Goal: Transaction & Acquisition: Purchase product/service

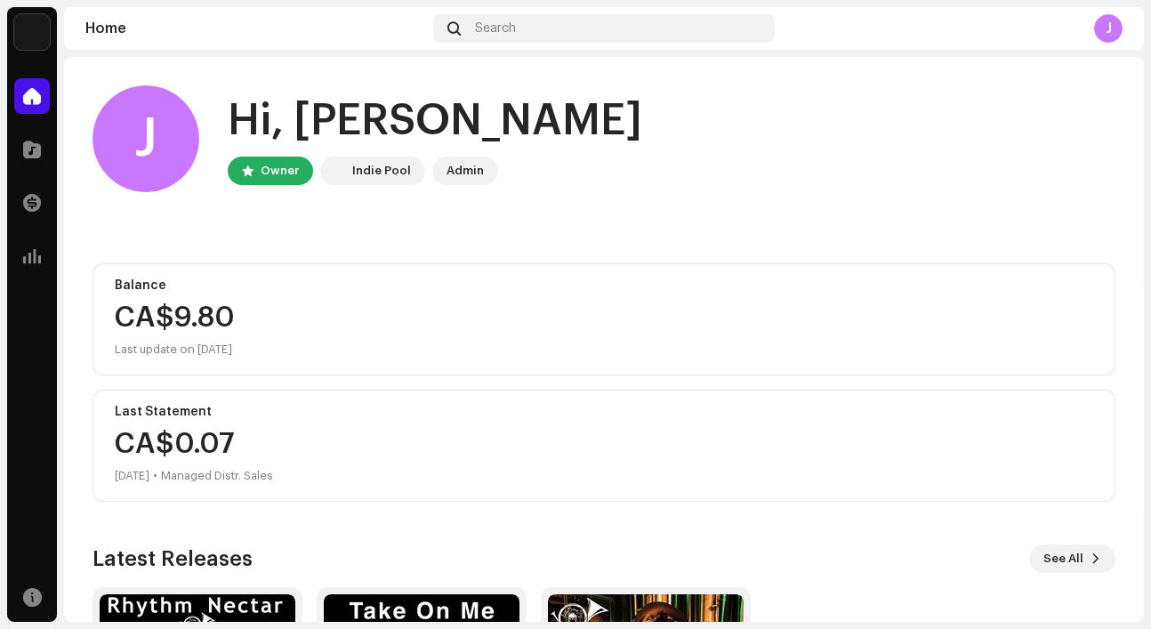
click at [33, 31] on img at bounding box center [32, 32] width 36 height 36
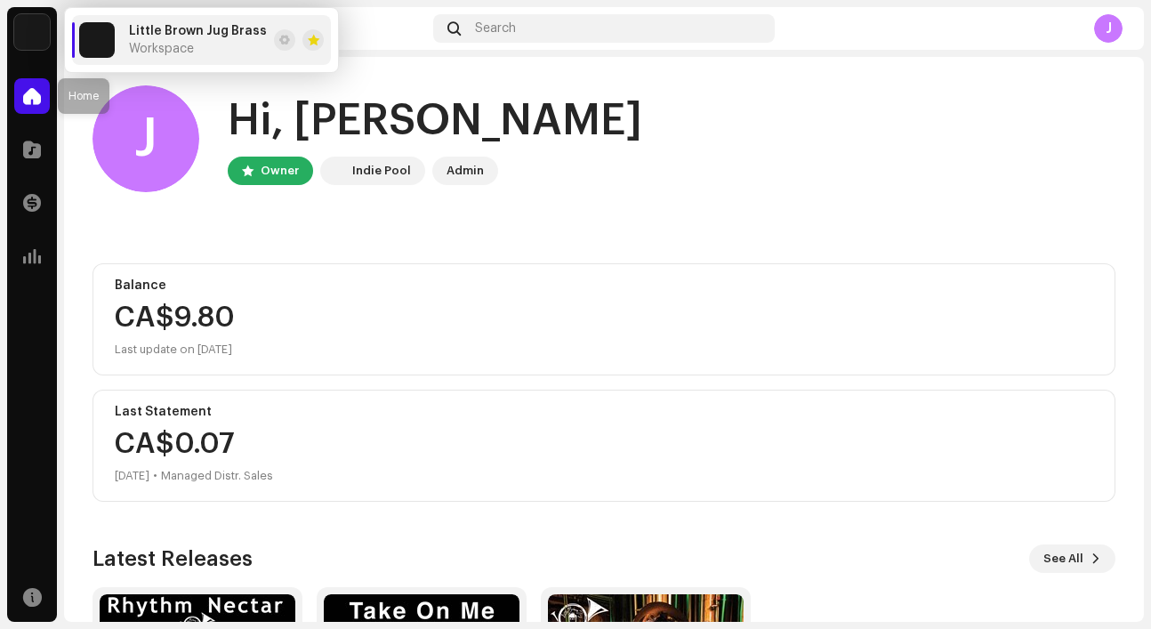
click at [28, 101] on span at bounding box center [32, 96] width 18 height 14
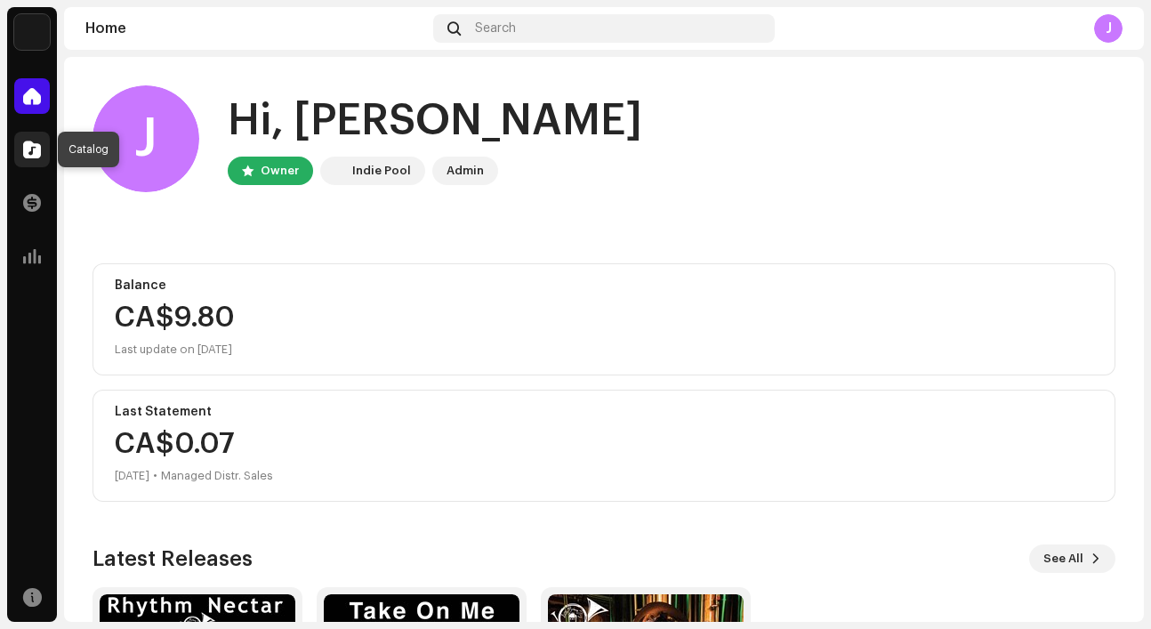
click at [30, 153] on span at bounding box center [32, 149] width 18 height 14
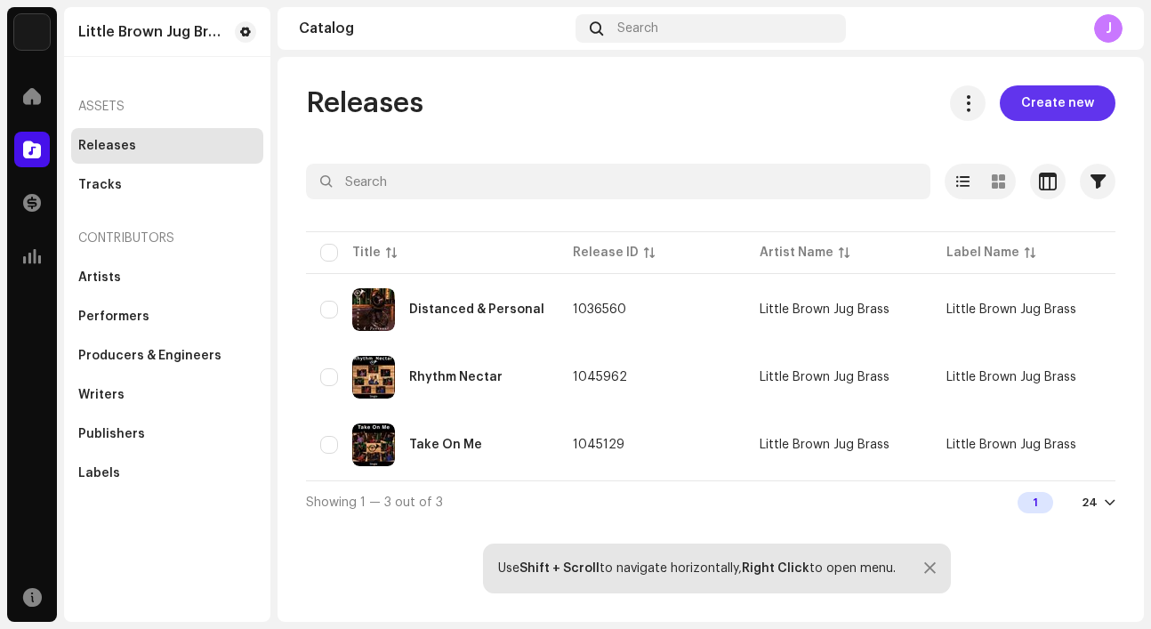
click at [1041, 97] on span "Create new" at bounding box center [1057, 103] width 73 height 36
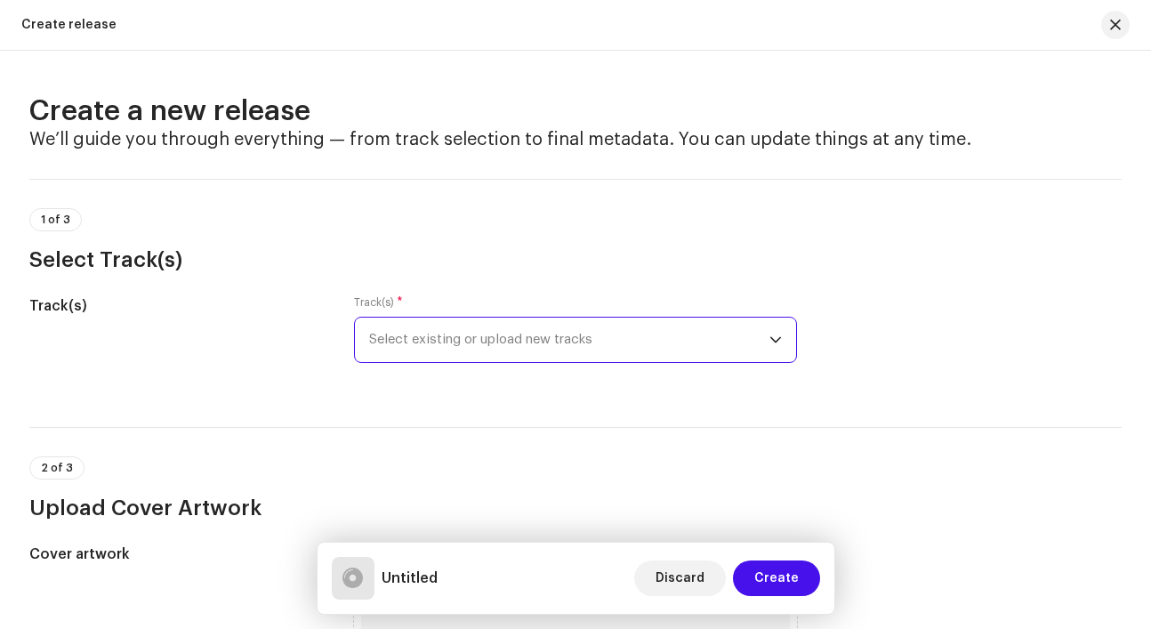
click at [704, 334] on span "Select existing or upload new tracks" at bounding box center [569, 340] width 400 height 44
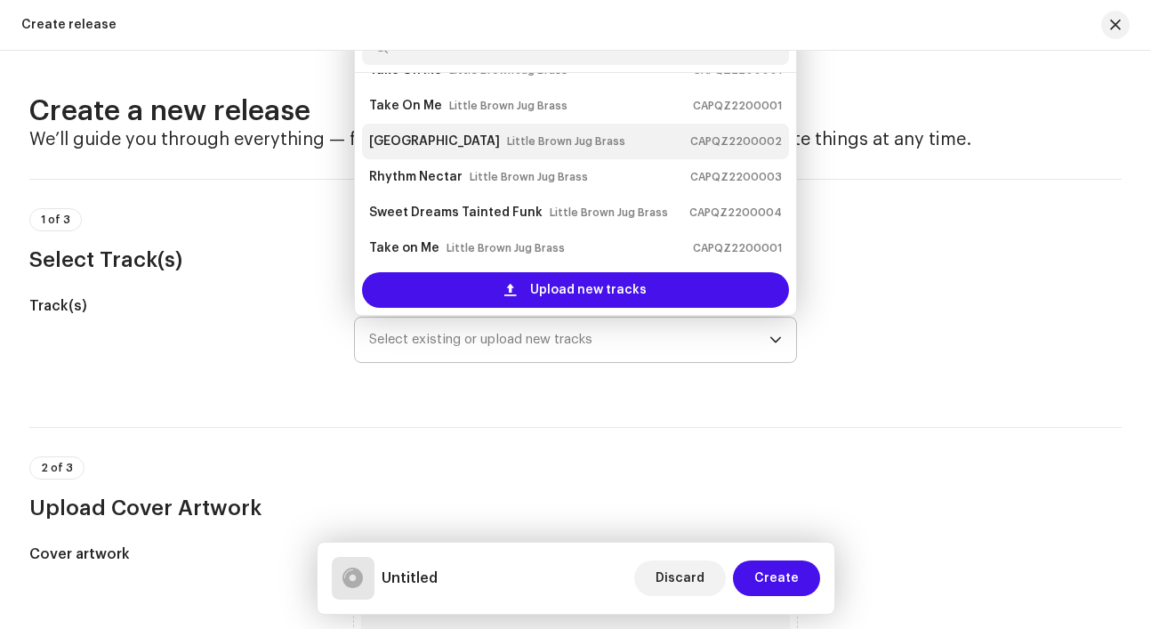
scroll to position [71, 0]
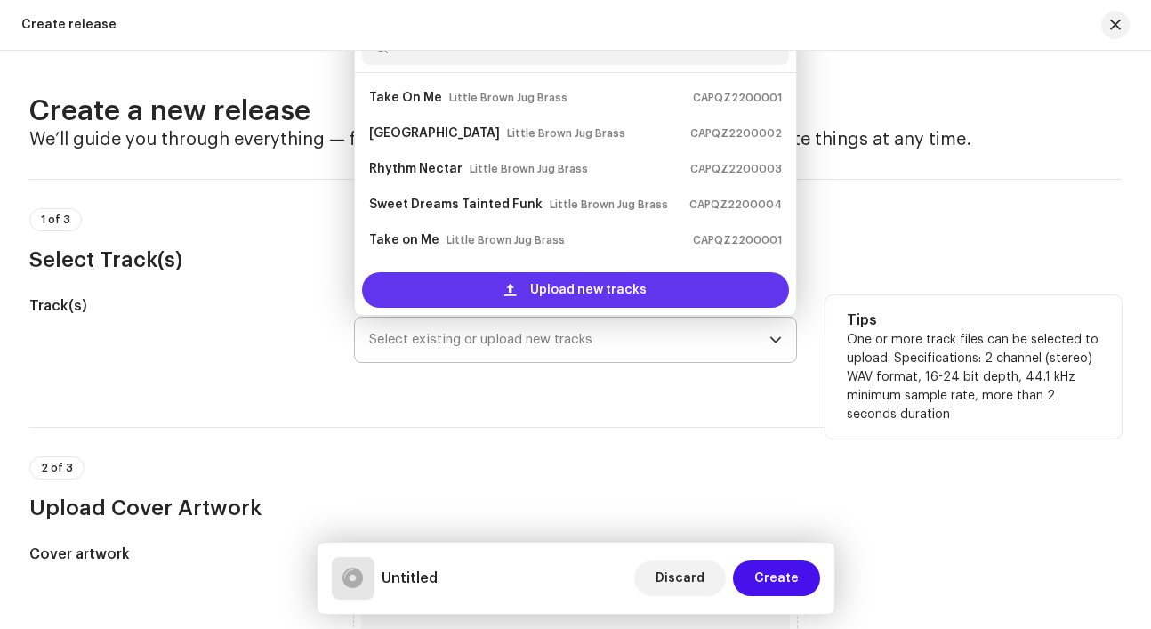
click at [485, 297] on div "Upload new tracks" at bounding box center [575, 290] width 427 height 36
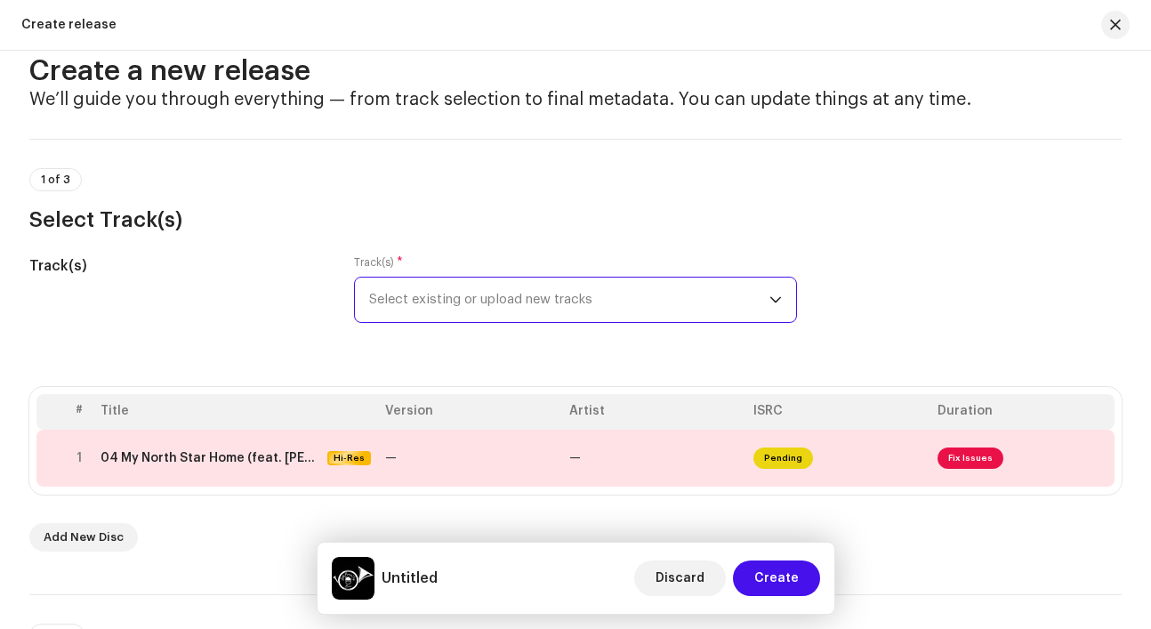
scroll to position [59, 0]
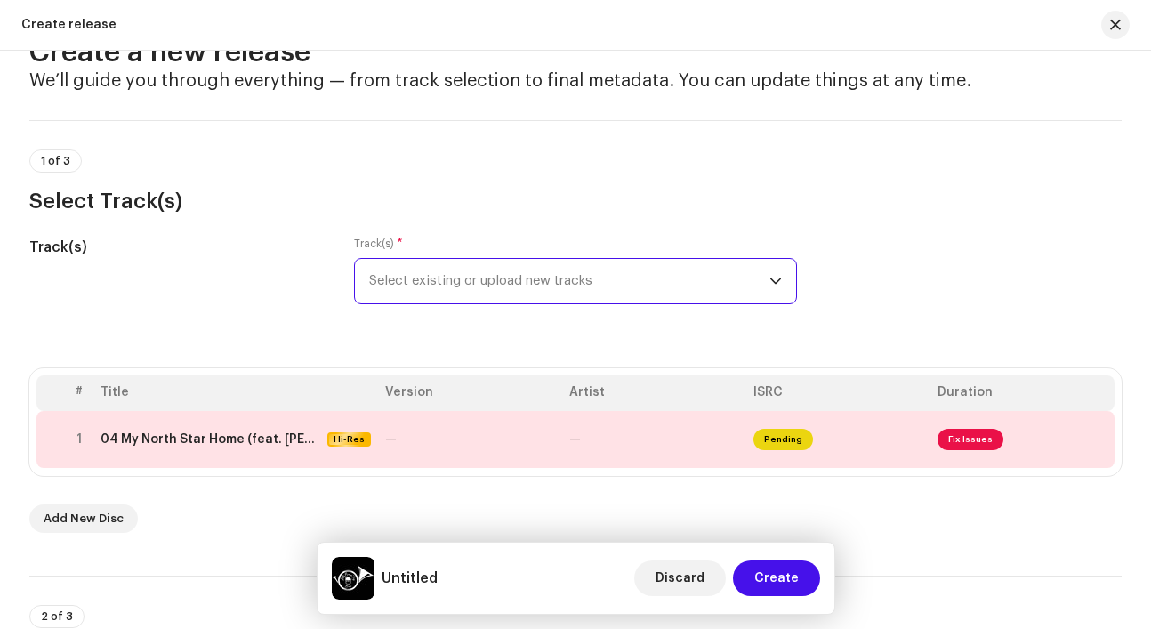
click at [519, 509] on div "# Title Version Artist ISRC Duration 1 04 My North Star Home (feat. Ashley Ghos…" at bounding box center [575, 450] width 1092 height 165
click at [1095, 438] on span at bounding box center [1093, 439] width 13 height 14
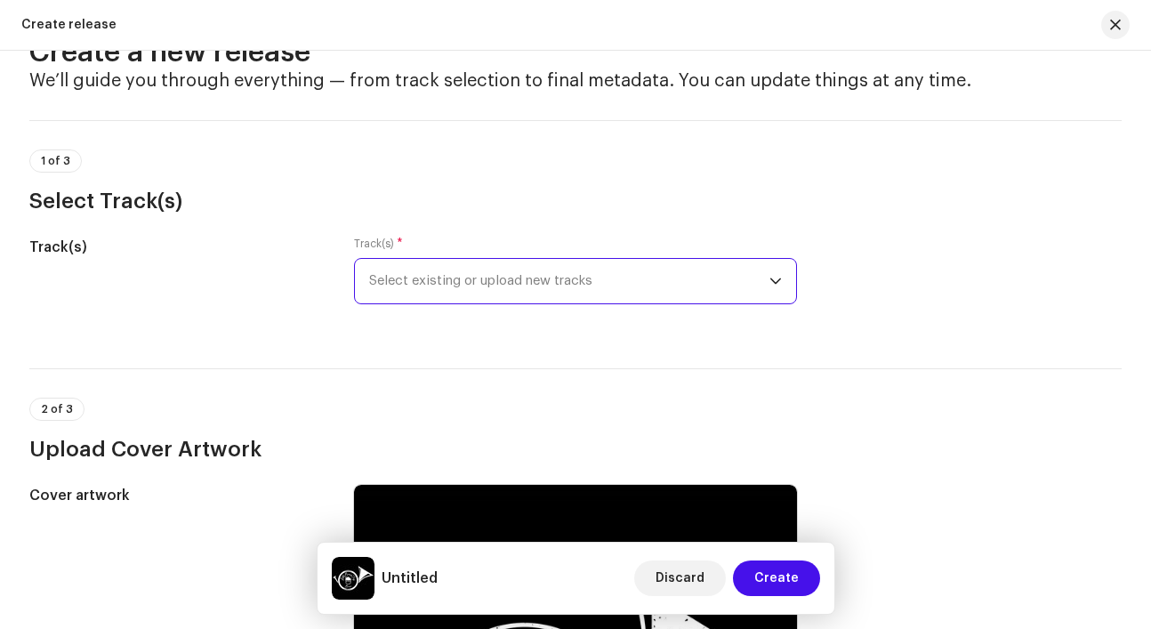
click at [719, 293] on span "Select existing or upload new tracks" at bounding box center [569, 281] width 400 height 44
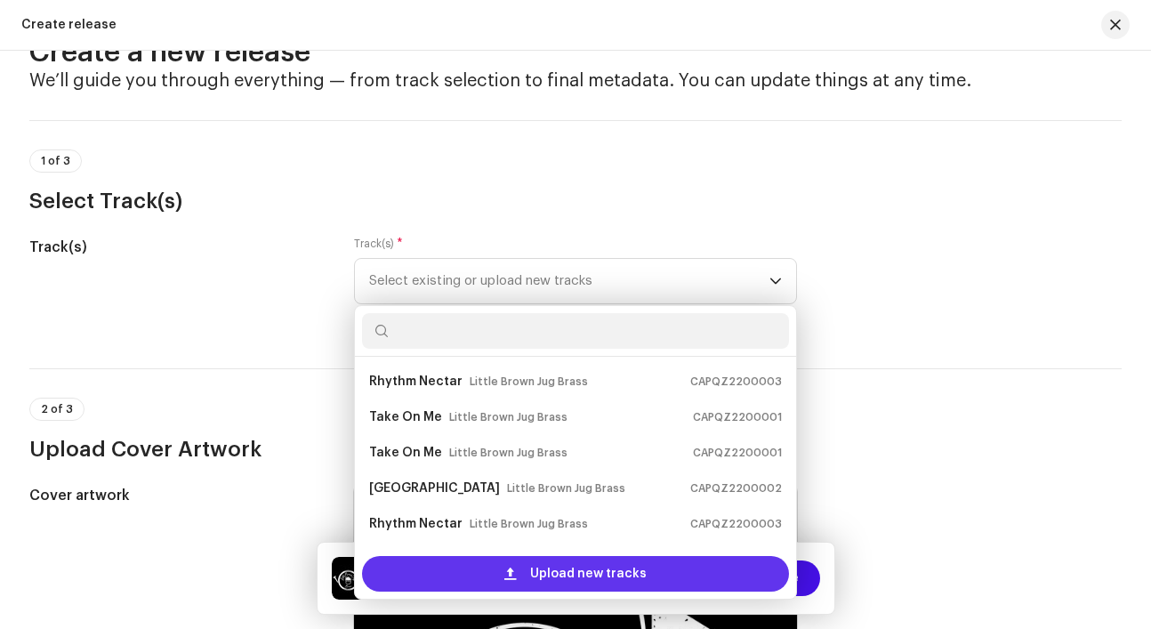
scroll to position [28, 0]
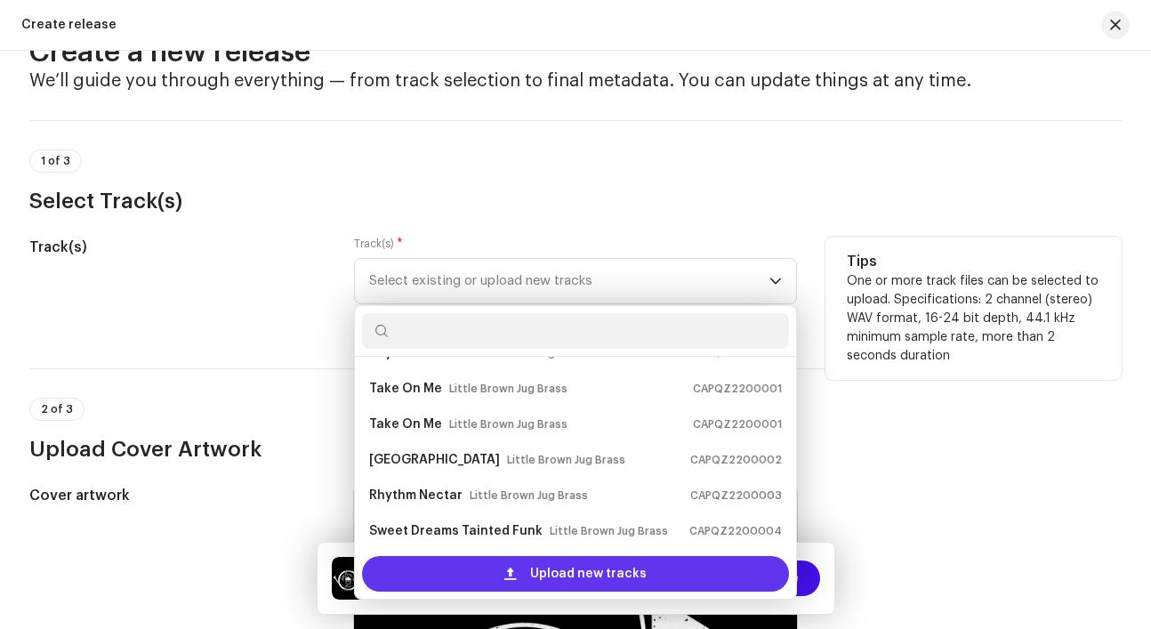
click at [625, 570] on span "Upload new tracks" at bounding box center [588, 574] width 117 height 36
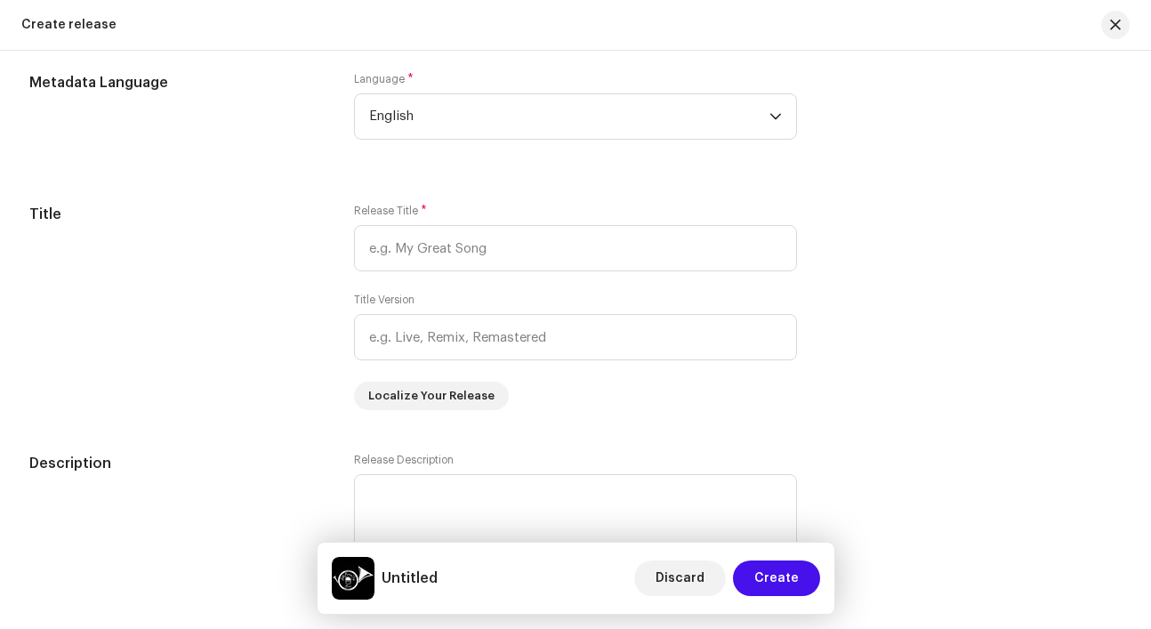
scroll to position [1473, 0]
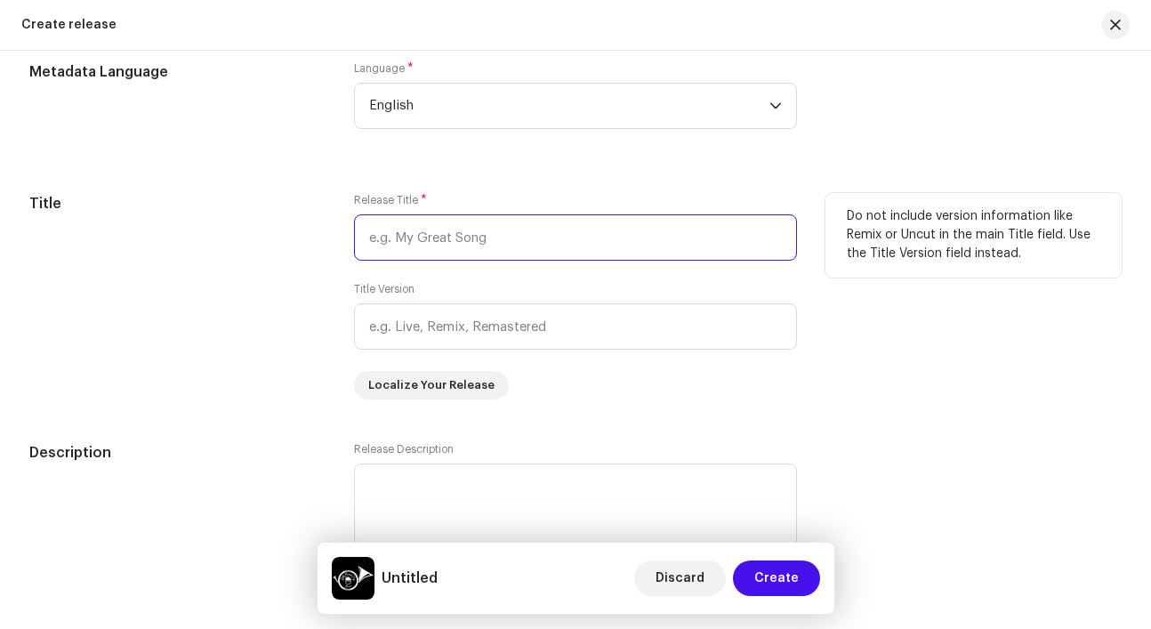
click at [519, 240] on input "text" at bounding box center [575, 237] width 443 height 46
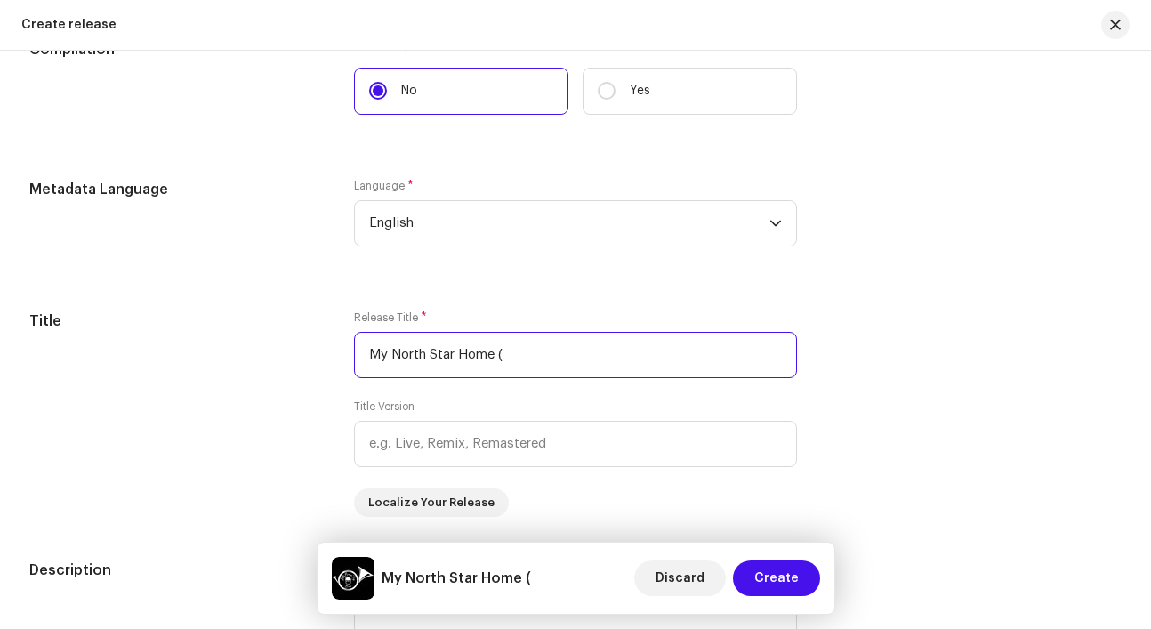
scroll to position [1433, 0]
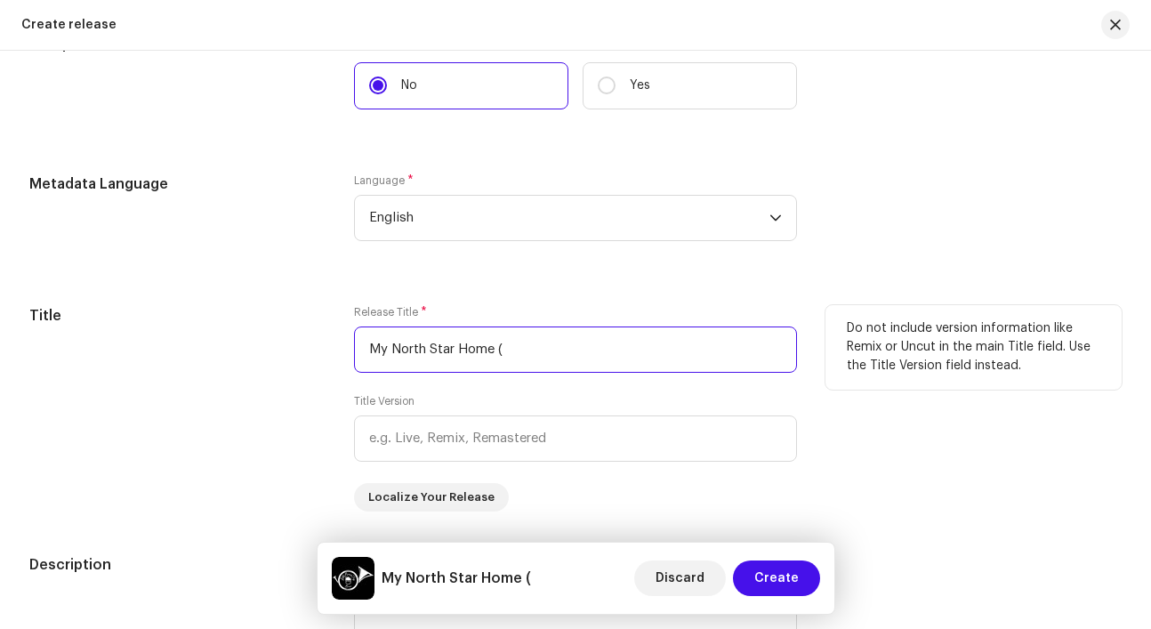
drag, startPoint x: 548, startPoint y: 352, endPoint x: 372, endPoint y: 342, distance: 176.4
click at [372, 342] on input "My North Star Home (" at bounding box center [575, 349] width 443 height 46
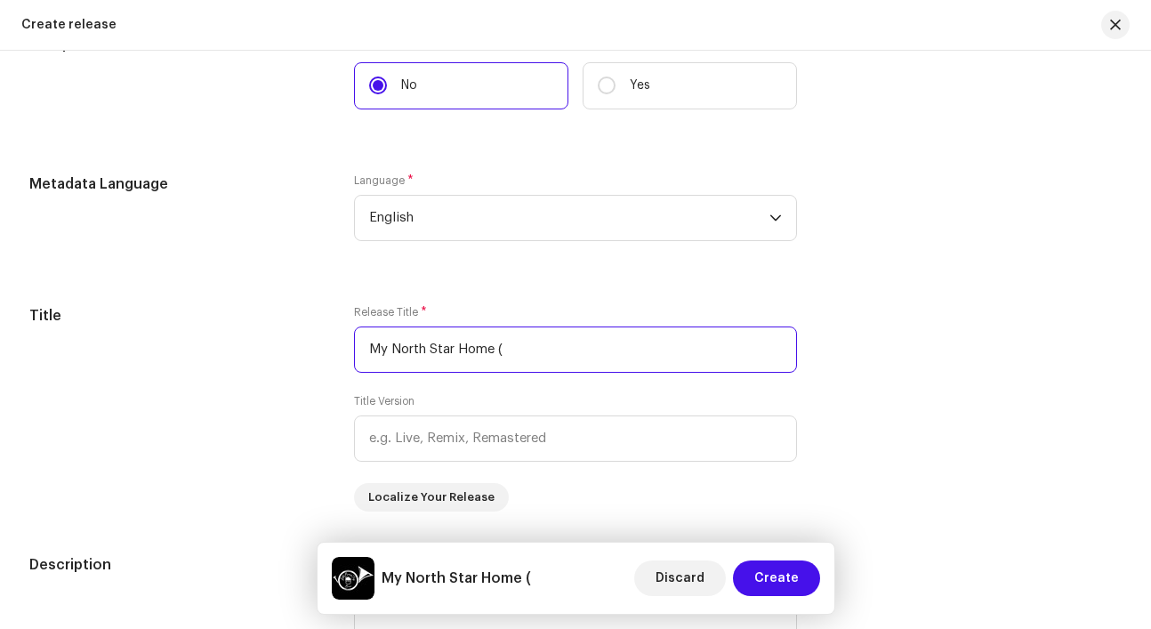
paste input "feat. Ashley Ghostkeeper)"
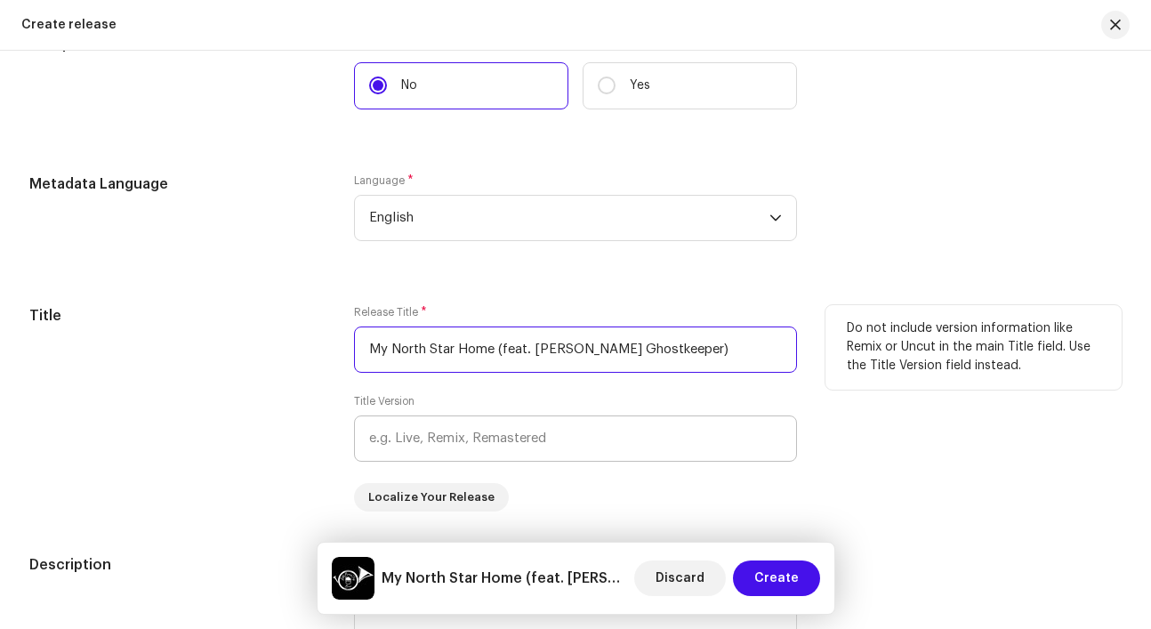
type input "My North Star Home (feat. [PERSON_NAME] Ghostkeeper)"
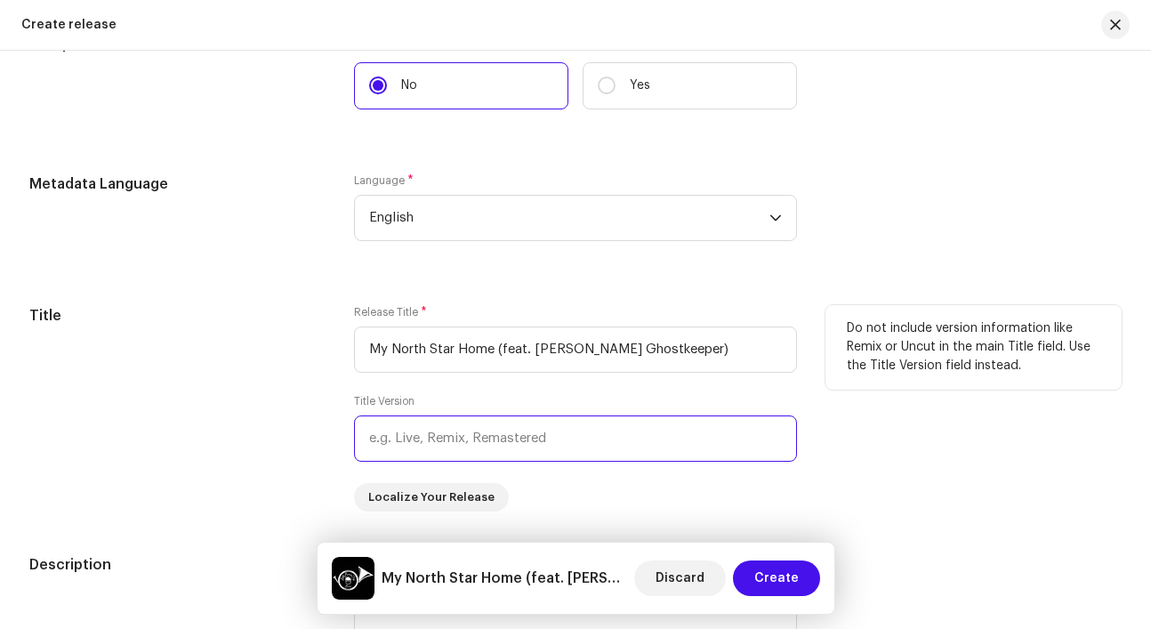
click at [520, 446] on input "text" at bounding box center [575, 438] width 443 height 46
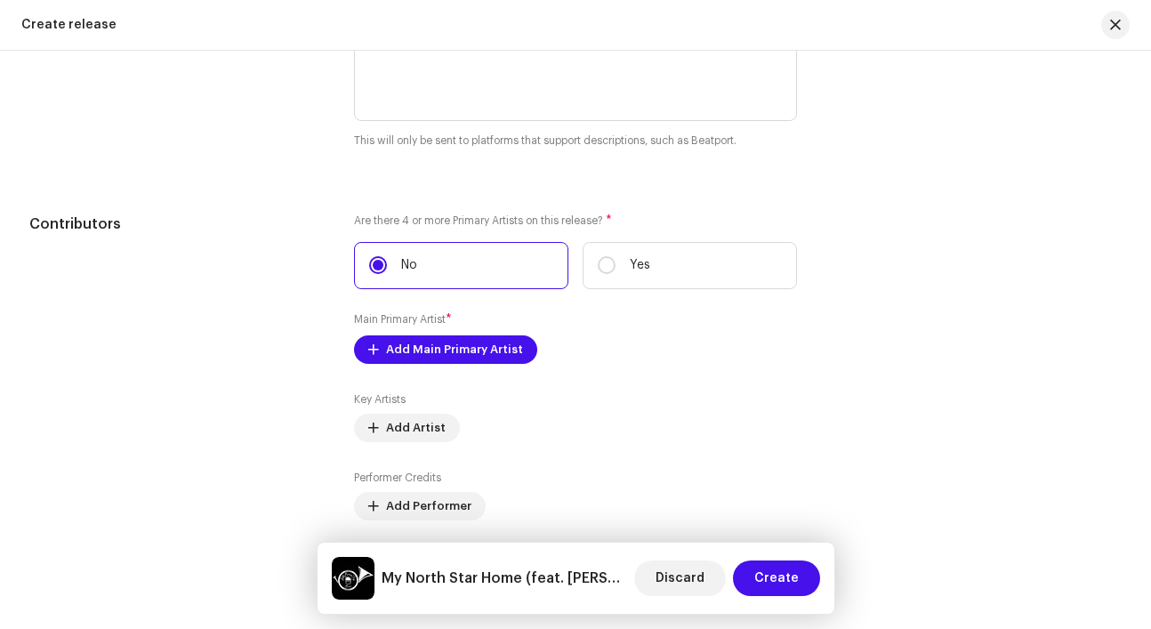
scroll to position [1991, 0]
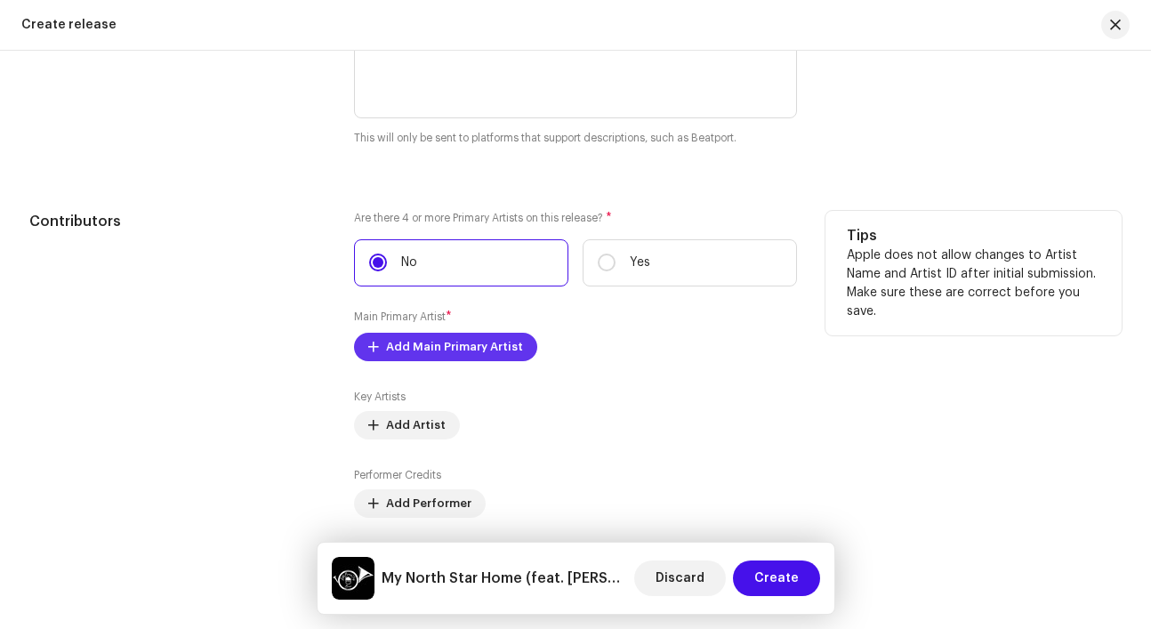
click at [501, 352] on span "Add Main Primary Artist" at bounding box center [454, 347] width 137 height 36
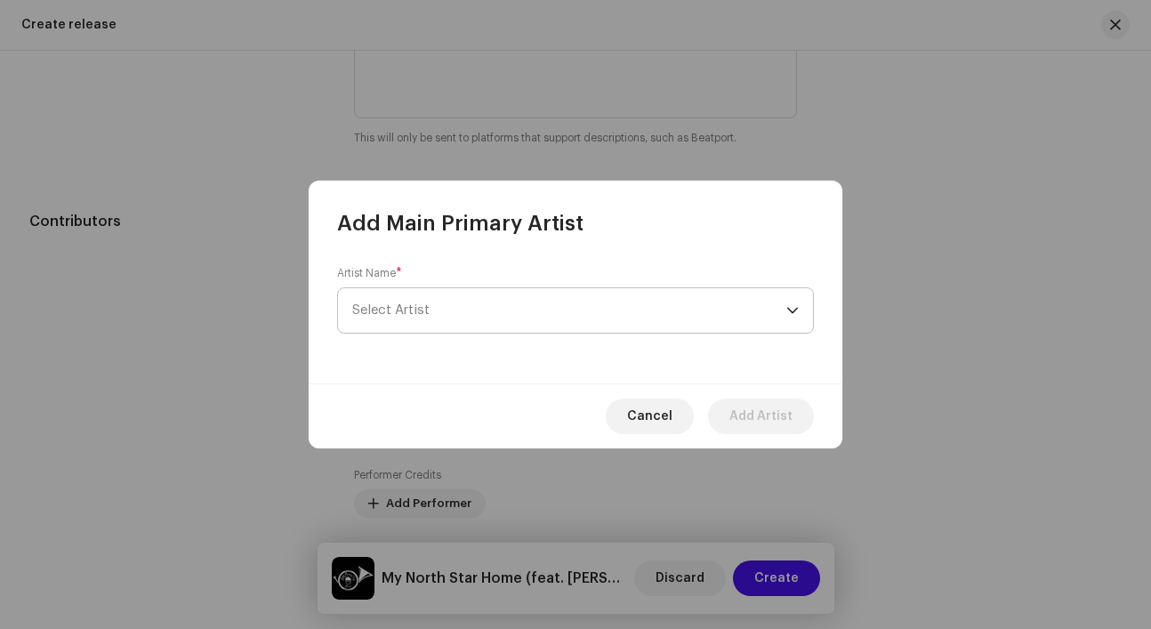
click at [495, 307] on span "Select Artist" at bounding box center [569, 310] width 434 height 44
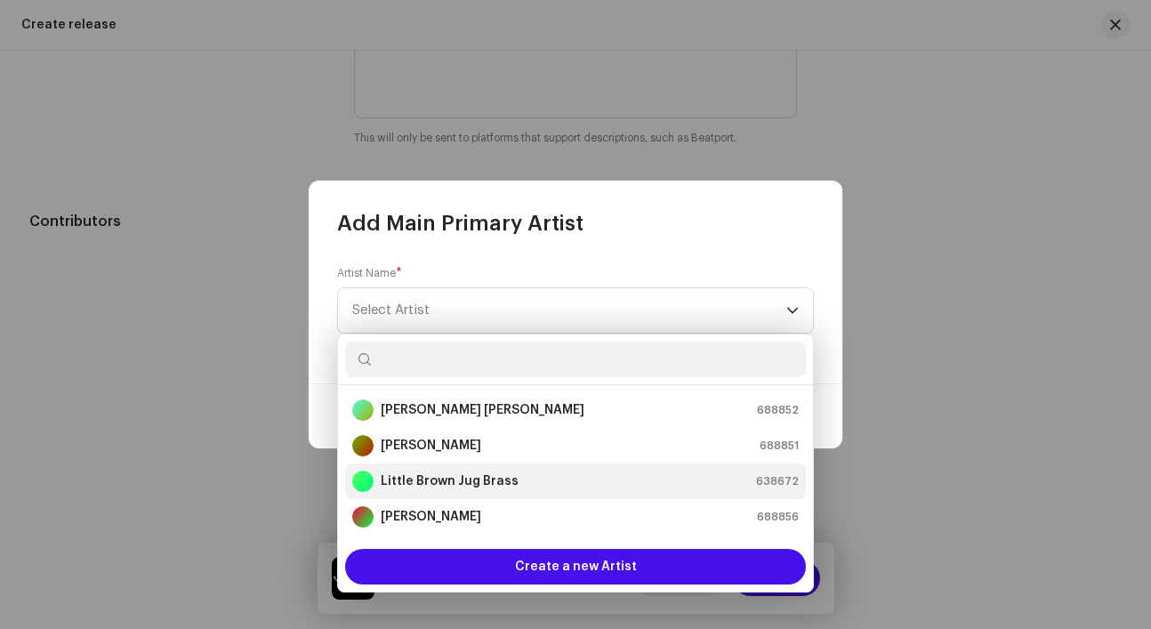
click at [478, 476] on strong "Little Brown Jug Brass" at bounding box center [450, 481] width 138 height 18
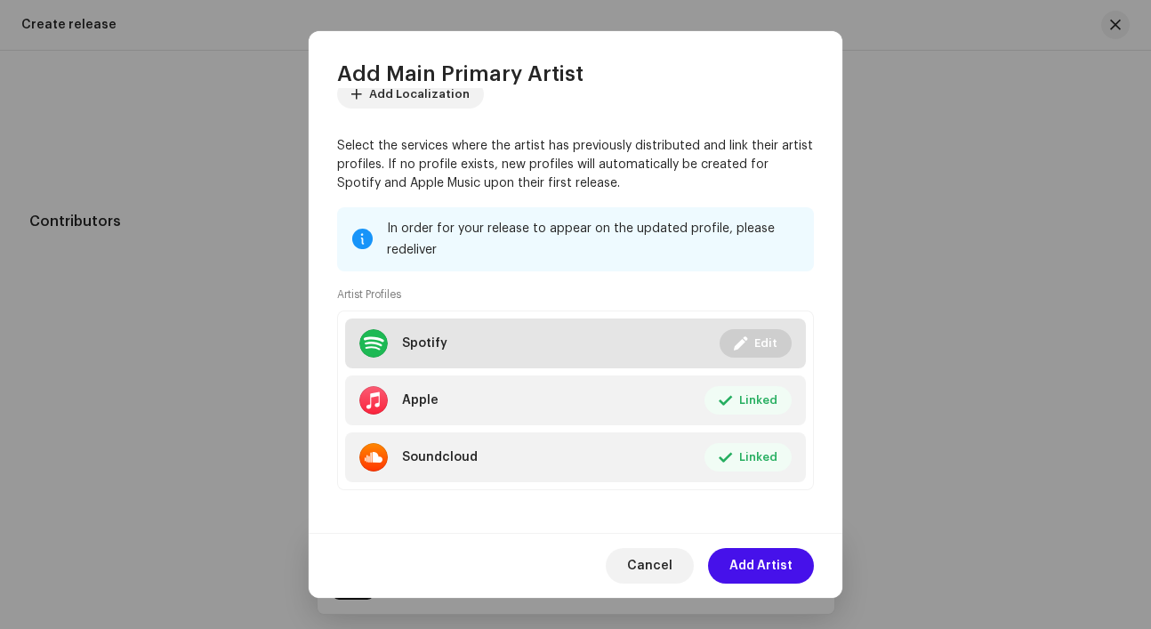
scroll to position [133, 0]
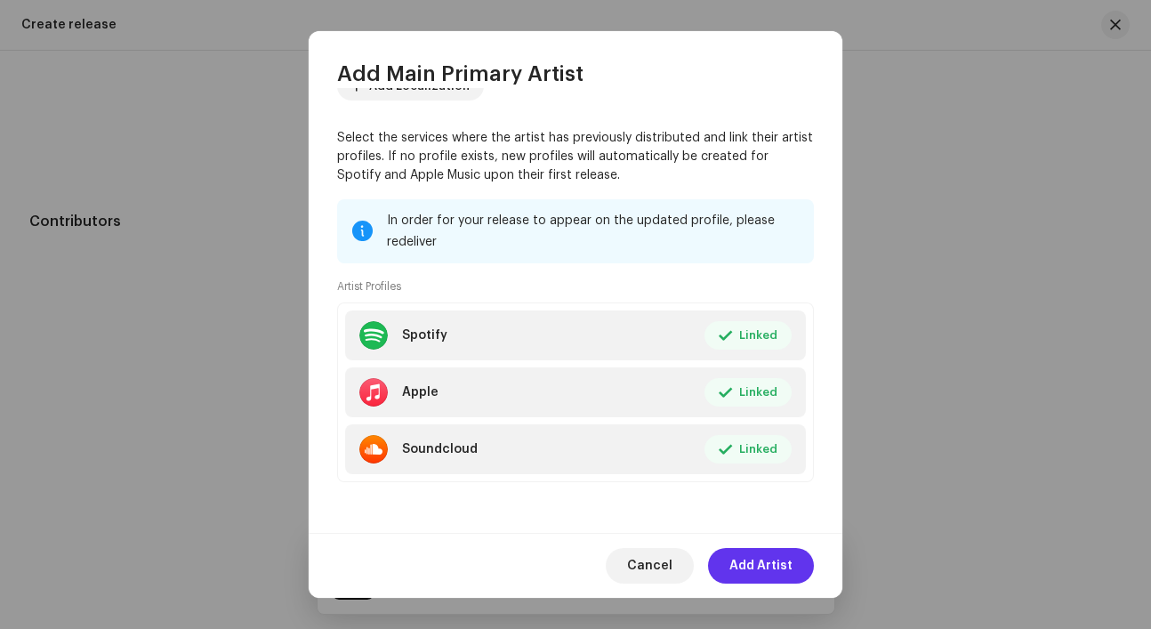
click at [773, 577] on span "Add Artist" at bounding box center [760, 566] width 63 height 36
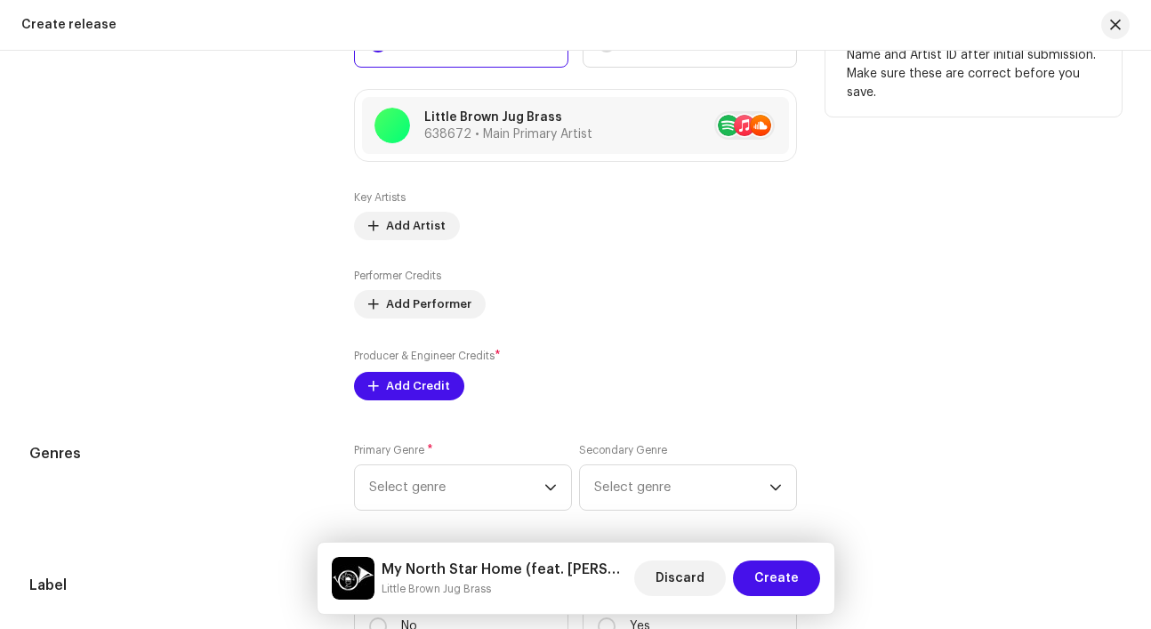
scroll to position [2215, 0]
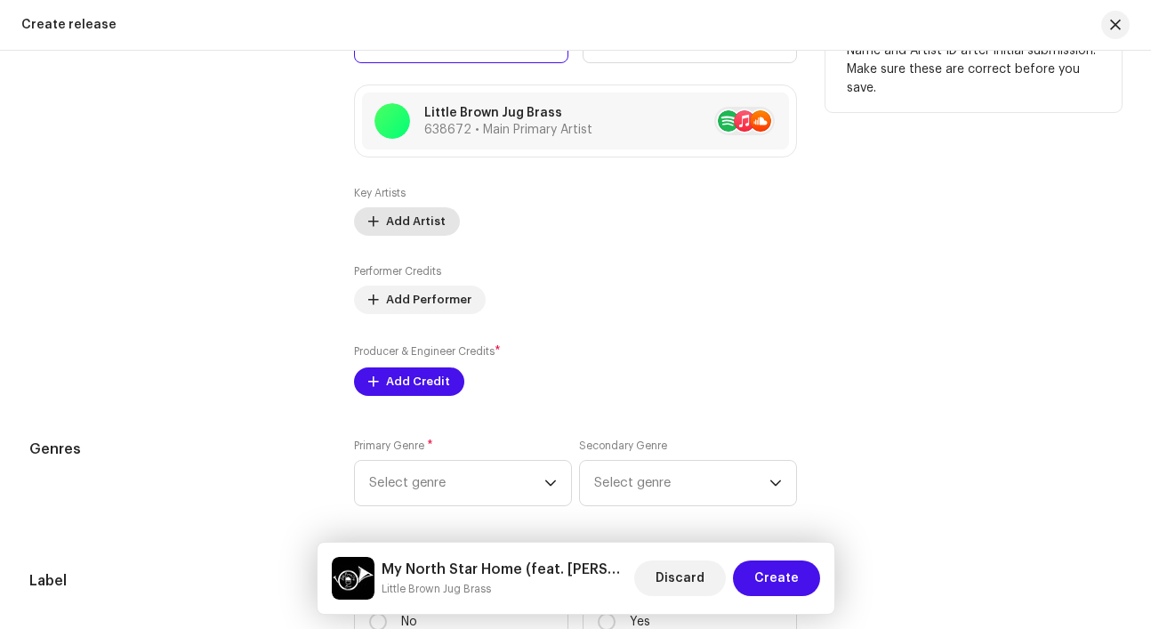
click at [435, 239] on span "Add Artist" at bounding box center [416, 222] width 60 height 36
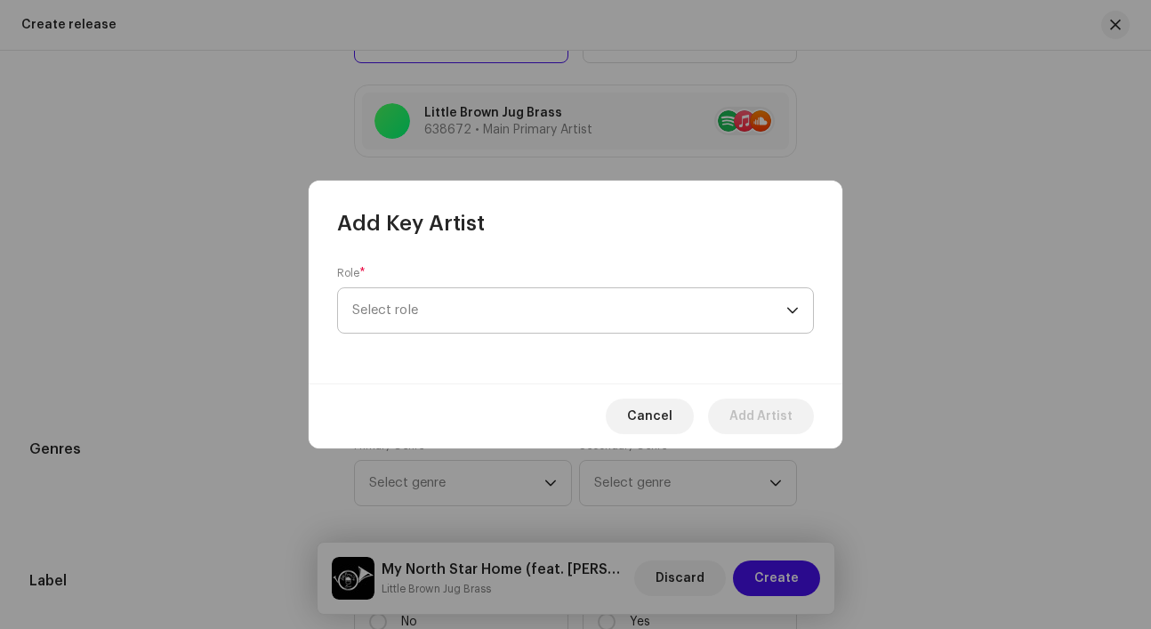
click at [436, 329] on span "Select role" at bounding box center [569, 310] width 434 height 44
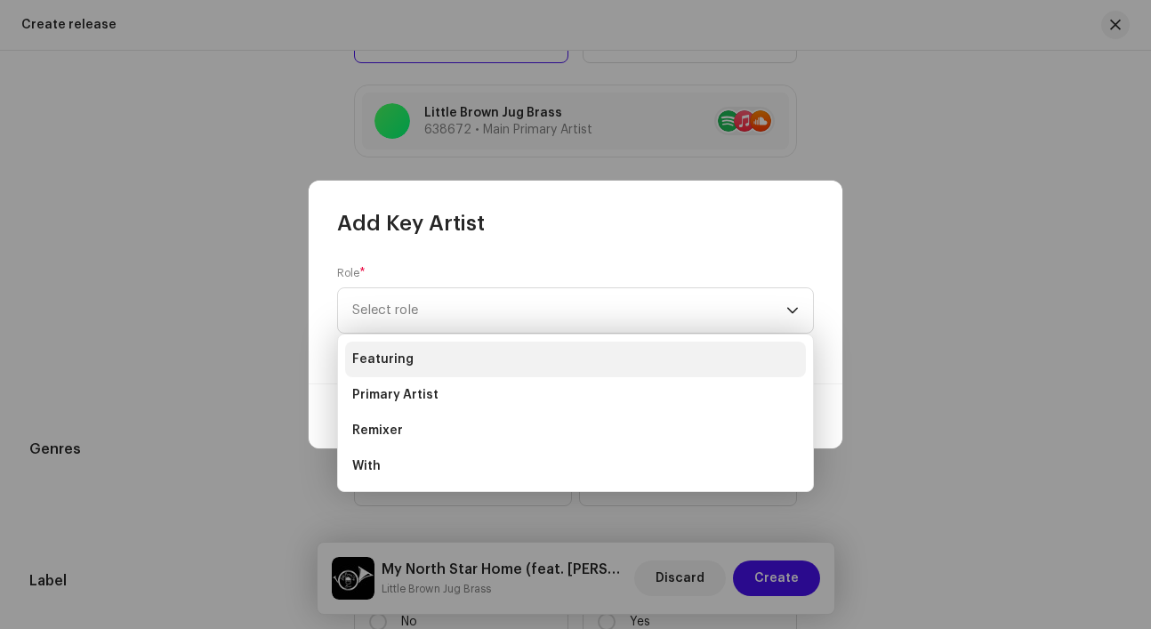
click at [432, 354] on li "Featuring" at bounding box center [575, 360] width 461 height 36
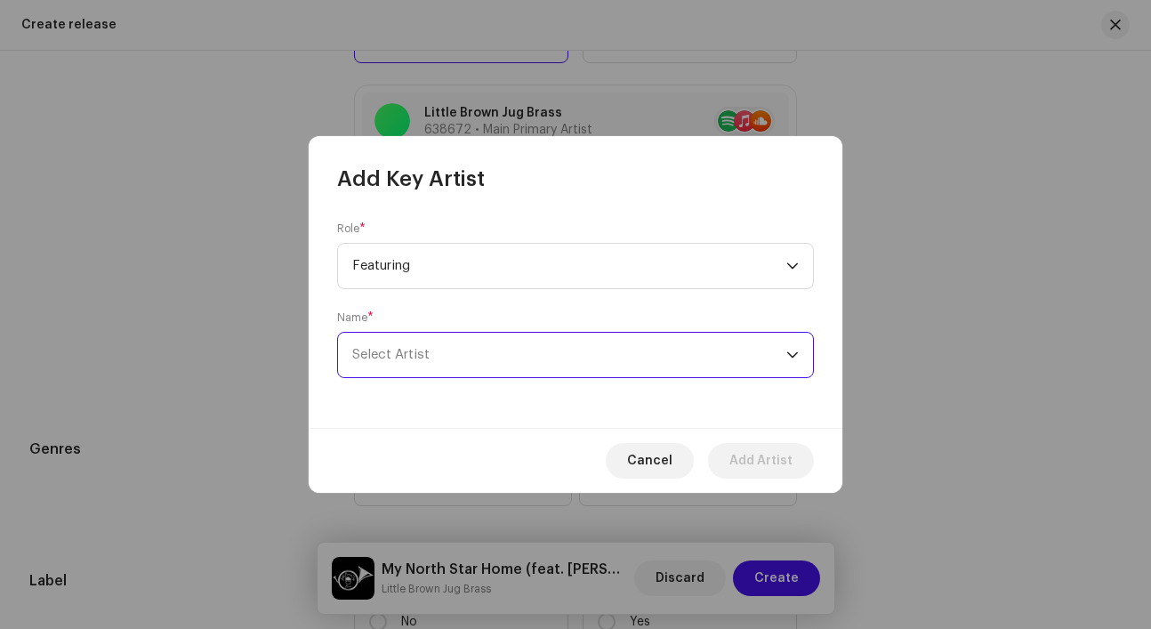
click at [432, 354] on span "Select Artist" at bounding box center [569, 355] width 434 height 44
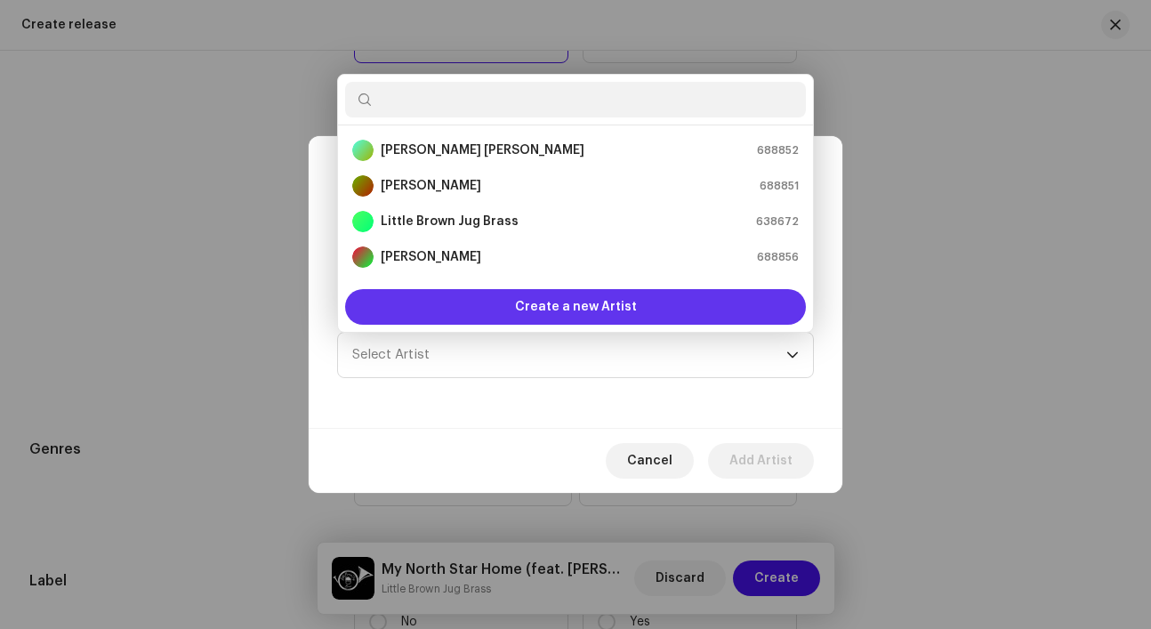
click at [526, 302] on span "Create a new Artist" at bounding box center [576, 307] width 122 height 36
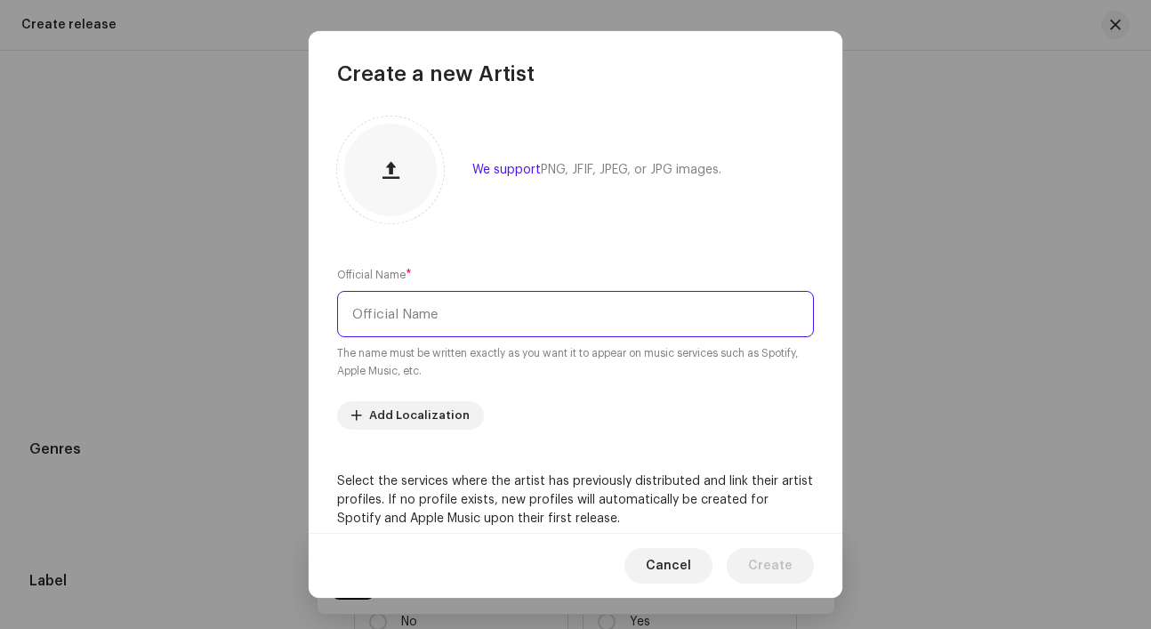
click at [526, 297] on input "text" at bounding box center [575, 314] width 477 height 46
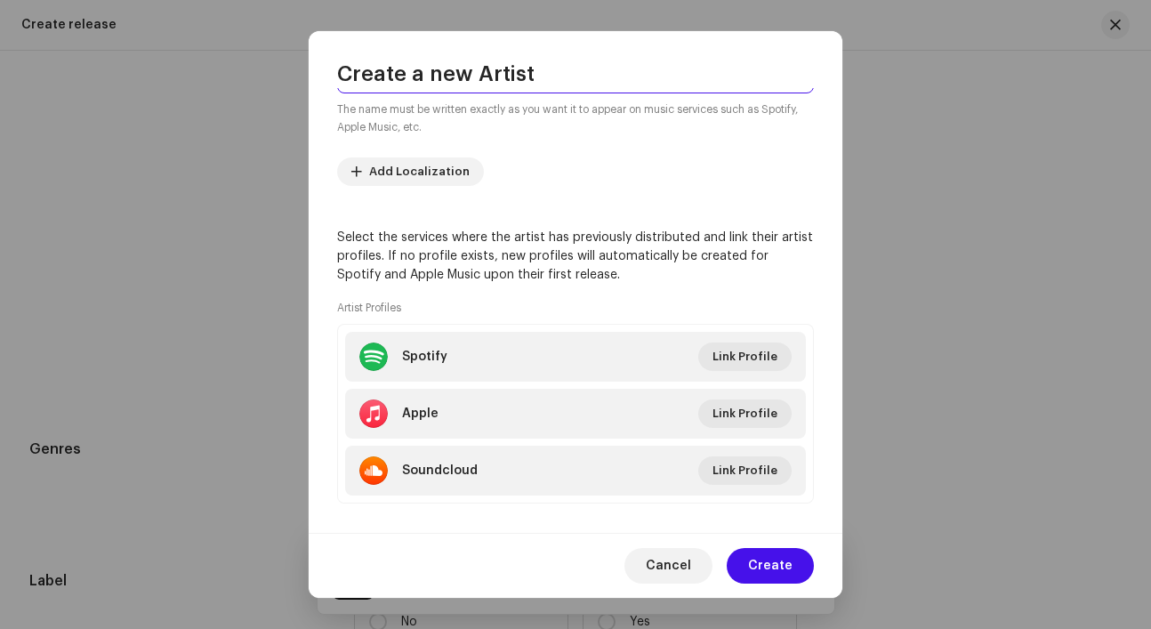
scroll to position [246, 0]
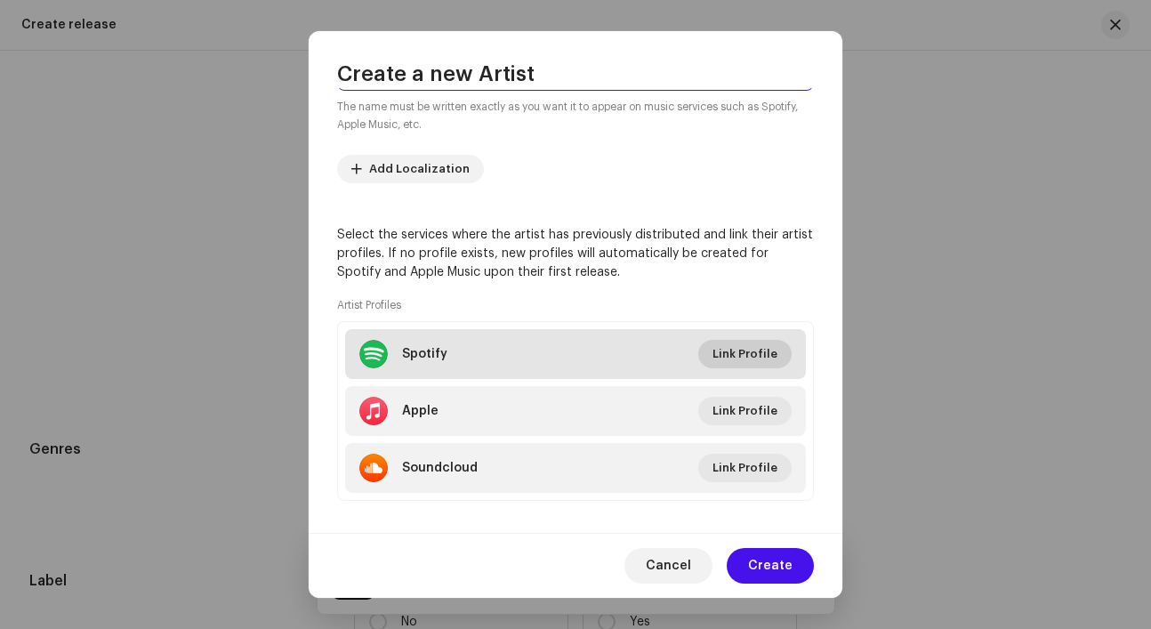
type input "Ashley Ghostkeeper"
click at [752, 358] on span "Link Profile" at bounding box center [744, 354] width 65 height 36
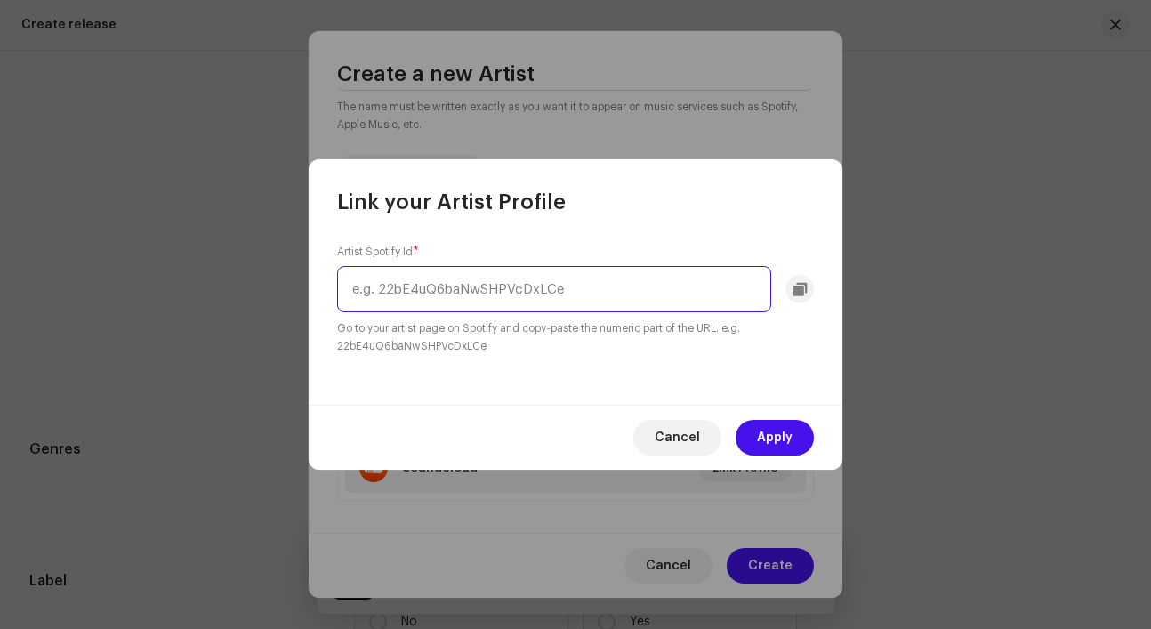
click at [521, 300] on input "text" at bounding box center [554, 289] width 434 height 46
paste input "artist/5HQAO0zoMcRR0C7WcrLRe5"
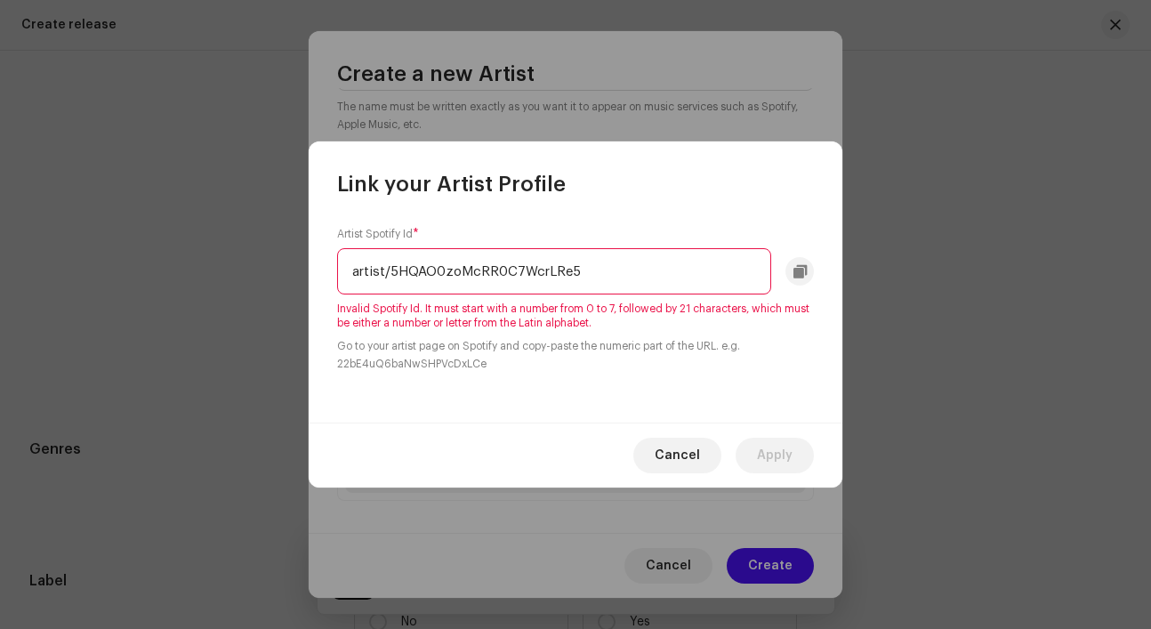
drag, startPoint x: 387, startPoint y: 269, endPoint x: 314, endPoint y: 269, distance: 72.9
click at [314, 269] on div "Artist Spotify Id * artist/5HQAO0zoMcRR0C7WcrLRe5 Invalid Spotify Id. It must s…" at bounding box center [576, 310] width 534 height 224
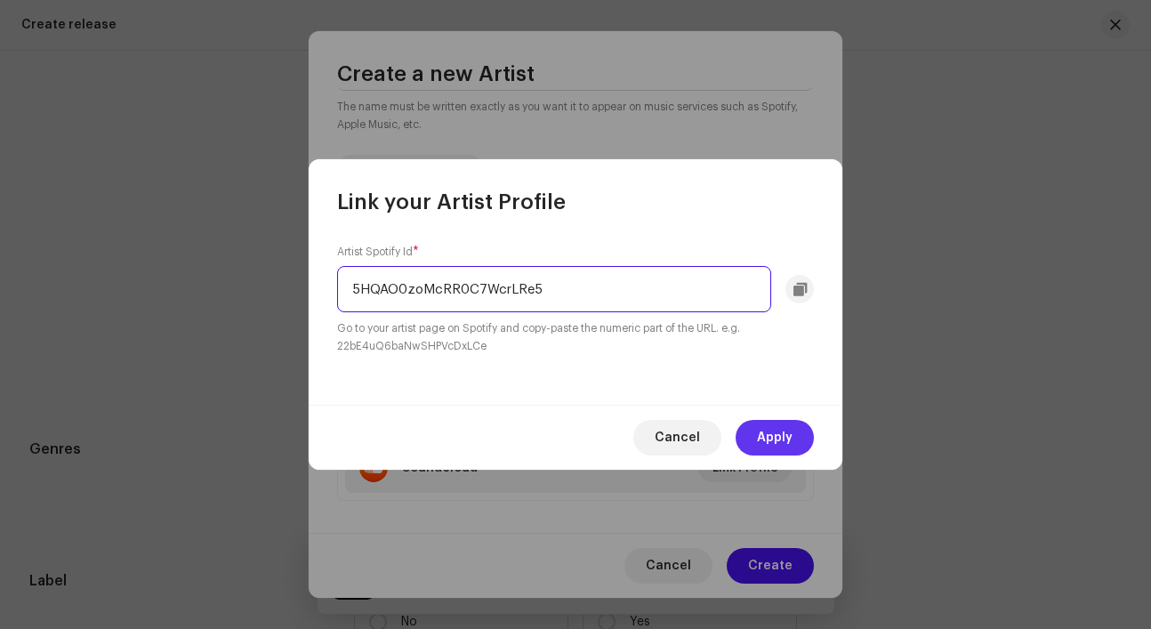
type input "5HQAO0zoMcRR0C7WcrLRe5"
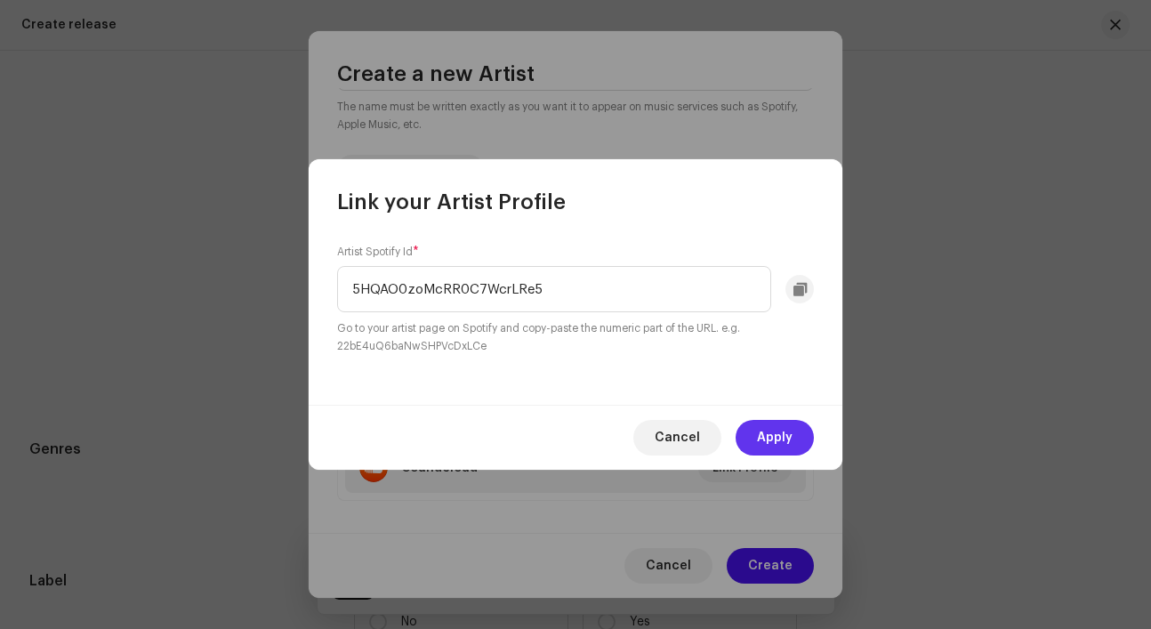
click at [786, 432] on span "Apply" at bounding box center [775, 438] width 36 height 36
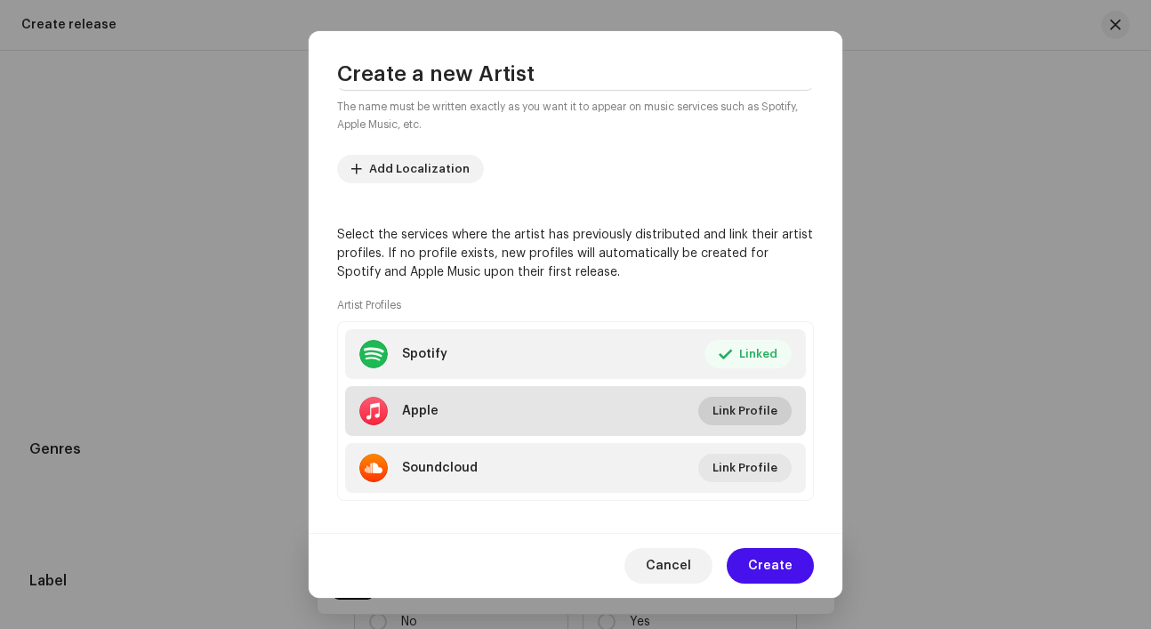
click at [768, 412] on span "Link Profile" at bounding box center [744, 411] width 65 height 36
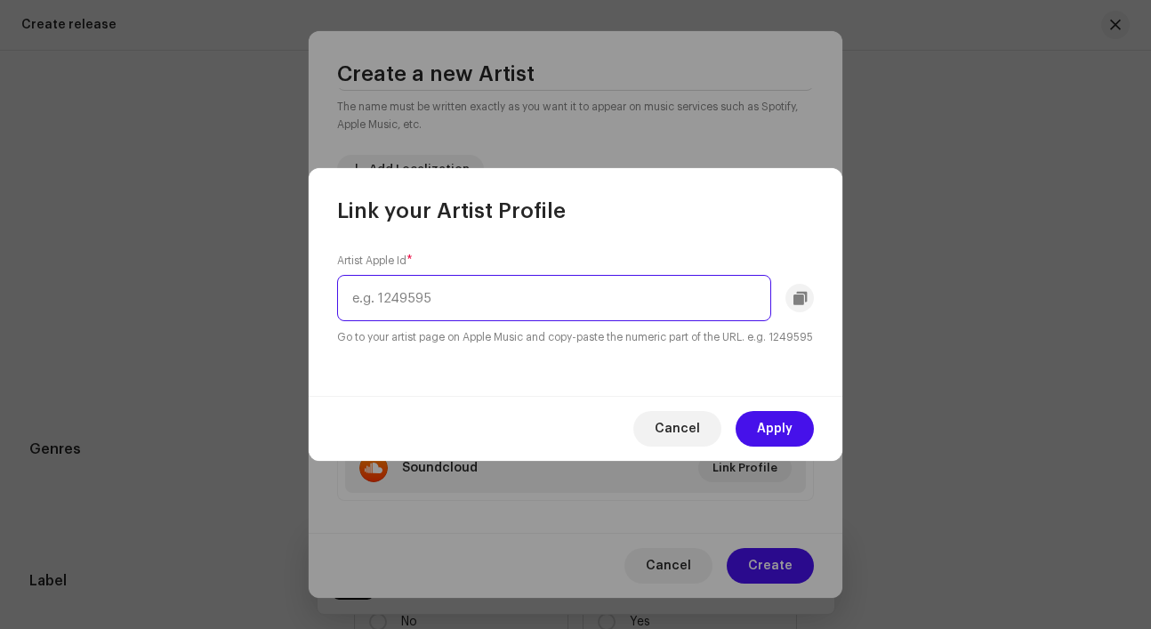
click at [453, 294] on input "text" at bounding box center [554, 298] width 434 height 46
paste input "ashley-ghostkeeper/1576181463"
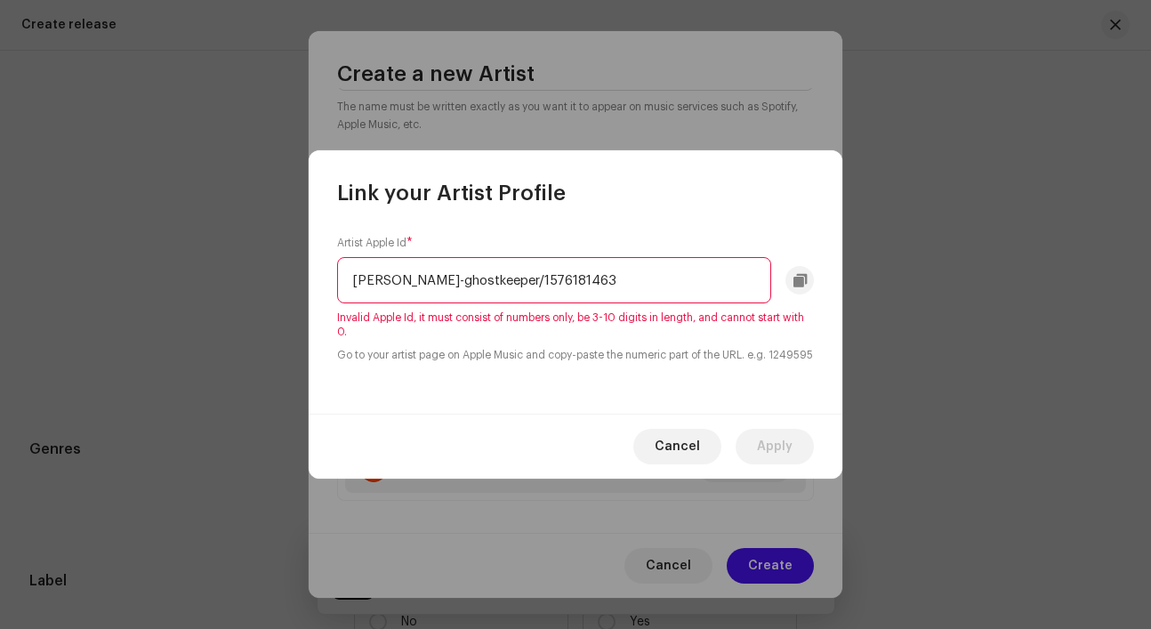
drag, startPoint x: 478, startPoint y: 271, endPoint x: 321, endPoint y: 271, distance: 157.4
click at [321, 271] on div "Artist Apple Id * ashley-ghostkeeper/1576181463 Invalid Apple Id, it must consi…" at bounding box center [576, 310] width 534 height 206
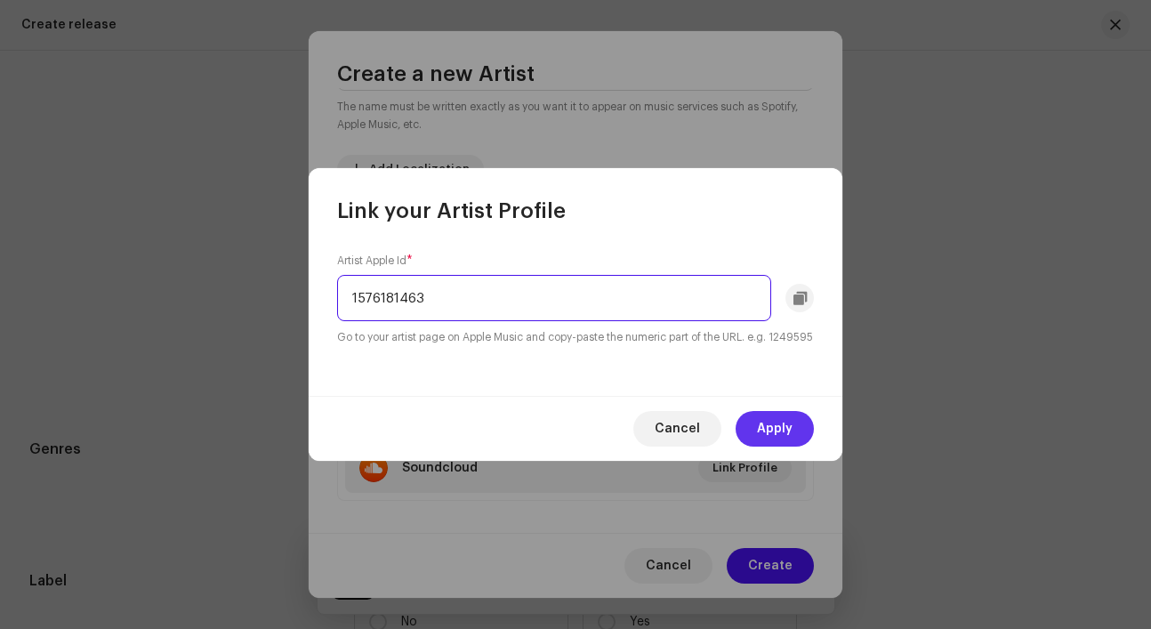
type input "1576181463"
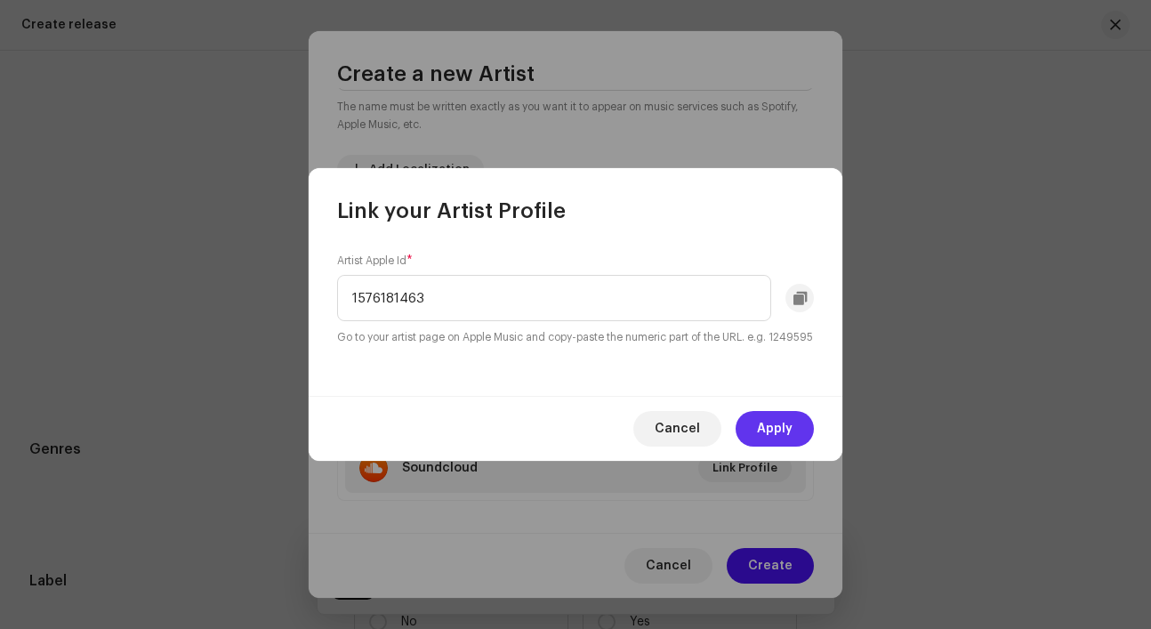
click at [777, 434] on span "Apply" at bounding box center [775, 429] width 36 height 36
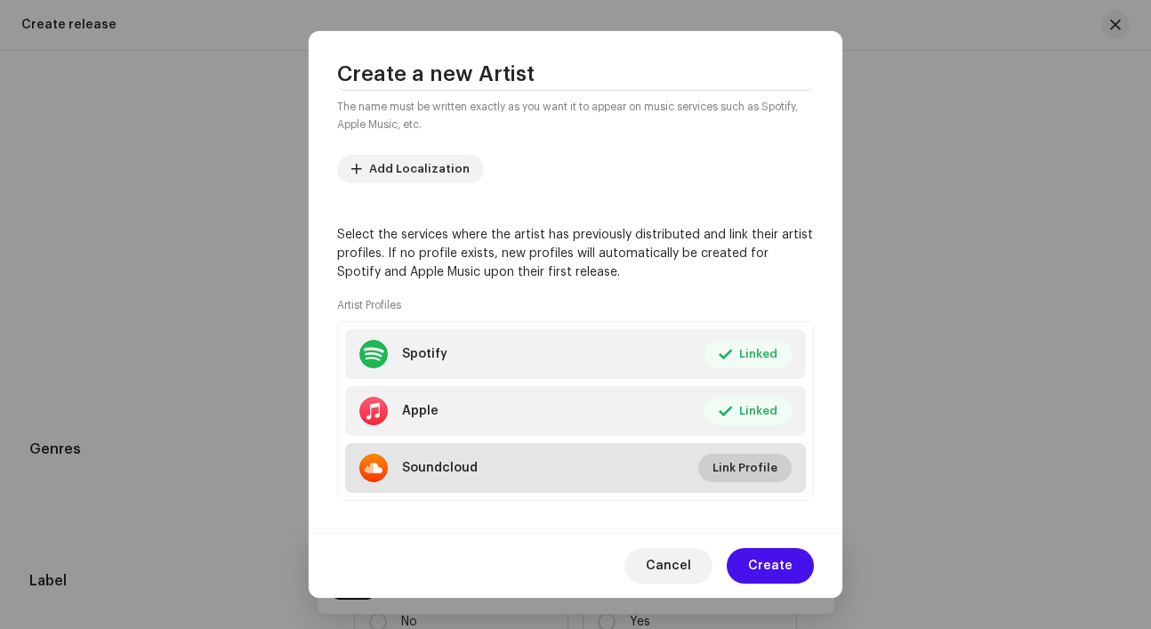
click at [743, 471] on span "Link Profile" at bounding box center [744, 468] width 65 height 36
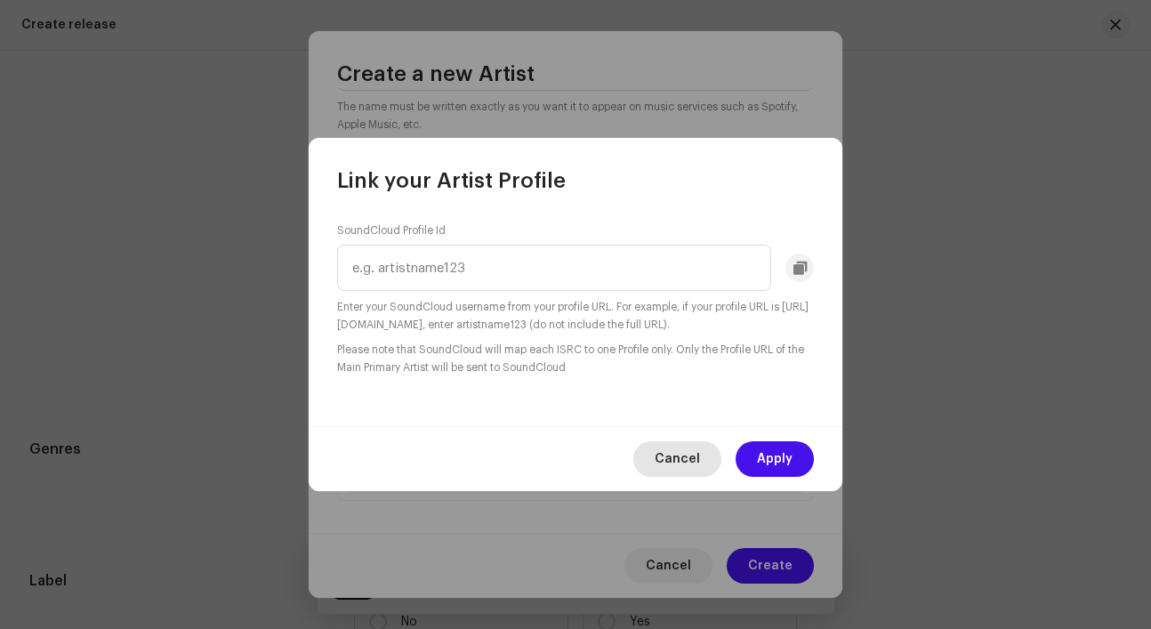
click at [691, 454] on span "Cancel" at bounding box center [677, 459] width 45 height 36
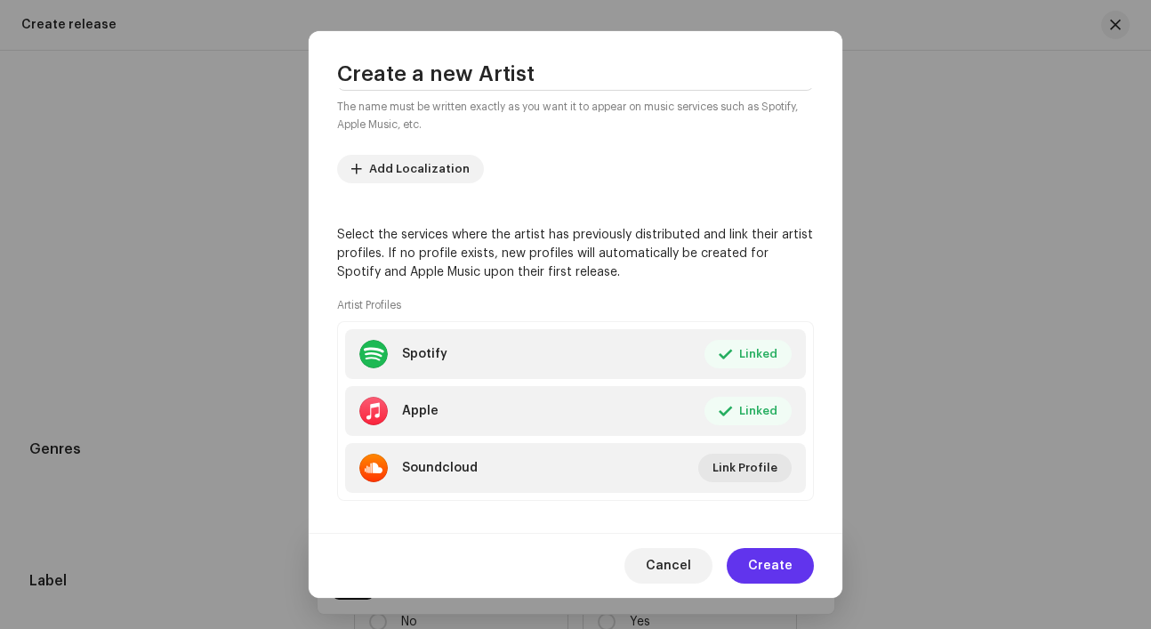
click at [788, 567] on span "Create" at bounding box center [770, 566] width 44 height 36
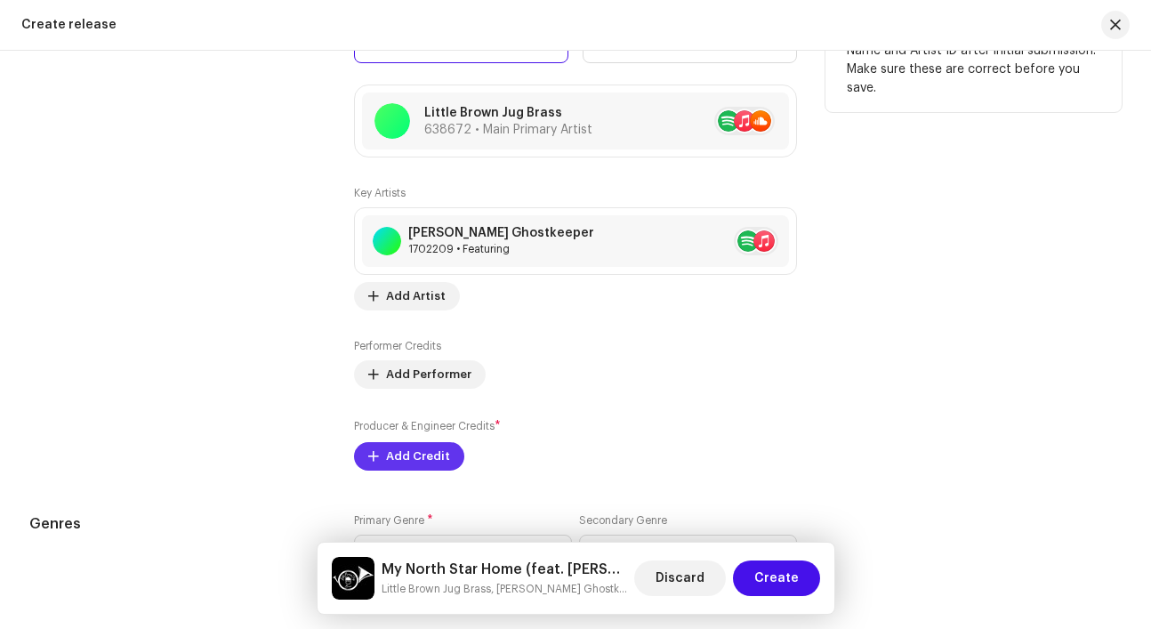
click at [432, 462] on span "Add Credit" at bounding box center [418, 456] width 64 height 36
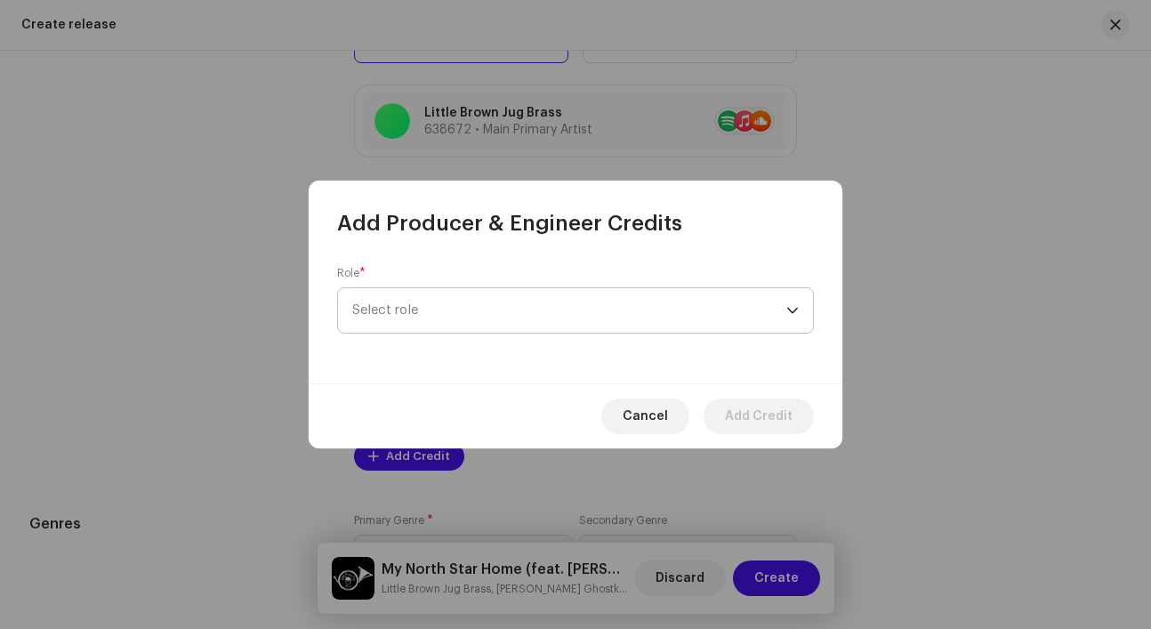
click at [451, 322] on span "Select role" at bounding box center [569, 310] width 434 height 44
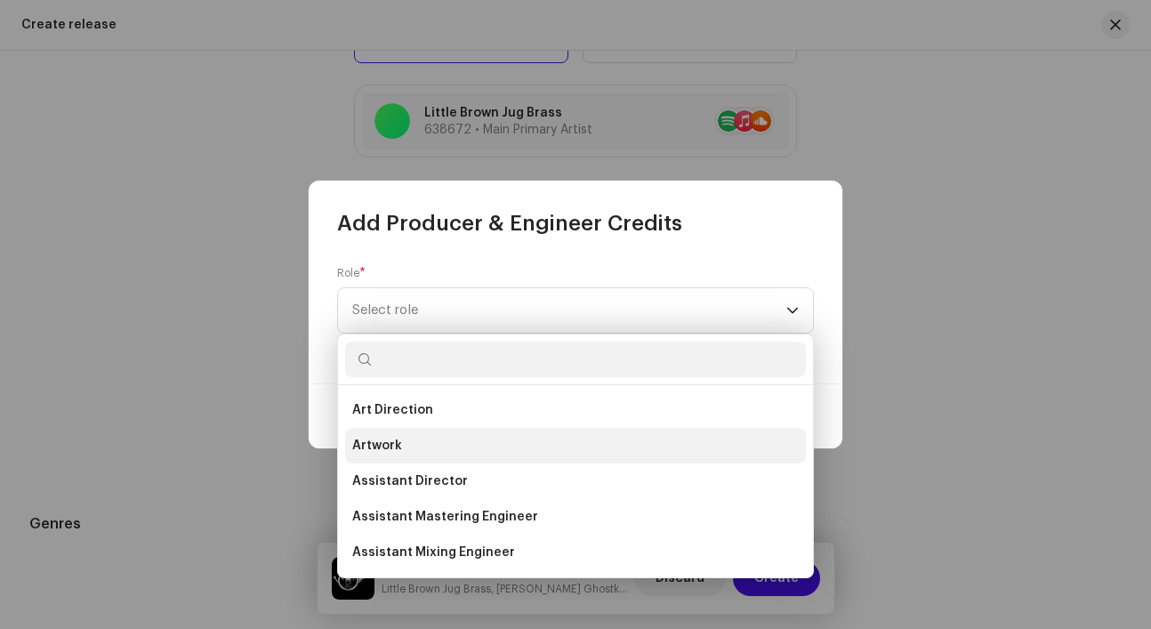
click at [445, 445] on li "Artwork" at bounding box center [575, 446] width 461 height 36
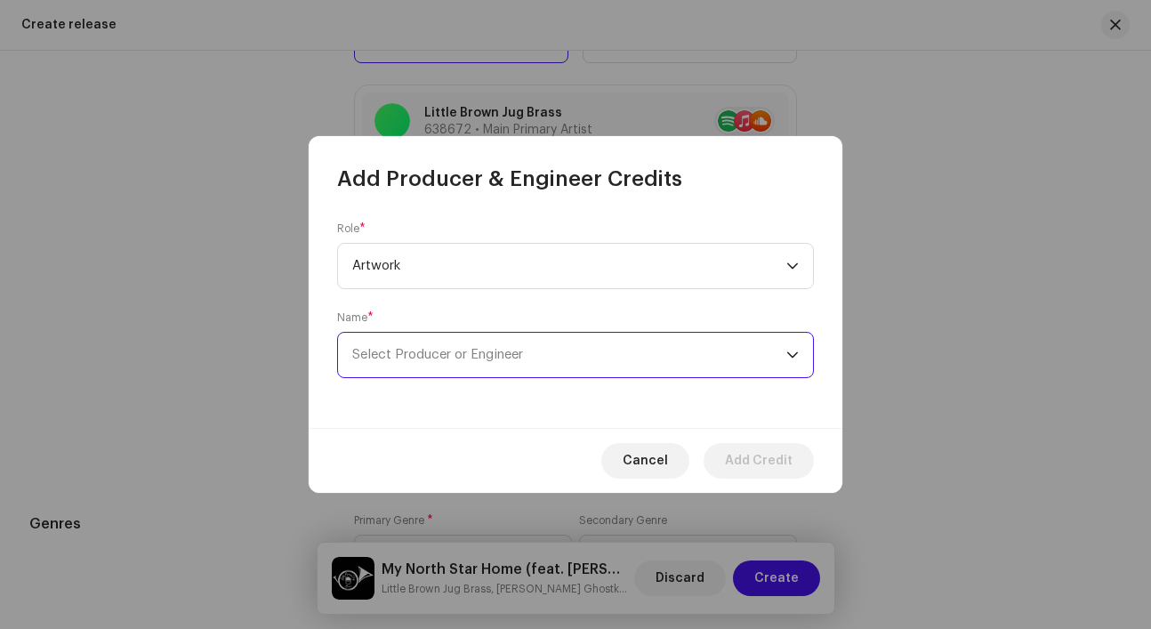
click at [476, 365] on span "Select Producer or Engineer" at bounding box center [569, 355] width 434 height 44
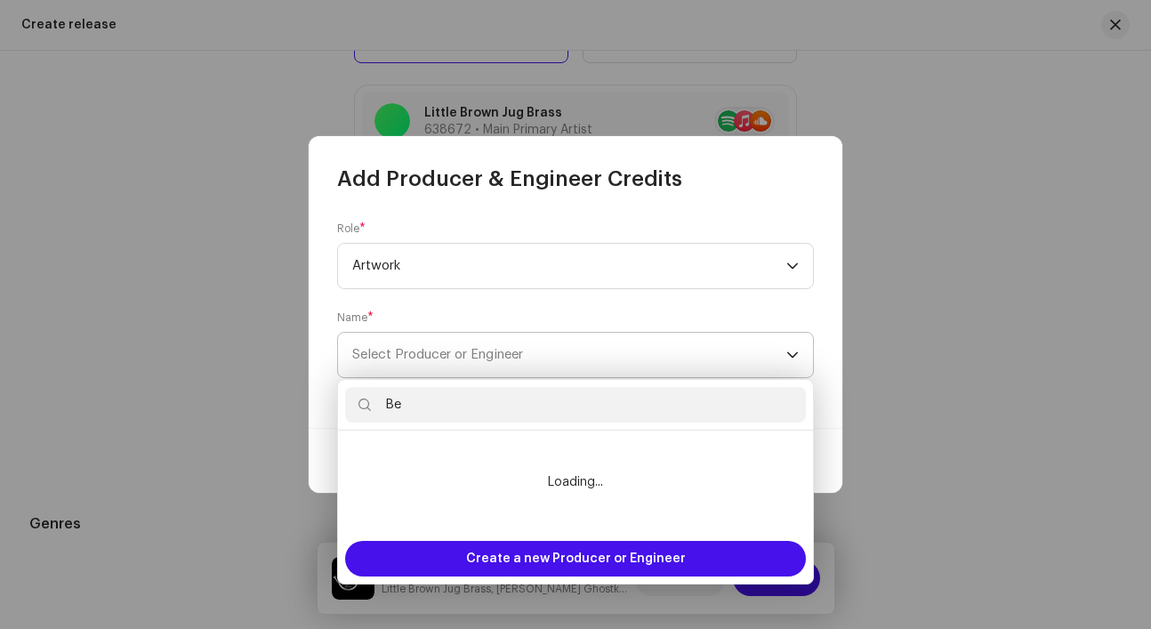
type input "B"
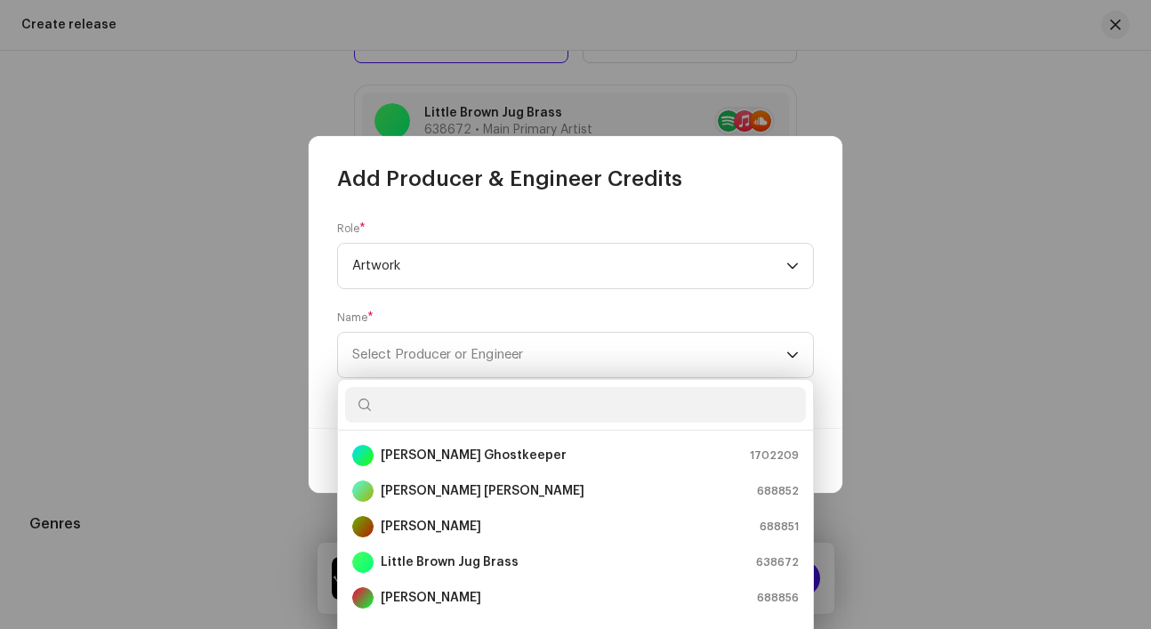
click at [520, 316] on div "Name * Select Producer or Engineer" at bounding box center [575, 344] width 477 height 68
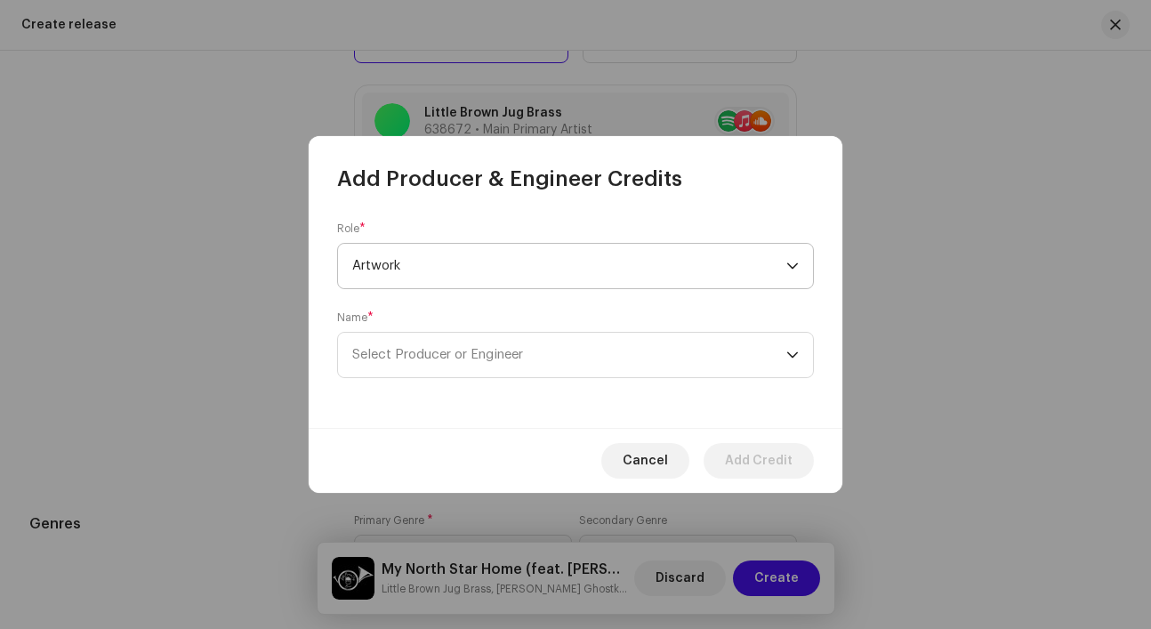
click at [519, 271] on span "Artwork" at bounding box center [569, 266] width 434 height 44
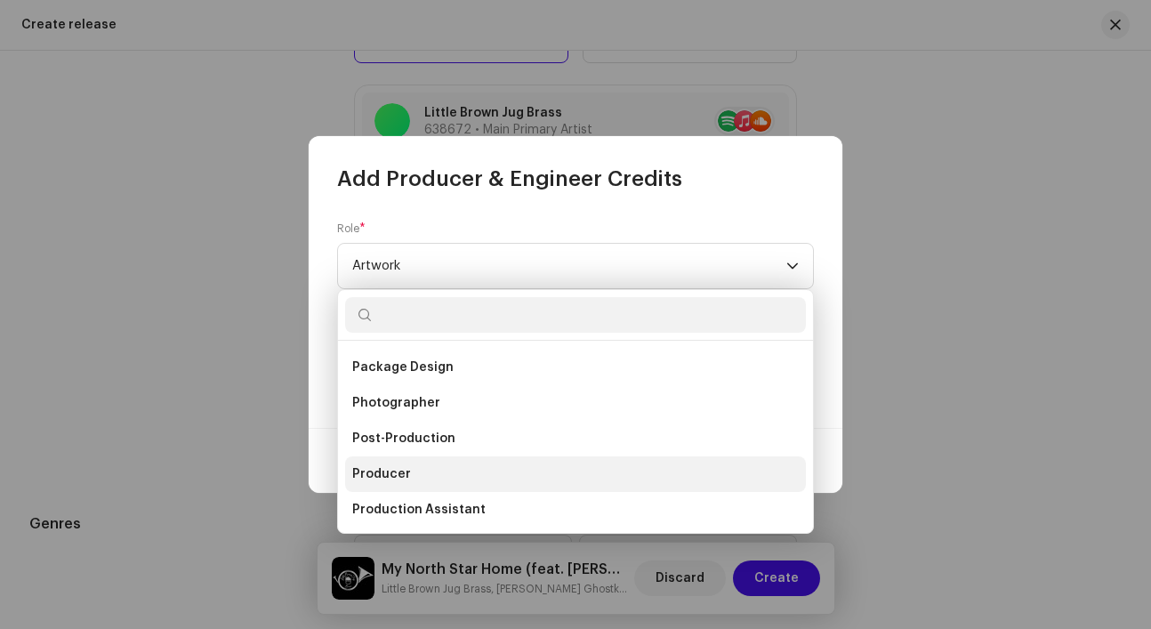
click at [507, 471] on li "Producer" at bounding box center [575, 474] width 461 height 36
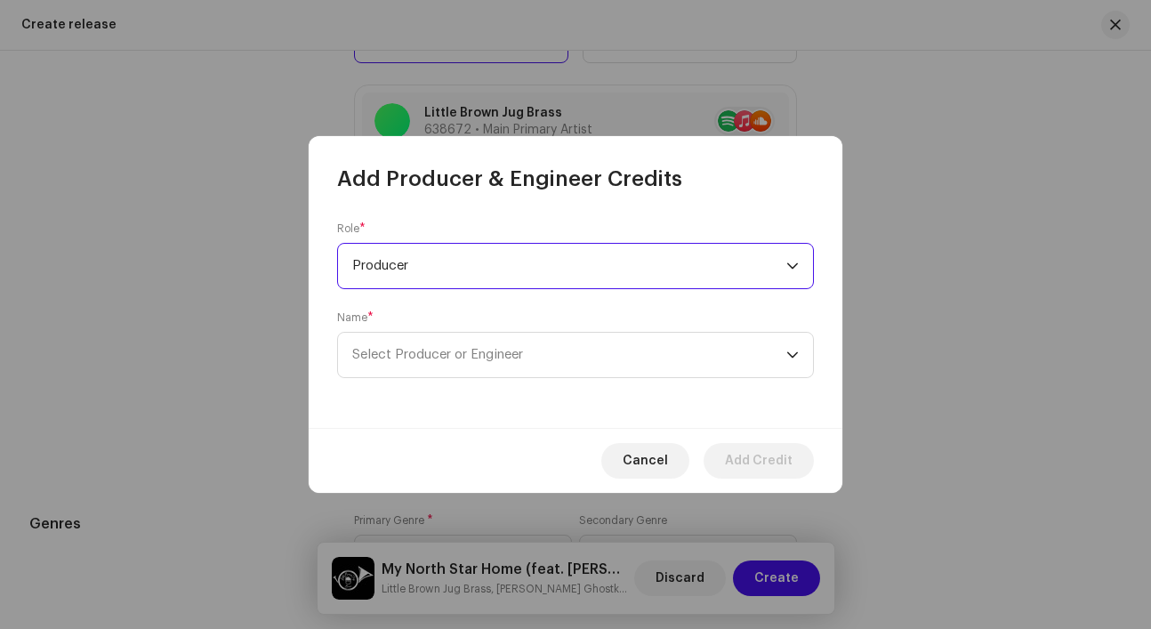
scroll to position [43, 0]
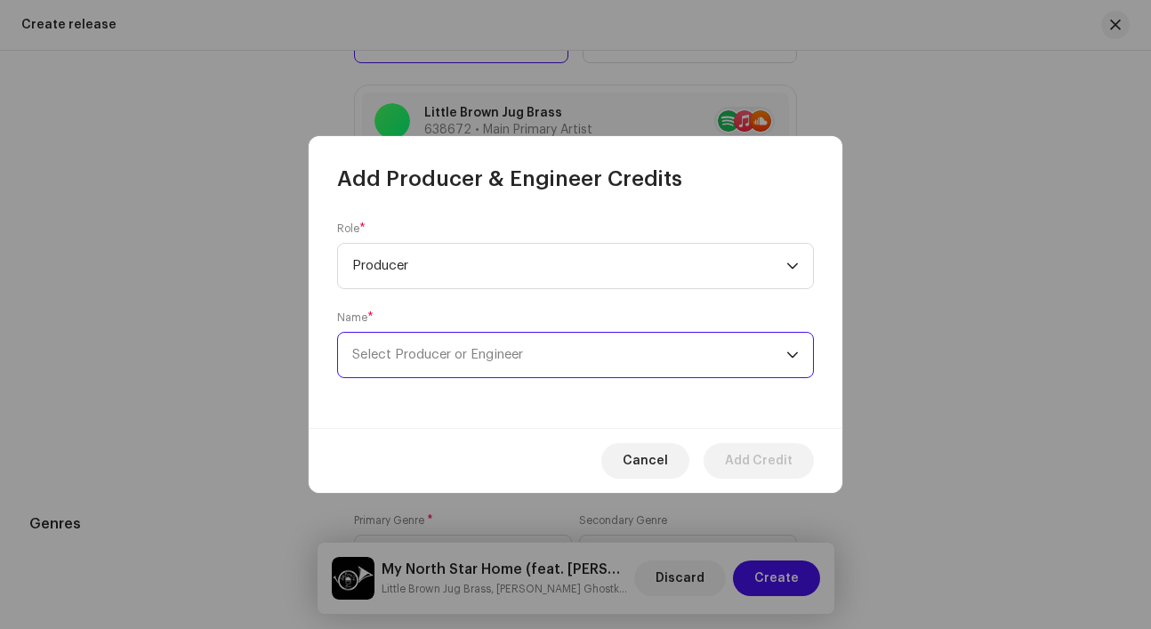
click at [512, 369] on span "Select Producer or Engineer" at bounding box center [569, 355] width 434 height 44
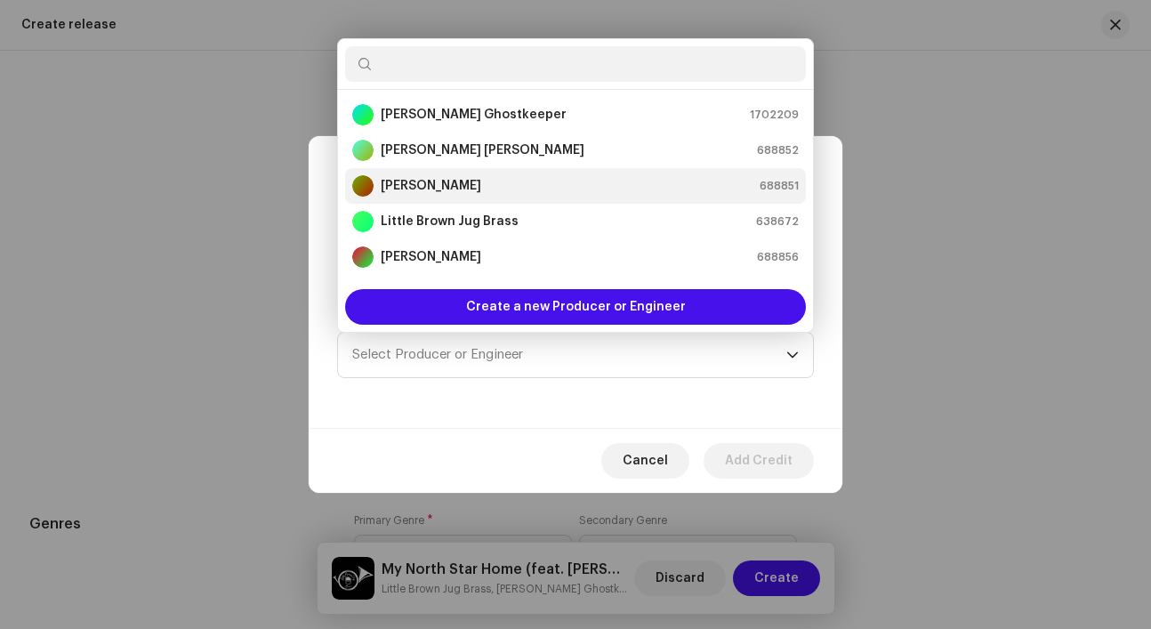
click at [498, 187] on div "Kodi Hutchinson 688851" at bounding box center [575, 185] width 446 height 21
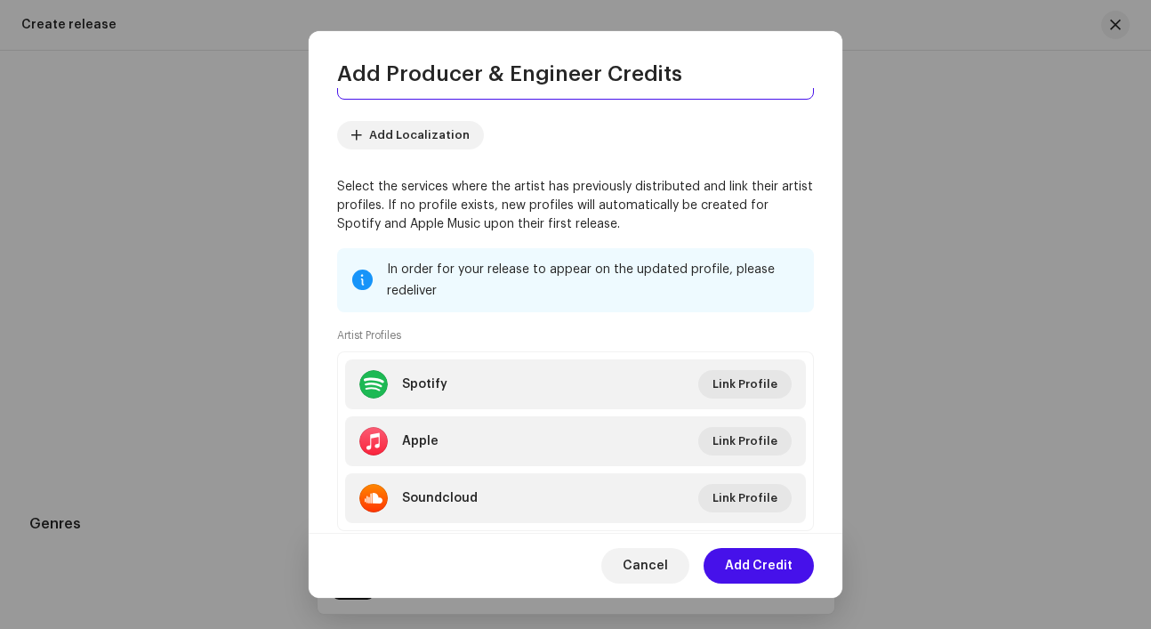
scroll to position [222, 0]
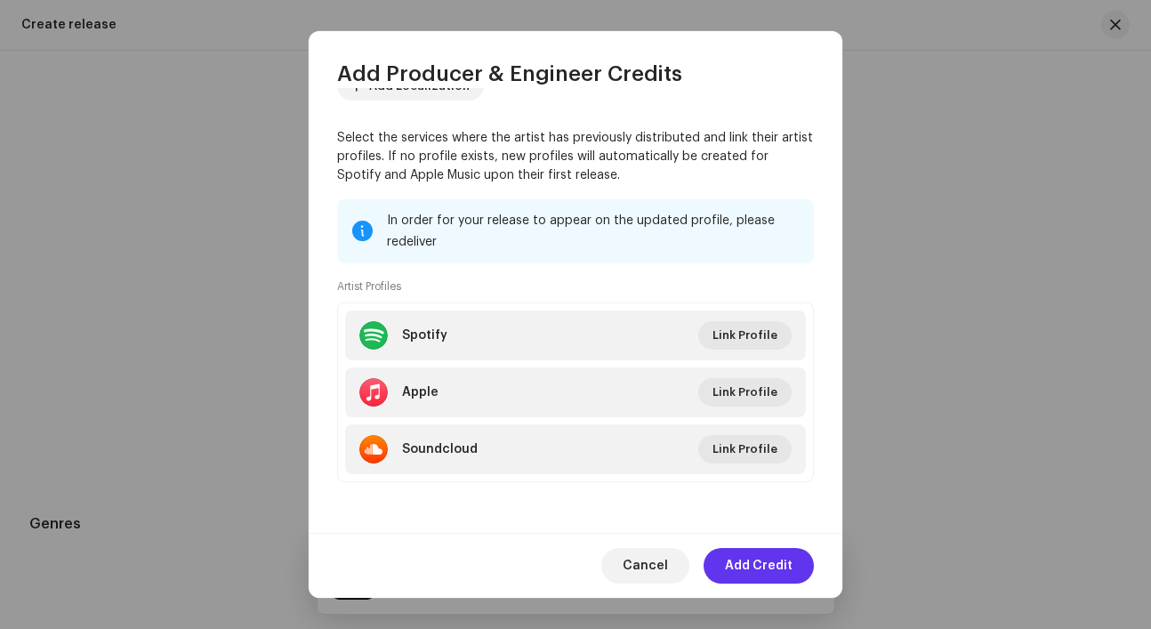
click at [744, 557] on span "Add Credit" at bounding box center [759, 566] width 68 height 36
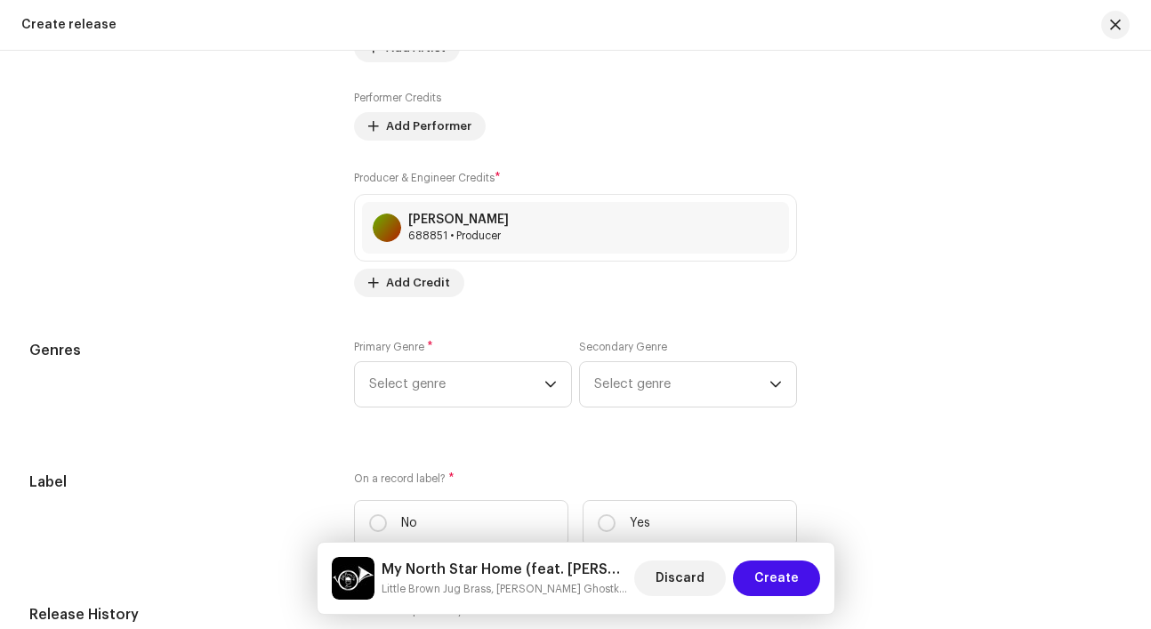
scroll to position [2473, 0]
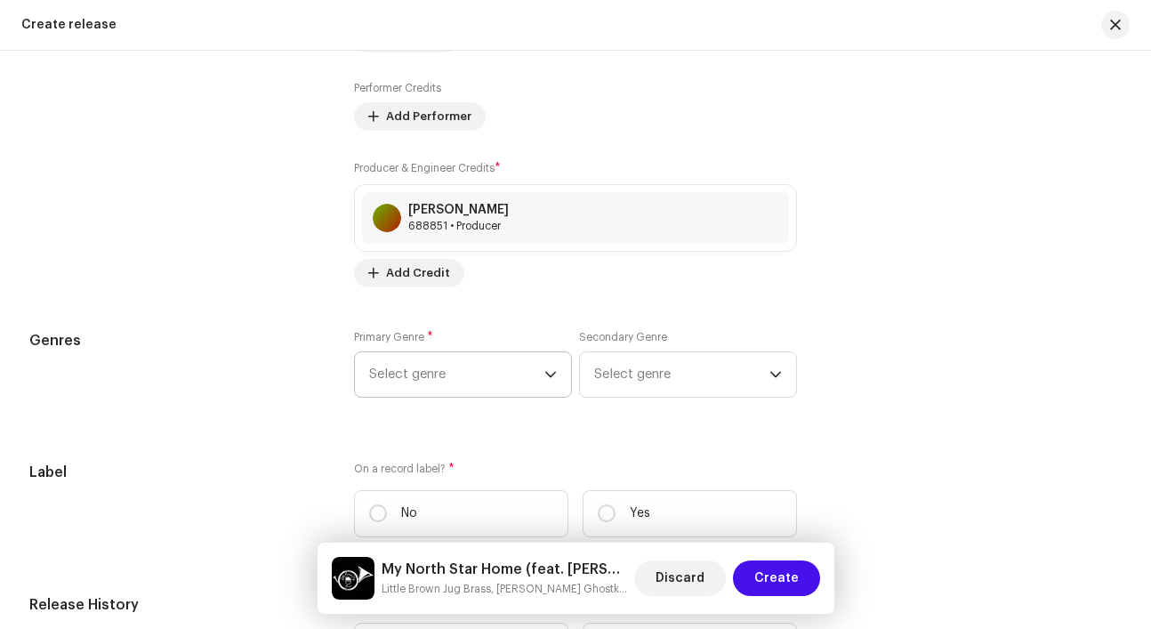
click at [529, 387] on span "Select genre" at bounding box center [456, 374] width 175 height 44
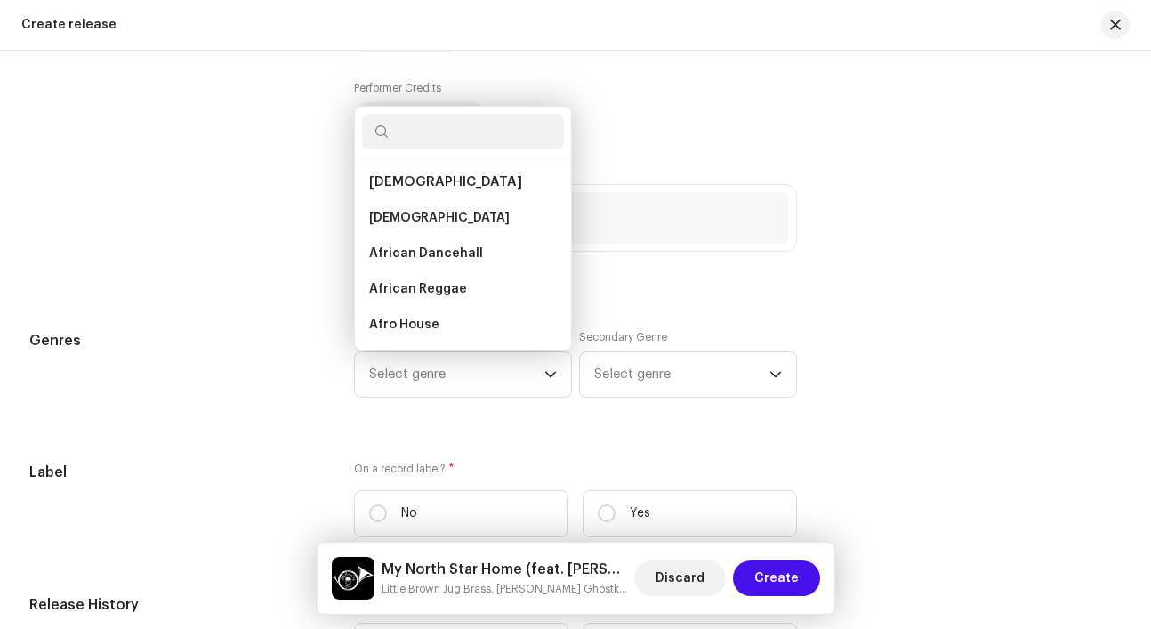
click at [748, 271] on div "Producer & Engineer Credits * Kodi Hutchinson 688851 • Producer Add Credit" at bounding box center [575, 223] width 443 height 128
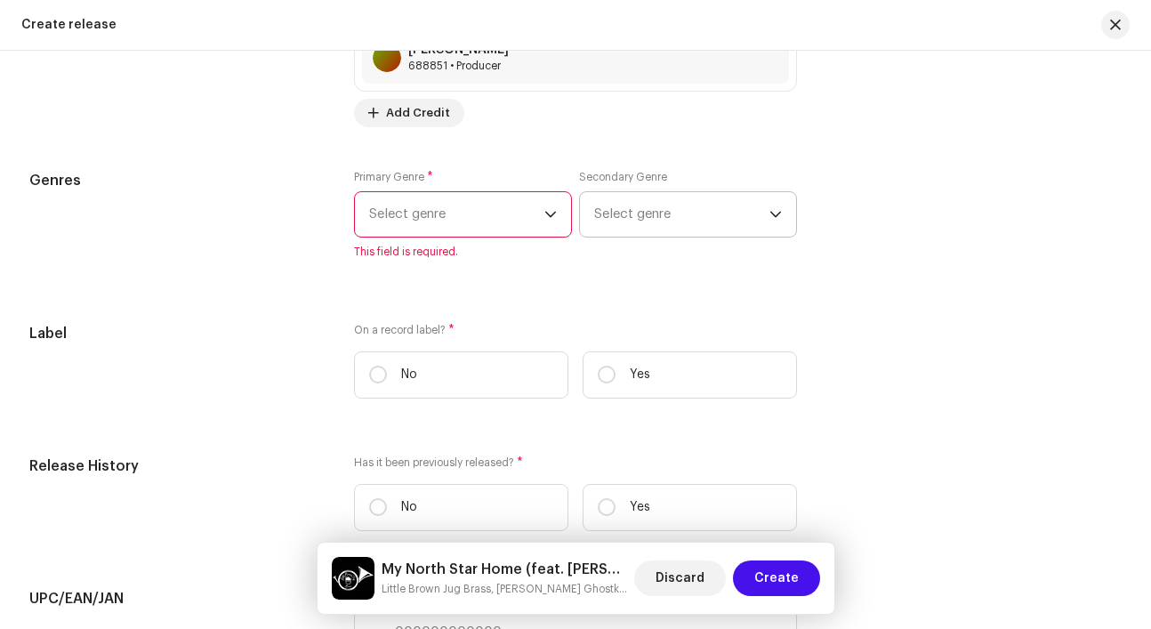
scroll to position [2639, 0]
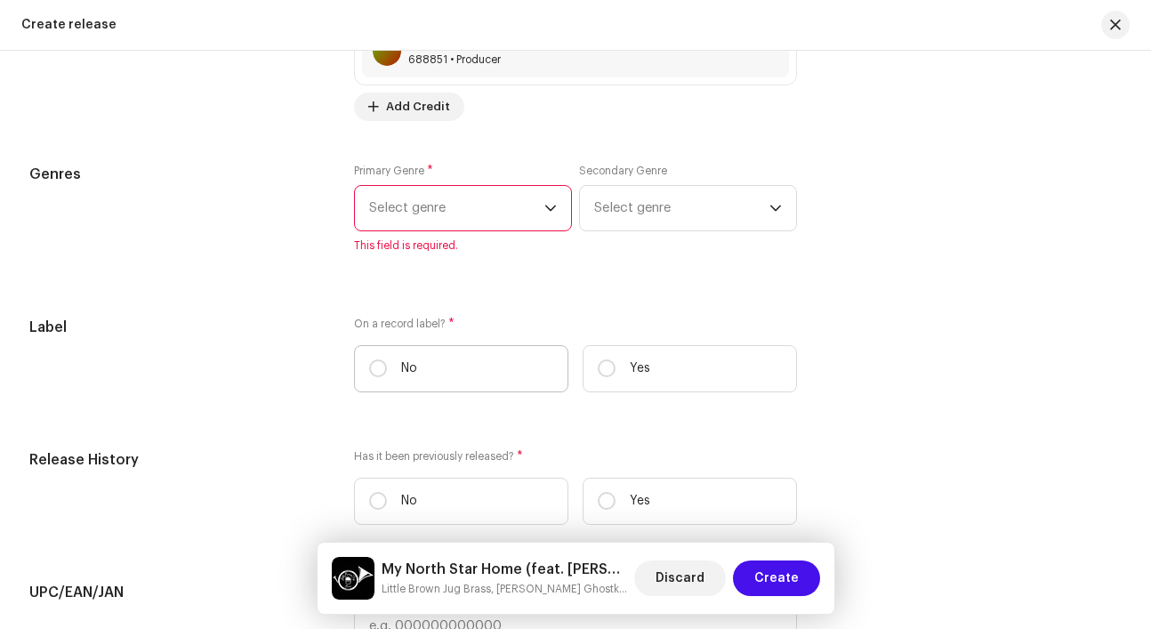
click at [402, 378] on p "No" at bounding box center [409, 368] width 16 height 19
click at [387, 377] on input "No" at bounding box center [378, 368] width 18 height 18
radio input "true"
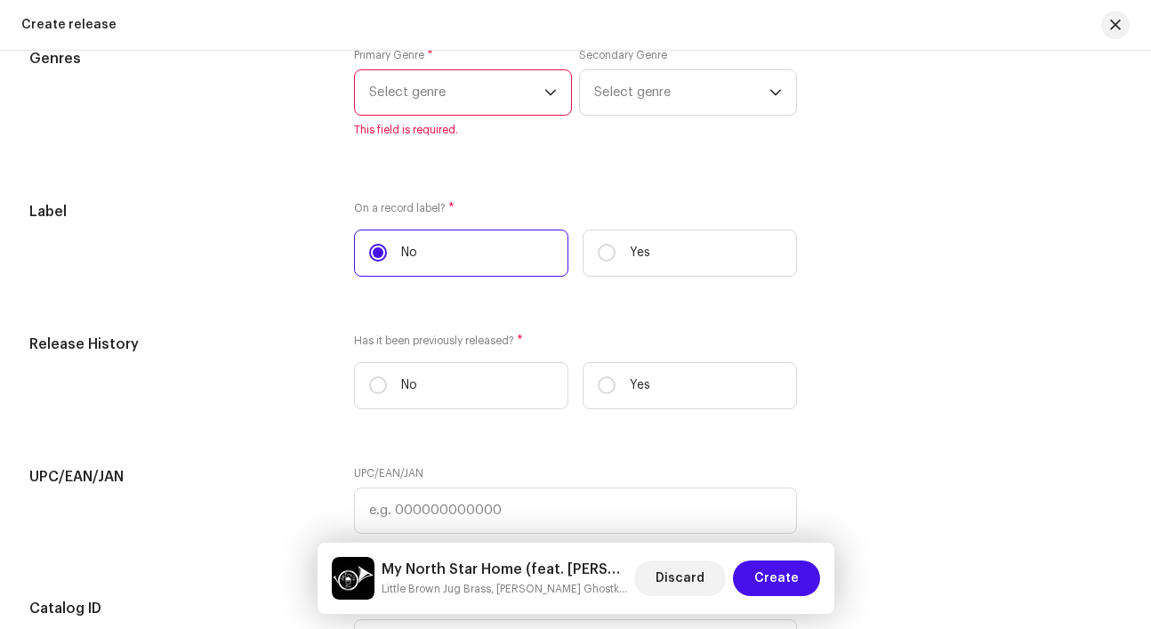
scroll to position [2763, 0]
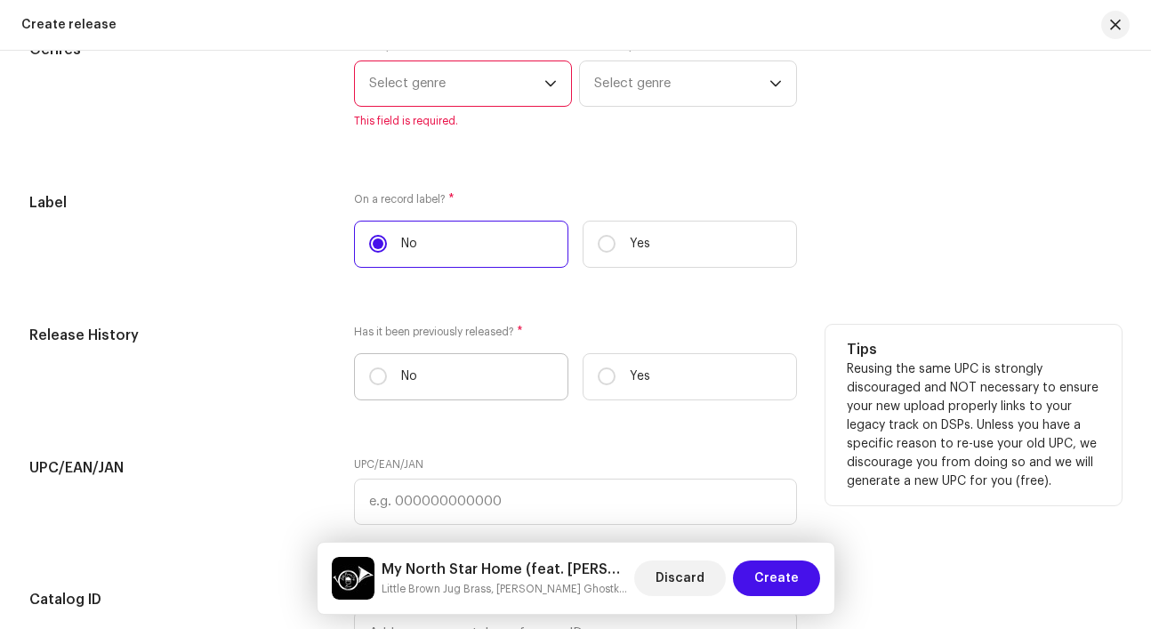
click at [410, 381] on p "No" at bounding box center [409, 376] width 16 height 19
click at [387, 381] on input "No" at bounding box center [378, 376] width 18 height 18
radio input "true"
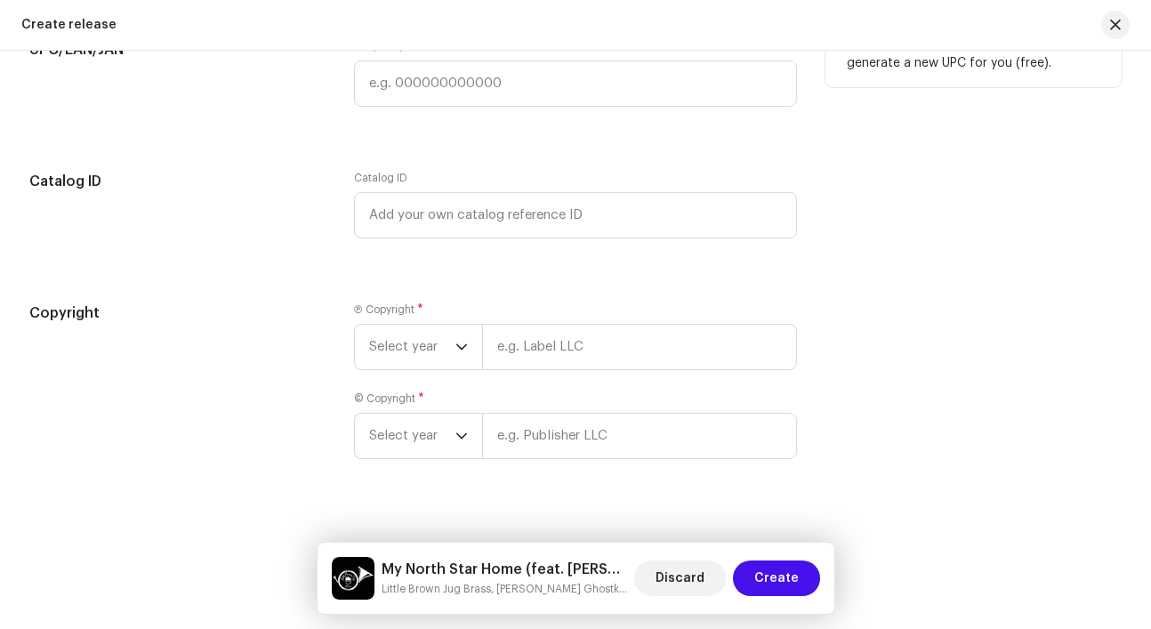
scroll to position [3189, 0]
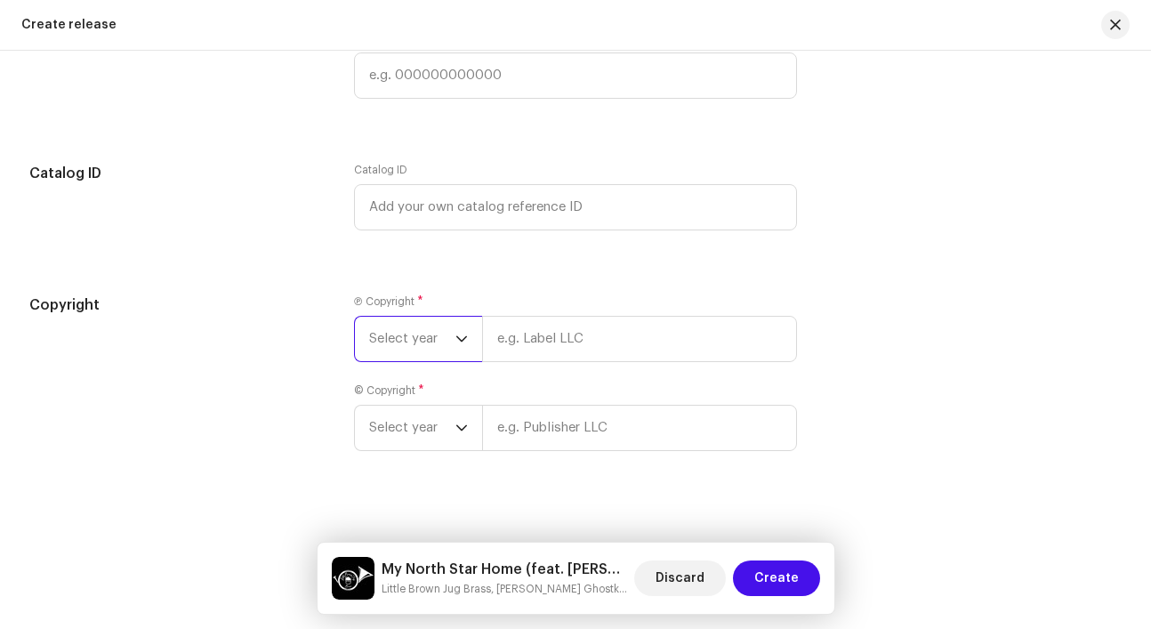
click at [439, 349] on span "Select year" at bounding box center [412, 339] width 86 height 44
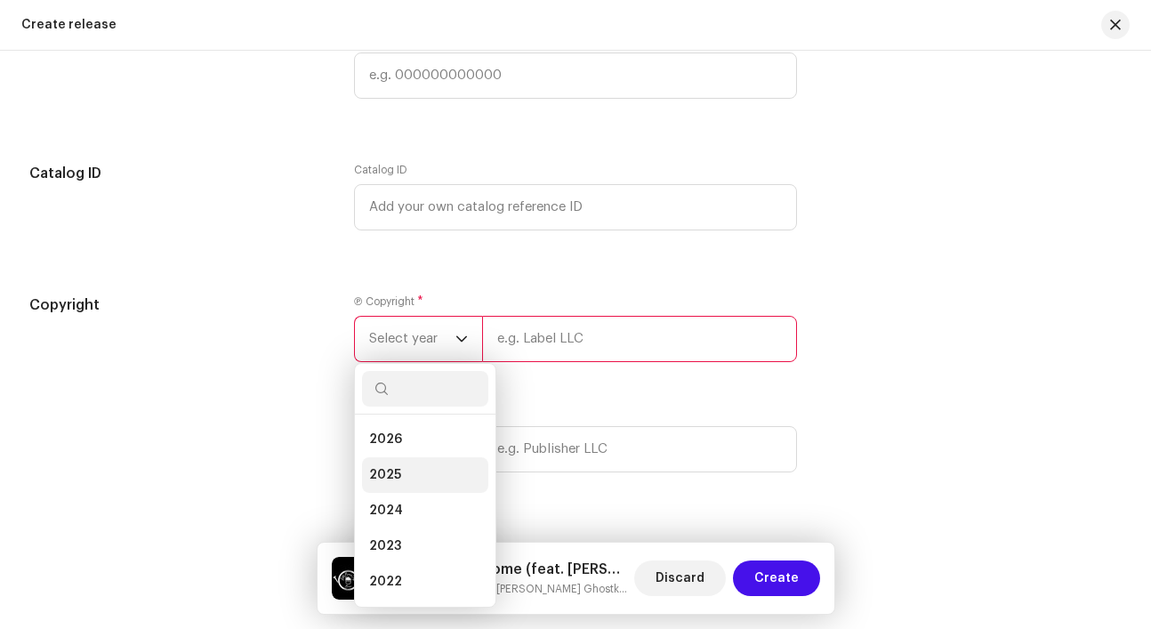
click at [422, 493] on li "2025" at bounding box center [425, 475] width 126 height 36
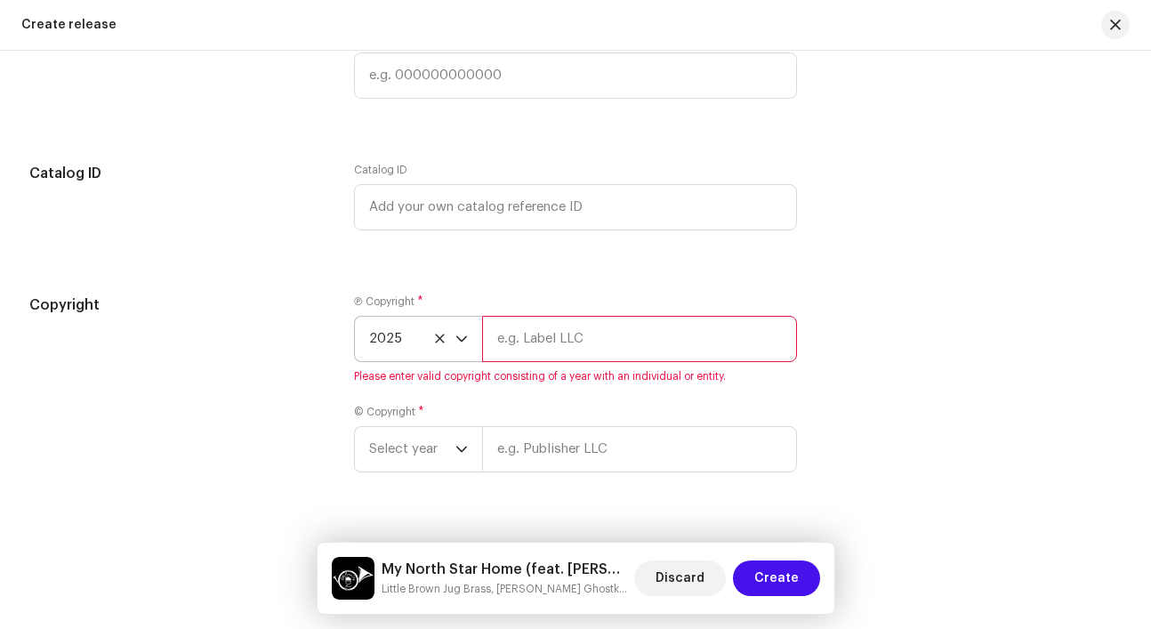
click at [583, 358] on input "text" at bounding box center [639, 339] width 315 height 46
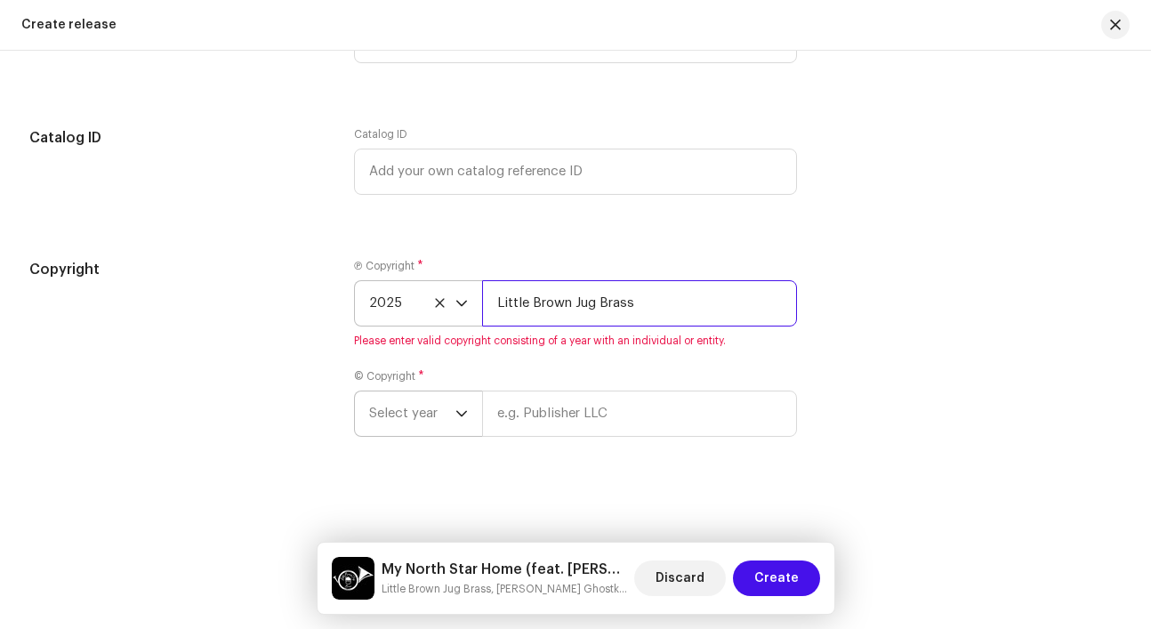
scroll to position [3236, 0]
type input "Little Brown Jug Brass"
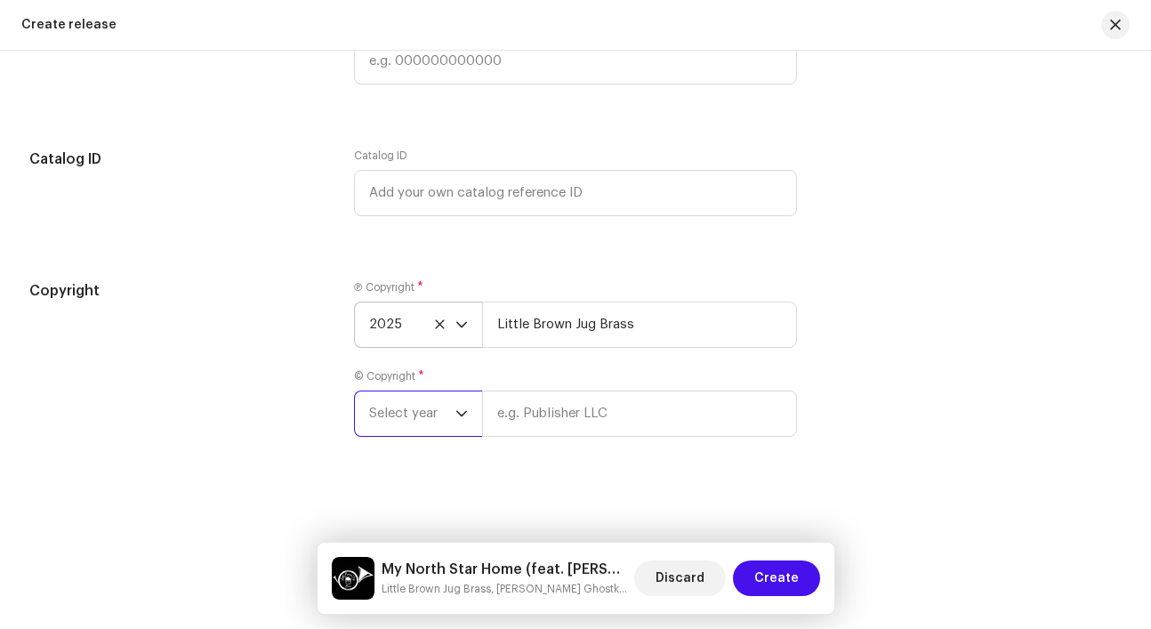
scroll to position [3214, 0]
click at [406, 414] on span "Select year" at bounding box center [412, 413] width 86 height 44
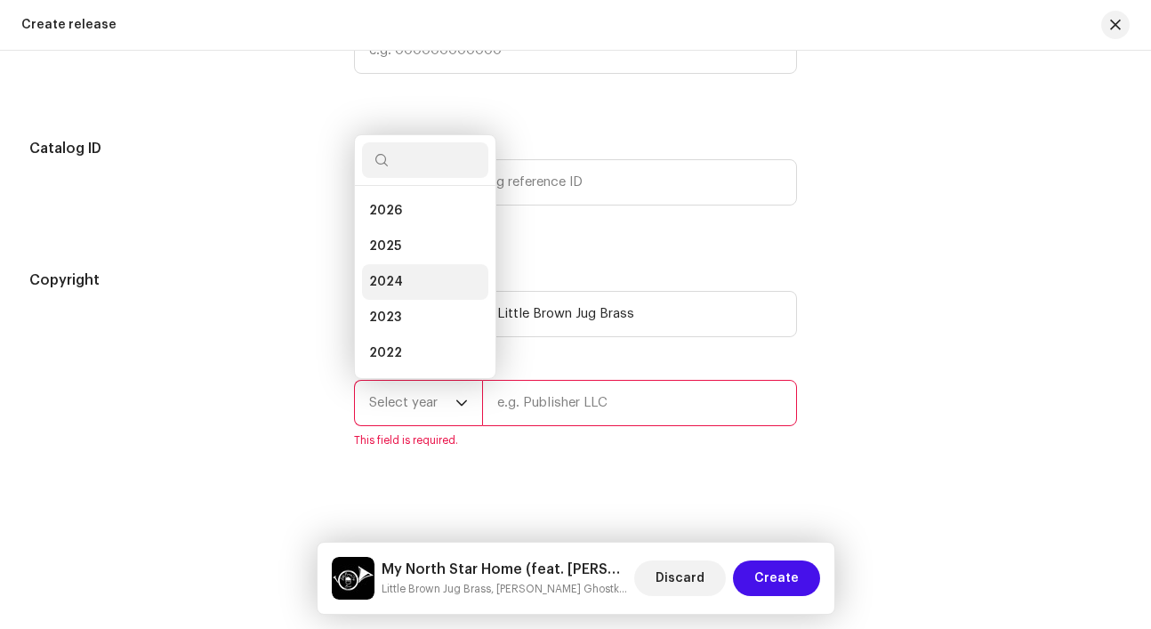
scroll to position [28, 0]
drag, startPoint x: 411, startPoint y: 266, endPoint x: 422, endPoint y: 228, distance: 39.7
click at [422, 228] on ul "2026 2025 2024 2023 2022 2021 2020 2019 2018 2017 2016 2015" at bounding box center [425, 377] width 141 height 441
click at [422, 228] on li "2025" at bounding box center [425, 218] width 126 height 36
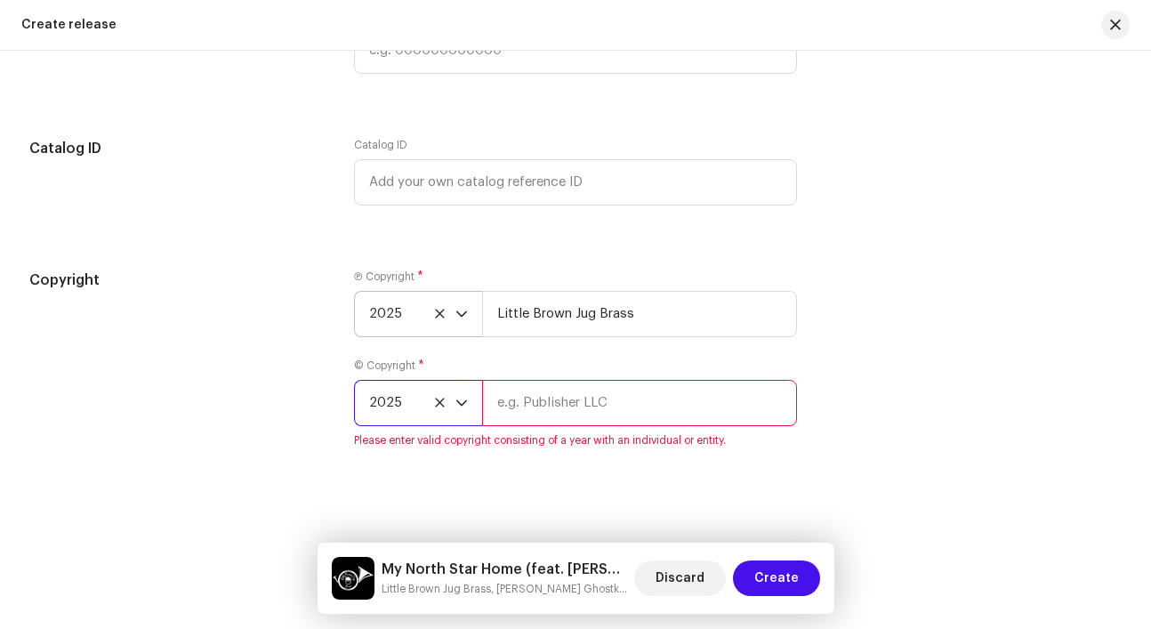
click at [563, 409] on input "text" at bounding box center [639, 403] width 315 height 46
type input "Little Brown Jug Brass"
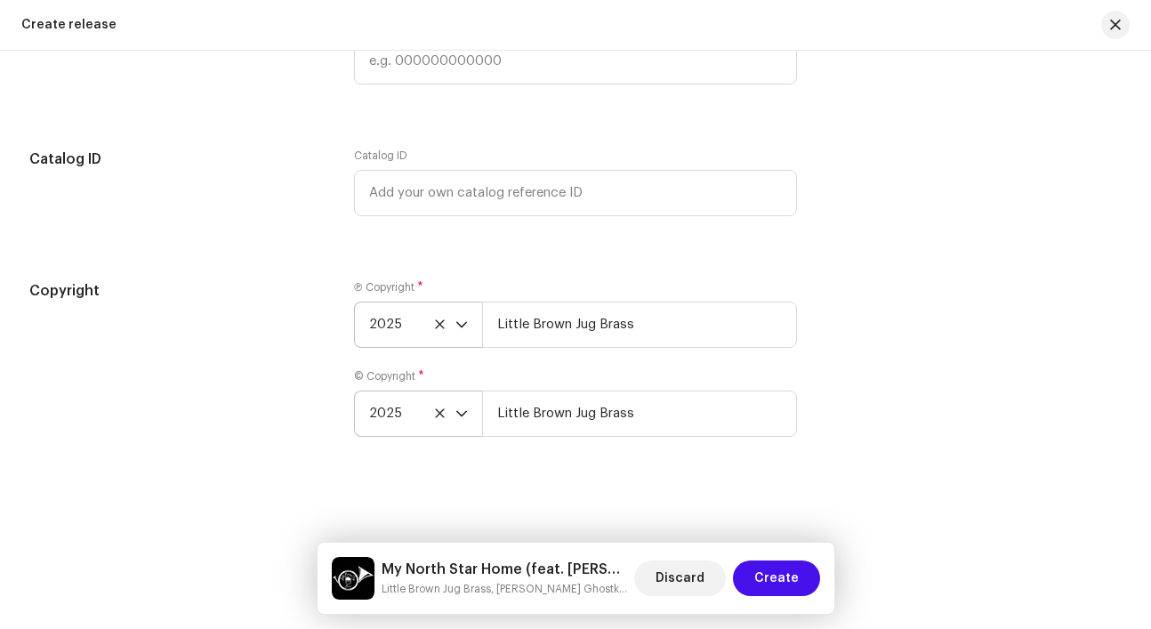
click at [761, 476] on div "Create a new release We’ll guide you through everything — from track selection …" at bounding box center [575, 340] width 1151 height 578
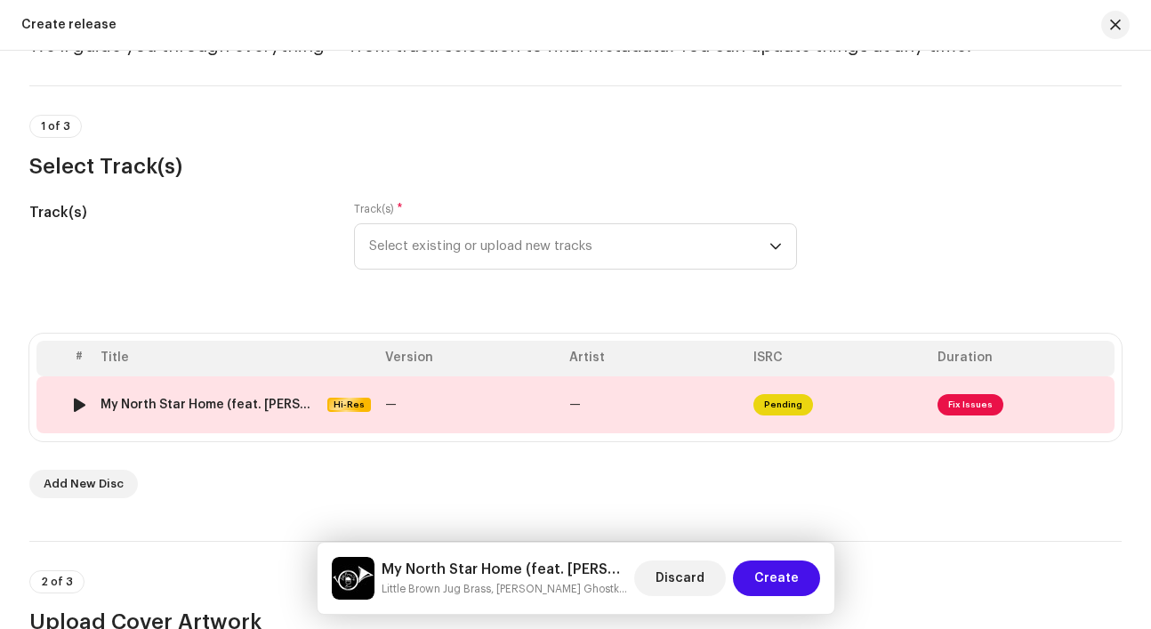
scroll to position [97, 0]
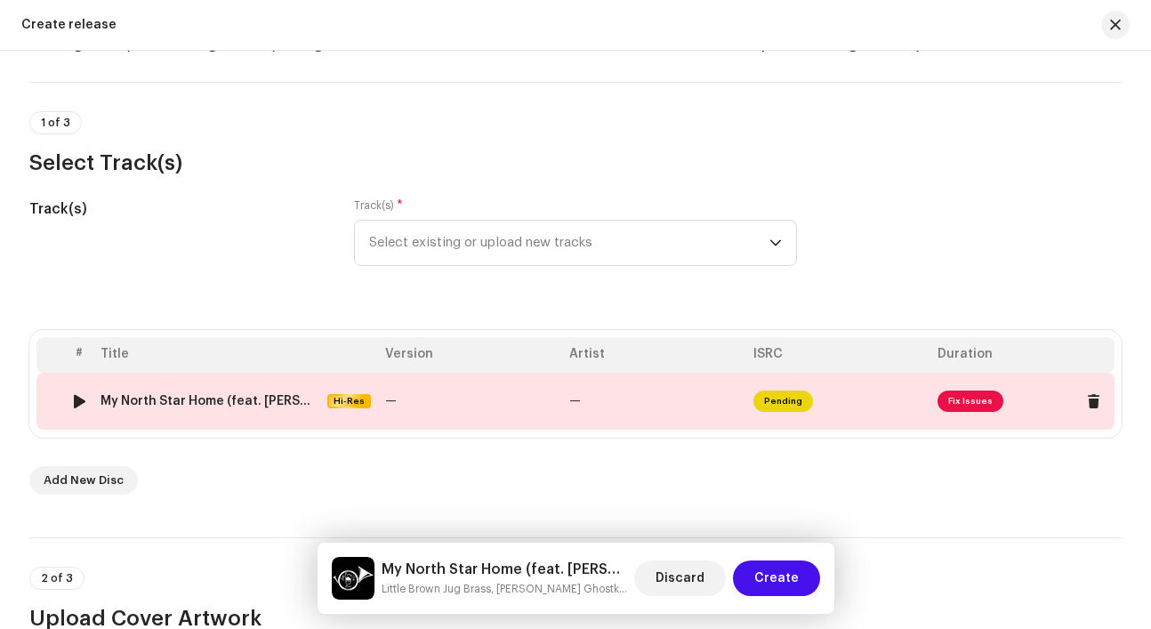
click at [900, 412] on td "Pending" at bounding box center [838, 401] width 184 height 57
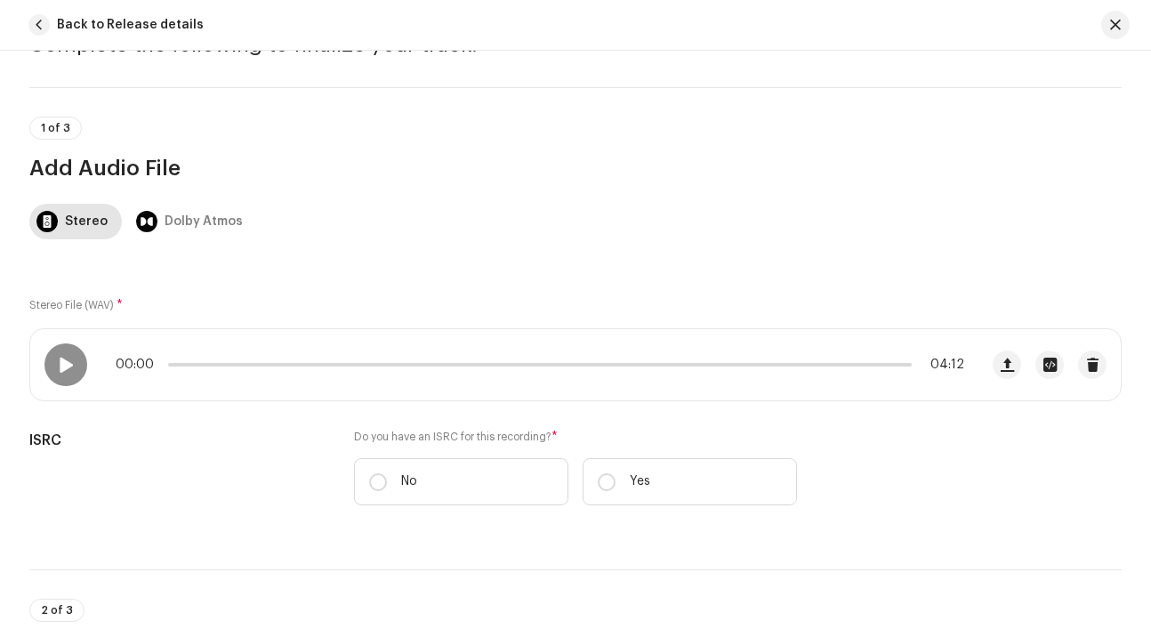
scroll to position [102, 0]
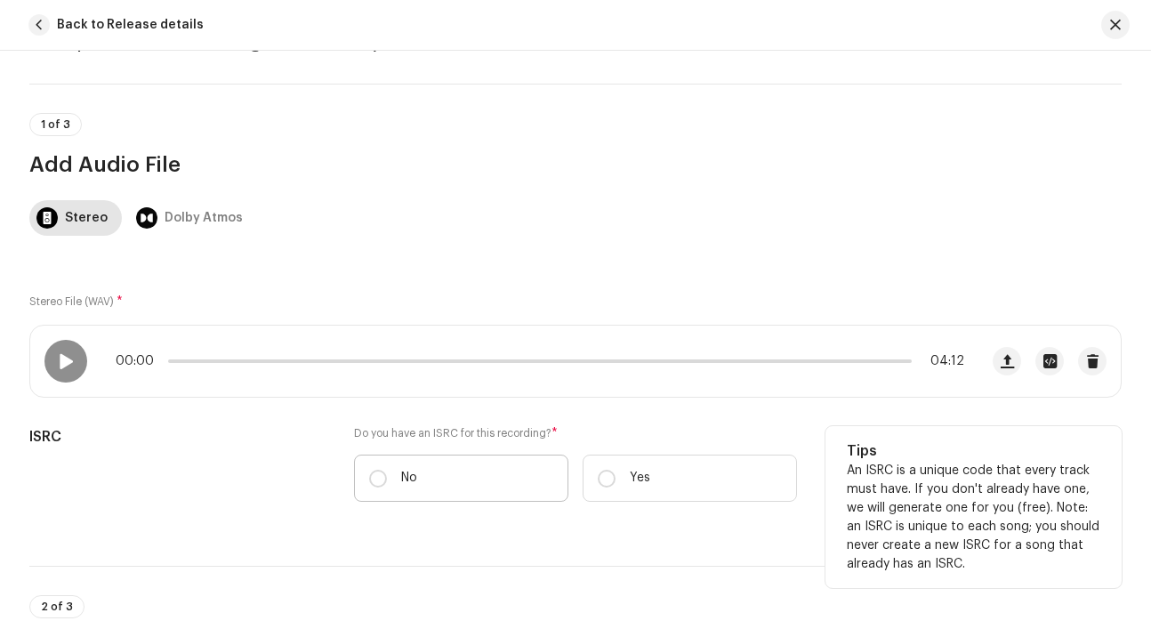
click at [411, 474] on p "No" at bounding box center [409, 478] width 16 height 19
click at [387, 474] on input "No" at bounding box center [378, 479] width 18 height 18
radio input "true"
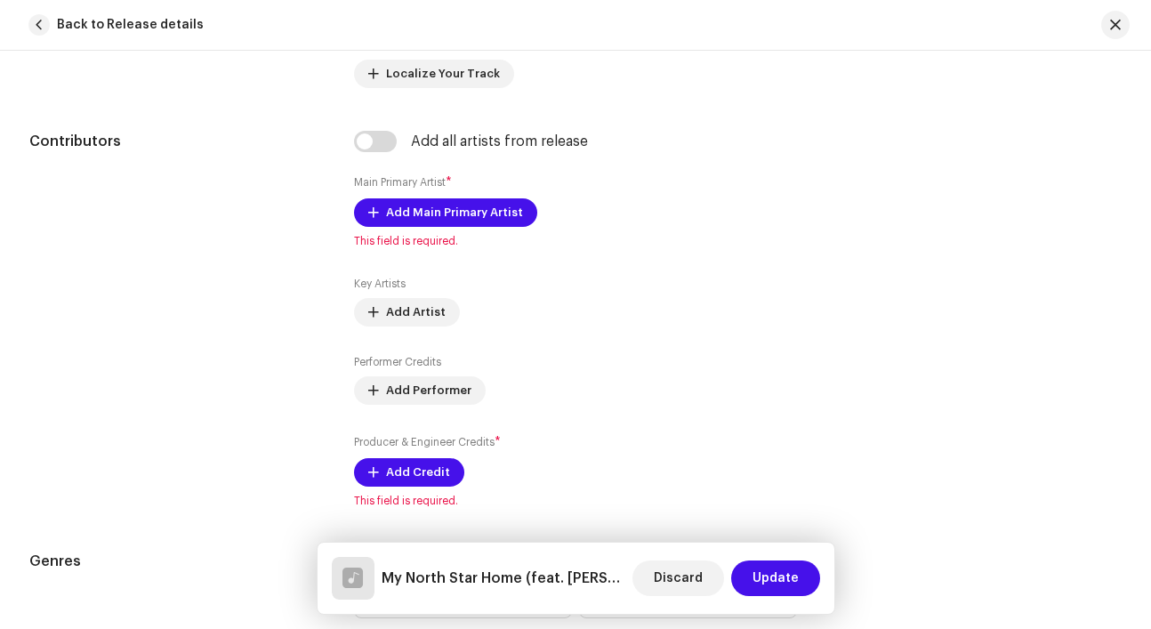
scroll to position [1064, 0]
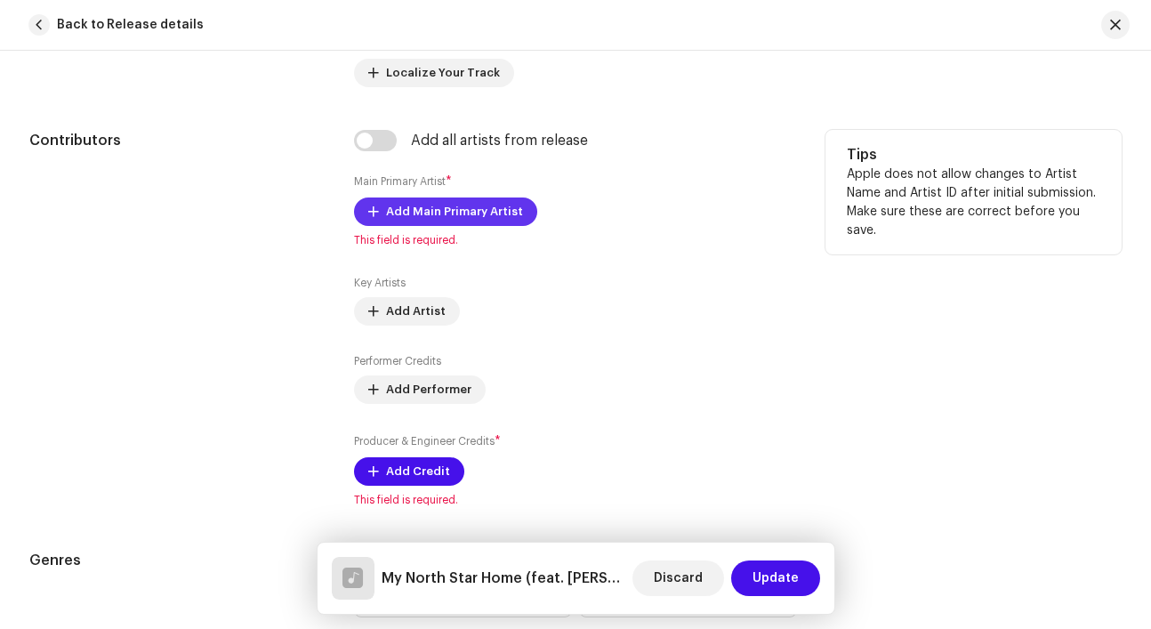
click at [464, 215] on span "Add Main Primary Artist" at bounding box center [454, 212] width 137 height 36
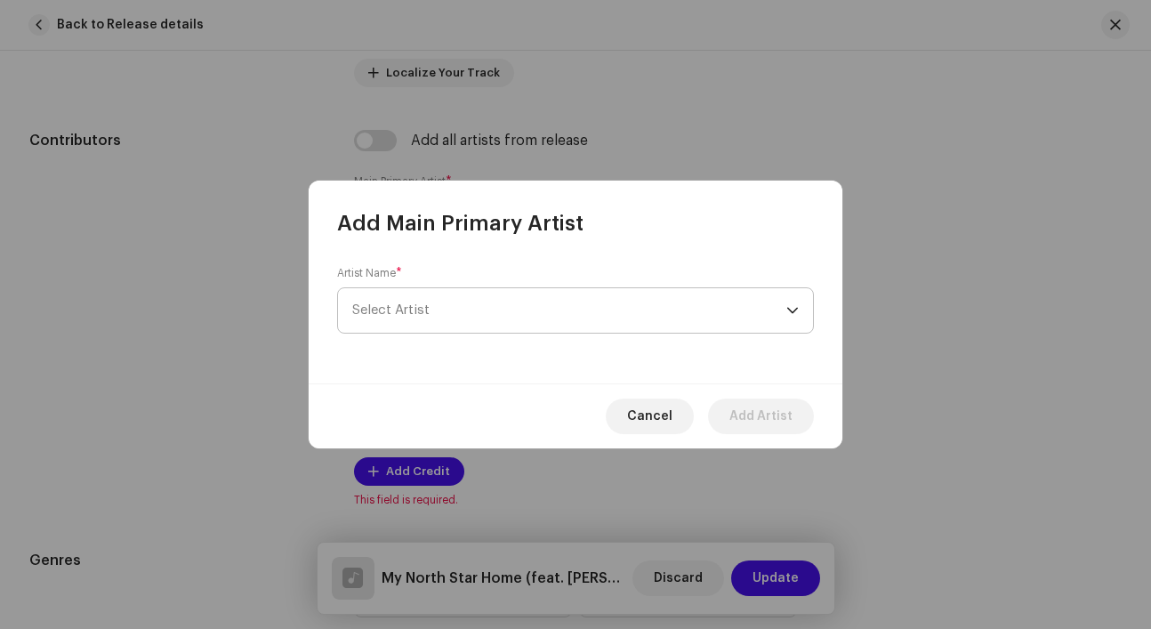
click at [458, 309] on span "Select Artist" at bounding box center [569, 310] width 434 height 44
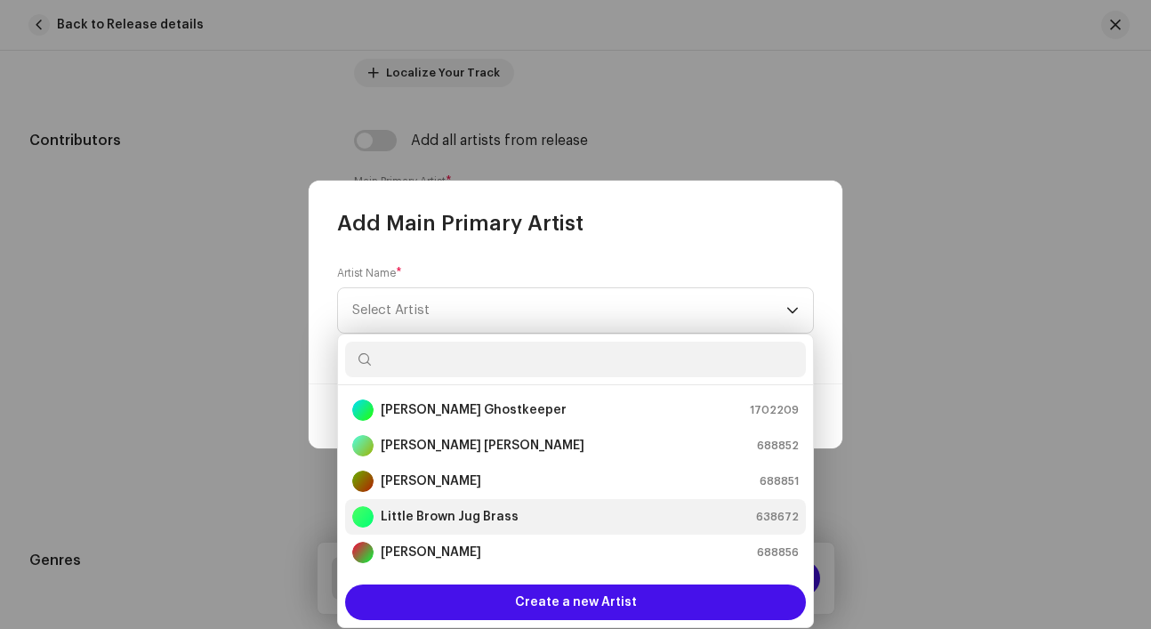
click at [455, 512] on strong "Little Brown Jug Brass" at bounding box center [450, 517] width 138 height 18
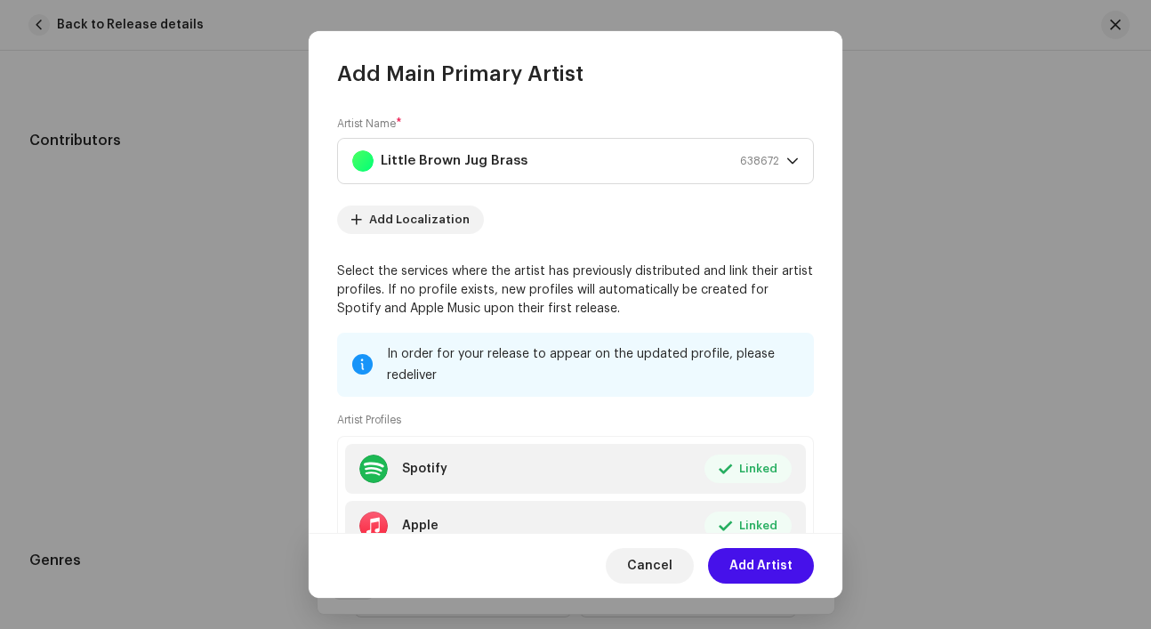
scroll to position [133, 0]
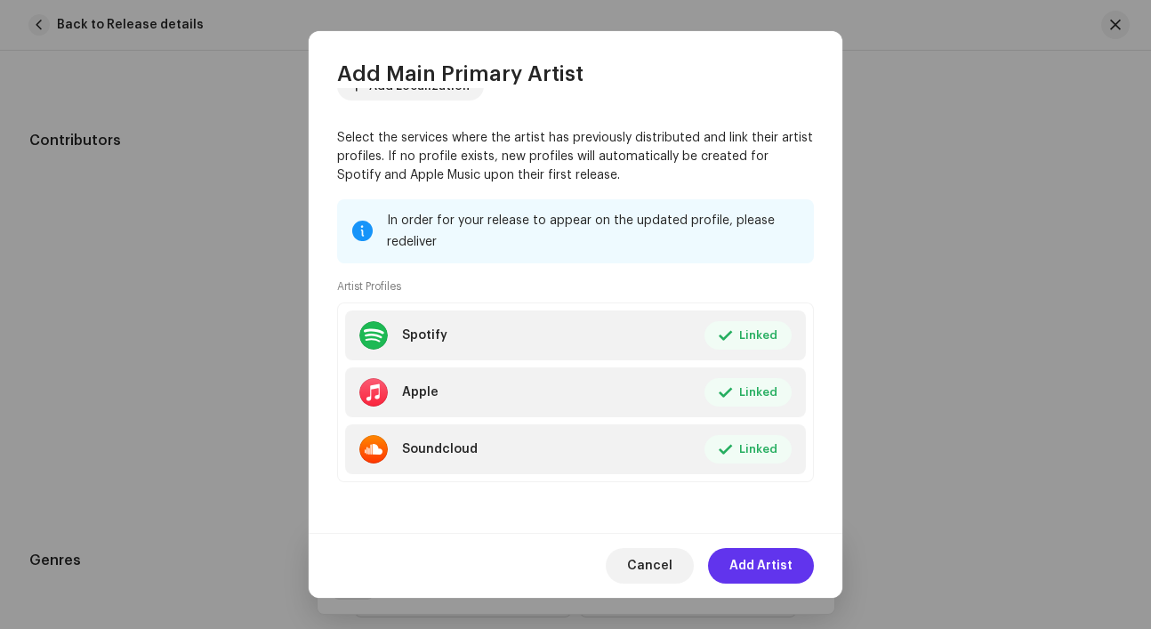
click at [773, 563] on span "Add Artist" at bounding box center [760, 566] width 63 height 36
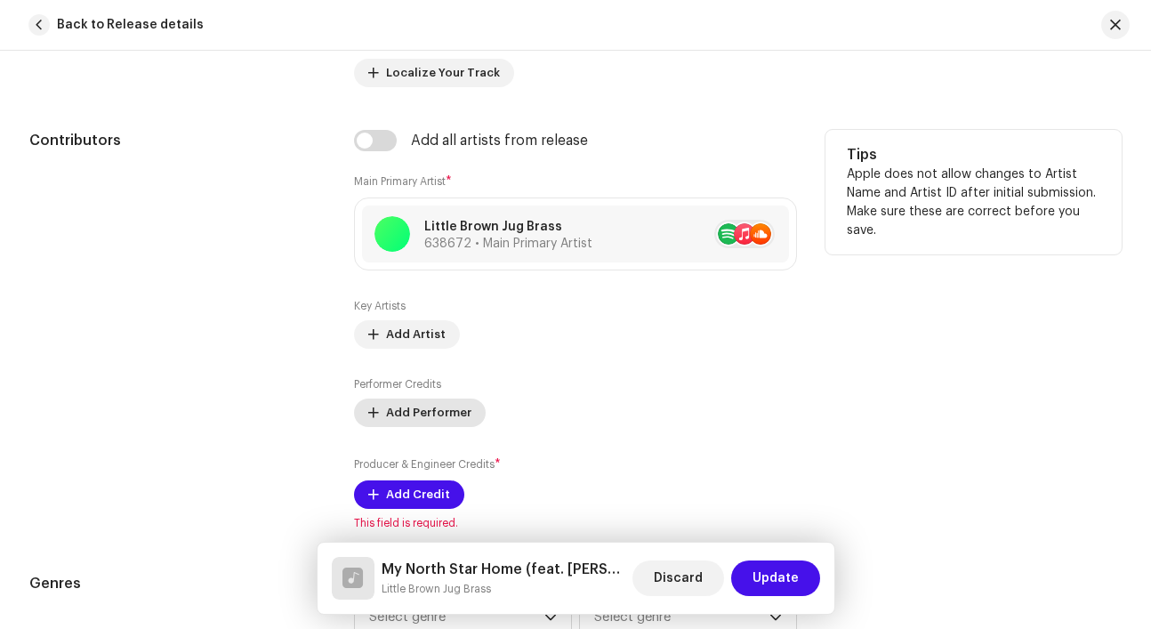
click at [437, 415] on span "Add Performer" at bounding box center [428, 413] width 85 height 36
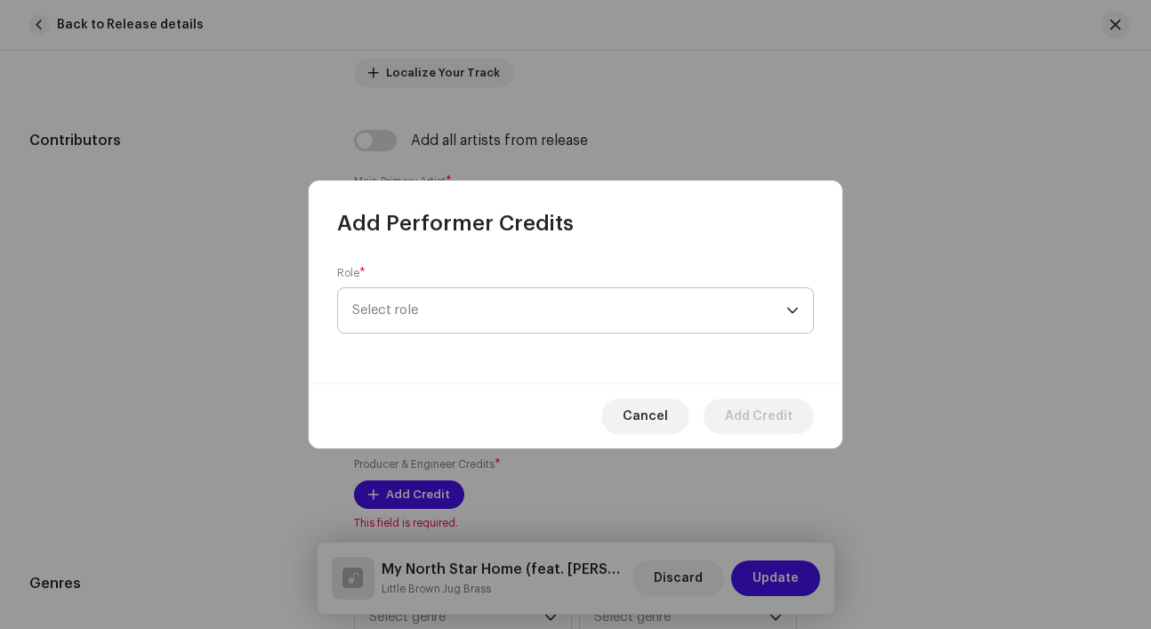
click at [453, 322] on span "Select role" at bounding box center [569, 310] width 434 height 44
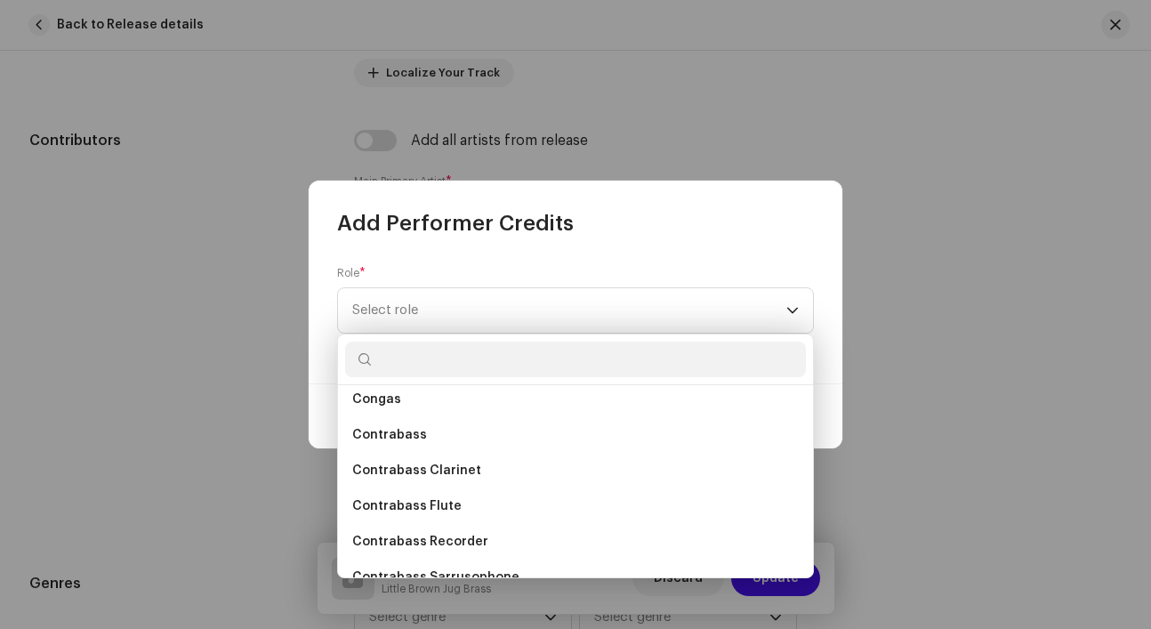
scroll to position [3316, 0]
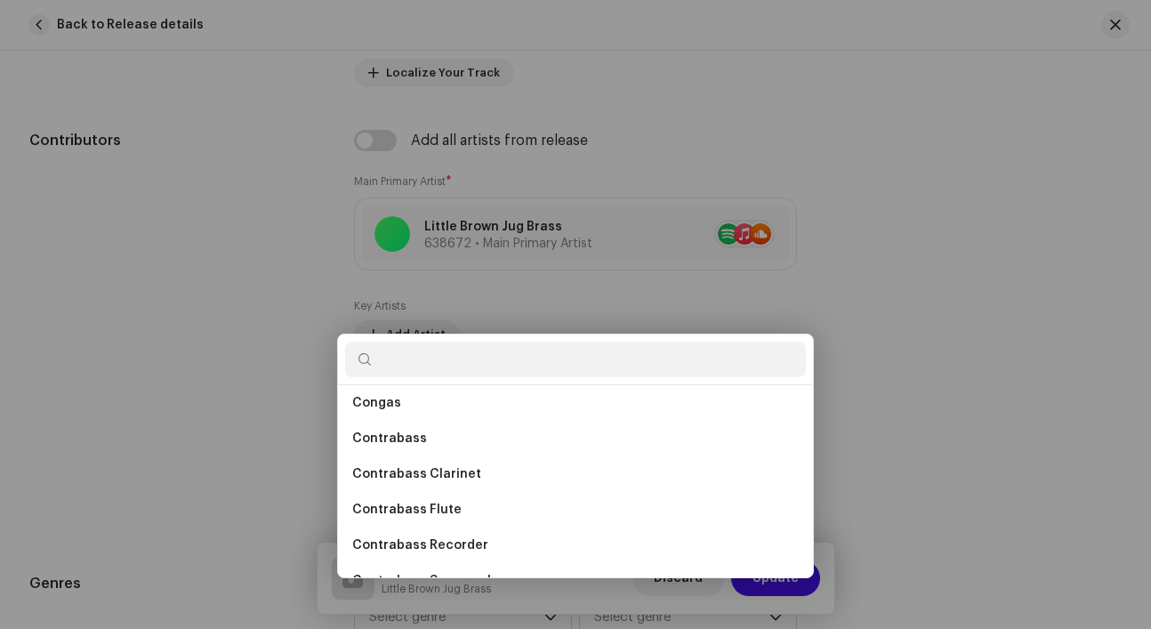
click at [930, 343] on div "Add Performer Credits Role * Select role Cancel Add Credit" at bounding box center [575, 314] width 1151 height 629
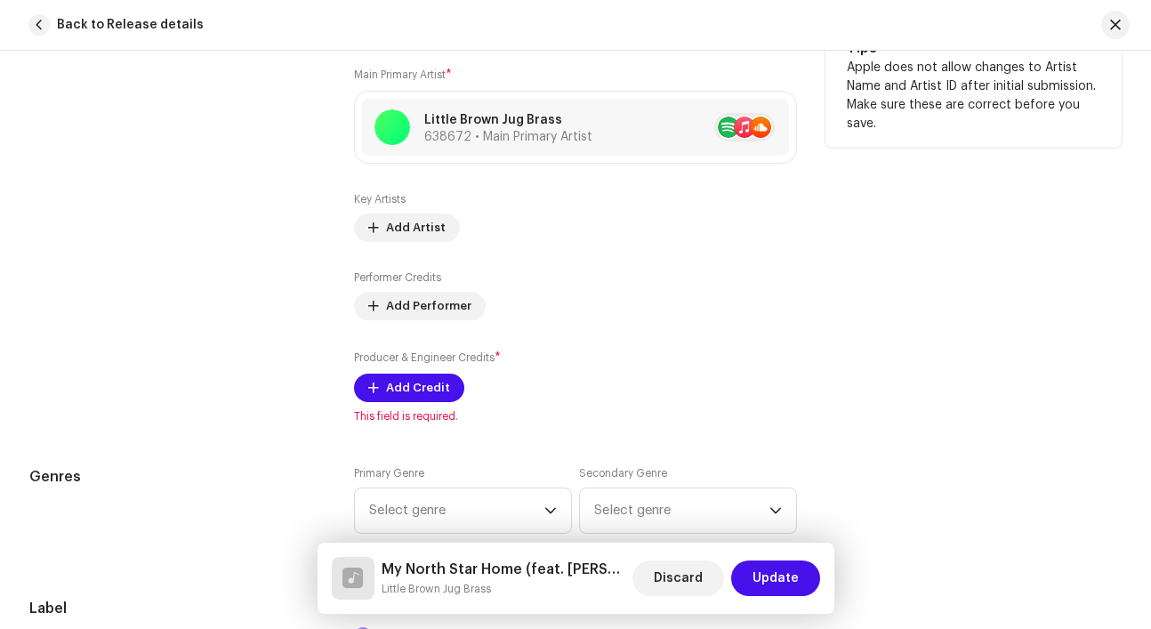
scroll to position [1175, 0]
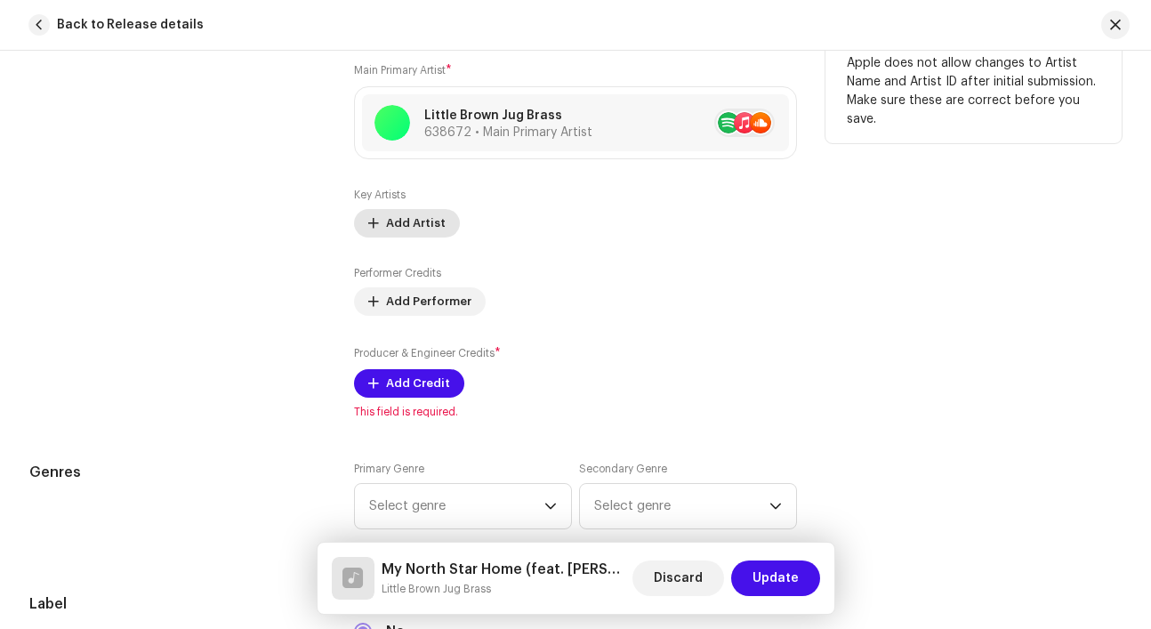
click at [412, 229] on span "Add Artist" at bounding box center [416, 223] width 60 height 36
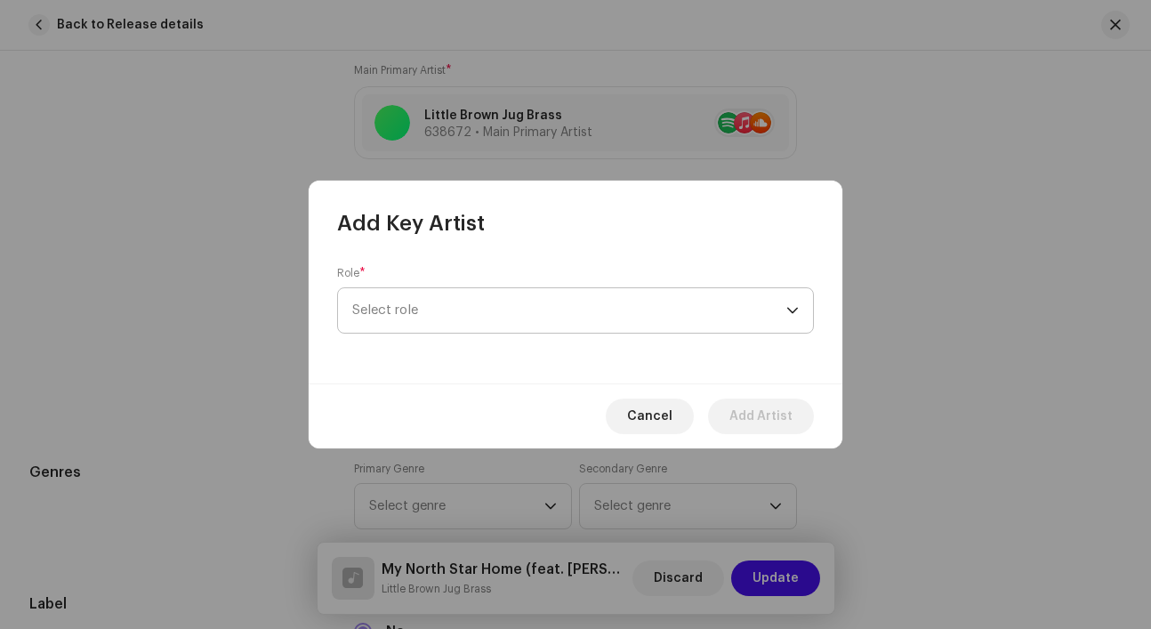
click at [430, 315] on span "Select role" at bounding box center [569, 310] width 434 height 44
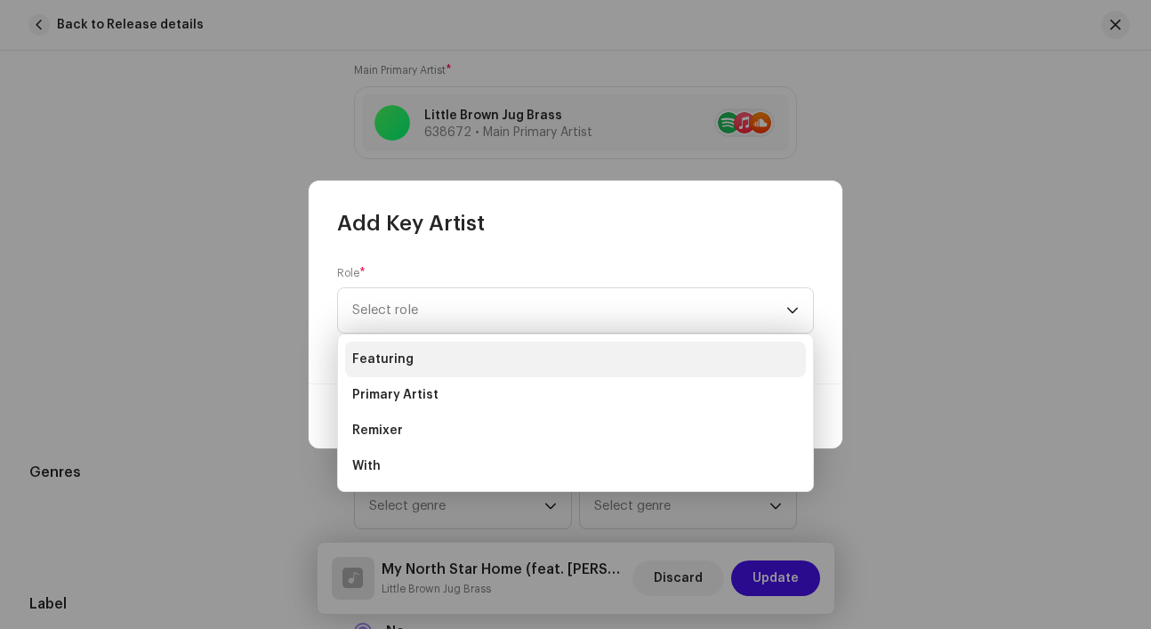
click at [423, 358] on li "Featuring" at bounding box center [575, 360] width 461 height 36
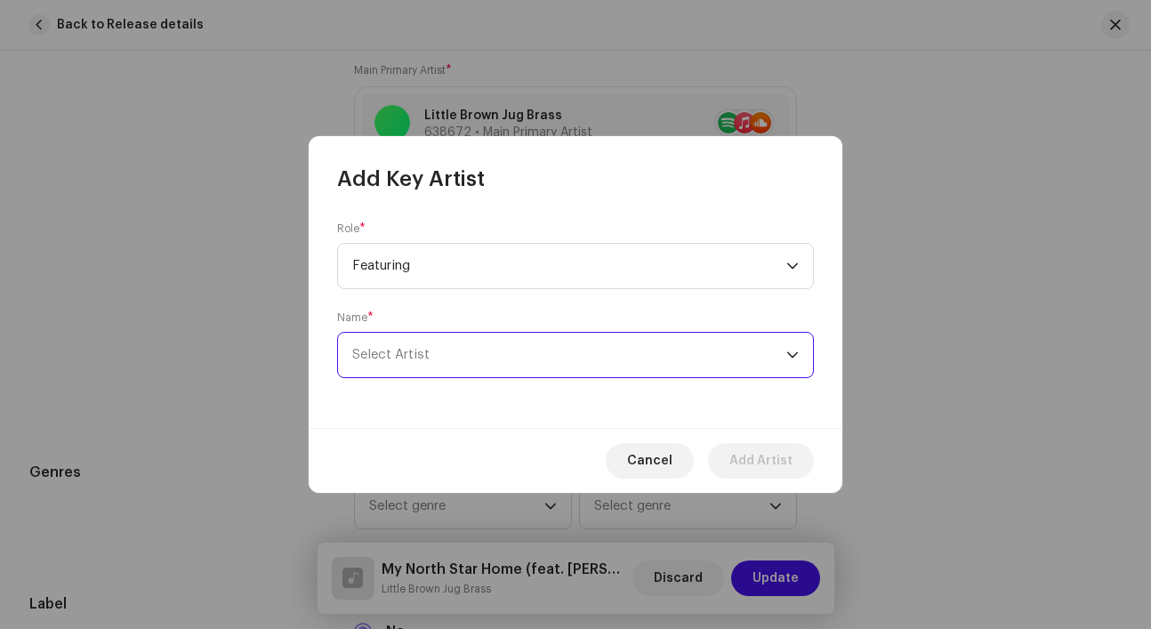
click at [423, 358] on span "Select Artist" at bounding box center [390, 354] width 77 height 13
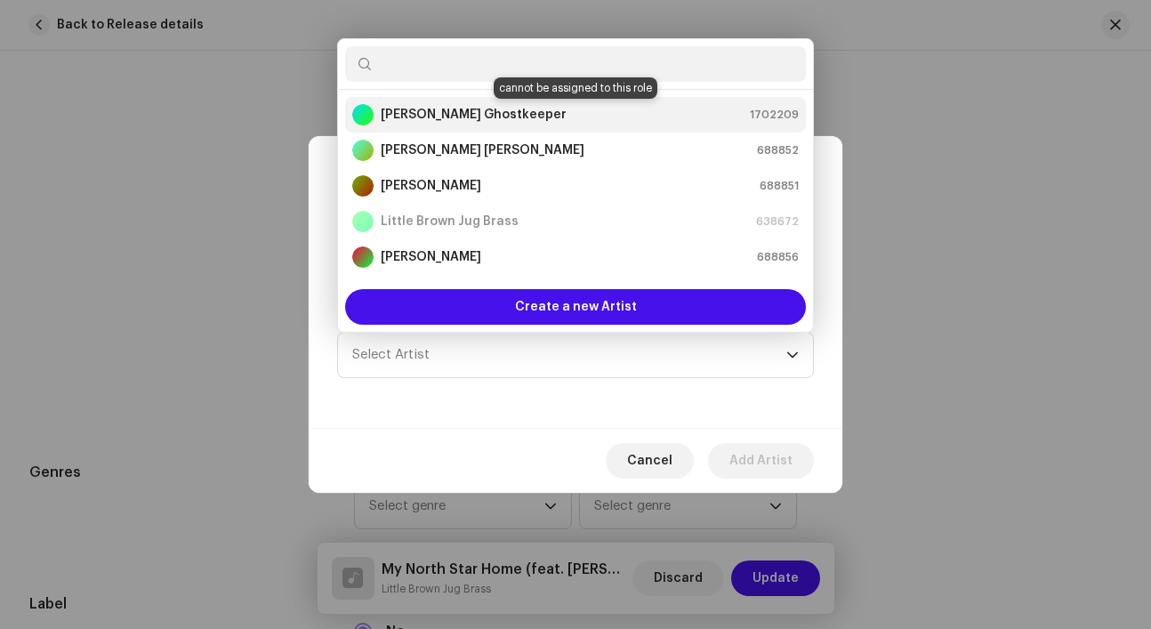
click at [454, 120] on strong "Ashley Ghostkeeper" at bounding box center [474, 115] width 186 height 18
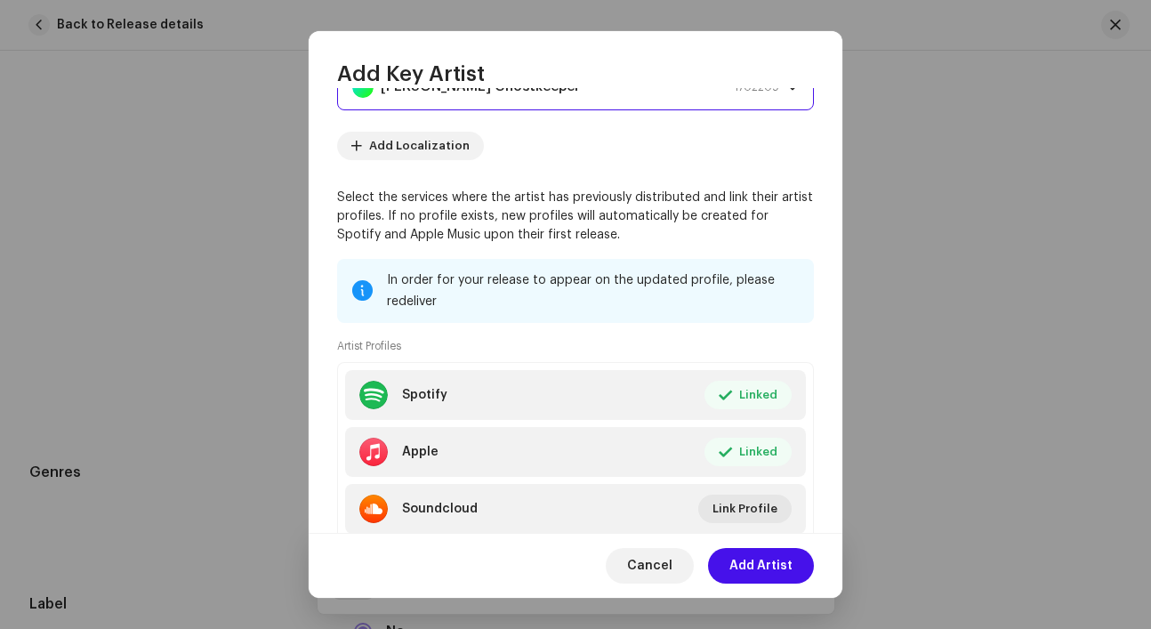
scroll to position [222, 0]
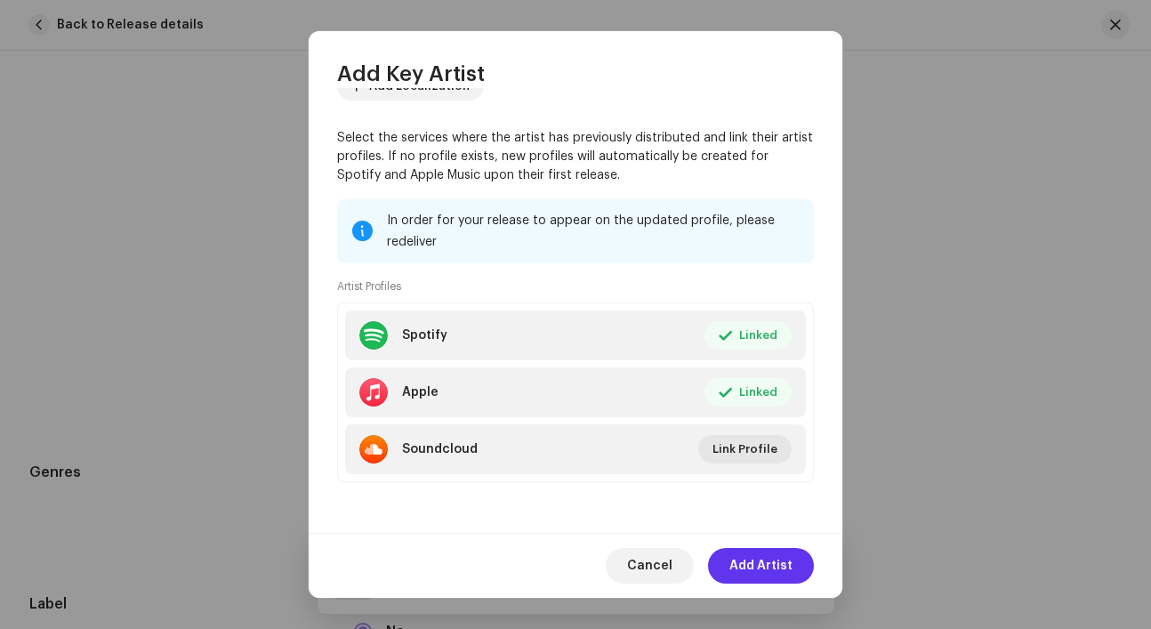
click at [768, 559] on span "Add Artist" at bounding box center [760, 566] width 63 height 36
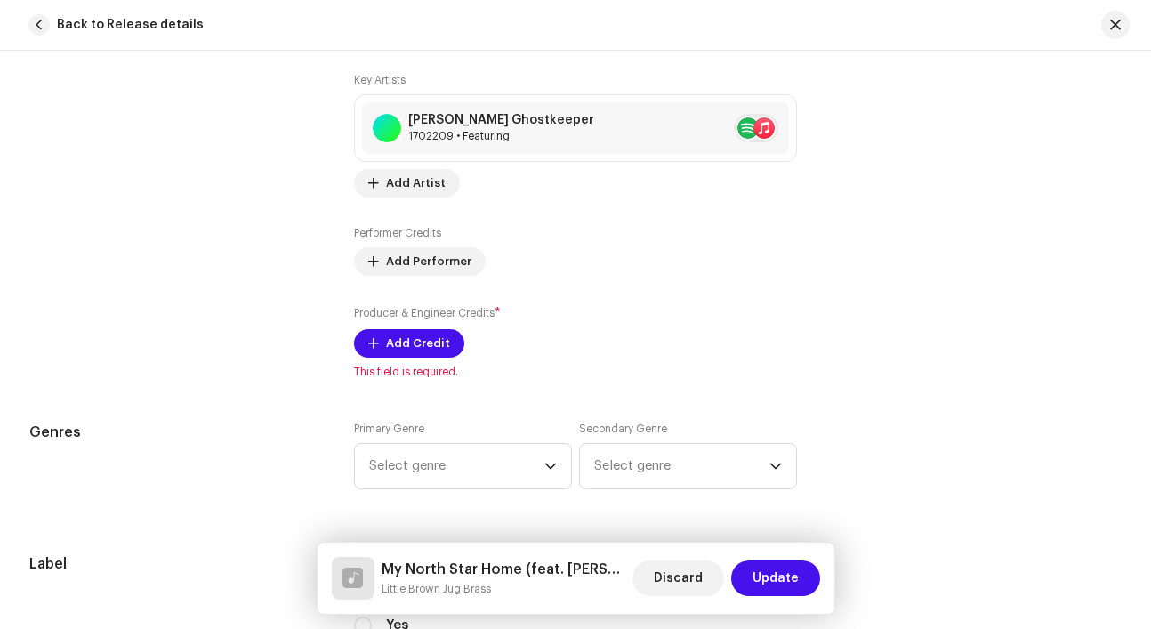
scroll to position [1291, 0]
click at [423, 263] on span "Add Performer" at bounding box center [428, 260] width 85 height 36
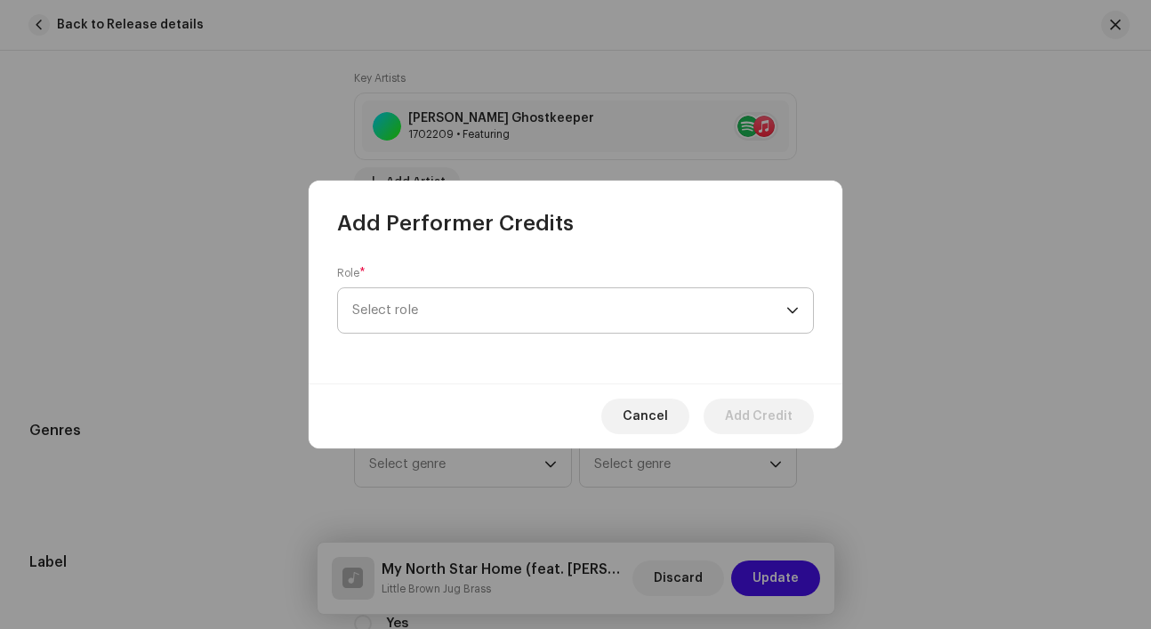
click at [422, 316] on span "Select role" at bounding box center [569, 310] width 434 height 44
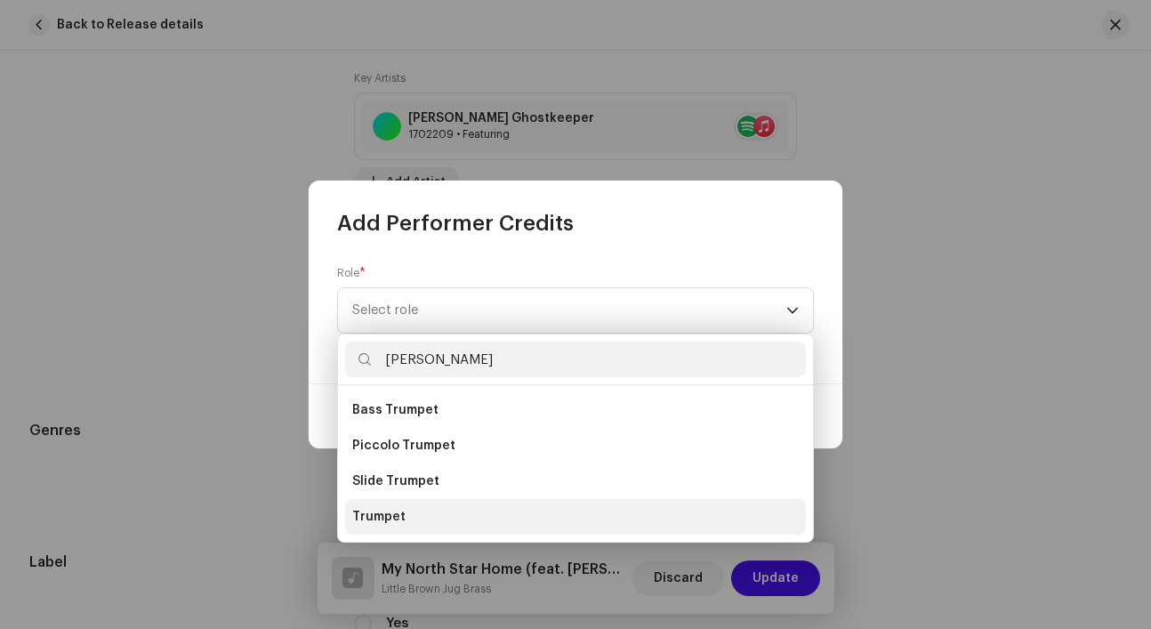
type input "Trump"
click at [420, 508] on li "Trumpet" at bounding box center [575, 517] width 461 height 36
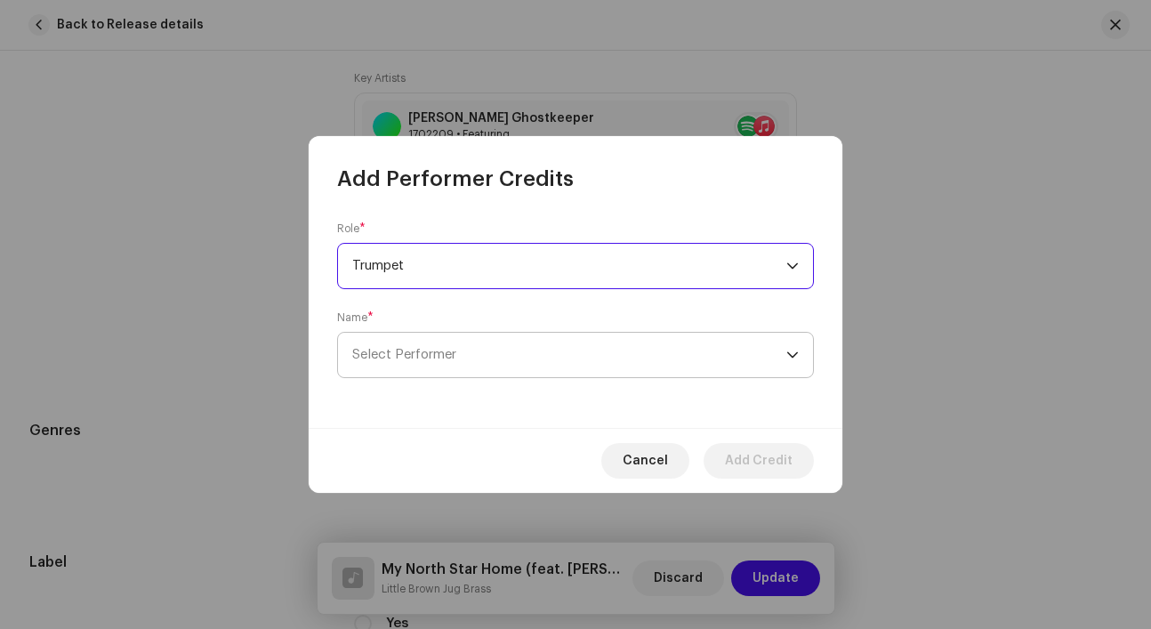
click at [486, 352] on span "Select Performer" at bounding box center [569, 355] width 434 height 44
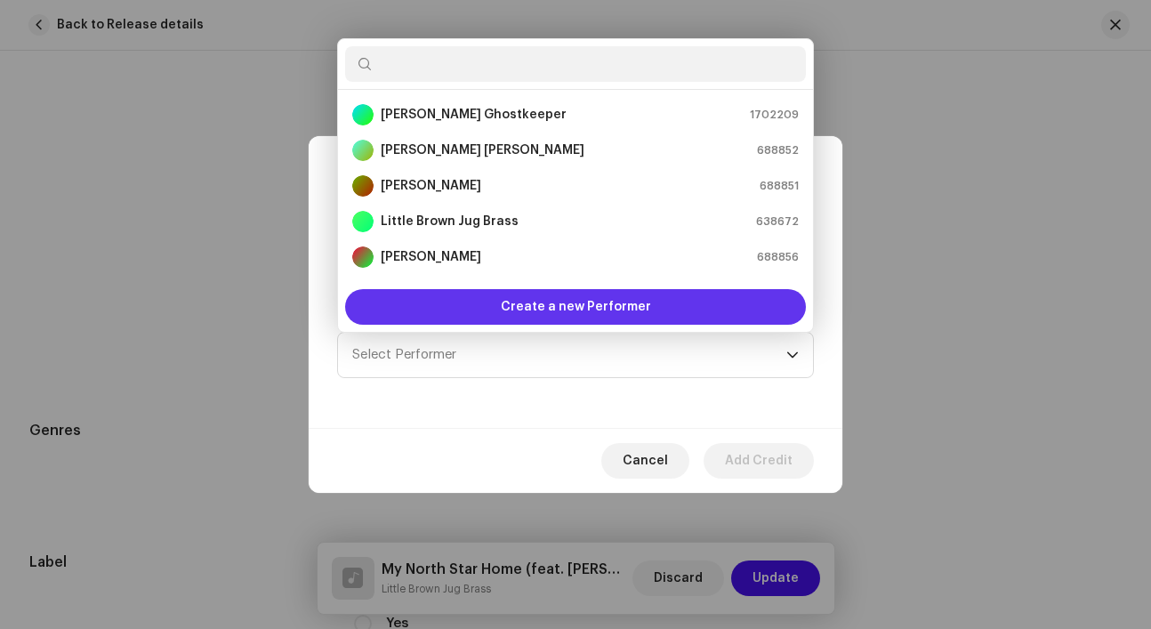
click at [497, 300] on div "Create a new Performer" at bounding box center [575, 307] width 461 height 36
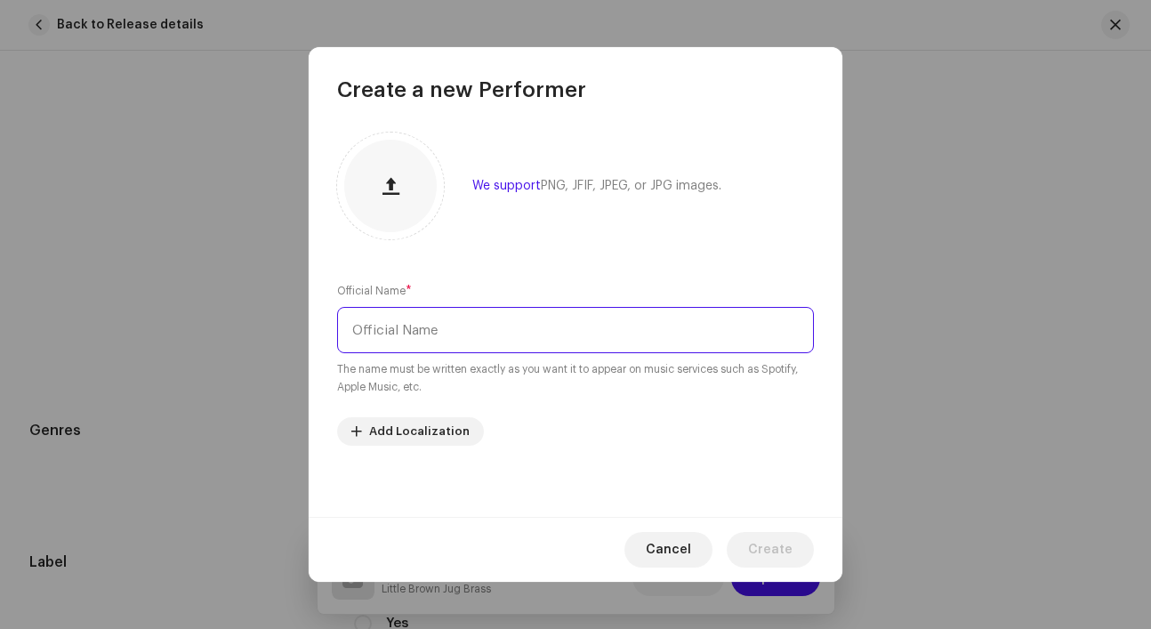
click at [521, 338] on input "text" at bounding box center [575, 330] width 477 height 46
type input "Mark Scholz"
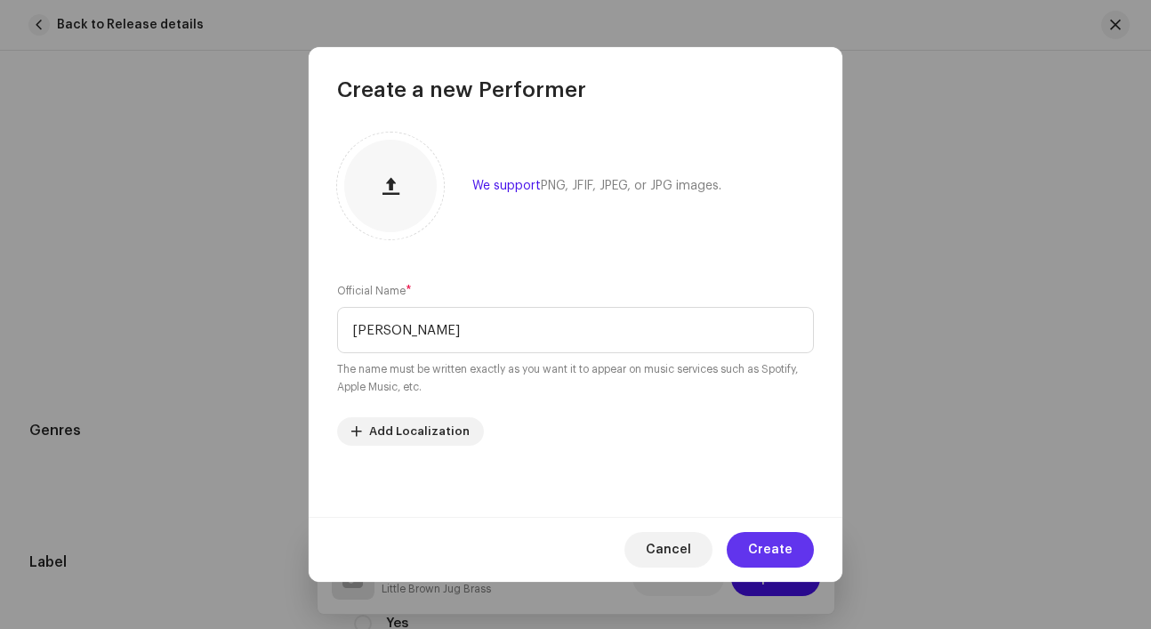
click at [761, 544] on span "Create" at bounding box center [770, 550] width 44 height 36
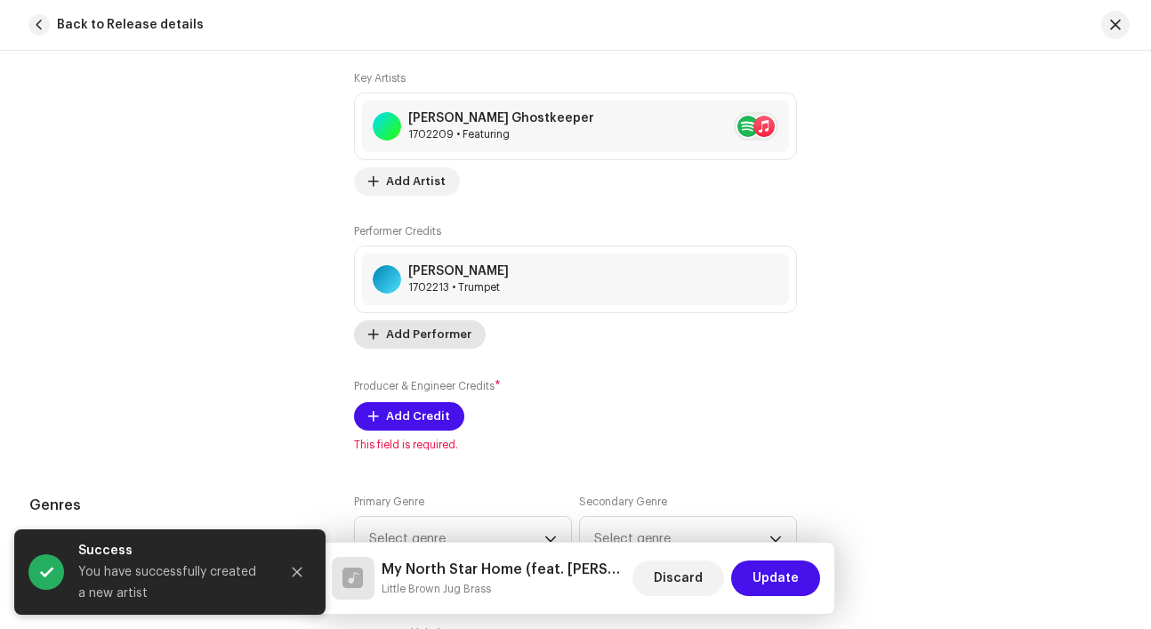
click at [437, 336] on span "Add Performer" at bounding box center [428, 335] width 85 height 36
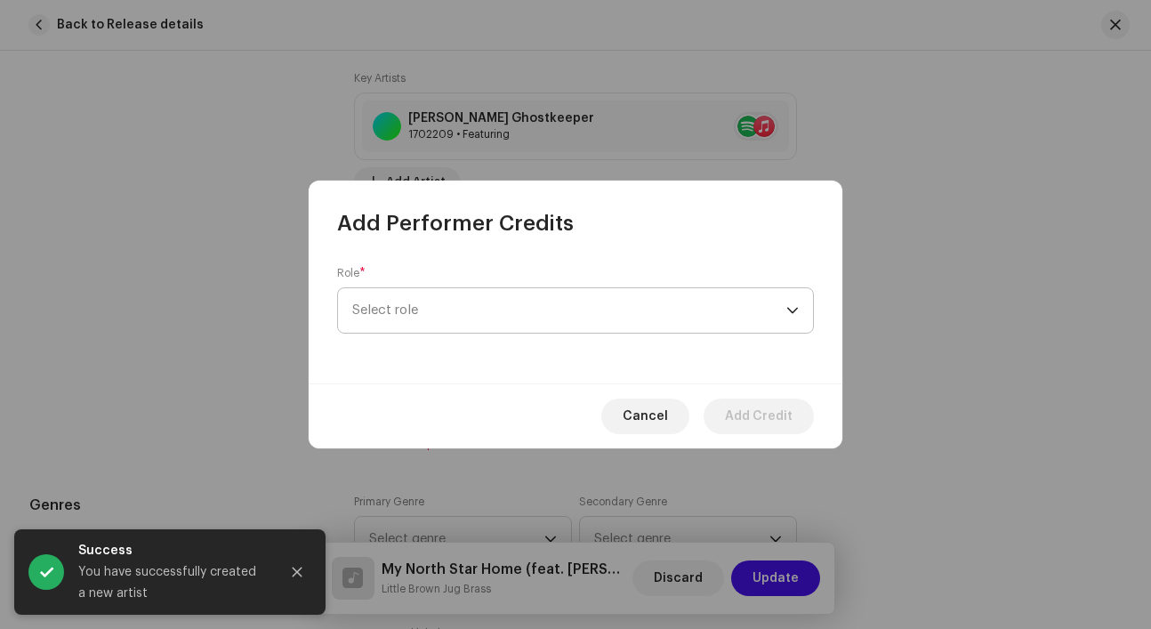
click at [438, 313] on span "Select role" at bounding box center [569, 310] width 434 height 44
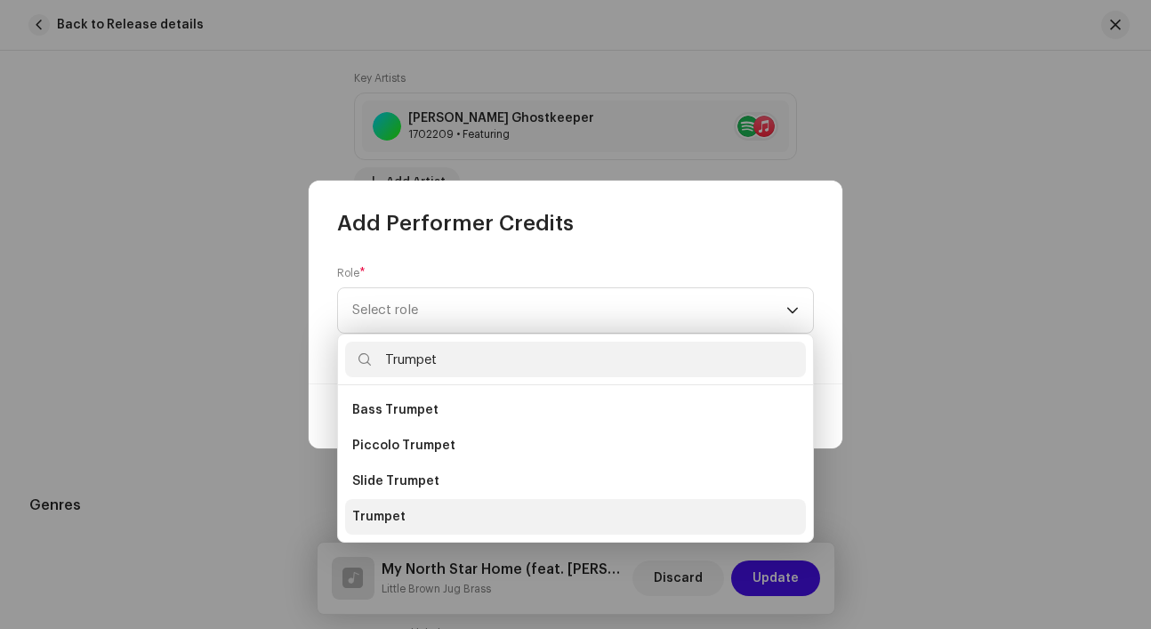
type input "Trumpet"
click at [395, 515] on span "Trumpet" at bounding box center [378, 517] width 53 height 18
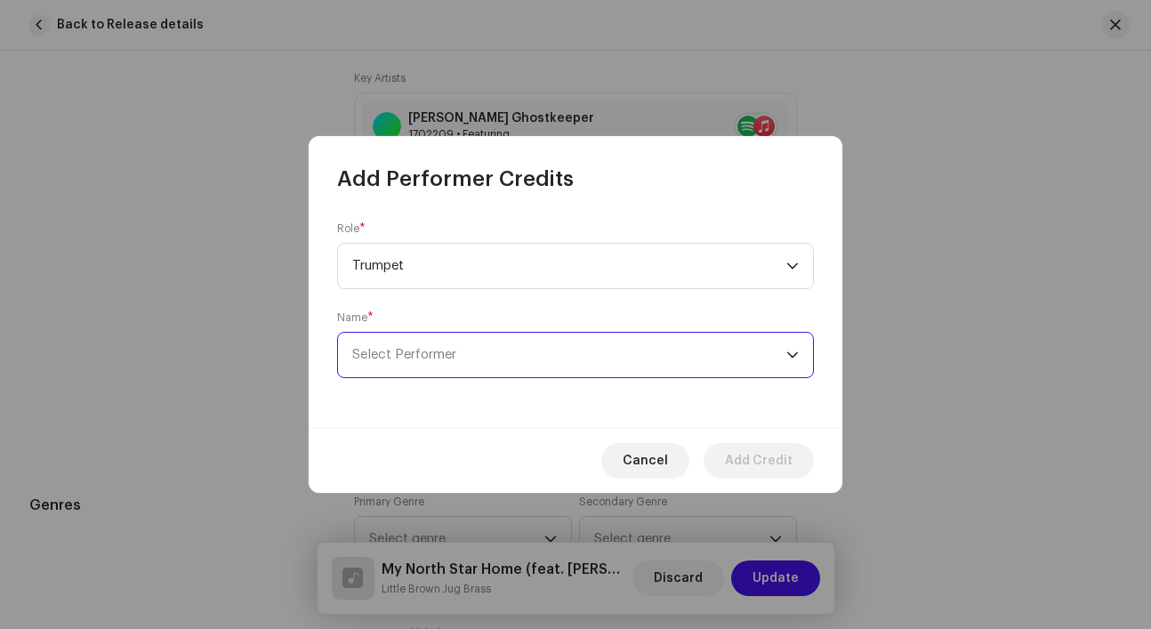
click at [448, 357] on span "Select Performer" at bounding box center [404, 354] width 104 height 13
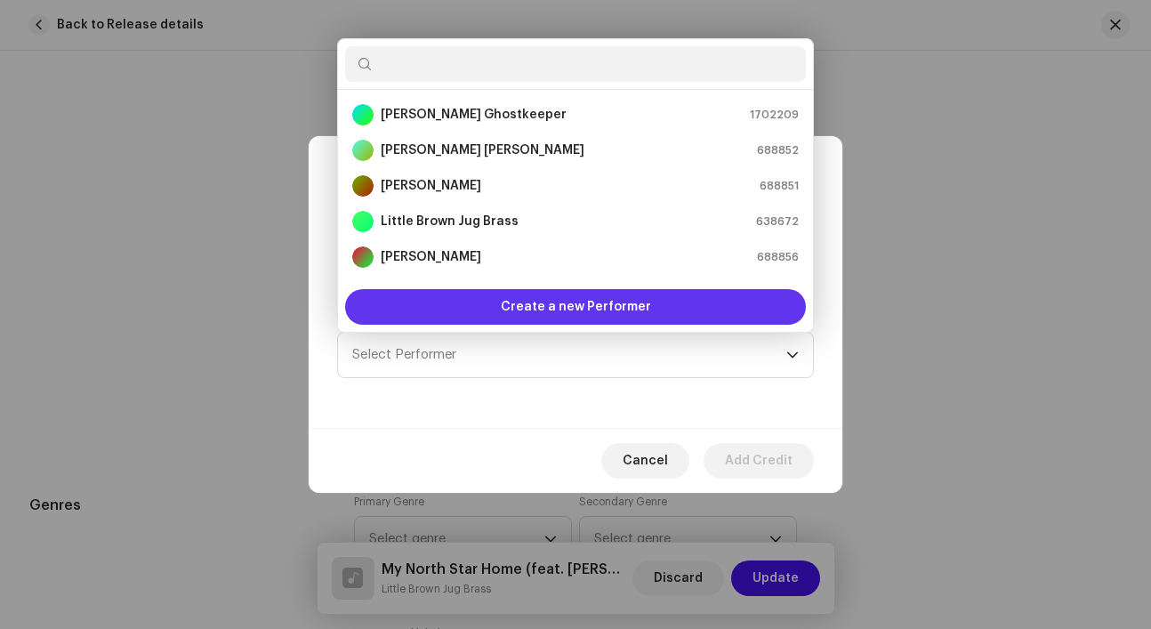
click at [470, 306] on div "Create a new Performer" at bounding box center [575, 307] width 461 height 36
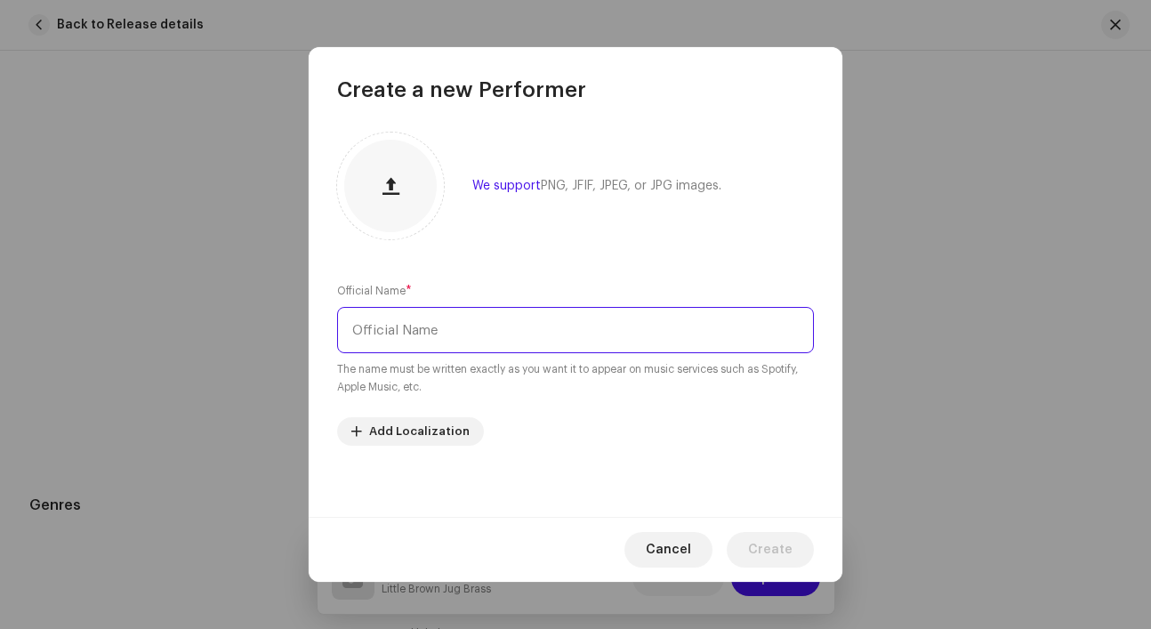
drag, startPoint x: 472, startPoint y: 326, endPoint x: 472, endPoint y: 316, distance: 9.8
click at [472, 326] on input "text" at bounding box center [575, 330] width 477 height 46
type input "Paul Scholz"
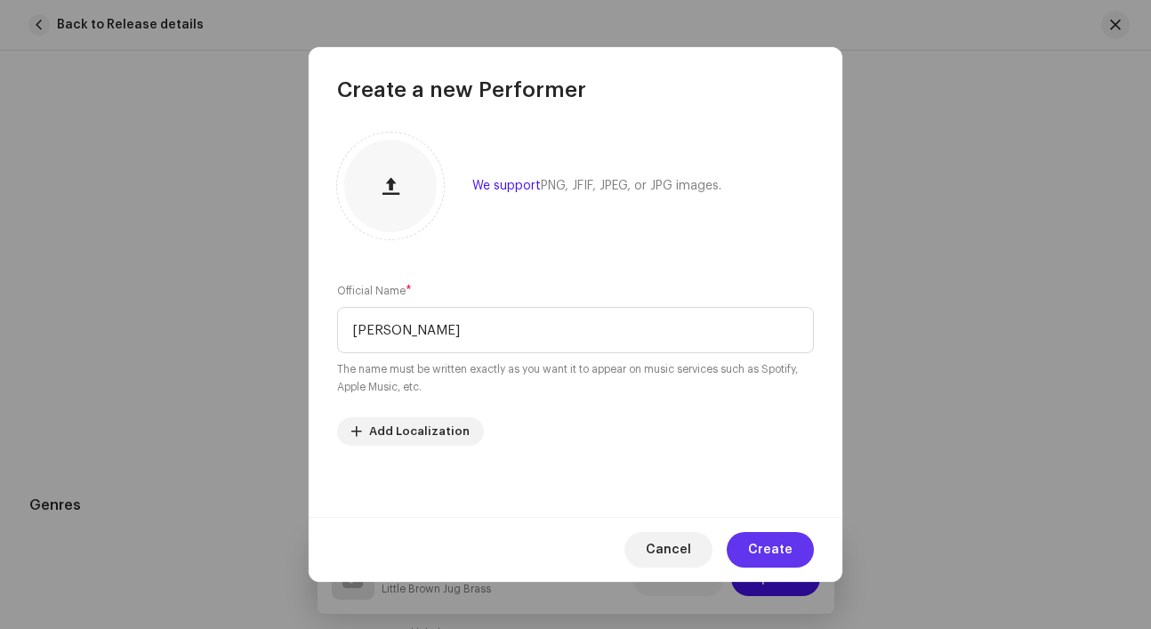
click at [754, 550] on span "Create" at bounding box center [770, 550] width 44 height 36
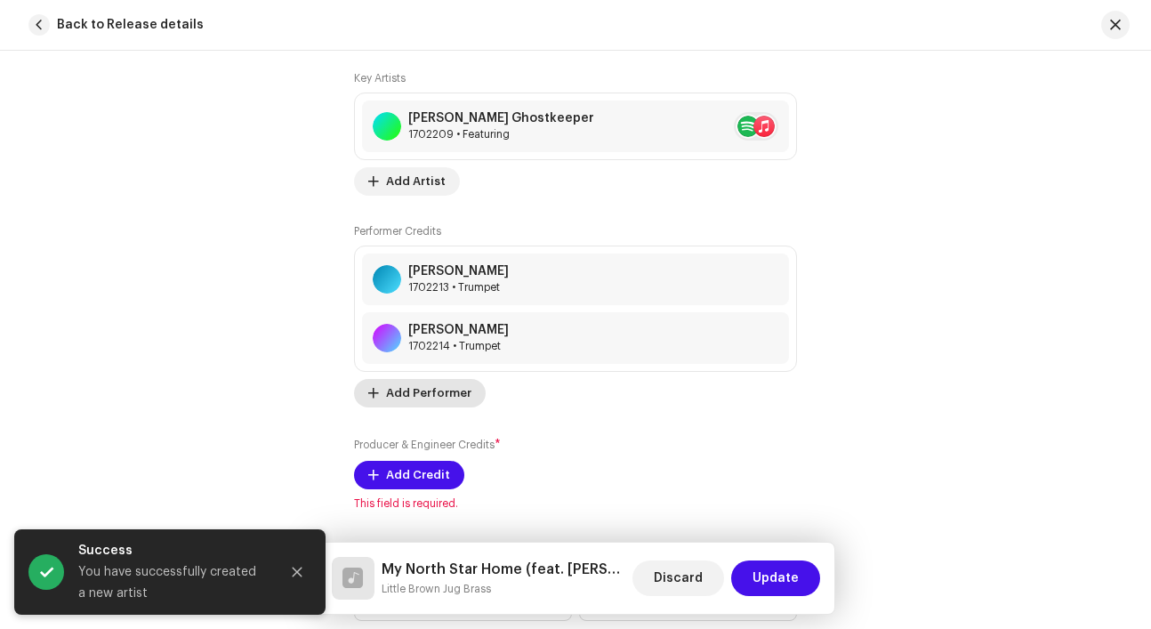
click at [435, 392] on span "Add Performer" at bounding box center [428, 393] width 85 height 36
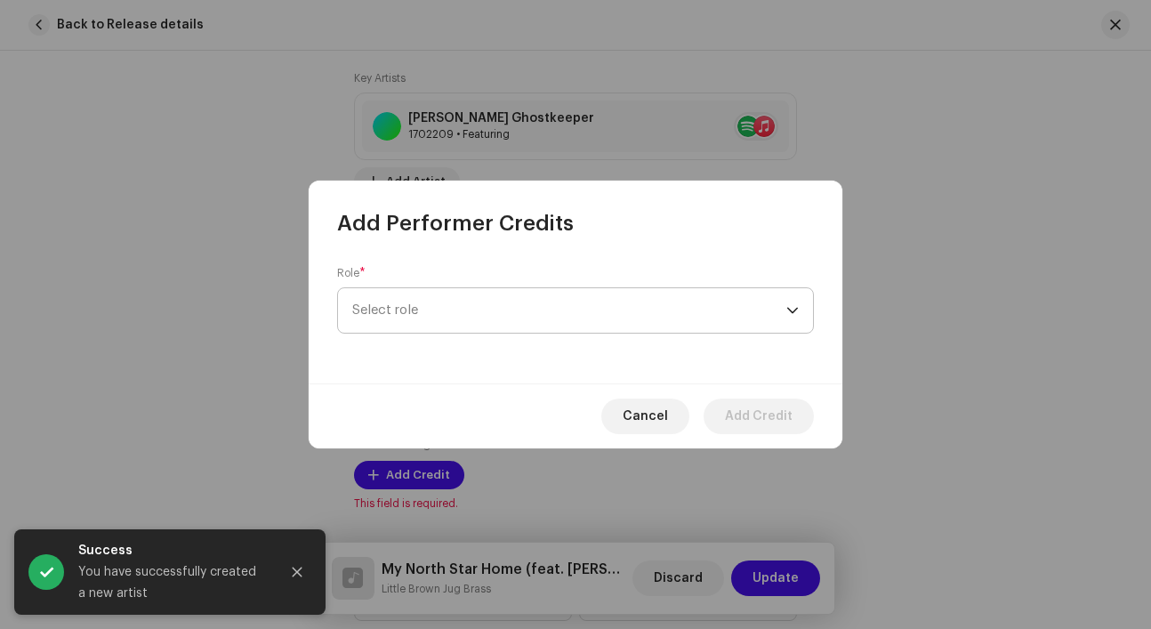
click at [454, 313] on span "Select role" at bounding box center [569, 310] width 434 height 44
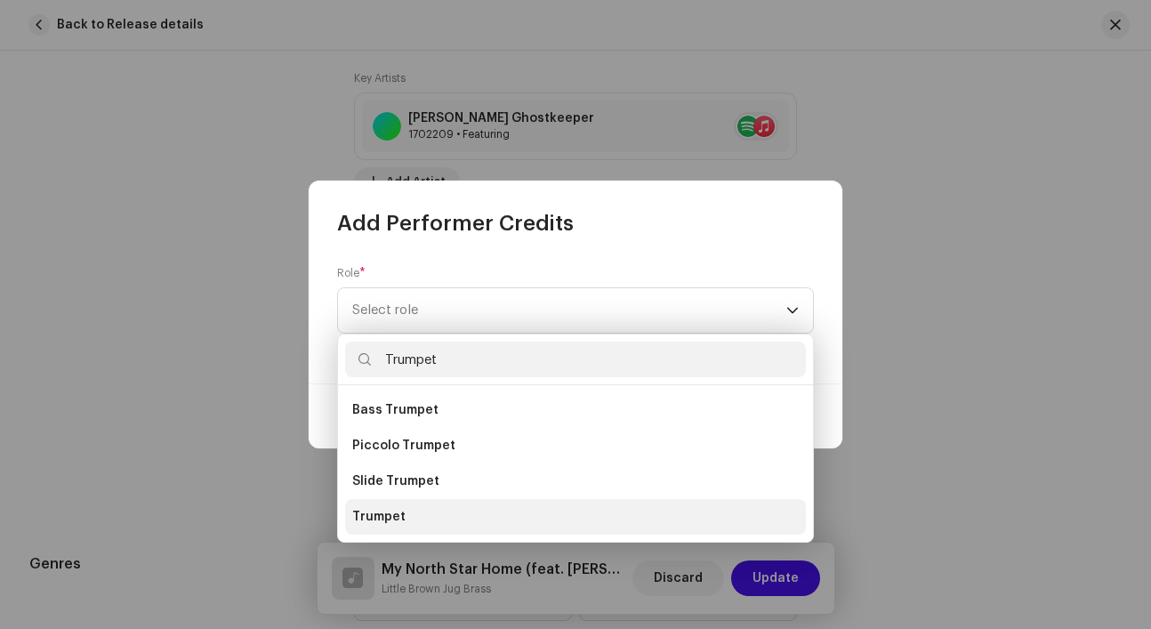
type input "Trumpet"
click at [391, 511] on span "Trumpet" at bounding box center [378, 517] width 53 height 18
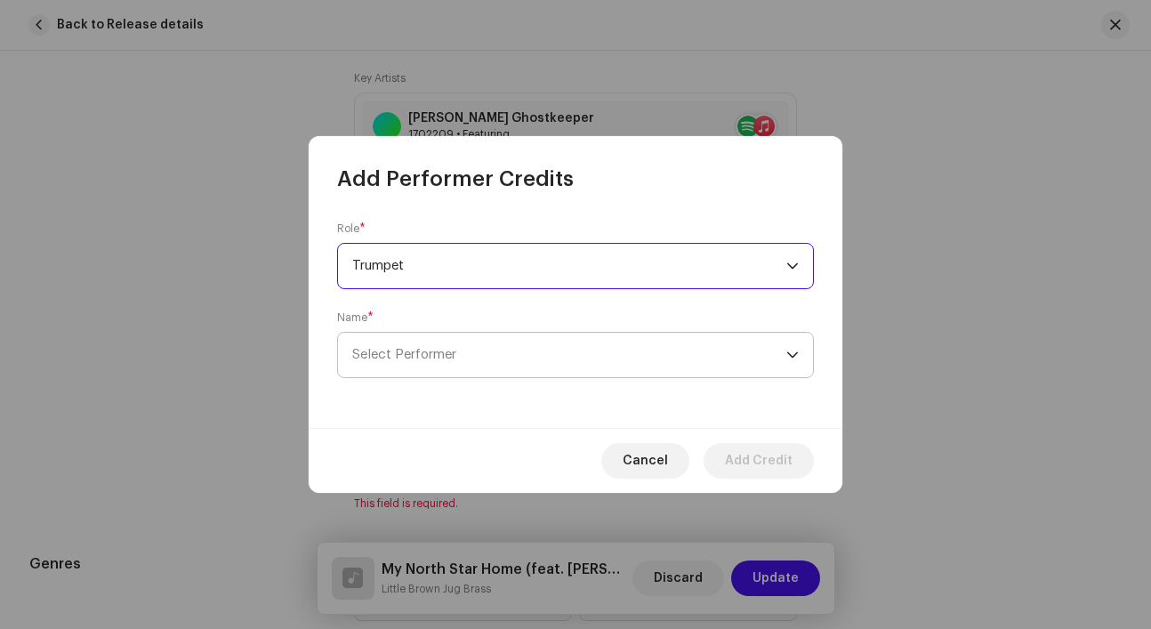
click at [456, 356] on span "Select Performer" at bounding box center [404, 354] width 104 height 13
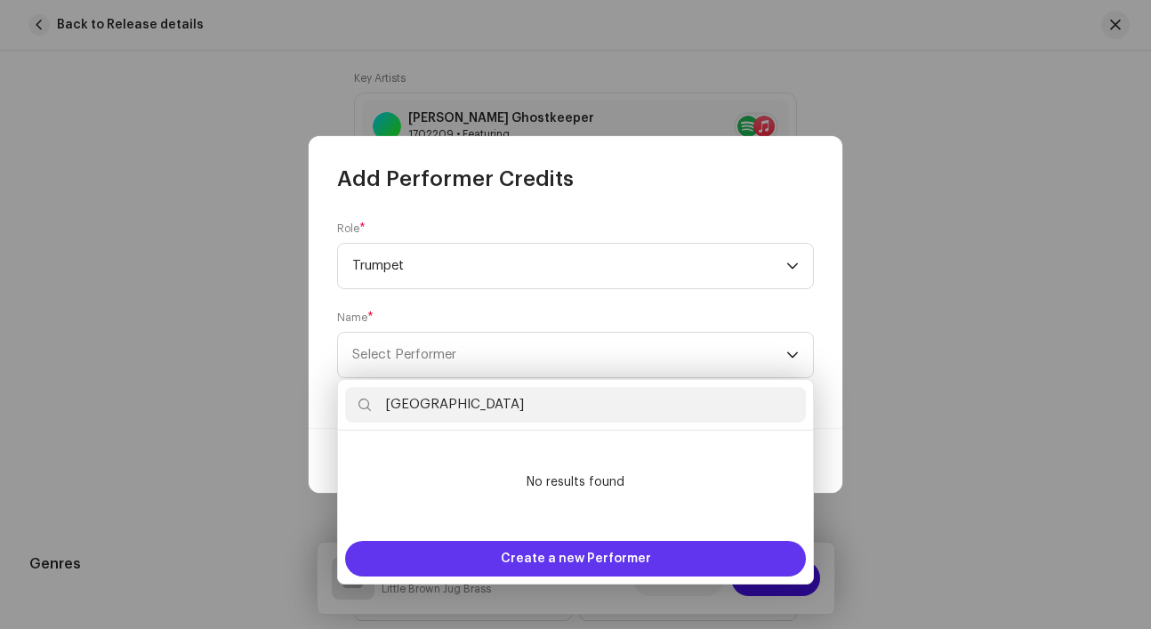
type input "Sydney"
click at [498, 547] on div "Create a new Performer" at bounding box center [575, 559] width 461 height 36
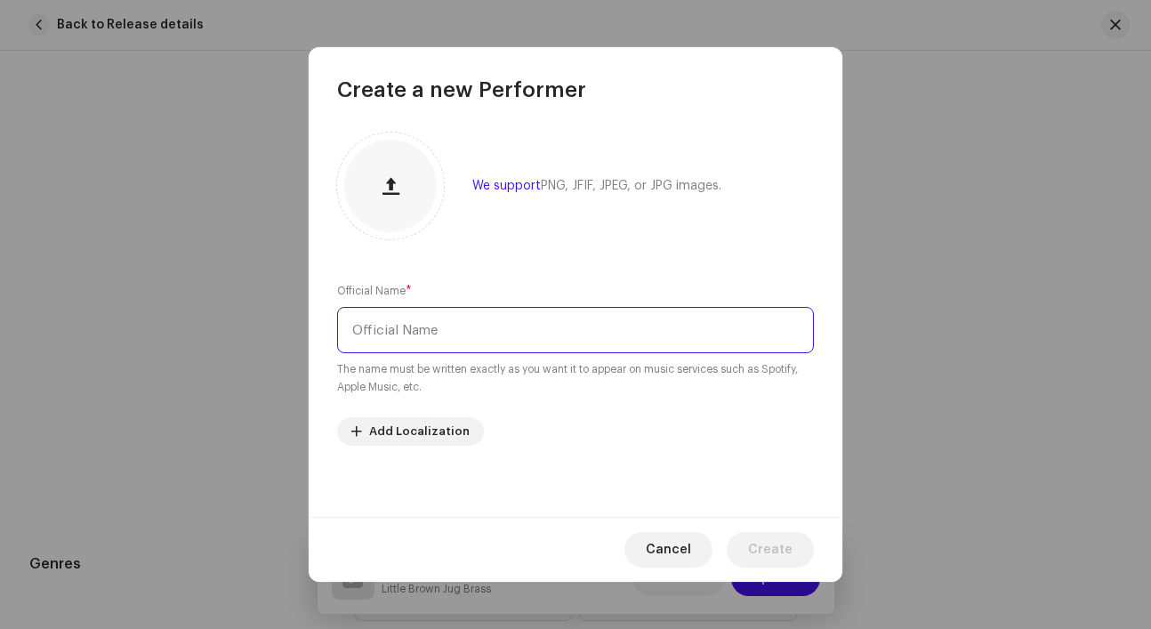
click at [491, 324] on input "text" at bounding box center [575, 330] width 477 height 46
type input "Sydney Scholz"
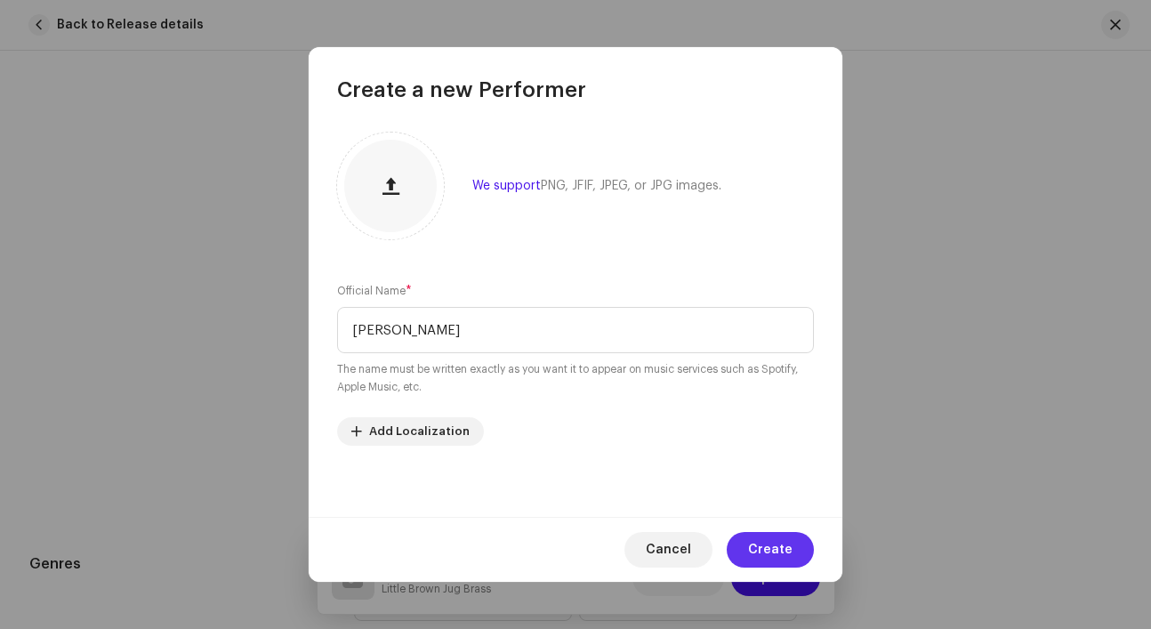
click at [764, 542] on span "Create" at bounding box center [770, 550] width 44 height 36
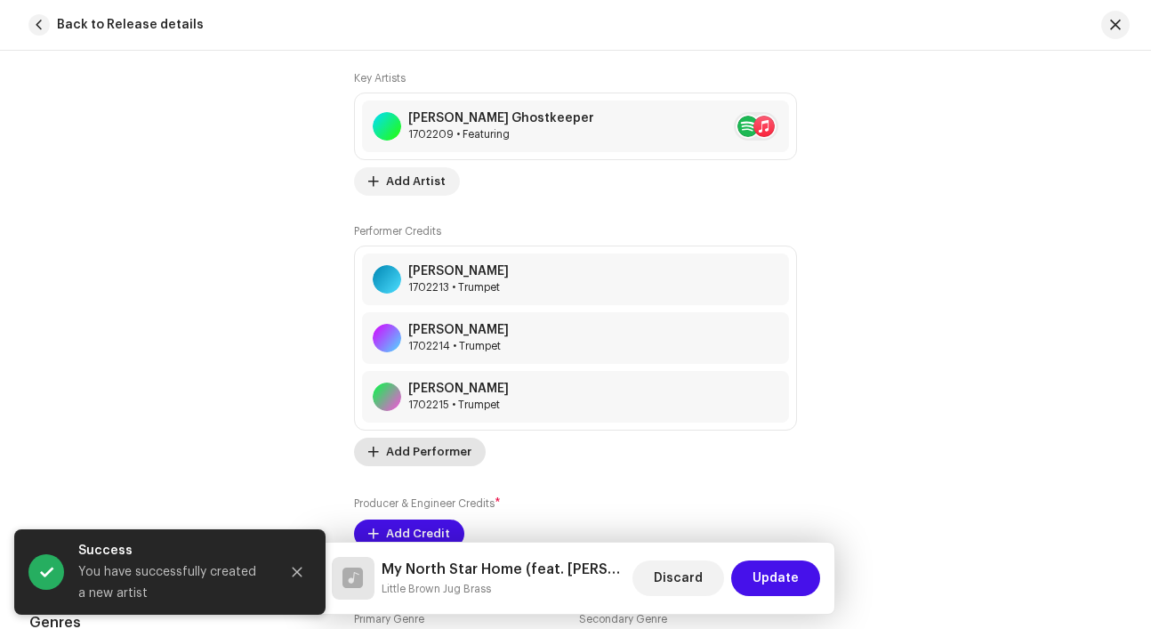
click at [454, 450] on span "Add Performer" at bounding box center [428, 452] width 85 height 36
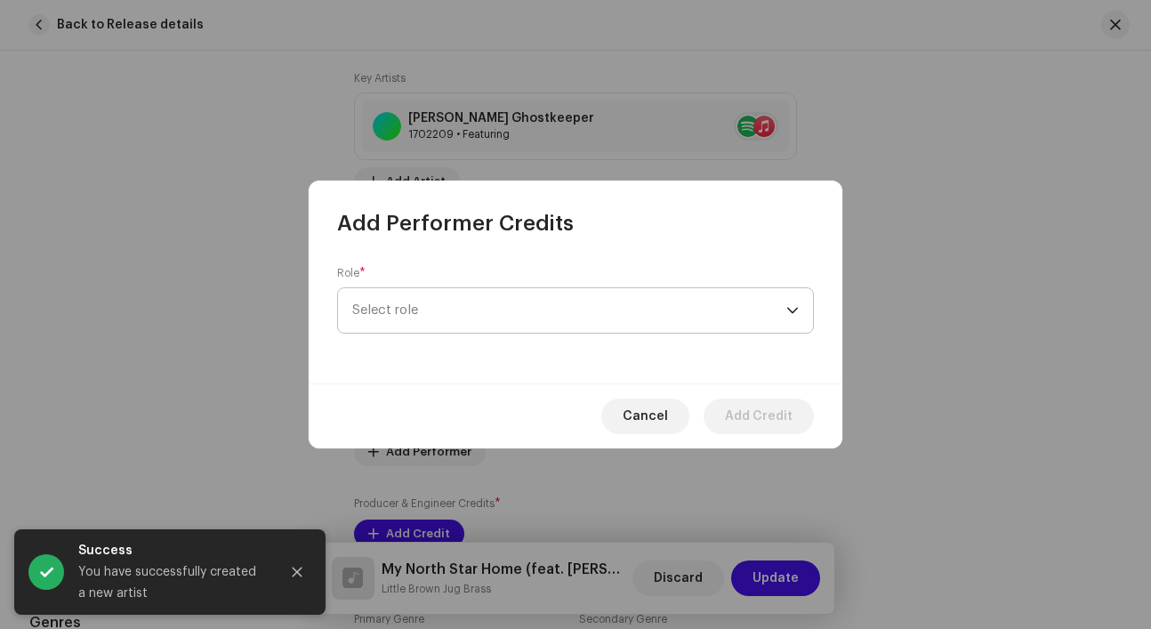
click at [442, 318] on span "Select role" at bounding box center [569, 310] width 434 height 44
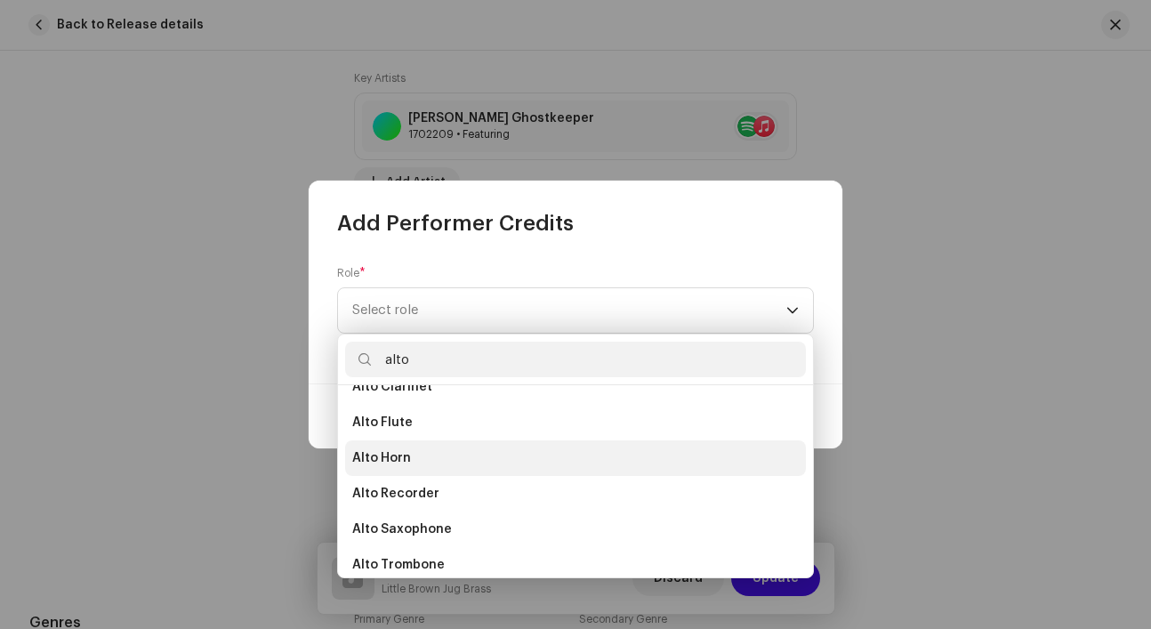
scroll to position [61, 0]
type input "alto"
click at [425, 532] on span "Alto Saxophone" at bounding box center [402, 527] width 100 height 18
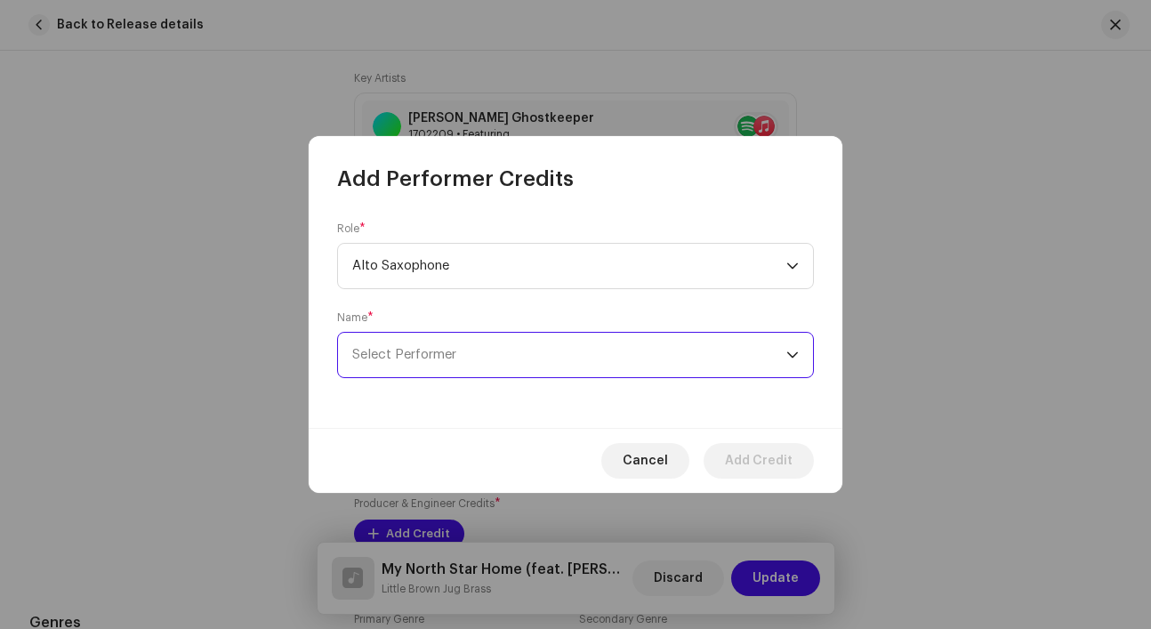
click at [453, 362] on span "Select Performer" at bounding box center [569, 355] width 434 height 44
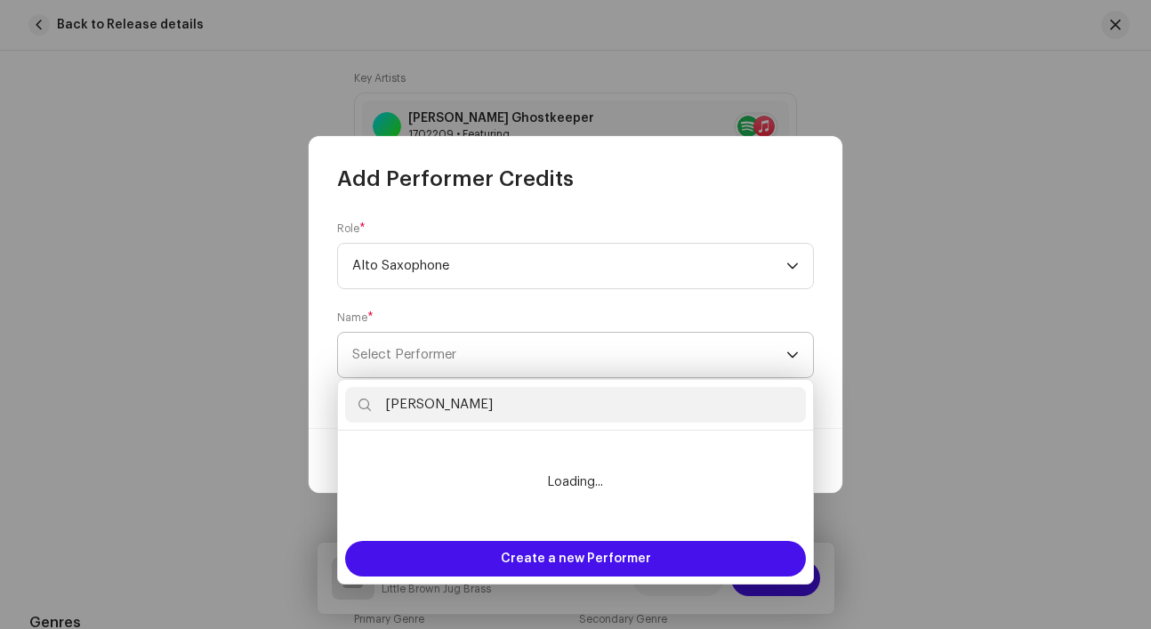
paste input "Ibarreta"
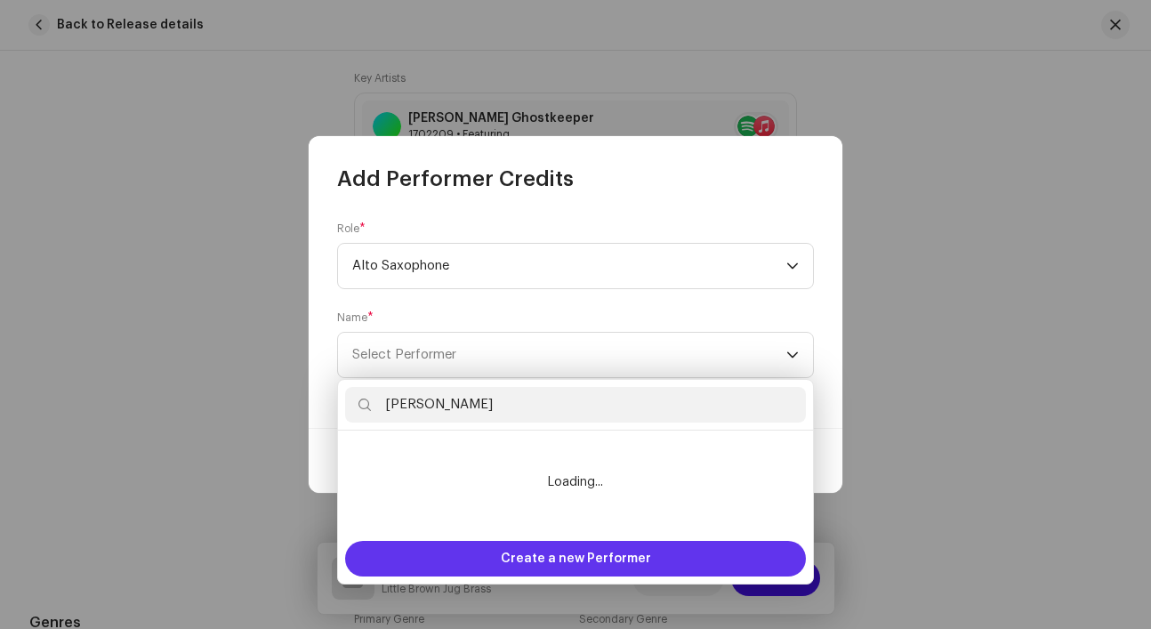
type input "Nick Ibarreta"
click at [461, 561] on div "Create a new Performer" at bounding box center [575, 559] width 461 height 36
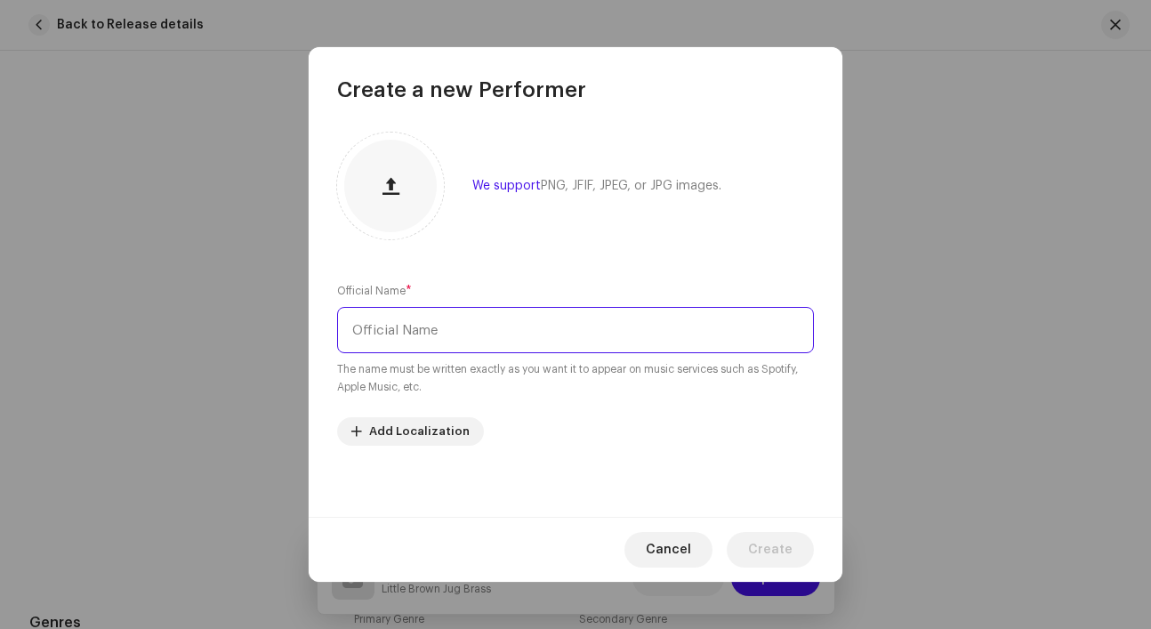
click at [573, 327] on input "text" at bounding box center [575, 330] width 477 height 46
paste input "Ibarreta"
type input "Nick Ibarreta"
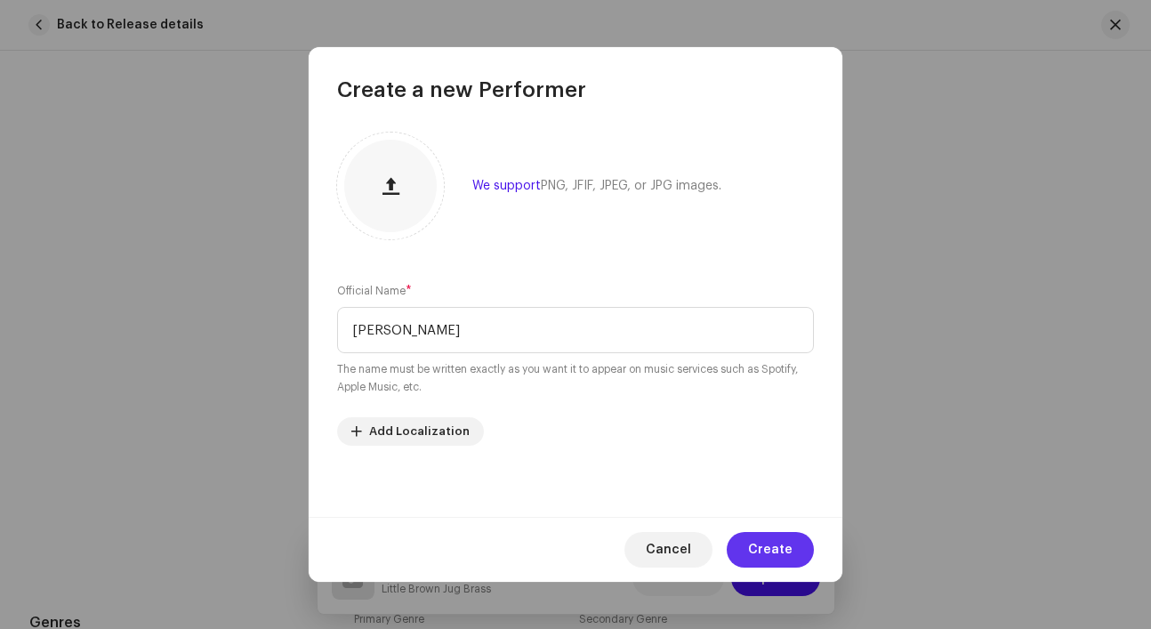
click at [778, 543] on span "Create" at bounding box center [770, 550] width 44 height 36
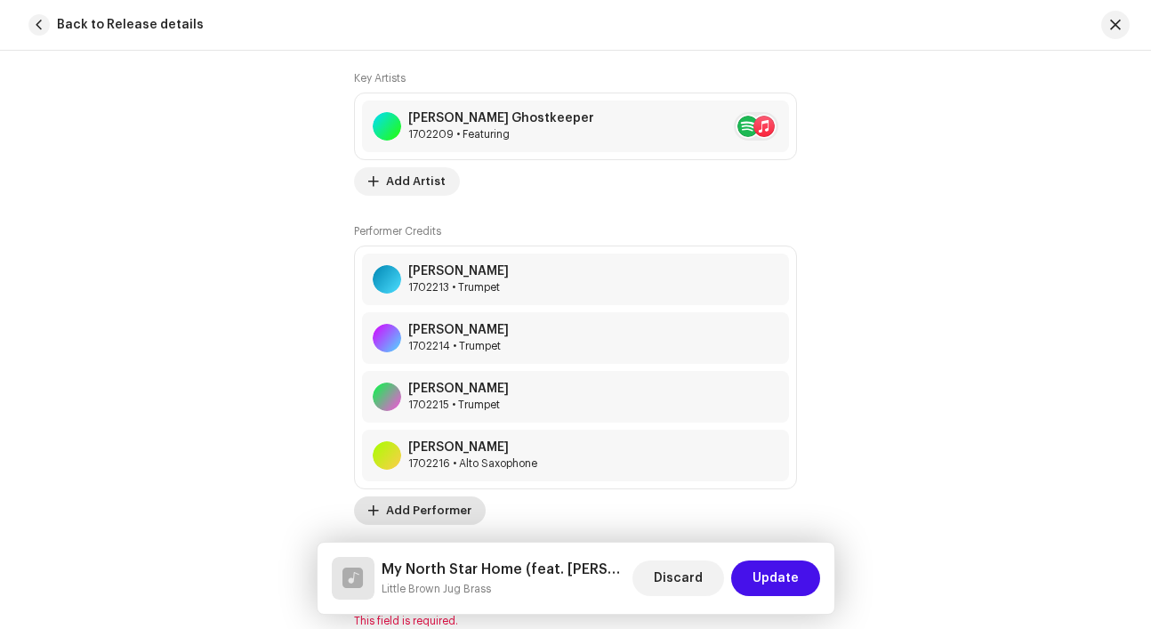
click at [408, 504] on span "Add Performer" at bounding box center [428, 511] width 85 height 36
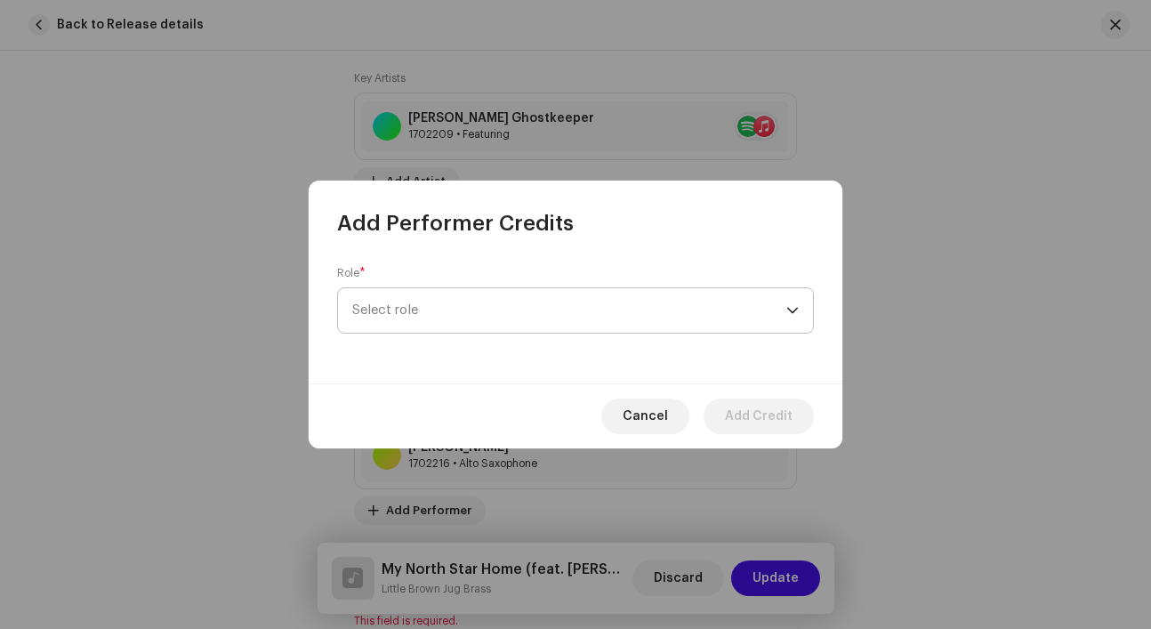
click at [431, 310] on span "Select role" at bounding box center [569, 310] width 434 height 44
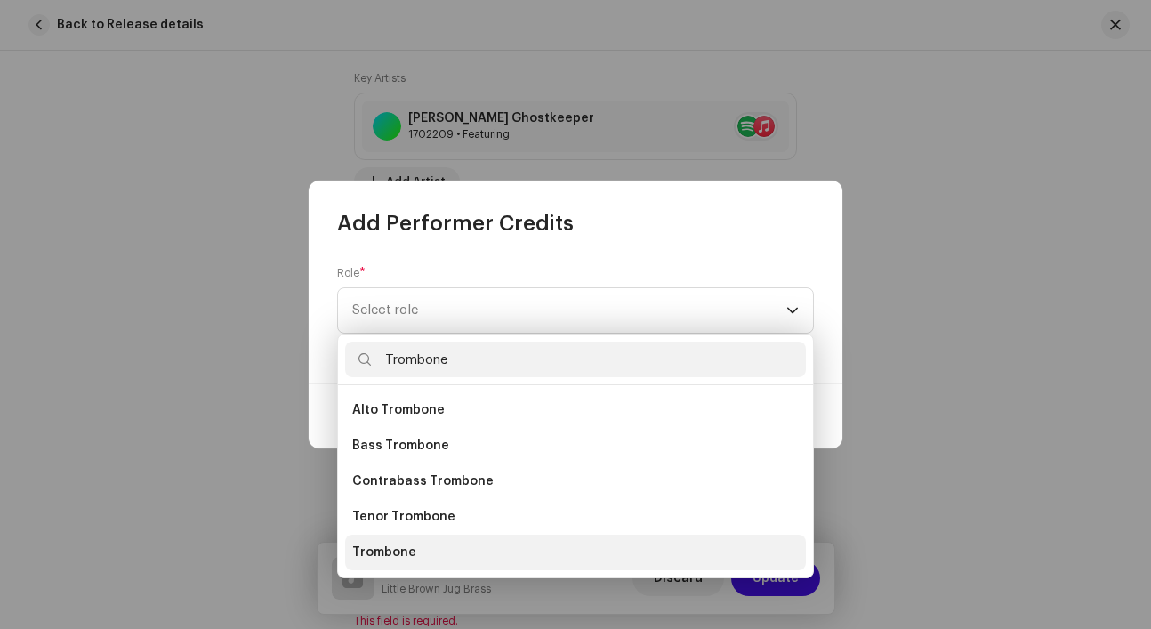
type input "Trombone"
click at [389, 550] on span "Trombone" at bounding box center [384, 552] width 64 height 18
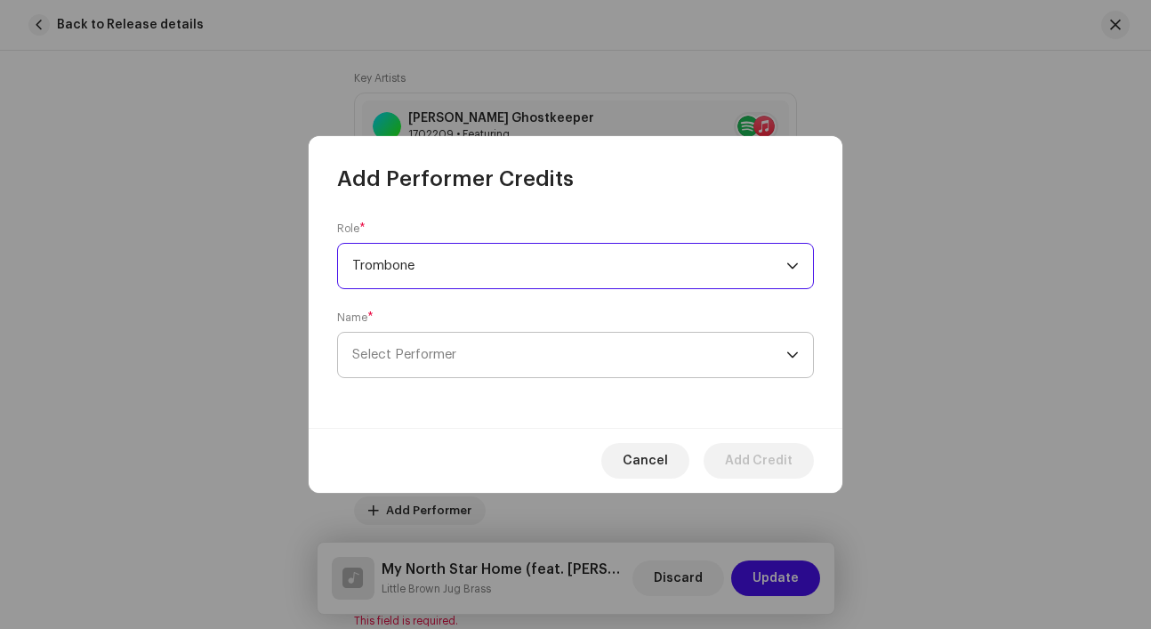
click at [438, 365] on span "Select Performer" at bounding box center [569, 355] width 434 height 44
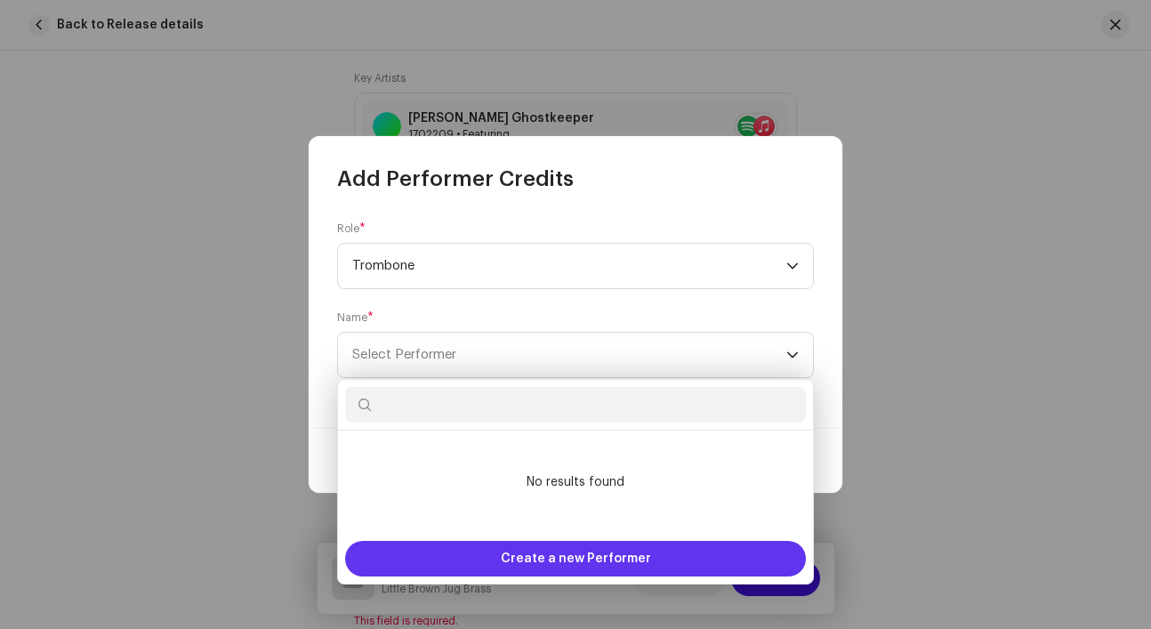
click at [495, 559] on div "Create a new Performer" at bounding box center [575, 559] width 461 height 36
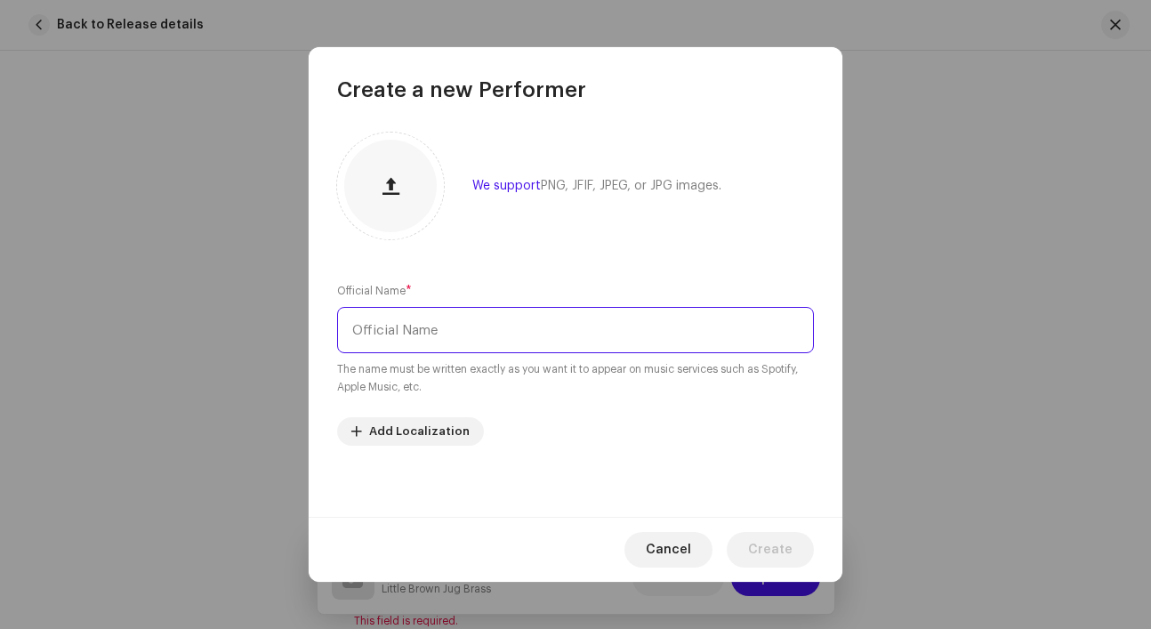
drag, startPoint x: 510, startPoint y: 339, endPoint x: 510, endPoint y: 329, distance: 9.8
click at [510, 339] on input "text" at bounding box center [575, 330] width 477 height 46
type input "Andrew Scholz"
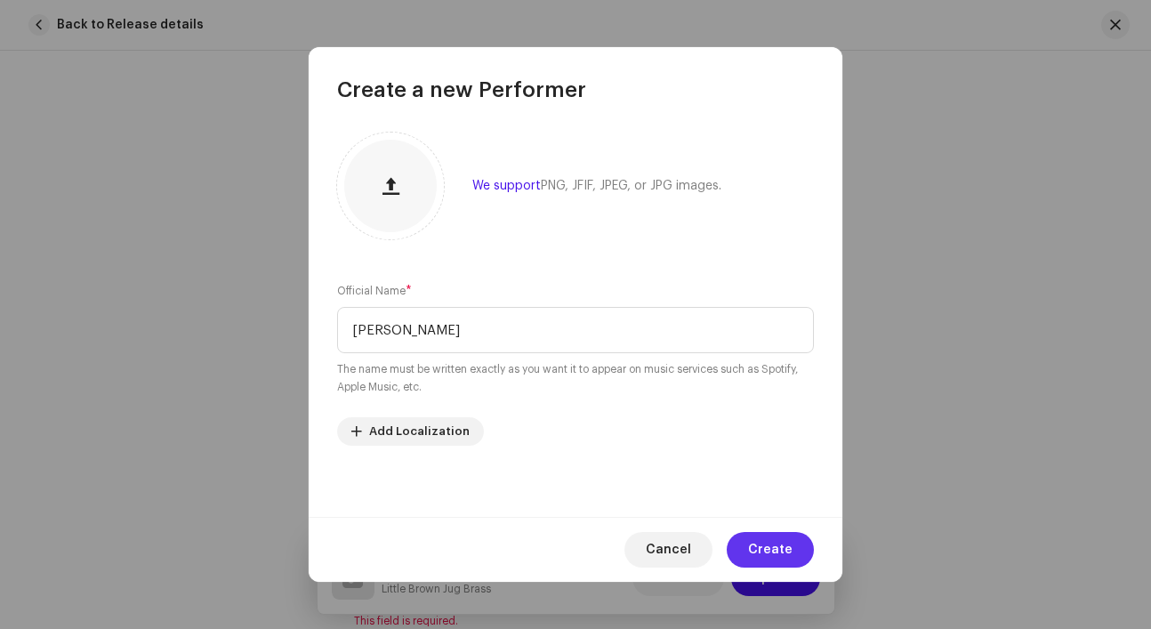
click at [774, 543] on span "Create" at bounding box center [770, 550] width 44 height 36
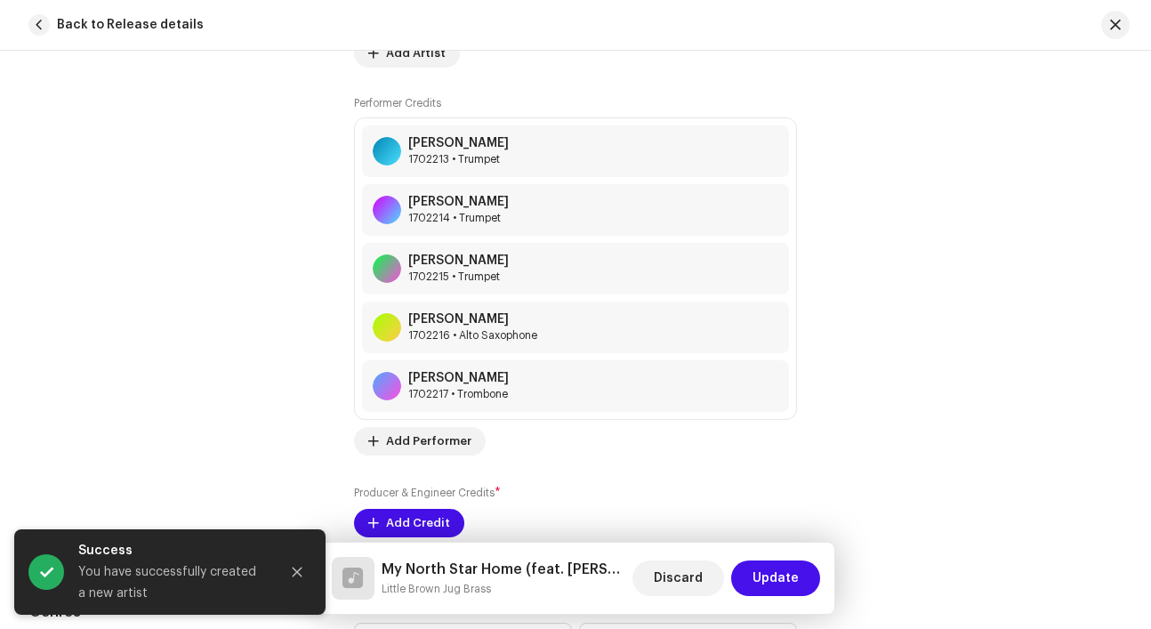
scroll to position [1431, 0]
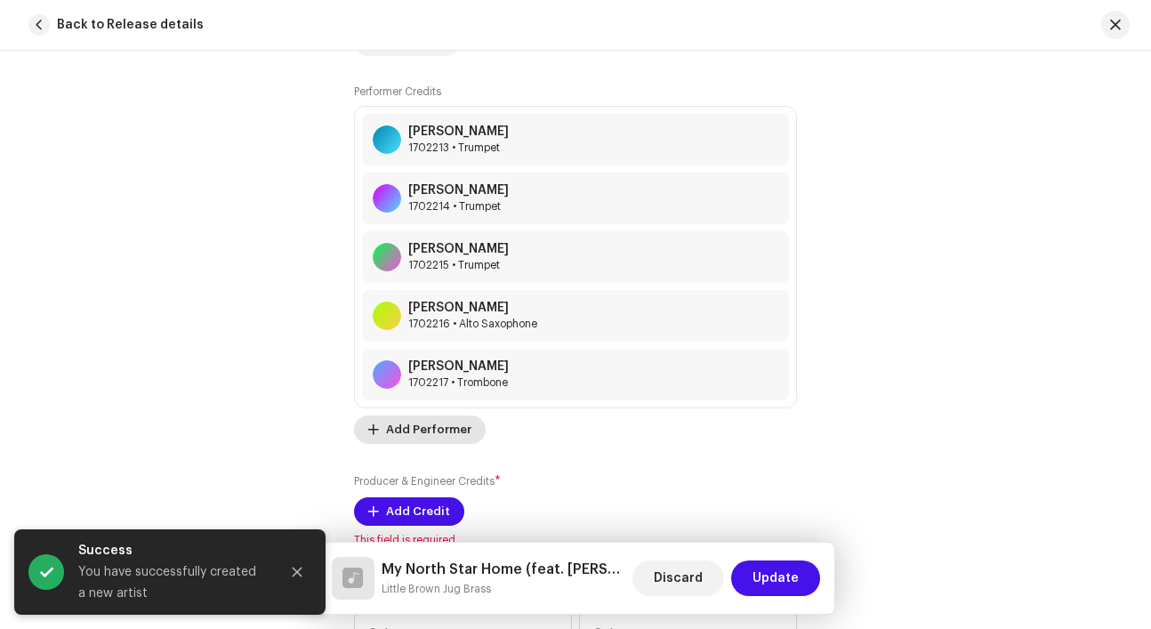
click at [440, 428] on span "Add Performer" at bounding box center [428, 430] width 85 height 36
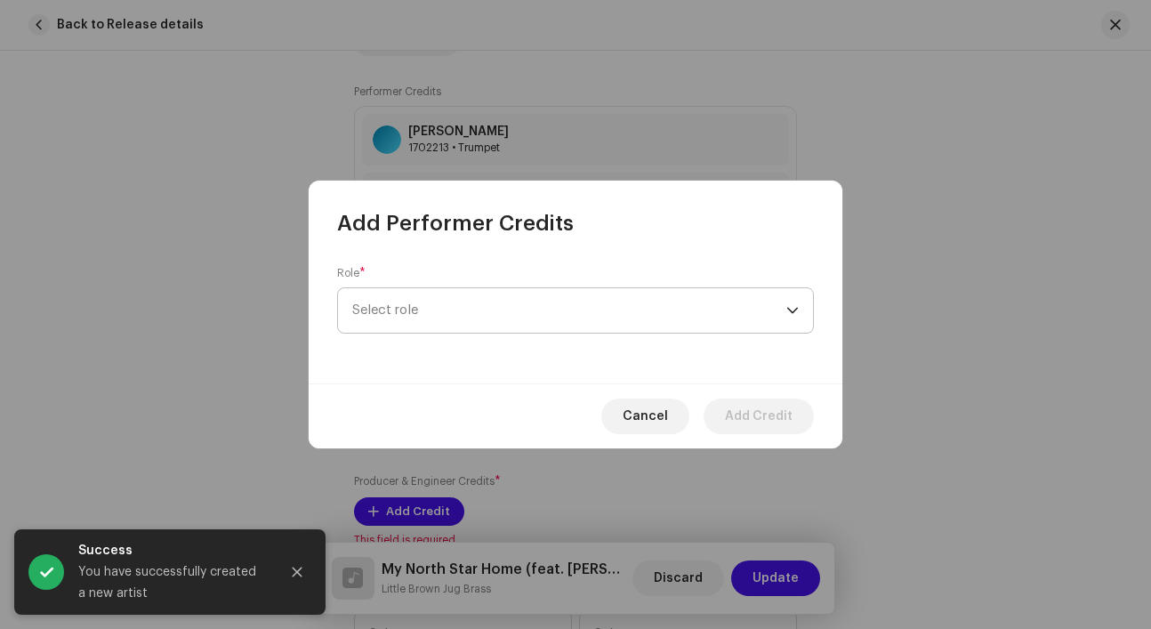
click at [441, 307] on span "Select role" at bounding box center [569, 310] width 434 height 44
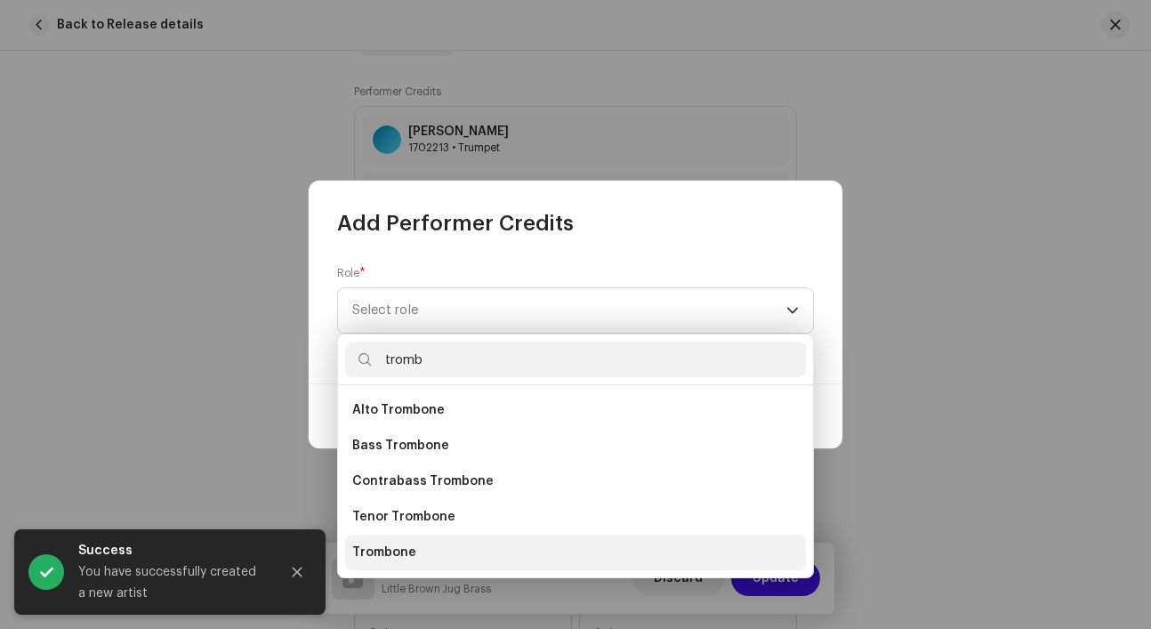
type input "tromb"
click at [412, 543] on span "Trombone" at bounding box center [384, 552] width 64 height 18
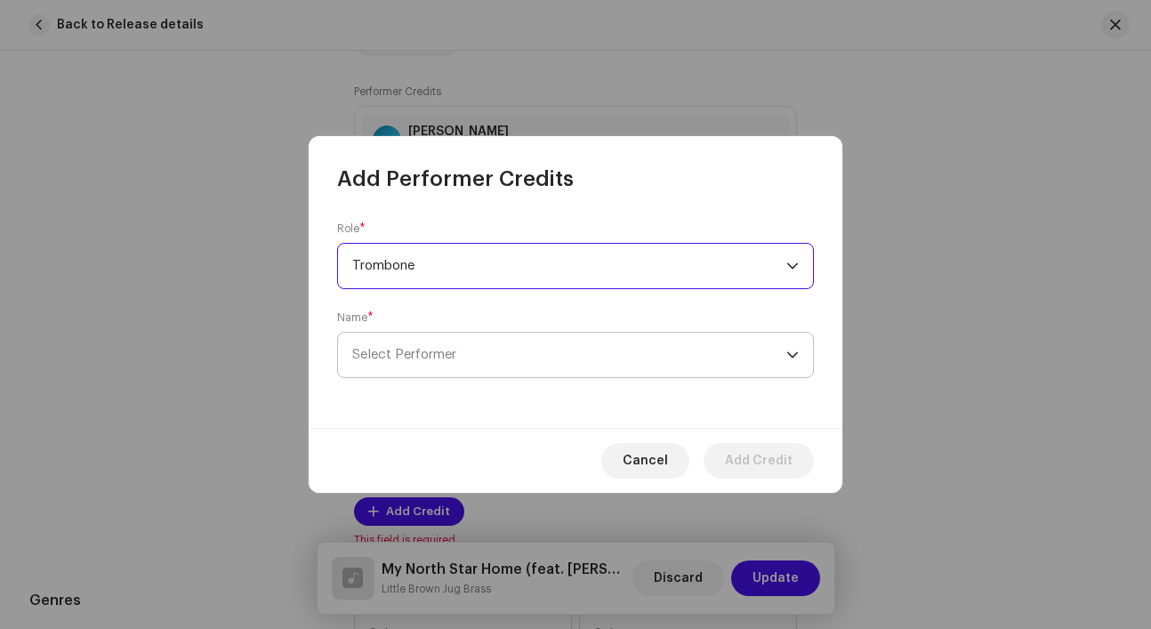
click at [450, 365] on span "Select Performer" at bounding box center [569, 355] width 434 height 44
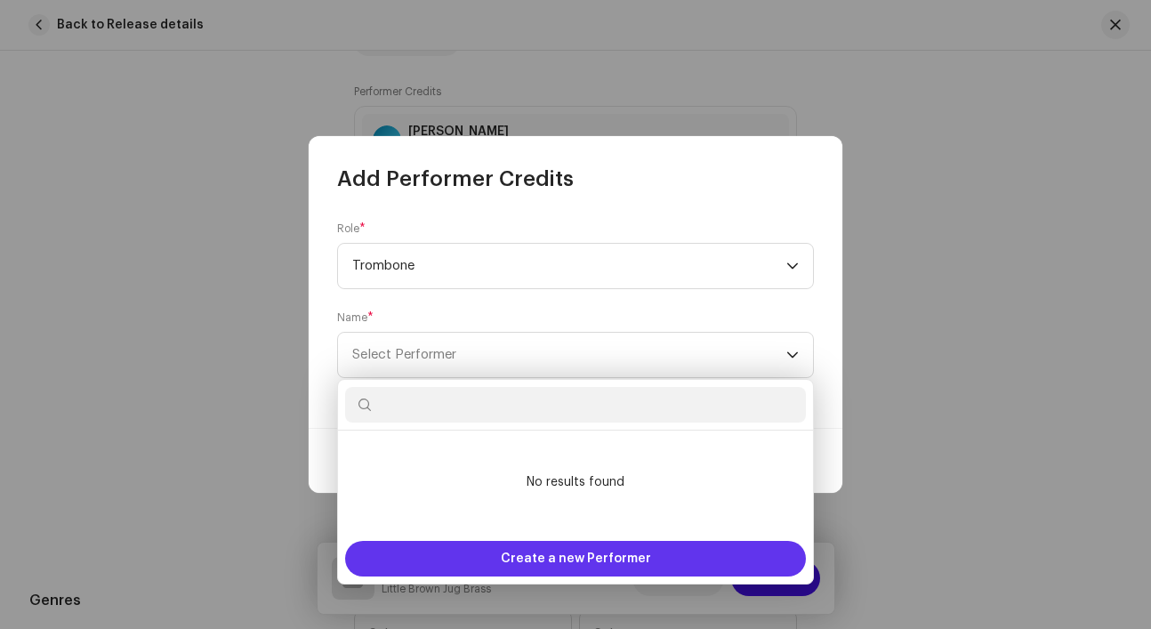
click at [531, 560] on span "Create a new Performer" at bounding box center [576, 559] width 150 height 36
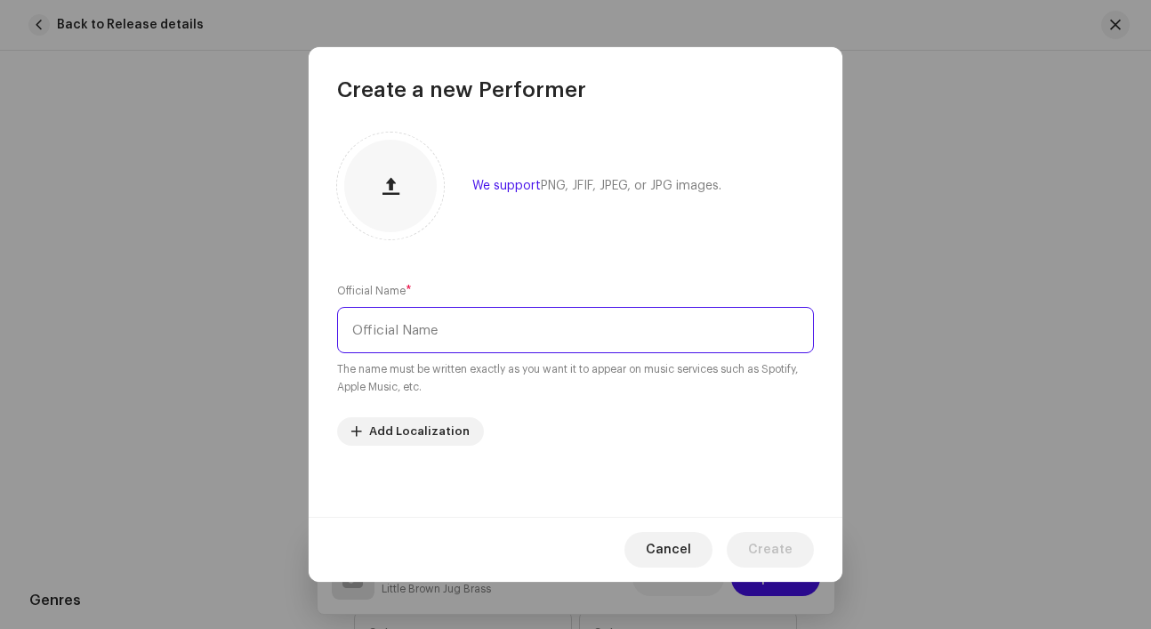
click at [552, 335] on input "text" at bounding box center [575, 330] width 477 height 46
click at [512, 335] on input "Malcolm" at bounding box center [575, 330] width 477 height 46
paste input "McKenzie"
type input "Malcolm McKenzie"
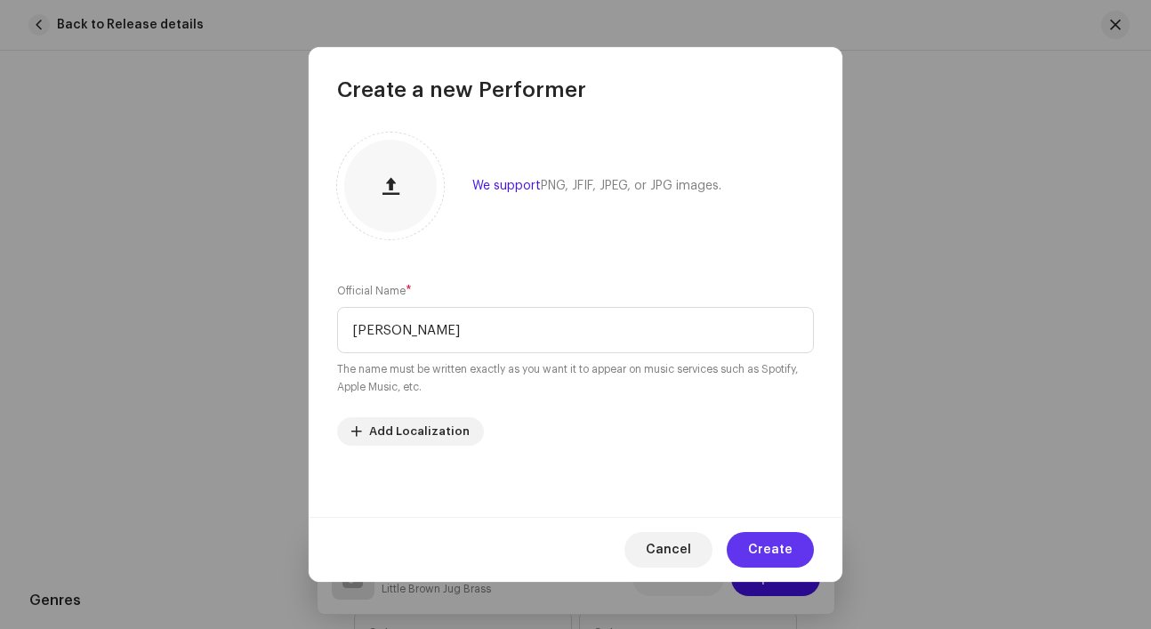
click at [751, 545] on button "Create" at bounding box center [770, 550] width 87 height 36
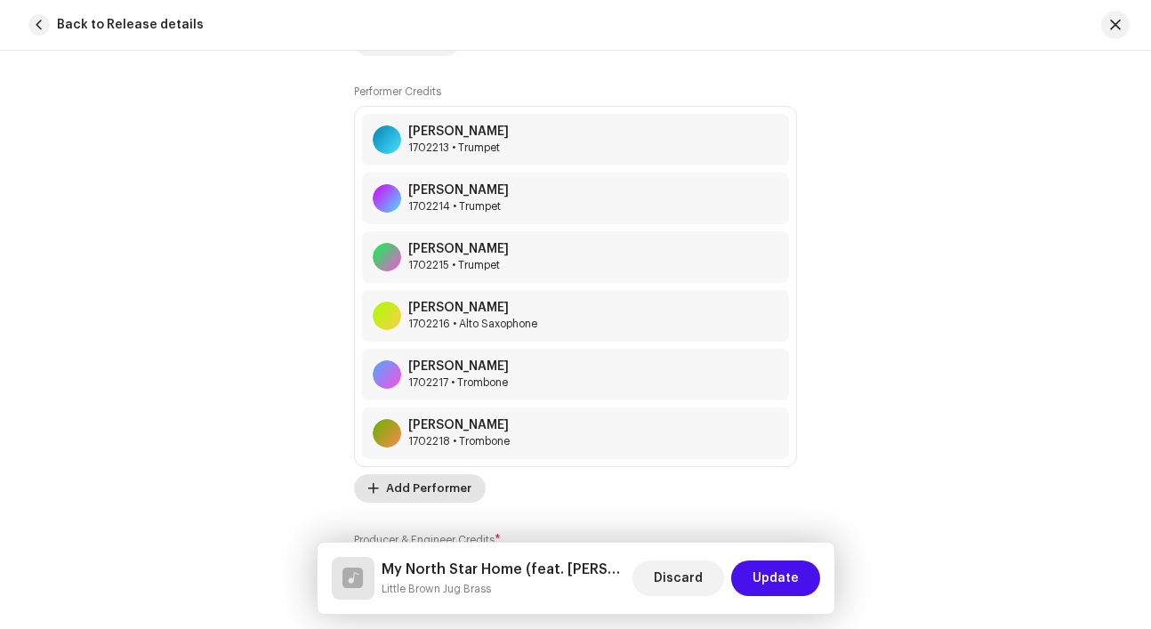
click at [416, 487] on span "Add Performer" at bounding box center [428, 488] width 85 height 36
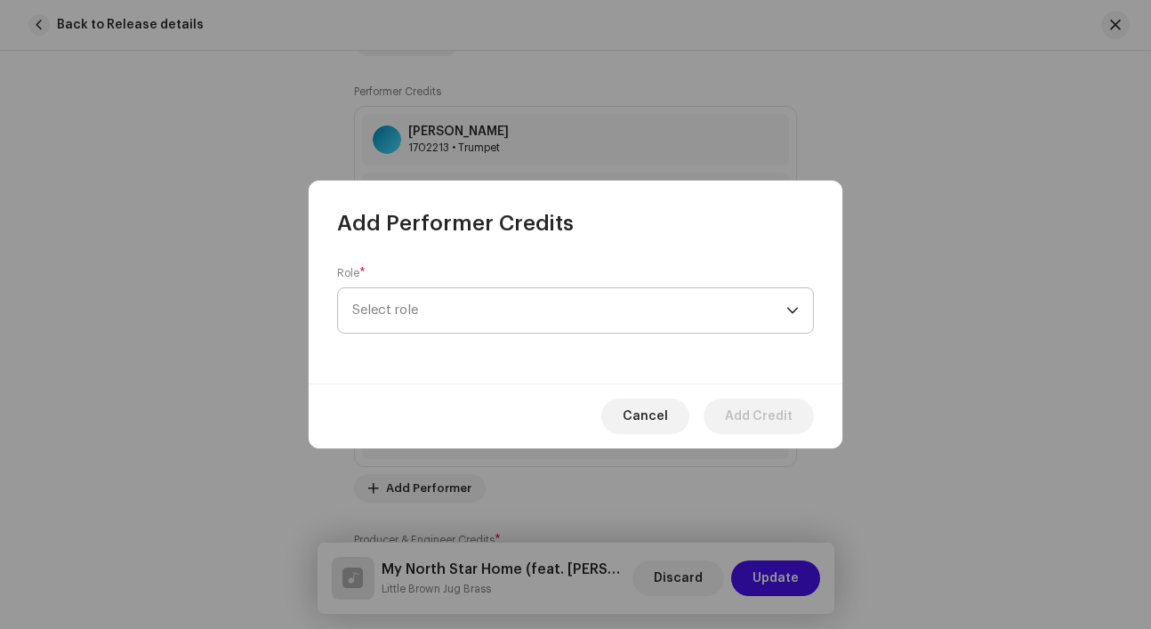
click at [457, 314] on span "Select role" at bounding box center [569, 310] width 434 height 44
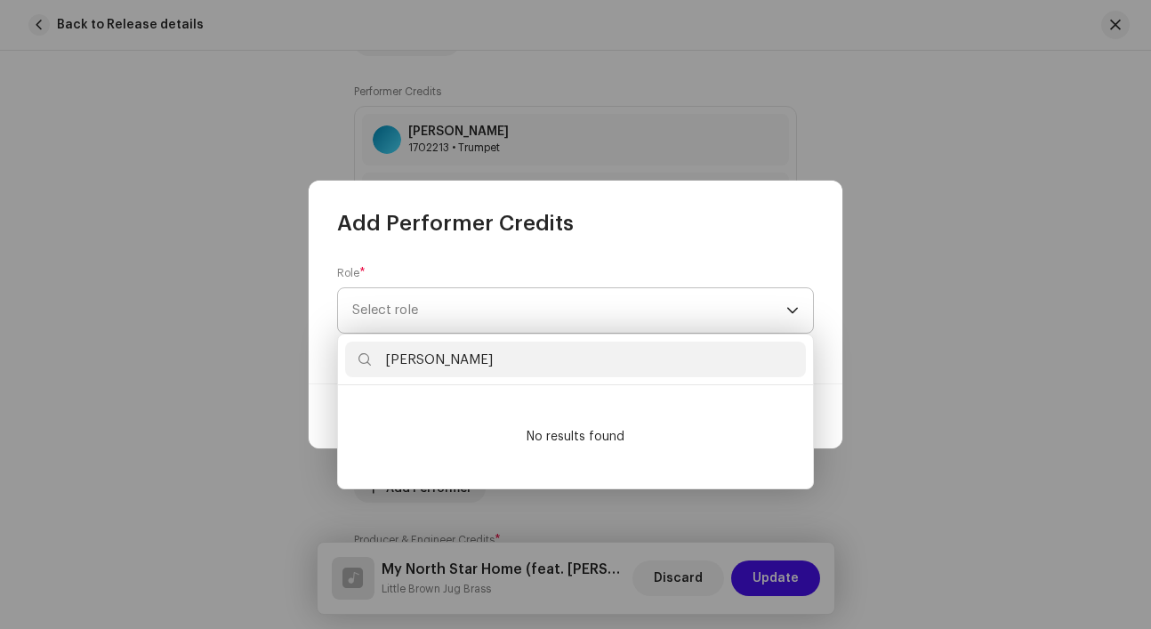
type input "Celene Yohemas"
drag, startPoint x: 499, startPoint y: 358, endPoint x: 351, endPoint y: 361, distance: 147.7
click at [351, 361] on input "Celene Yohemas" at bounding box center [575, 360] width 461 height 36
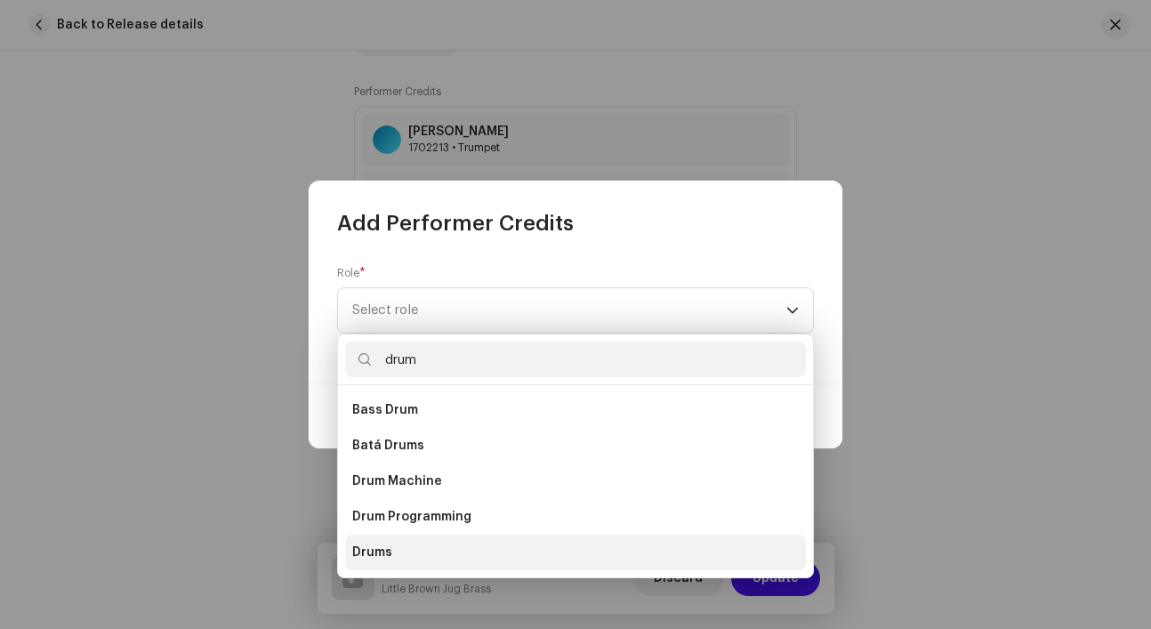
type input "drum"
click at [452, 560] on li "Drums" at bounding box center [575, 553] width 461 height 36
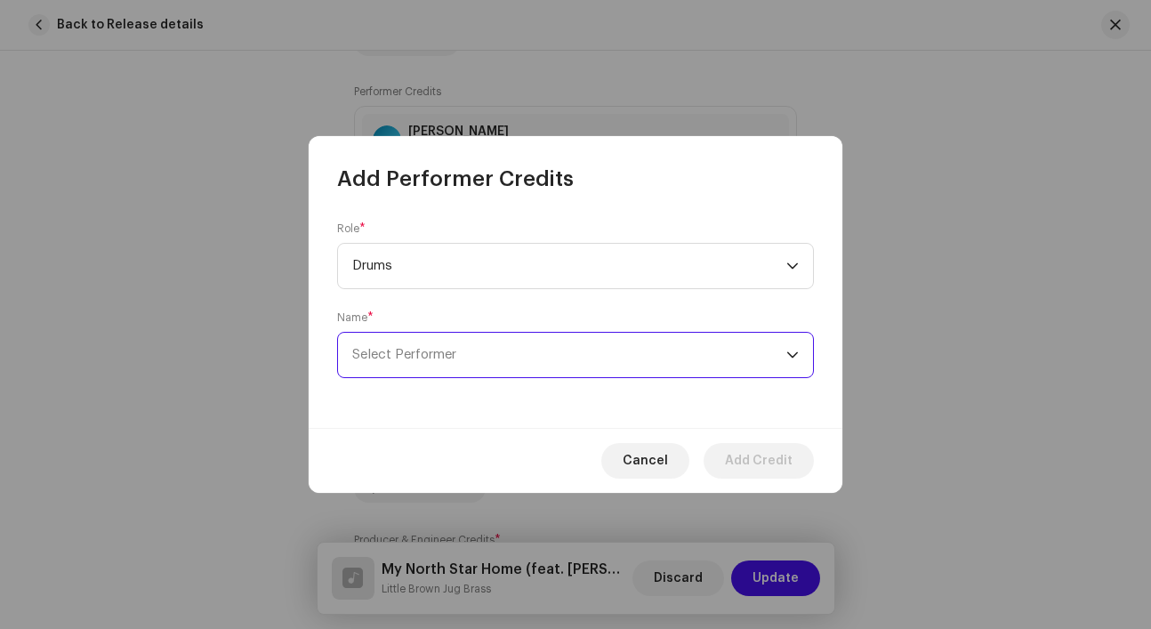
click at [551, 350] on span "Select Performer" at bounding box center [569, 355] width 434 height 44
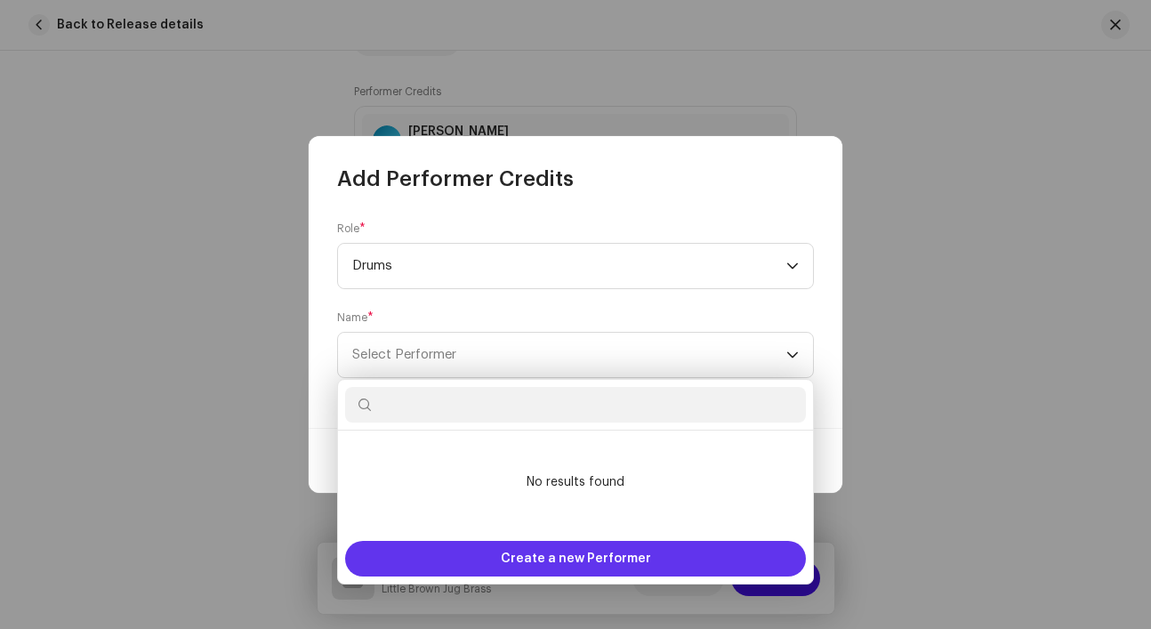
click at [527, 559] on span "Create a new Performer" at bounding box center [576, 559] width 150 height 36
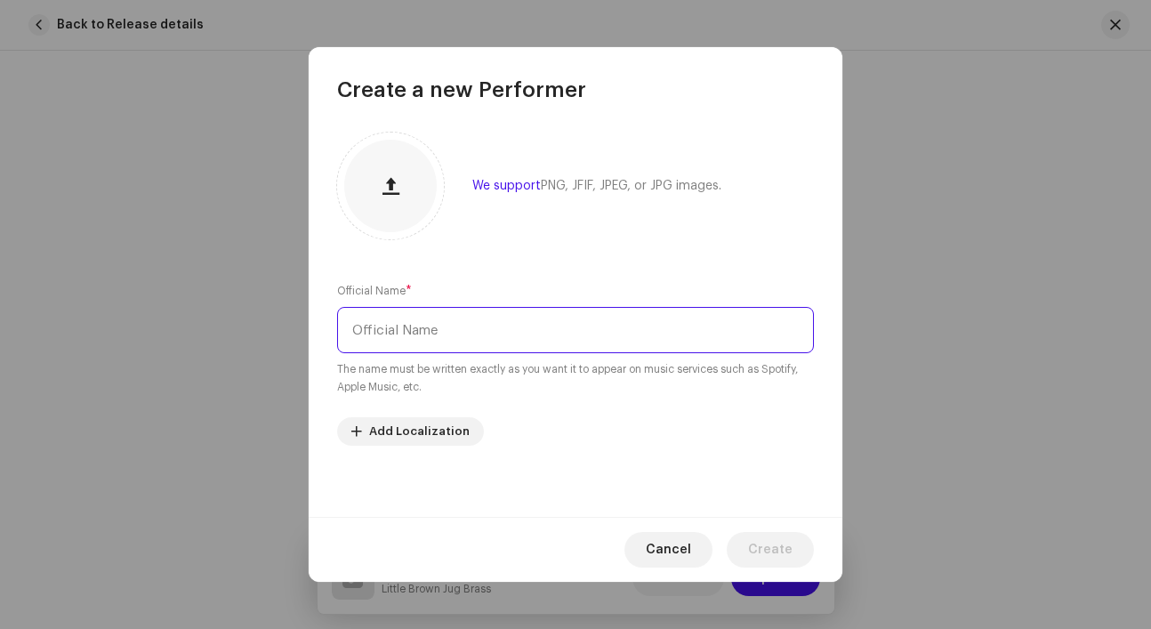
click at [559, 326] on input "text" at bounding box center [575, 330] width 477 height 46
paste input "Celene Yohemas"
type input "Celene Yohemas"
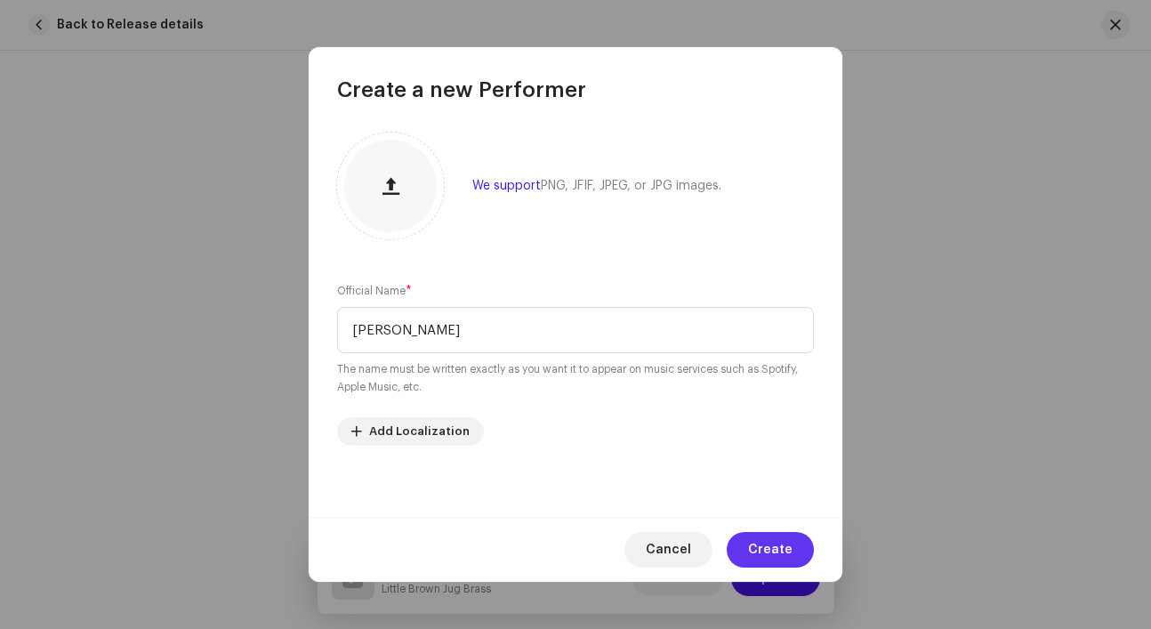
click at [777, 549] on span "Create" at bounding box center [770, 550] width 44 height 36
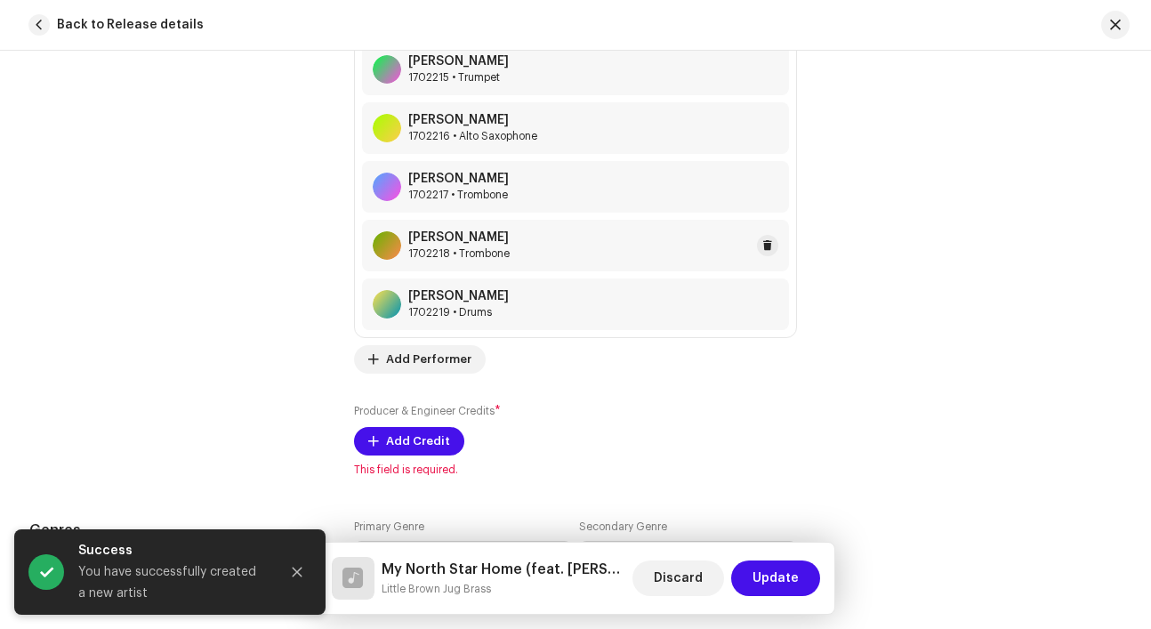
scroll to position [1636, 0]
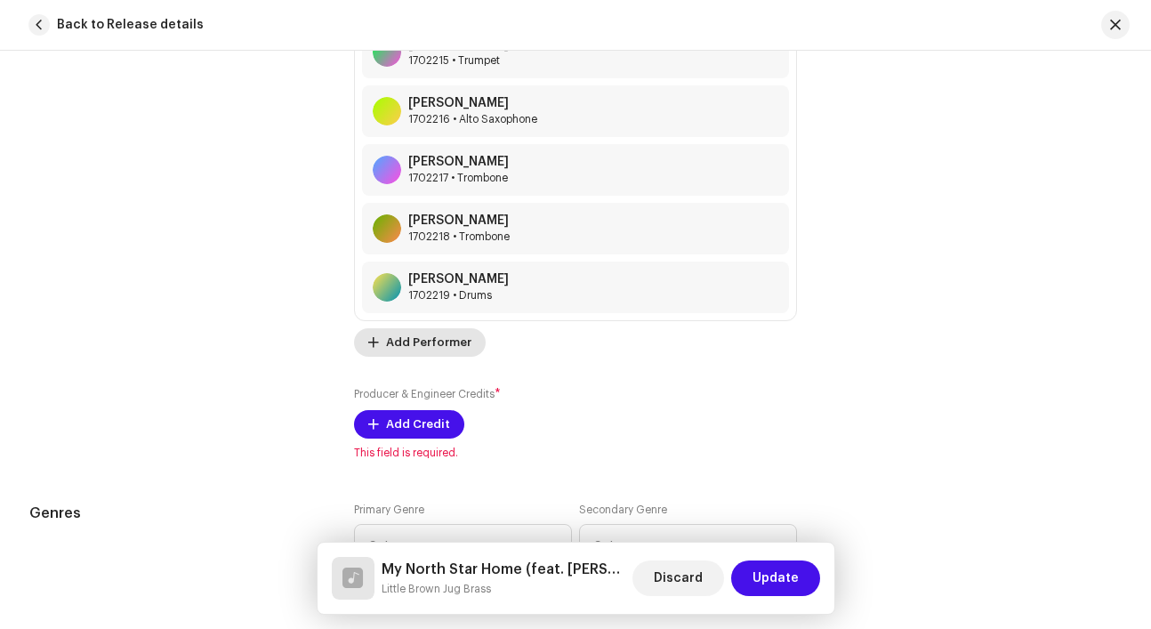
click at [426, 349] on span "Add Performer" at bounding box center [428, 343] width 85 height 36
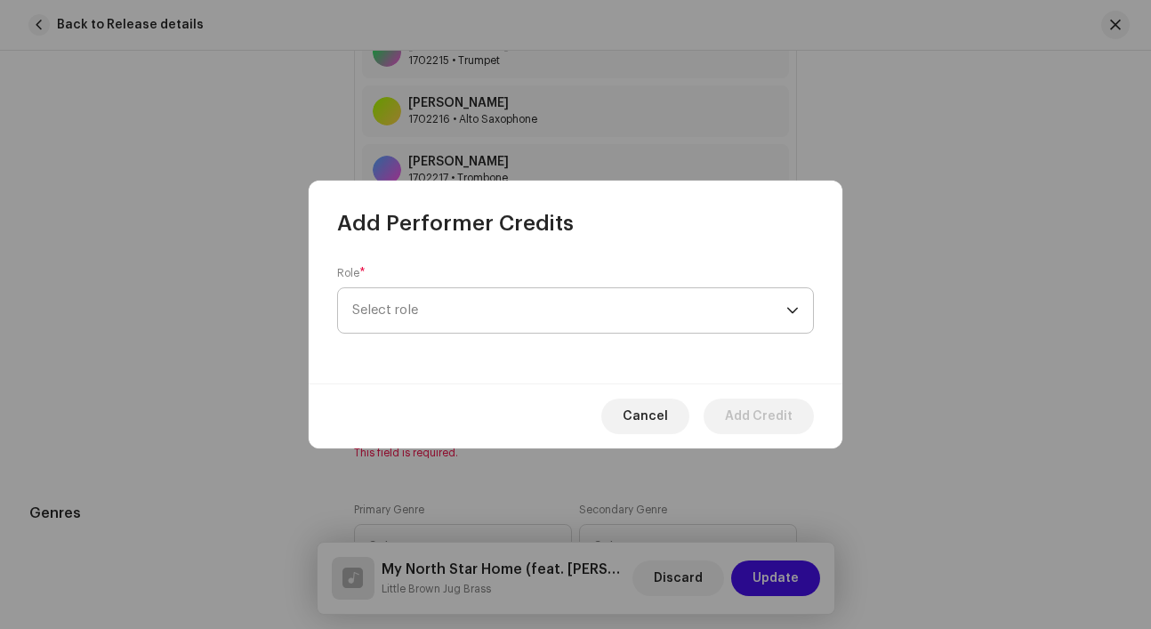
click at [426, 307] on span "Select role" at bounding box center [569, 310] width 434 height 44
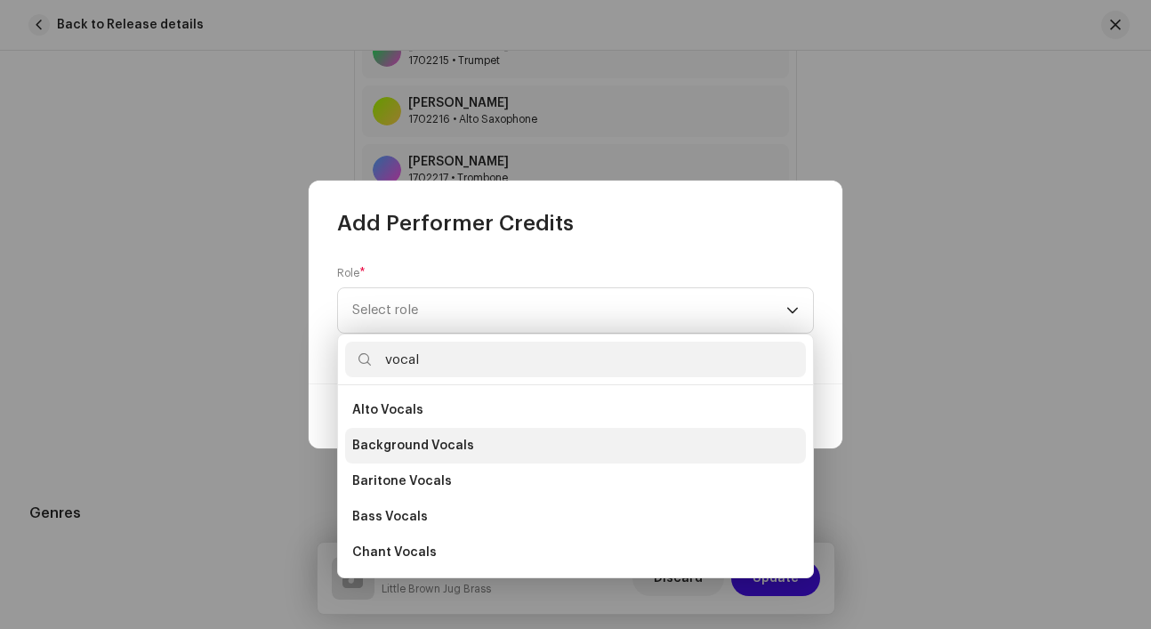
type input "vocal"
click at [384, 443] on span "Background Vocals" at bounding box center [413, 446] width 122 height 18
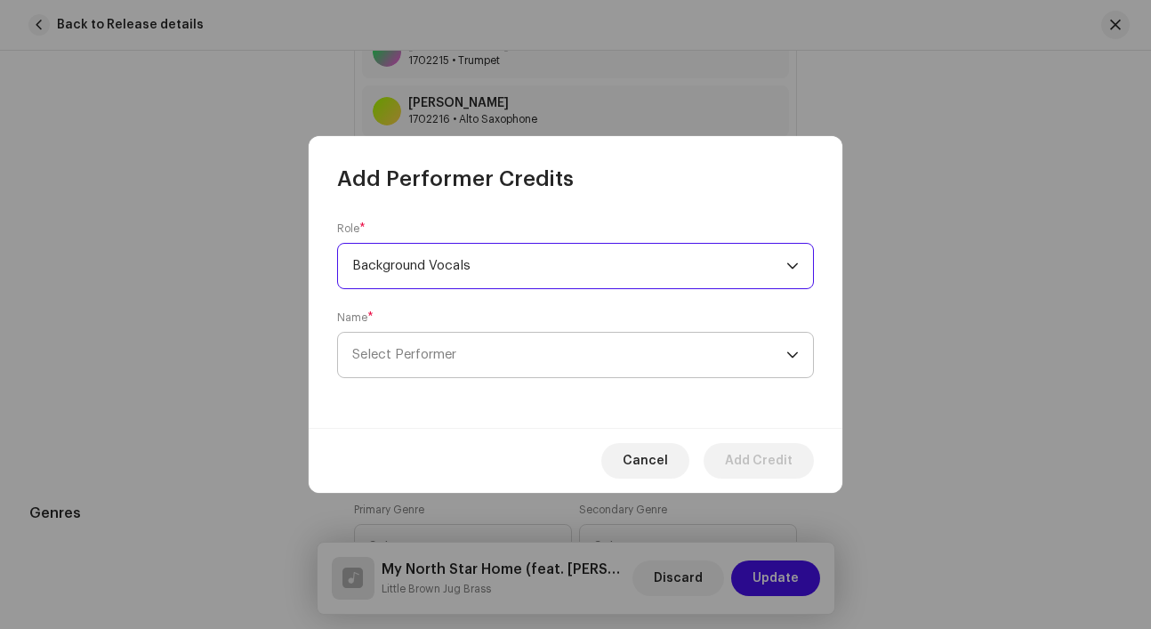
click at [446, 349] on span "Select Performer" at bounding box center [404, 354] width 104 height 13
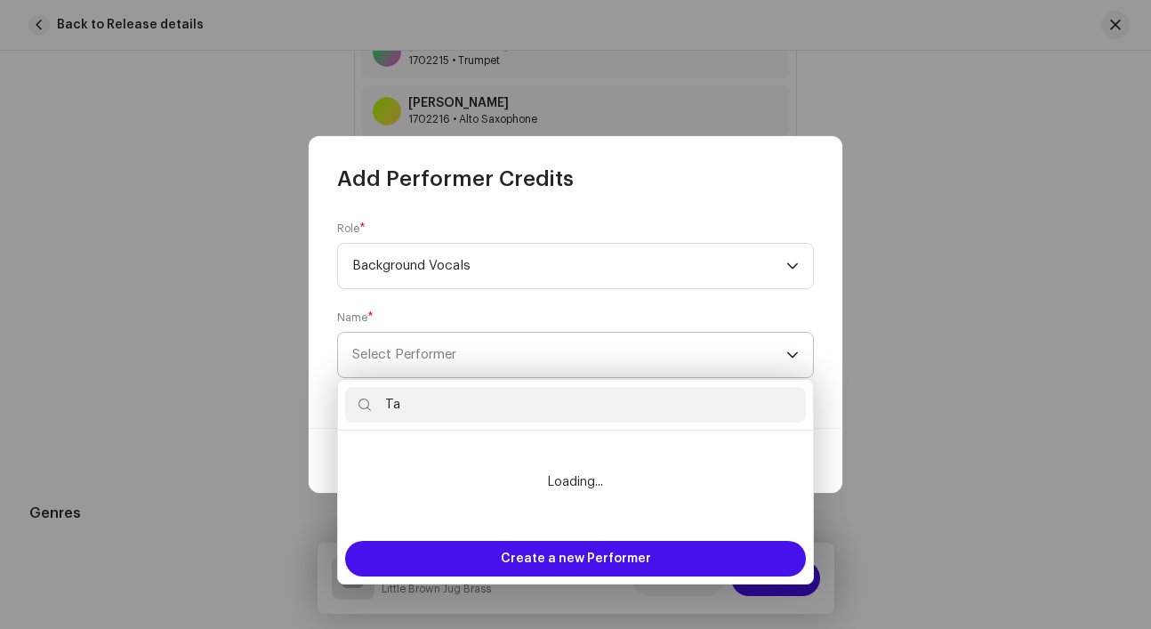
type input "T"
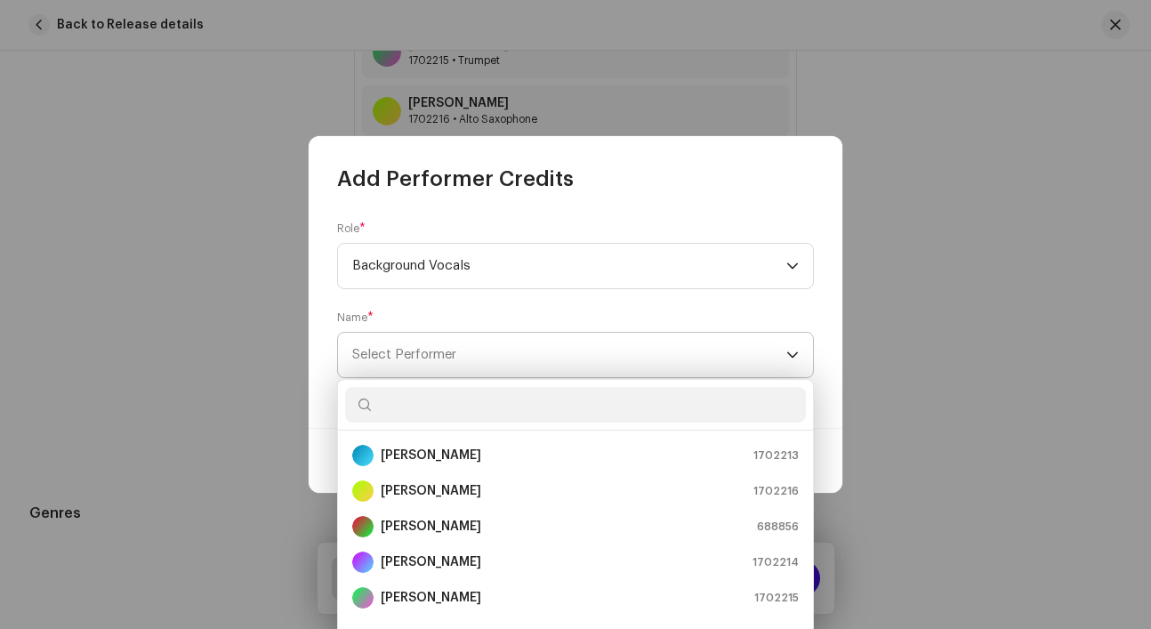
scroll to position [221, 0]
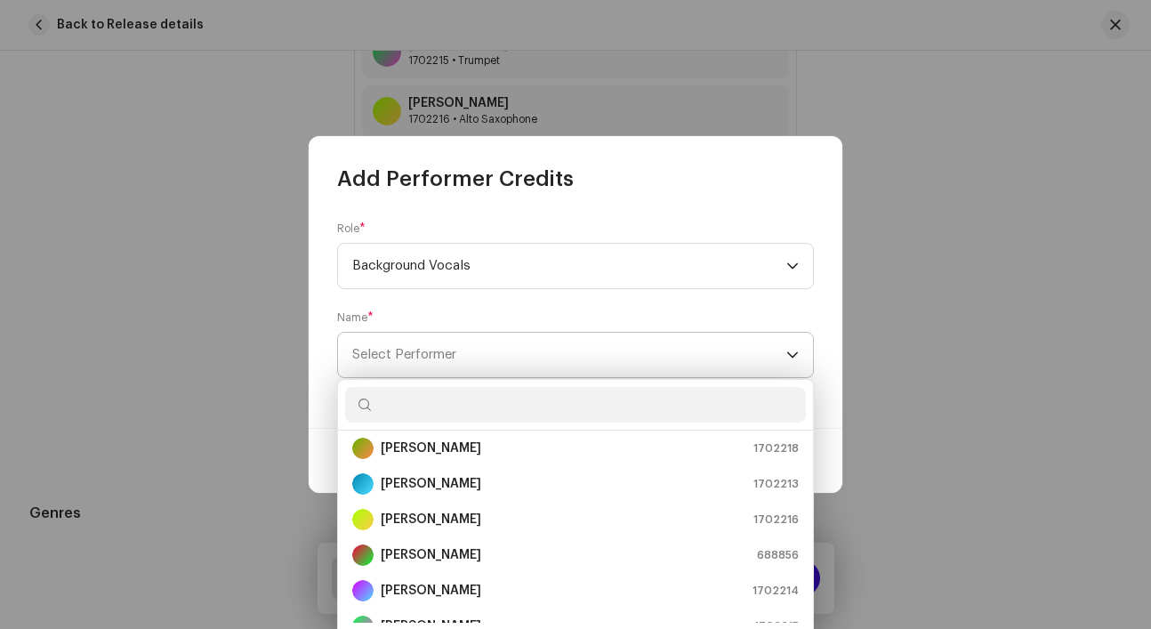
click at [696, 348] on span "Select Performer" at bounding box center [569, 355] width 434 height 44
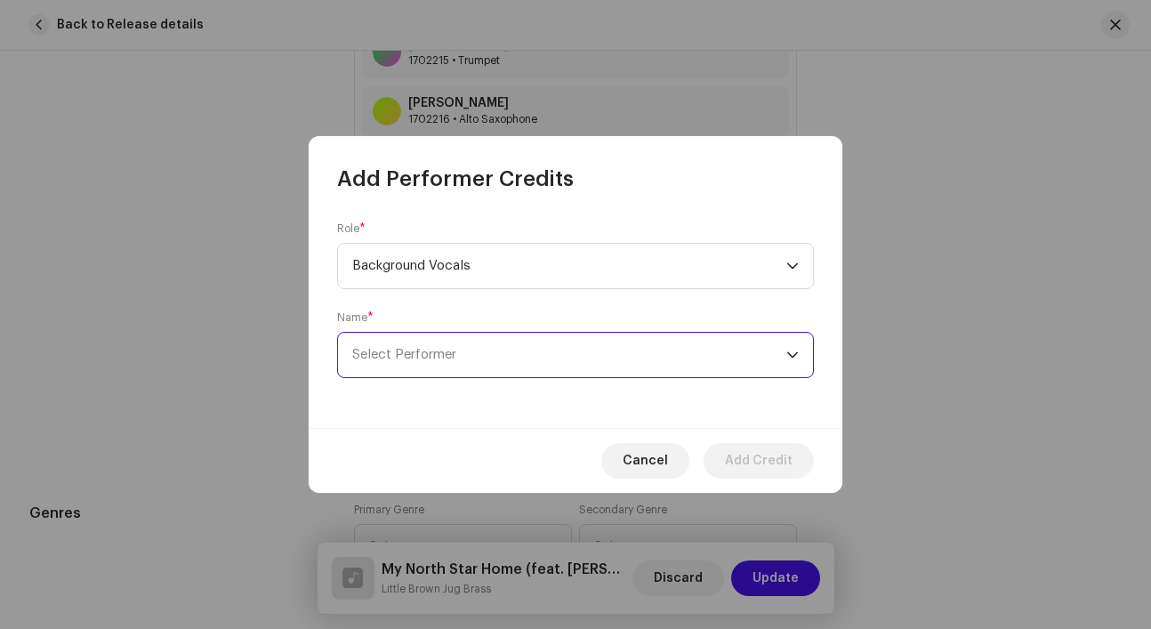
click at [630, 362] on span "Select Performer" at bounding box center [569, 355] width 434 height 44
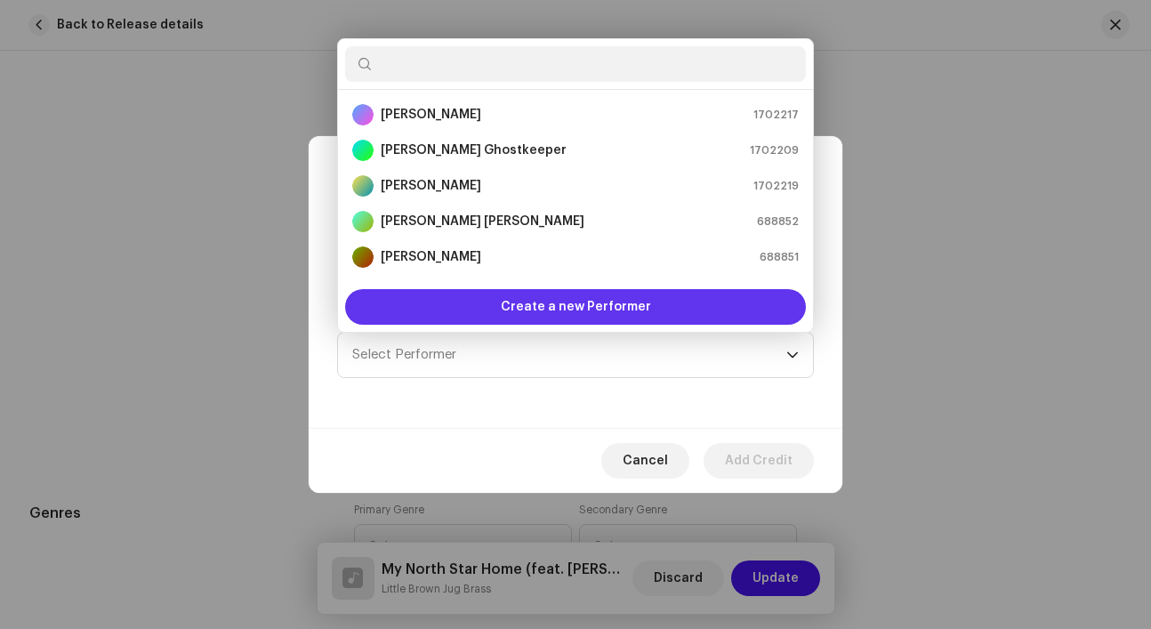
click at [623, 305] on span "Create a new Performer" at bounding box center [576, 307] width 150 height 36
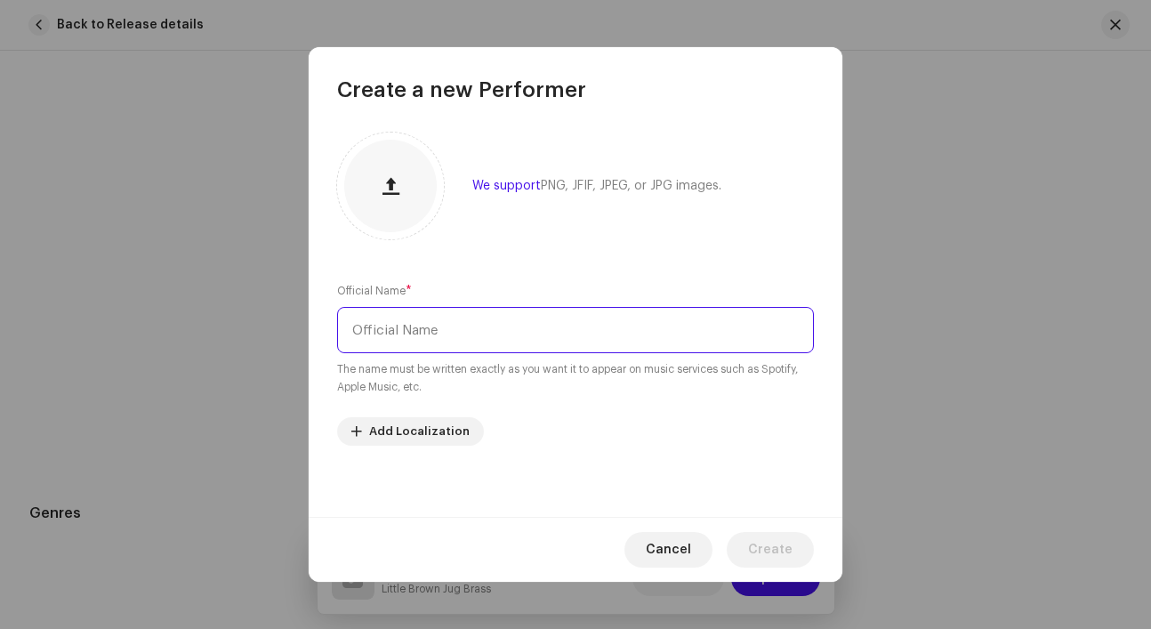
click at [590, 334] on input "text" at bounding box center [575, 330] width 477 height 46
type input "Tarra Riley"
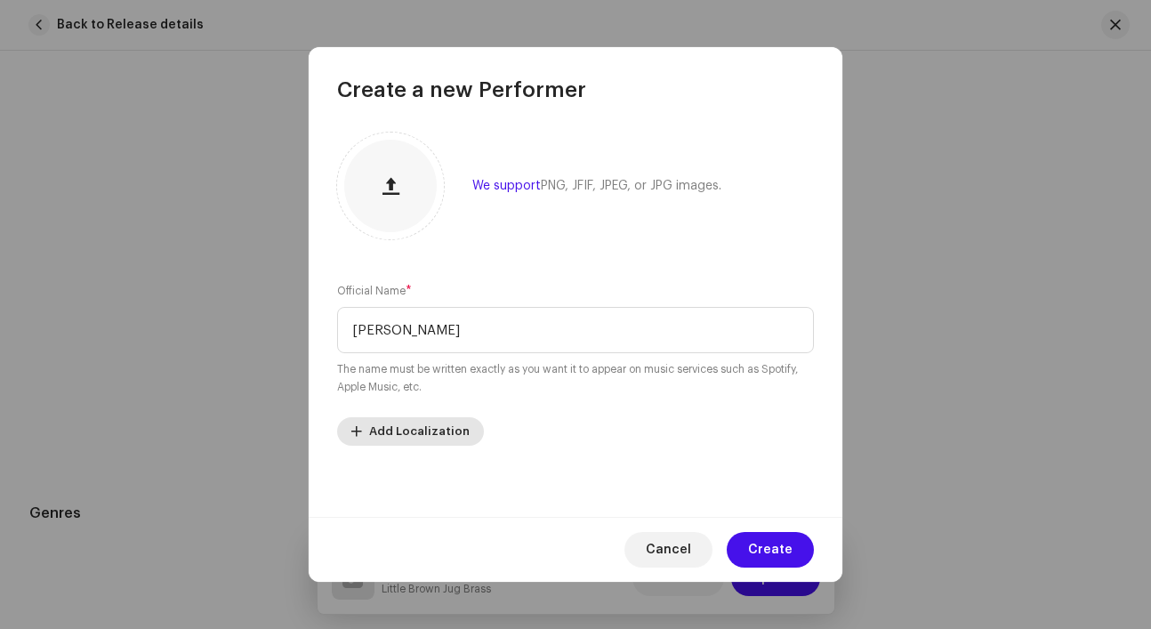
click at [440, 435] on span "Add Localization" at bounding box center [419, 432] width 101 height 36
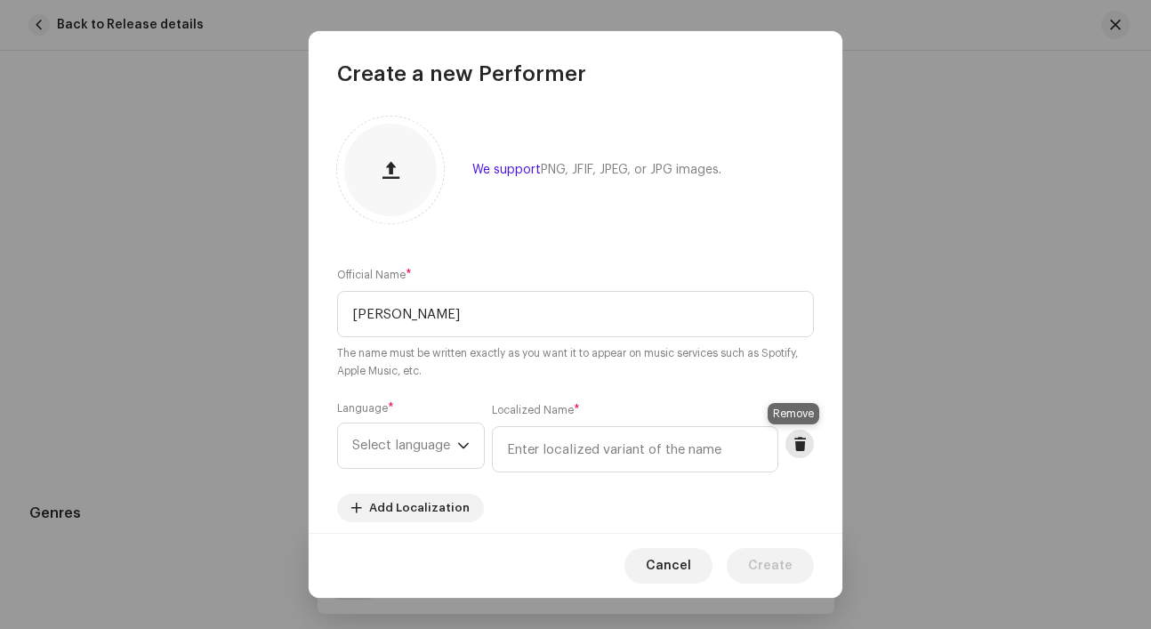
click at [793, 447] on span at bounding box center [799, 444] width 13 height 14
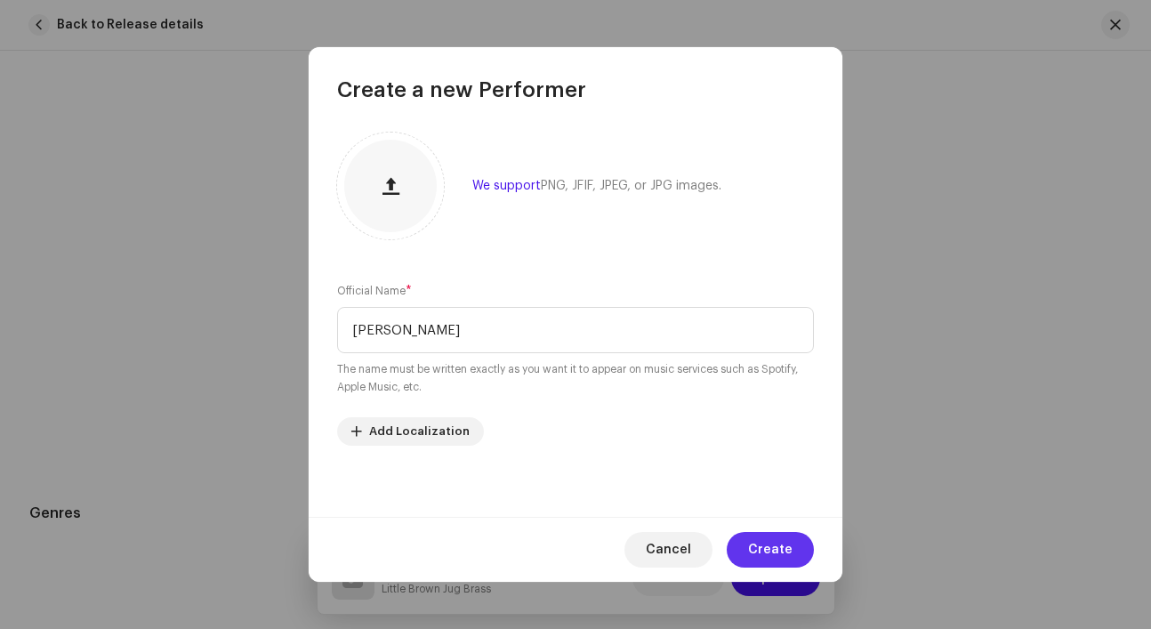
click at [773, 558] on span "Create" at bounding box center [770, 550] width 44 height 36
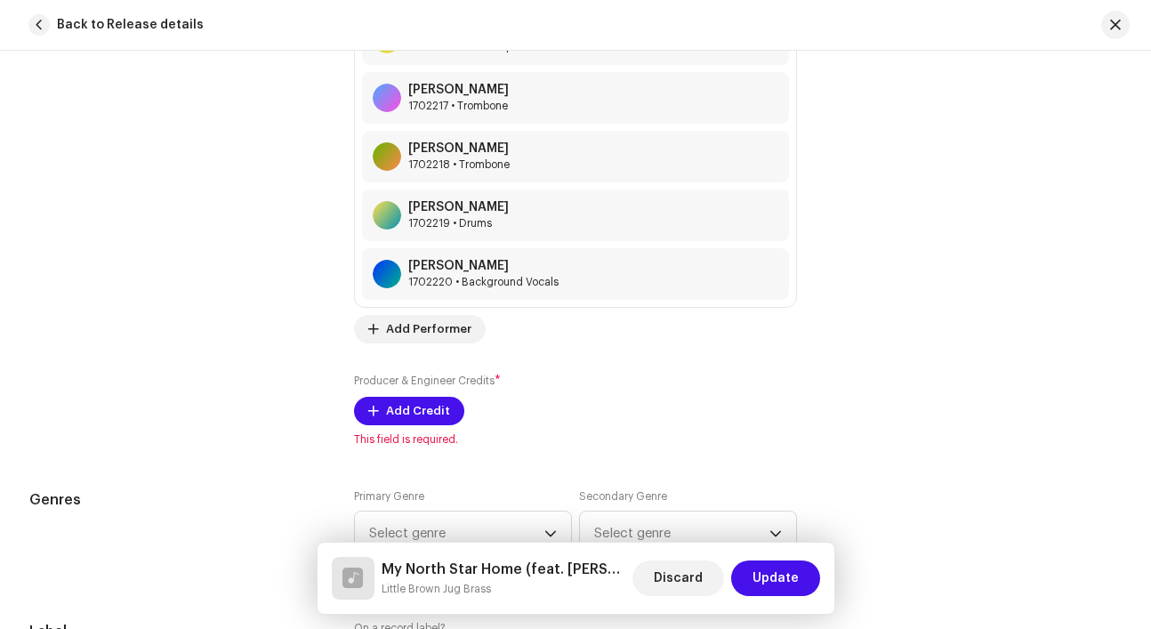
scroll to position [1748, 0]
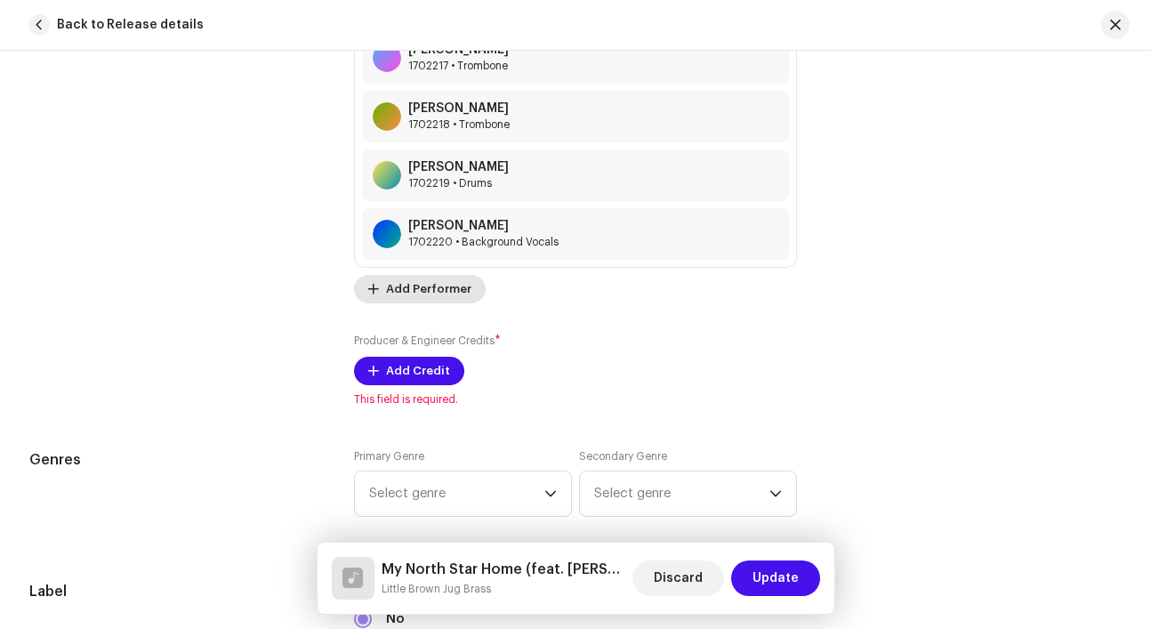
click at [441, 295] on span "Add Performer" at bounding box center [428, 289] width 85 height 36
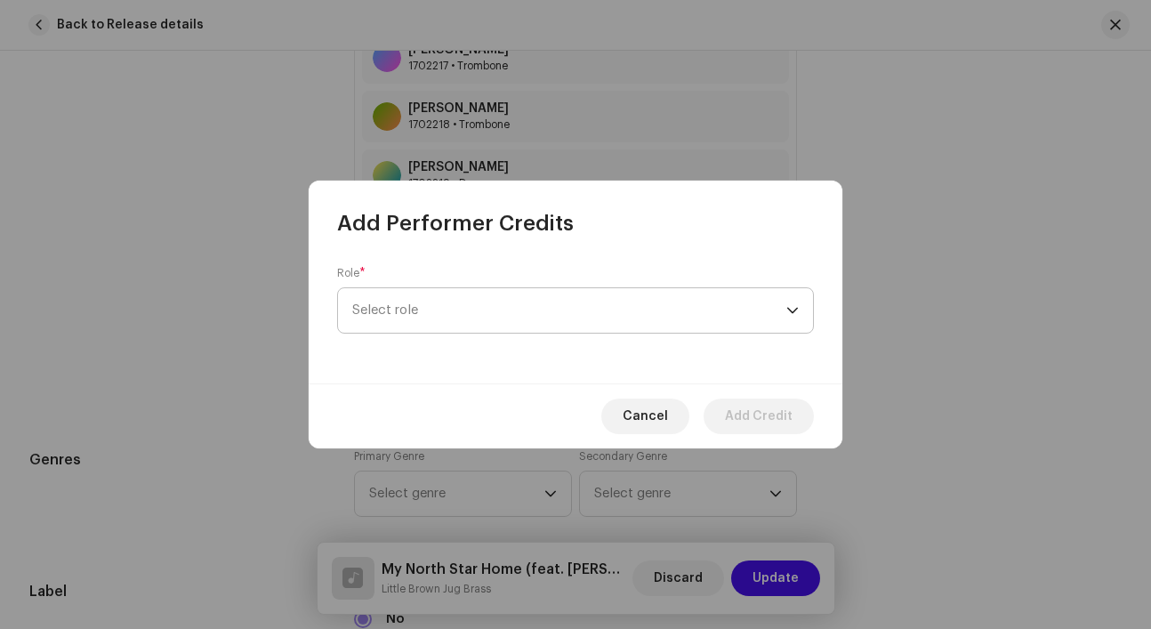
click at [439, 318] on span "Select role" at bounding box center [569, 310] width 434 height 44
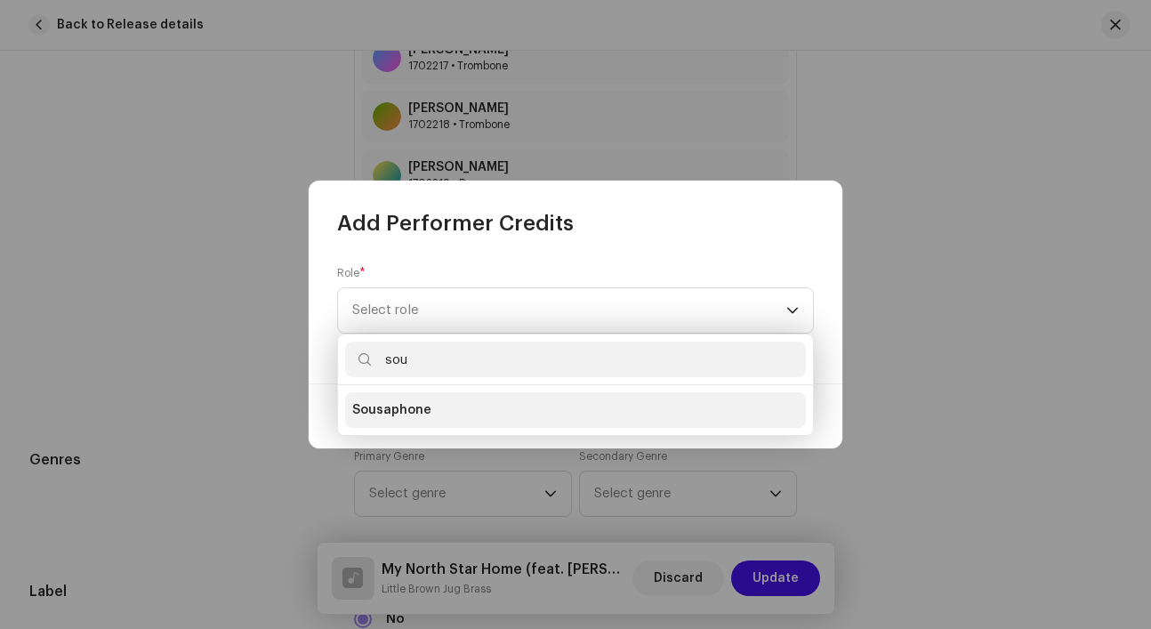
type input "sou"
click at [445, 406] on li "Sousaphone" at bounding box center [575, 410] width 461 height 36
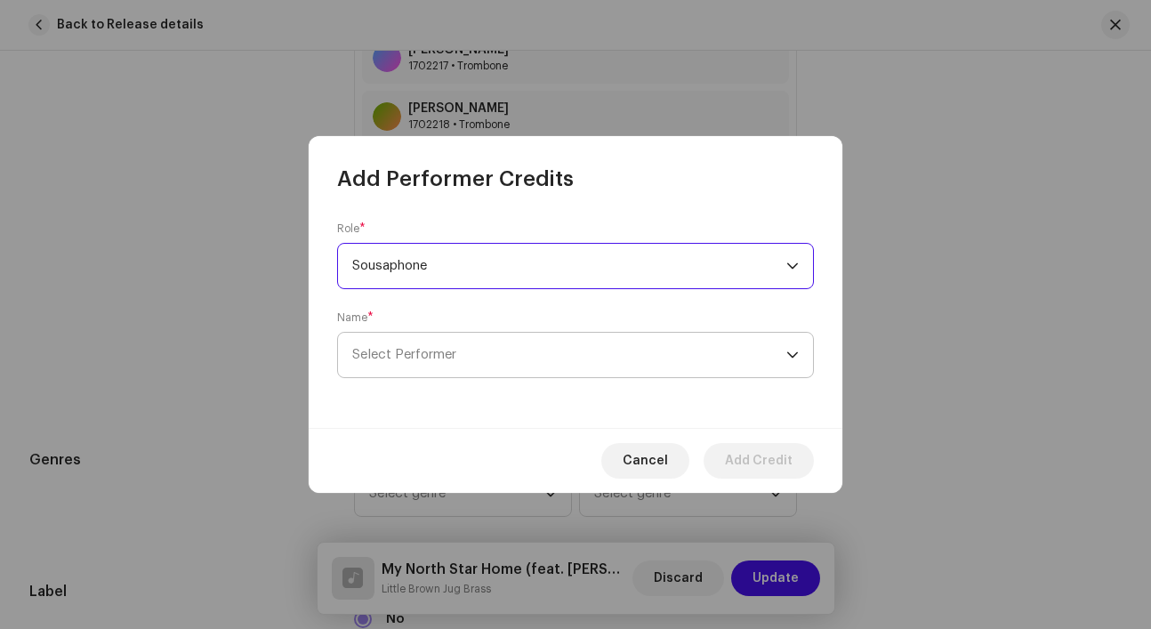
click at [437, 362] on span "Select Performer" at bounding box center [569, 355] width 434 height 44
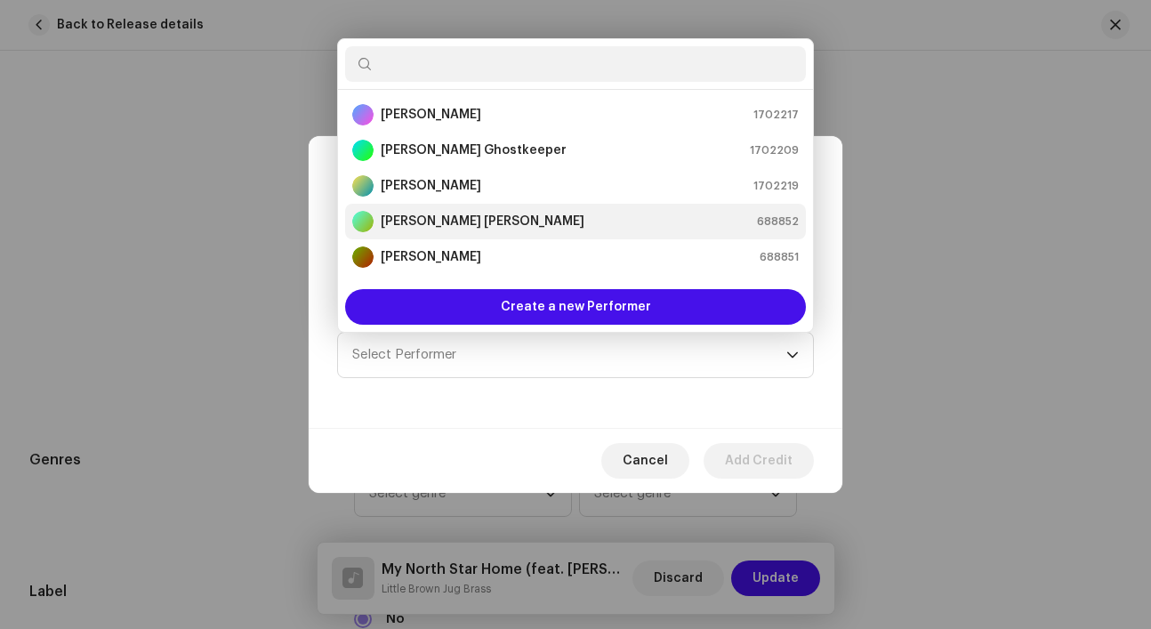
scroll to position [28, 0]
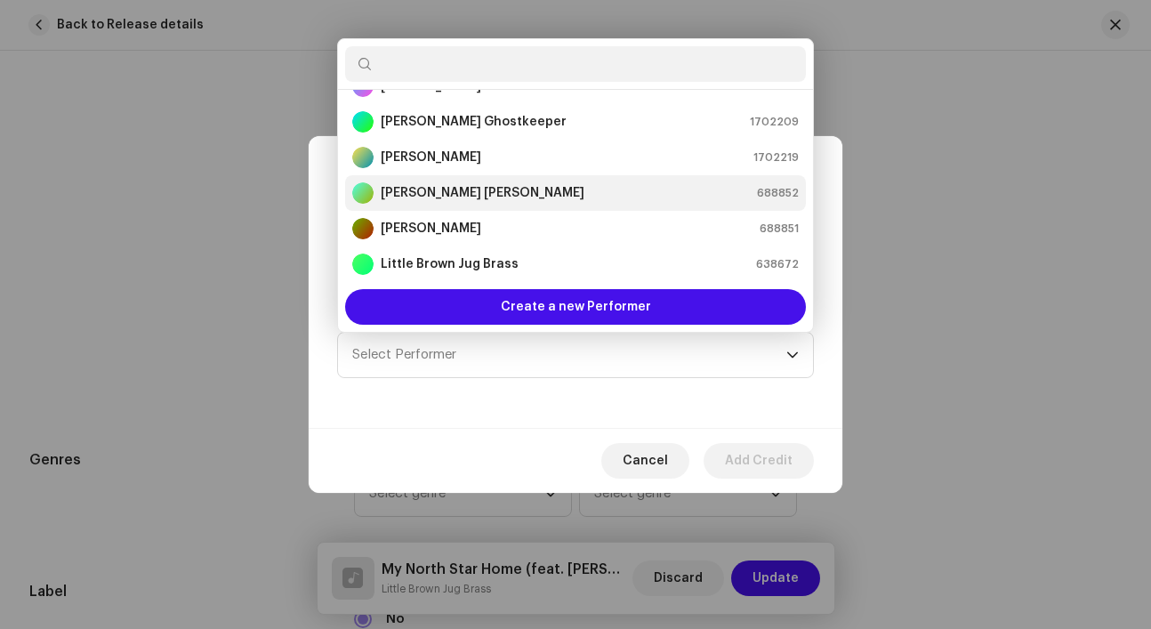
drag, startPoint x: 450, startPoint y: 308, endPoint x: 567, endPoint y: 189, distance: 166.7
click at [567, 189] on div "Andrew Scholz 1702217 Ashley Ghostkeeper 1702209 Celene Yohemas 1702219 Josh Ro…" at bounding box center [575, 185] width 477 height 294
click at [559, 65] on input "text" at bounding box center [575, 64] width 461 height 36
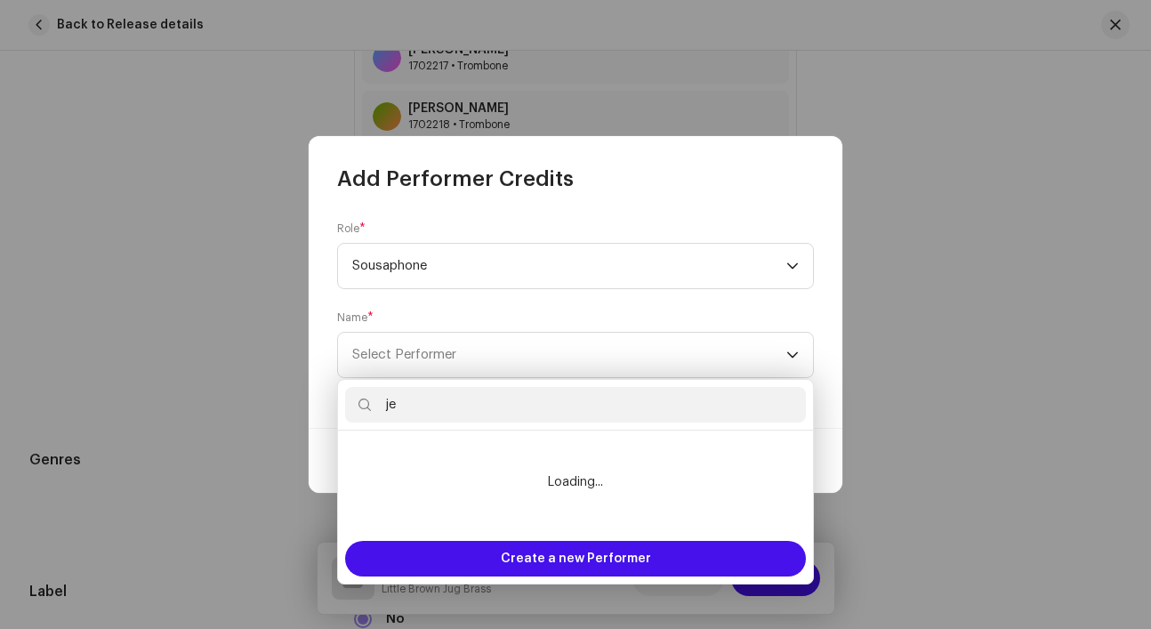
type input "j"
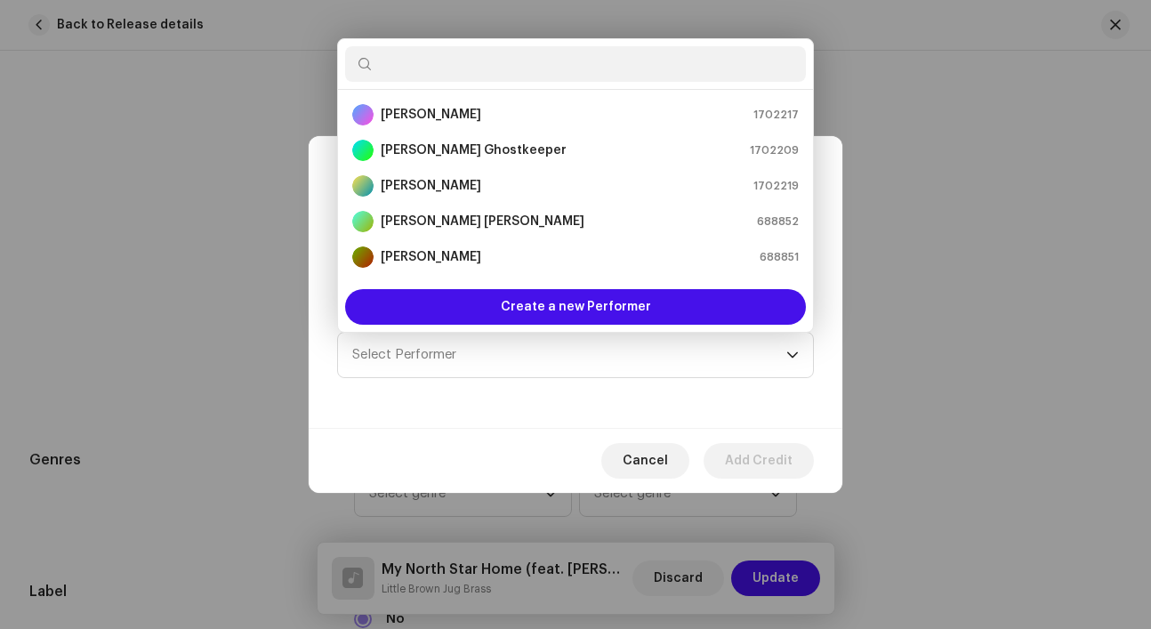
scroll to position [28, 0]
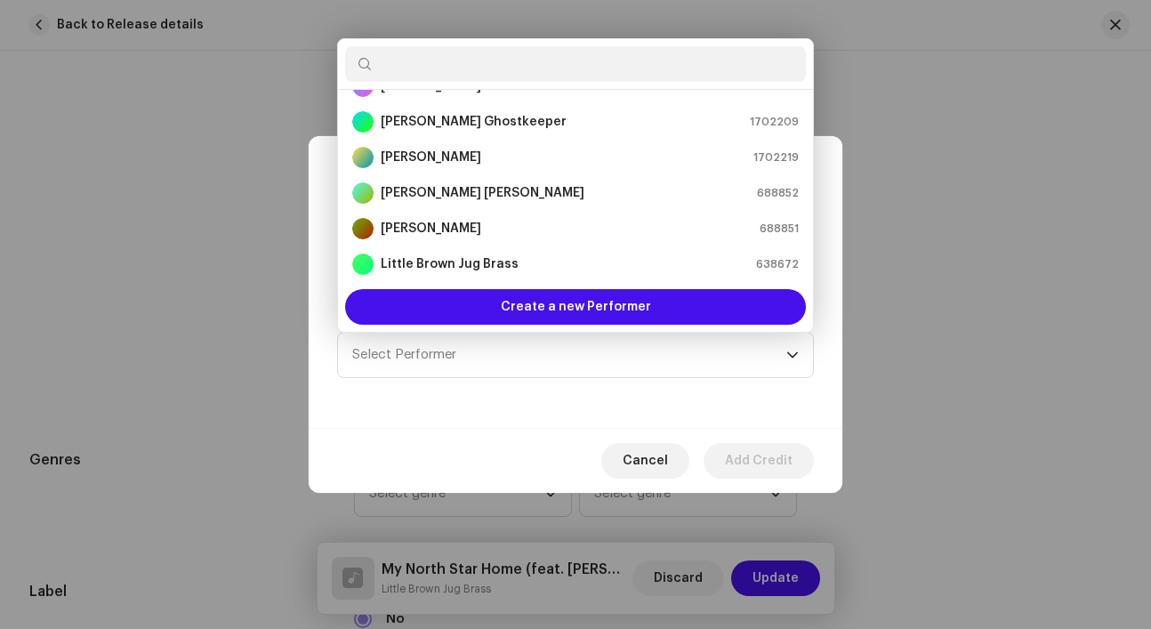
click at [335, 401] on div "Role * Sousaphone Name * Select Performer" at bounding box center [576, 310] width 534 height 235
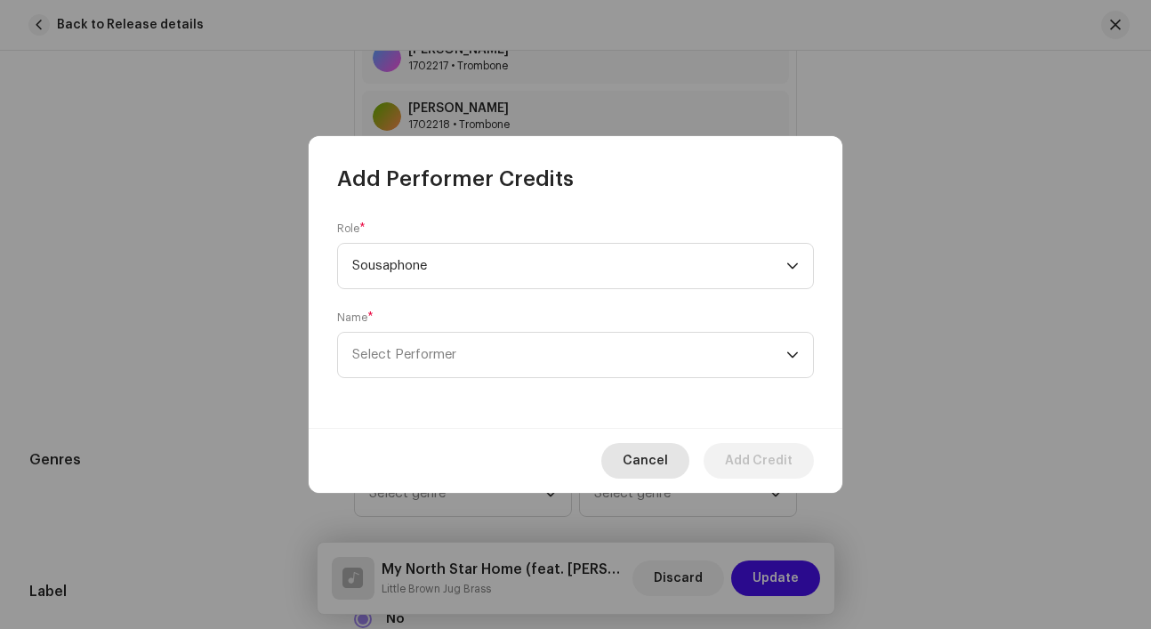
click at [652, 453] on span "Cancel" at bounding box center [645, 461] width 45 height 36
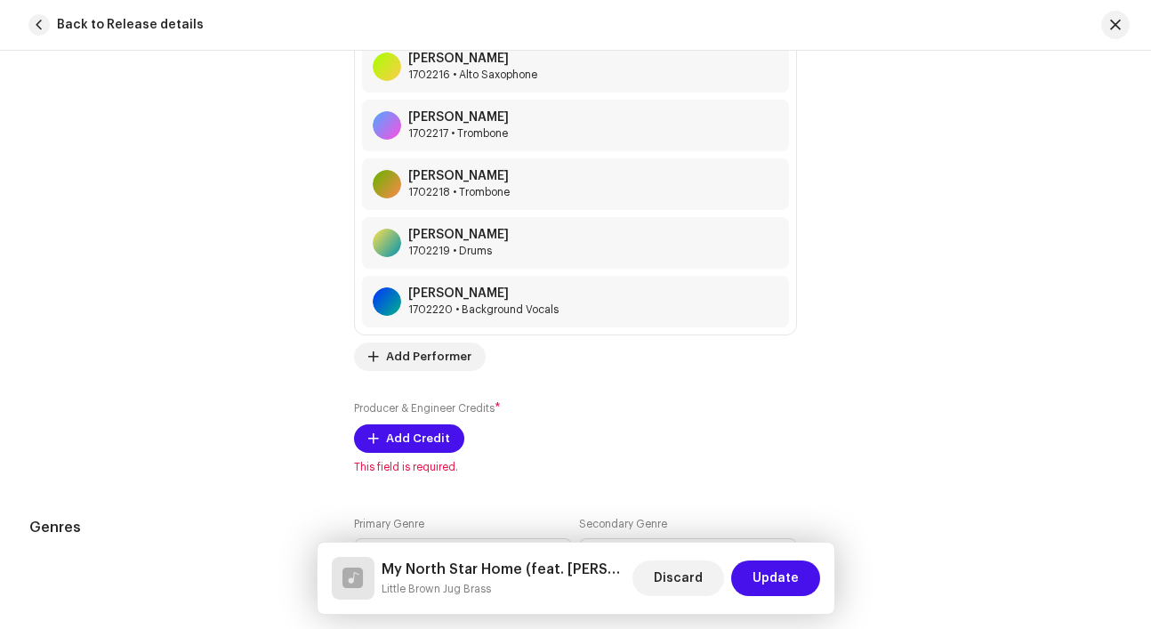
scroll to position [1684, 0]
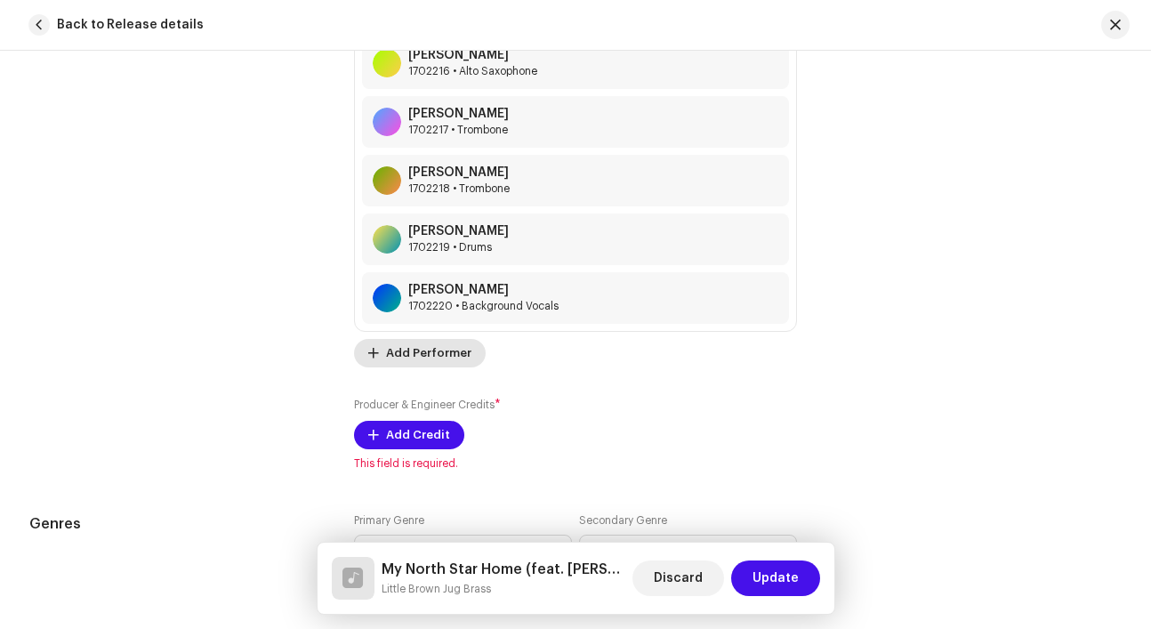
click at [445, 343] on span "Add Performer" at bounding box center [428, 353] width 85 height 36
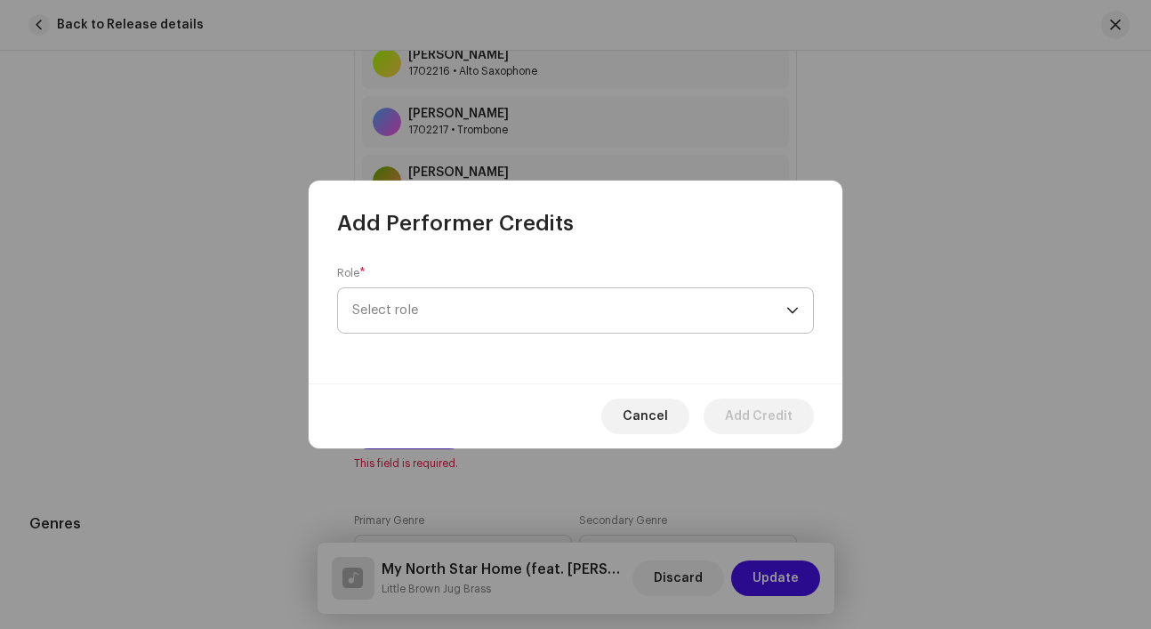
click at [445, 324] on span "Select role" at bounding box center [569, 310] width 434 height 44
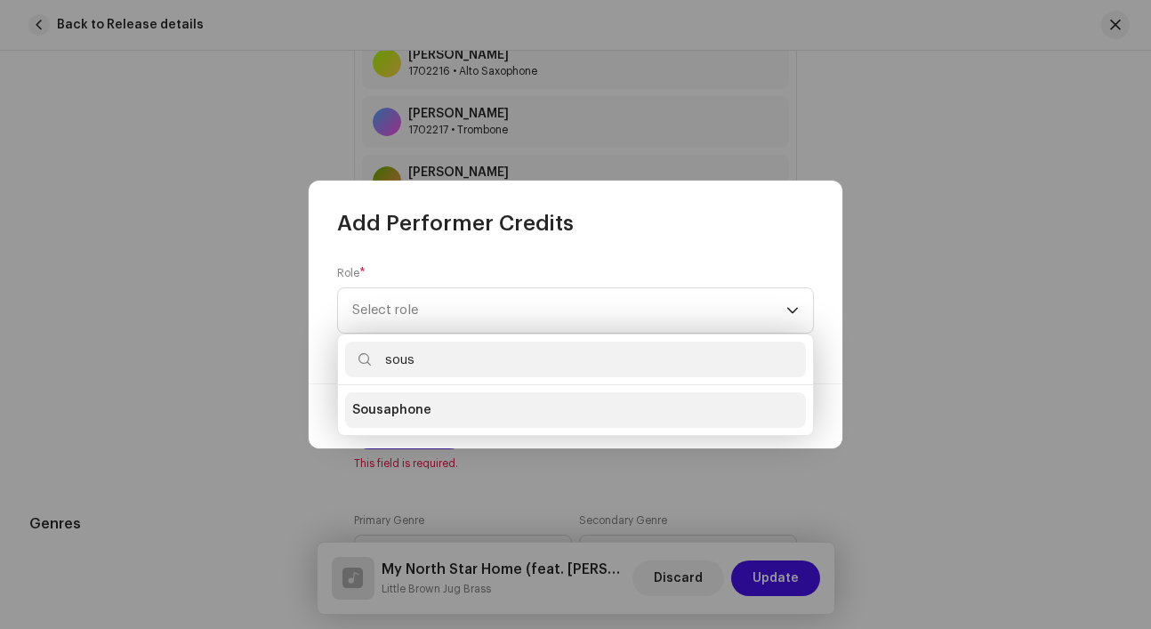
type input "sous"
click at [424, 411] on span "Sousaphone" at bounding box center [391, 410] width 79 height 18
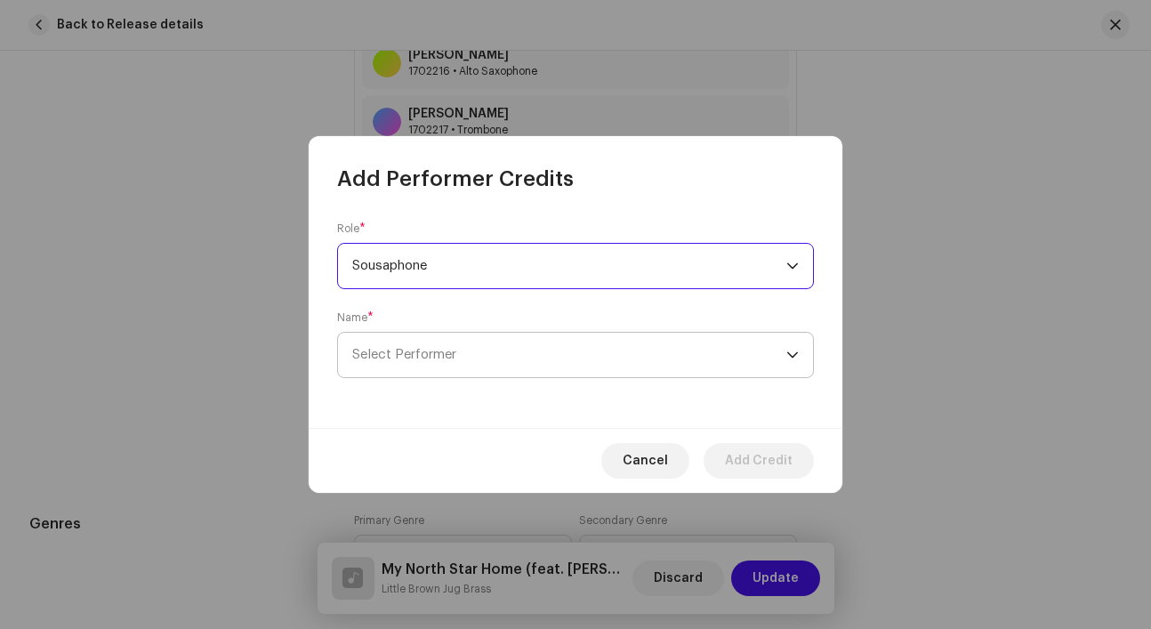
click at [436, 366] on span "Select Performer" at bounding box center [569, 355] width 434 height 44
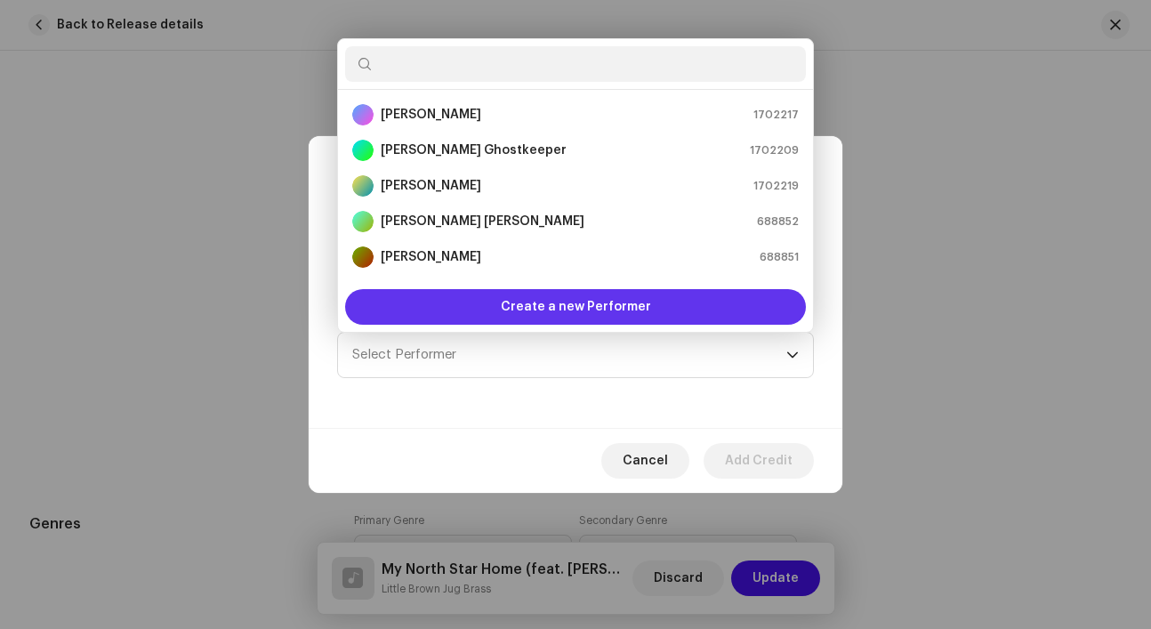
click at [457, 309] on div "Create a new Performer" at bounding box center [575, 307] width 461 height 36
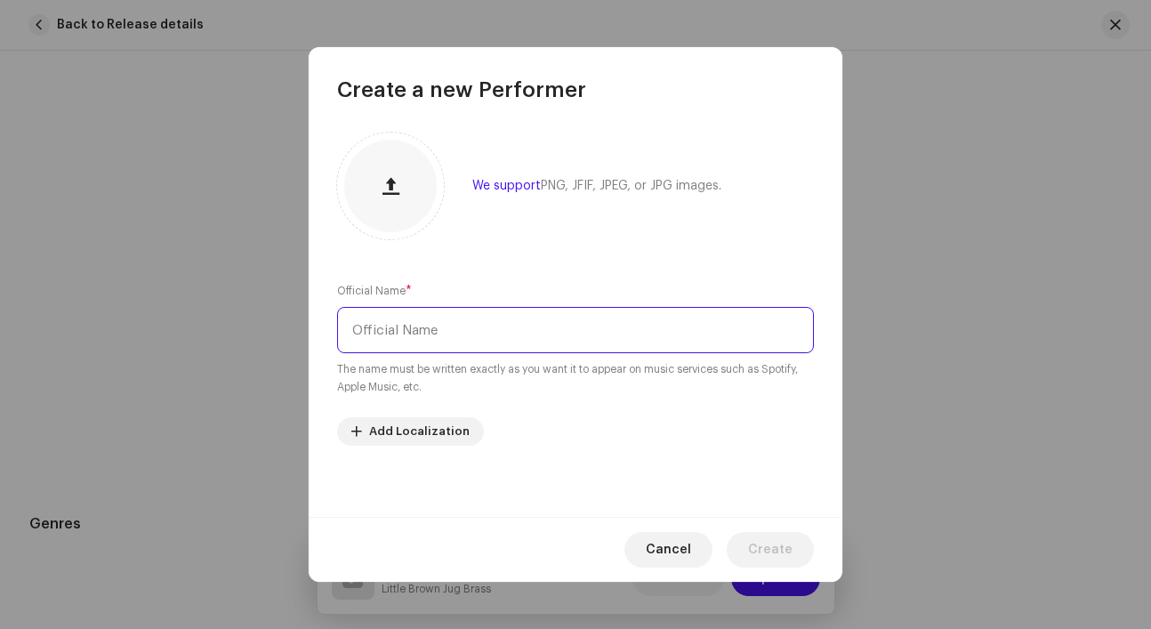
click at [462, 334] on input "text" at bounding box center [575, 330] width 477 height 46
type input "Jevon Hills"
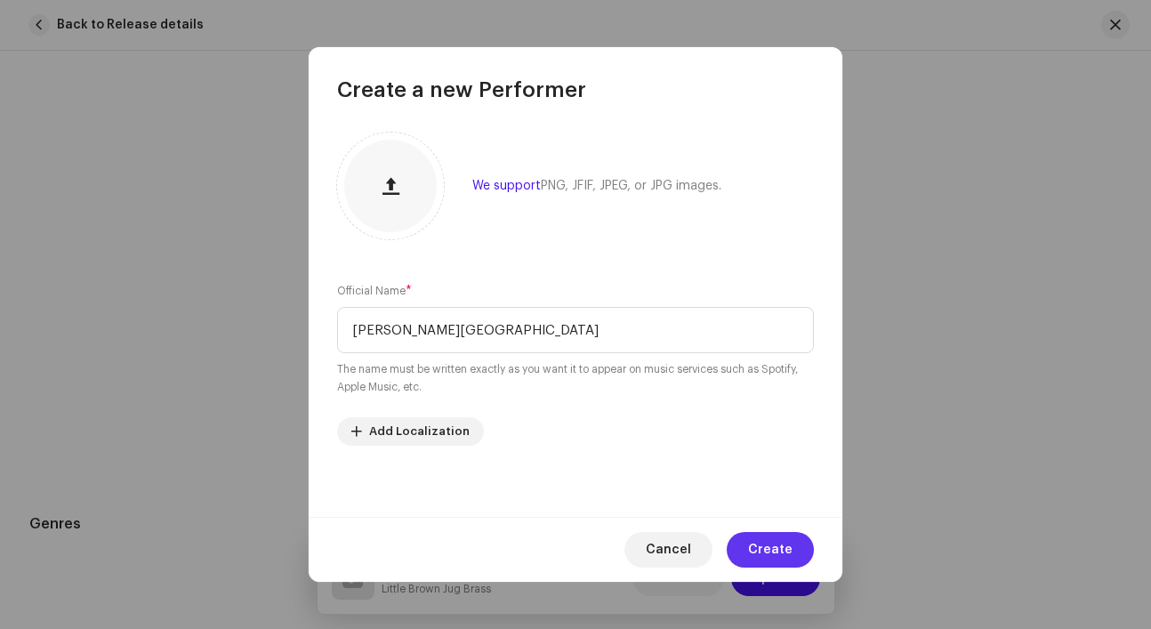
click at [761, 537] on span "Create" at bounding box center [770, 550] width 44 height 36
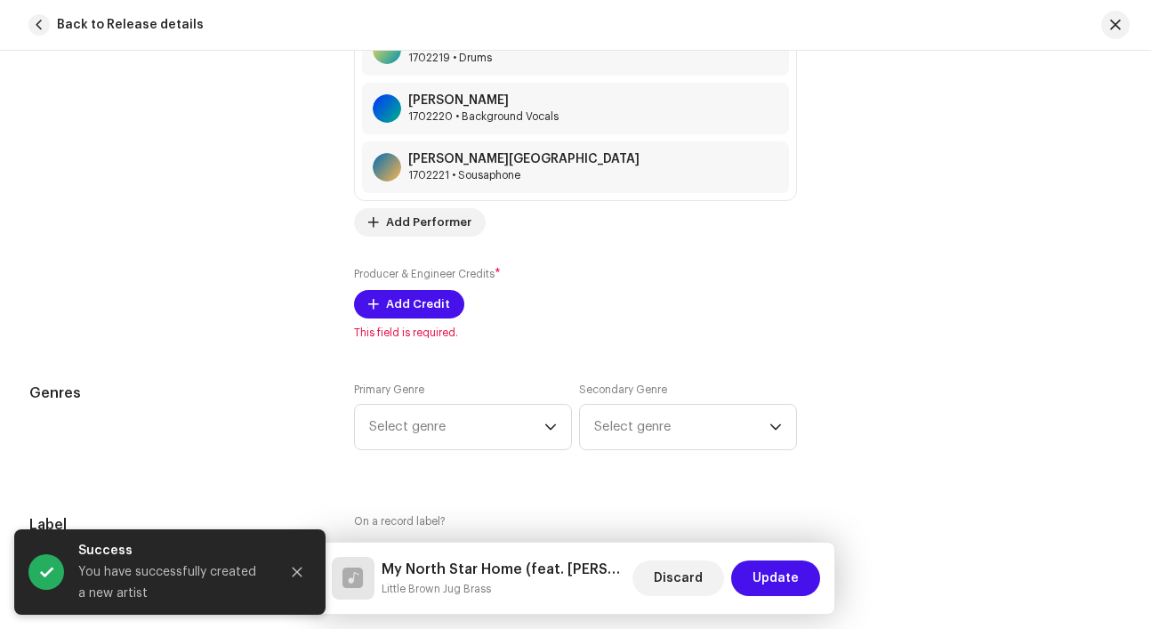
scroll to position [1894, 0]
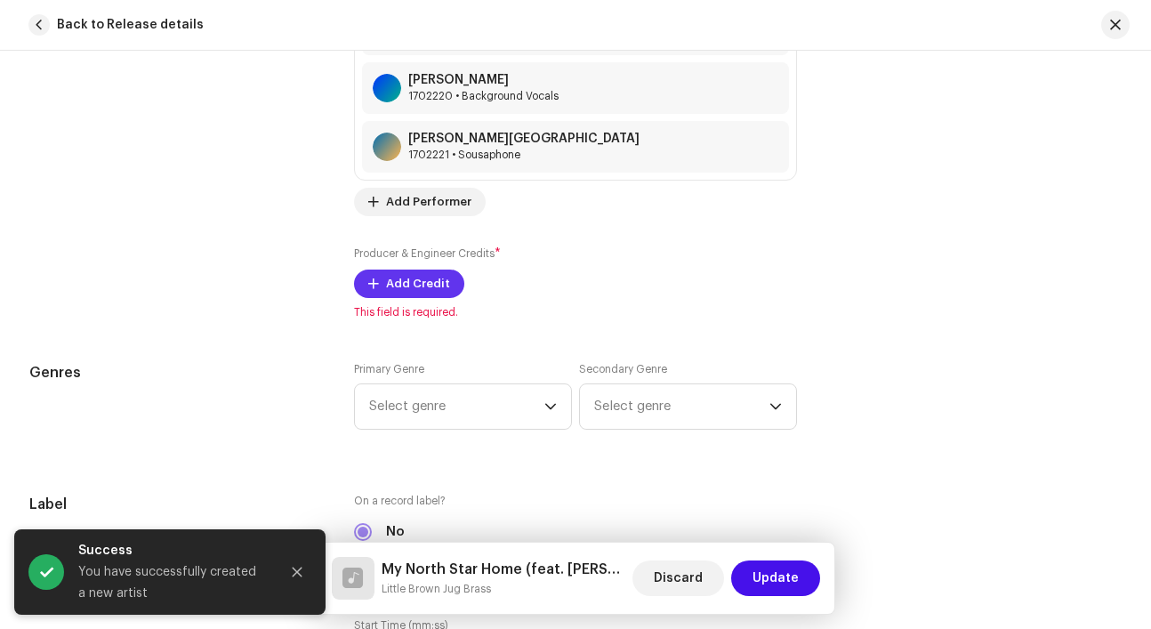
click at [421, 285] on span "Add Credit" at bounding box center [418, 284] width 64 height 36
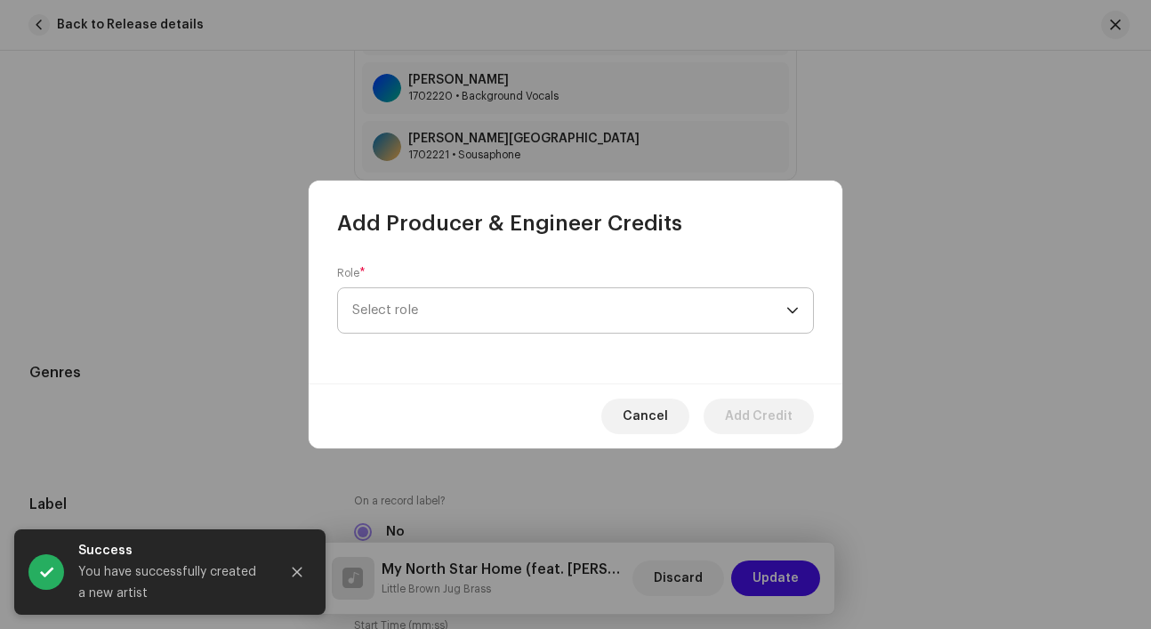
click at [419, 321] on span "Select role" at bounding box center [569, 310] width 434 height 44
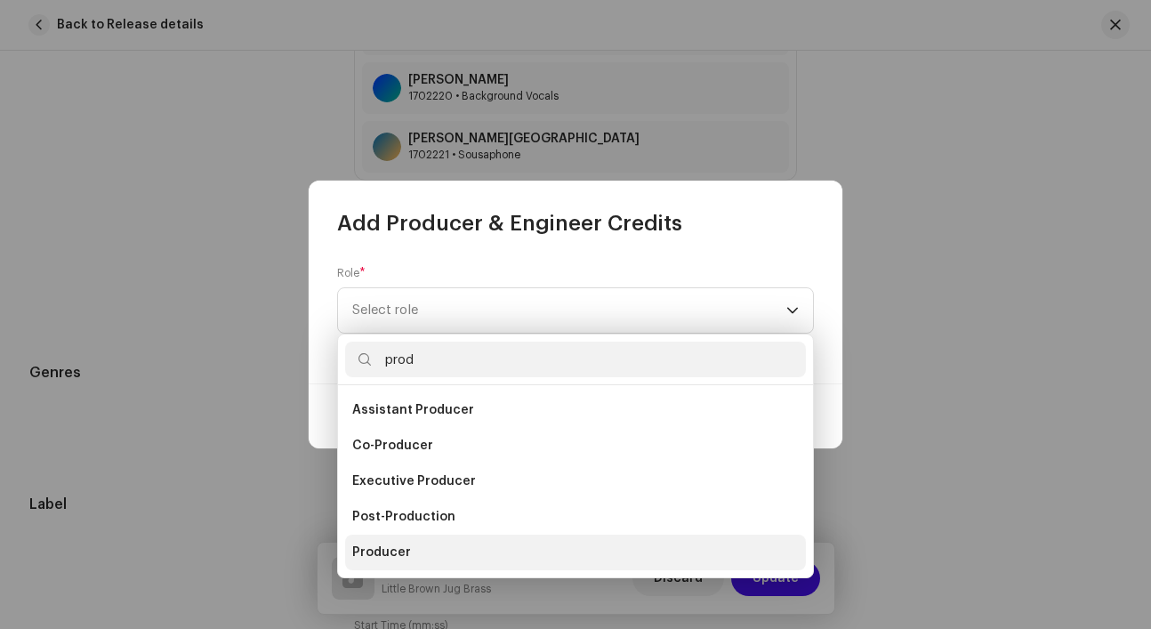
type input "prod"
click at [414, 544] on li "Producer" at bounding box center [575, 553] width 461 height 36
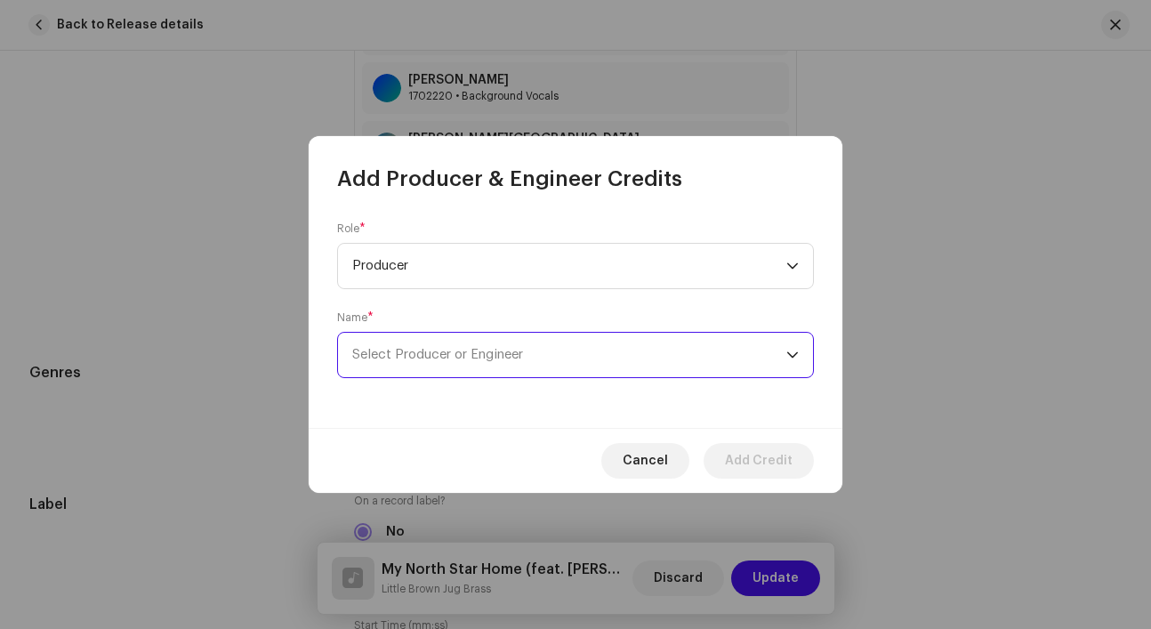
click at [472, 345] on span "Select Producer or Engineer" at bounding box center [569, 355] width 434 height 44
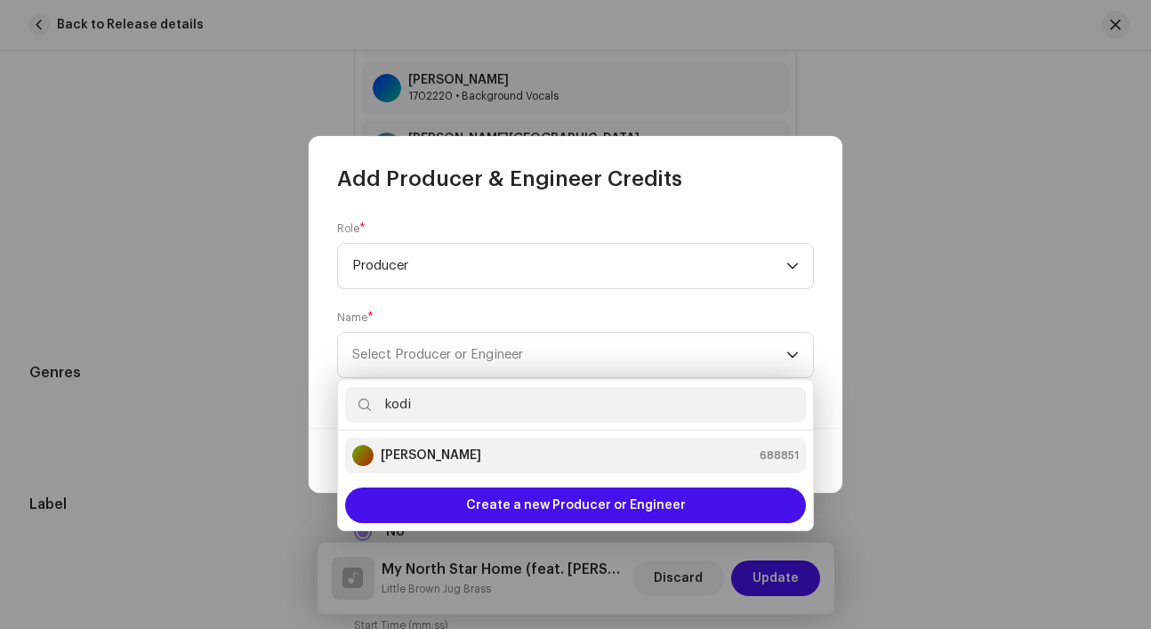
type input "kodi"
click at [454, 447] on strong "Kodi Hutchinson" at bounding box center [431, 455] width 101 height 18
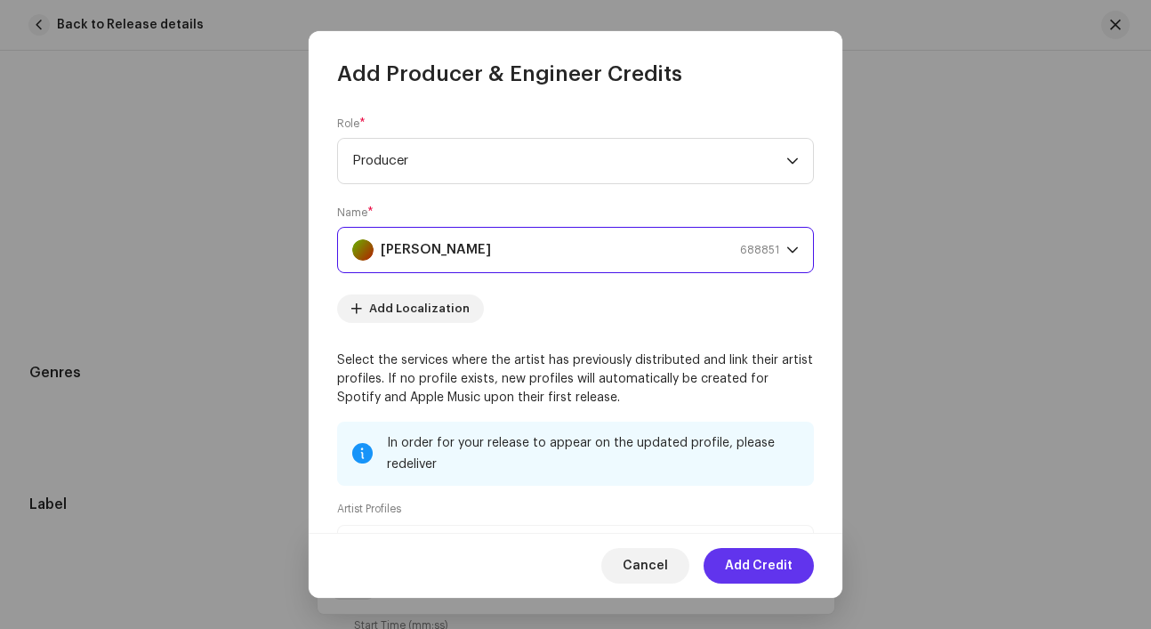
click at [763, 567] on span "Add Credit" at bounding box center [759, 566] width 68 height 36
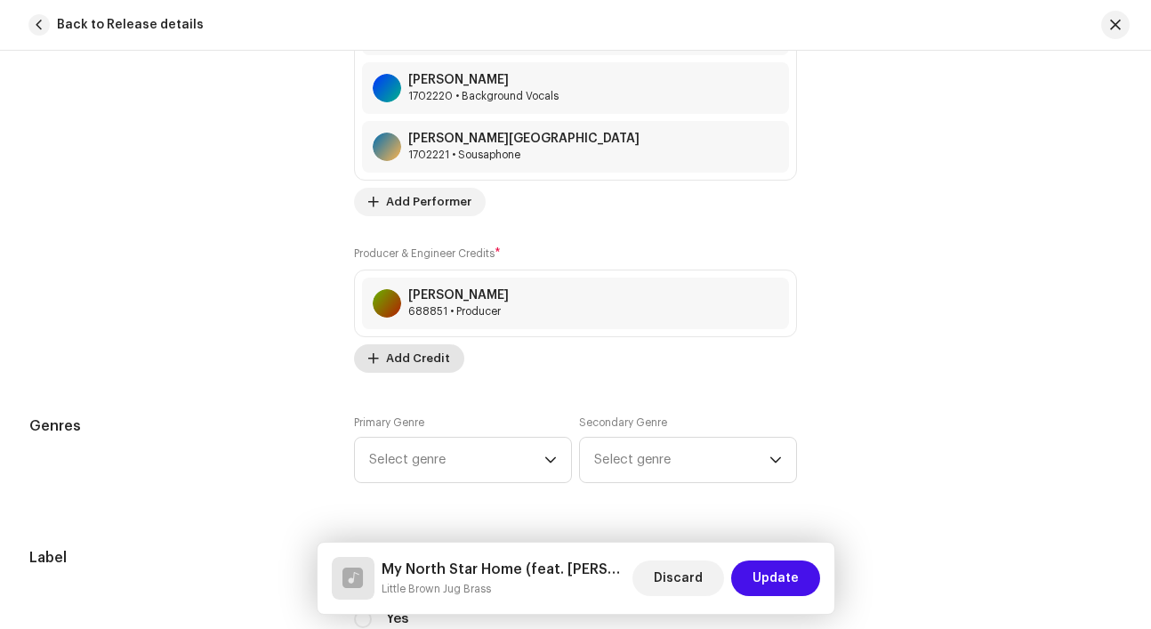
click at [422, 364] on span "Add Credit" at bounding box center [418, 359] width 64 height 36
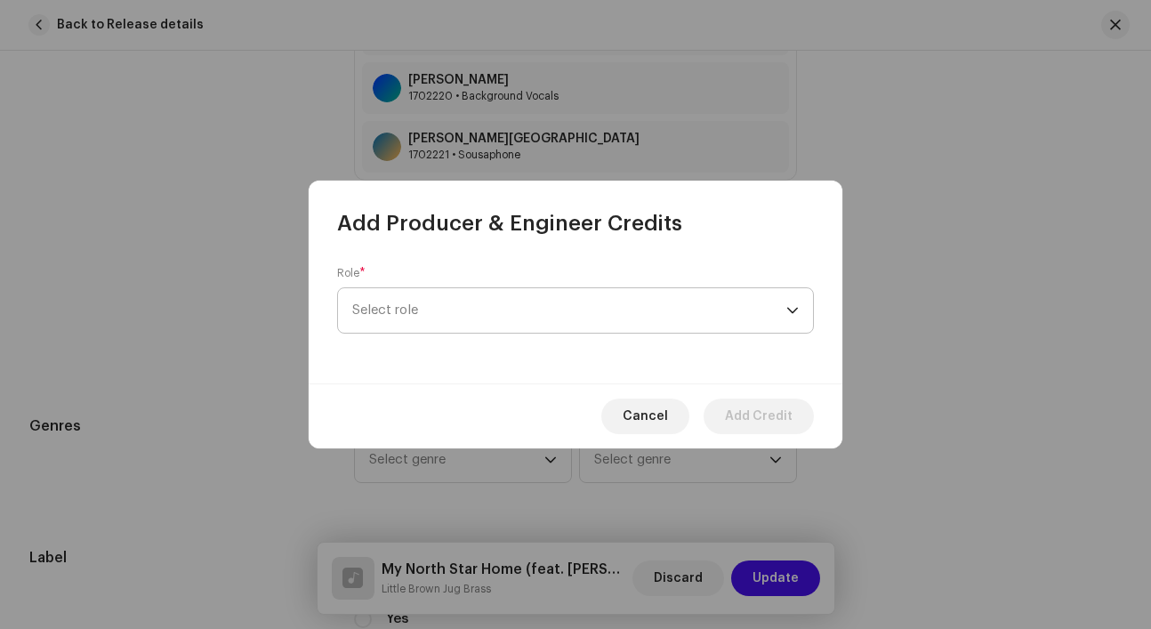
click at [449, 310] on span "Select role" at bounding box center [569, 310] width 434 height 44
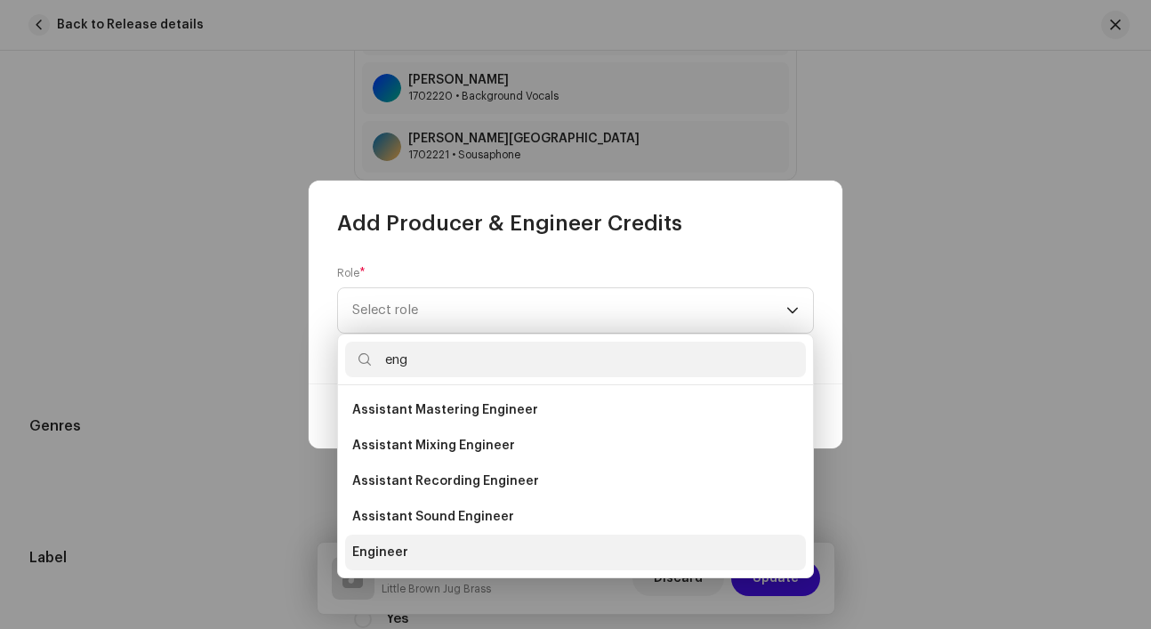
type input "eng"
click at [406, 546] on li "Engineer" at bounding box center [575, 553] width 461 height 36
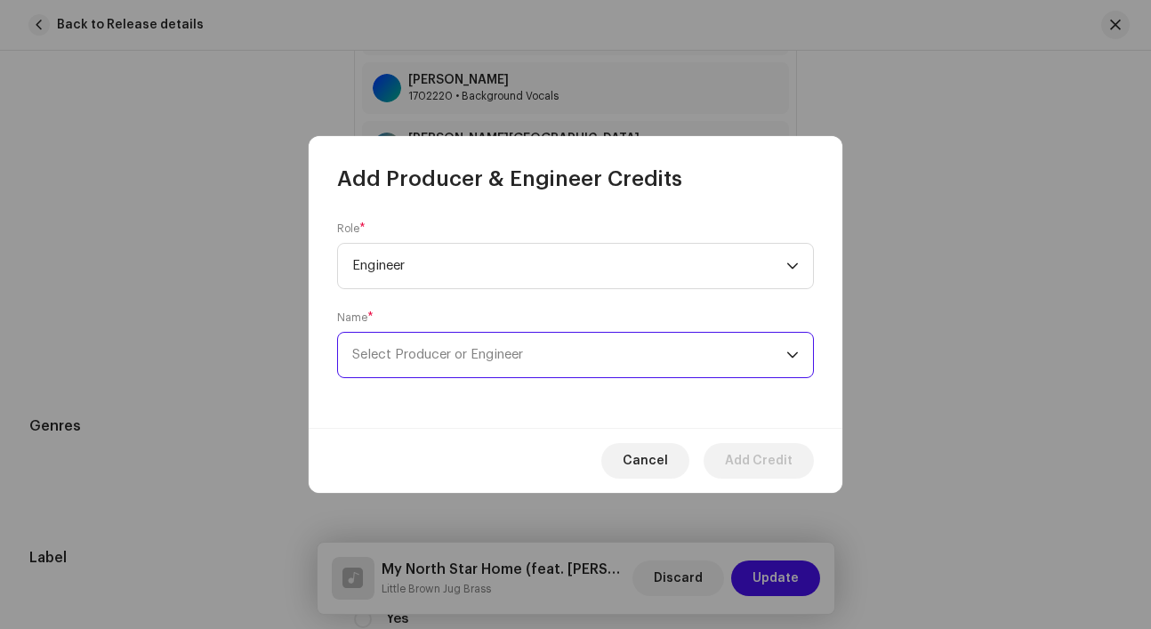
click at [458, 365] on span "Select Producer or Engineer" at bounding box center [569, 355] width 434 height 44
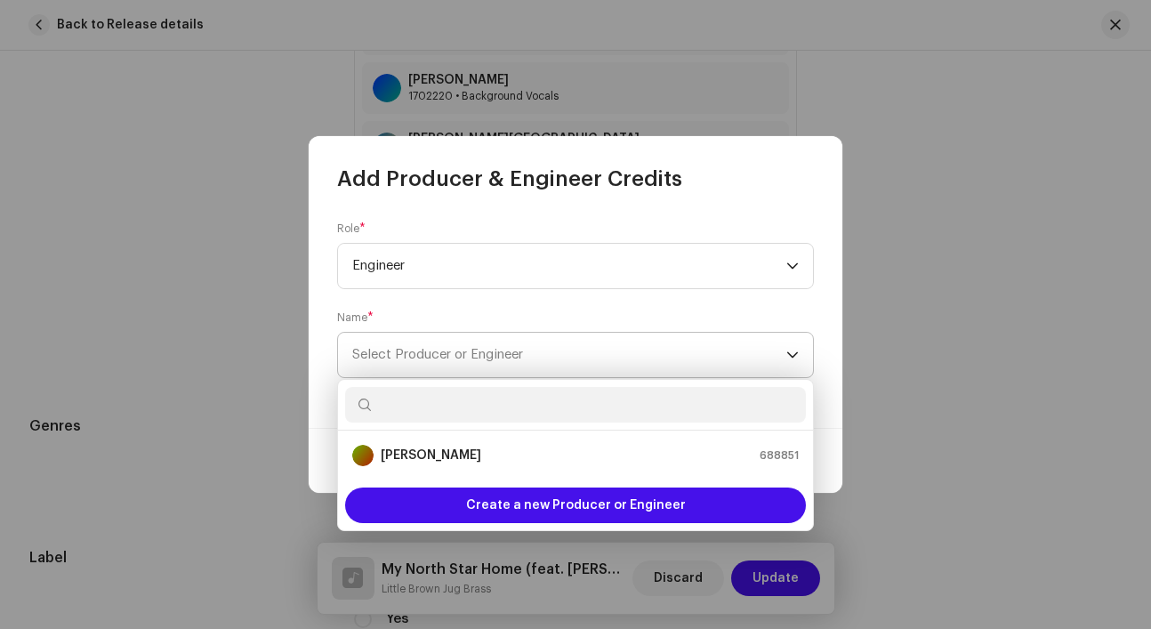
paste input "Scott Giffin"
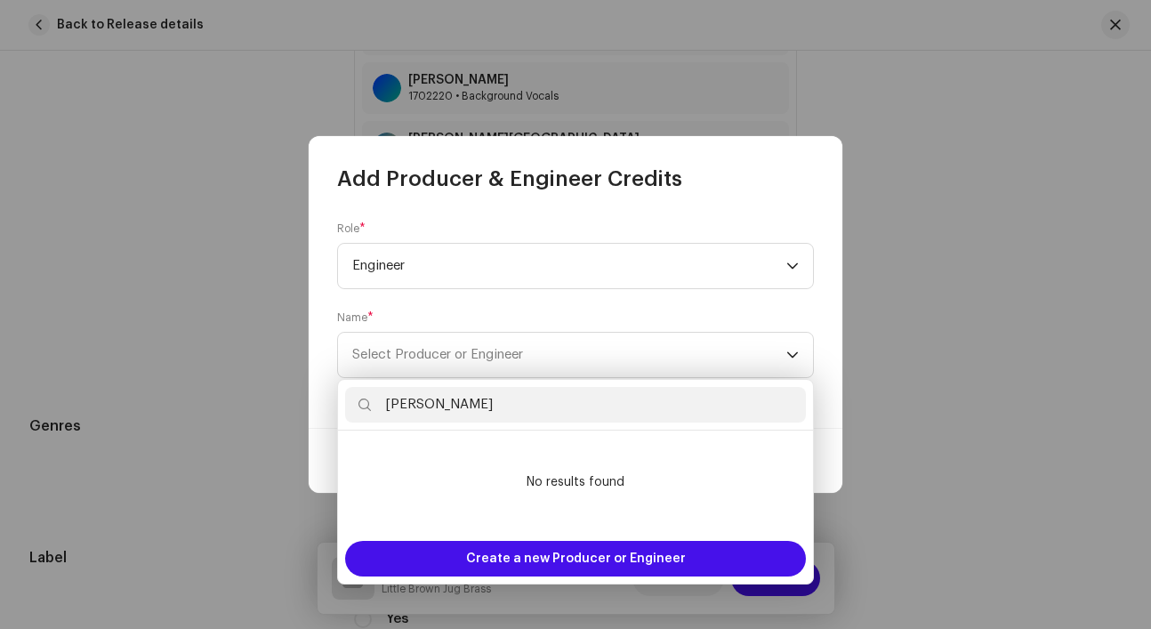
type input "Scott Giffin"
click at [526, 310] on div "Name * Select Producer or Engineer" at bounding box center [575, 344] width 477 height 68
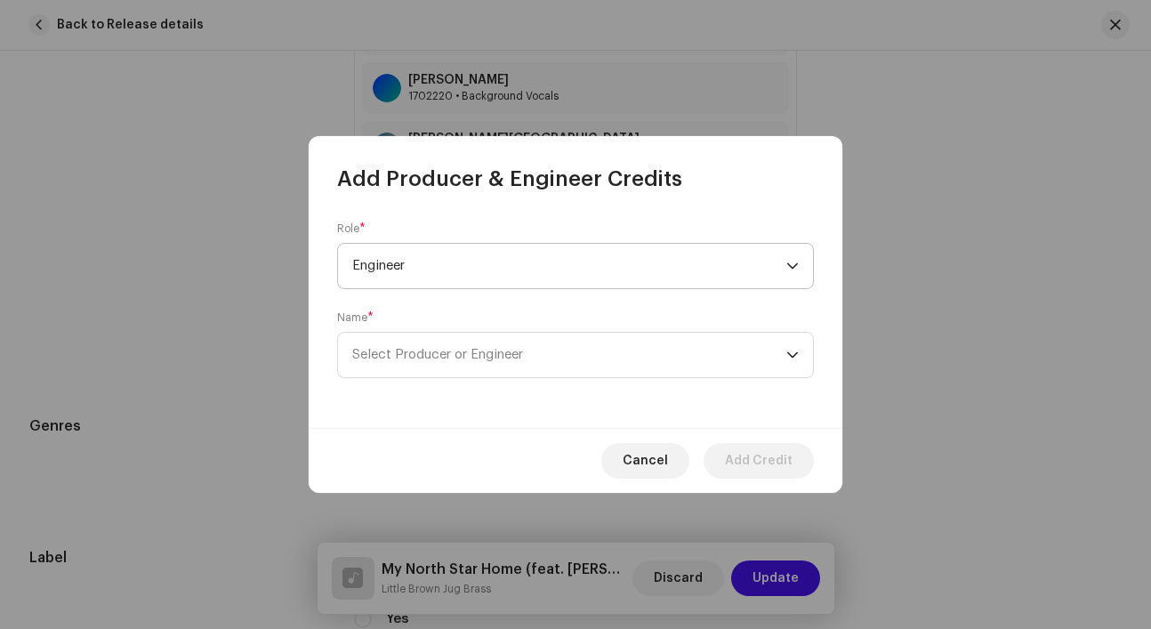
click at [526, 269] on span "Engineer" at bounding box center [569, 266] width 434 height 44
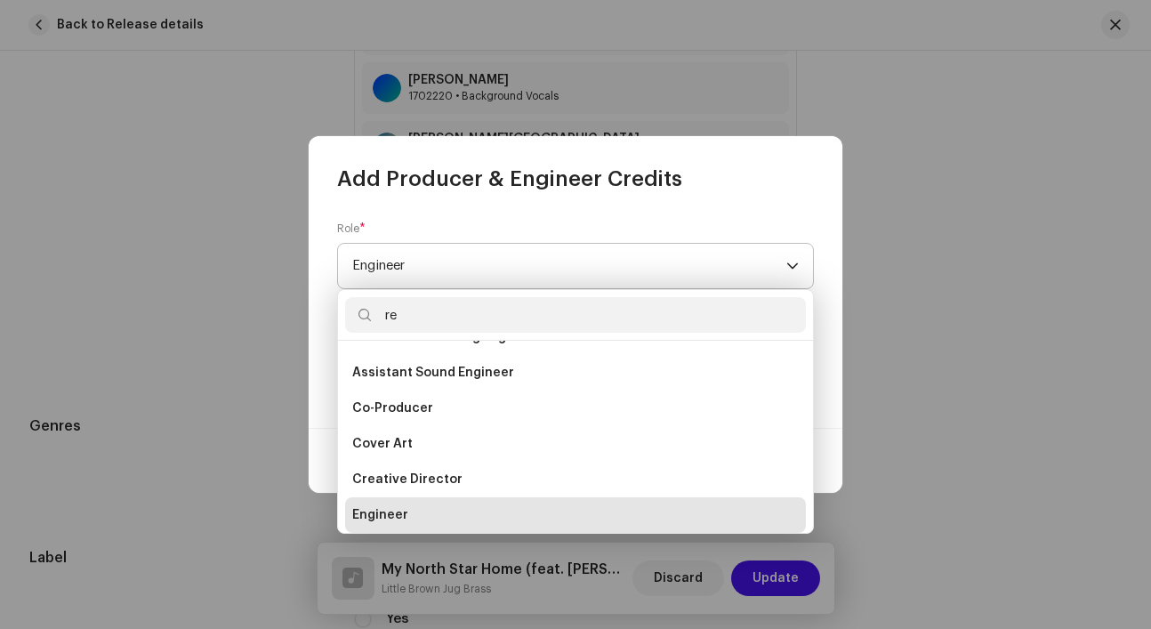
scroll to position [0, 0]
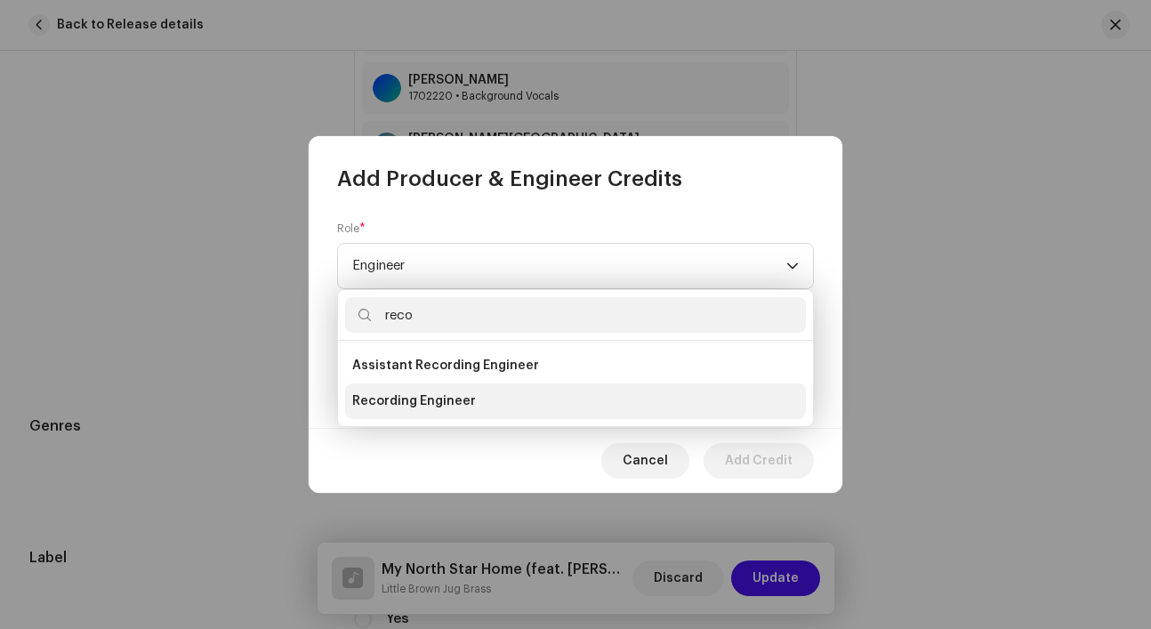
type input "reco"
click at [501, 399] on li "Recording Engineer" at bounding box center [575, 401] width 461 height 36
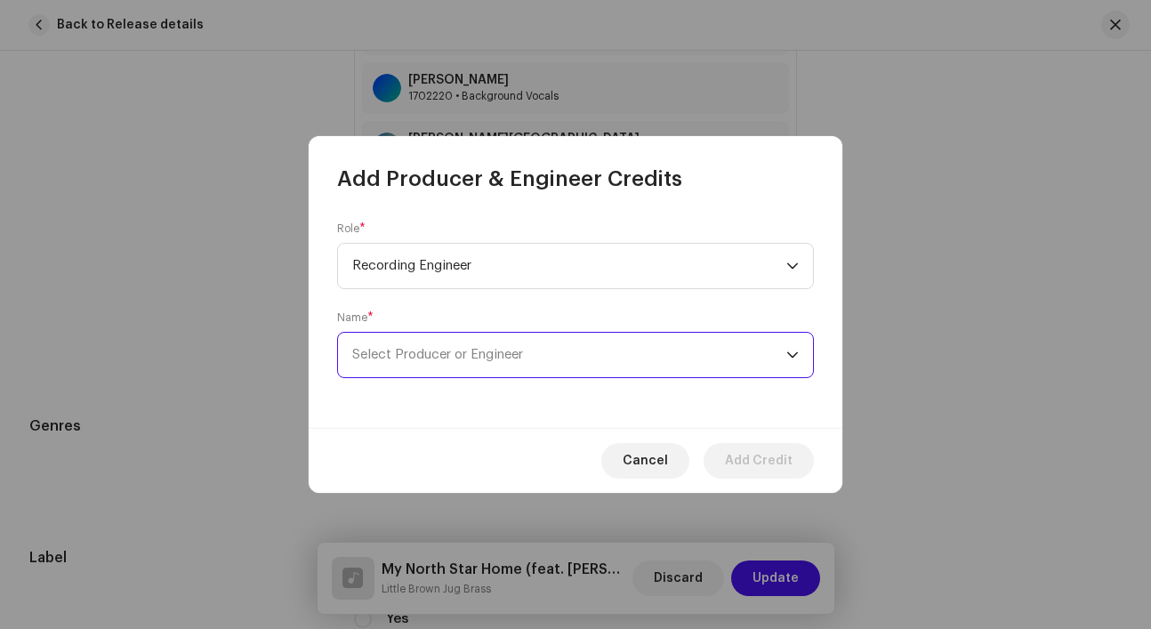
click at [505, 368] on span "Select Producer or Engineer" at bounding box center [569, 355] width 434 height 44
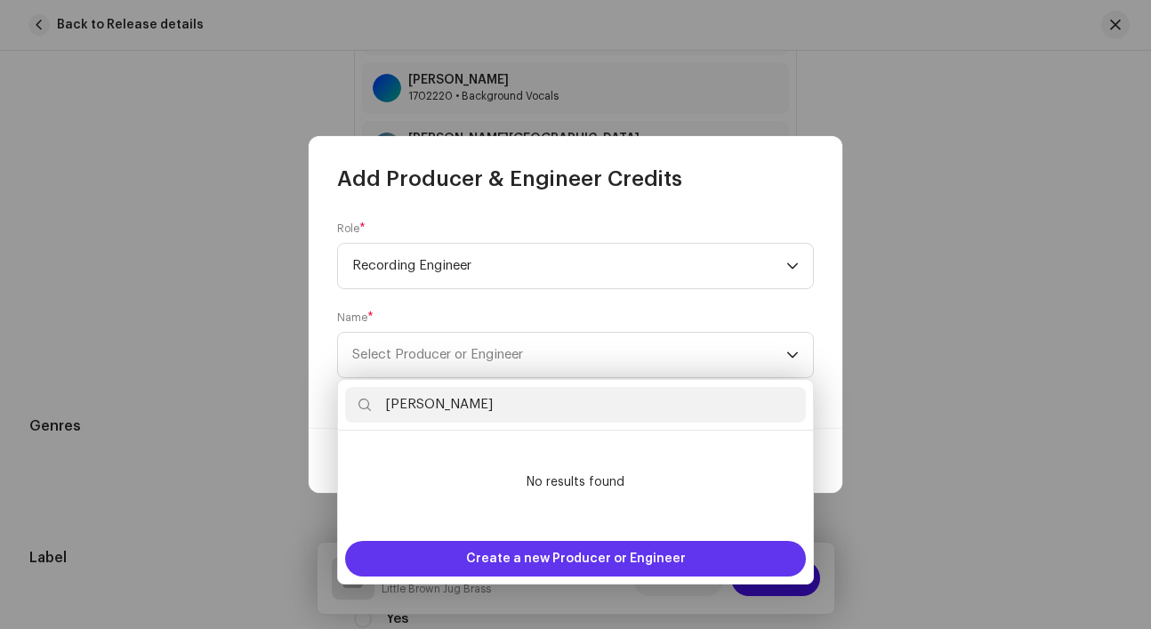
click at [505, 542] on span "Create a new Producer or Engineer" at bounding box center [576, 559] width 220 height 36
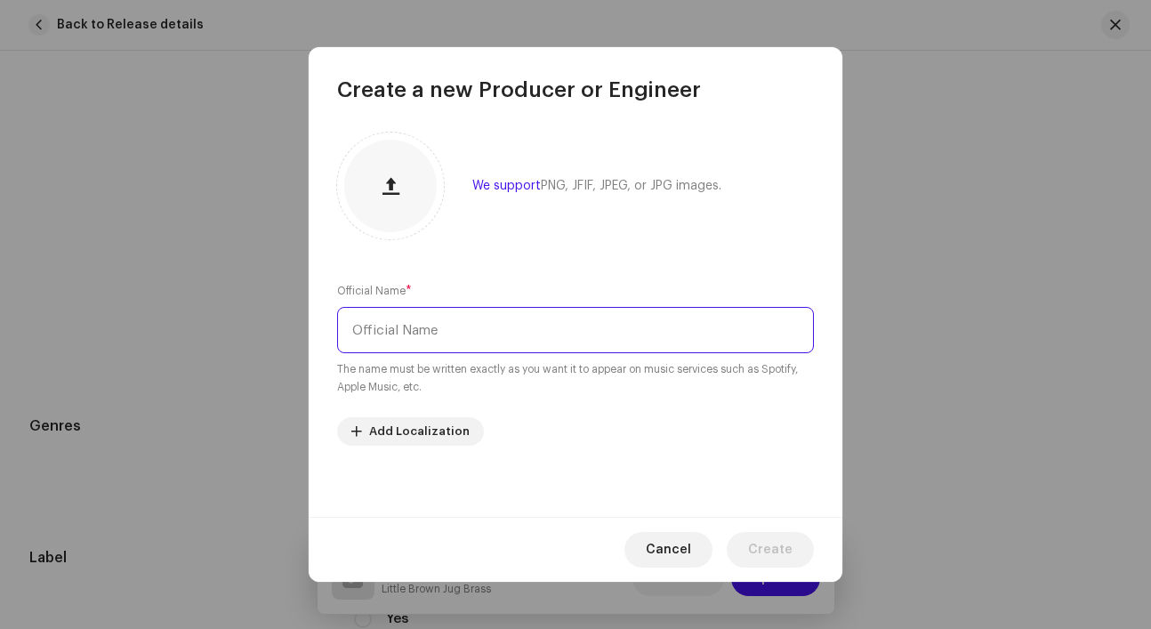
click at [512, 344] on input "text" at bounding box center [575, 330] width 477 height 46
paste input "Scott Giffin"
type input "Scott Giffin"
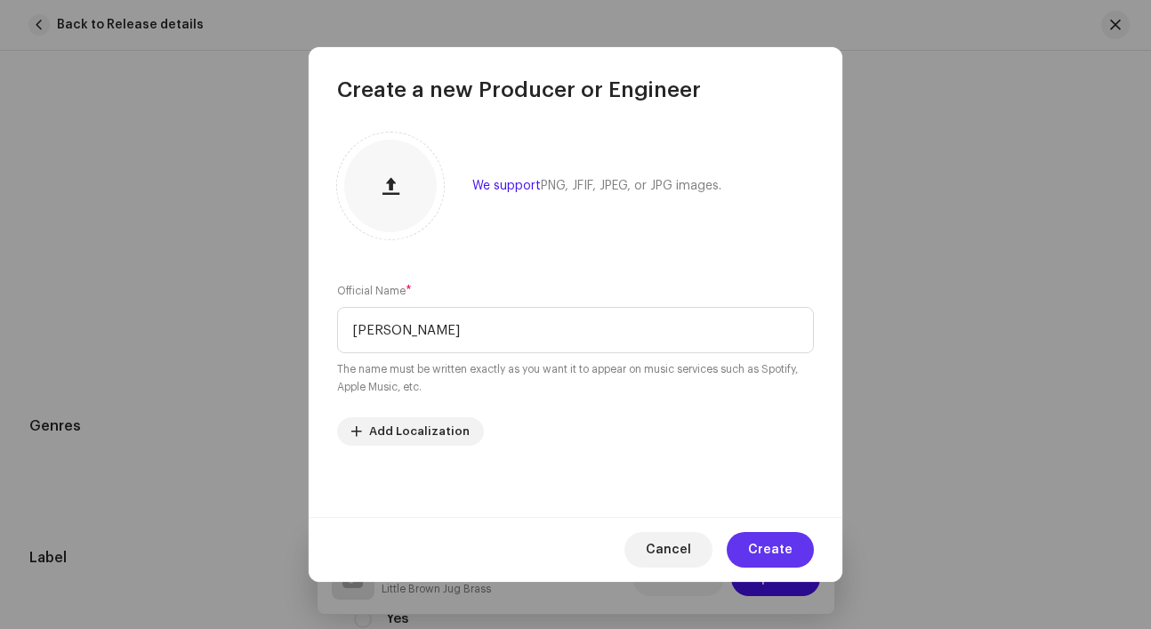
click at [755, 541] on span "Create" at bounding box center [770, 550] width 44 height 36
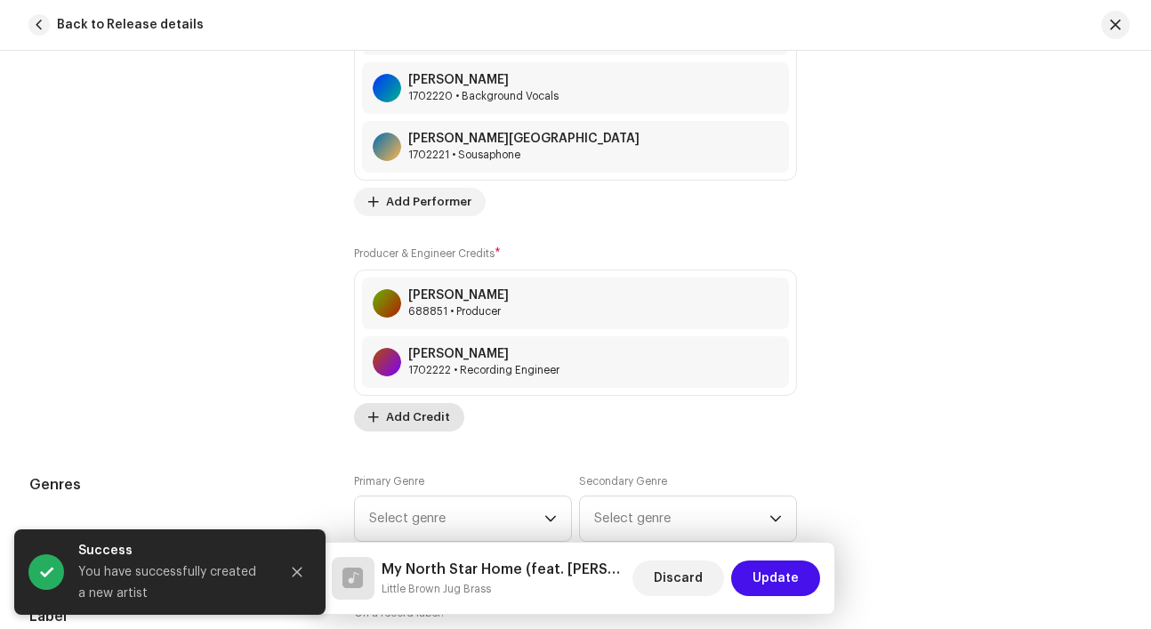
click at [423, 414] on span "Add Credit" at bounding box center [418, 417] width 64 height 36
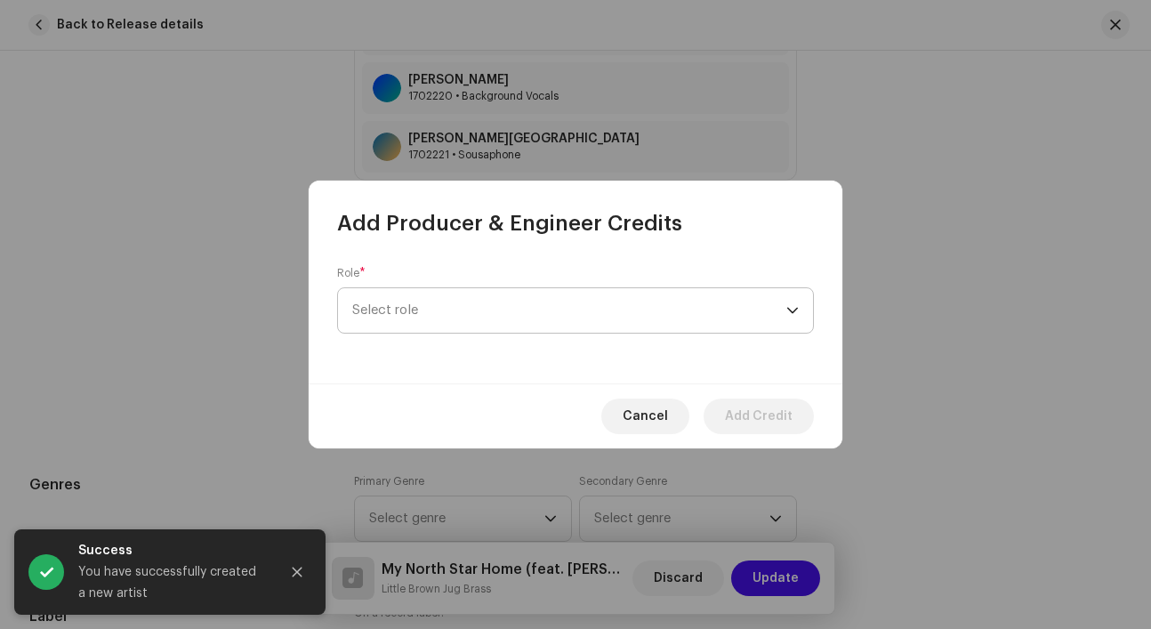
click at [454, 305] on span "Select role" at bounding box center [569, 310] width 434 height 44
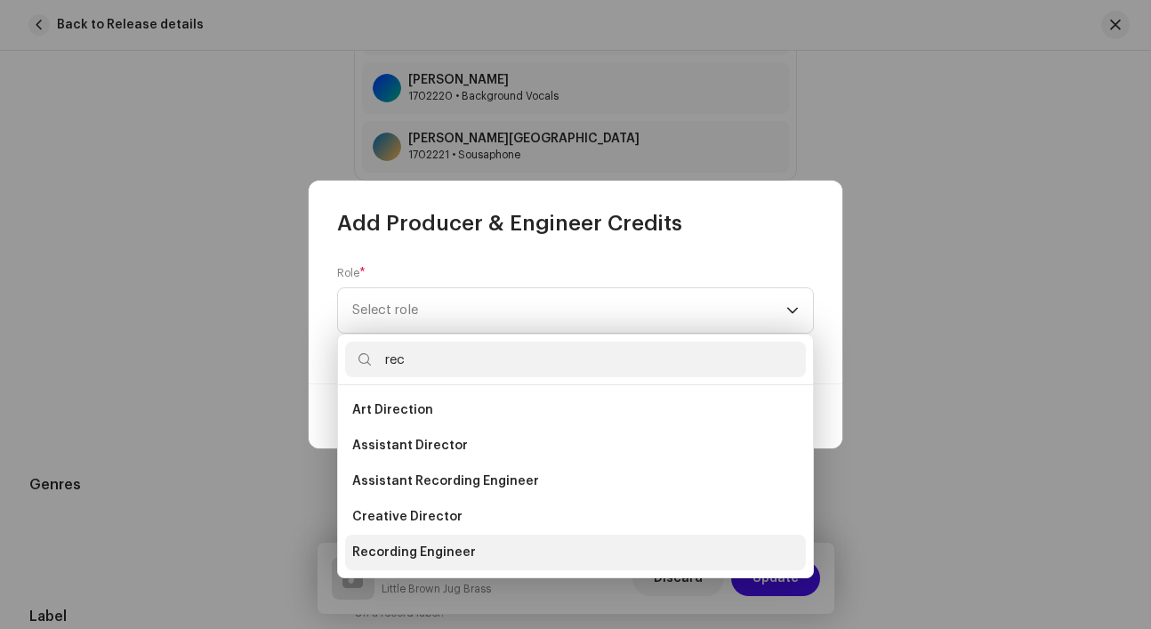
type input "rec"
click at [431, 548] on span "Recording Engineer" at bounding box center [414, 552] width 124 height 18
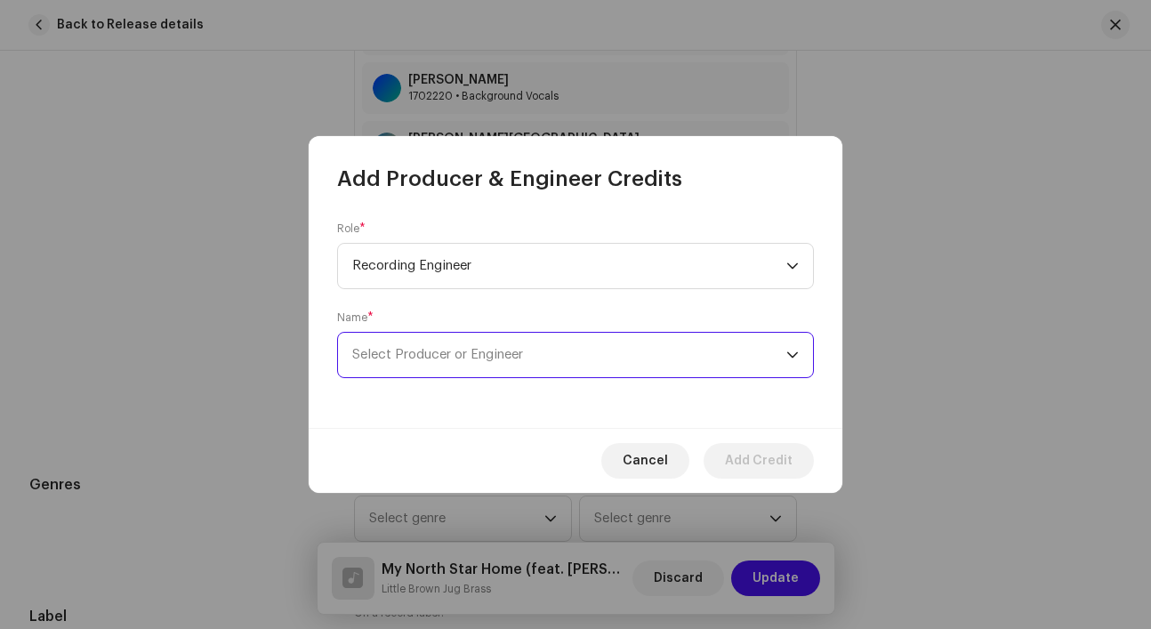
click at [464, 350] on span "Select Producer or Engineer" at bounding box center [437, 354] width 171 height 13
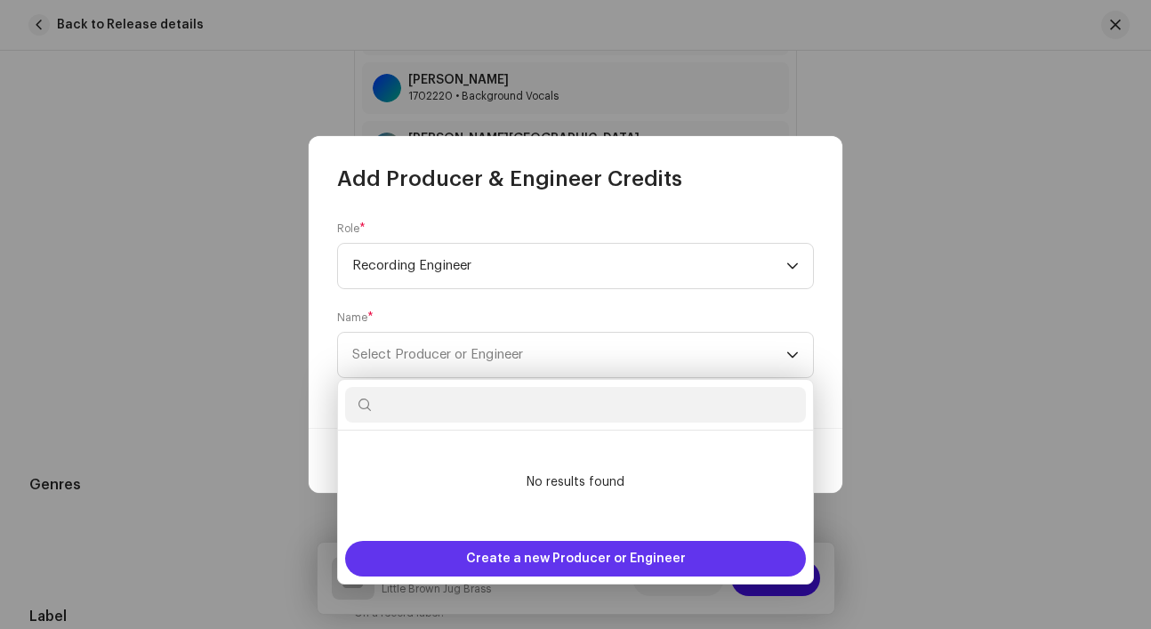
click at [485, 550] on span "Create a new Producer or Engineer" at bounding box center [576, 559] width 220 height 36
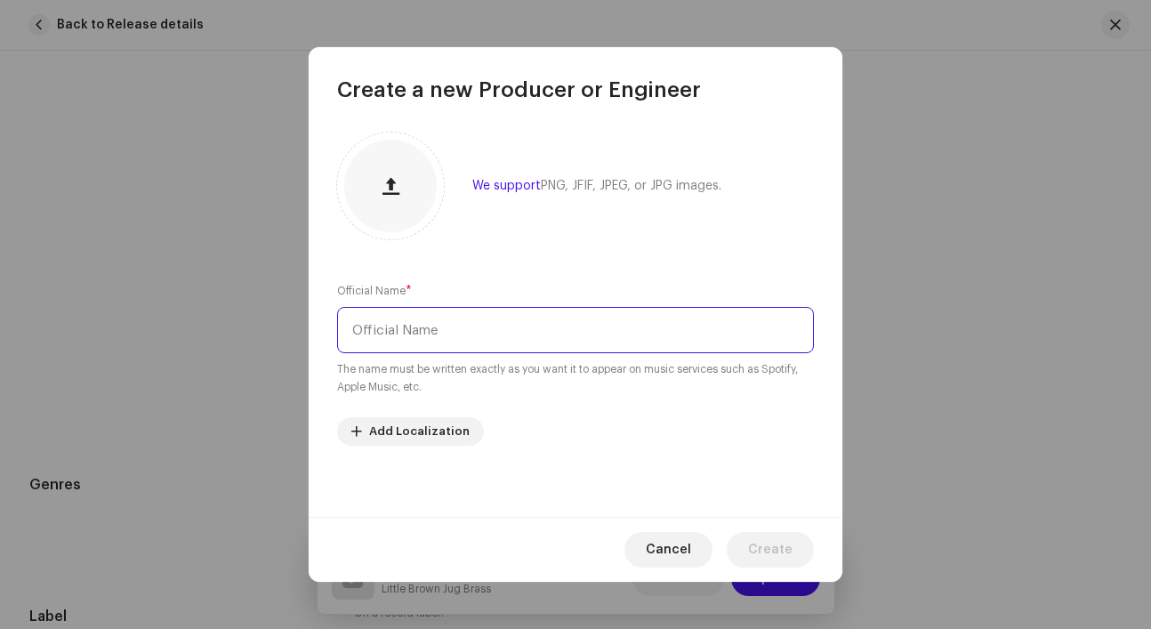
click at [490, 339] on input "text" at bounding box center [575, 330] width 477 height 46
paste input "Steve Dierkens"
type input "Steve Dierkens"
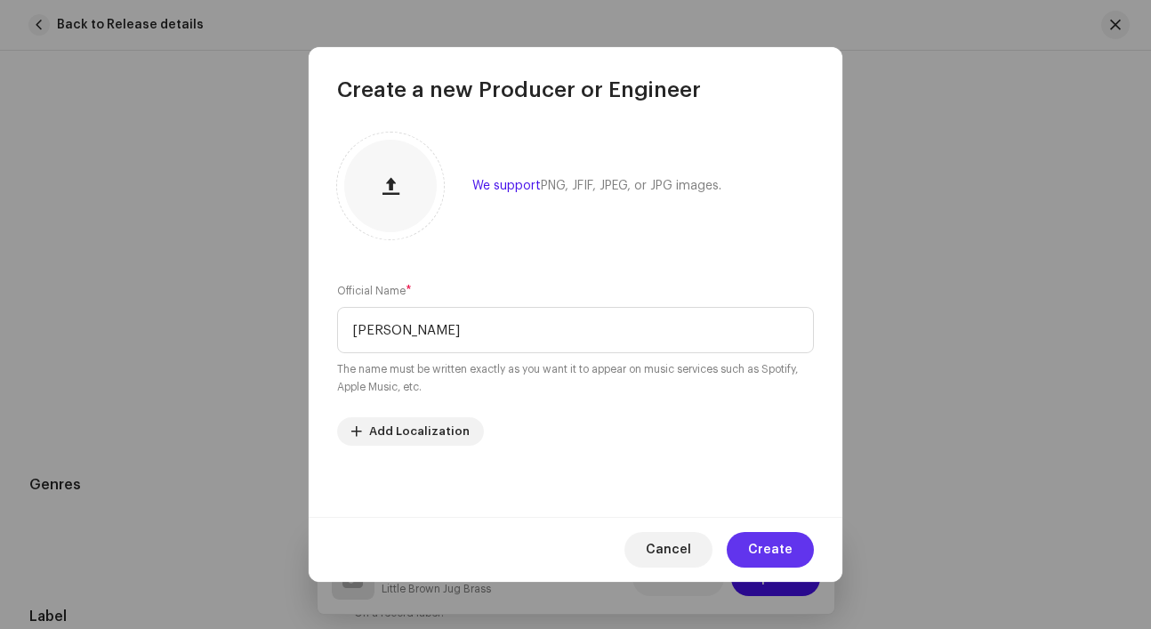
click at [768, 549] on span "Create" at bounding box center [770, 550] width 44 height 36
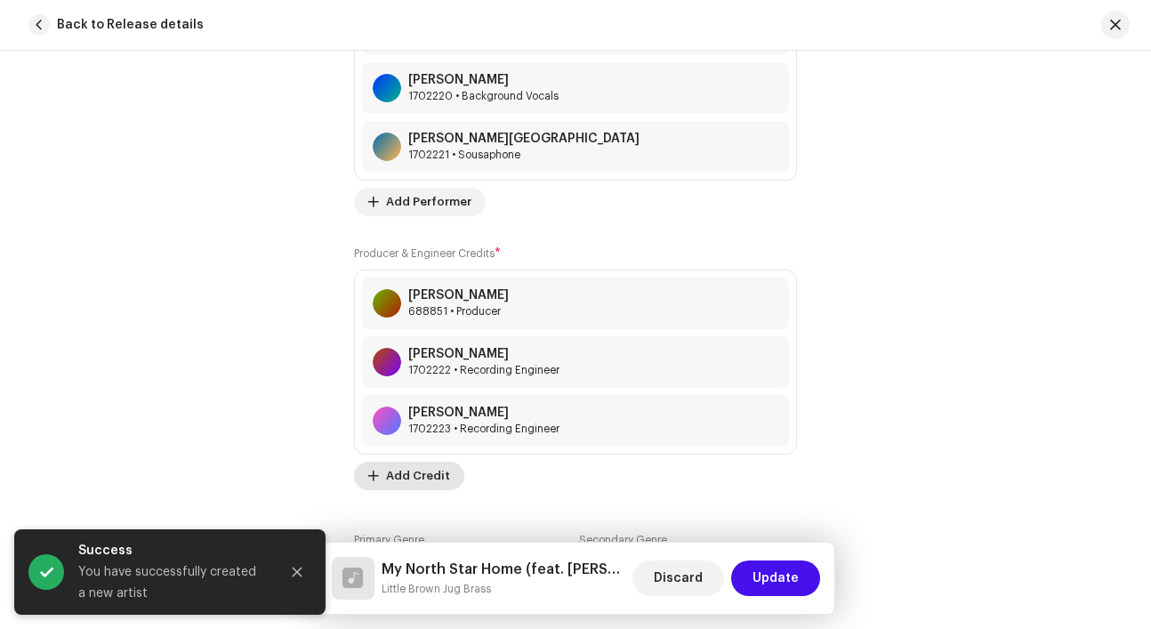
click at [425, 481] on span "Add Credit" at bounding box center [418, 476] width 64 height 36
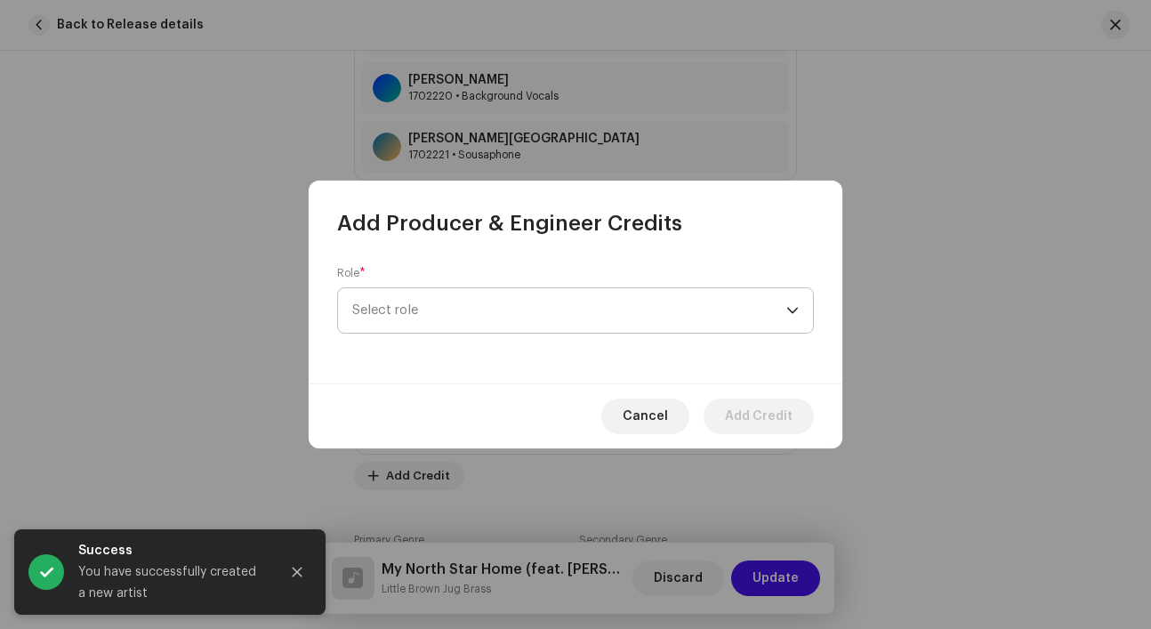
click at [463, 321] on span "Select role" at bounding box center [569, 310] width 434 height 44
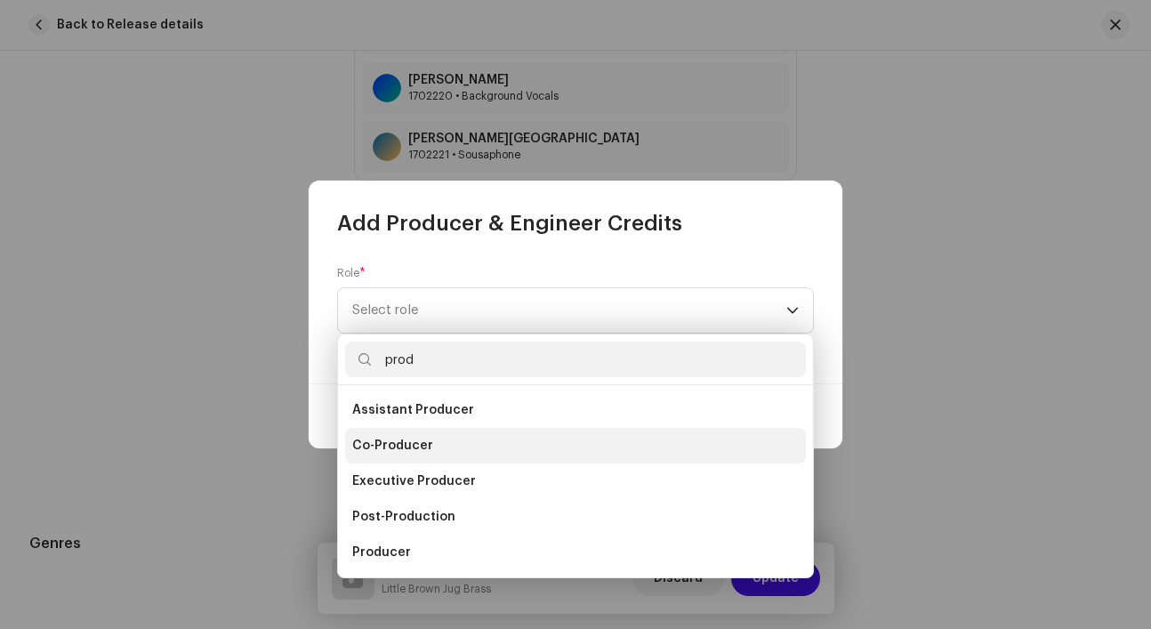
type input "prod"
click at [438, 442] on li "Co-Producer" at bounding box center [575, 446] width 461 height 36
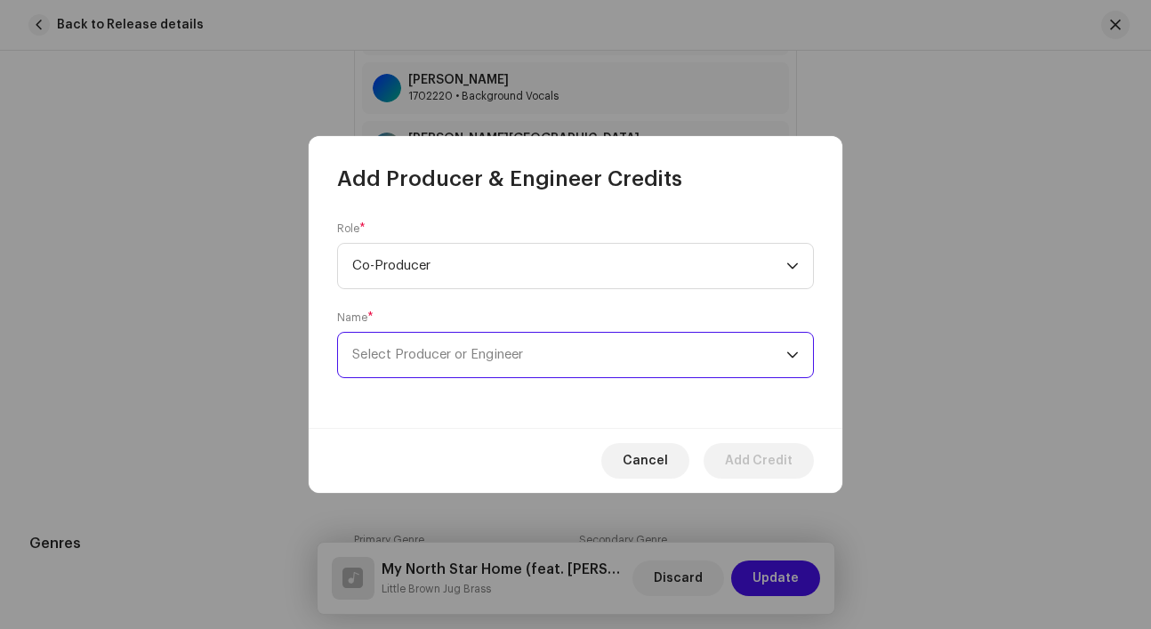
click at [463, 366] on span "Select Producer or Engineer" at bounding box center [569, 355] width 434 height 44
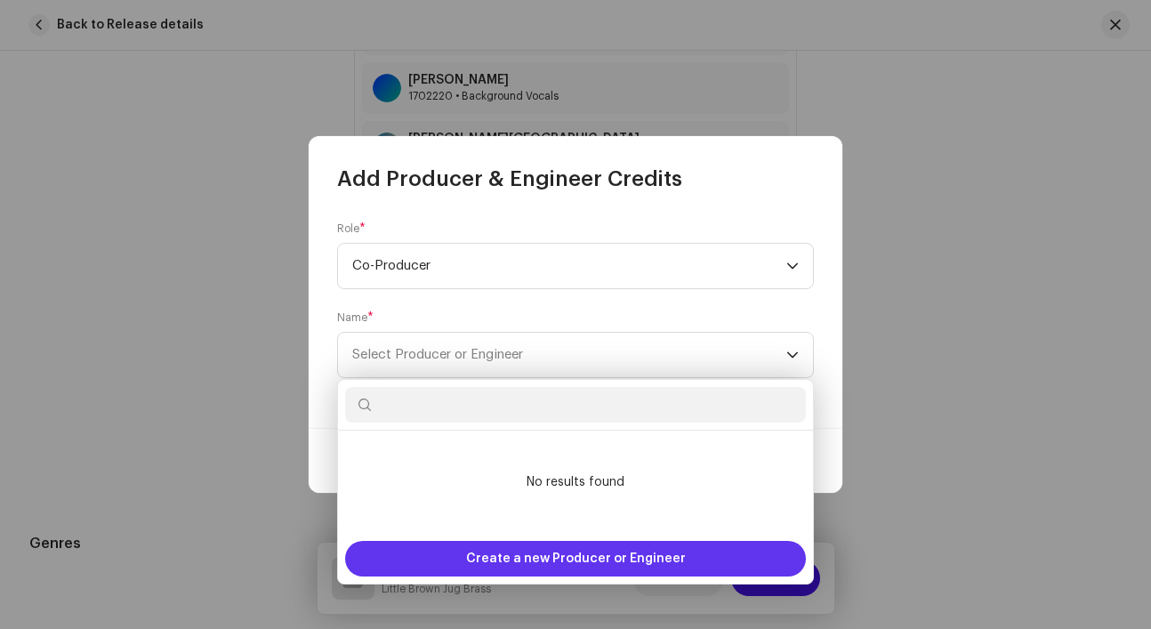
click at [464, 555] on div "Create a new Producer or Engineer" at bounding box center [575, 559] width 461 height 36
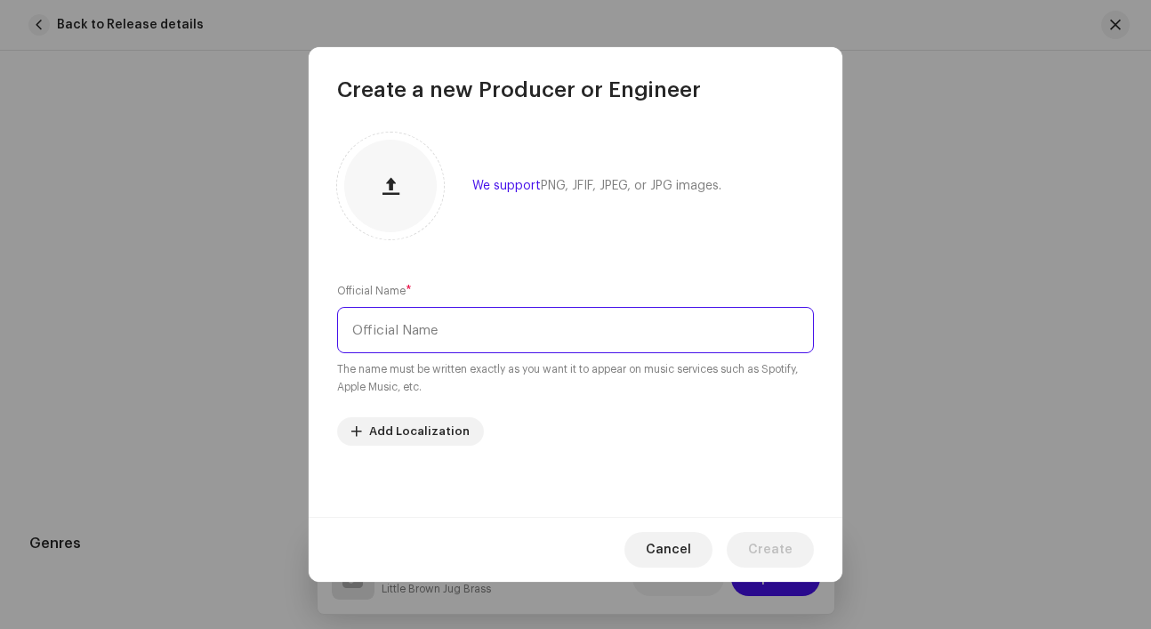
click at [494, 330] on input "text" at bounding box center [575, 330] width 477 height 46
paste input "Steve Dierkens"
type input "Steve Dierkens"
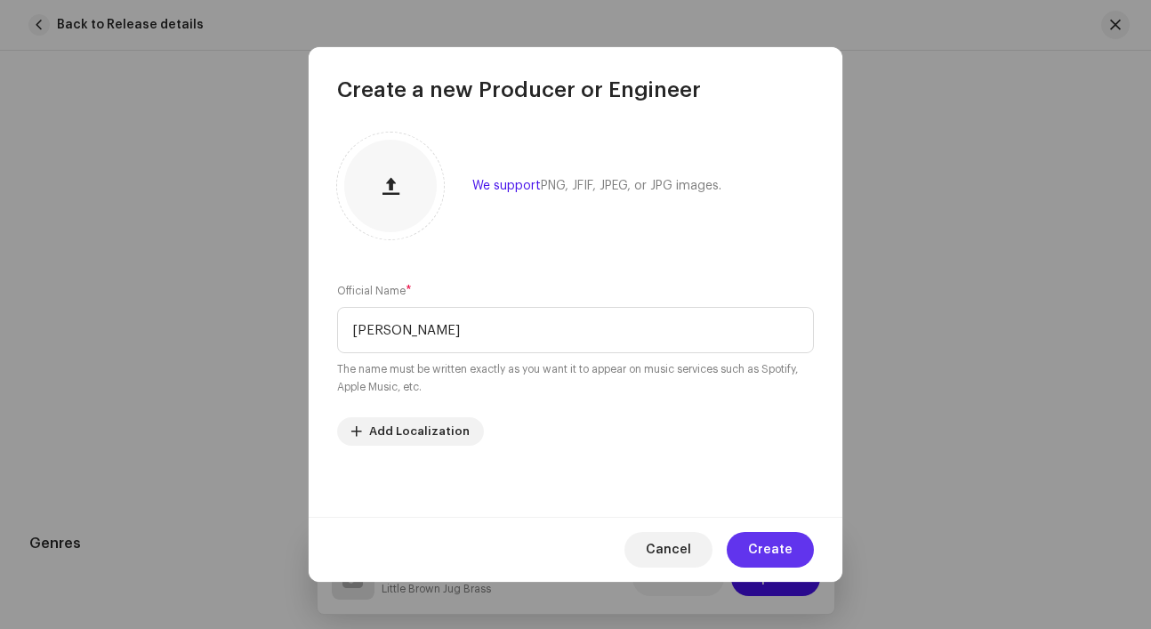
click at [795, 541] on button "Create" at bounding box center [770, 550] width 87 height 36
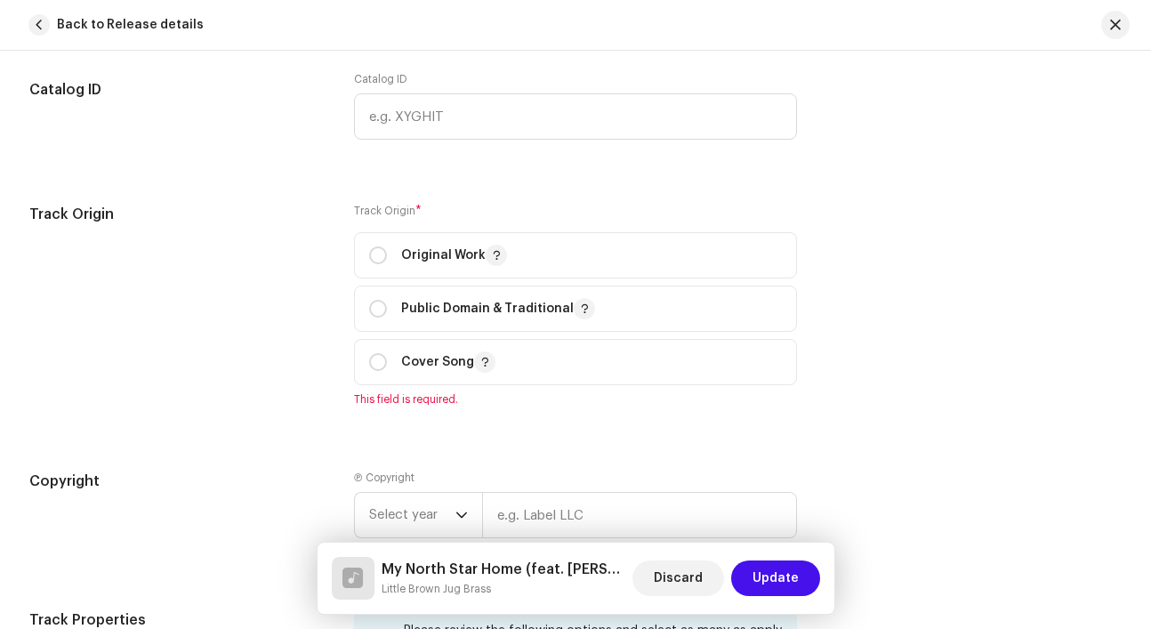
scroll to position [2812, 0]
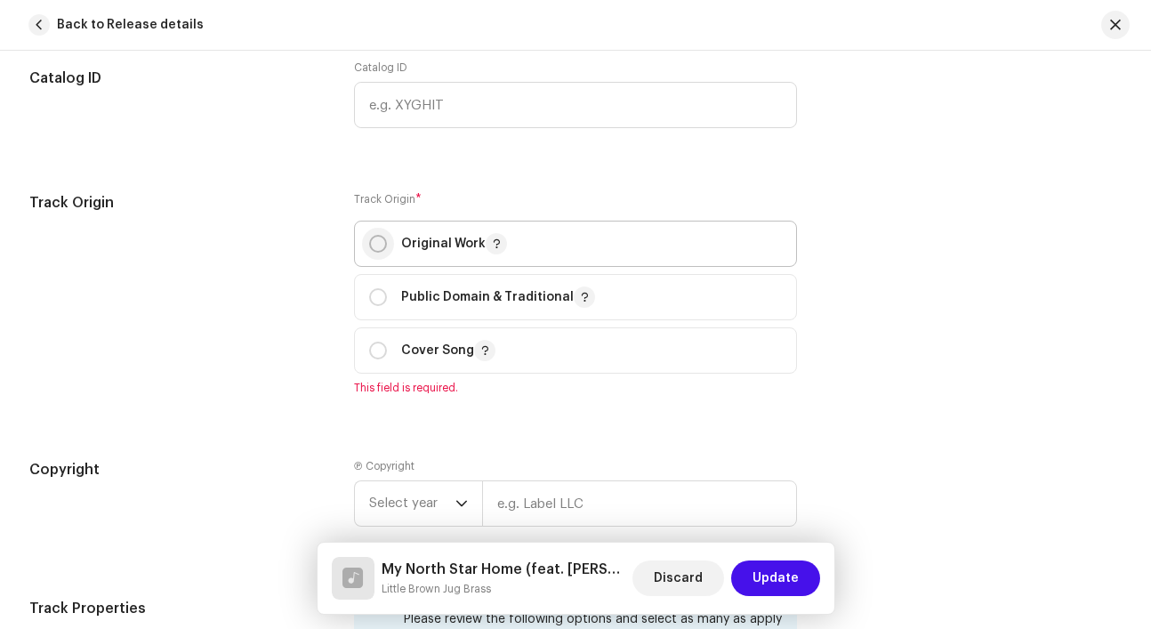
click at [370, 247] on input "radio" at bounding box center [378, 244] width 18 height 18
radio input "true"
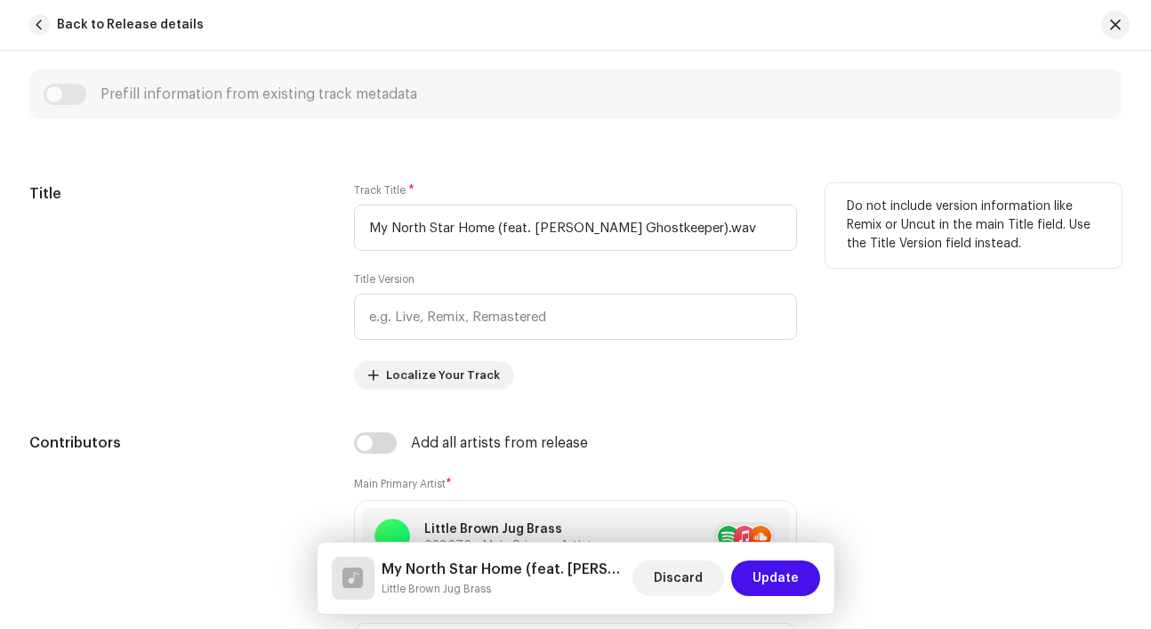
scroll to position [776, 0]
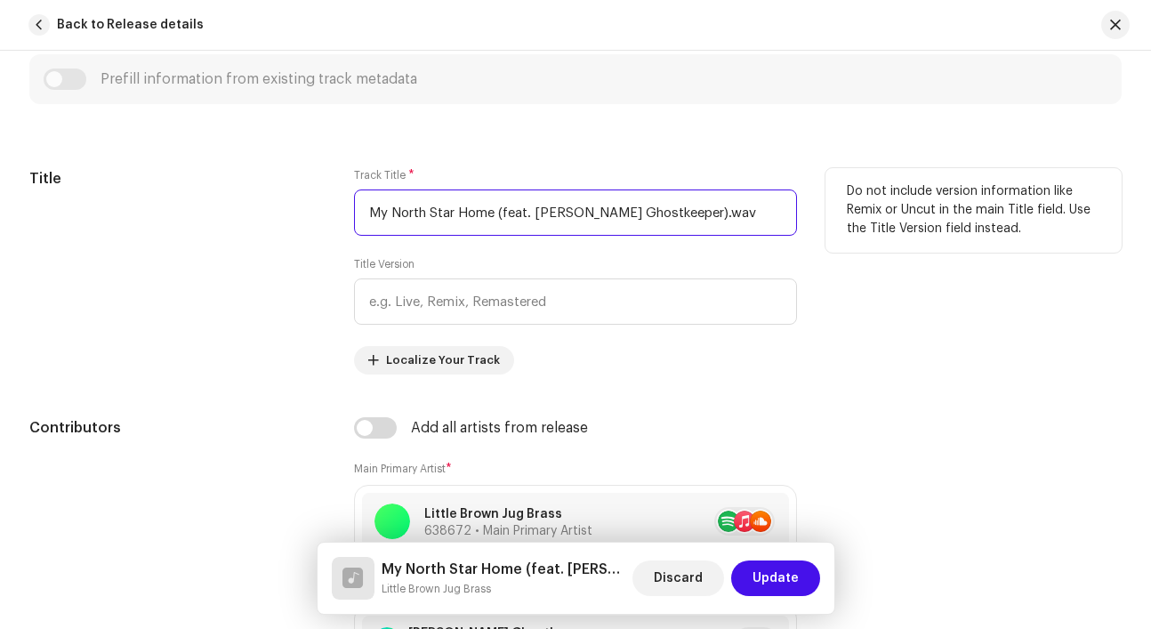
click at [749, 202] on input "My North Star Home (feat. Ashley Ghostkeeper).wav" at bounding box center [575, 212] width 443 height 46
click at [743, 213] on input "My North Star Home (feat. Ashley Ghostkeeper).wav" at bounding box center [575, 212] width 443 height 46
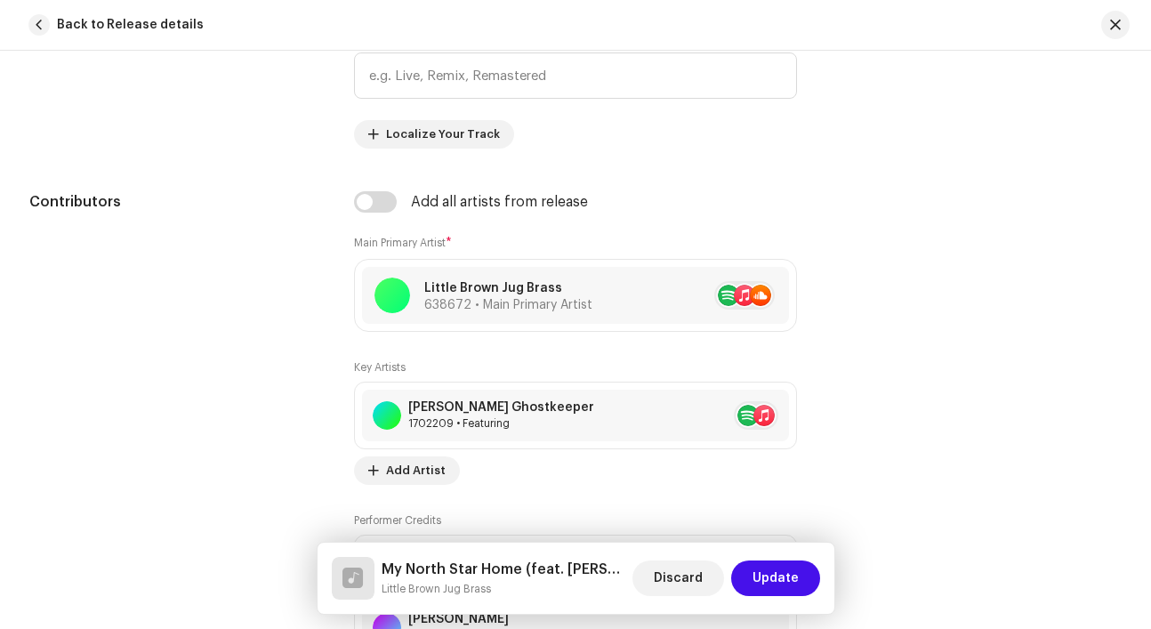
scroll to position [1004, 0]
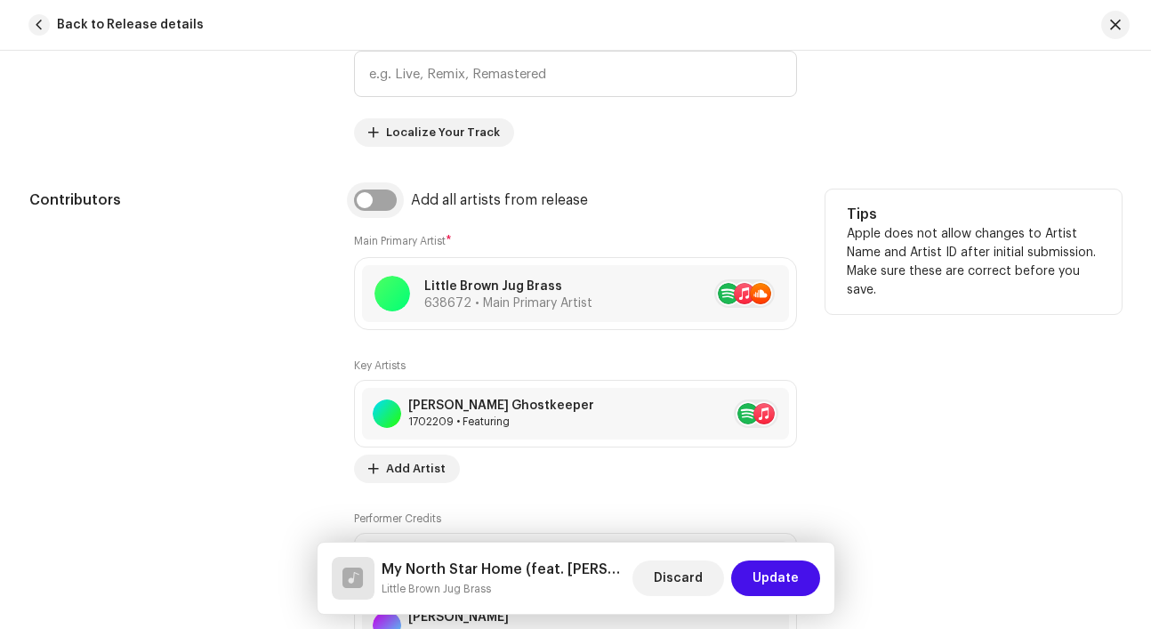
type input "My North Star Home (feat. [PERSON_NAME] Ghostkeeper)"
click at [382, 200] on input "checkbox" at bounding box center [375, 199] width 43 height 21
checkbox input "true"
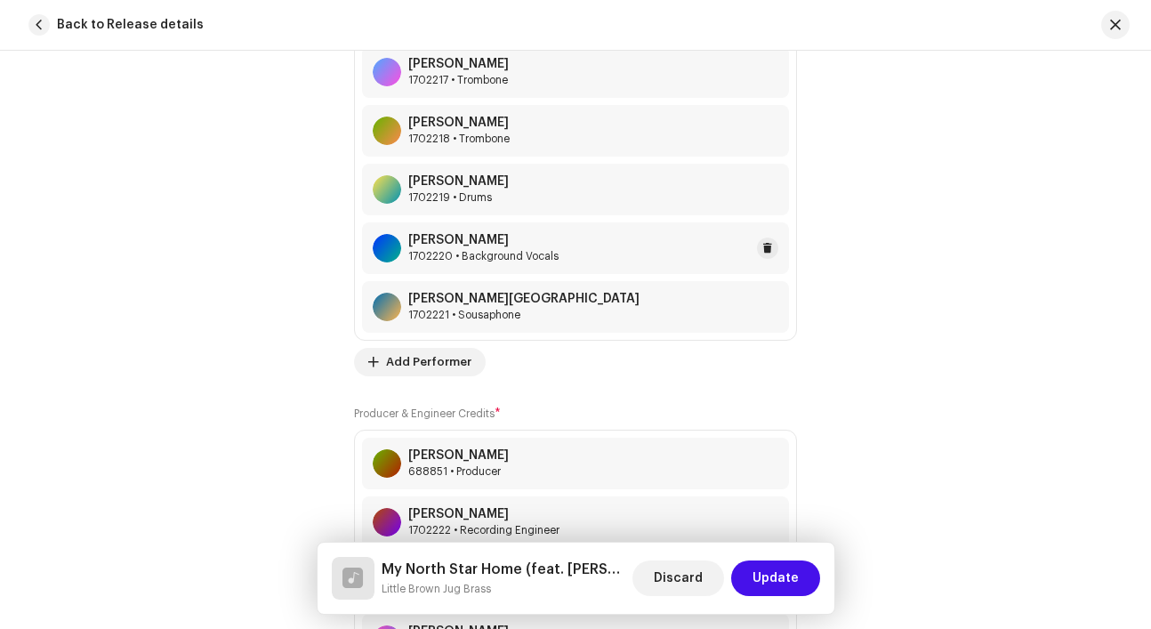
scroll to position [1773, 0]
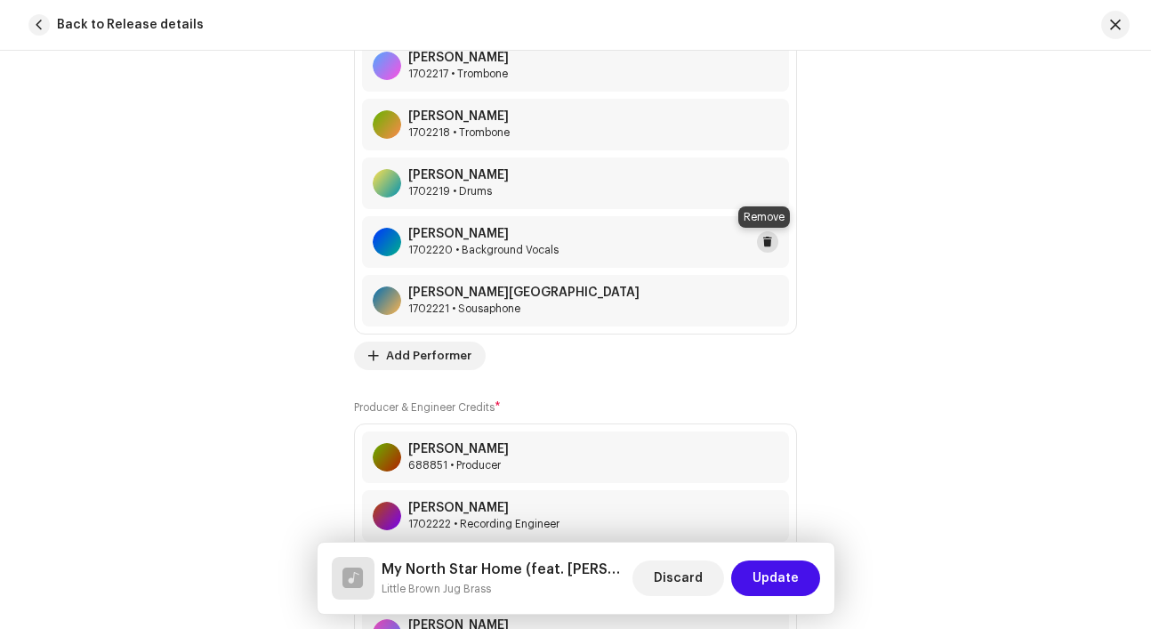
click at [763, 247] on span at bounding box center [767, 242] width 11 height 14
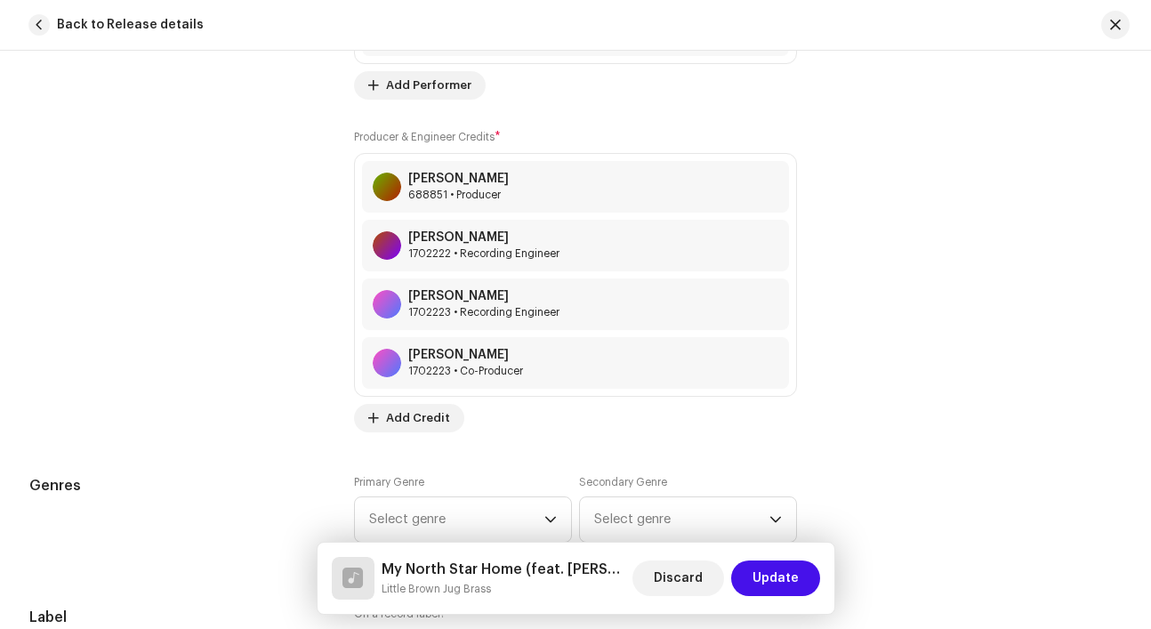
scroll to position [1986, 0]
click at [762, 192] on span at bounding box center [767, 185] width 11 height 14
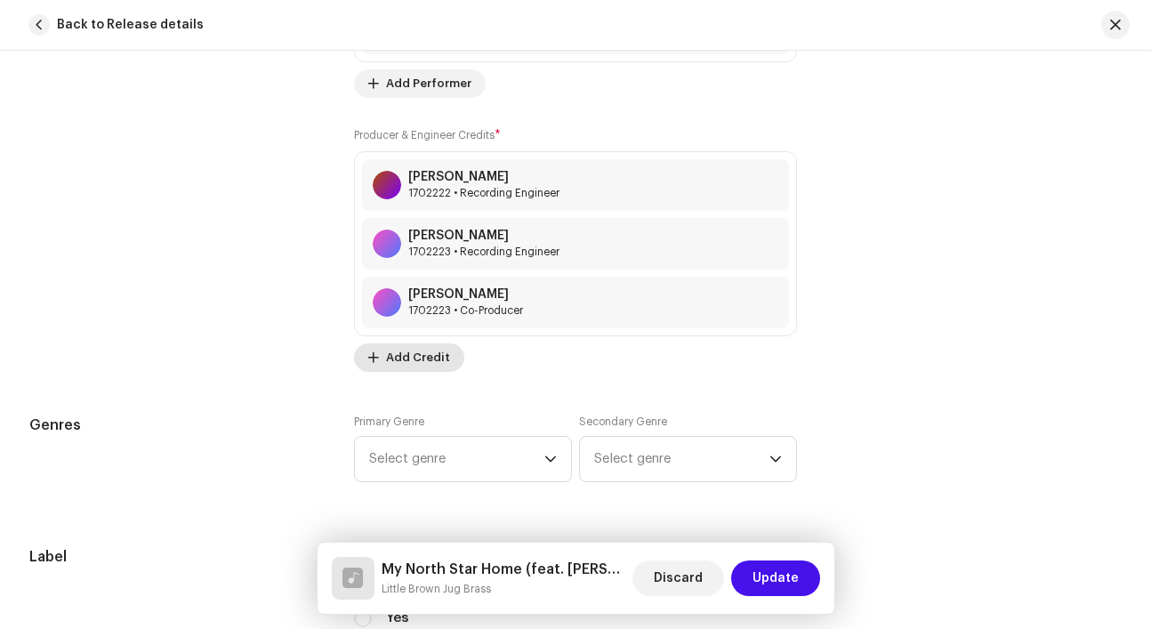
click at [432, 362] on span "Add Credit" at bounding box center [418, 358] width 64 height 36
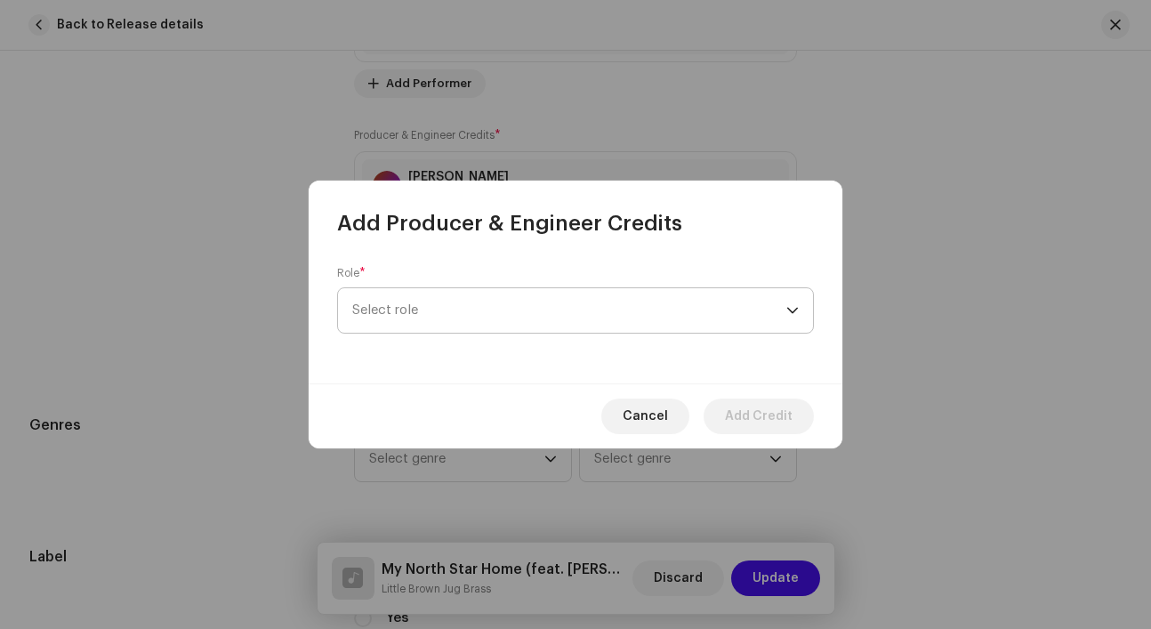
click at [453, 310] on span "Select role" at bounding box center [569, 310] width 434 height 44
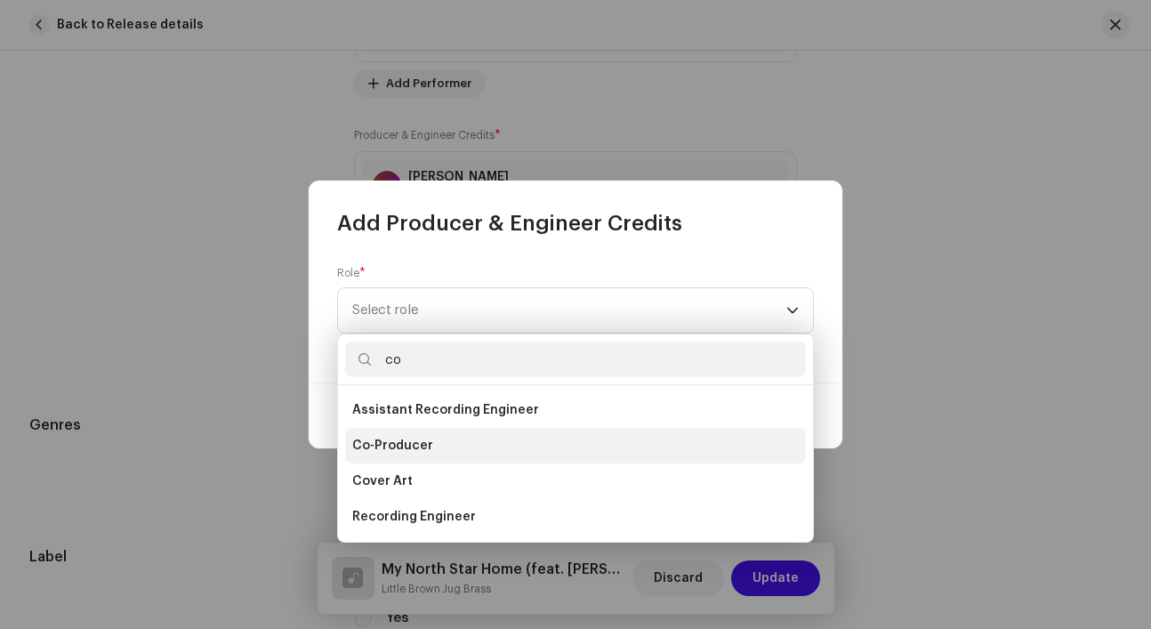
type input "co"
click at [407, 452] on span "Co-Producer" at bounding box center [392, 446] width 81 height 18
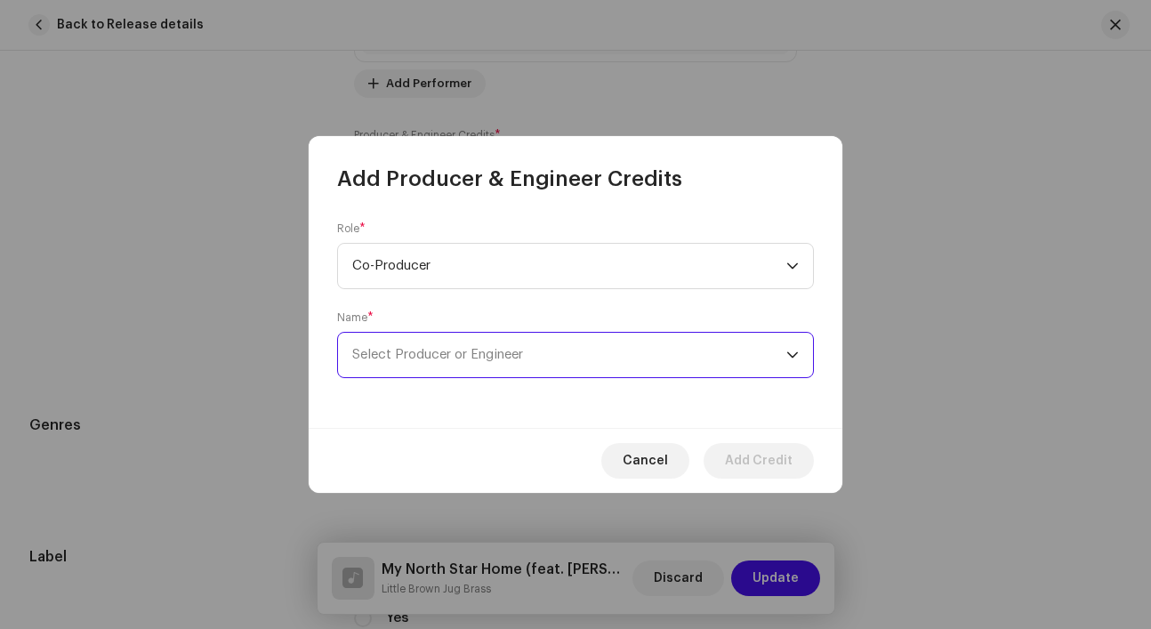
click at [454, 368] on span "Select Producer or Engineer" at bounding box center [569, 355] width 434 height 44
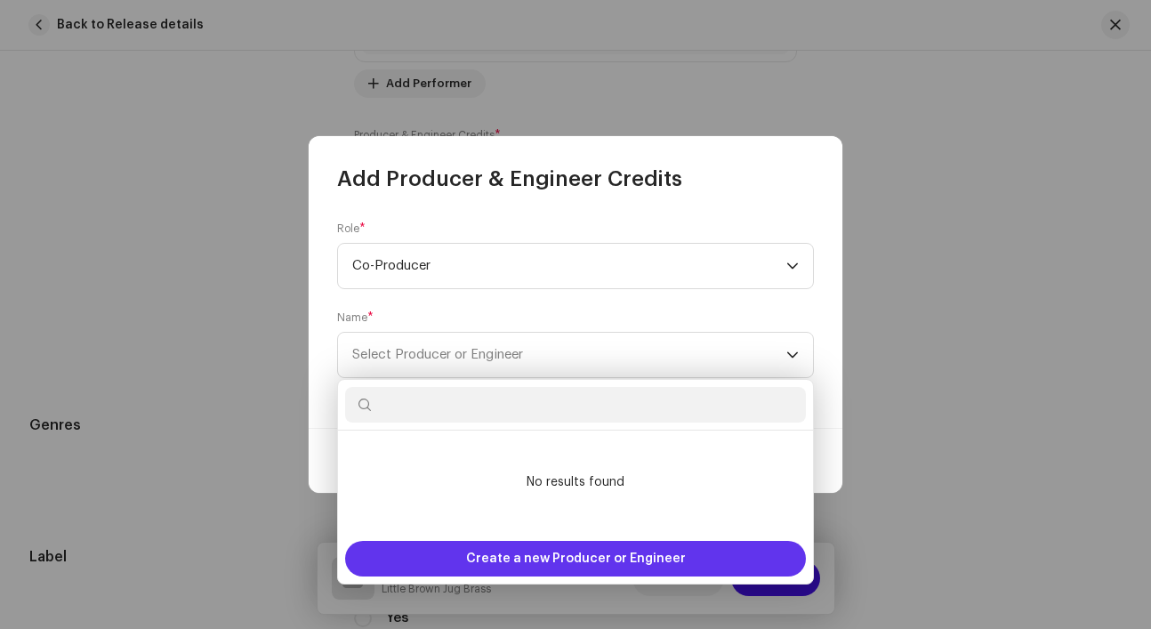
click at [514, 564] on span "Create a new Producer or Engineer" at bounding box center [576, 559] width 220 height 36
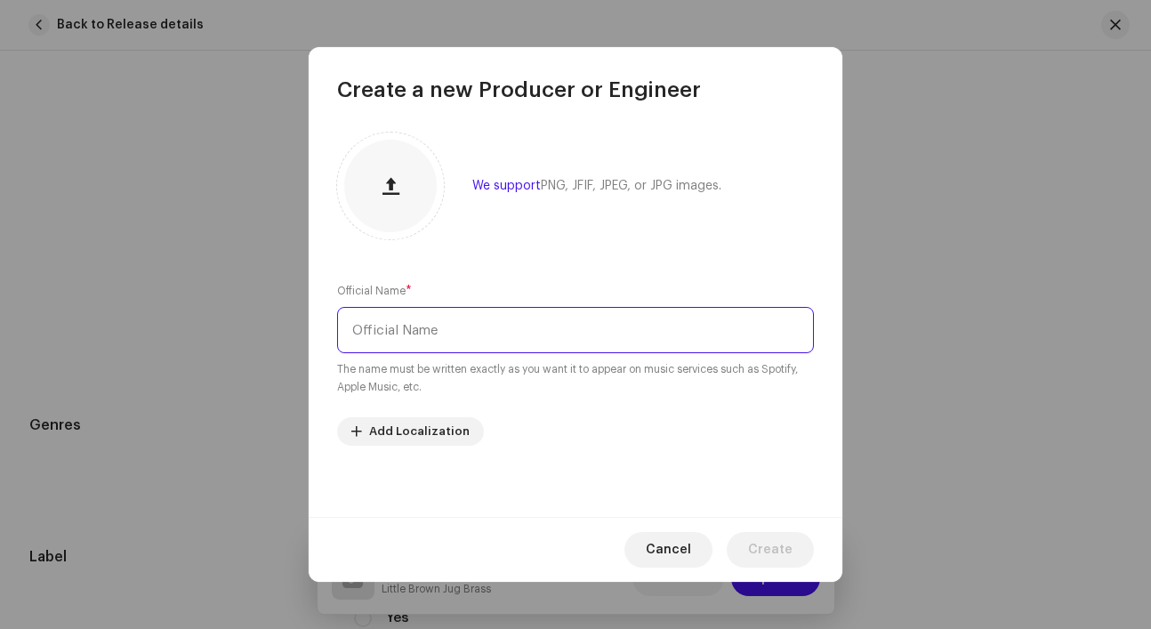
click at [548, 327] on input "text" at bounding box center [575, 330] width 477 height 46
type input "Kodi Hutchinson"
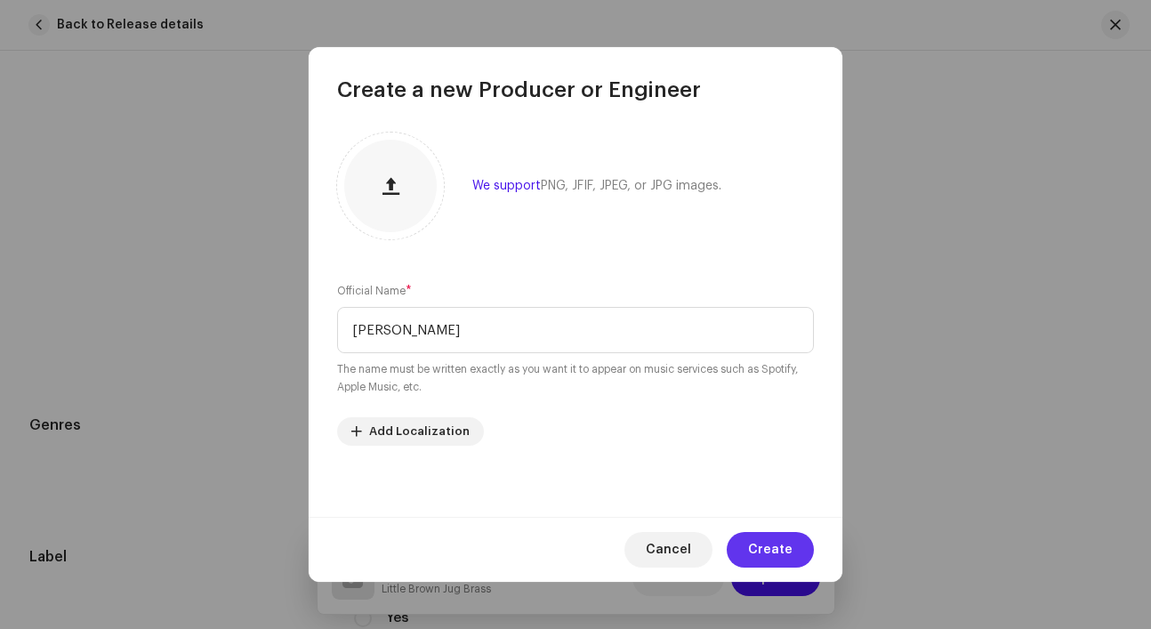
click at [756, 551] on span "Create" at bounding box center [770, 550] width 44 height 36
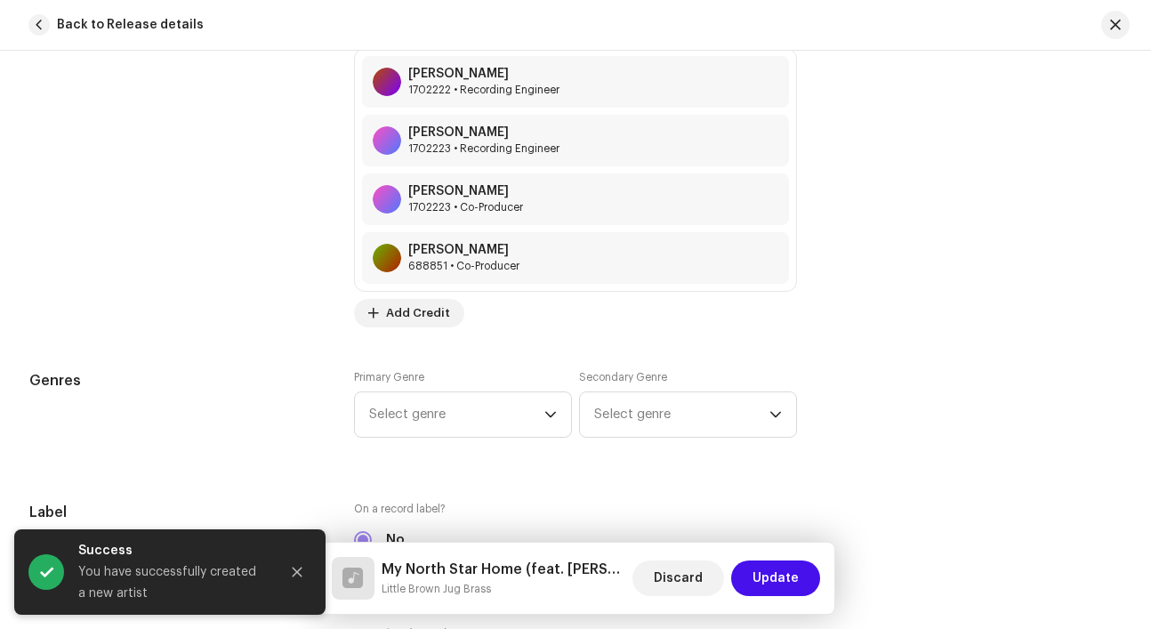
scroll to position [2104, 0]
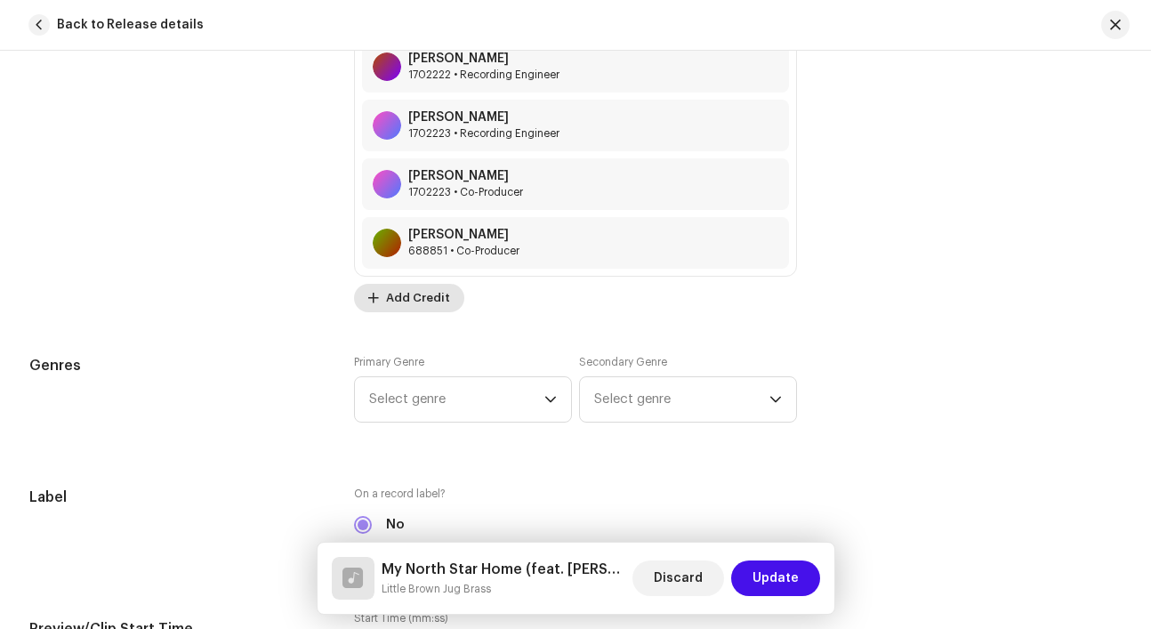
click at [438, 304] on span "Add Credit" at bounding box center [418, 298] width 64 height 36
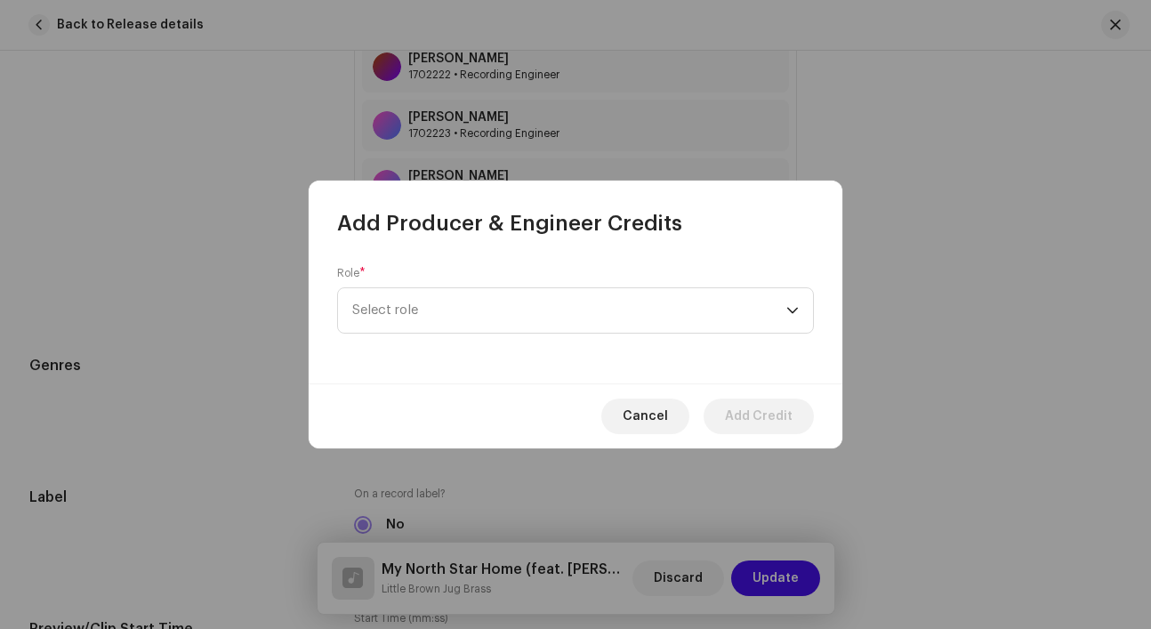
click at [438, 304] on span "Select role" at bounding box center [569, 310] width 434 height 44
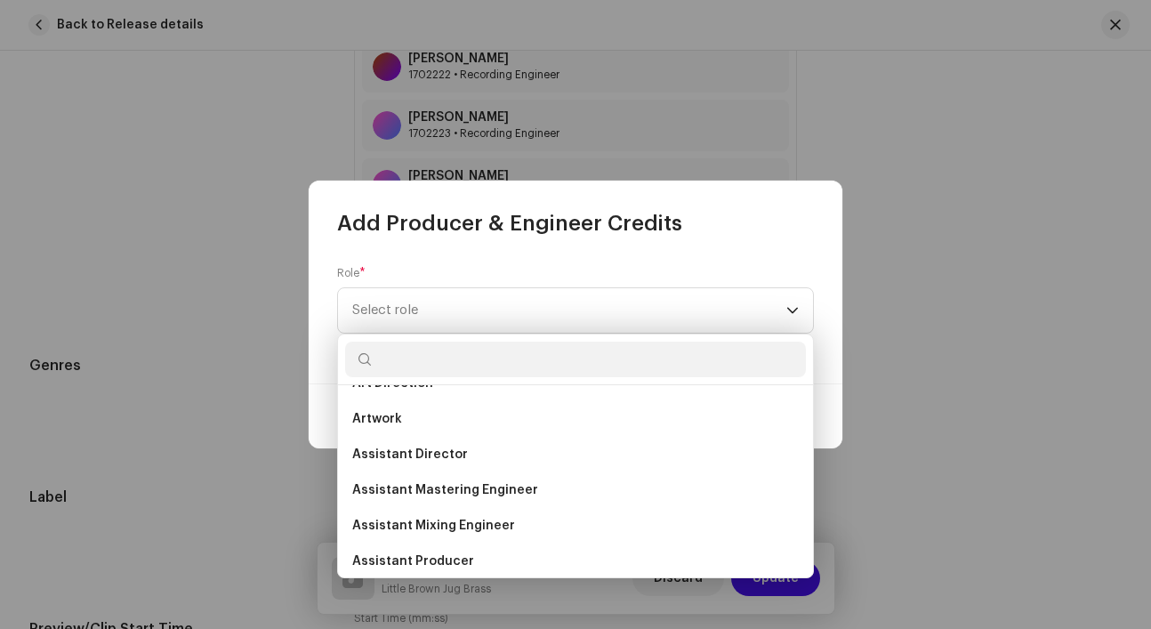
scroll to position [0, 0]
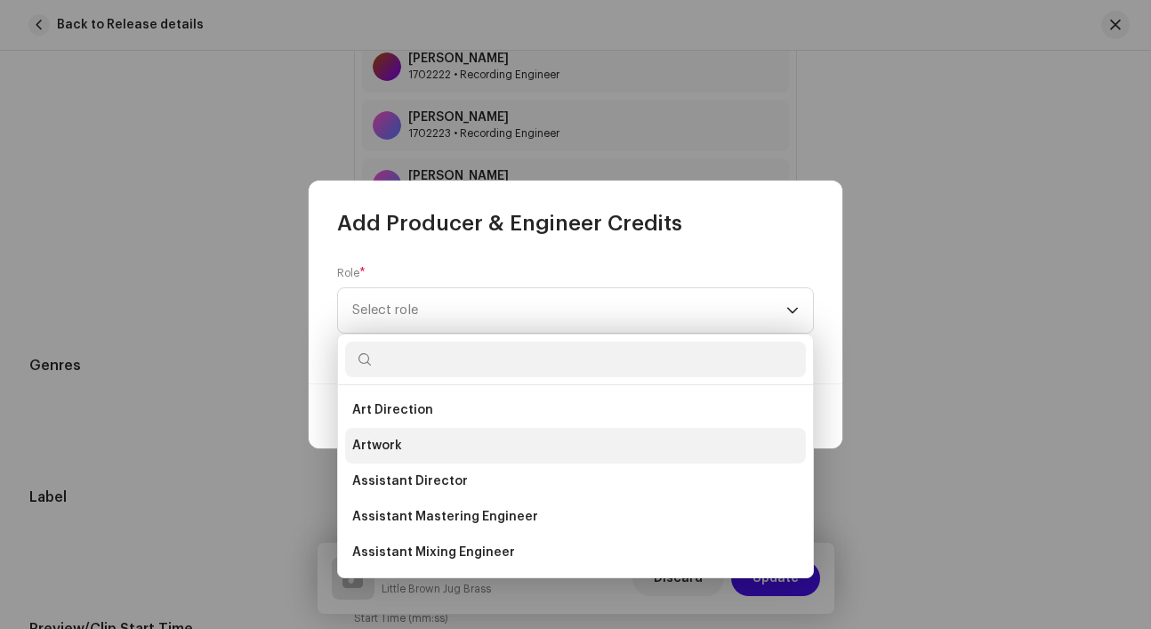
click at [540, 449] on li "Artwork" at bounding box center [575, 446] width 461 height 36
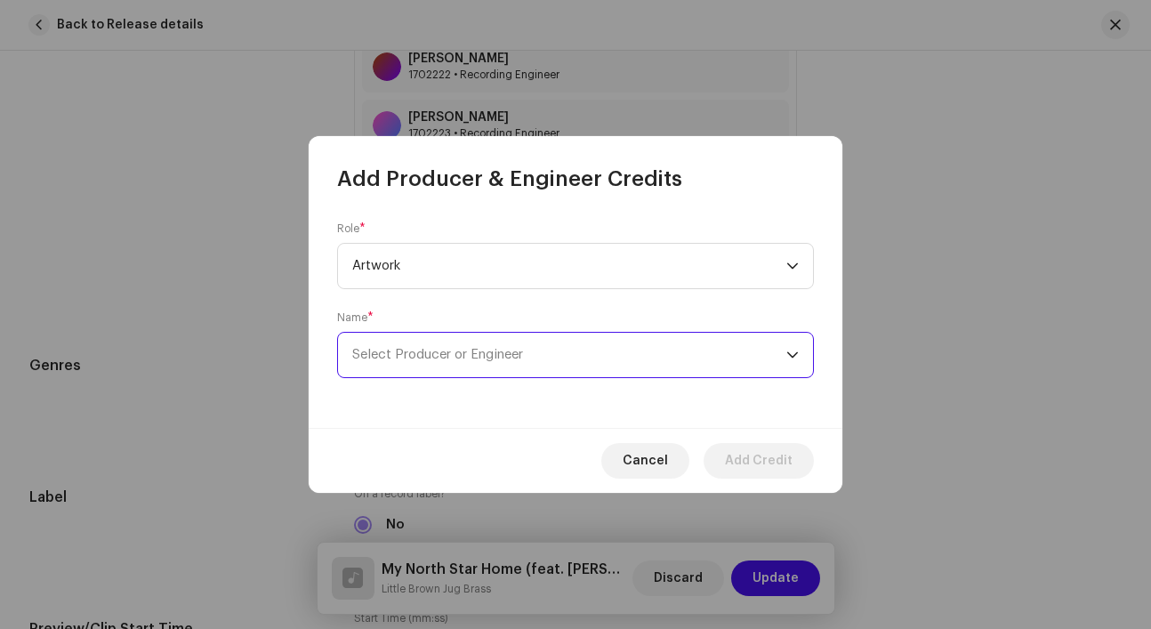
click at [527, 366] on span "Select Producer or Engineer" at bounding box center [569, 355] width 434 height 44
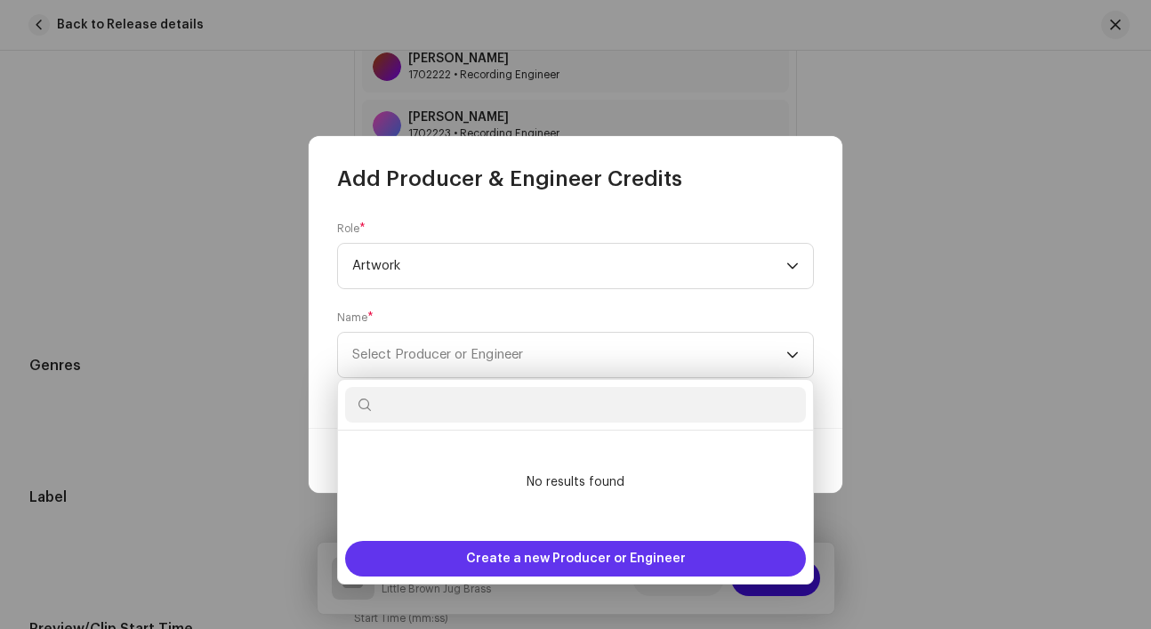
click at [502, 557] on span "Create a new Producer or Engineer" at bounding box center [576, 559] width 220 height 36
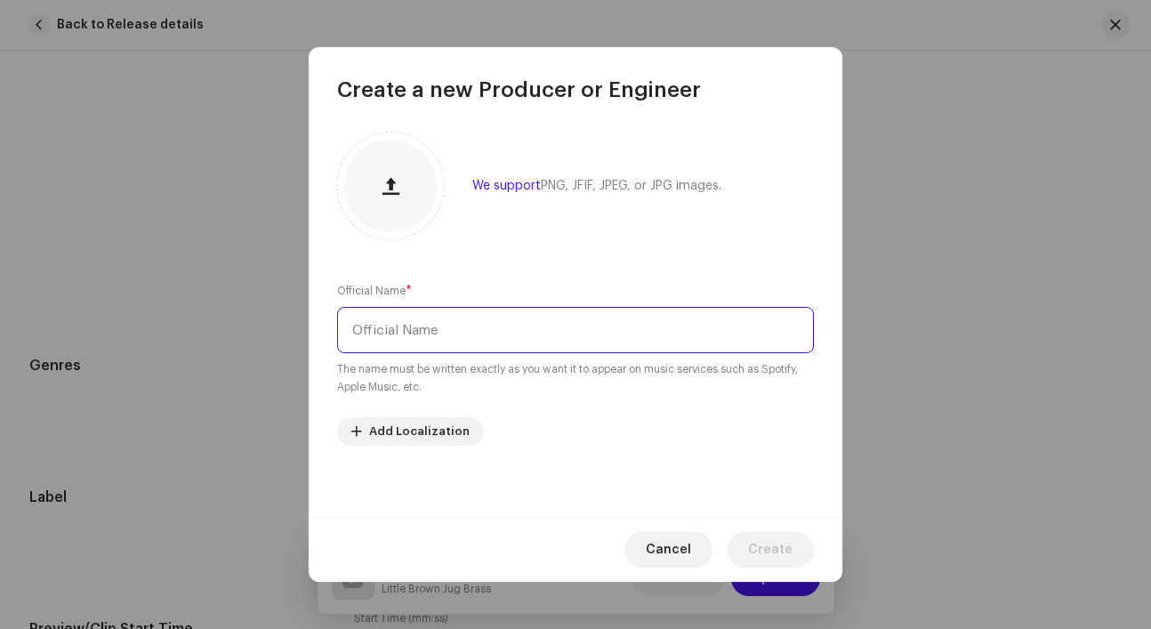
click at [587, 333] on input "text" at bounding box center [575, 330] width 477 height 46
type input "Belle Visontay"
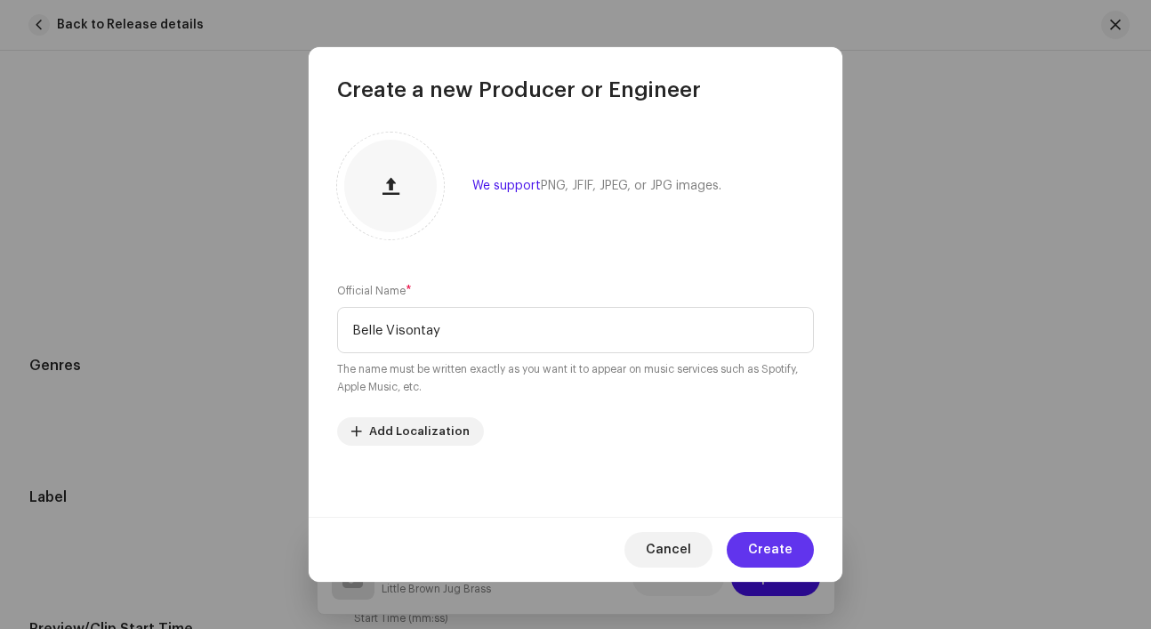
click at [764, 550] on span "Create" at bounding box center [770, 550] width 44 height 36
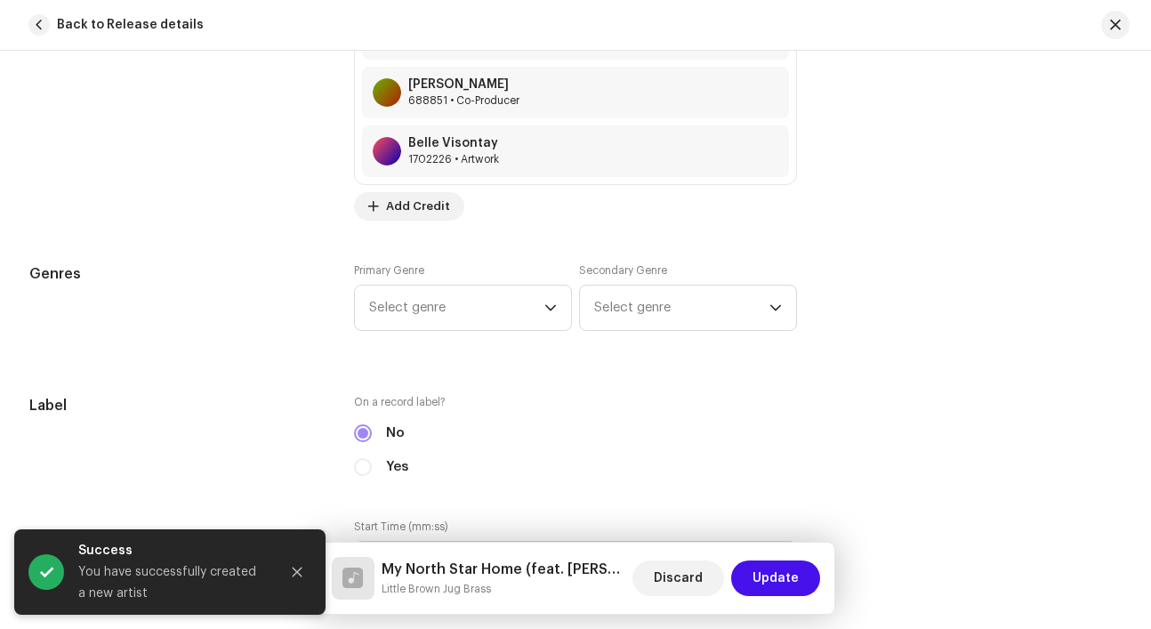
scroll to position [2256, 0]
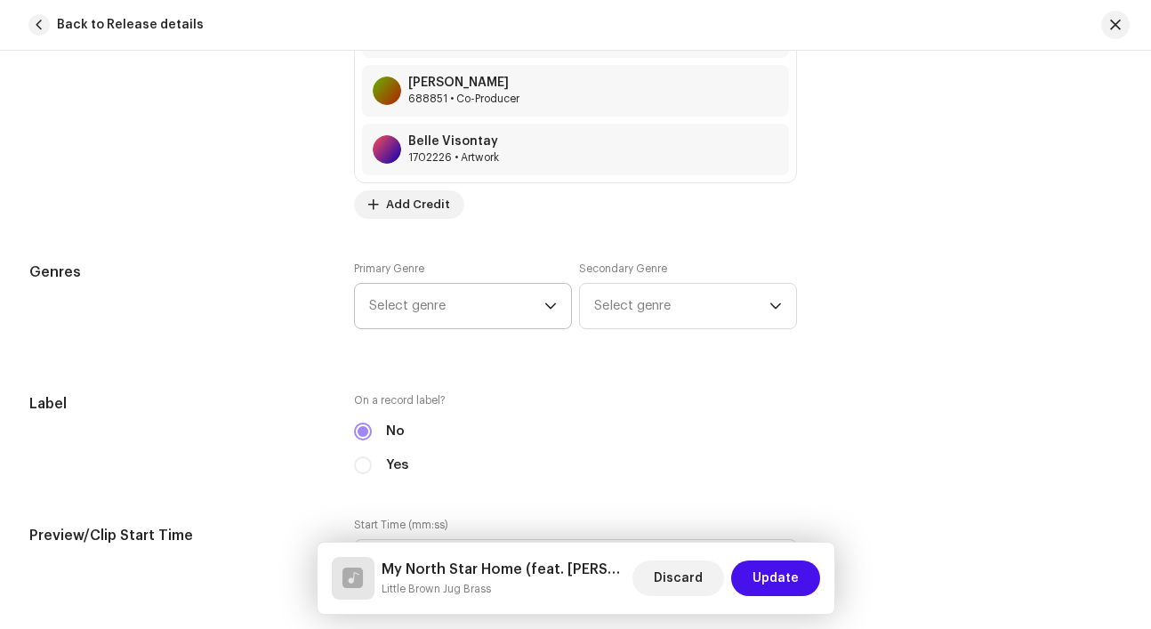
click at [501, 304] on span "Select genre" at bounding box center [456, 306] width 175 height 44
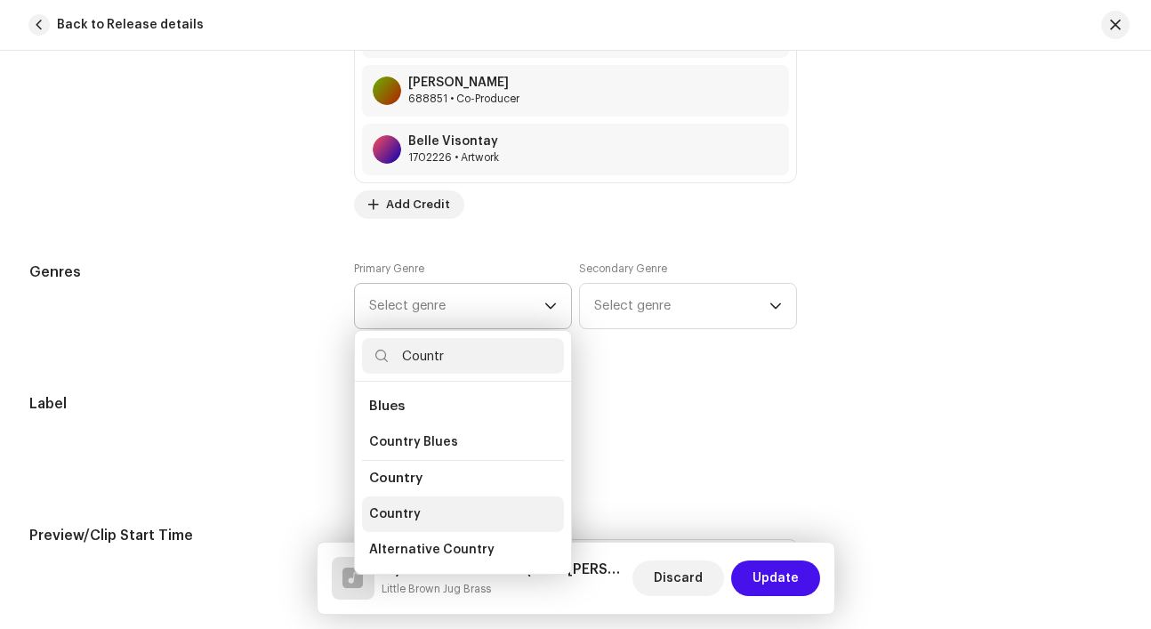
type input "Countr"
click at [409, 517] on span "Country" at bounding box center [395, 514] width 52 height 18
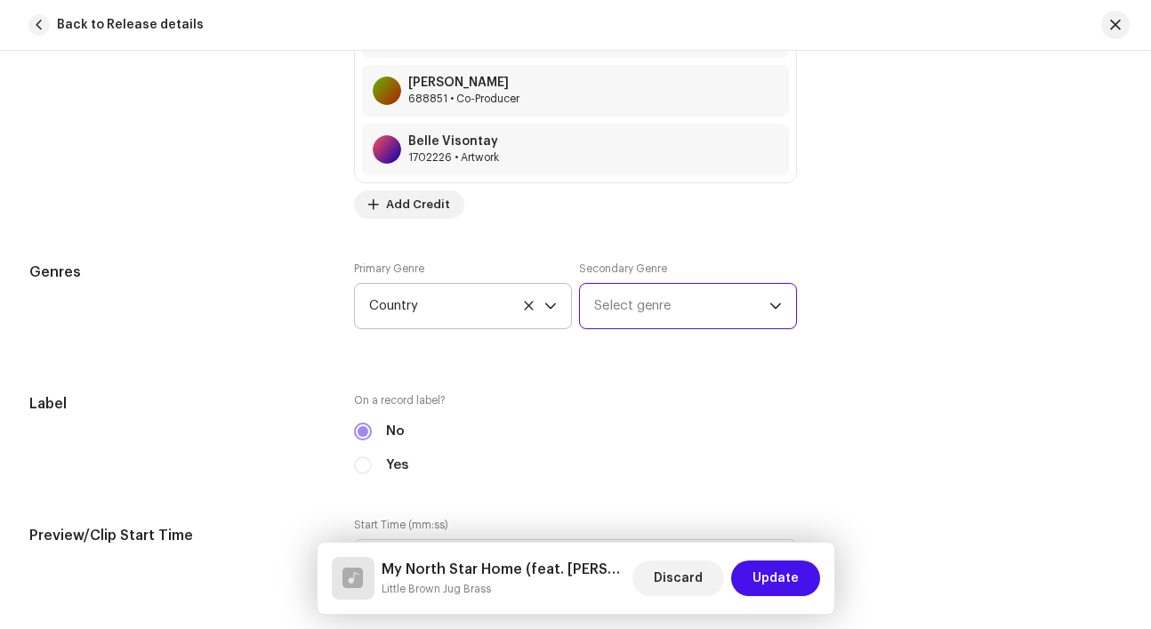
click at [638, 320] on span "Select genre" at bounding box center [681, 306] width 175 height 44
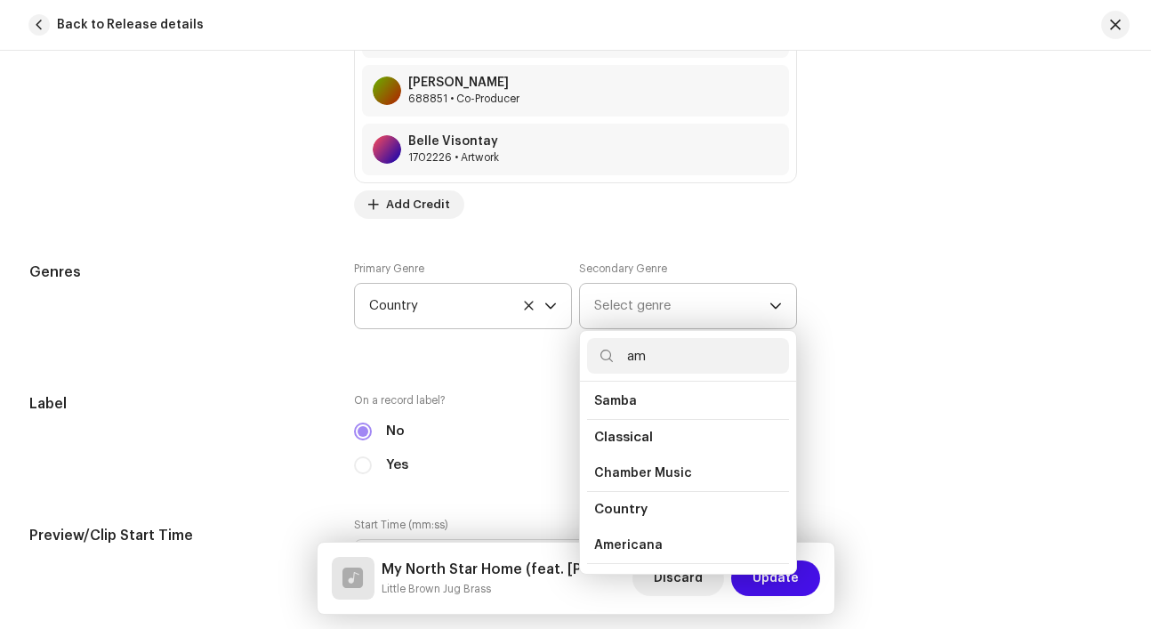
scroll to position [0, 0]
type input "a"
type input "coun"
drag, startPoint x: 671, startPoint y: 358, endPoint x: 571, endPoint y: 356, distance: 99.6
click at [571, 356] on div "Track details Complete the following to finalize your track. 1 of 3 Add Audio F…" at bounding box center [575, 199] width 1149 height 4724
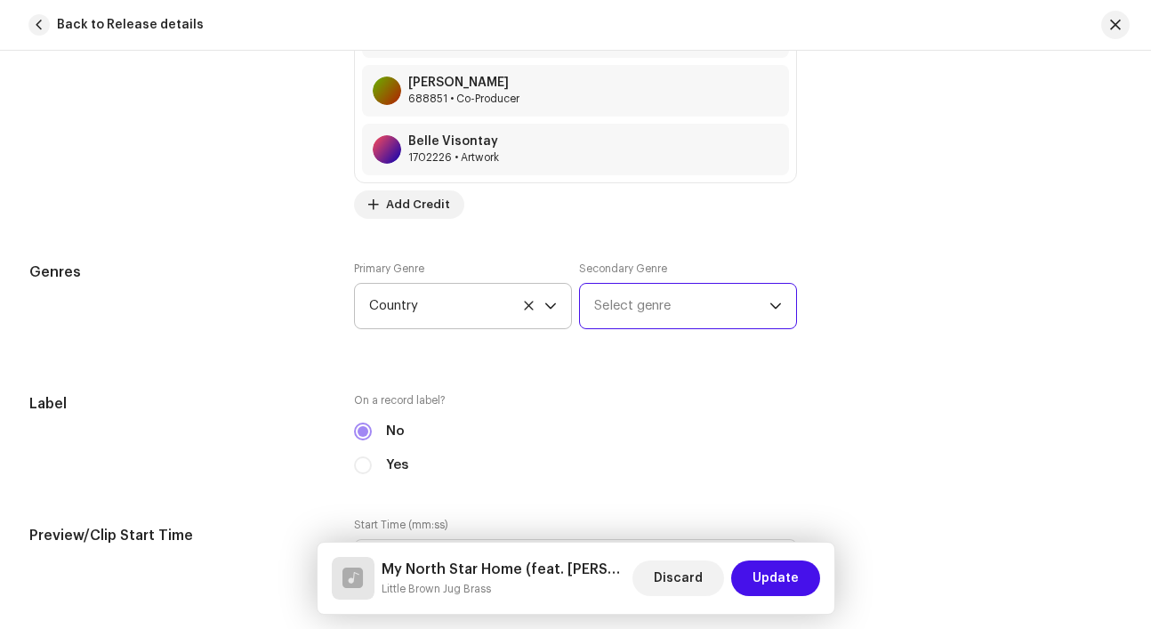
click at [632, 310] on span "Select genre" at bounding box center [681, 306] width 175 height 44
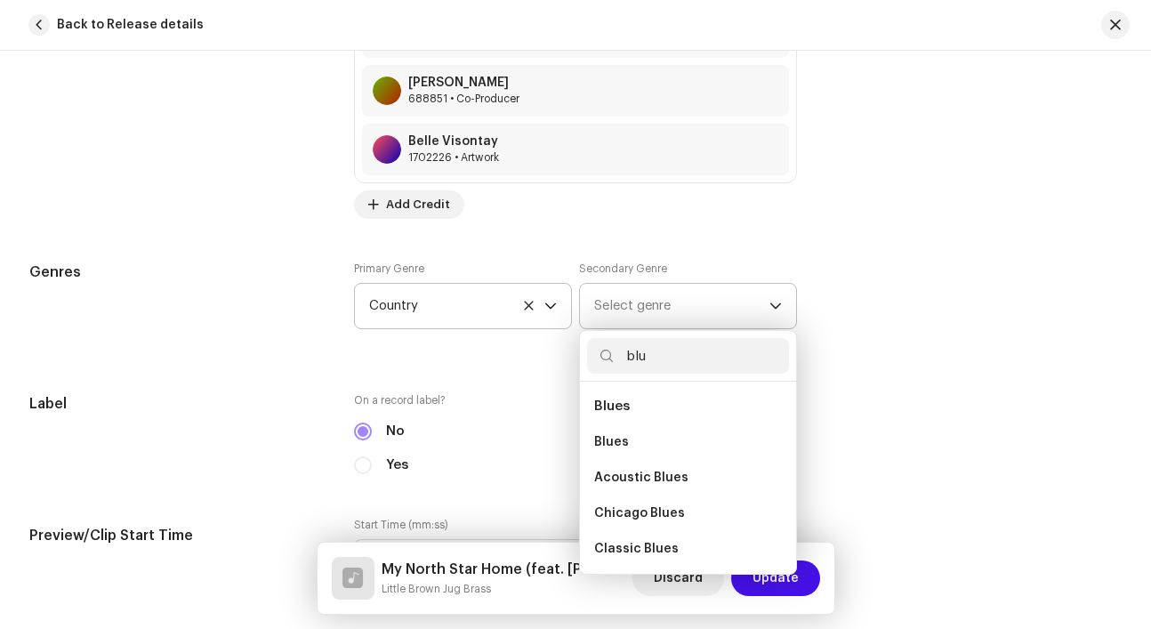
type input "blue"
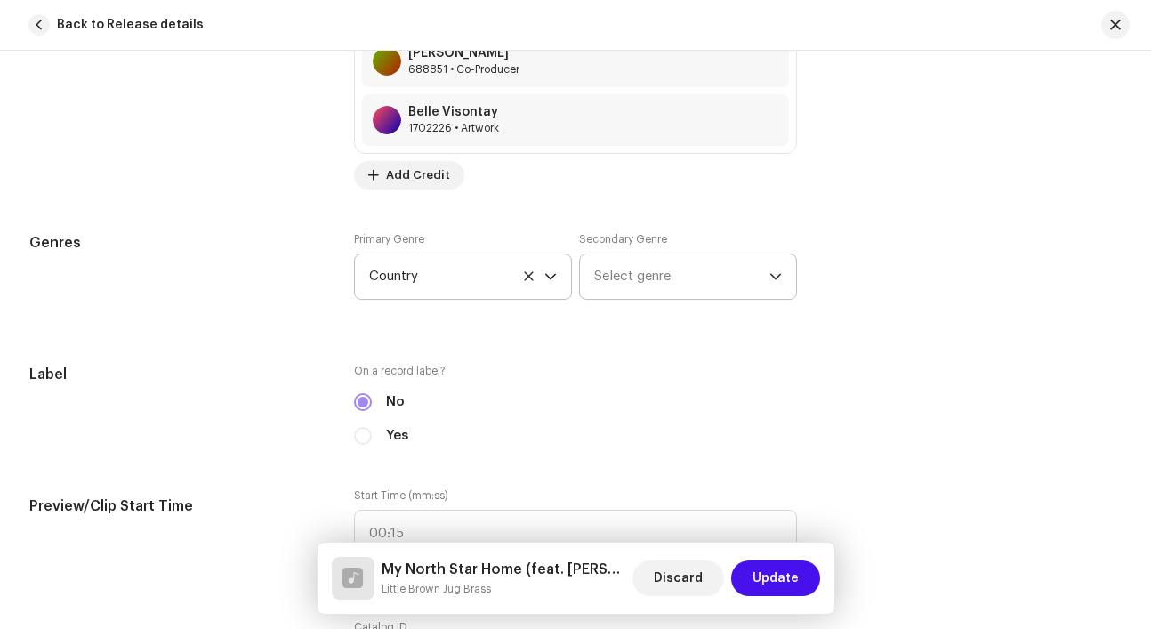
scroll to position [2296, 0]
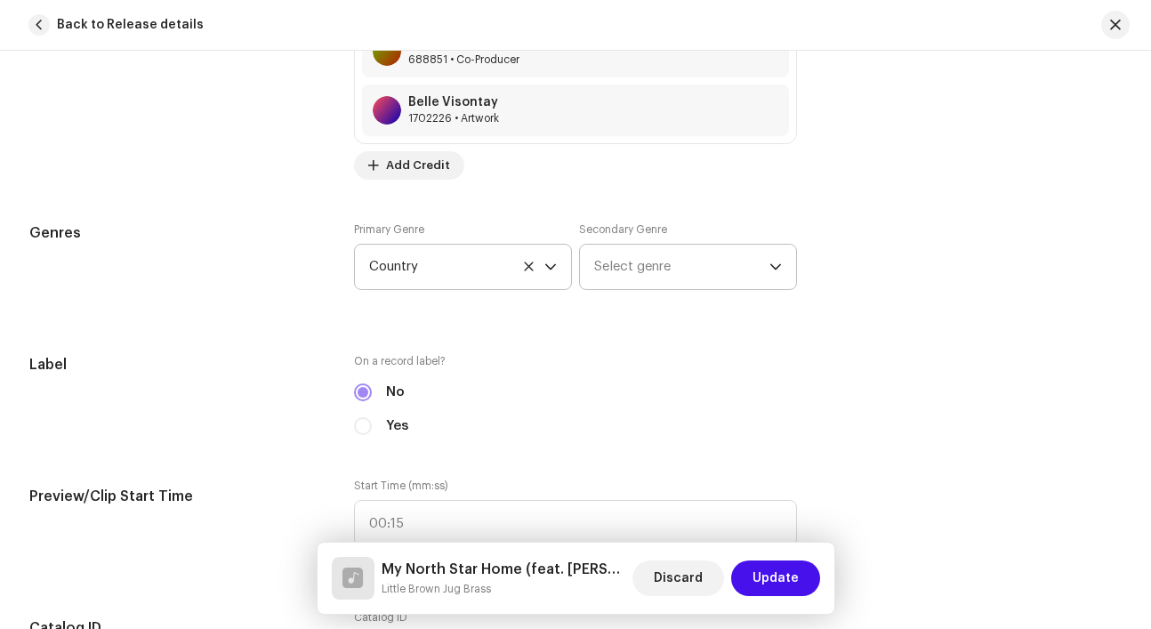
click at [694, 283] on span "Select genre" at bounding box center [681, 267] width 175 height 44
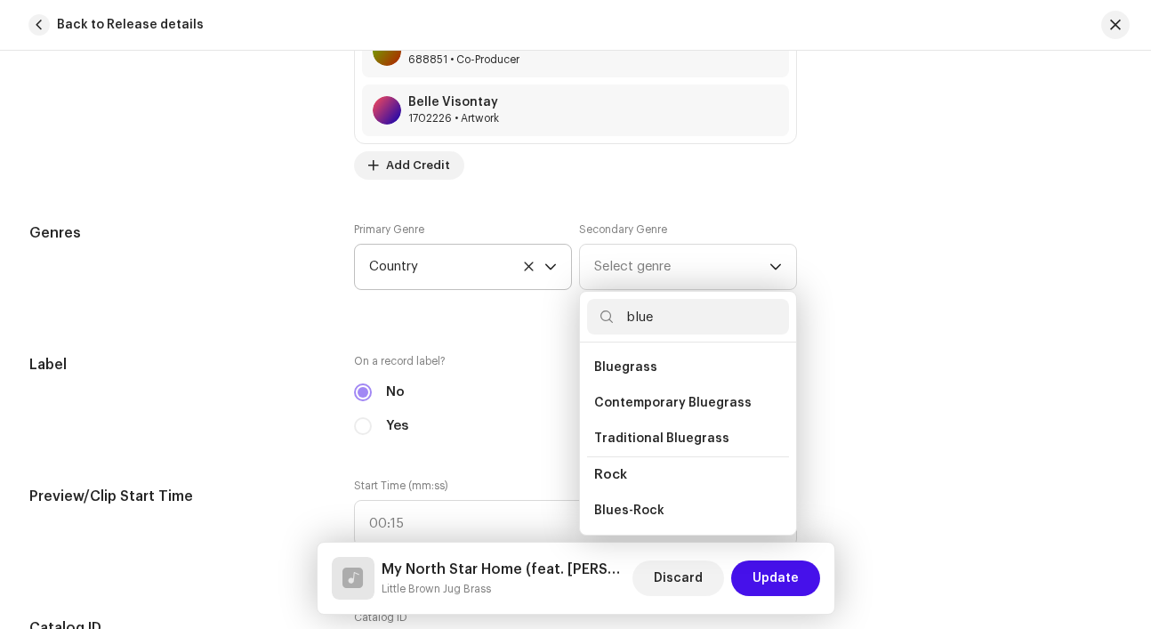
scroll to position [358, 0]
type input "b"
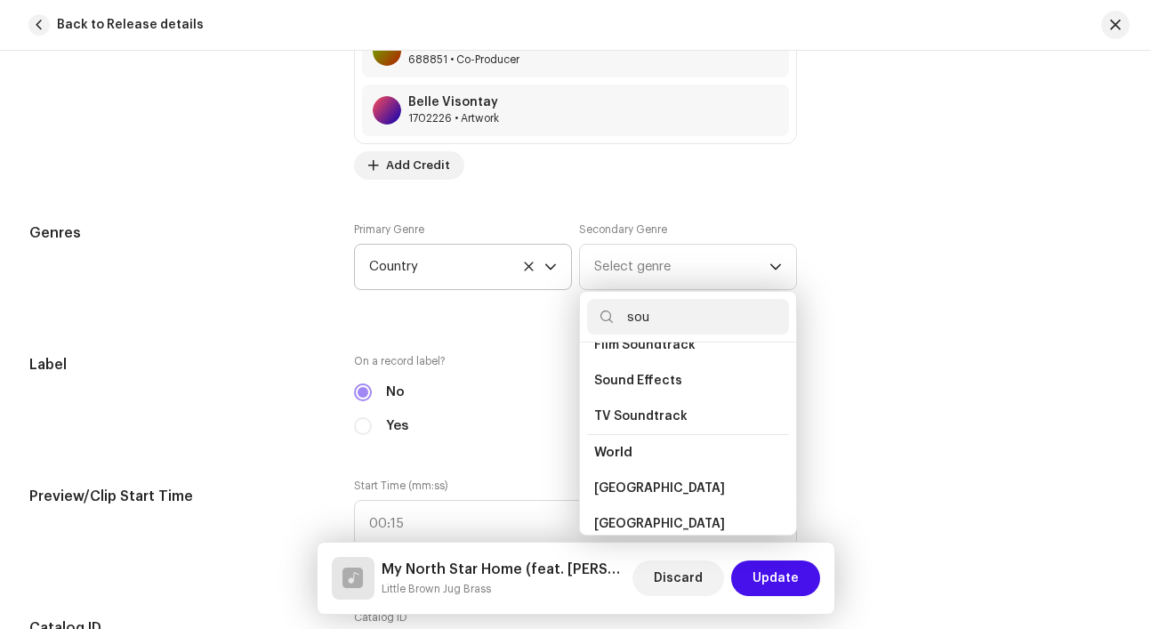
type input "soul"
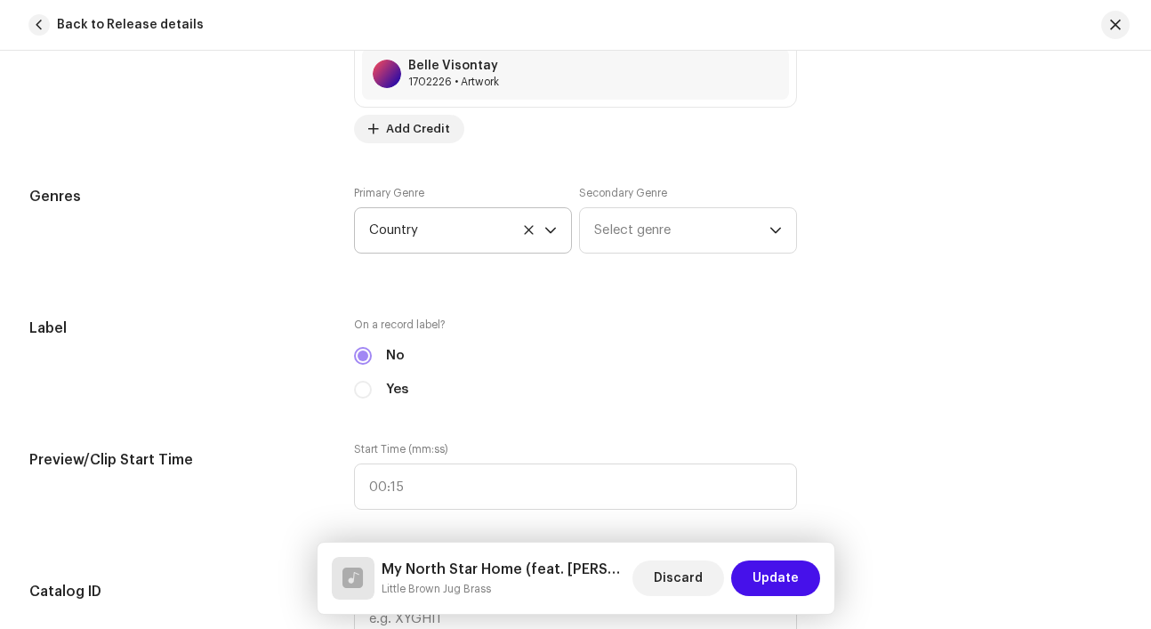
scroll to position [2331, 0]
click at [692, 243] on span "Select genre" at bounding box center [681, 231] width 175 height 44
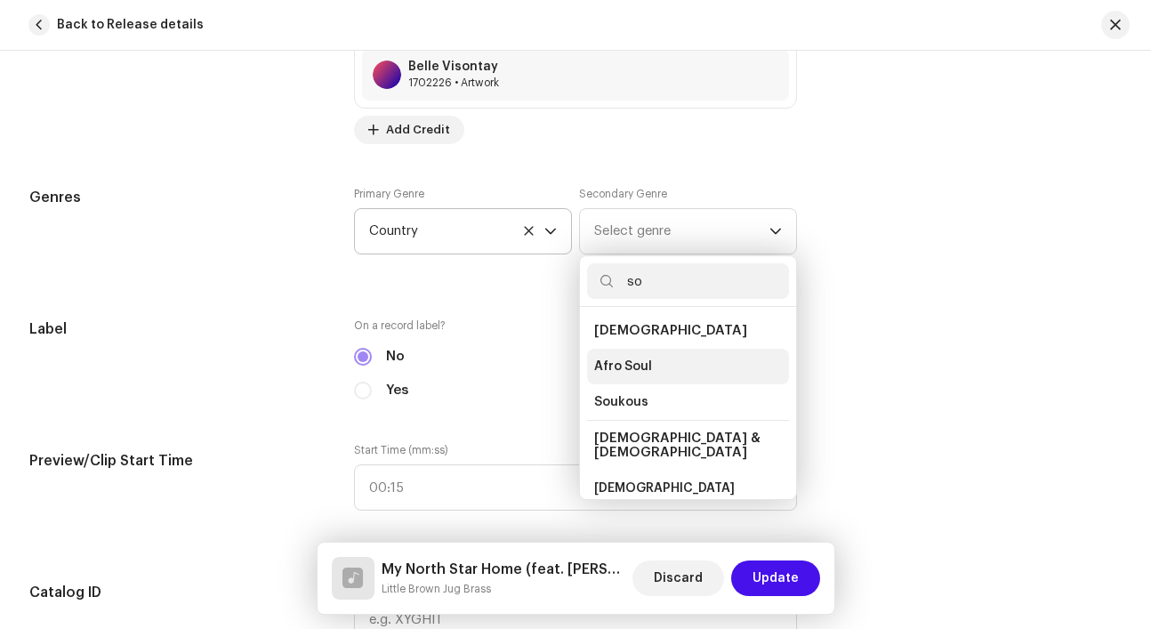
scroll to position [0, 0]
type input "s"
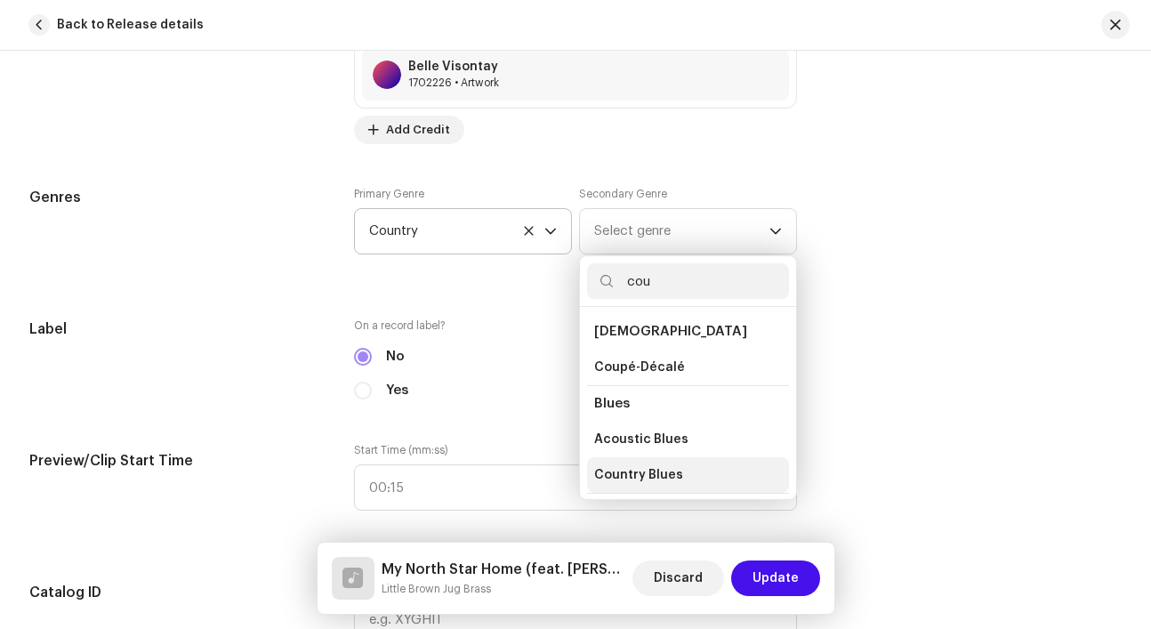
type input "cou"
click at [668, 470] on span "Country Blues" at bounding box center [638, 475] width 89 height 18
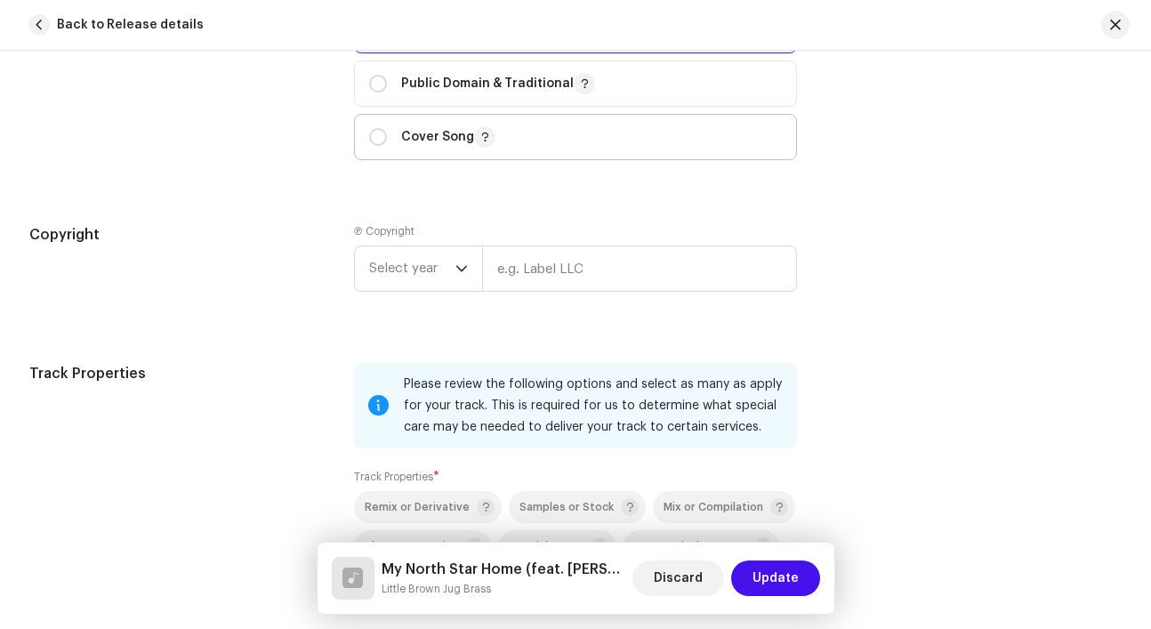
scroll to position [3067, 0]
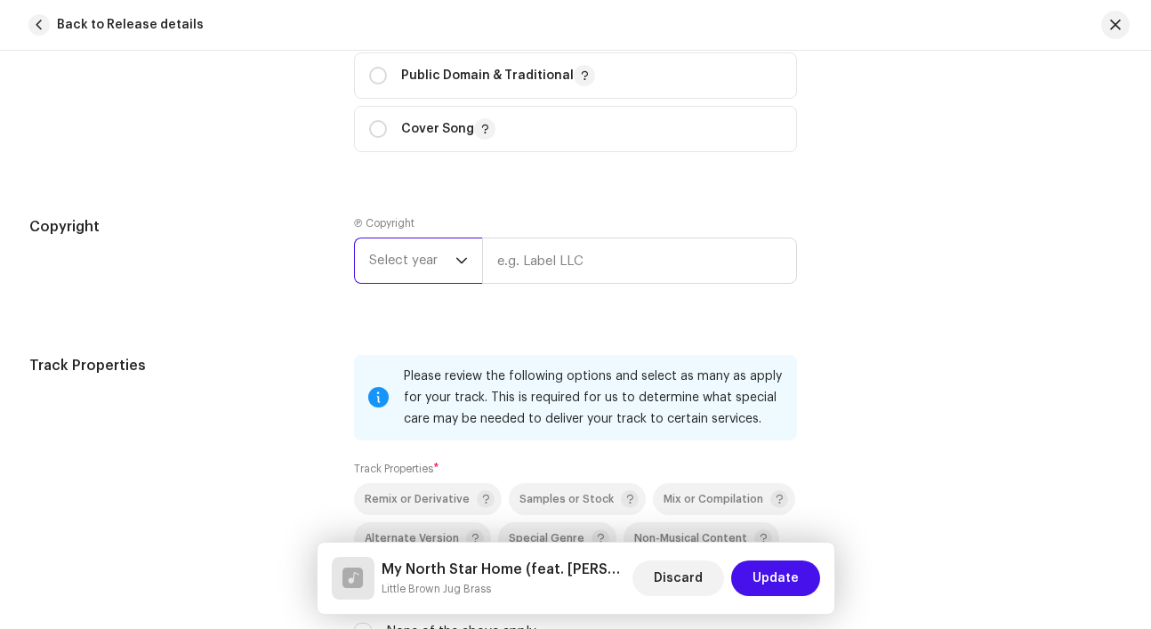
click at [398, 267] on span "Select year" at bounding box center [412, 260] width 86 height 44
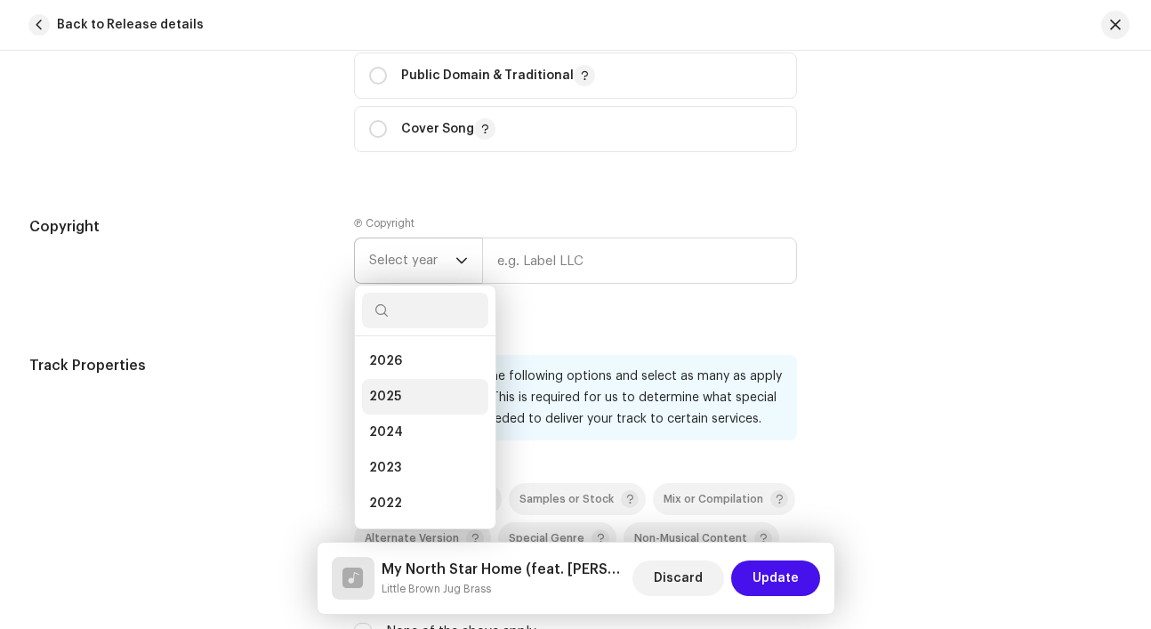
click at [394, 395] on span "2025" at bounding box center [385, 397] width 32 height 18
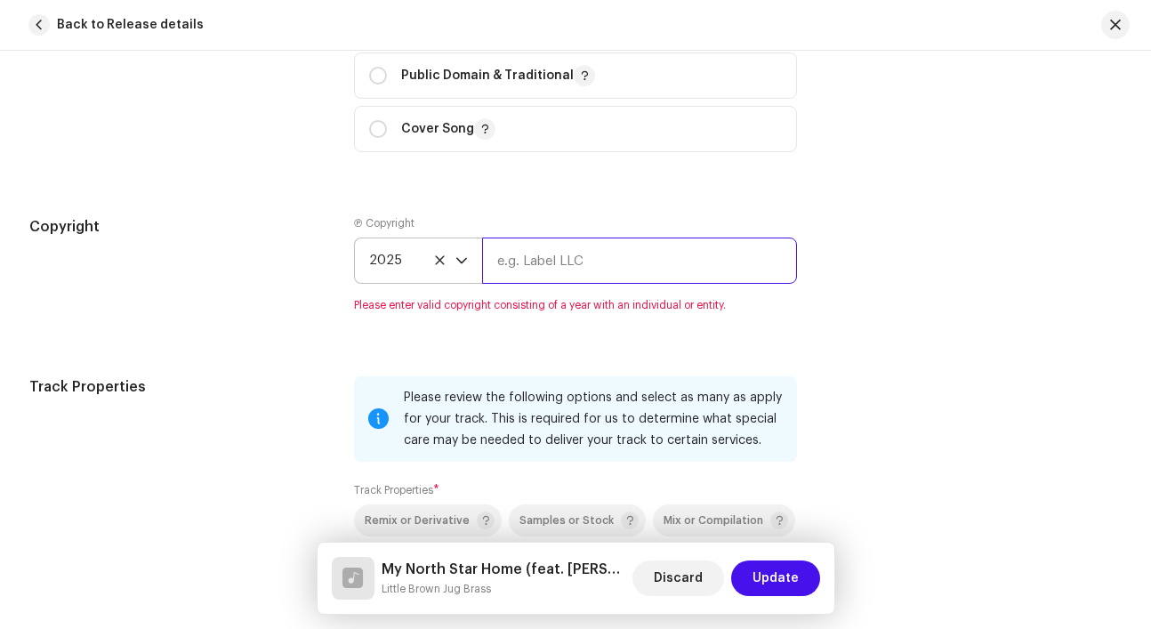
click at [548, 275] on input "text" at bounding box center [639, 260] width 315 height 46
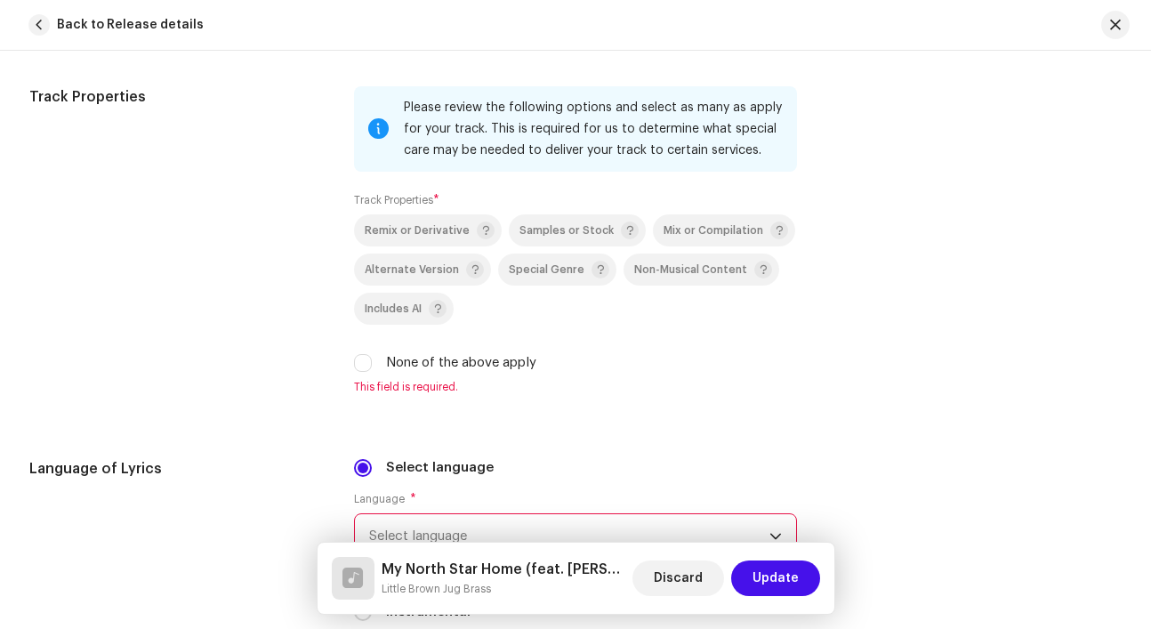
scroll to position [3374, 0]
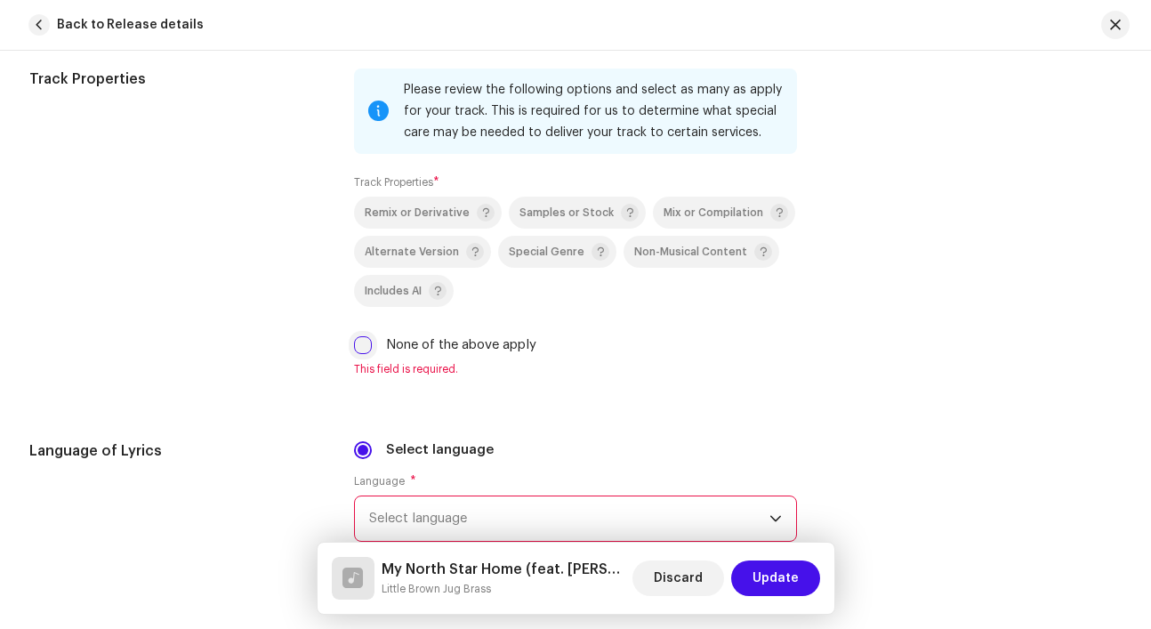
type input "Little Brown Jug Brass"
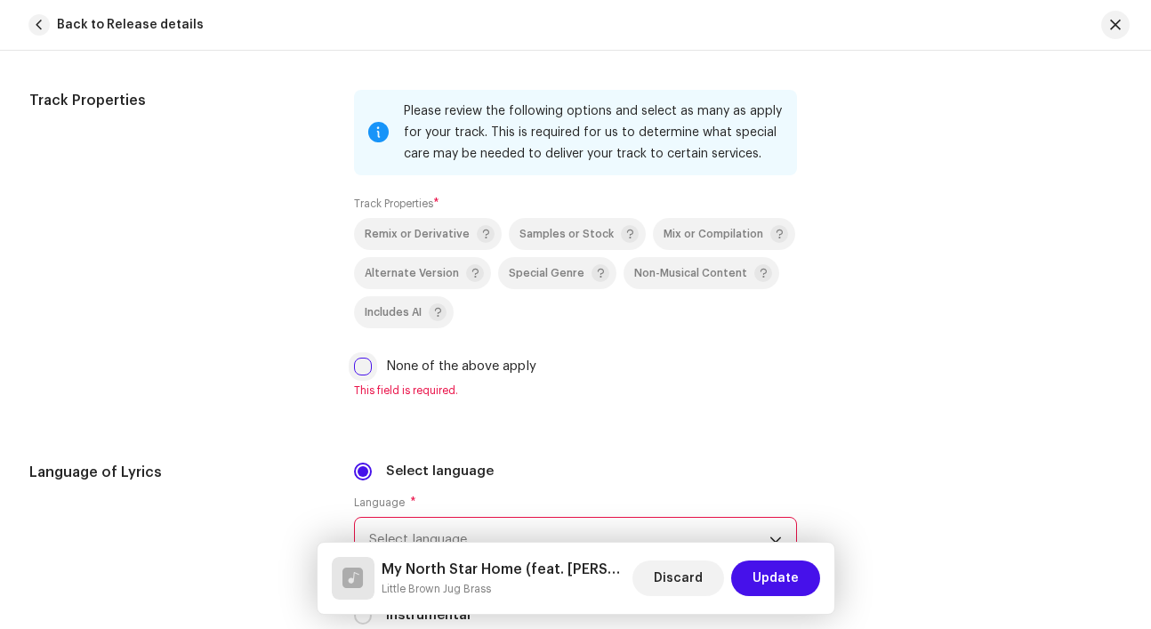
click at [358, 358] on input "None of the above apply" at bounding box center [363, 367] width 18 height 18
checkbox input "true"
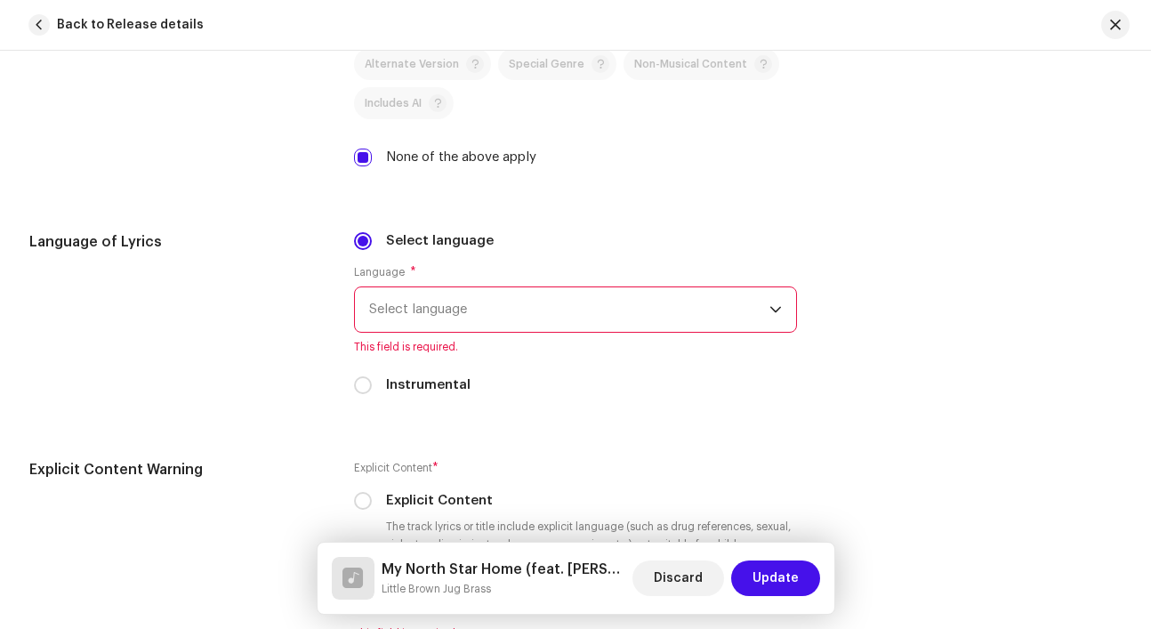
scroll to position [3547, 0]
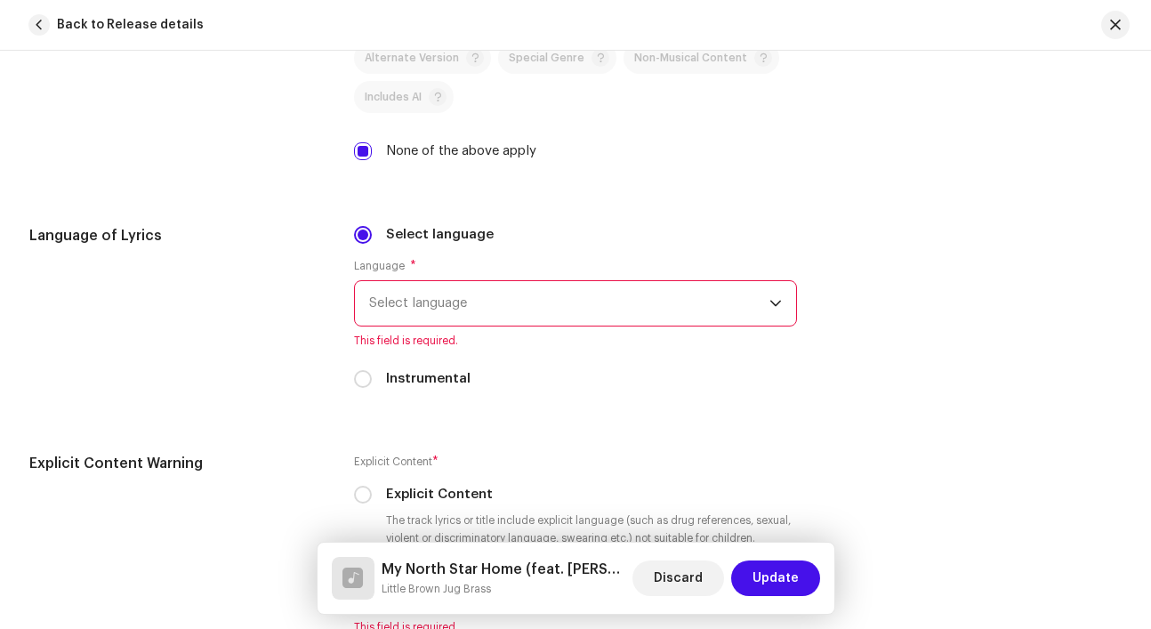
click at [611, 296] on span "Select language" at bounding box center [569, 303] width 400 height 44
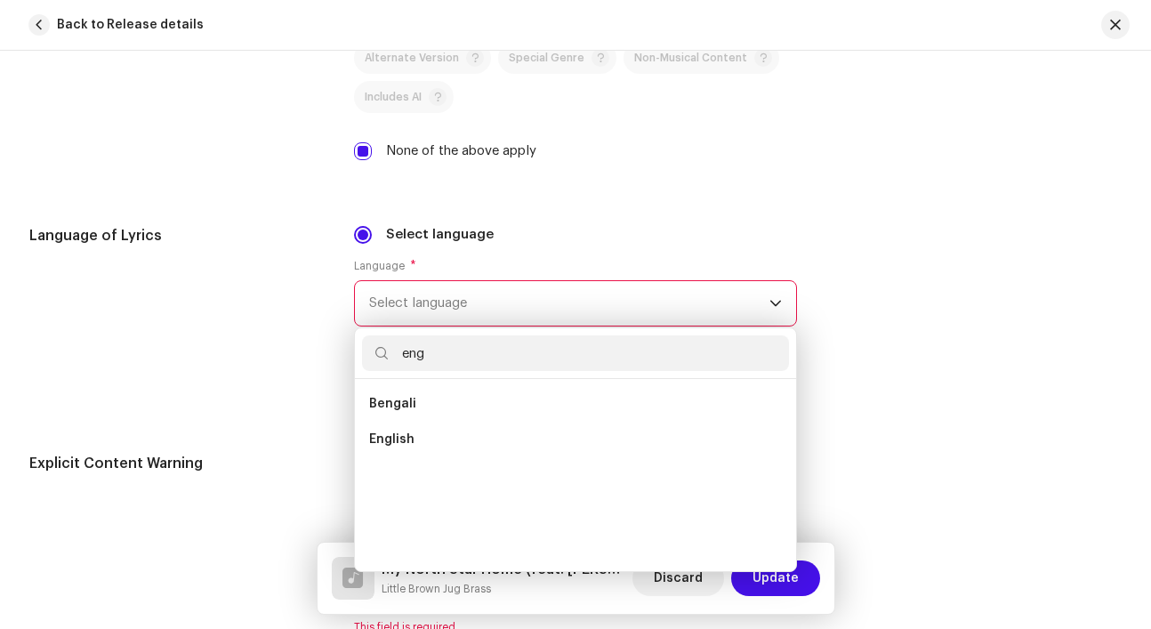
scroll to position [0, 0]
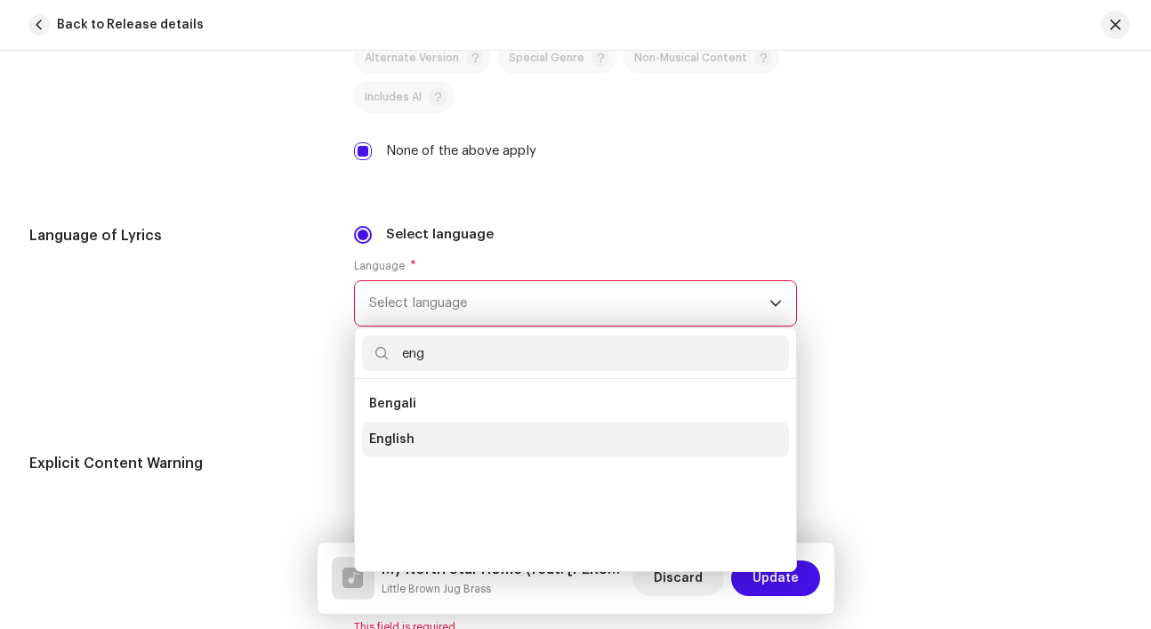
type input "eng"
click at [502, 436] on li "English" at bounding box center [575, 440] width 427 height 36
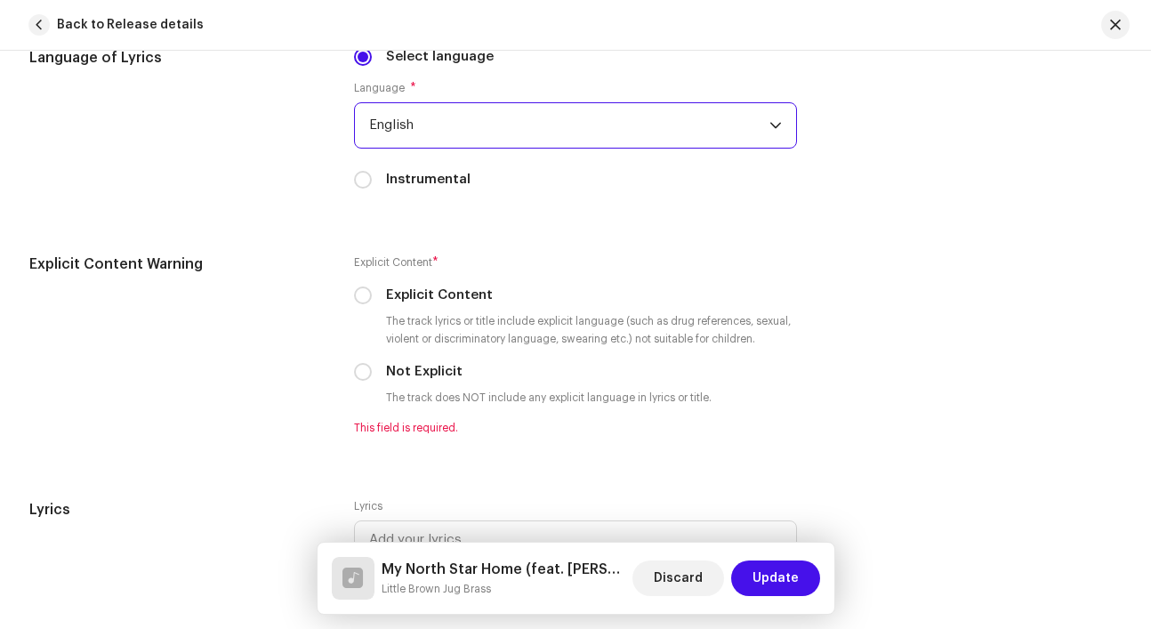
scroll to position [3728, 0]
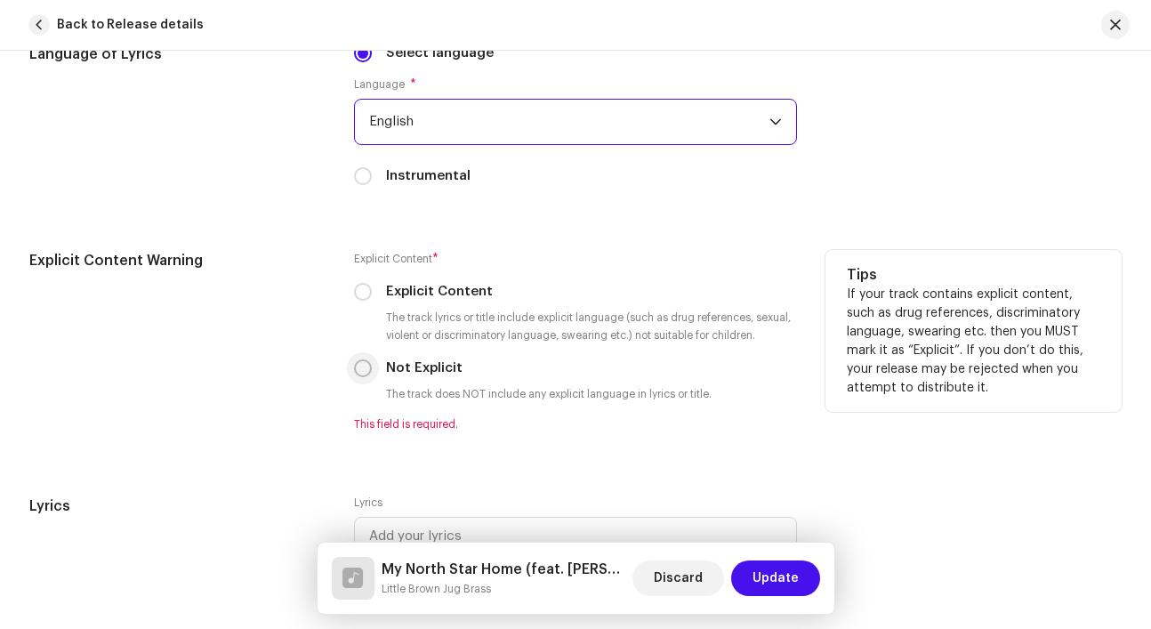
click at [364, 366] on input "Not Explicit" at bounding box center [363, 368] width 18 height 18
radio input "true"
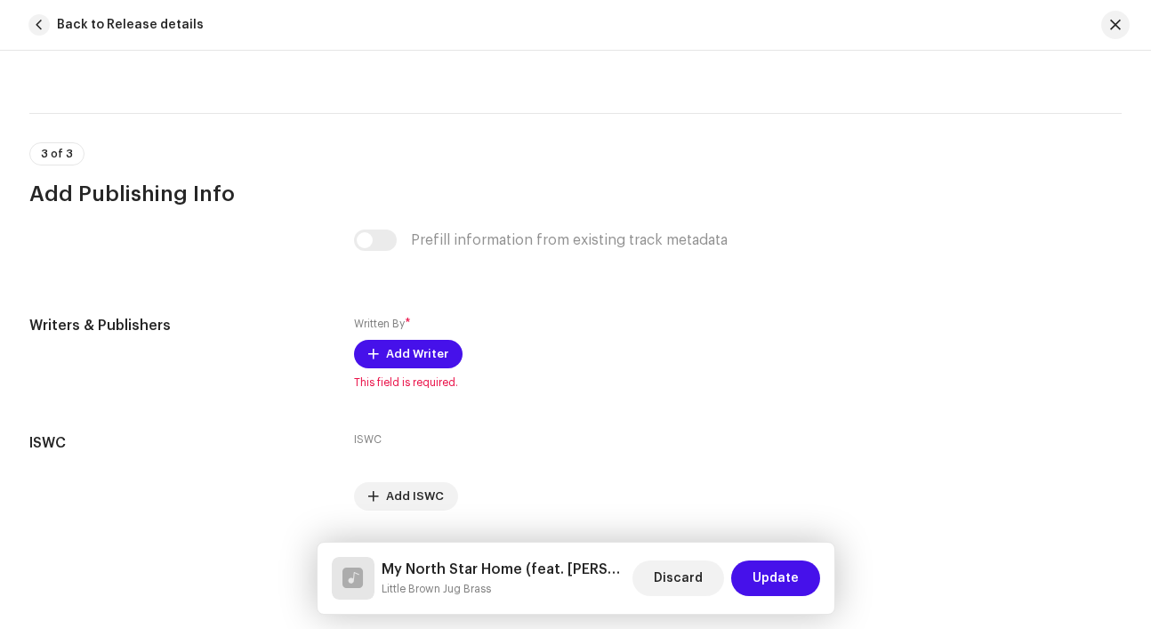
scroll to position [4243, 0]
click at [438, 357] on span "Add Writer" at bounding box center [417, 353] width 62 height 36
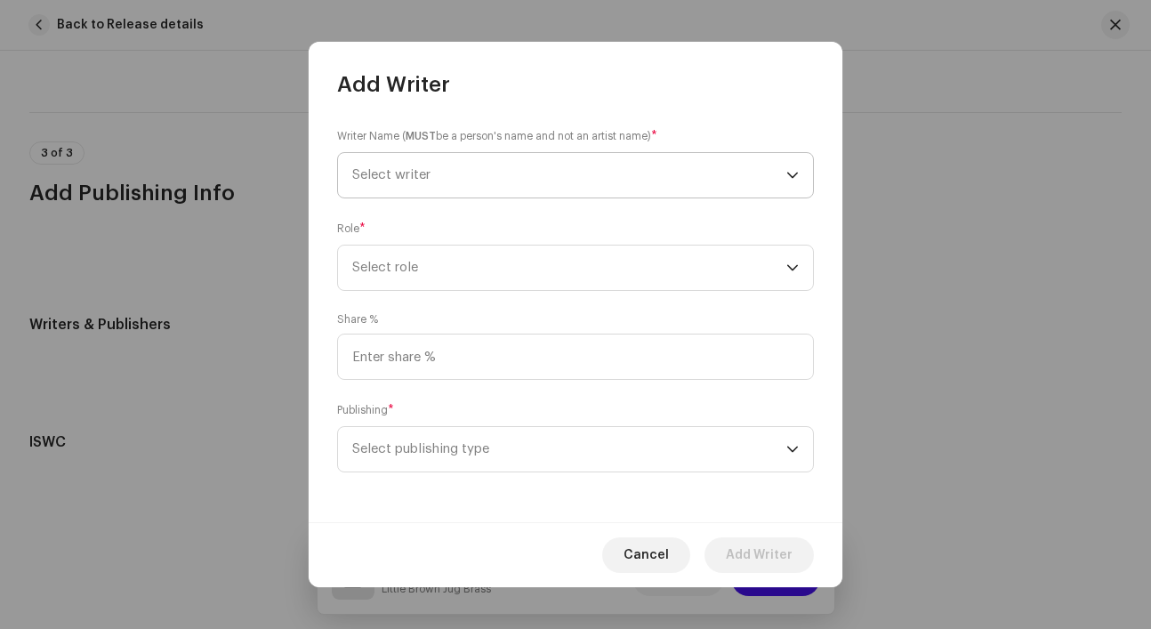
click at [503, 184] on span "Select writer" at bounding box center [569, 175] width 434 height 44
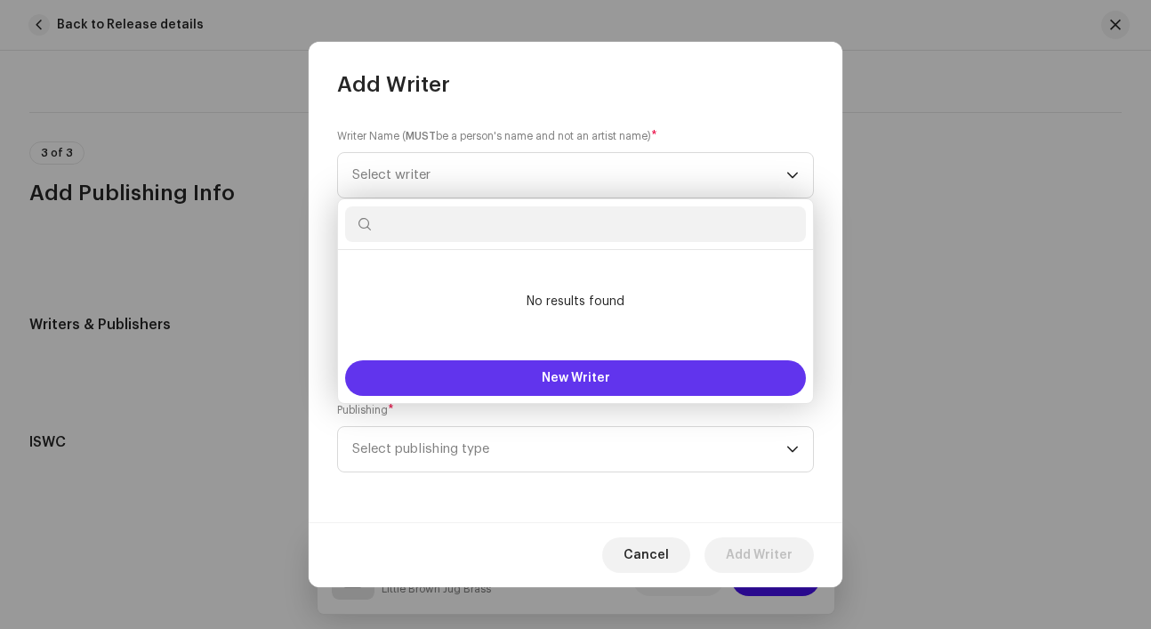
click at [493, 367] on button "New Writer" at bounding box center [575, 378] width 461 height 36
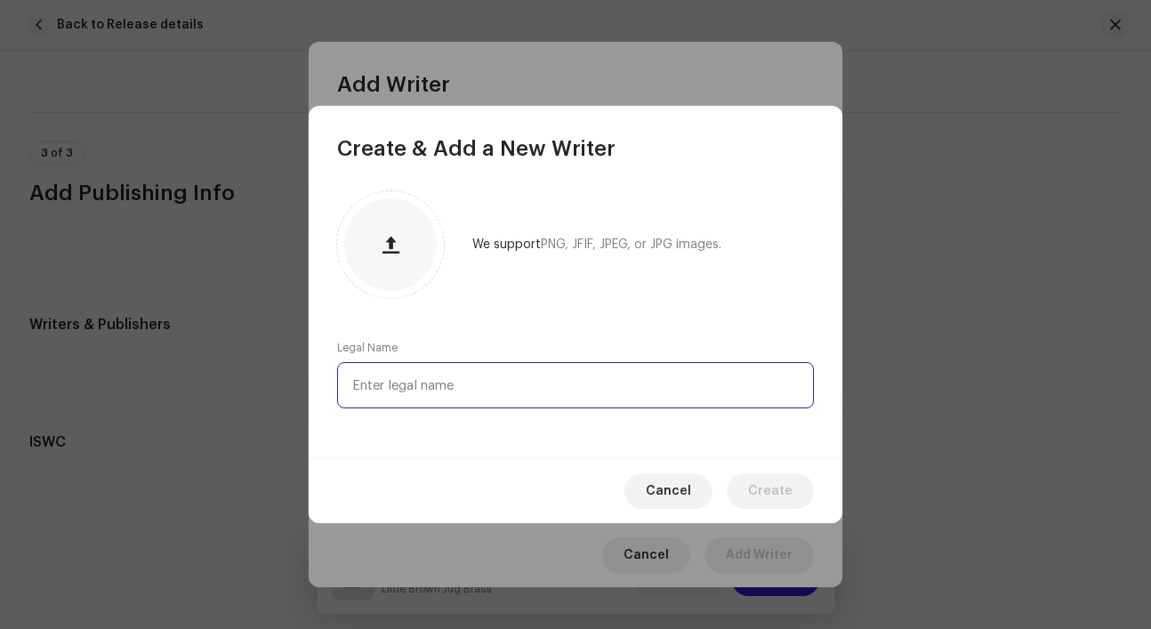
click at [494, 382] on input "text" at bounding box center [575, 385] width 477 height 46
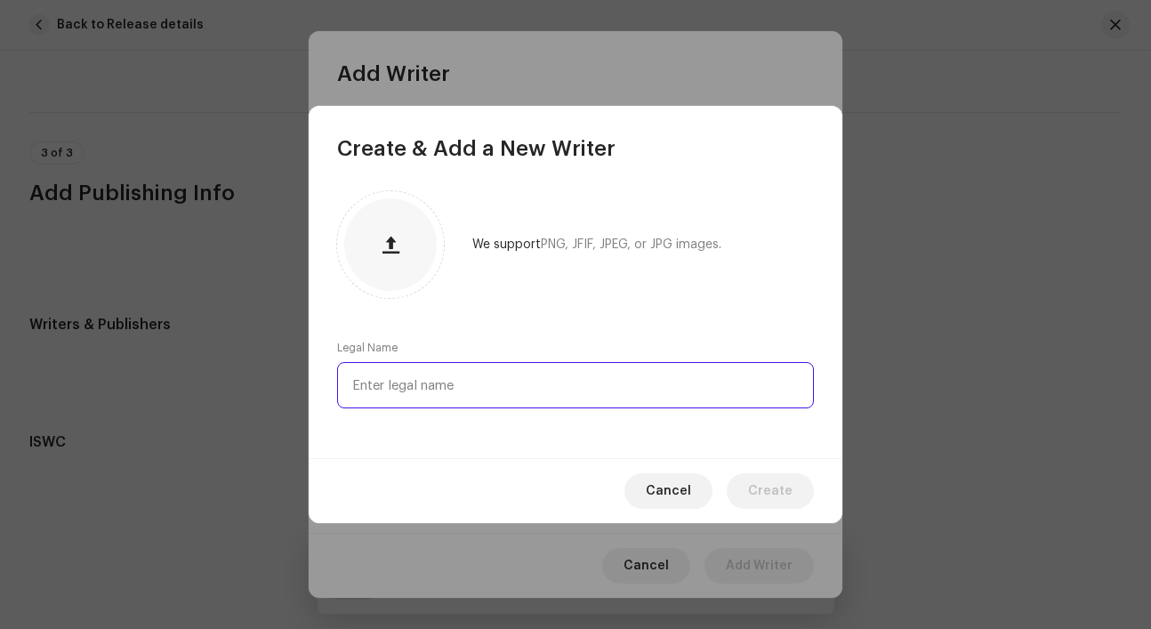
type input "S"
type input "Ashley Ghostkeeper"
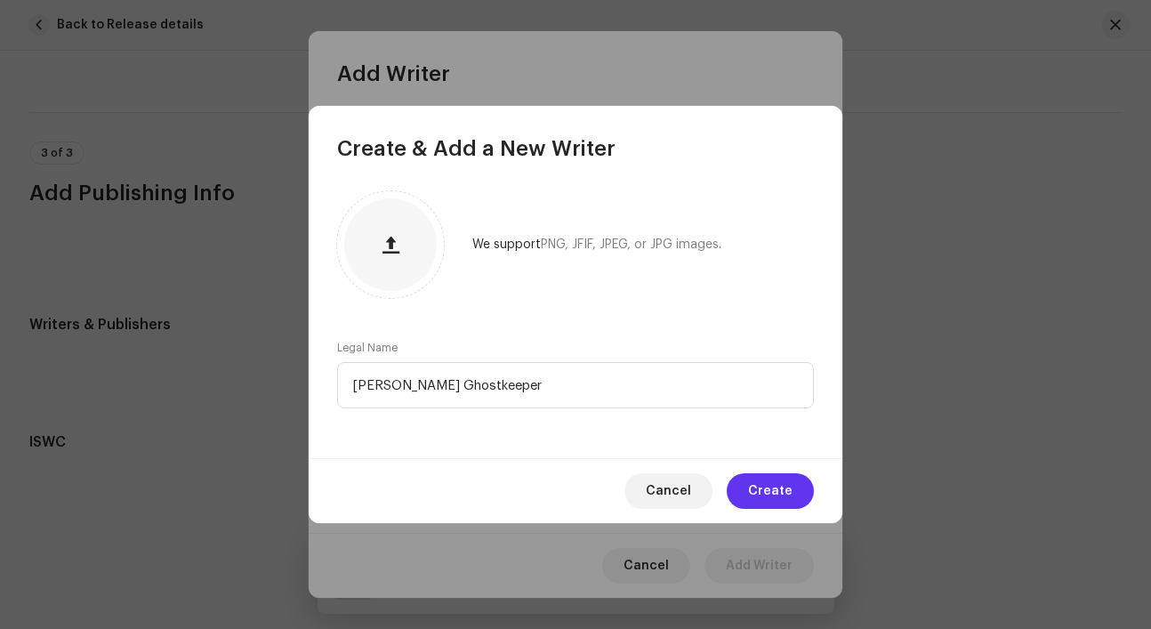
click at [763, 486] on span "Create" at bounding box center [770, 491] width 44 height 36
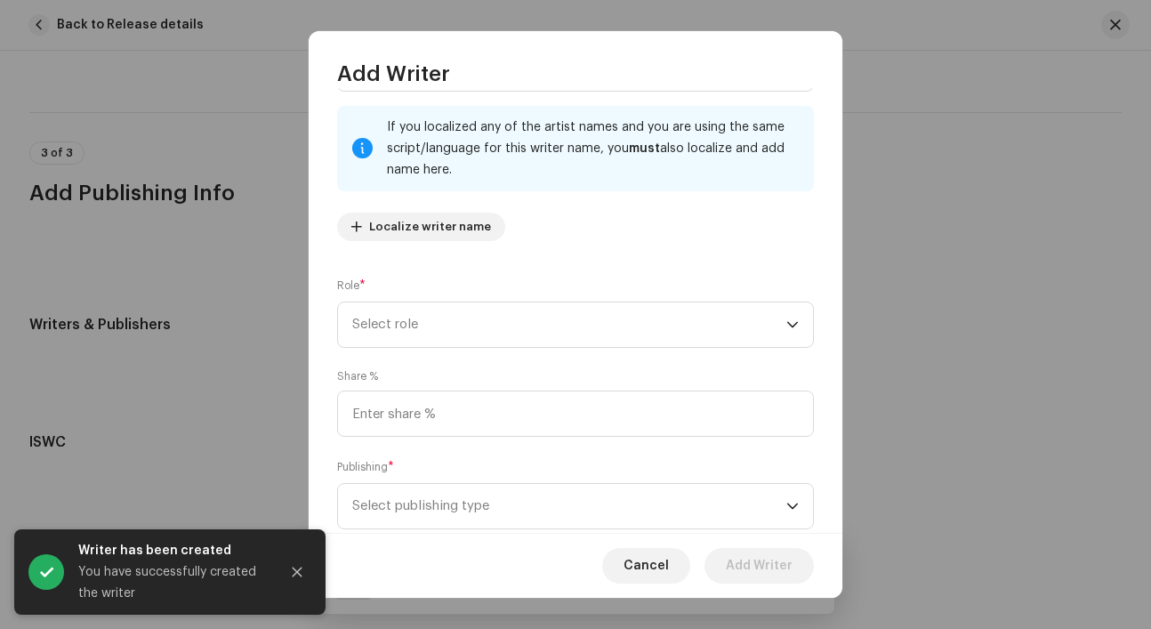
scroll to position [121, 0]
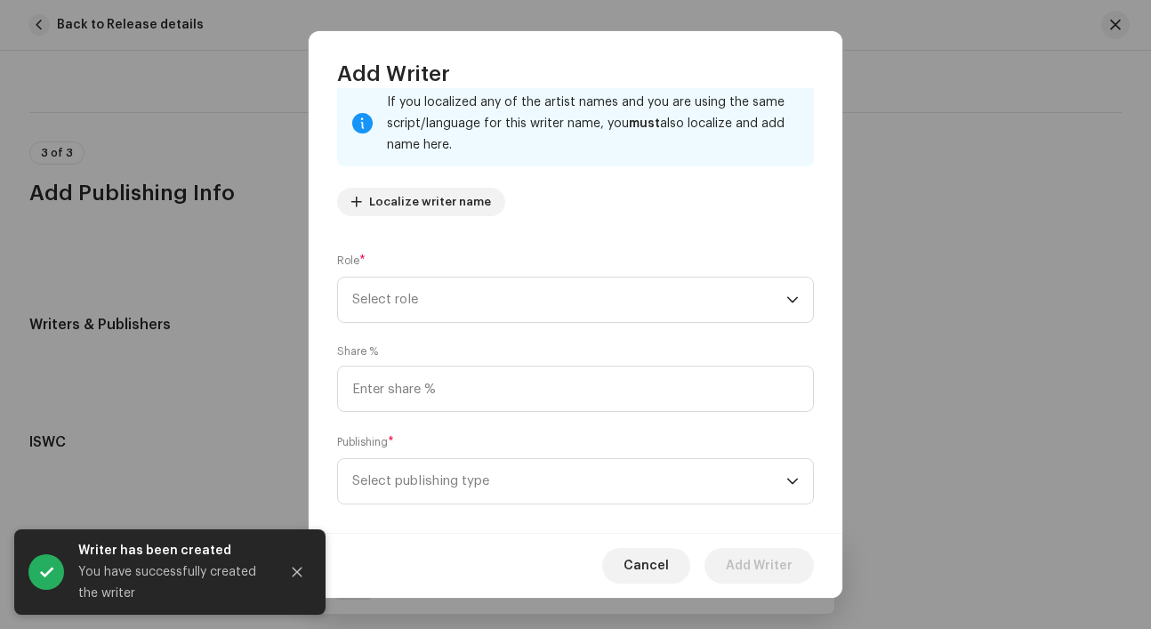
click at [575, 310] on span "Select role" at bounding box center [569, 299] width 434 height 44
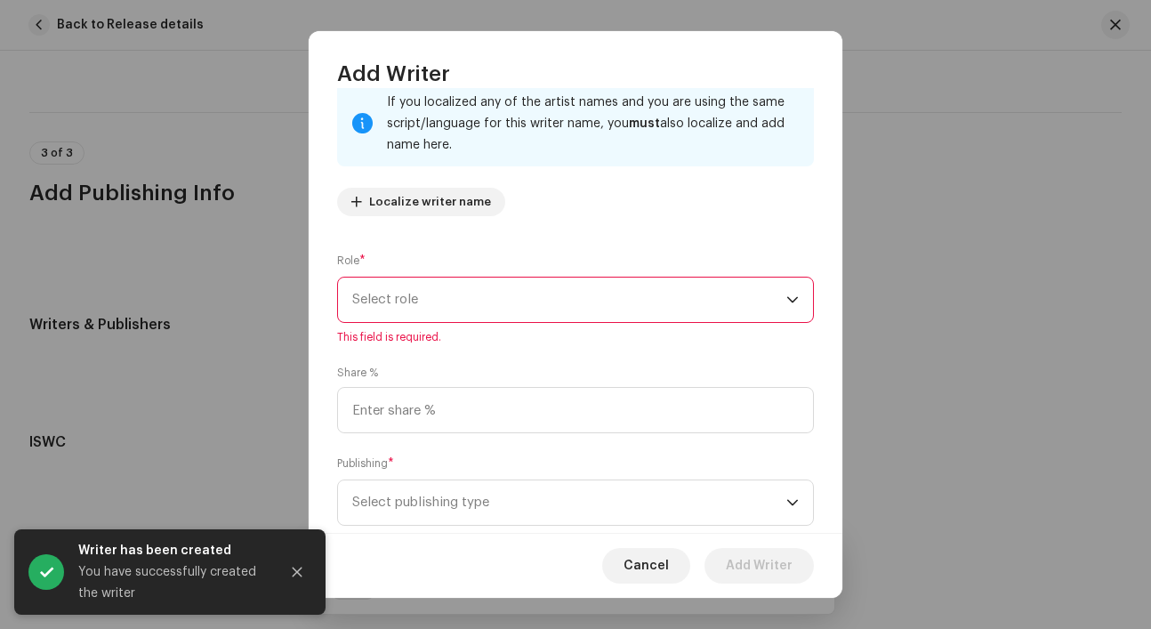
scroll to position [165, 0]
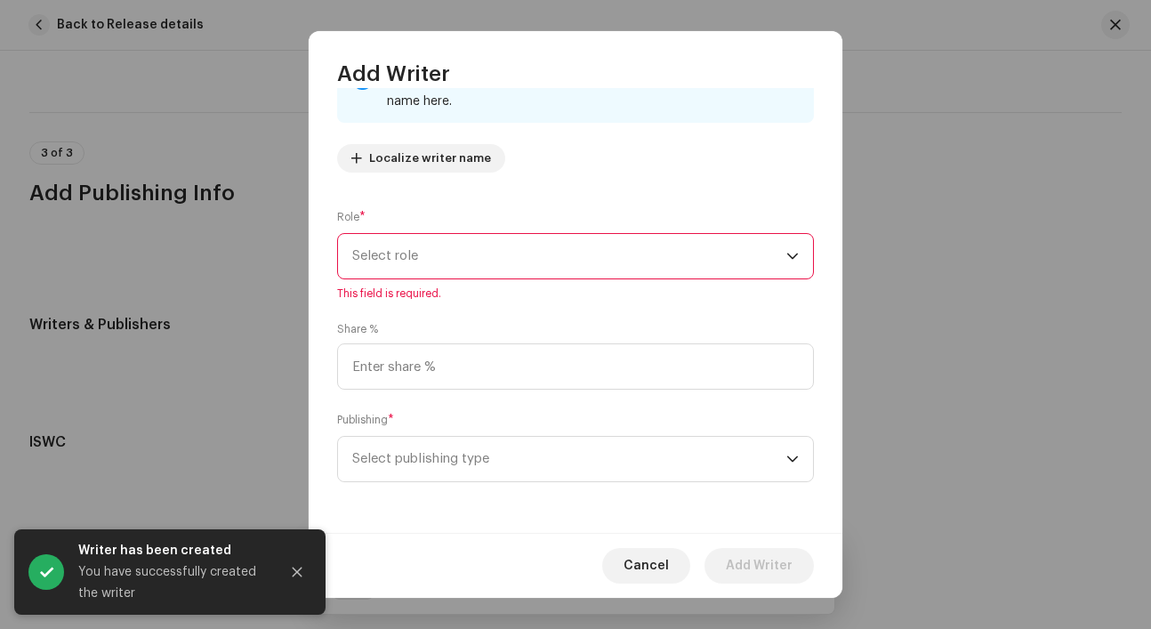
click at [561, 257] on span "Select role" at bounding box center [569, 256] width 434 height 44
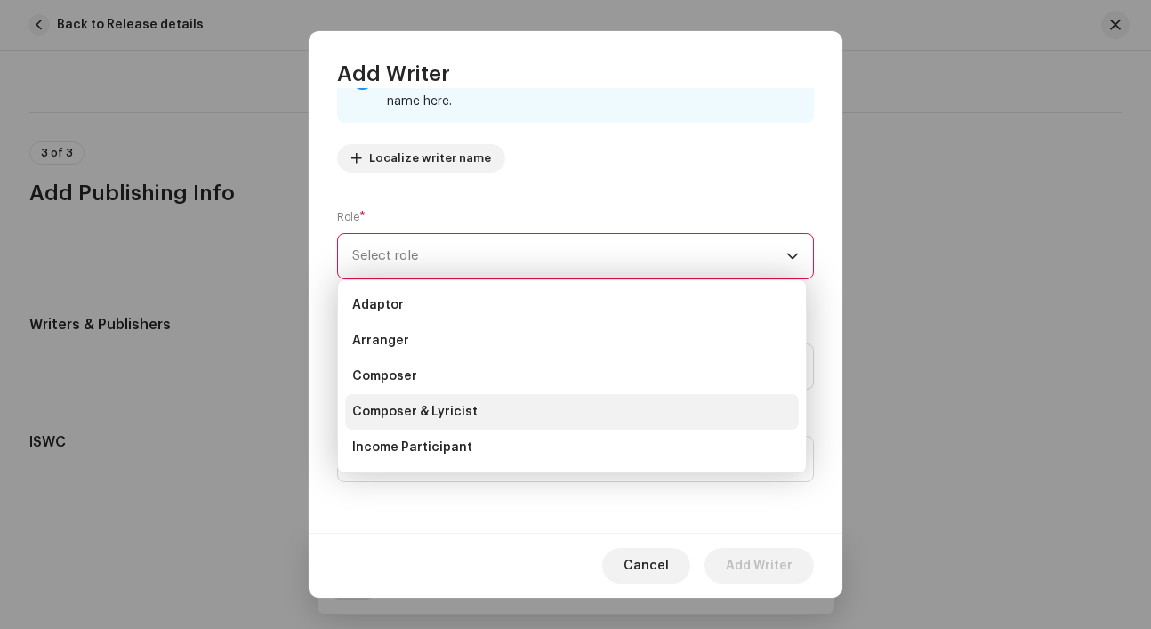
click at [497, 408] on li "Composer & Lyricist" at bounding box center [572, 412] width 454 height 36
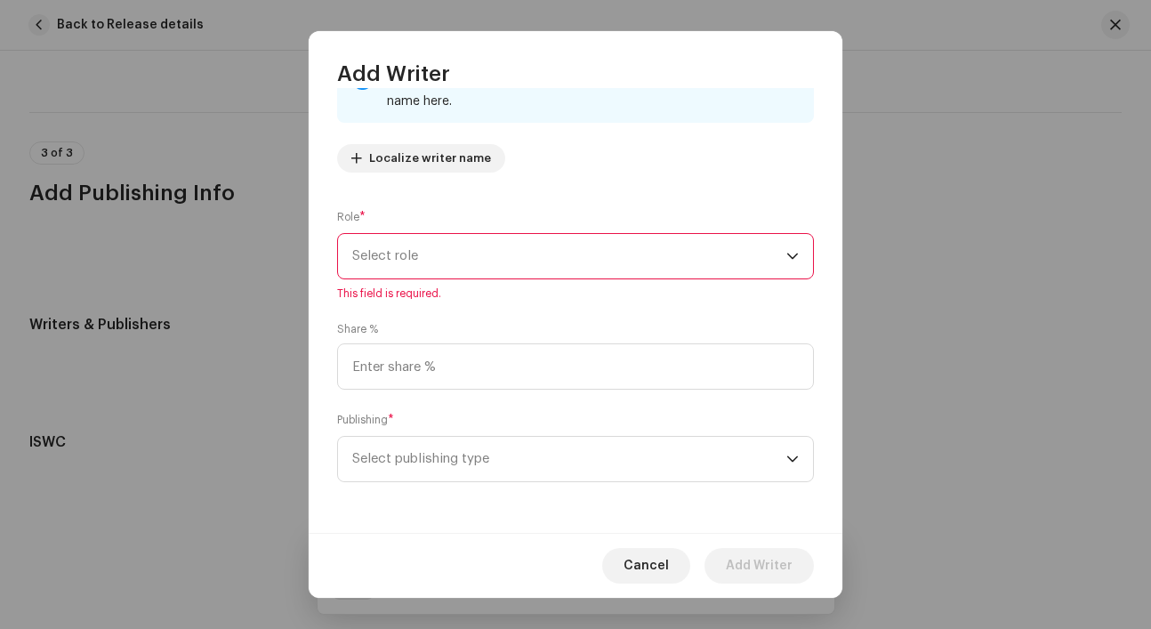
scroll to position [143, 0]
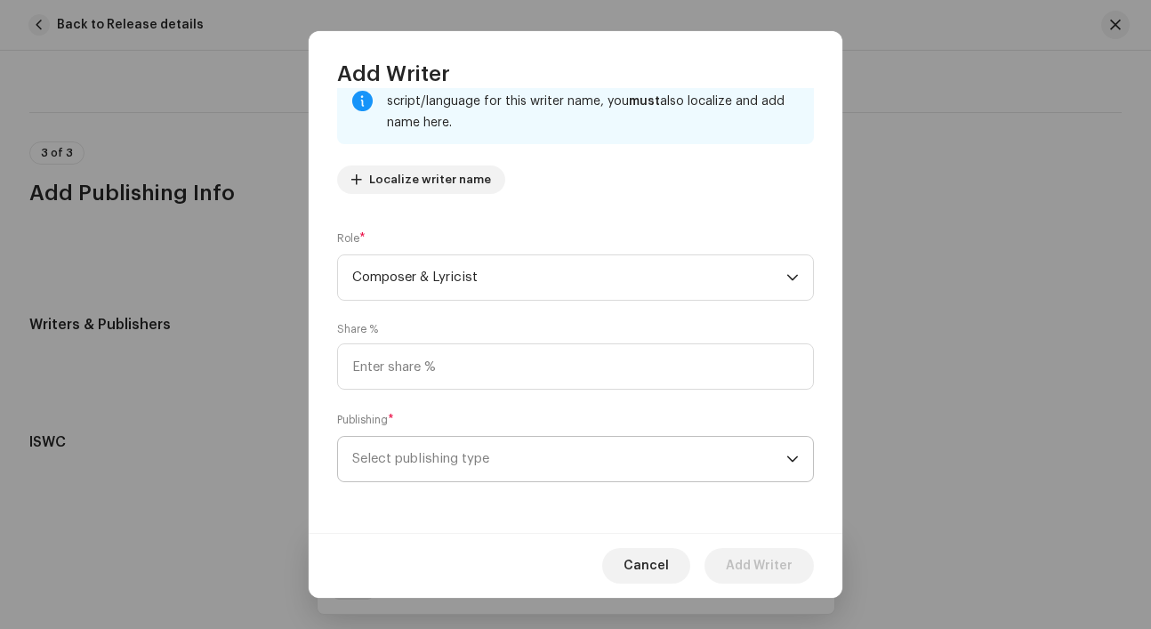
click at [540, 454] on span "Select publishing type" at bounding box center [569, 459] width 434 height 44
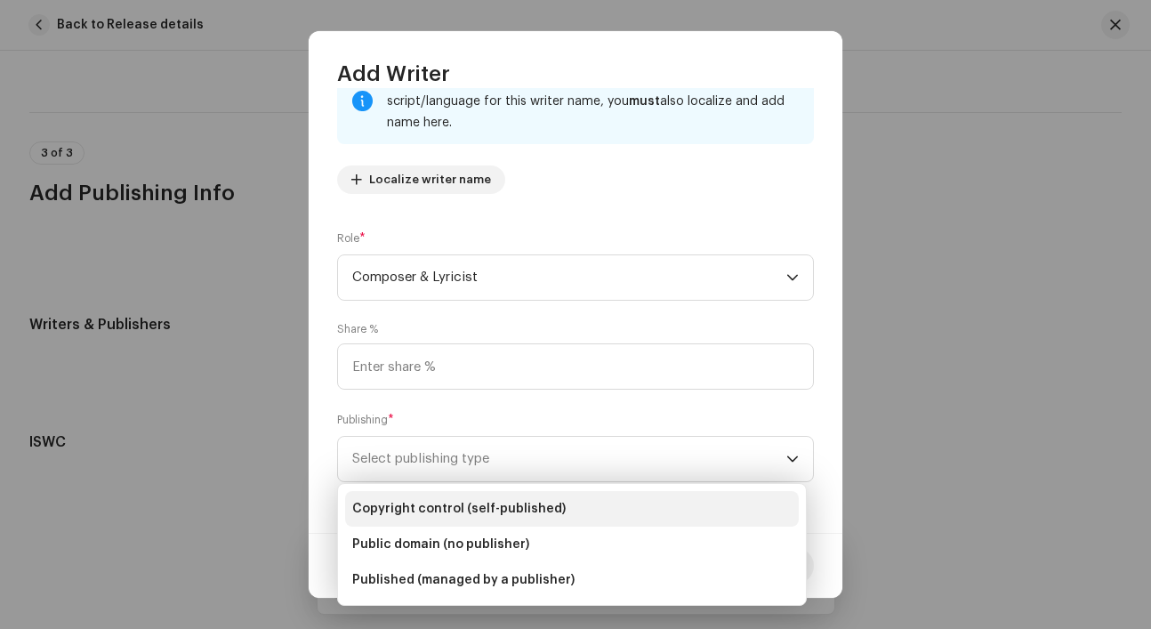
click at [543, 504] on span "Copyright control (self-published)" at bounding box center [458, 509] width 213 height 18
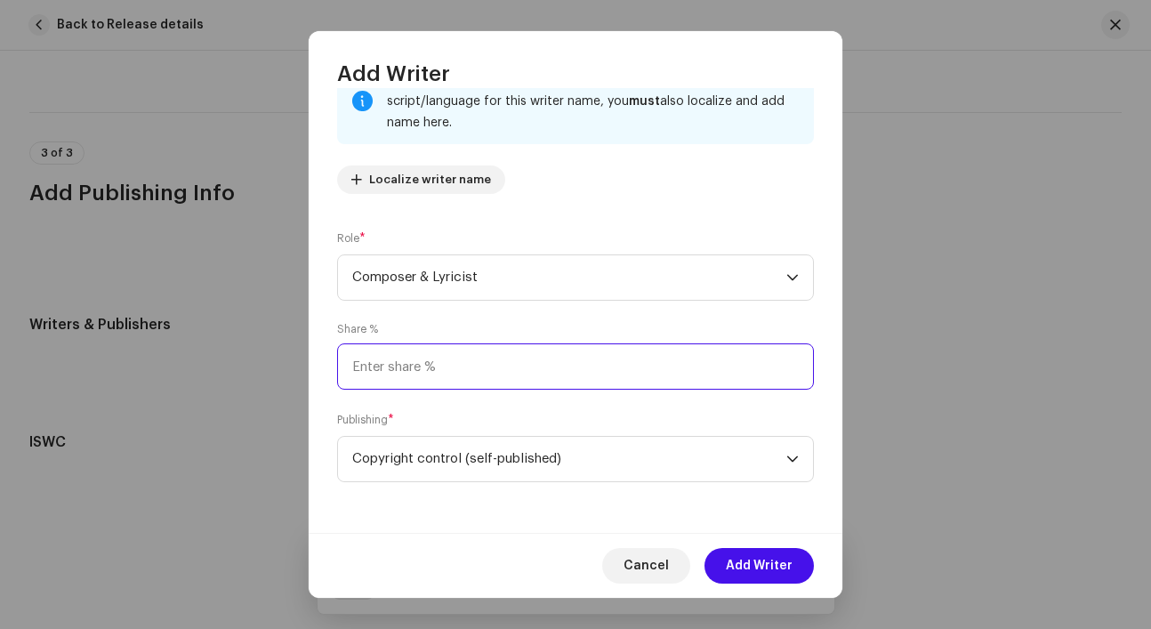
click at [521, 365] on input at bounding box center [575, 366] width 477 height 46
type input "100.00"
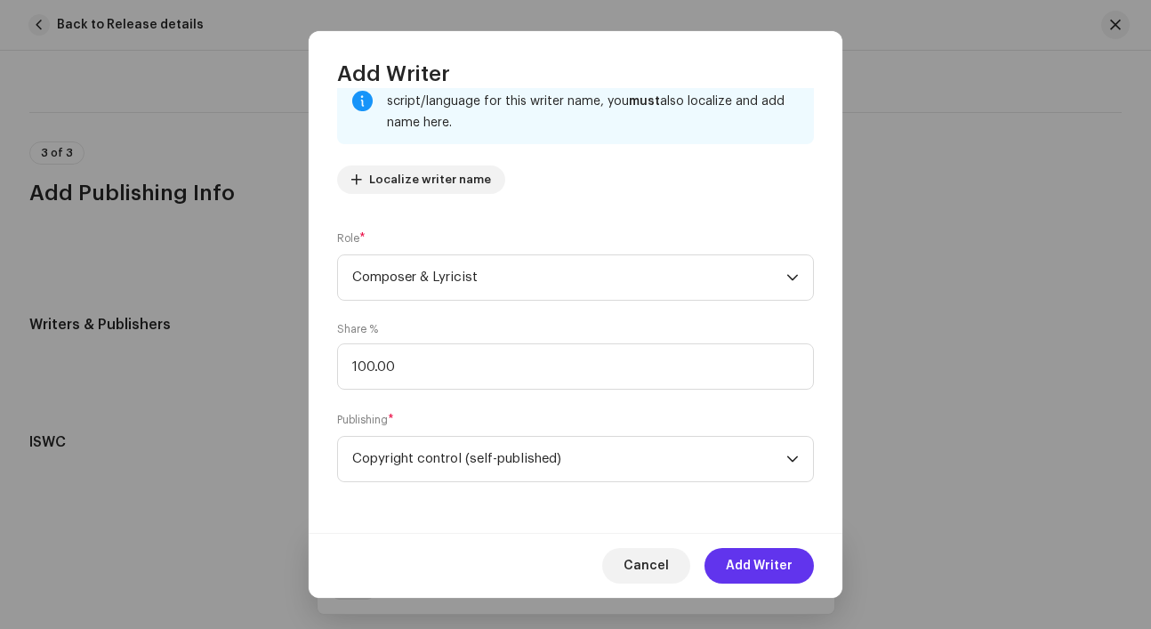
click at [734, 559] on span "Add Writer" at bounding box center [759, 566] width 67 height 36
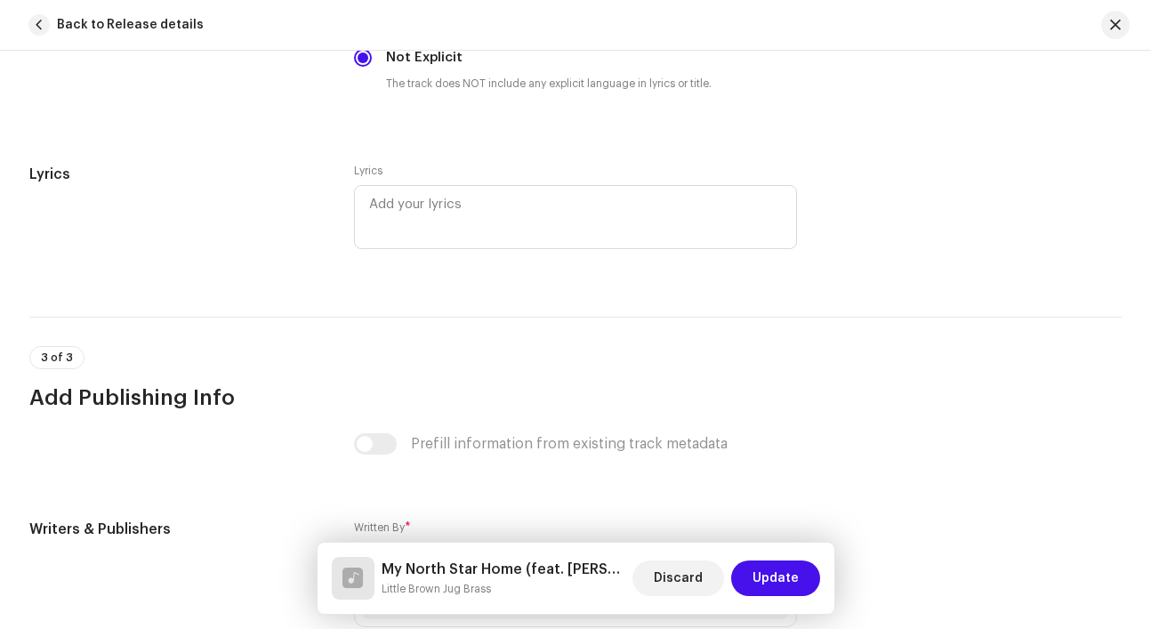
scroll to position [4070, 0]
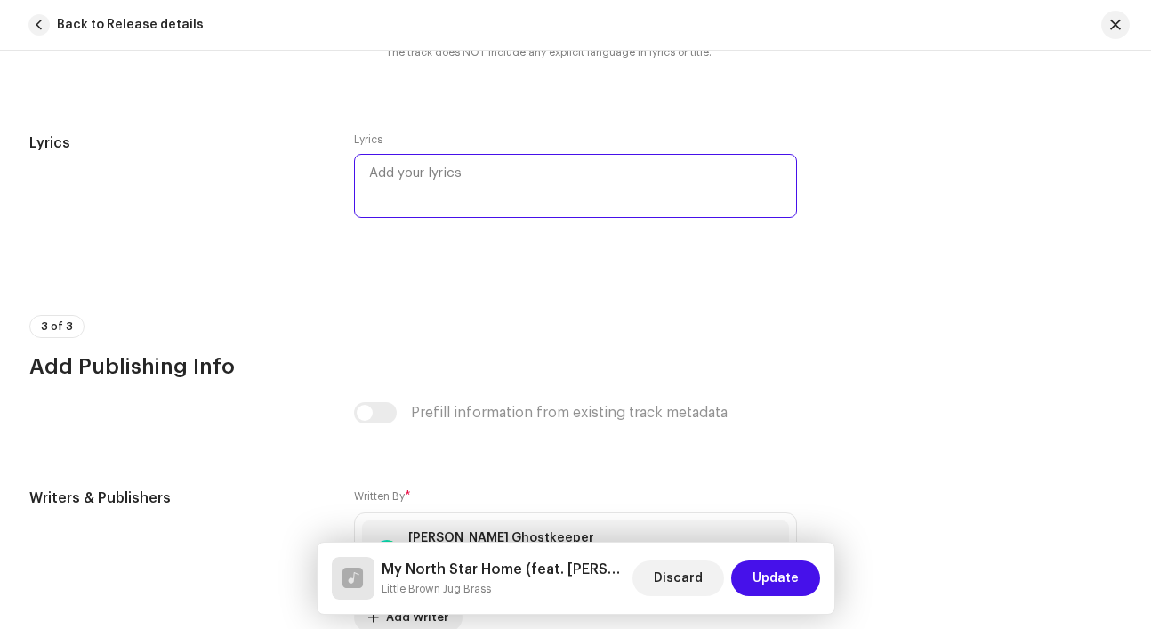
click at [430, 185] on textarea at bounding box center [575, 186] width 443 height 64
paste textarea "My North Star Home By: Ashley Lynn RiChard (Ghostkeeper DOC: Nov. 25th, 2024 CA…"
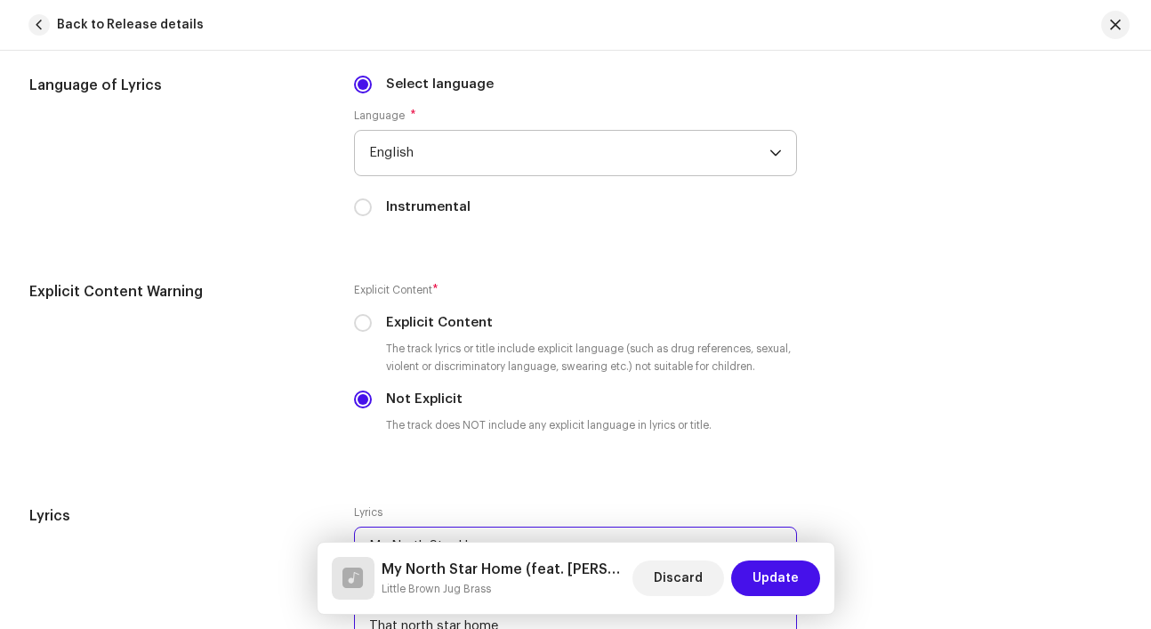
scroll to position [0, 0]
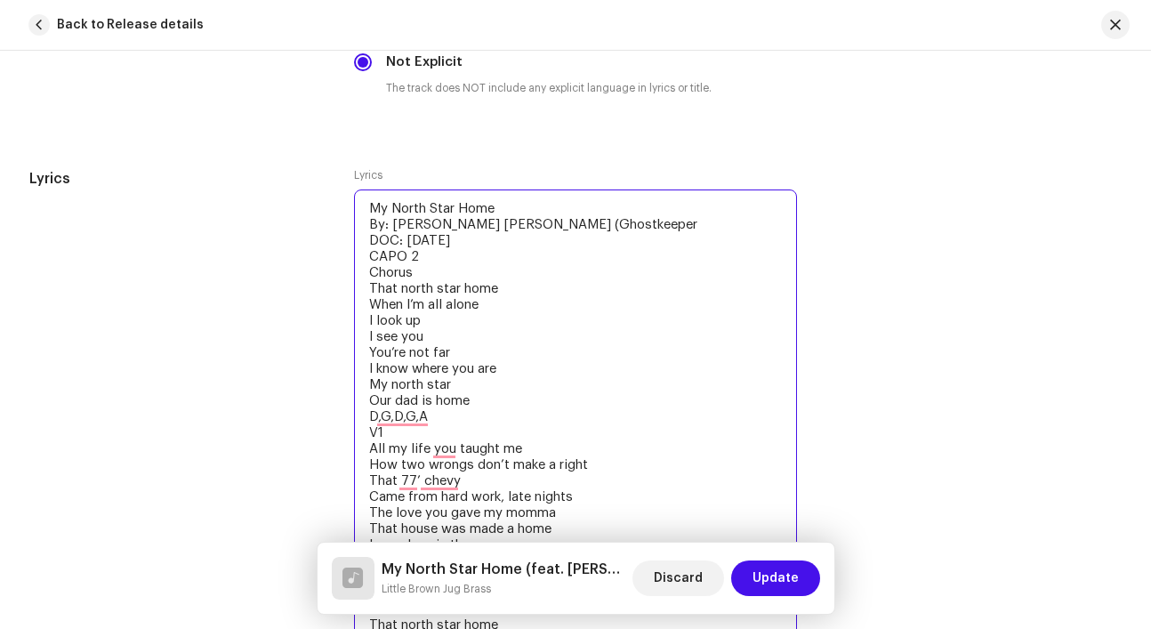
drag, startPoint x: 369, startPoint y: 213, endPoint x: 495, endPoint y: 251, distance: 132.0
click at [496, 252] on textarea "My North Star Home By: Ashley Lynn RiChard (Ghostkeeper DOC: Nov. 25th, 2024 CA…" at bounding box center [575, 640] width 443 height 902
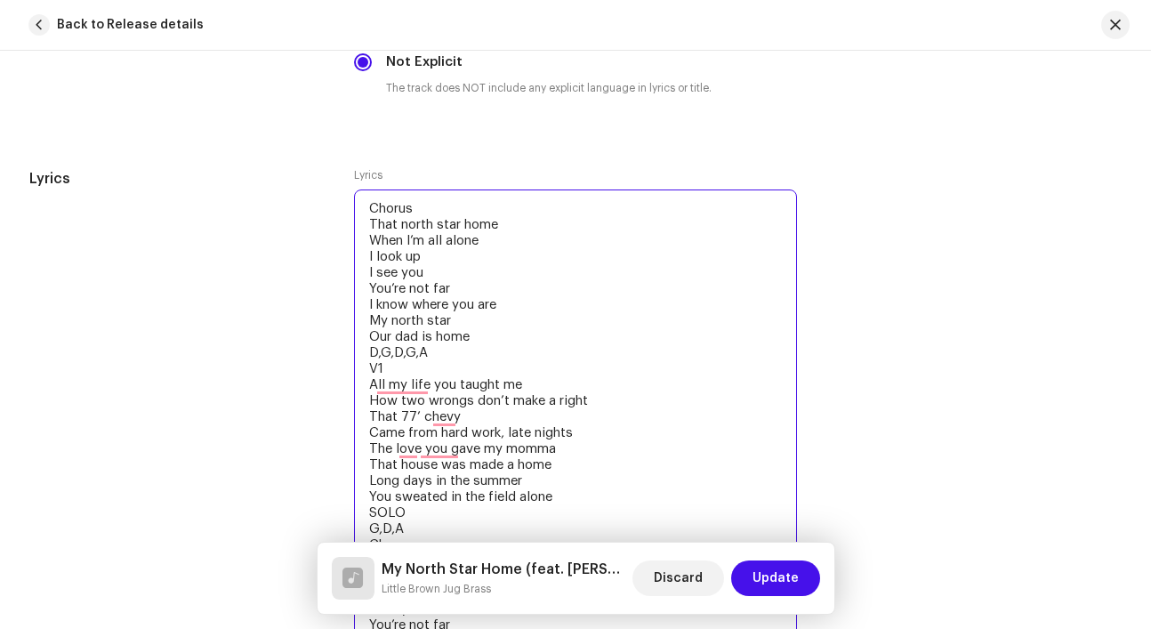
click at [498, 369] on textarea "Chorus That north star home When I’m all alone I look up I see you You’re not f…" at bounding box center [575, 624] width 443 height 870
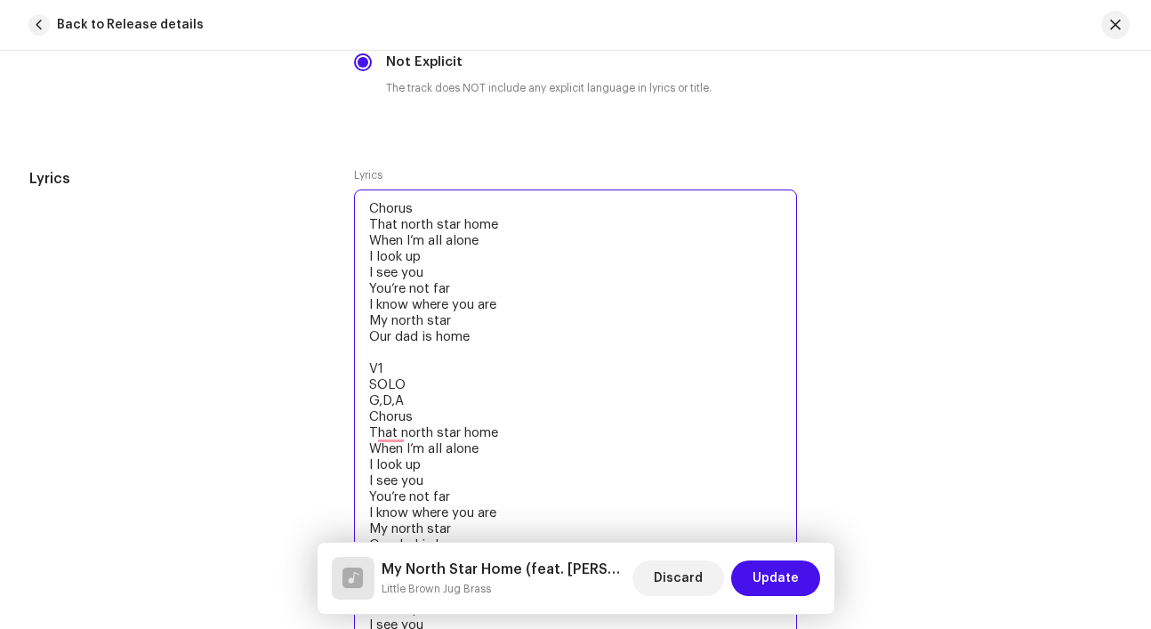
paste textarea "All my life you taught me How two wrongs don’t make a right That 77’ chevy Came…"
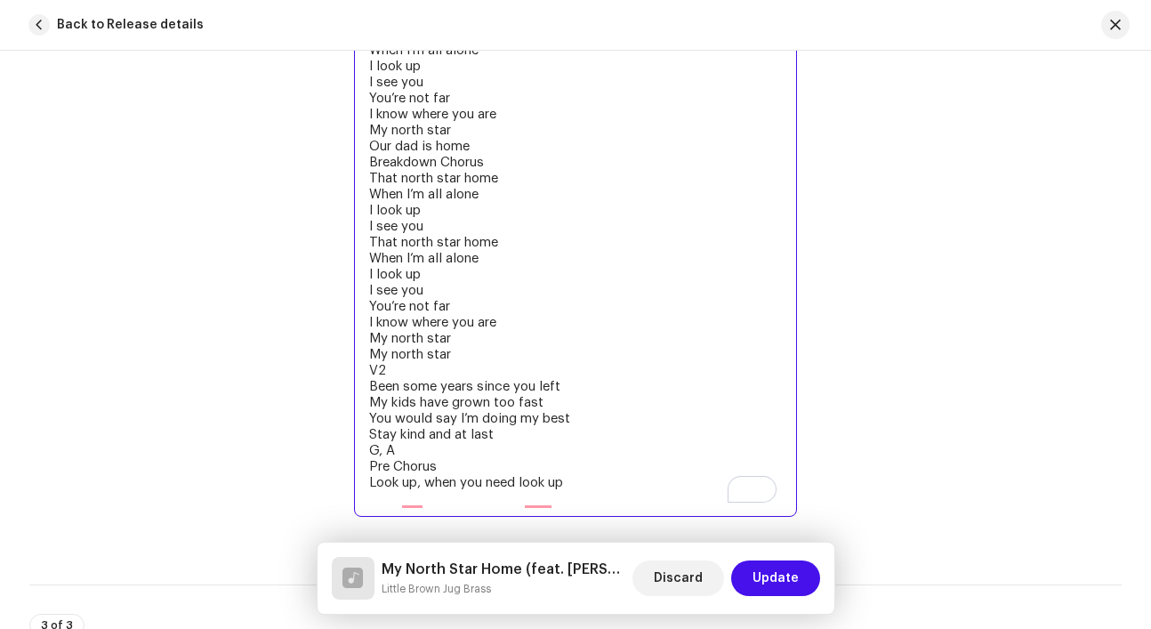
drag, startPoint x: 369, startPoint y: 404, endPoint x: 607, endPoint y: 519, distance: 264.5
click at [607, 517] on textarea "All my life you taught me How two wrongs don’t make a right That 77’ chevy Came…" at bounding box center [575, 90] width 443 height 854
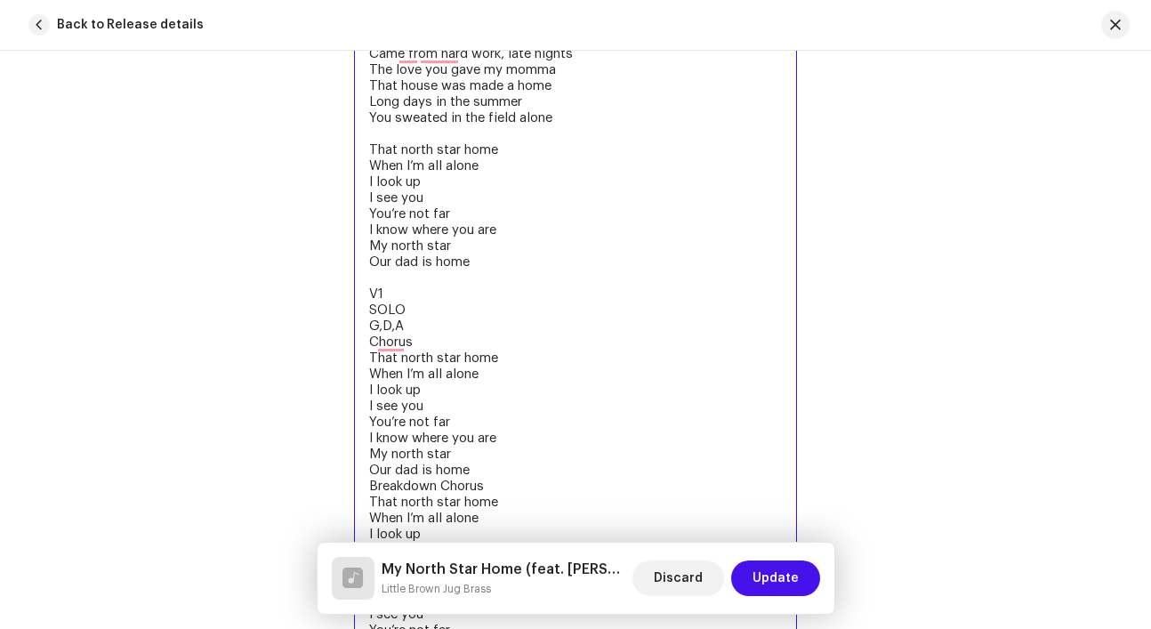
click at [526, 303] on textarea "All my life you taught me How two wrongs don’t make a right That 77’ chevy Came…" at bounding box center [575, 366] width 443 height 758
paste textarea "Been some years since you left My kids have grown too fast You would say I’m do…"
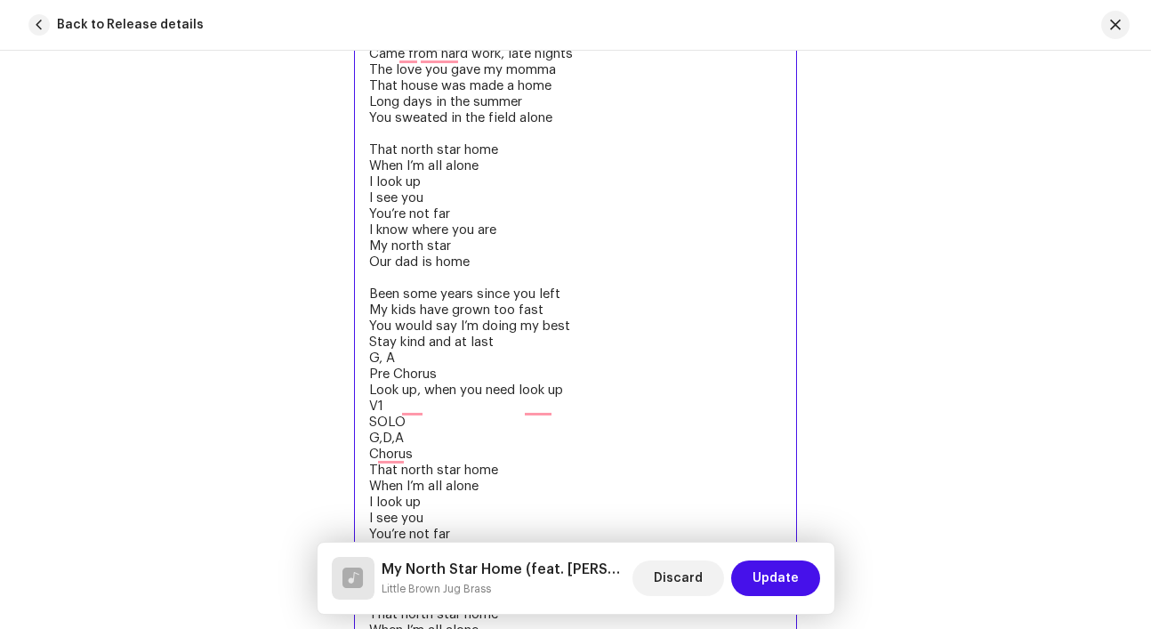
drag, startPoint x: 368, startPoint y: 379, endPoint x: 455, endPoint y: 399, distance: 89.5
click at [455, 399] on textarea "All my life you taught me How two wrongs don’t make a right That 77’ chevy Came…" at bounding box center [575, 422] width 443 height 870
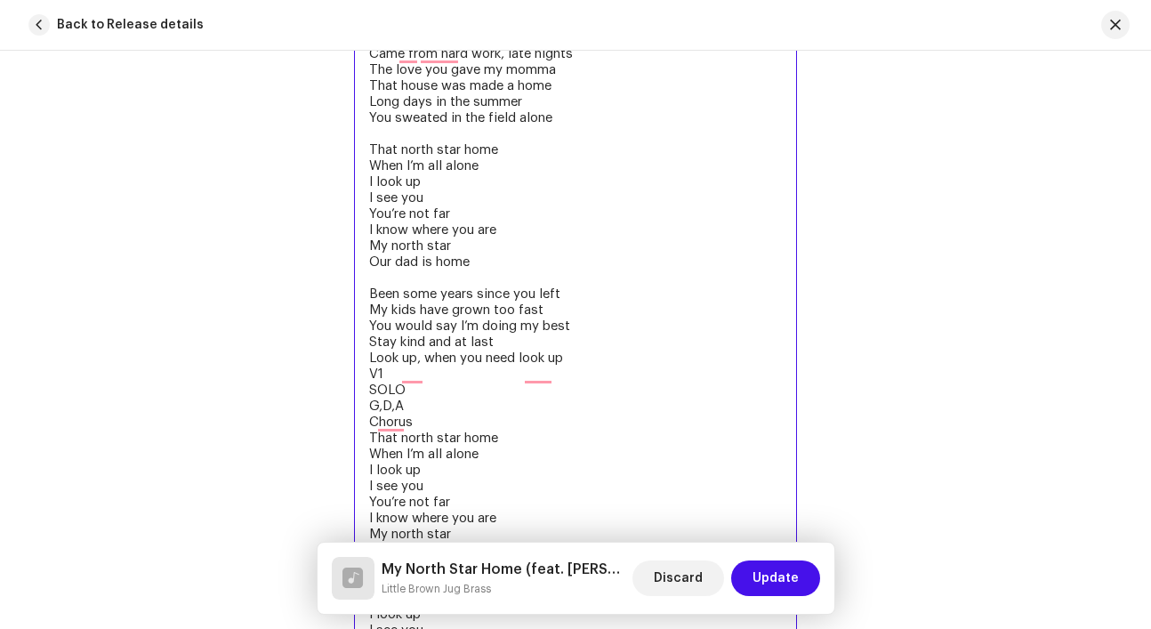
click at [373, 398] on textarea "All my life you taught me How two wrongs don’t make a right That 77’ chevy Came…" at bounding box center [575, 406] width 443 height 838
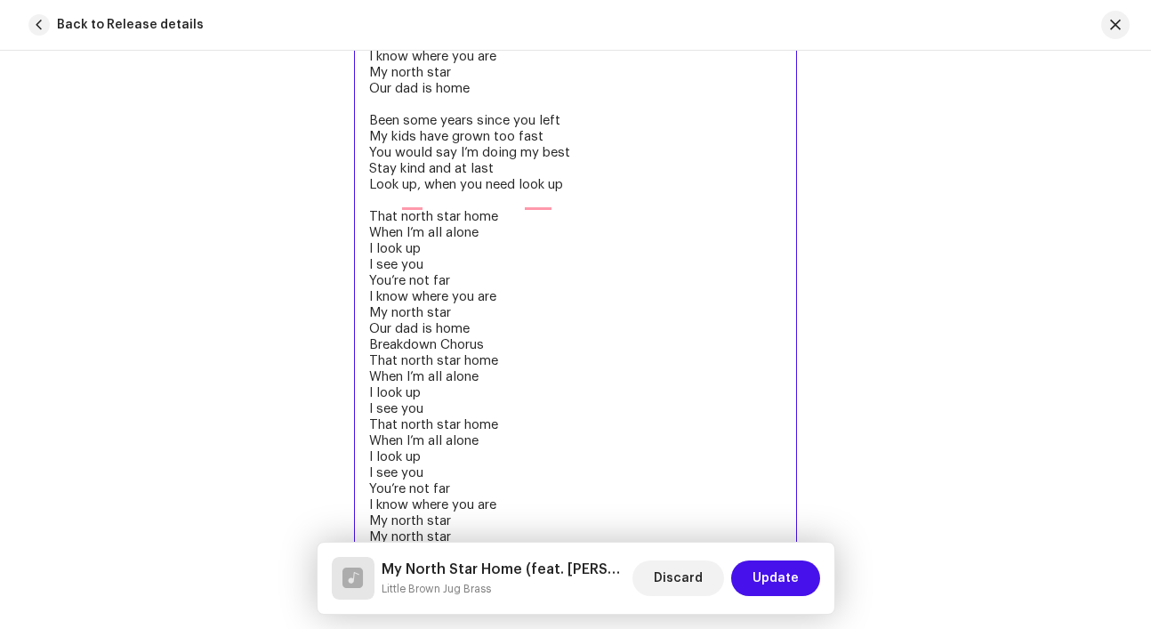
click at [591, 360] on textarea "All my life you taught me How two wrongs don’t make a right That 77’ chevy Came…" at bounding box center [575, 208] width 443 height 790
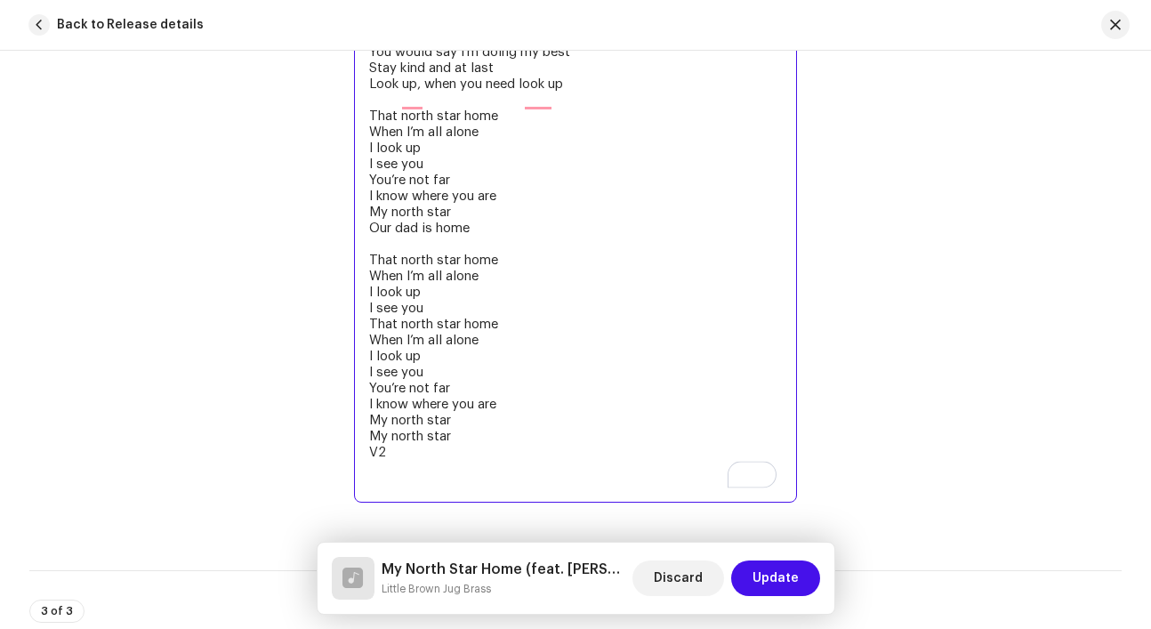
click at [550, 340] on textarea "All my life you taught me How two wrongs don’t make a right That 77’ chevy Came…" at bounding box center [575, 108] width 443 height 790
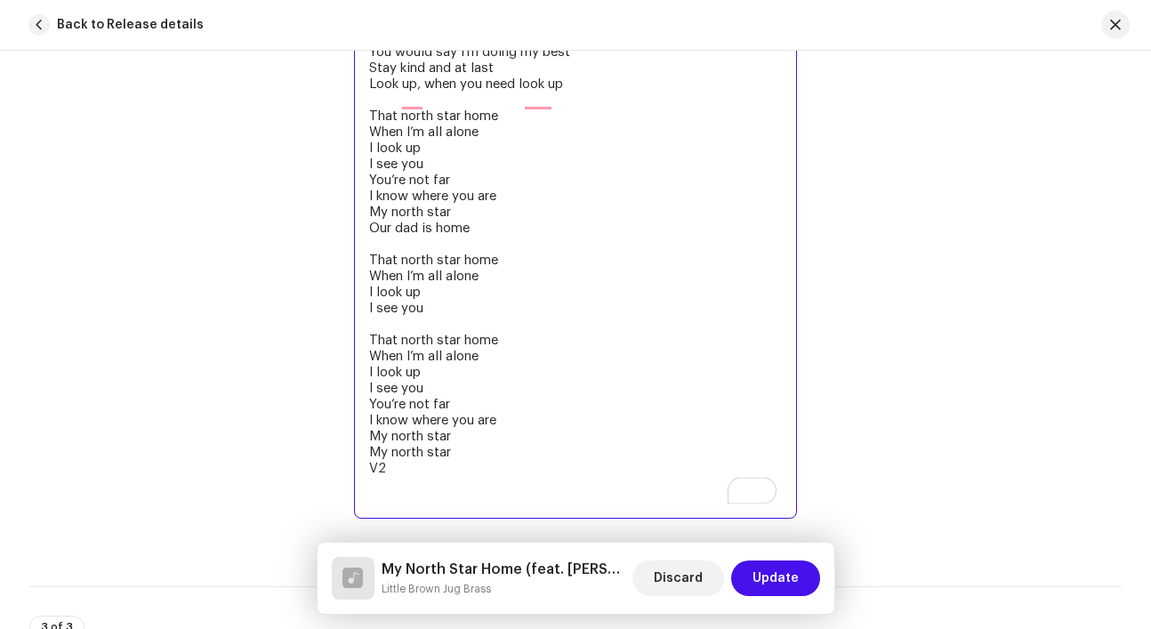
click at [508, 463] on textarea "All my life you taught me How two wrongs don’t make a right That 77’ chevy Came…" at bounding box center [575, 116] width 443 height 806
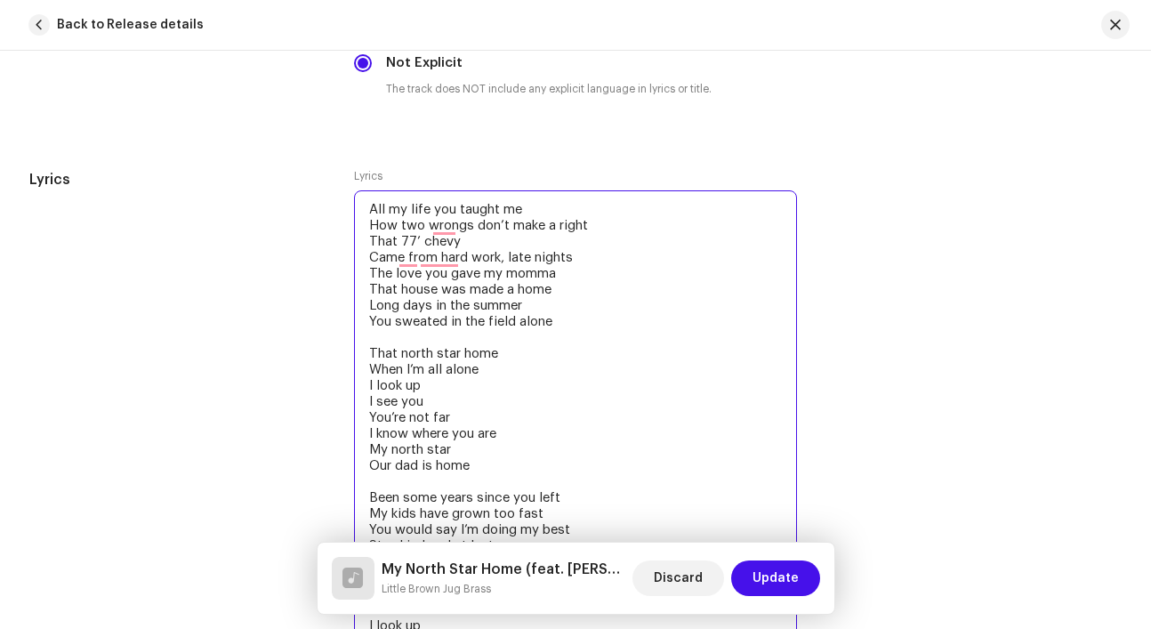
click at [497, 215] on textarea "All my life you taught me How two wrongs don’t make a right That 77’ chevy Came…" at bounding box center [575, 577] width 443 height 774
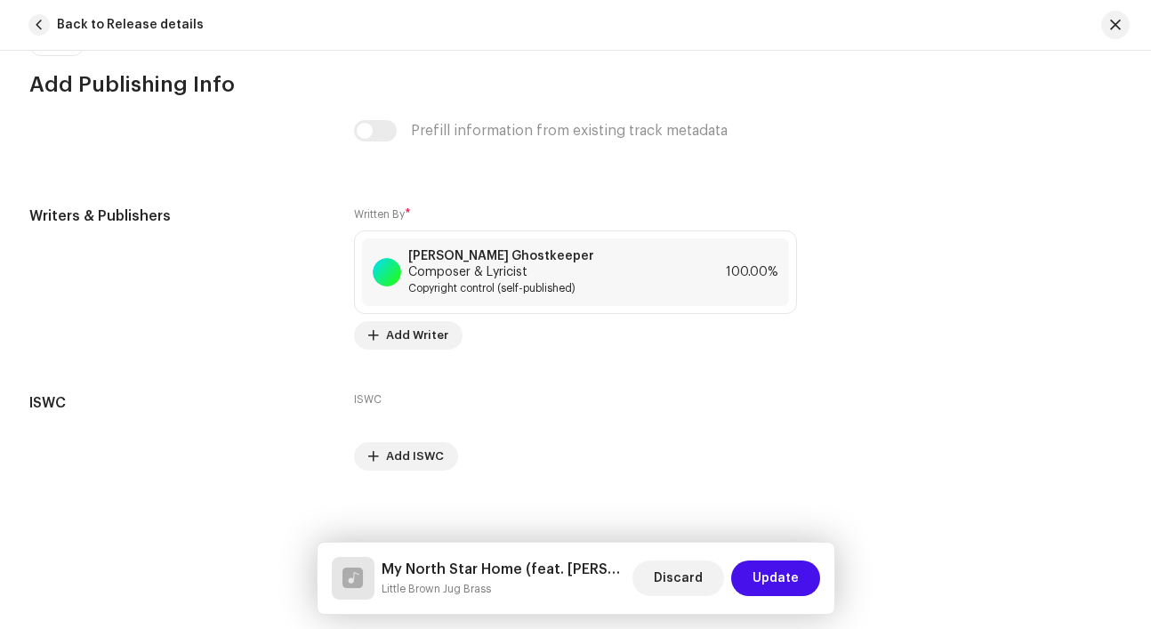
type textarea "All my life you taught me How two wrongs don’t make a right That 77’ chevy Came…"
click at [379, 135] on div "Prefill information from existing track metadata" at bounding box center [575, 130] width 443 height 21
click at [796, 575] on span "Update" at bounding box center [775, 578] width 46 height 36
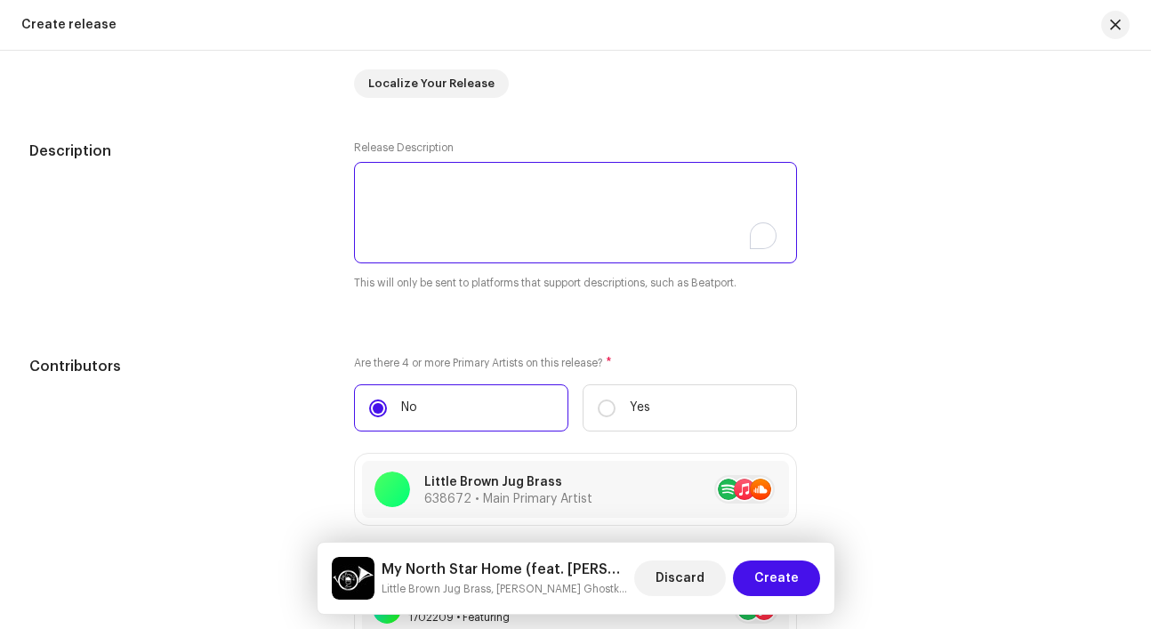
click at [565, 211] on textarea "To enrich screen reader interactions, please activate Accessibility in Grammarl…" at bounding box center [575, 212] width 443 height 101
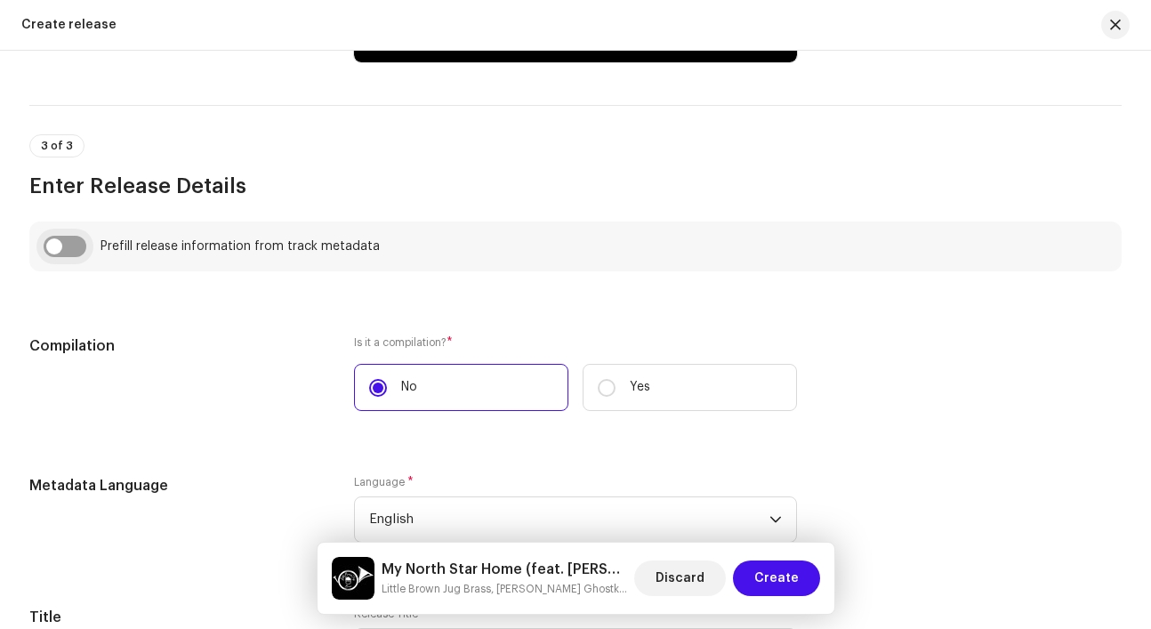
click at [76, 253] on input "checkbox" at bounding box center [65, 246] width 43 height 21
checkbox input "true"
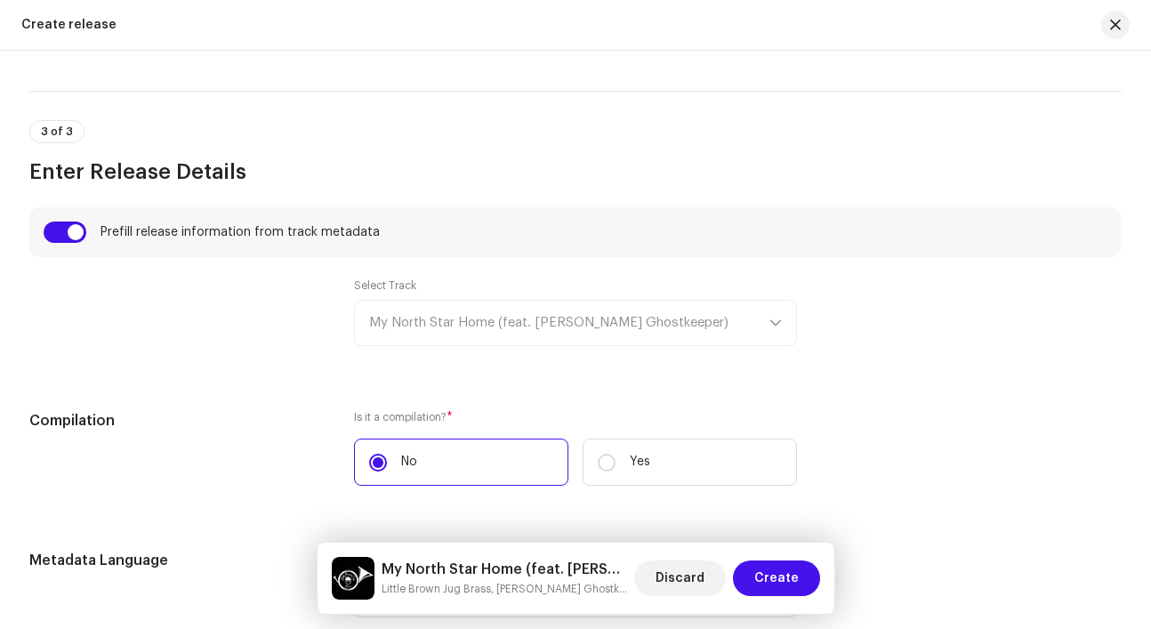
click at [530, 325] on div "Select Track My North Star Home (feat. Ashley Ghostkeeper)" at bounding box center [575, 312] width 443 height 68
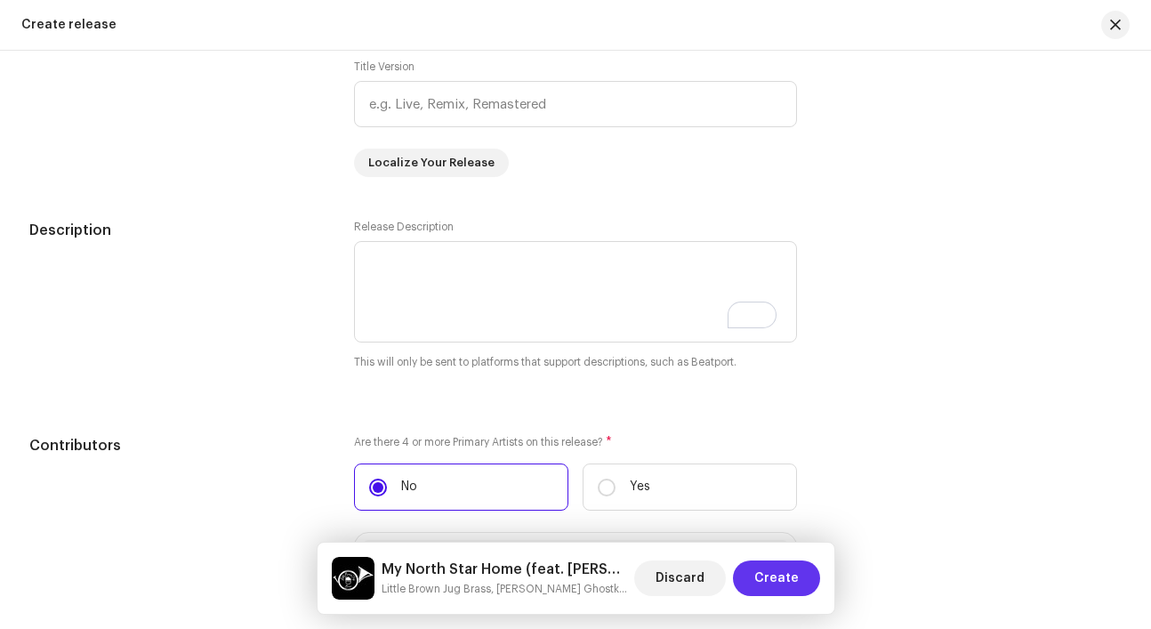
click at [768, 574] on span "Create" at bounding box center [776, 578] width 44 height 36
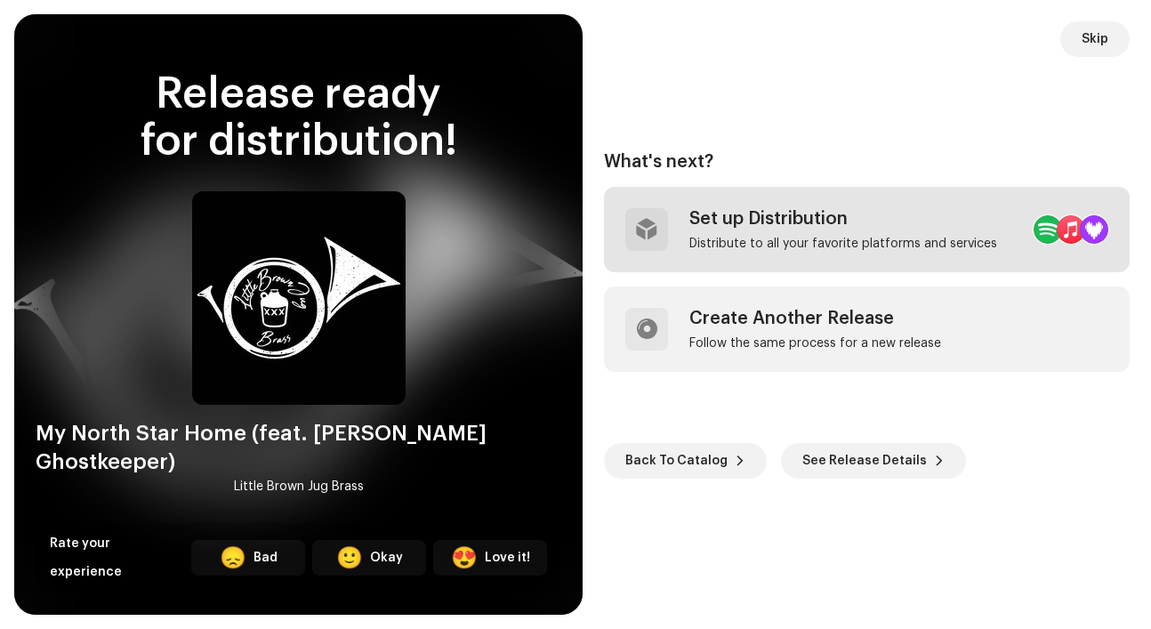
click at [808, 245] on div "Distribute to all your favorite platforms and services" at bounding box center [843, 244] width 308 height 14
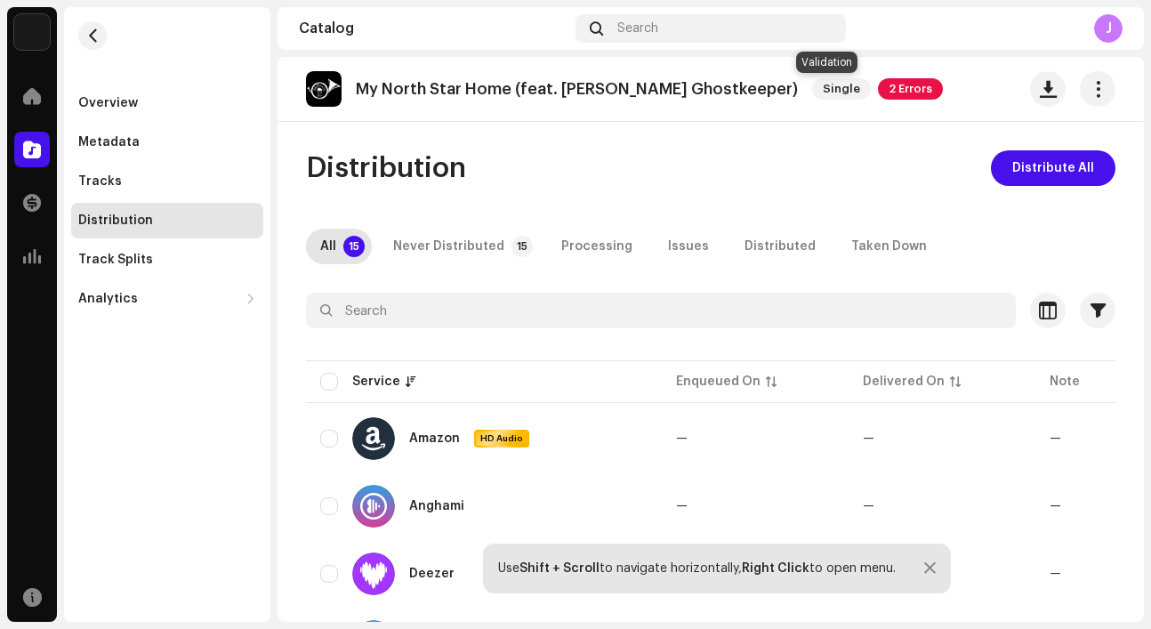
click at [878, 91] on span "2 Errors" at bounding box center [910, 88] width 65 height 21
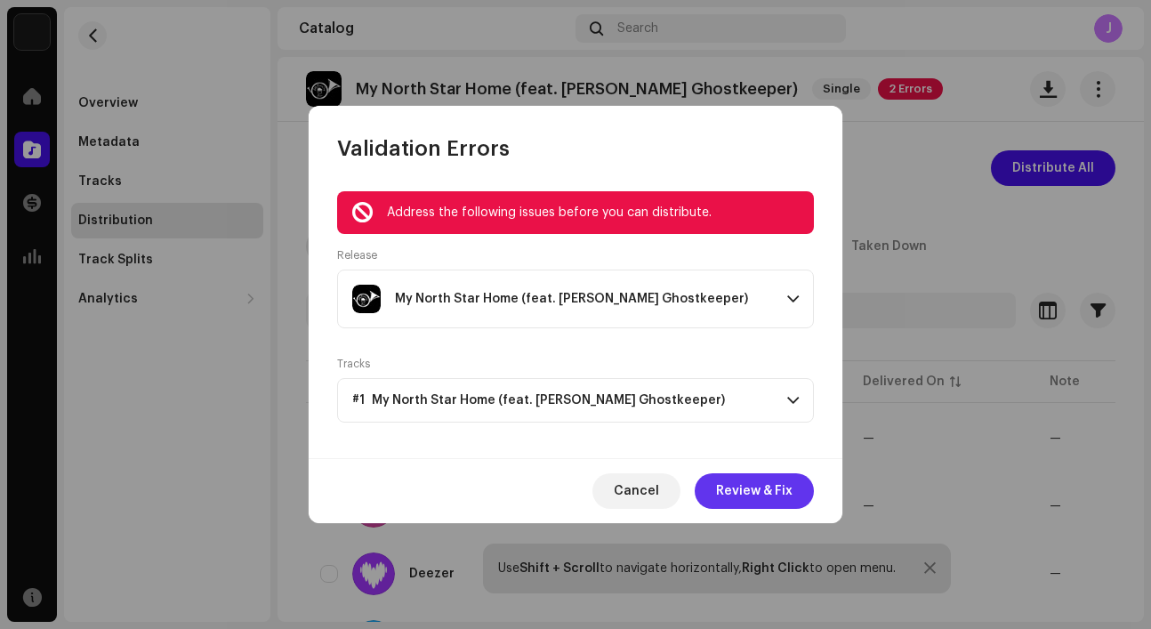
click at [753, 485] on span "Review & Fix" at bounding box center [754, 491] width 76 height 36
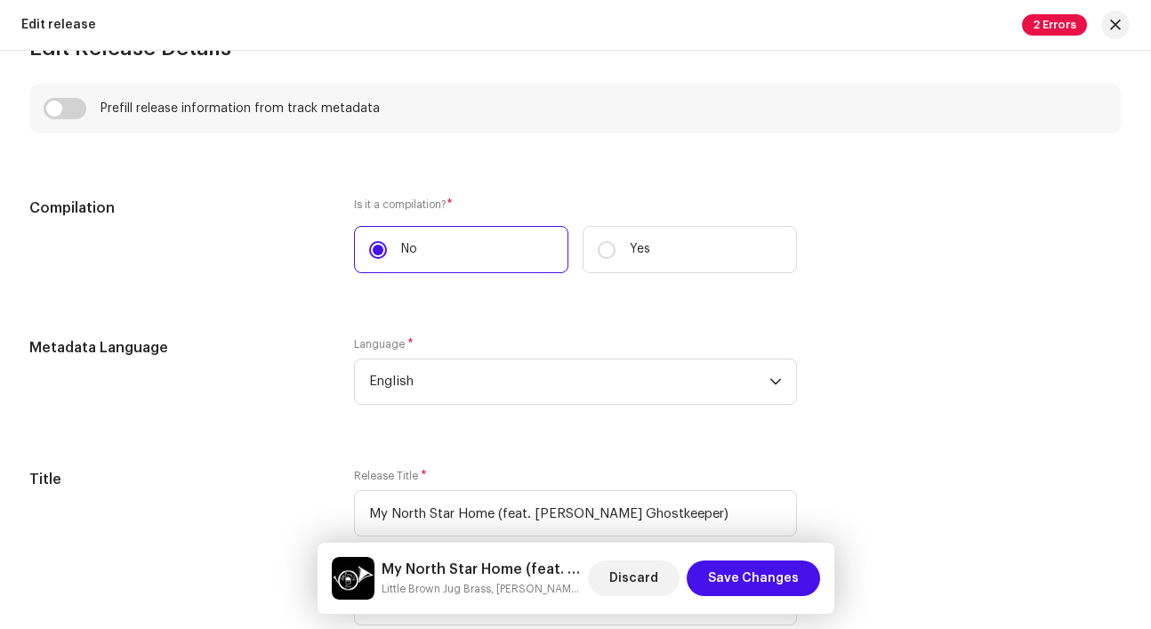
scroll to position [1273, 0]
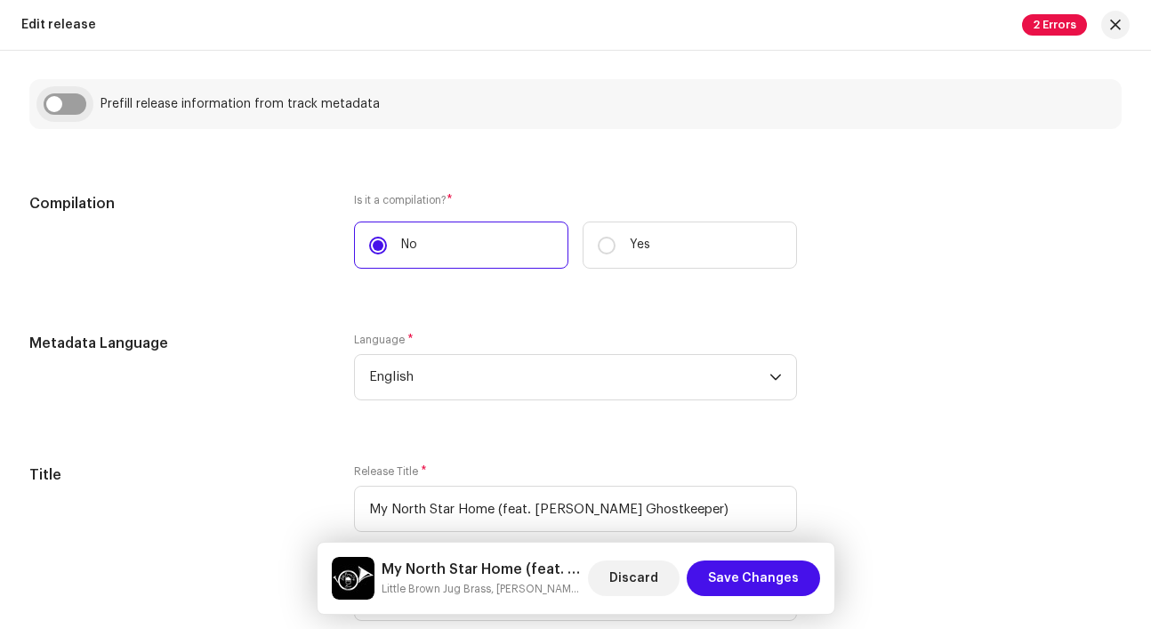
click at [84, 109] on input "checkbox" at bounding box center [65, 103] width 43 height 21
checkbox input "true"
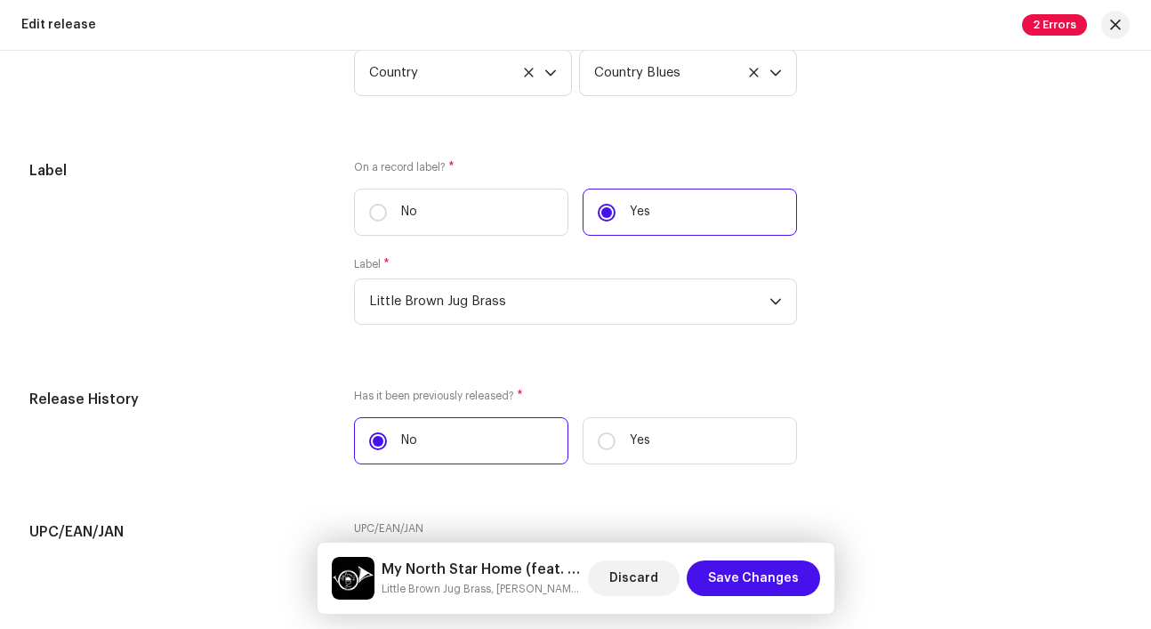
scroll to position [3586, 0]
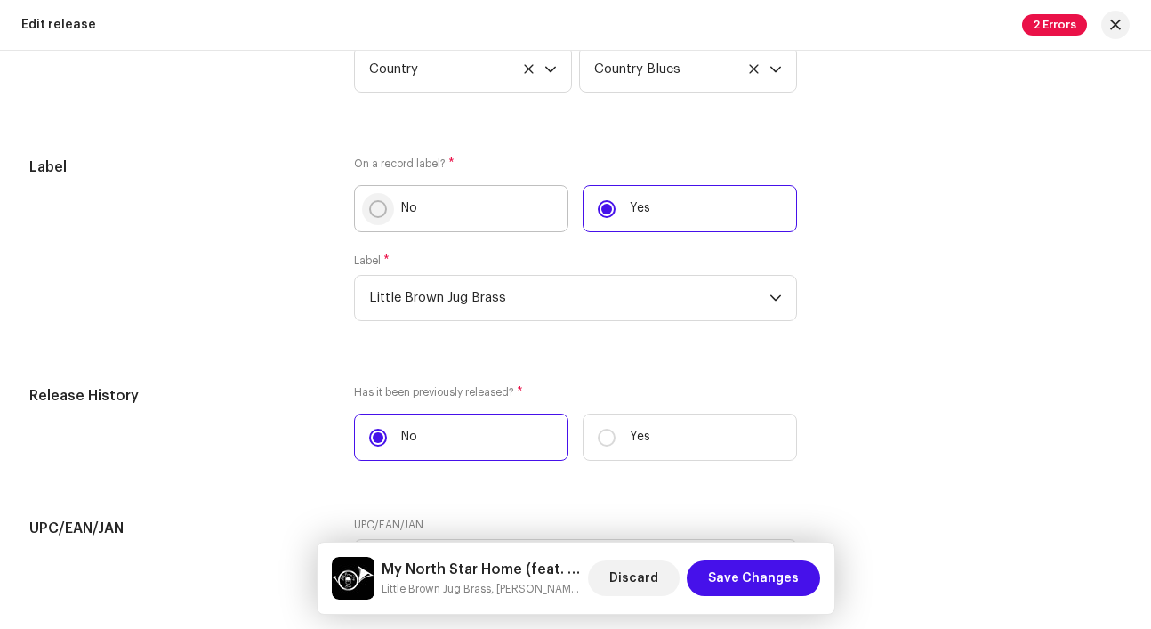
click at [374, 215] on input "No" at bounding box center [378, 209] width 18 height 18
radio input "true"
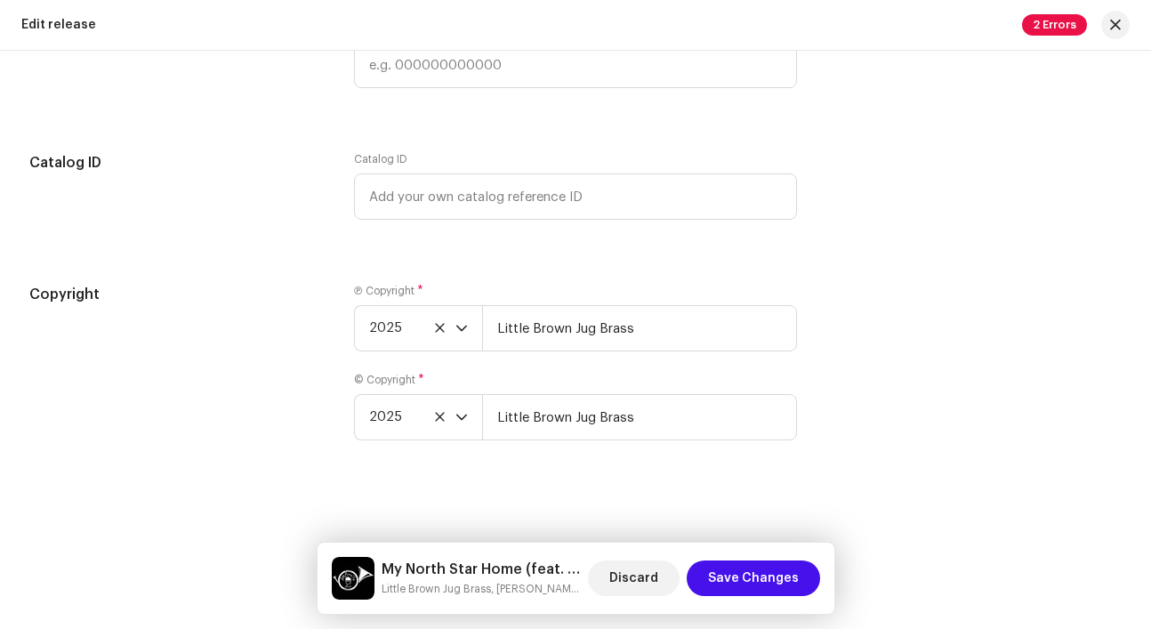
scroll to position [4002, 0]
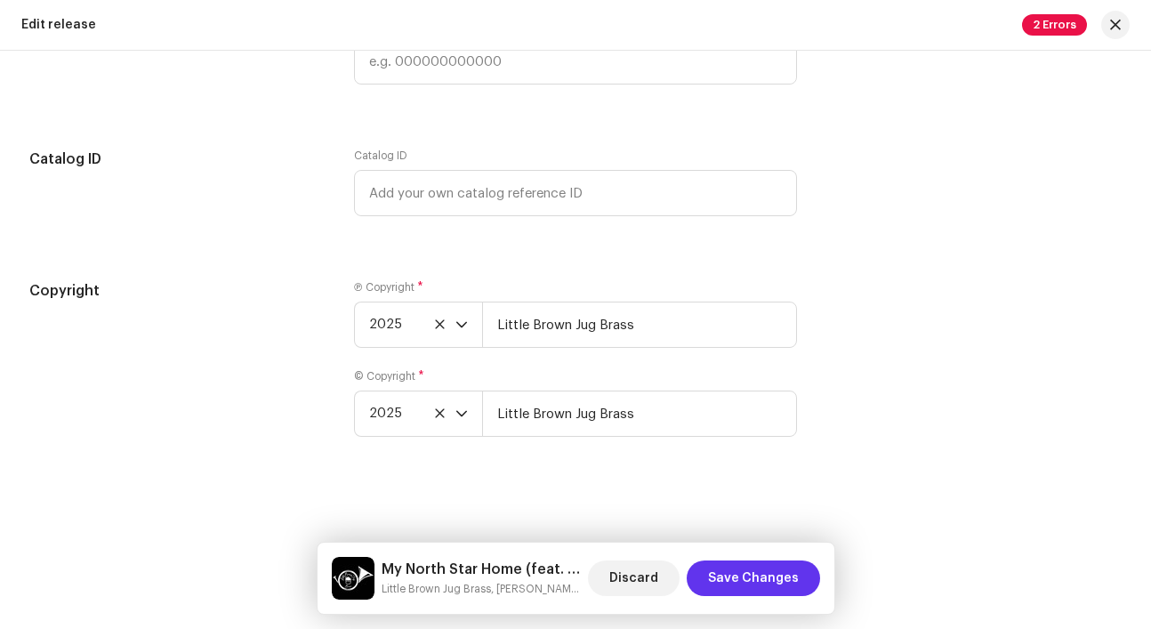
click at [790, 566] on span "Save Changes" at bounding box center [753, 578] width 91 height 36
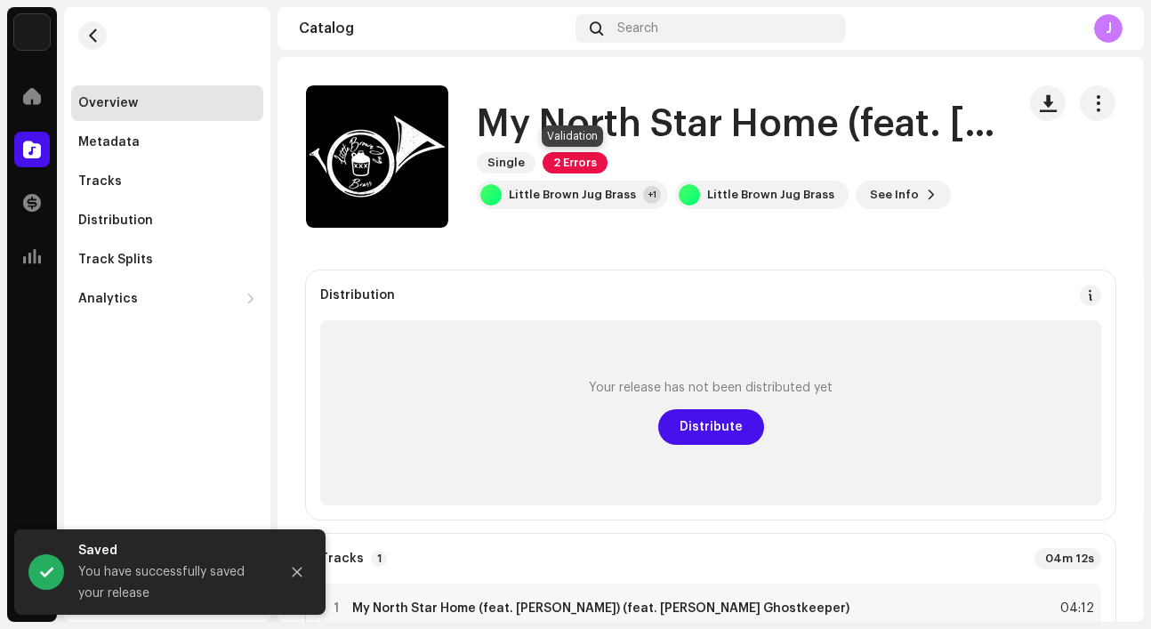
click at [583, 160] on span "2 Errors" at bounding box center [575, 162] width 65 height 21
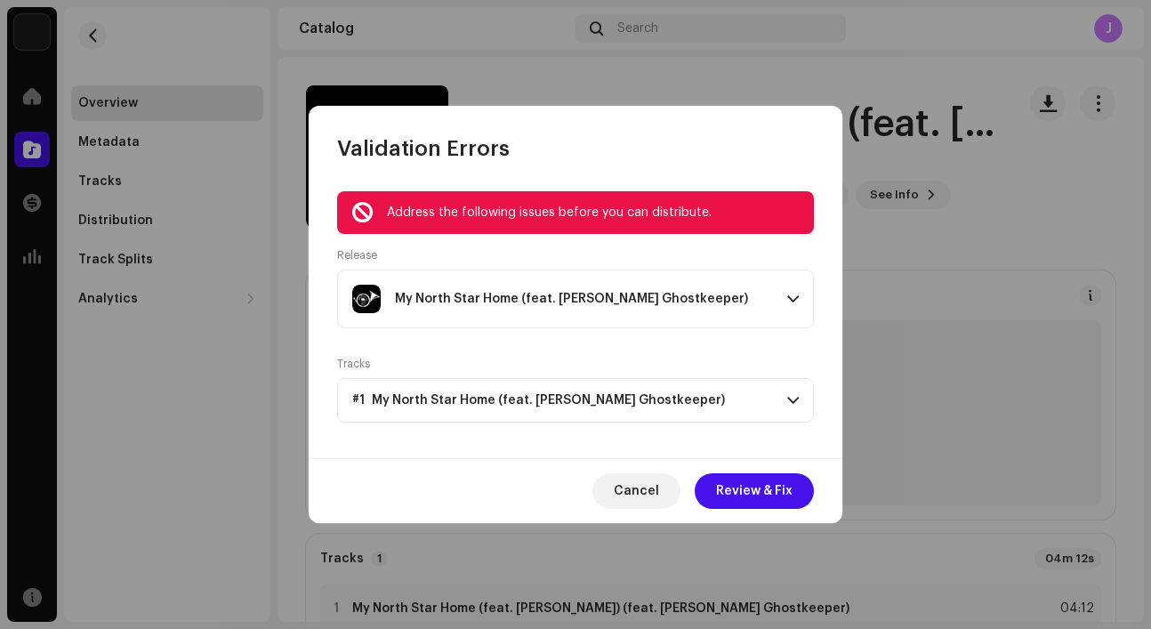
click at [774, 299] on p-accordion-header "My North Star Home (feat. [PERSON_NAME] Ghostkeeper)" at bounding box center [575, 298] width 477 height 59
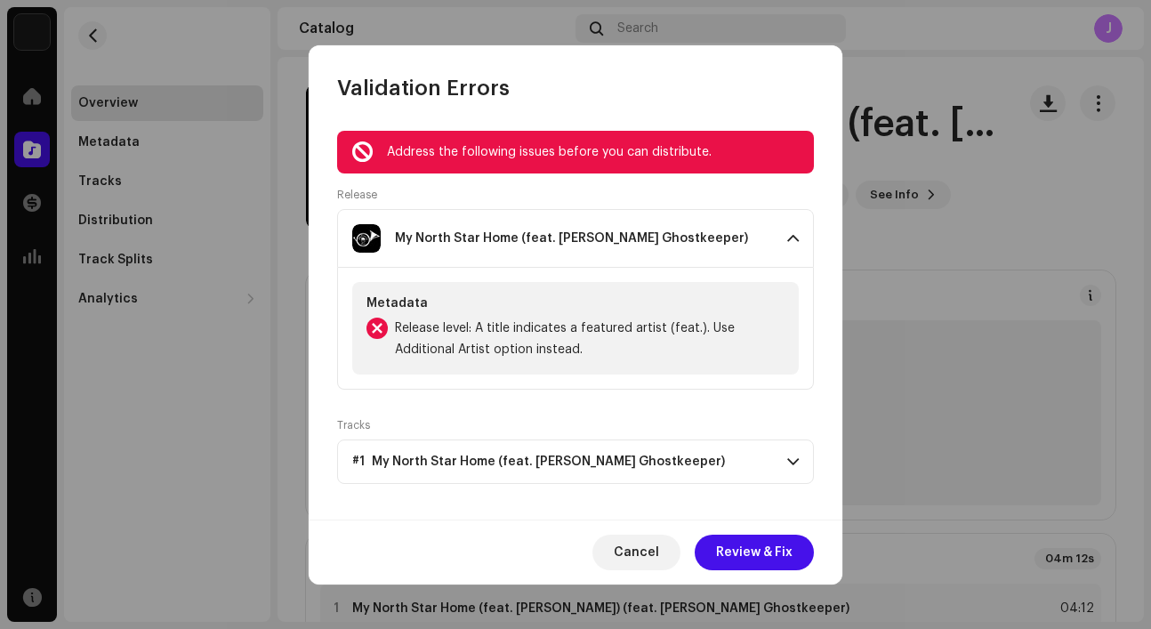
click at [566, 457] on span "#1 My North Star Home (feat. [PERSON_NAME] Ghostkeeper)" at bounding box center [538, 461] width 373 height 14
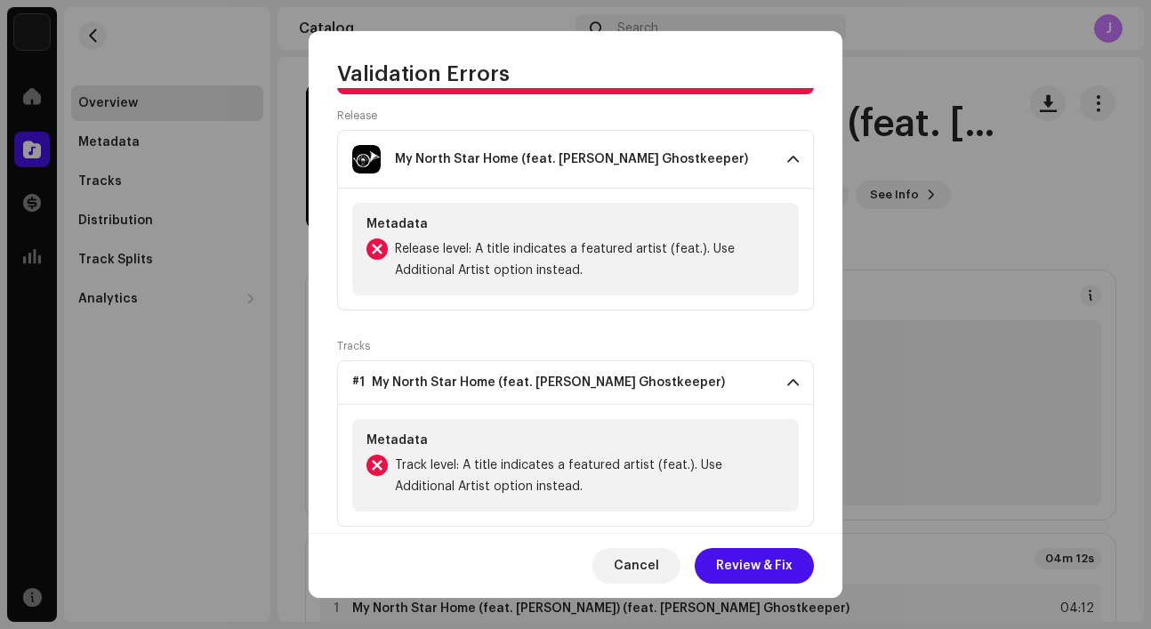
scroll to position [95, 0]
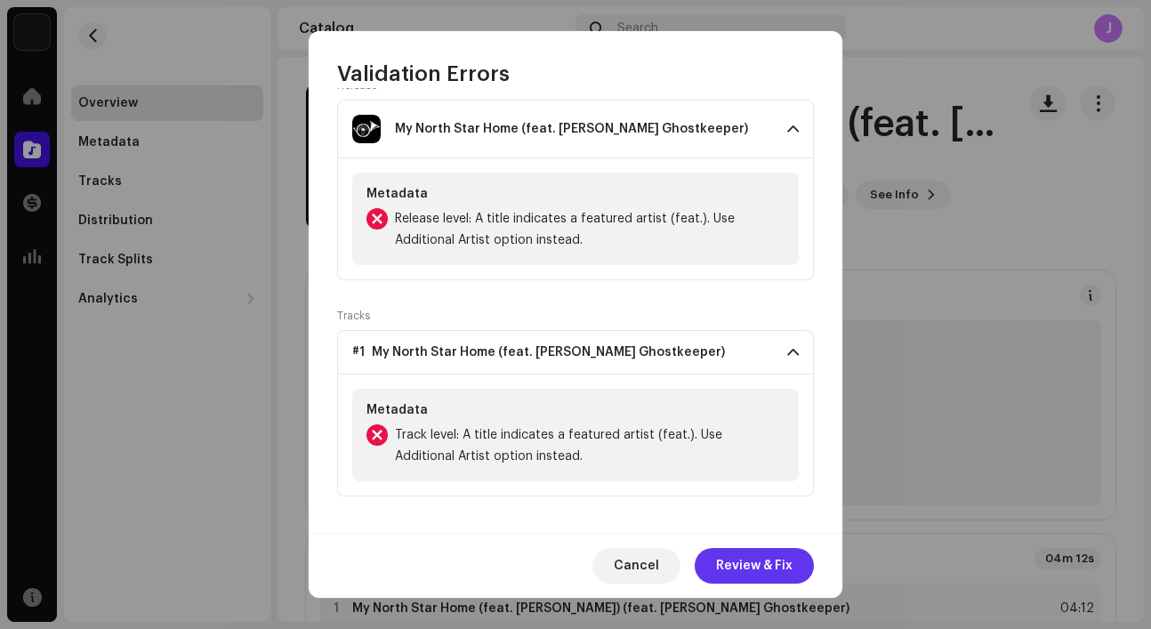
click at [731, 567] on span "Review & Fix" at bounding box center [754, 566] width 76 height 36
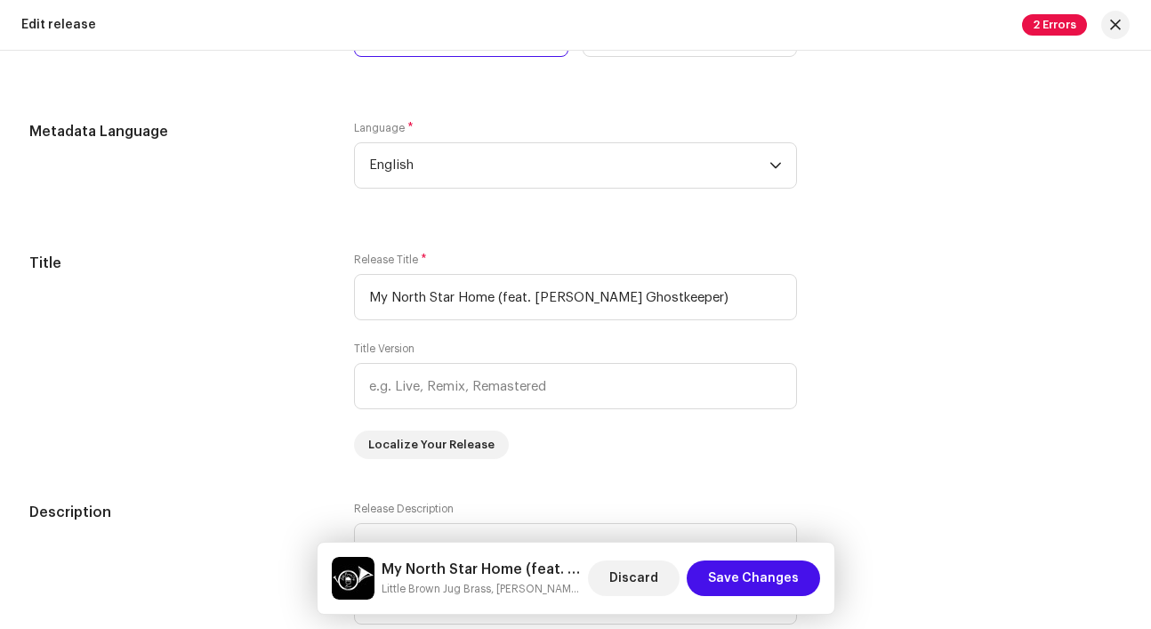
scroll to position [1524, 0]
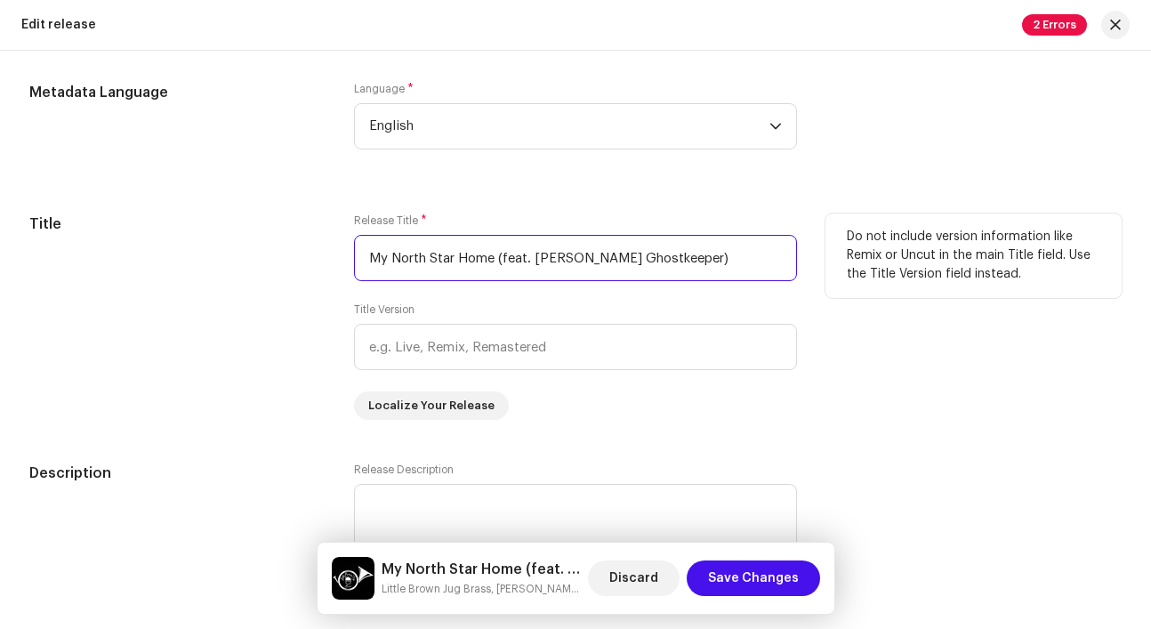
drag, startPoint x: 681, startPoint y: 276, endPoint x: 502, endPoint y: 265, distance: 180.0
click at [502, 265] on input "My North Star Home (feat. [PERSON_NAME] Ghostkeeper)" at bounding box center [575, 258] width 443 height 46
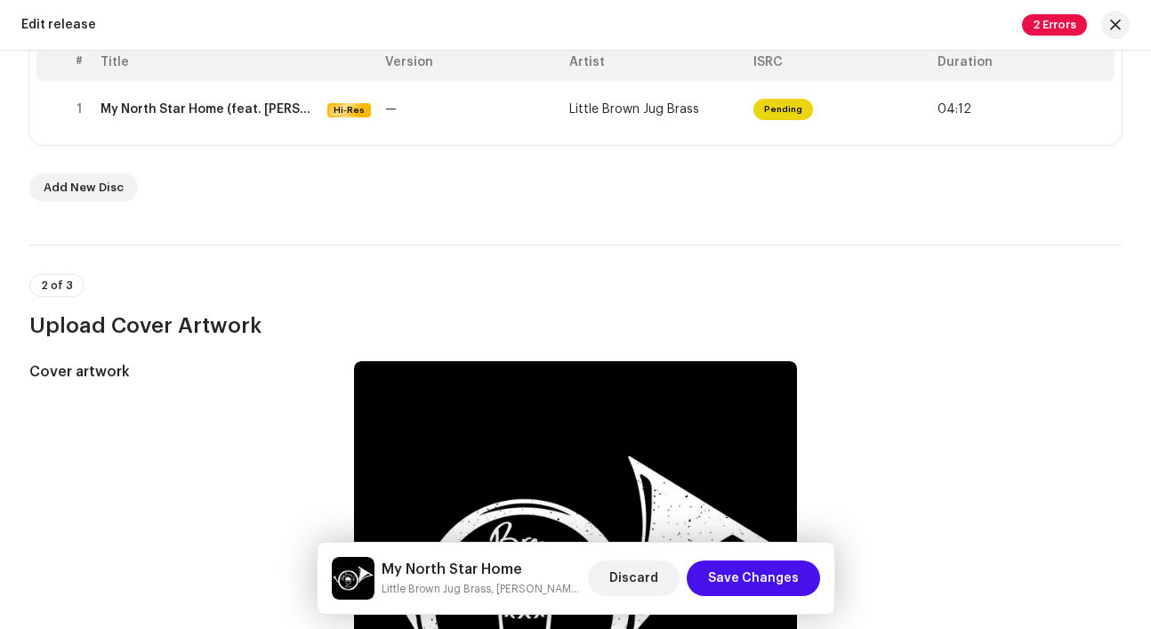
scroll to position [210, 0]
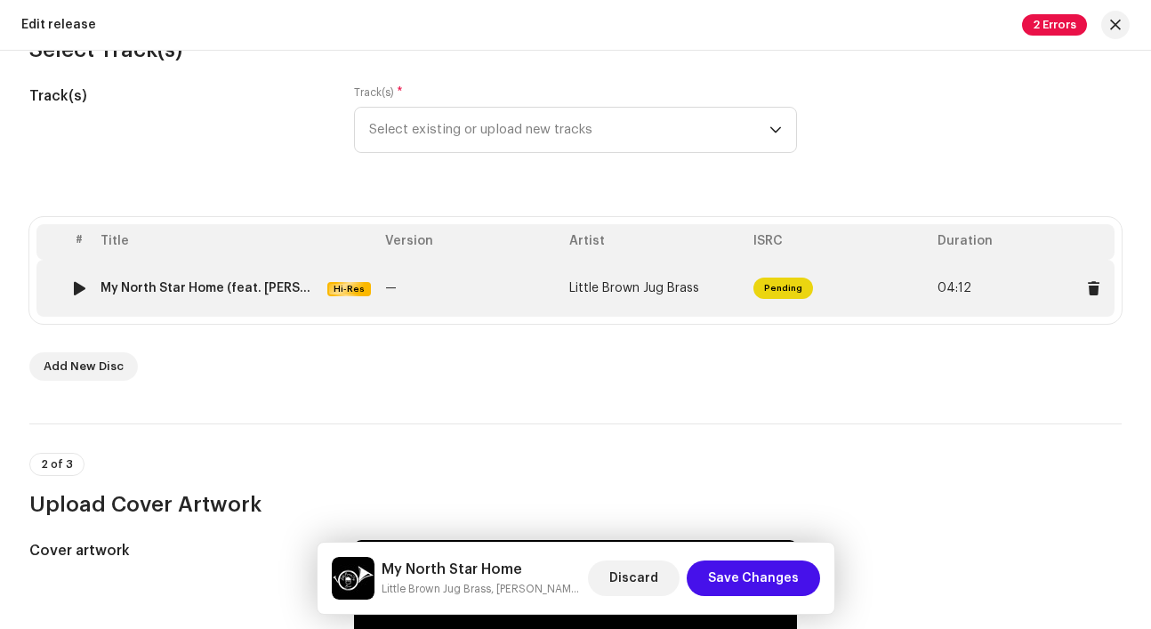
type input "My North Star Home"
click at [534, 291] on td "—" at bounding box center [470, 288] width 184 height 57
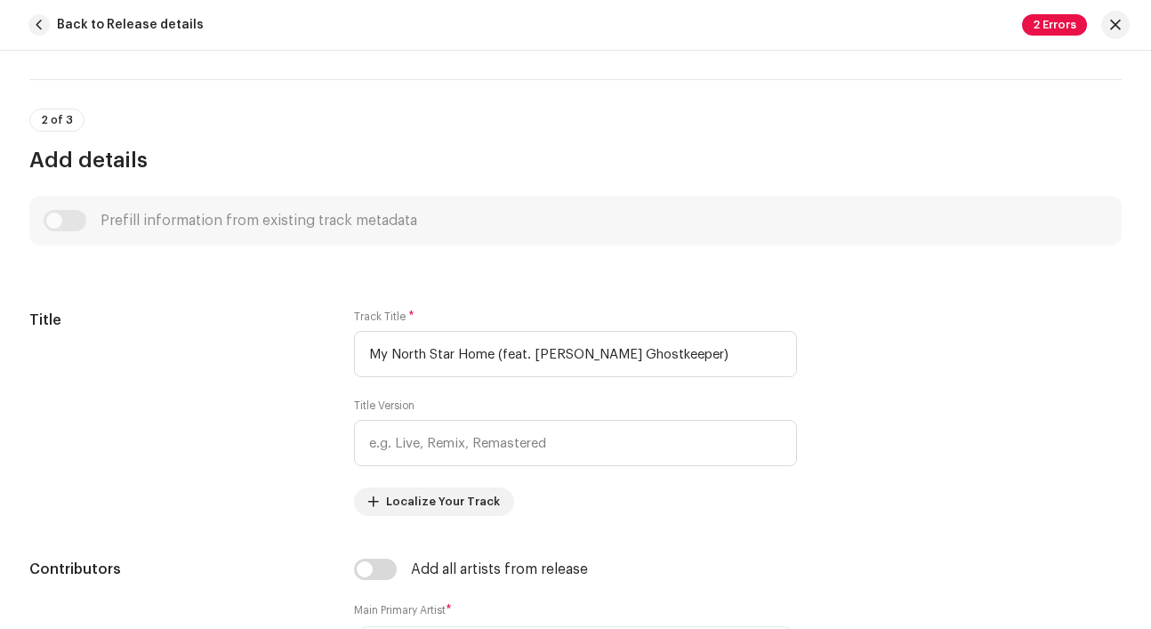
scroll to position [685, 0]
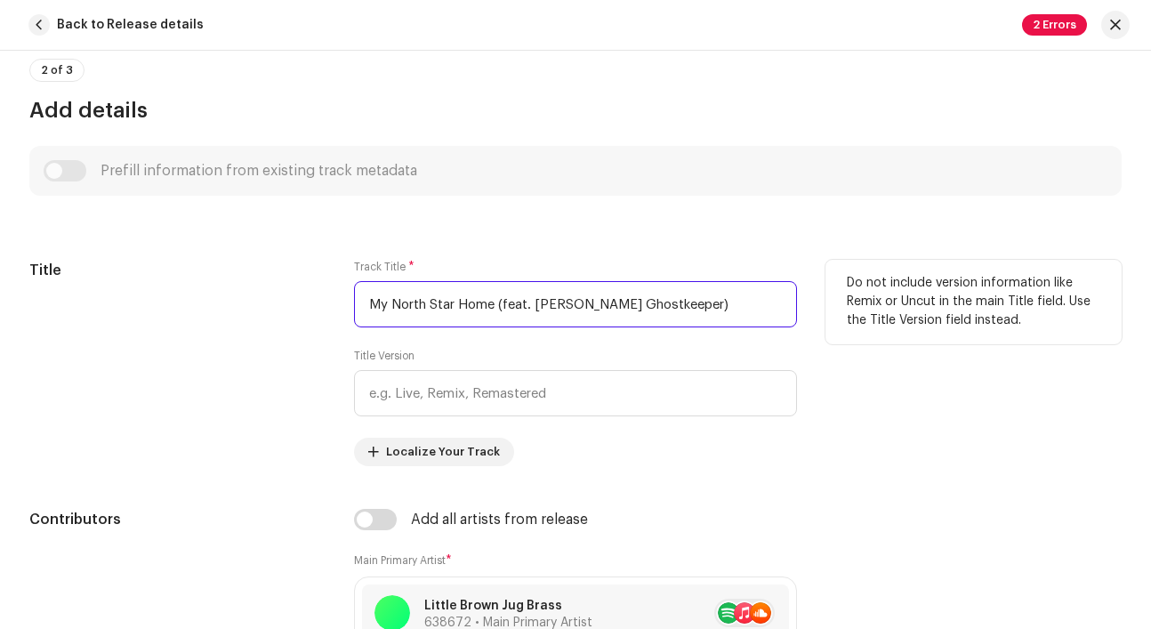
drag, startPoint x: 498, startPoint y: 300, endPoint x: 701, endPoint y: 296, distance: 202.8
click at [701, 296] on input "My North Star Home (feat. [PERSON_NAME] Ghostkeeper)" at bounding box center [575, 304] width 443 height 46
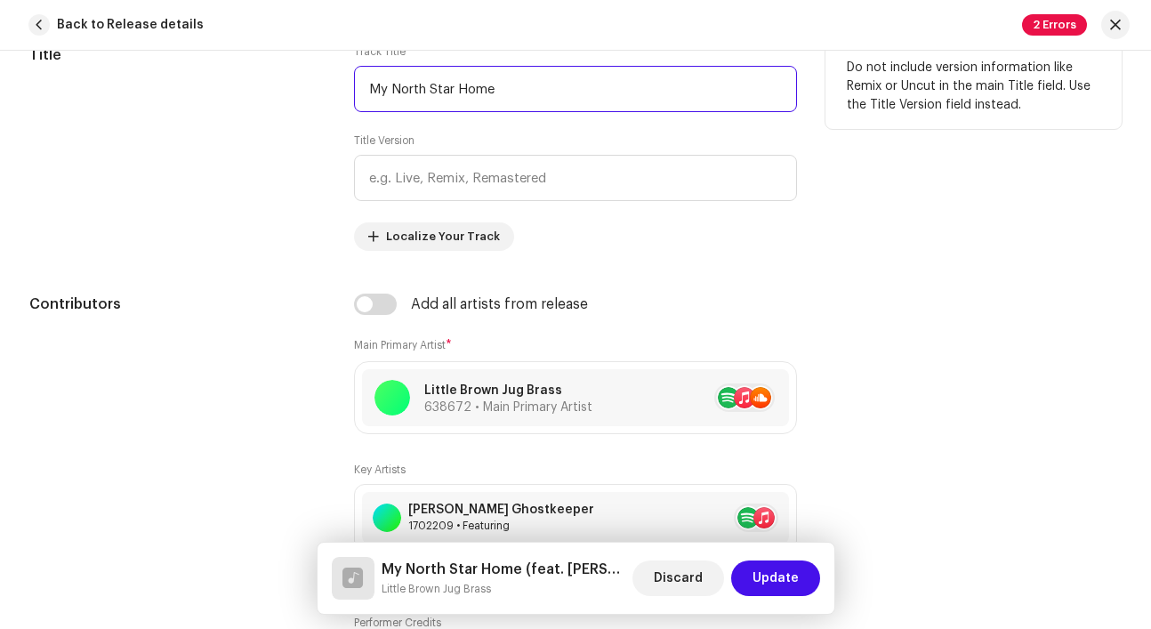
scroll to position [900, 0]
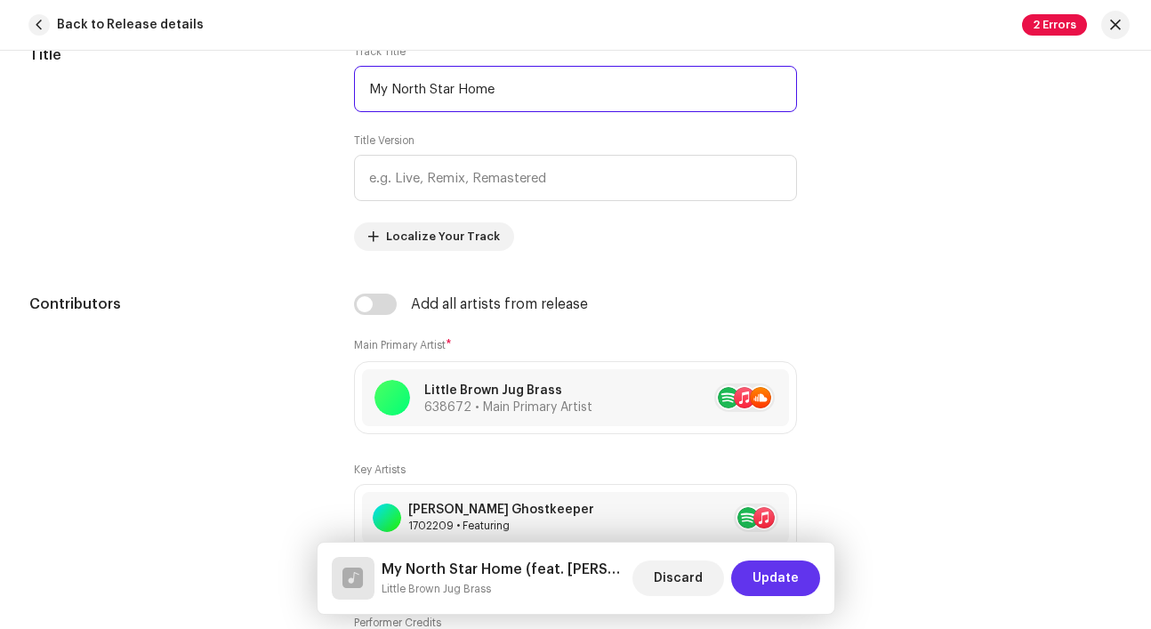
type input "My North Star Home"
click at [769, 573] on span "Update" at bounding box center [775, 578] width 46 height 36
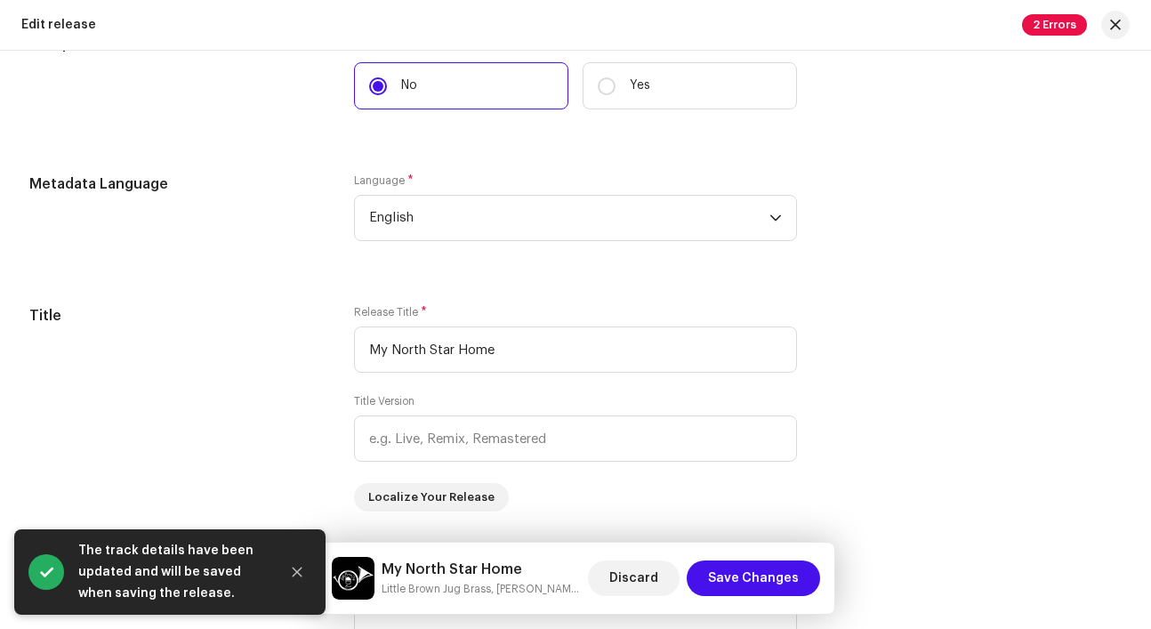
scroll to position [1435, 0]
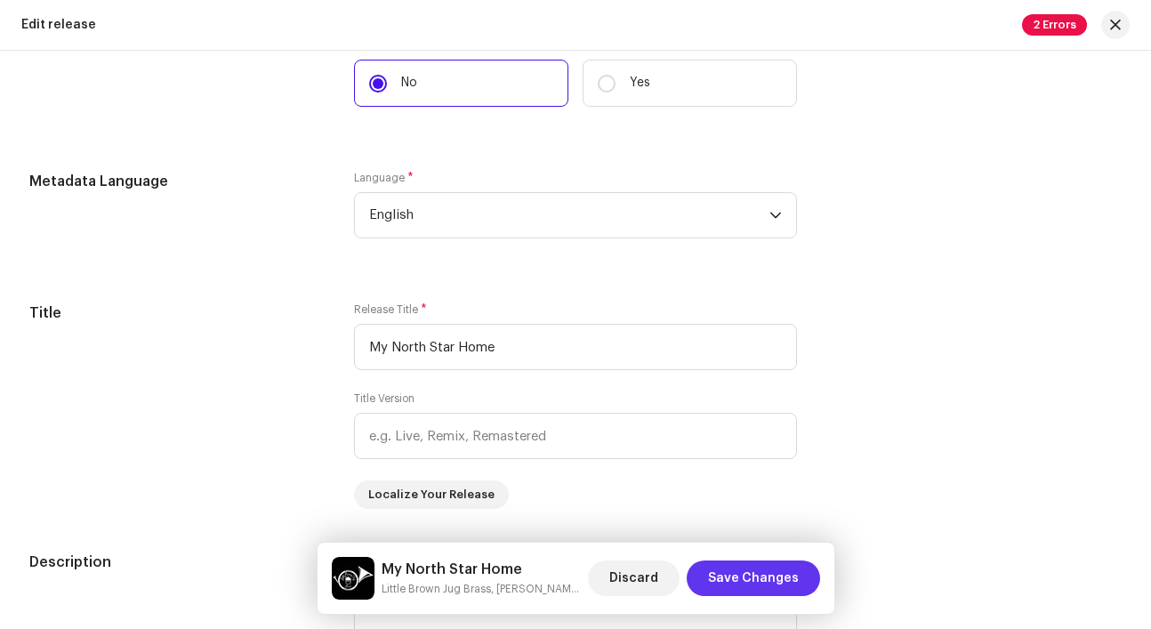
click at [728, 574] on span "Save Changes" at bounding box center [753, 578] width 91 height 36
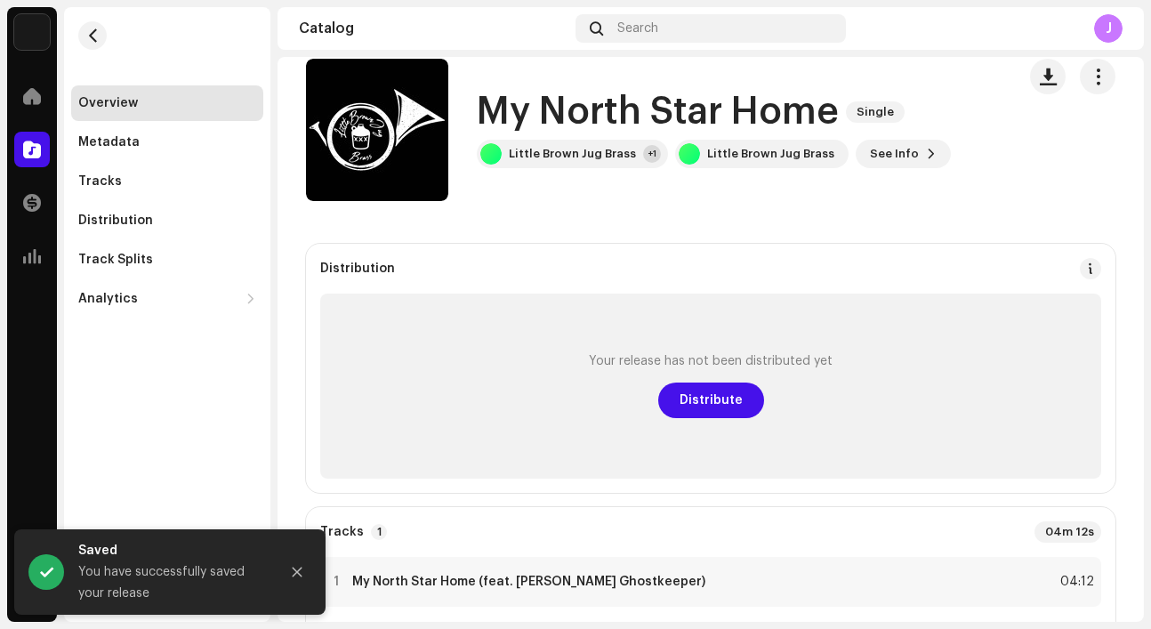
scroll to position [9, 0]
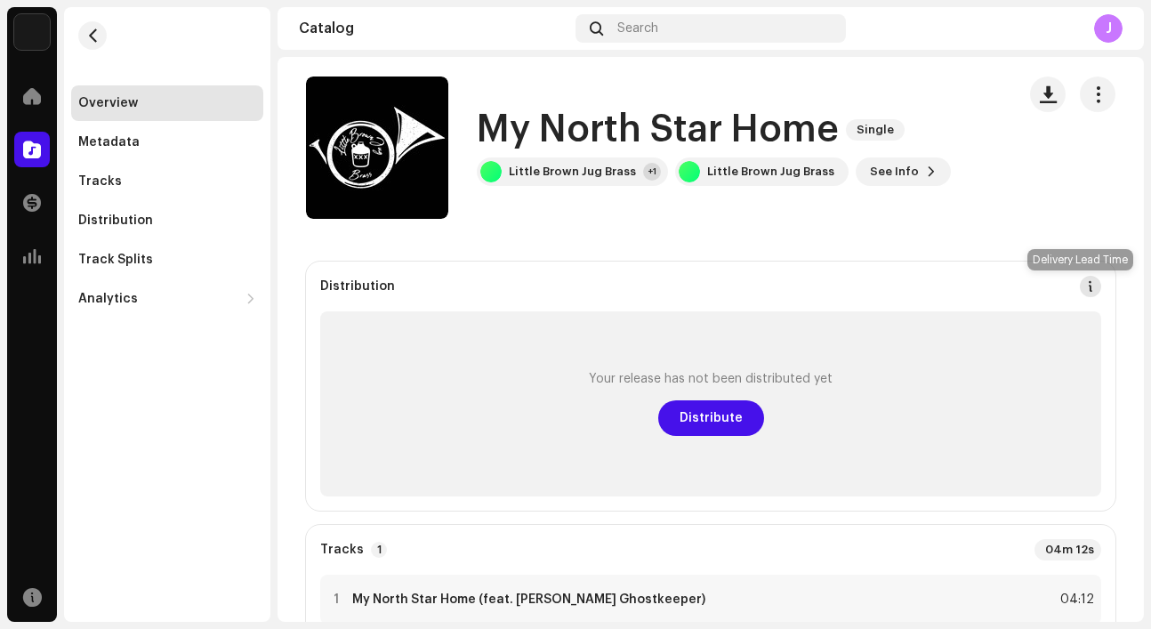
click at [1084, 286] on span at bounding box center [1090, 286] width 12 height 14
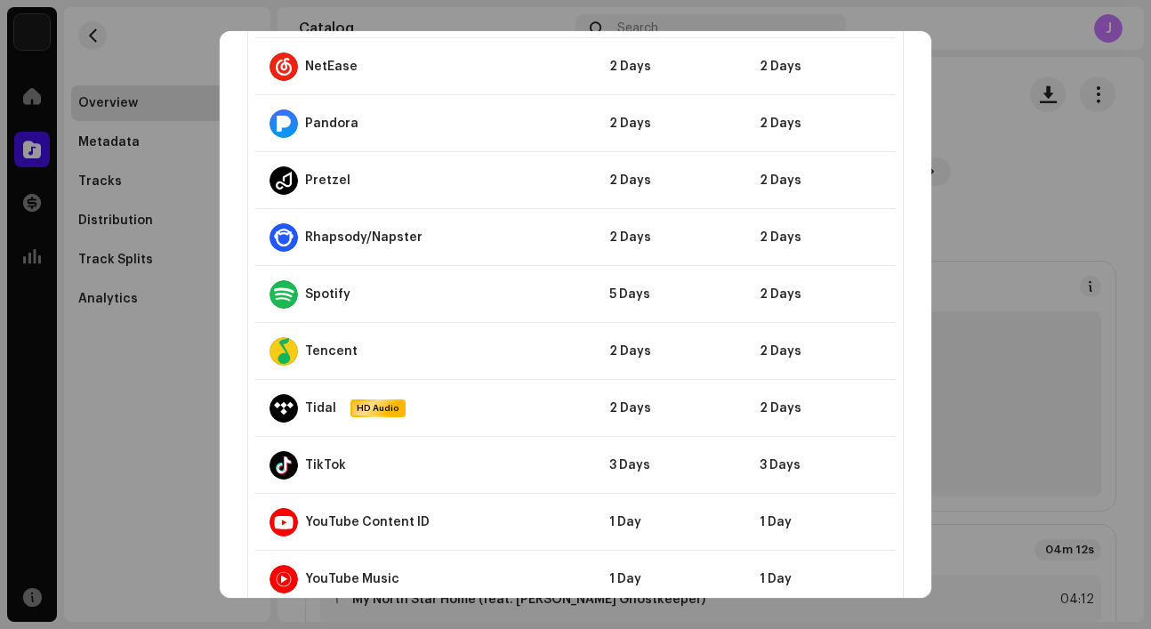
scroll to position [863, 0]
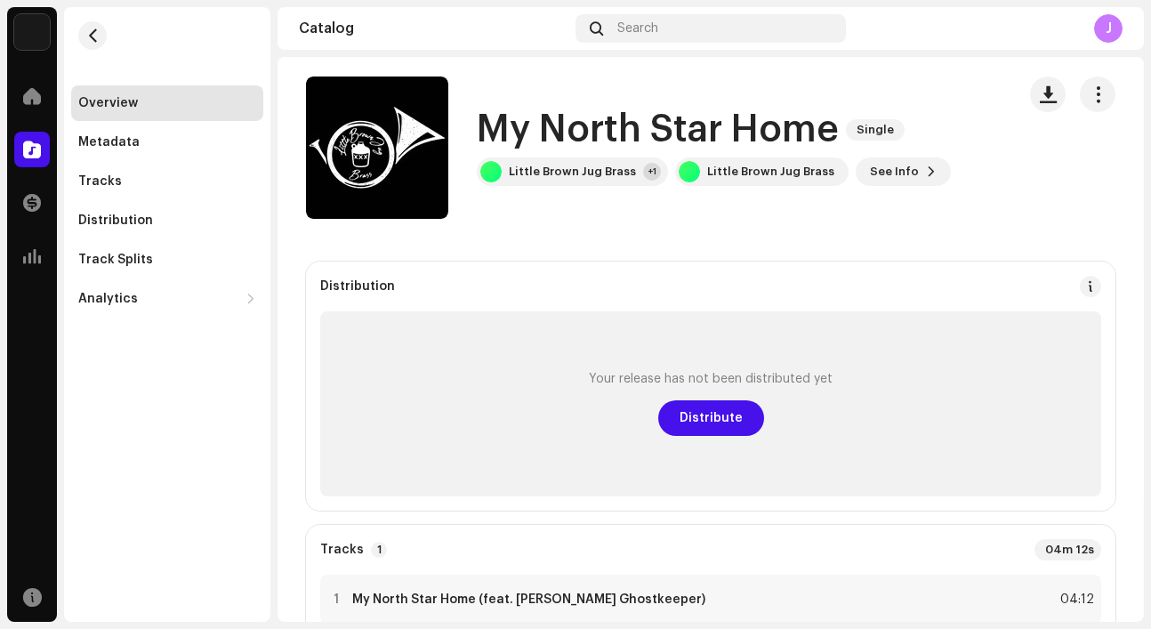
click at [958, 219] on div "DSP Guidelines for Delivery Lead Time We usually deliver your releases within h…" at bounding box center [575, 314] width 1151 height 629
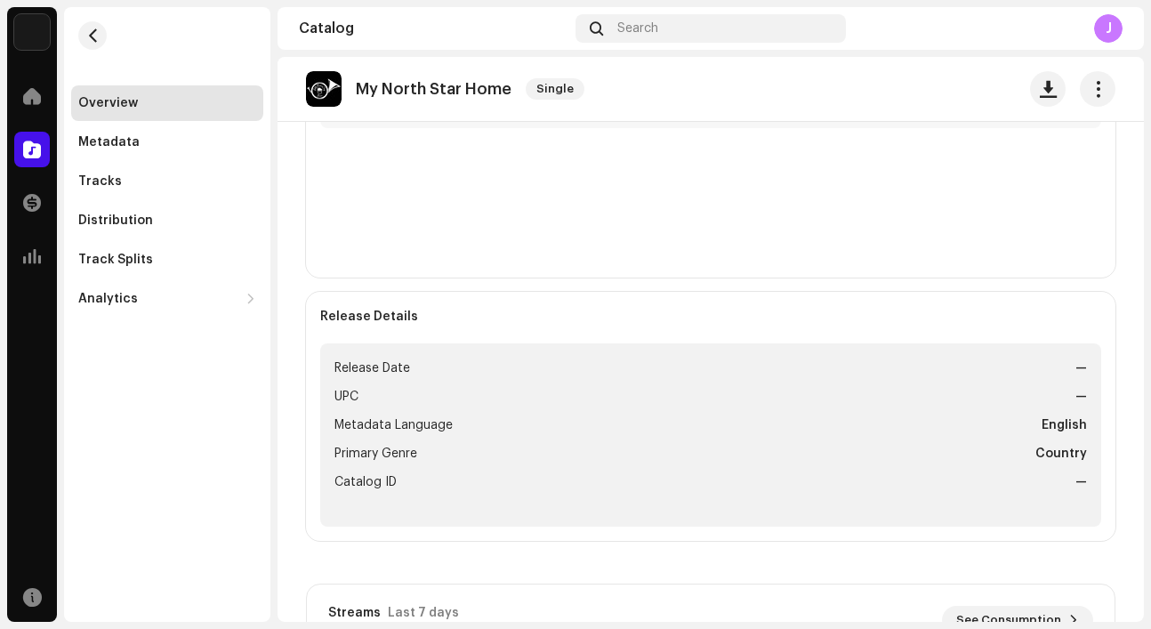
scroll to position [545, 0]
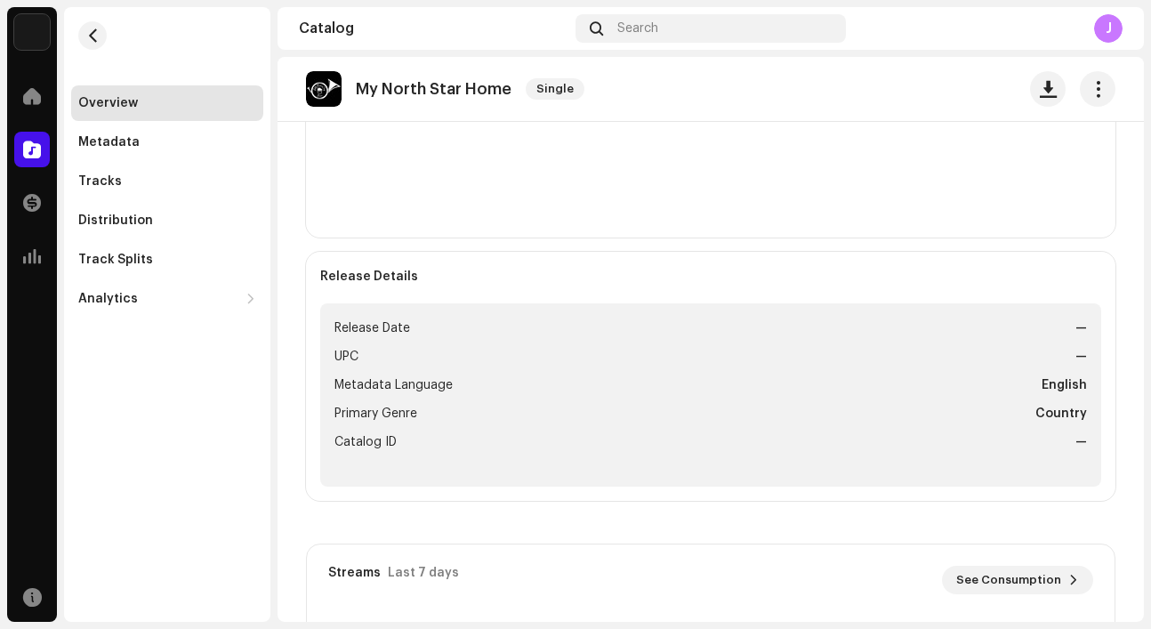
click at [359, 331] on span "Release Date" at bounding box center [372, 328] width 76 height 21
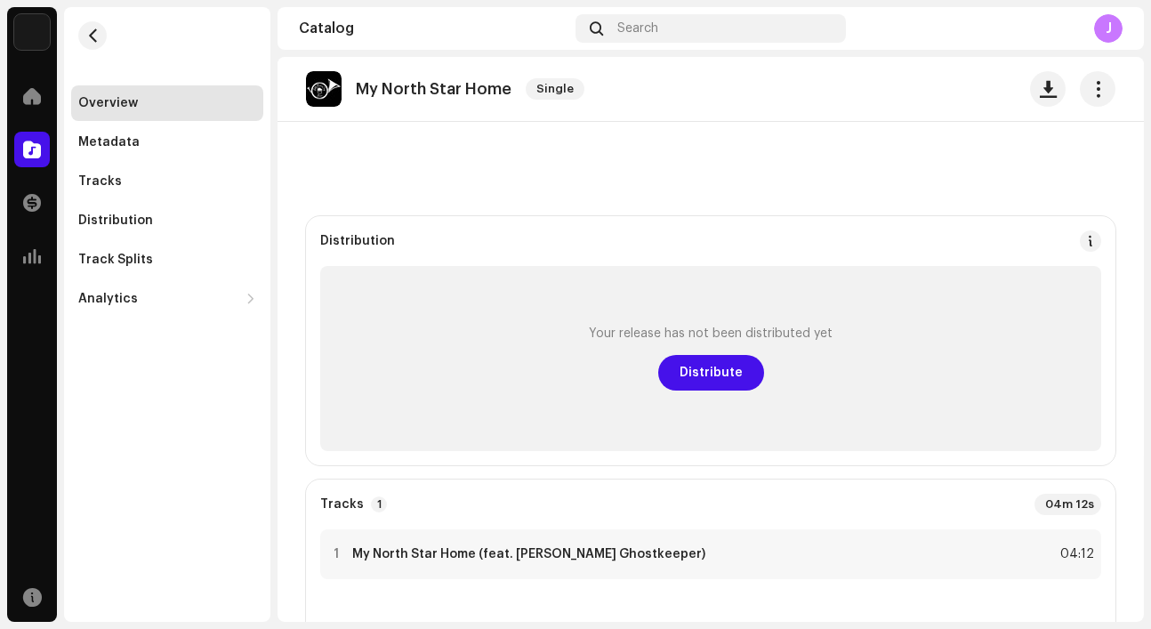
scroll to position [0, 0]
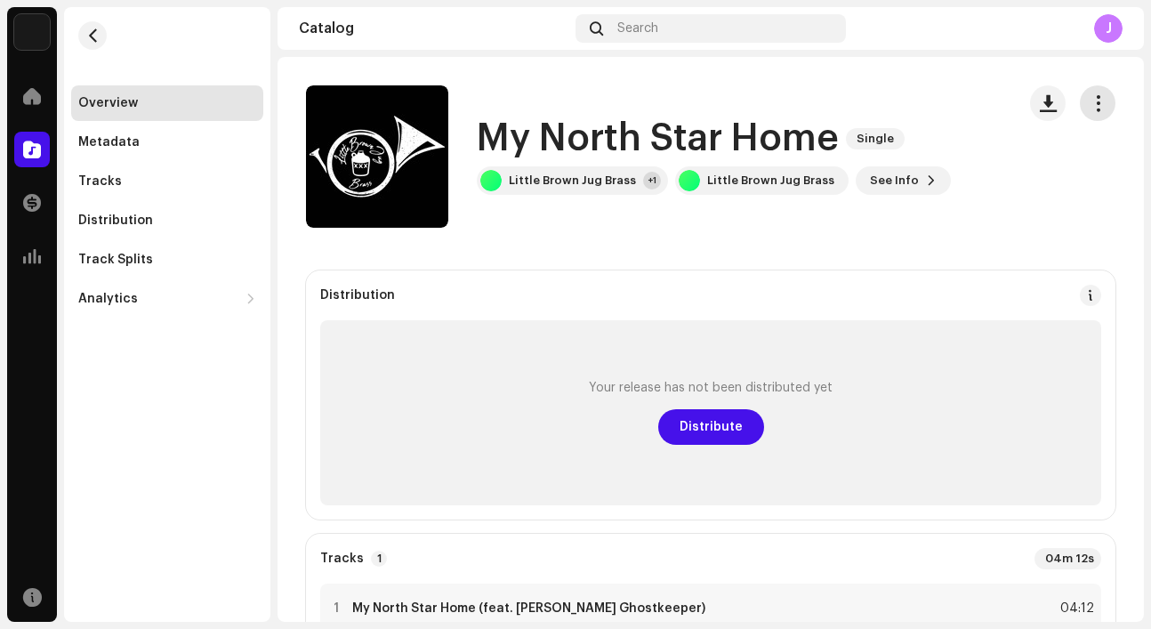
click at [1090, 102] on span "button" at bounding box center [1098, 103] width 17 height 14
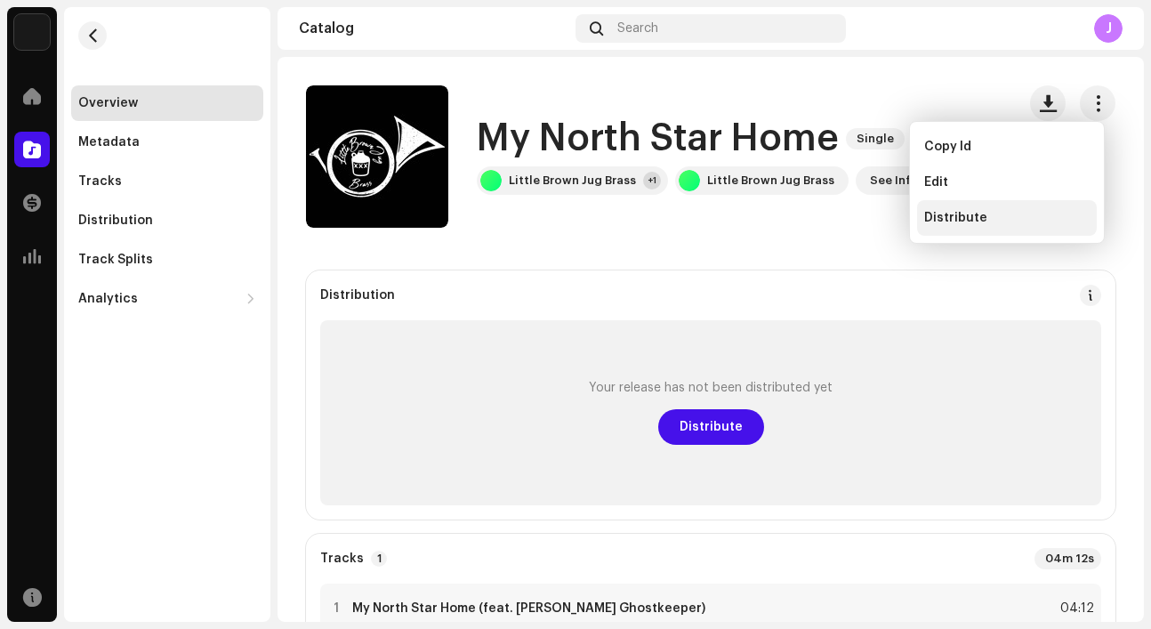
click at [1009, 218] on div "Distribute" at bounding box center [1006, 218] width 165 height 14
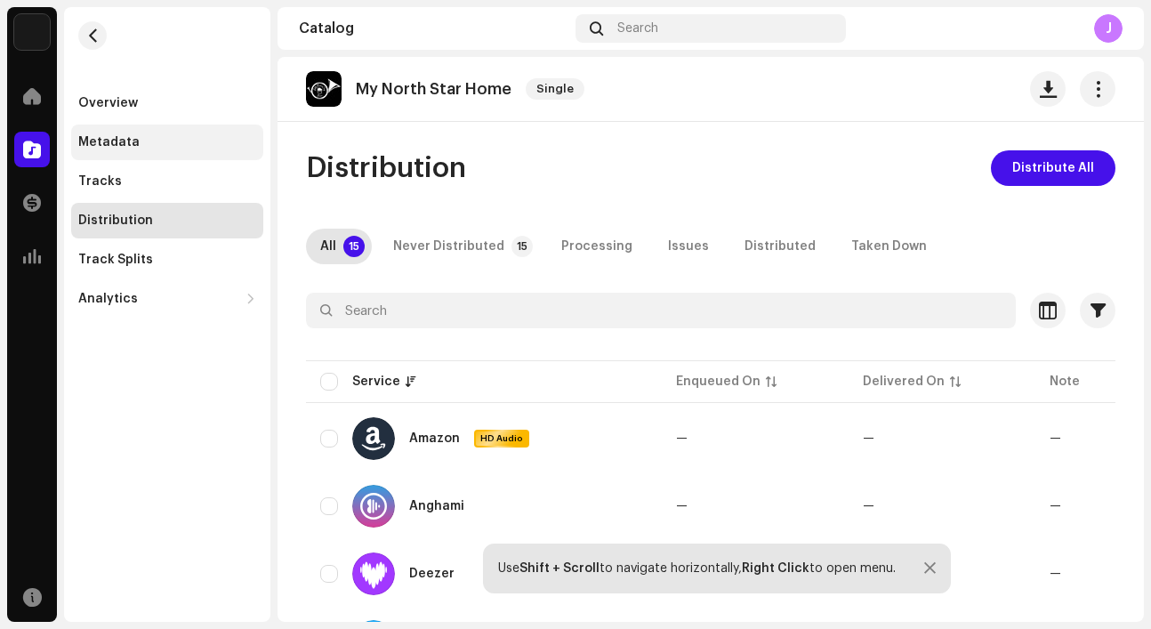
click at [188, 145] on div "Metadata" at bounding box center [167, 142] width 178 height 14
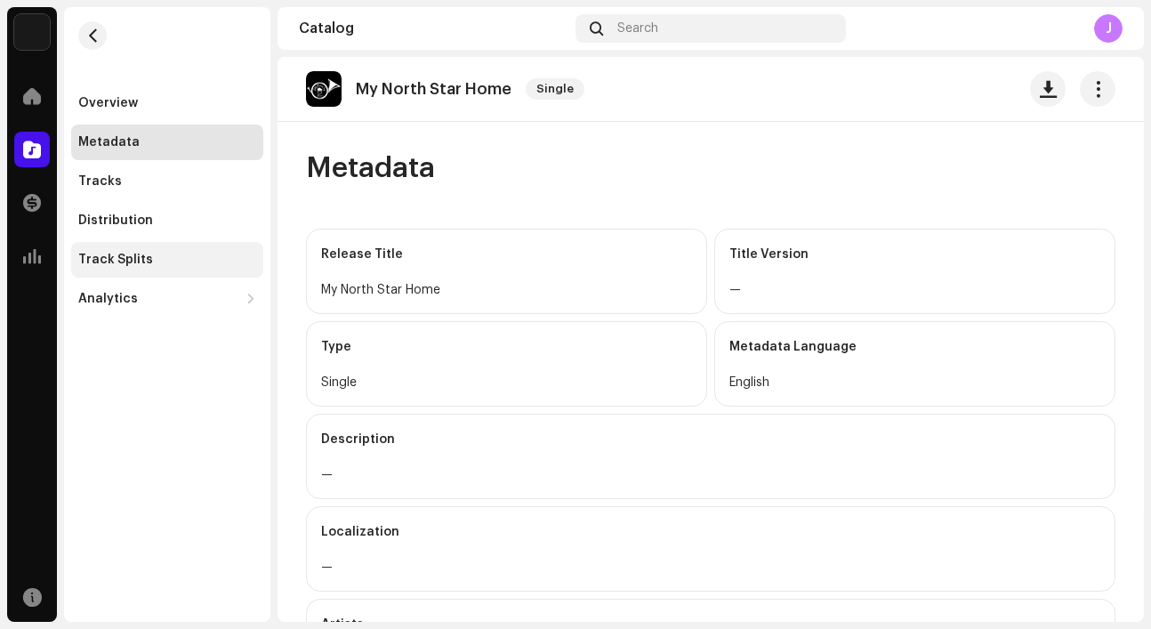
click at [162, 257] on div "Track Splits" at bounding box center [167, 260] width 178 height 14
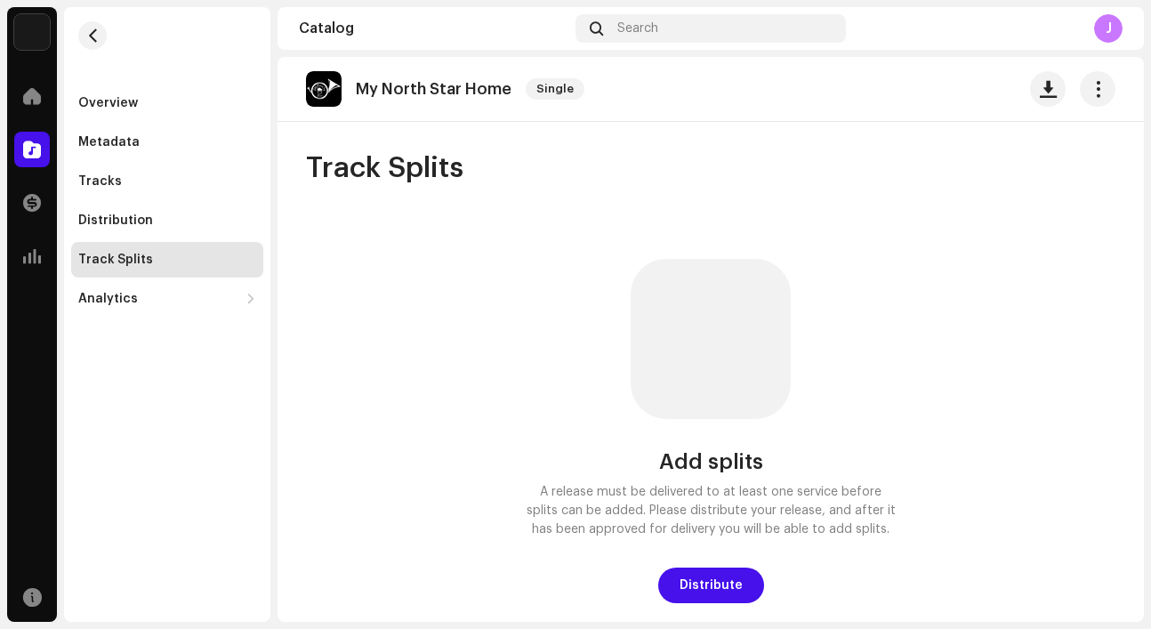
scroll to position [12, 0]
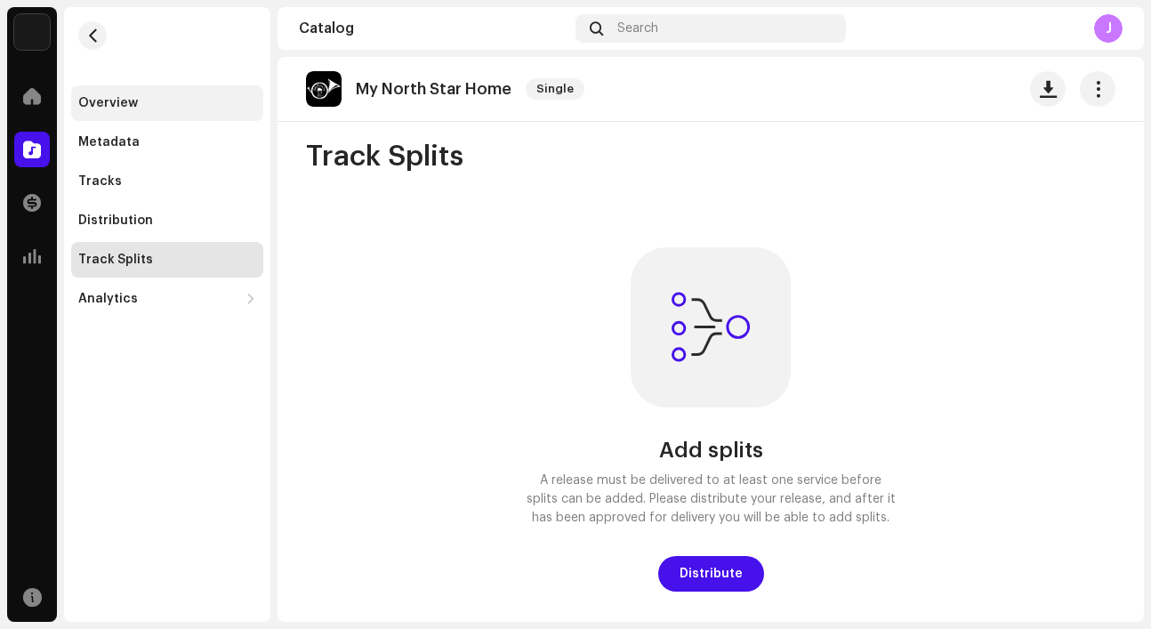
click at [183, 111] on div "Overview" at bounding box center [167, 103] width 192 height 36
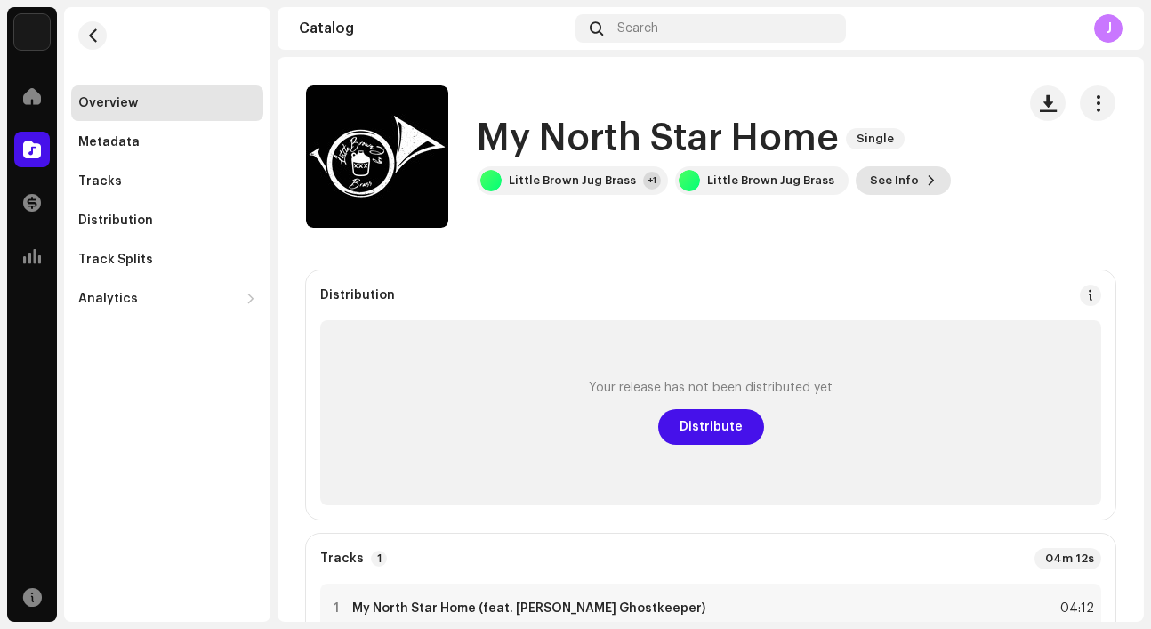
click at [884, 183] on span "See Info" at bounding box center [894, 181] width 49 height 36
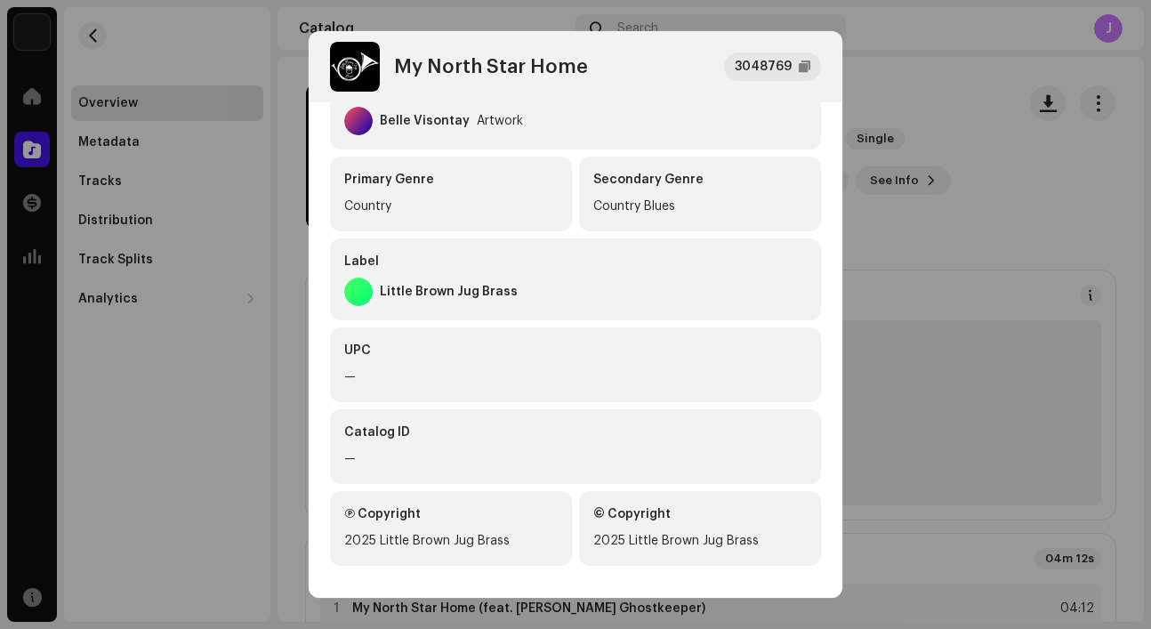
scroll to position [853, 0]
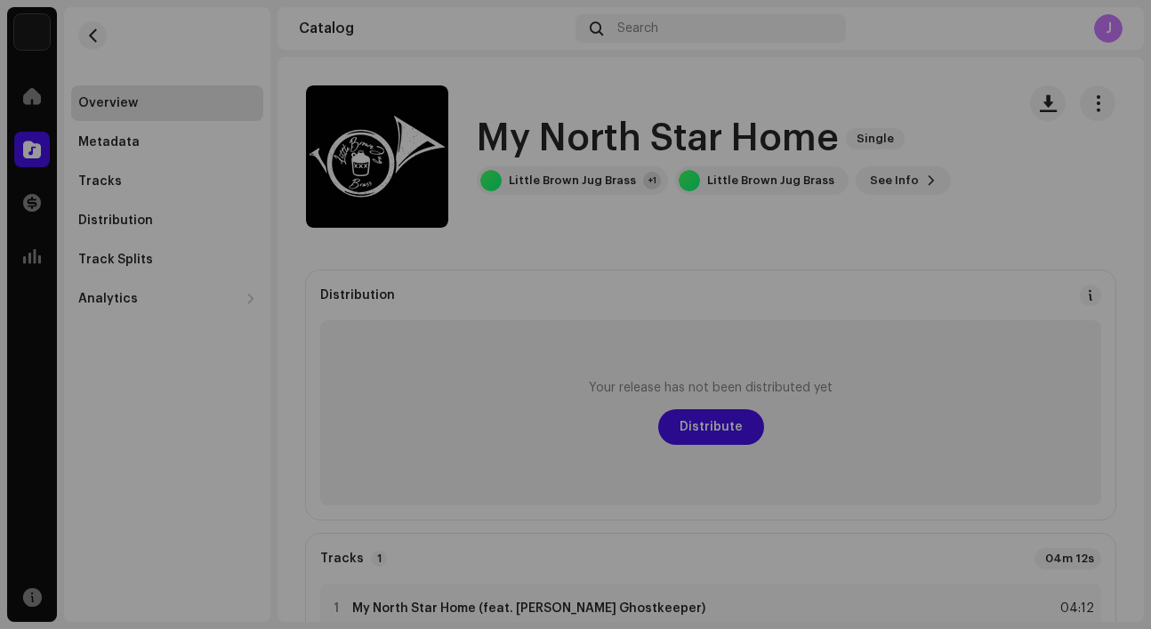
click at [979, 217] on div "My North Star Home 3048769 Metadata Distribution Metadata Language English Rele…" at bounding box center [575, 314] width 1151 height 629
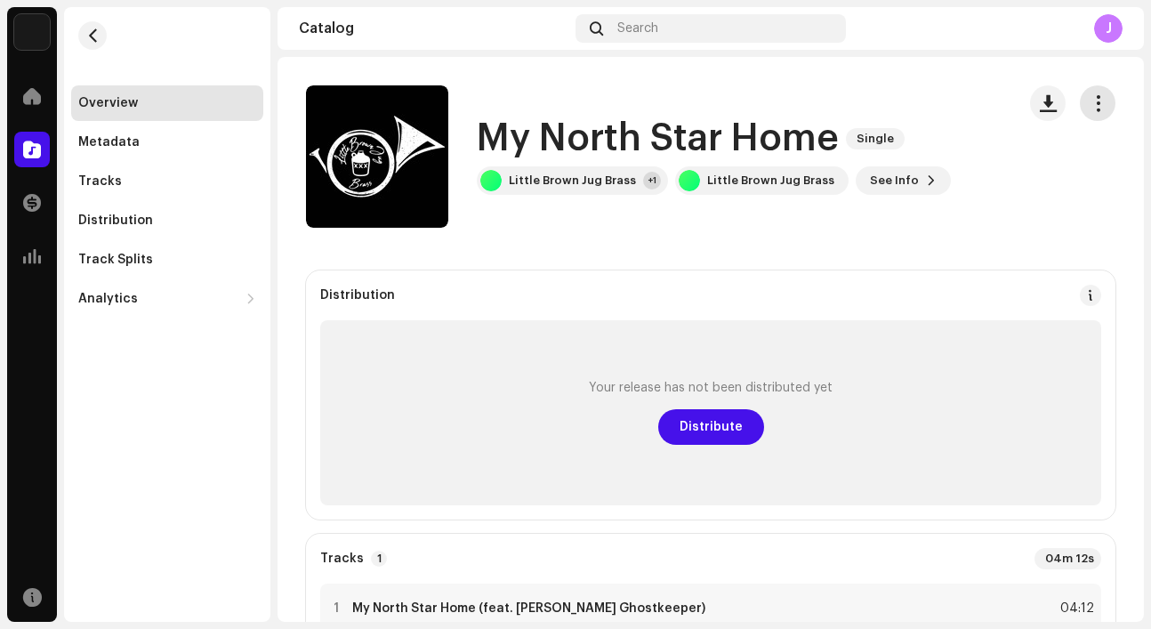
click at [1090, 98] on span "button" at bounding box center [1098, 103] width 17 height 14
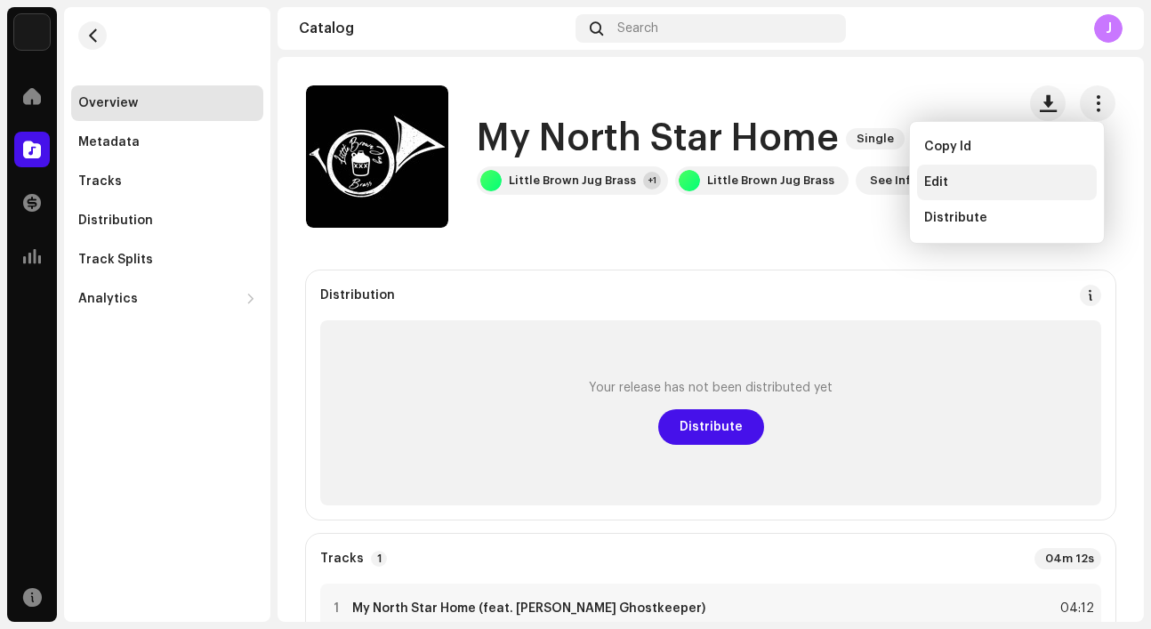
click at [1020, 172] on div "Edit" at bounding box center [1007, 183] width 180 height 36
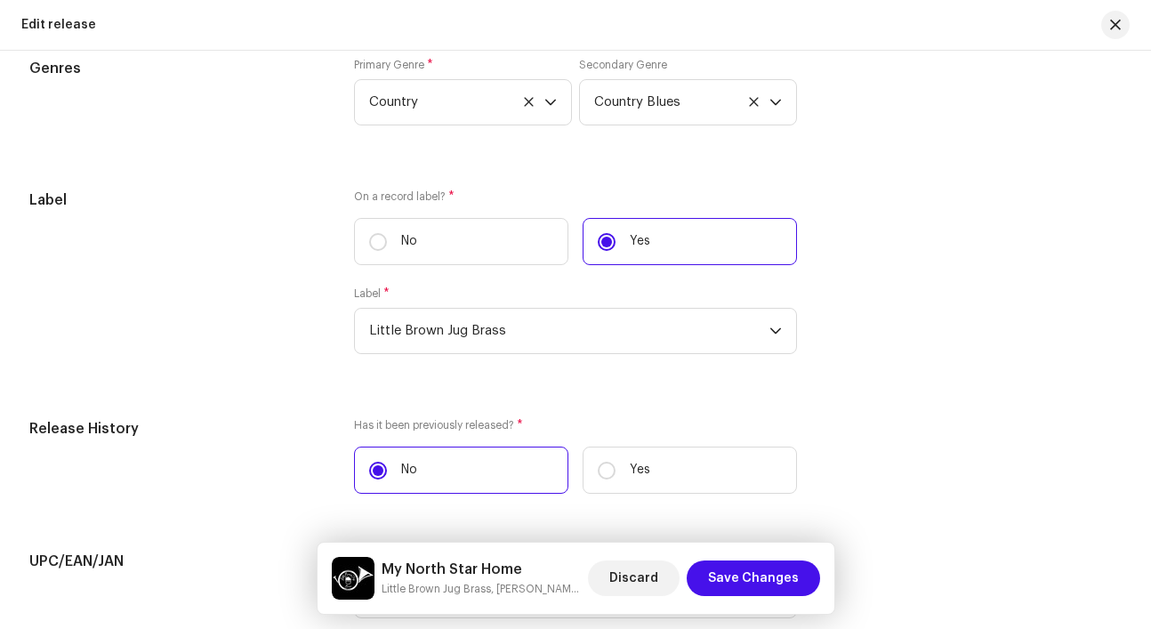
scroll to position [3463, 0]
click at [437, 244] on label "No" at bounding box center [461, 242] width 214 height 47
click at [387, 244] on input "No" at bounding box center [378, 243] width 18 height 18
radio input "true"
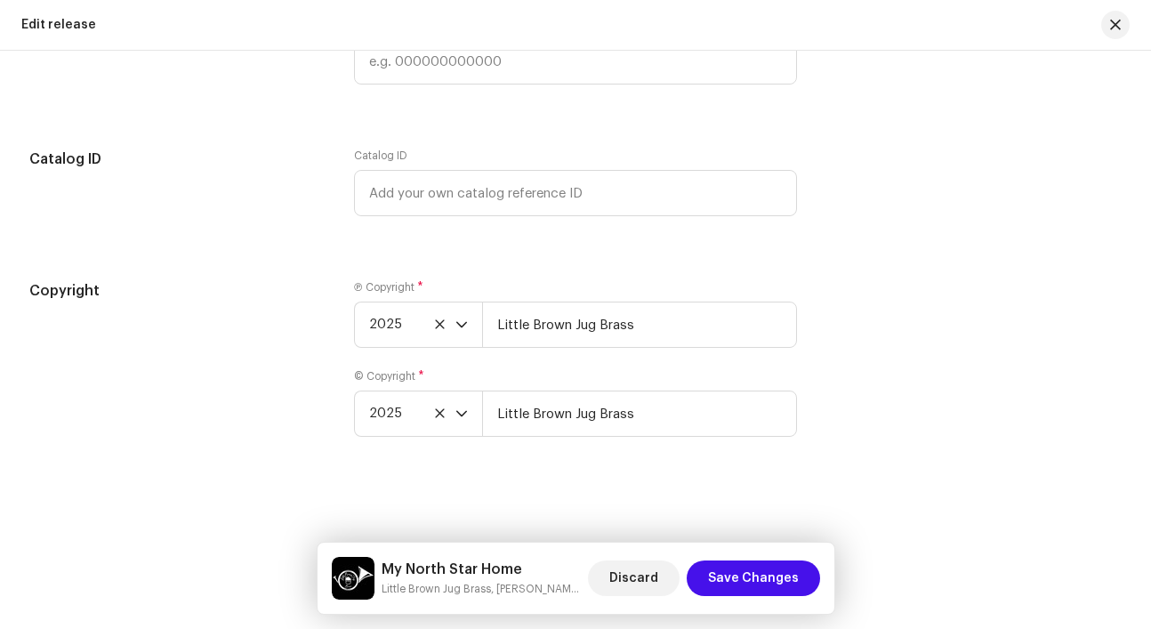
scroll to position [3913, 0]
click at [743, 567] on span "Save Changes" at bounding box center [753, 578] width 91 height 36
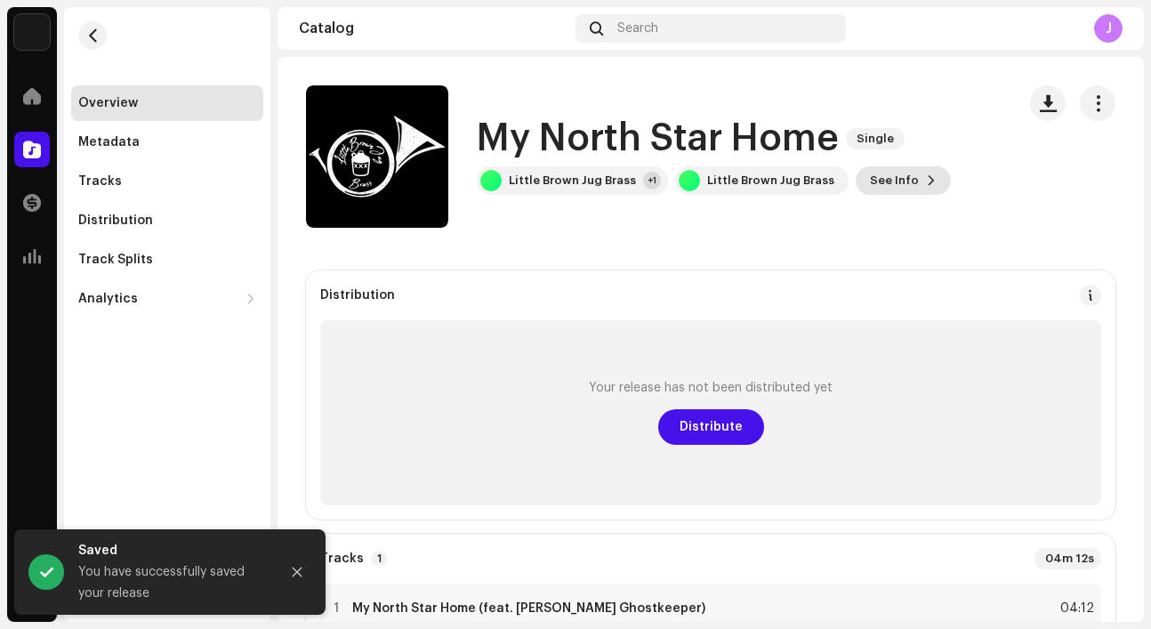
click at [872, 177] on span "See Info" at bounding box center [894, 181] width 49 height 36
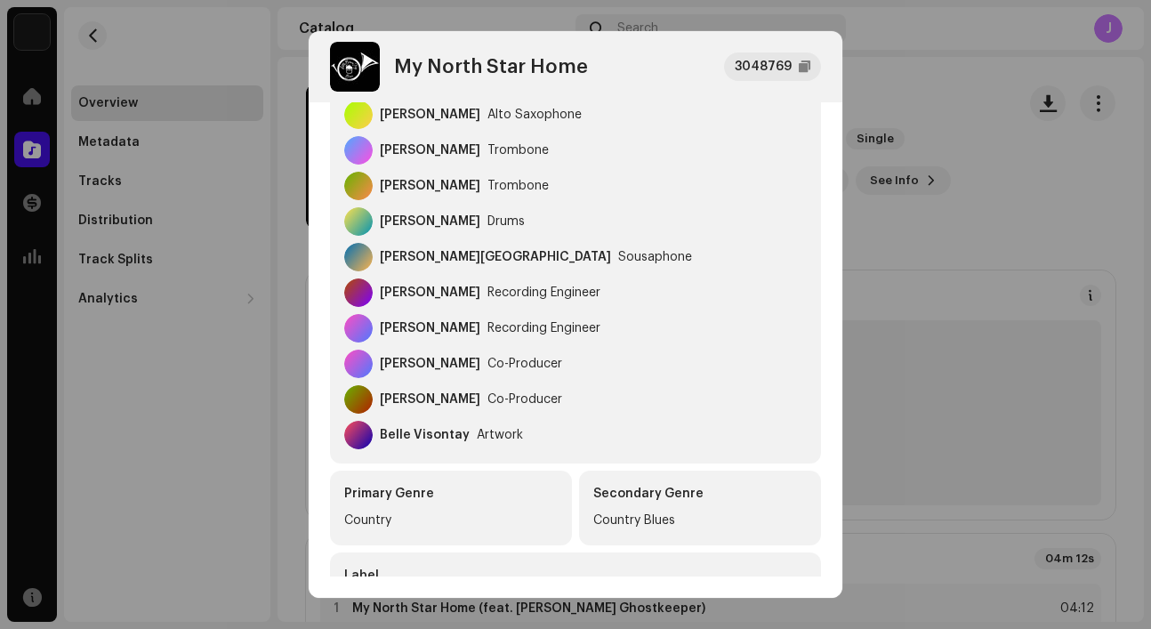
scroll to position [527, 0]
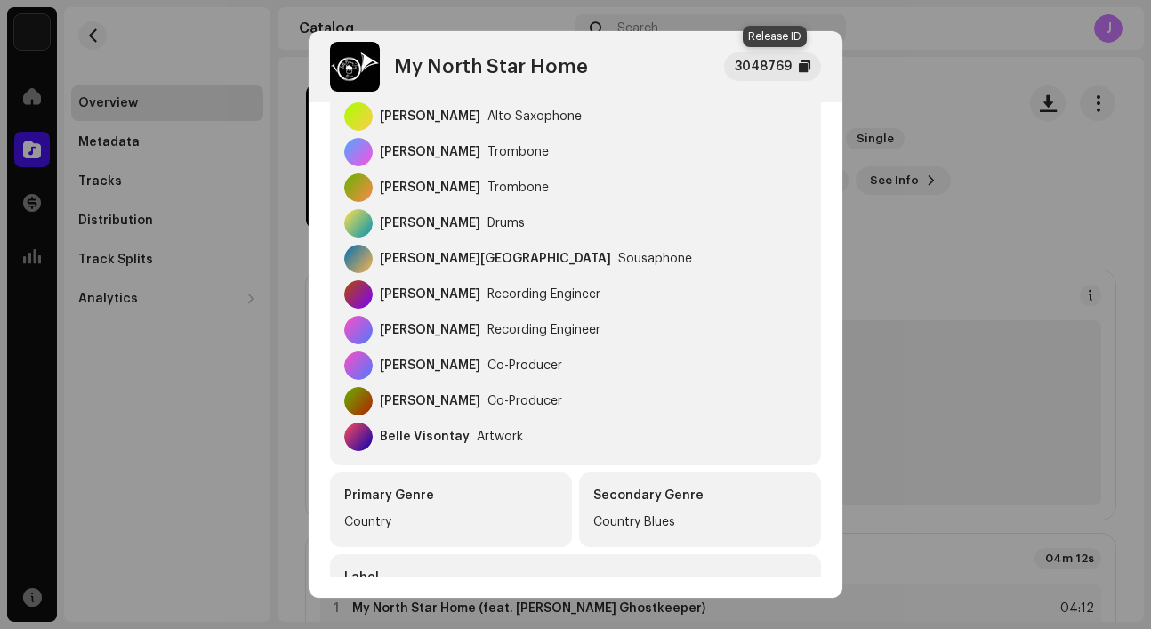
click at [767, 67] on div "3048769" at bounding box center [763, 66] width 57 height 21
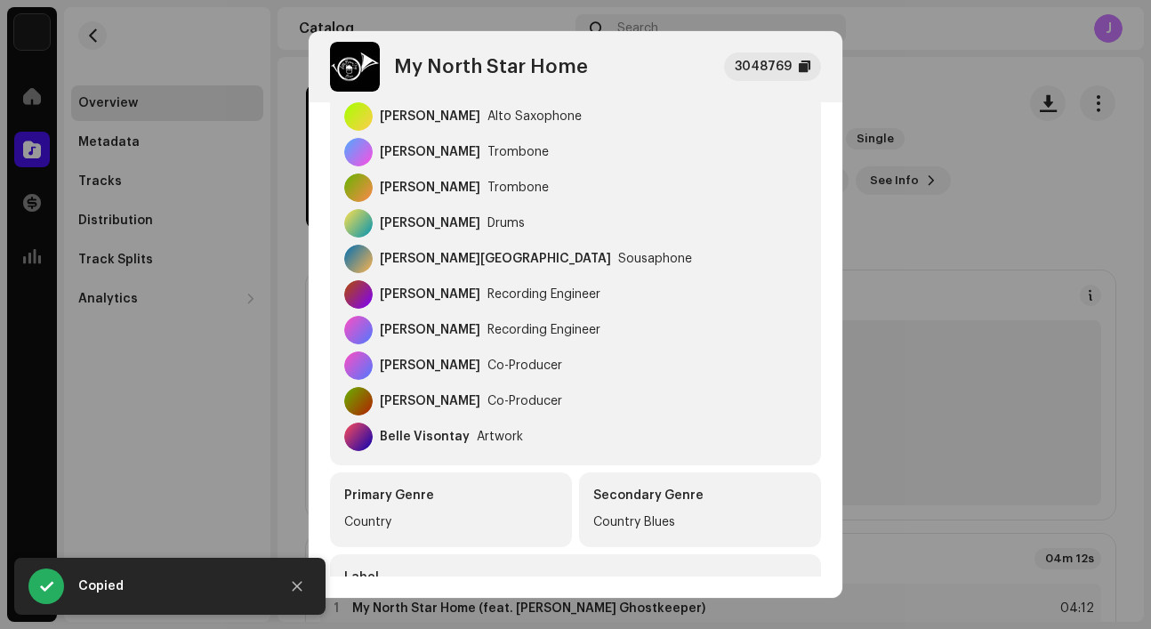
click at [808, 67] on div at bounding box center [805, 67] width 12 height 14
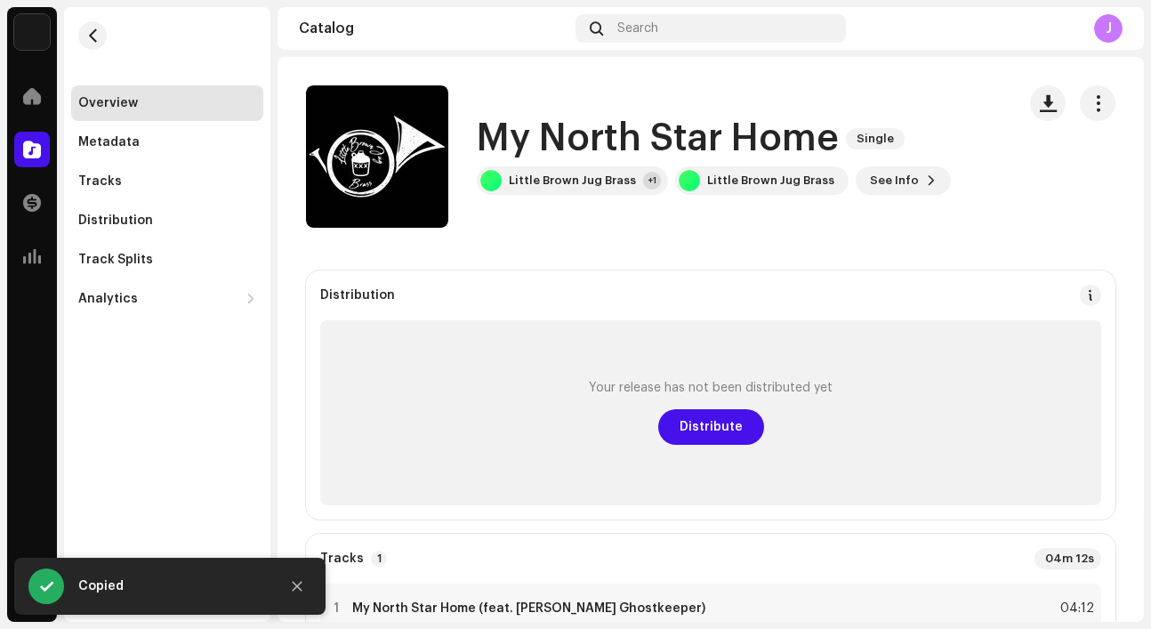
click at [1018, 189] on div "My North Star Home 3048769 Metadata Distribution Metadata Language English Rele…" at bounding box center [575, 314] width 1151 height 629
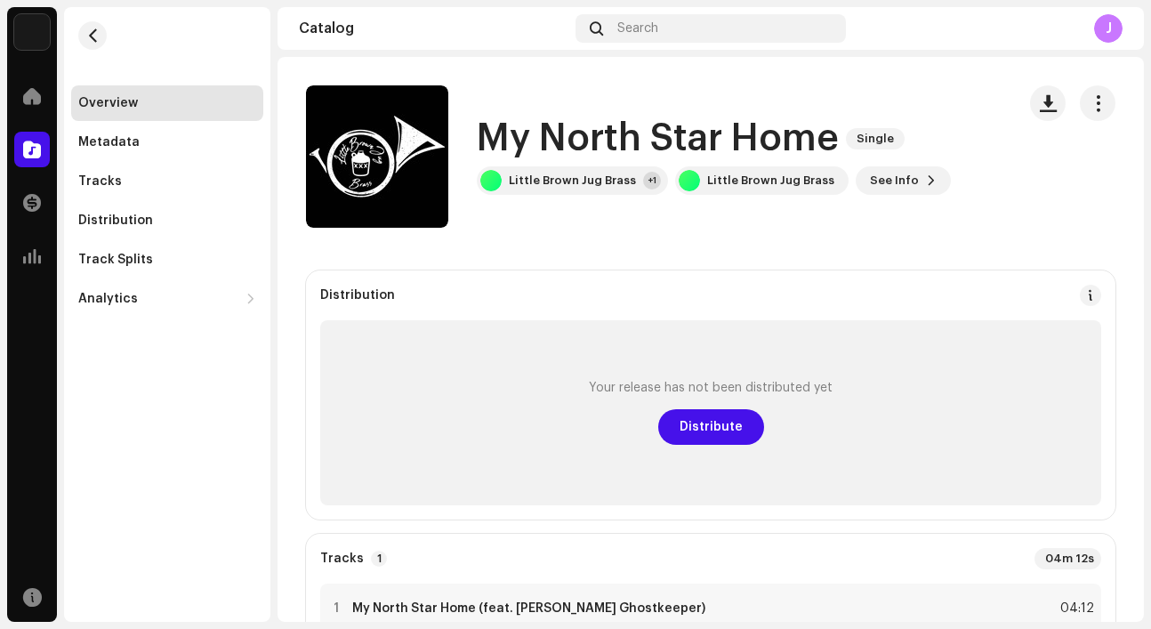
click at [116, 106] on div "Overview" at bounding box center [108, 103] width 60 height 14
click at [37, 101] on span at bounding box center [32, 96] width 18 height 14
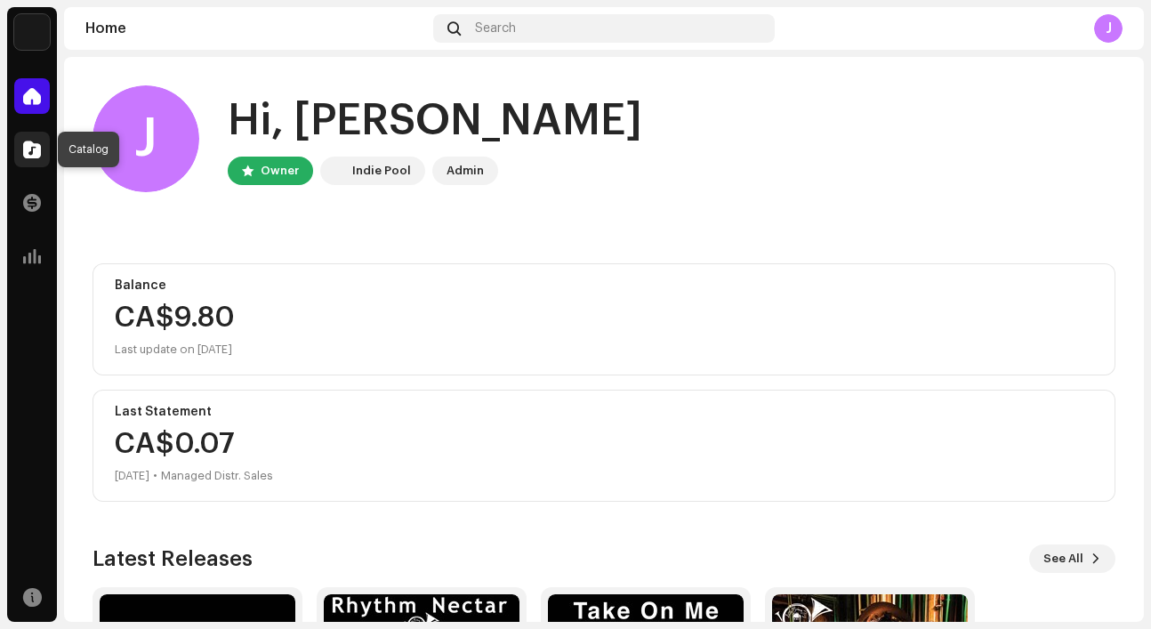
click at [38, 151] on span at bounding box center [32, 149] width 18 height 14
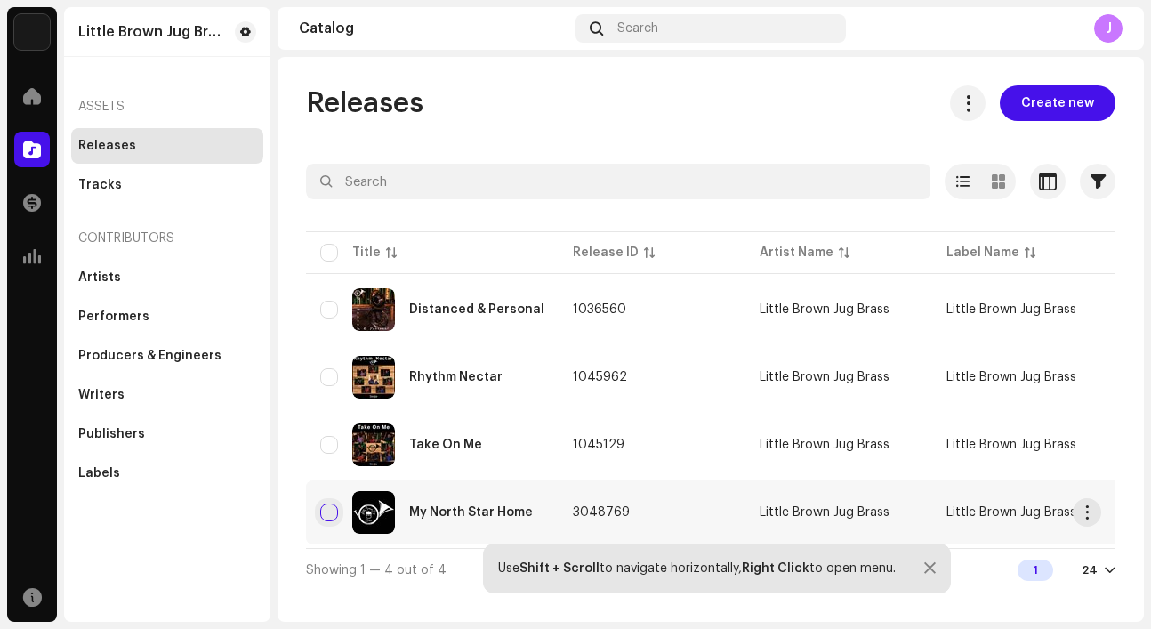
click at [327, 511] on input "checkbox" at bounding box center [329, 512] width 18 height 18
checkbox input "true"
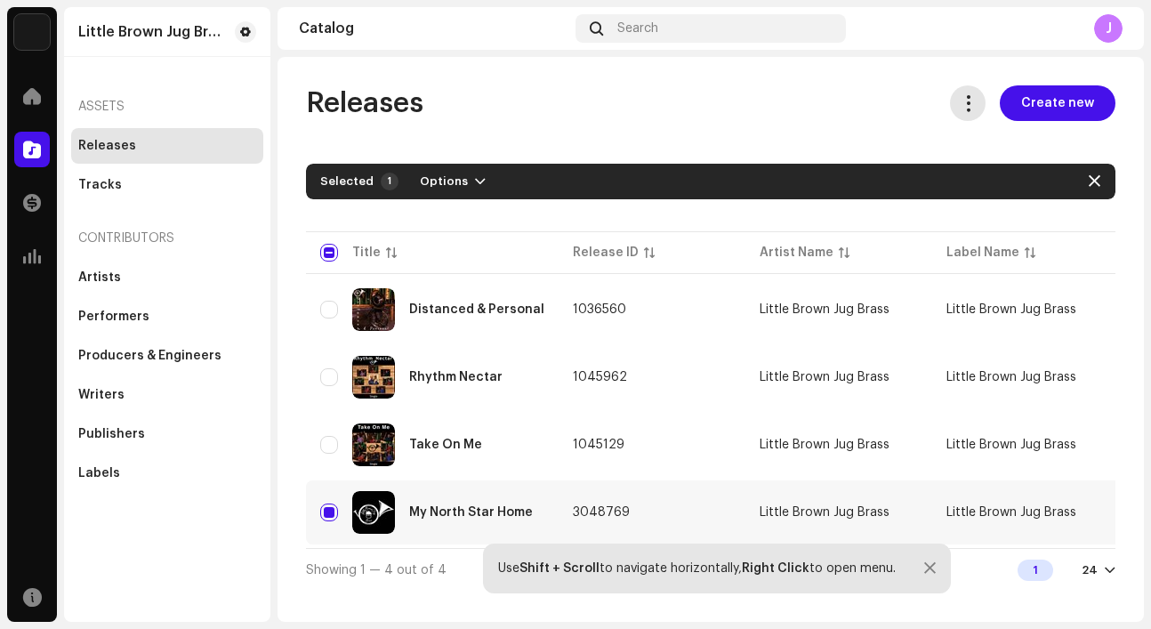
click at [967, 109] on span at bounding box center [968, 103] width 17 height 14
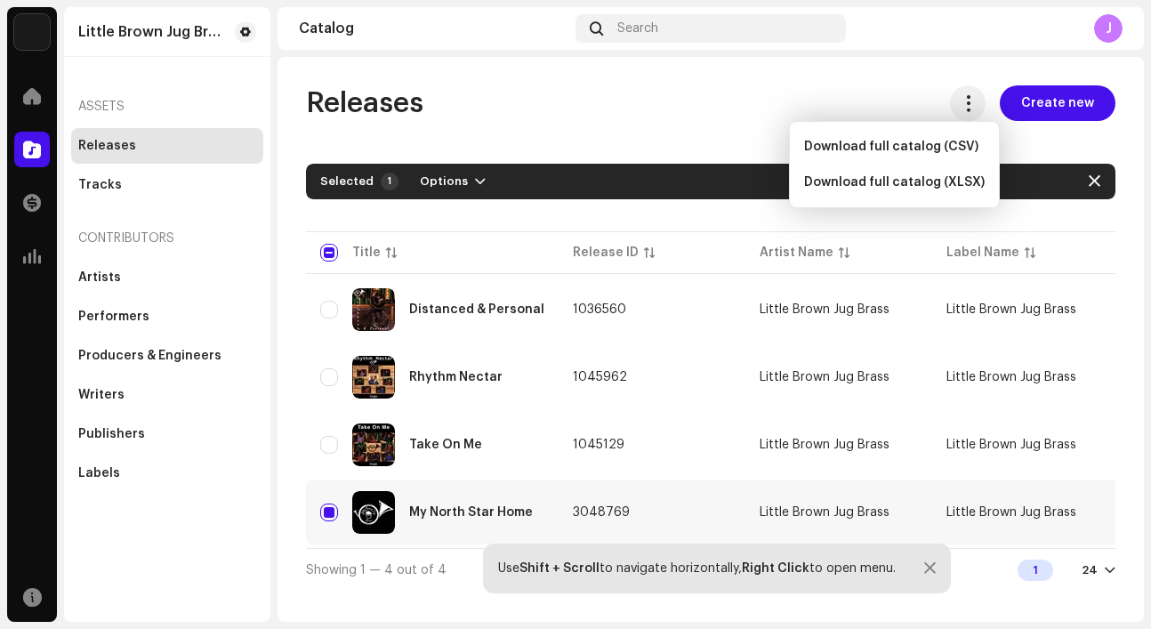
click at [704, 142] on div "Releases Create new Selected 1 Options Filters Distribution status Never Distri…" at bounding box center [710, 337] width 866 height 505
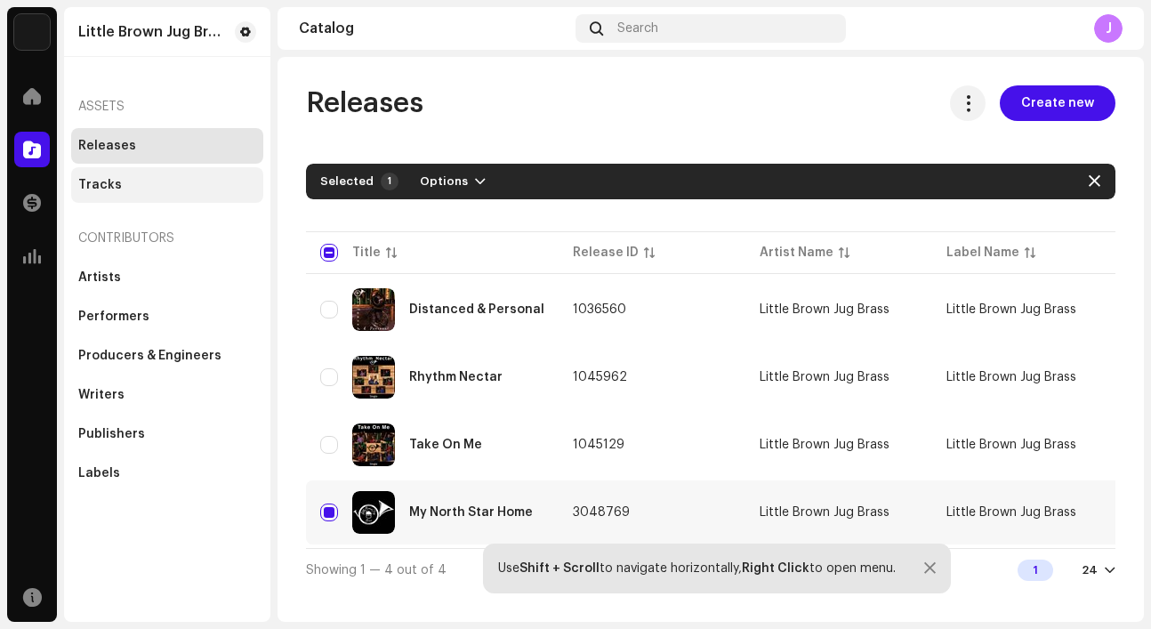
click at [207, 188] on div "Tracks" at bounding box center [167, 185] width 178 height 14
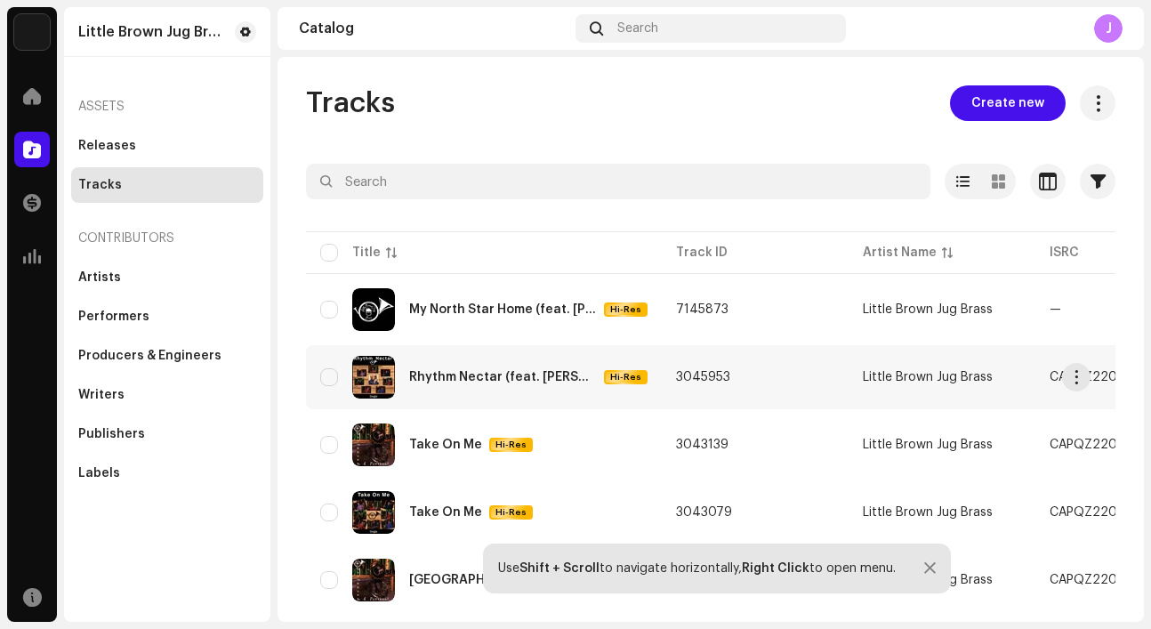
scroll to position [1, 0]
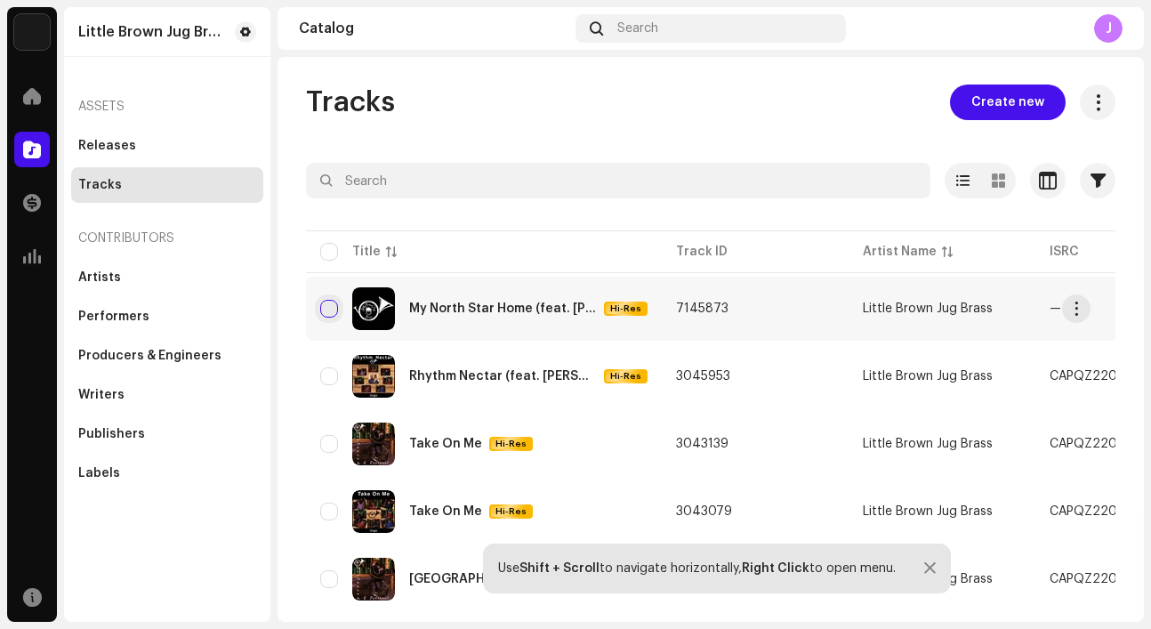
click at [331, 308] on input "checkbox" at bounding box center [329, 309] width 18 height 18
checkbox input "true"
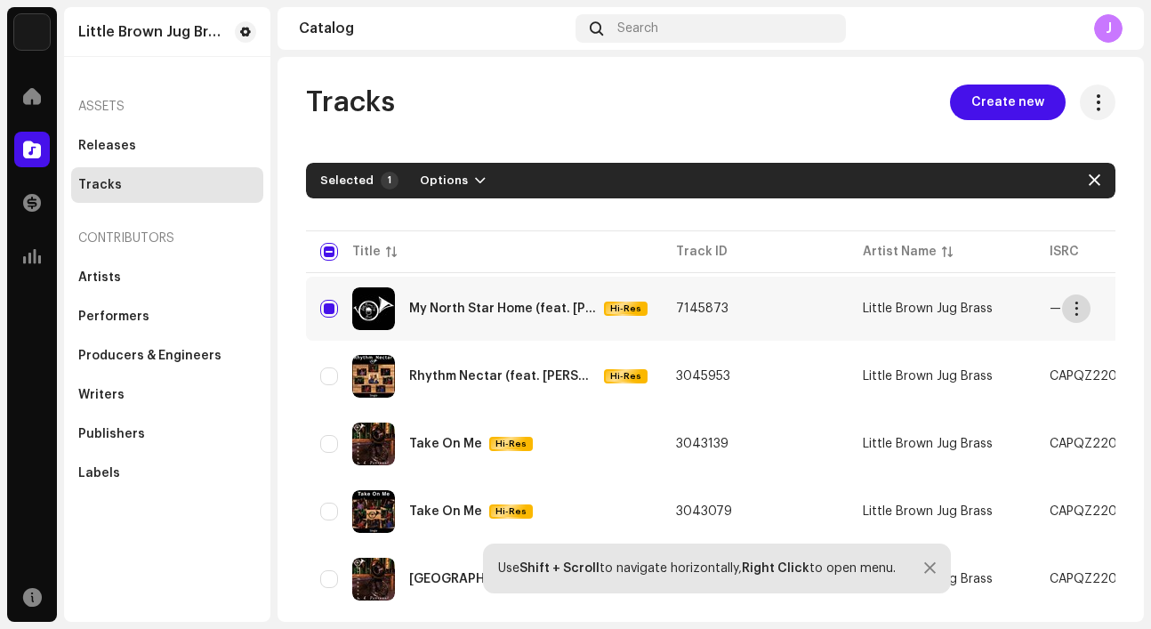
click at [1080, 310] on span "button" at bounding box center [1076, 309] width 13 height 14
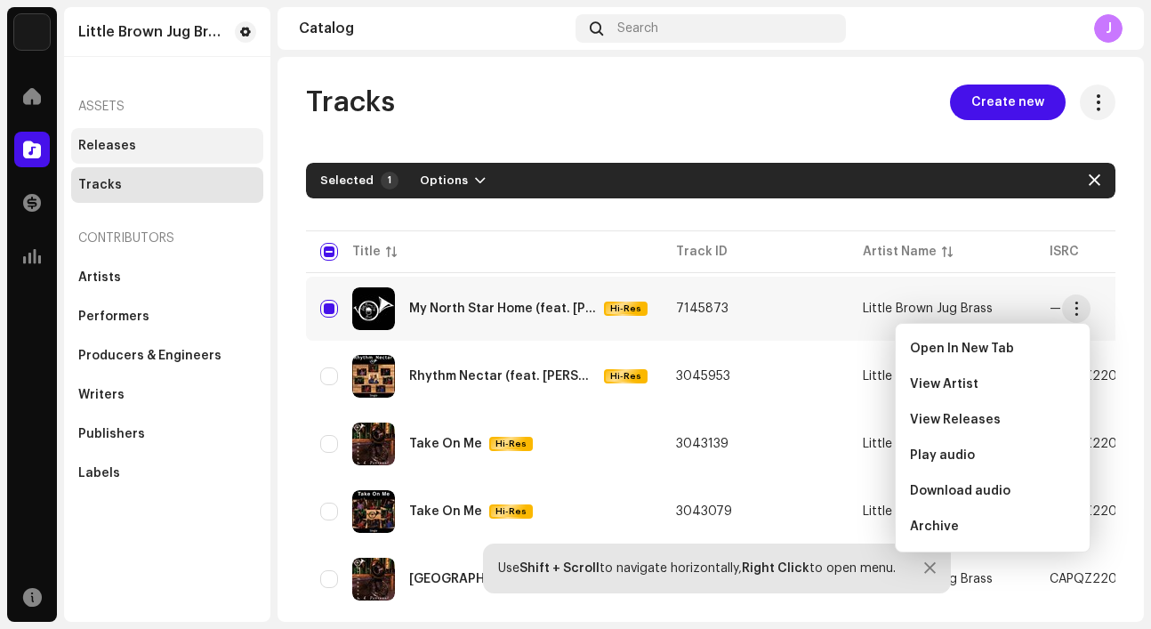
click at [121, 143] on div "Releases" at bounding box center [107, 146] width 58 height 14
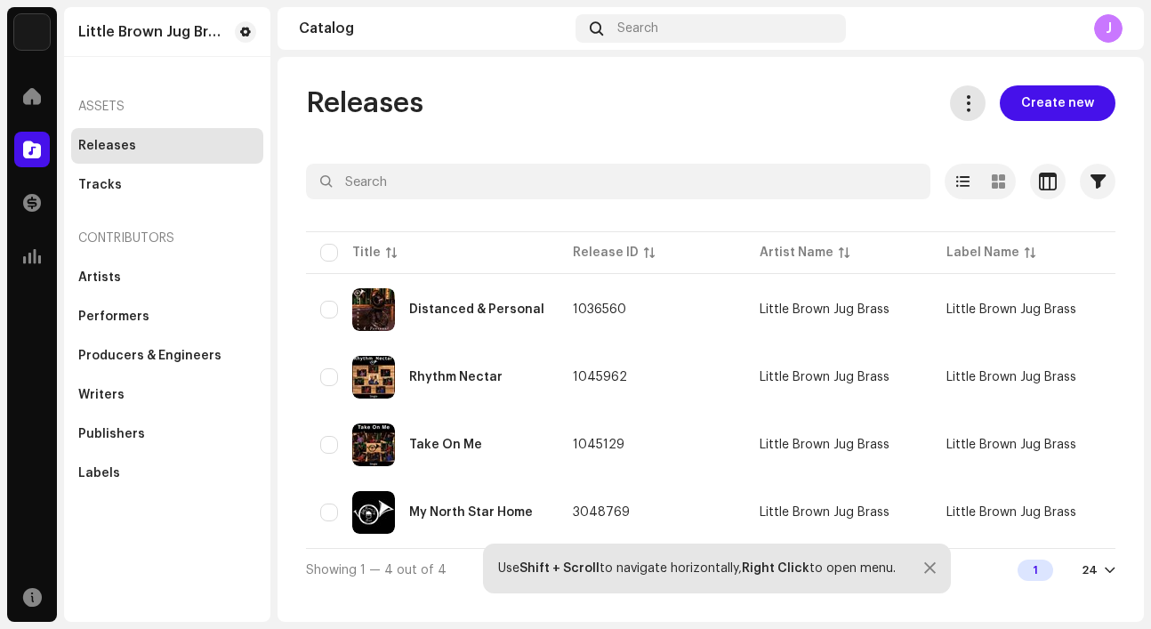
click at [977, 109] on span at bounding box center [968, 103] width 17 height 14
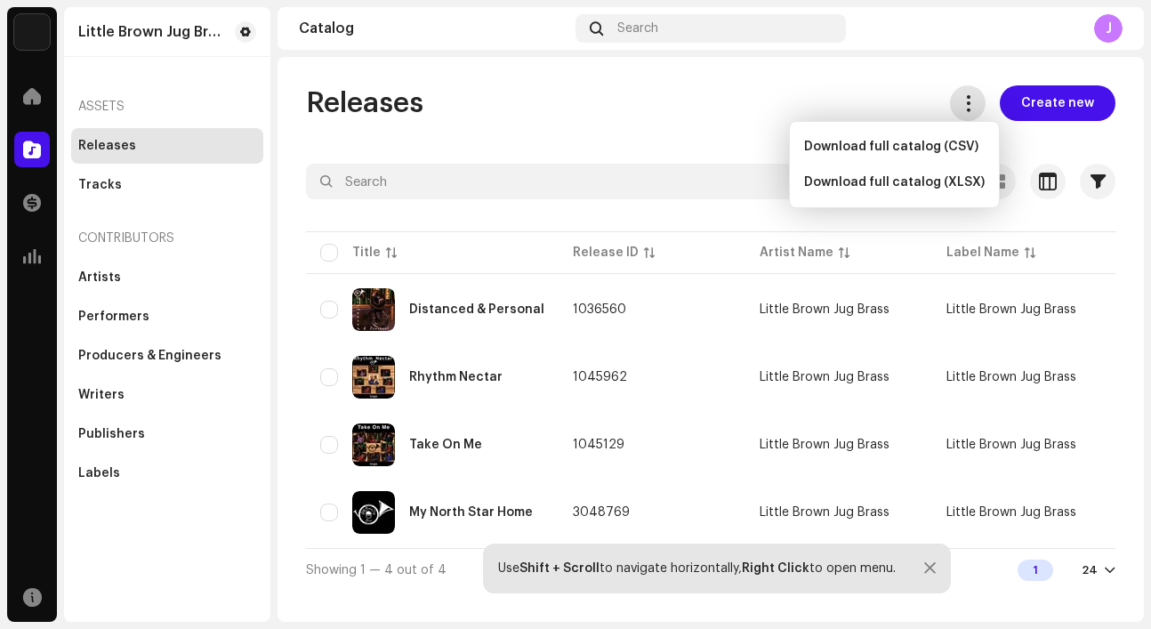
click at [977, 109] on span at bounding box center [968, 103] width 17 height 14
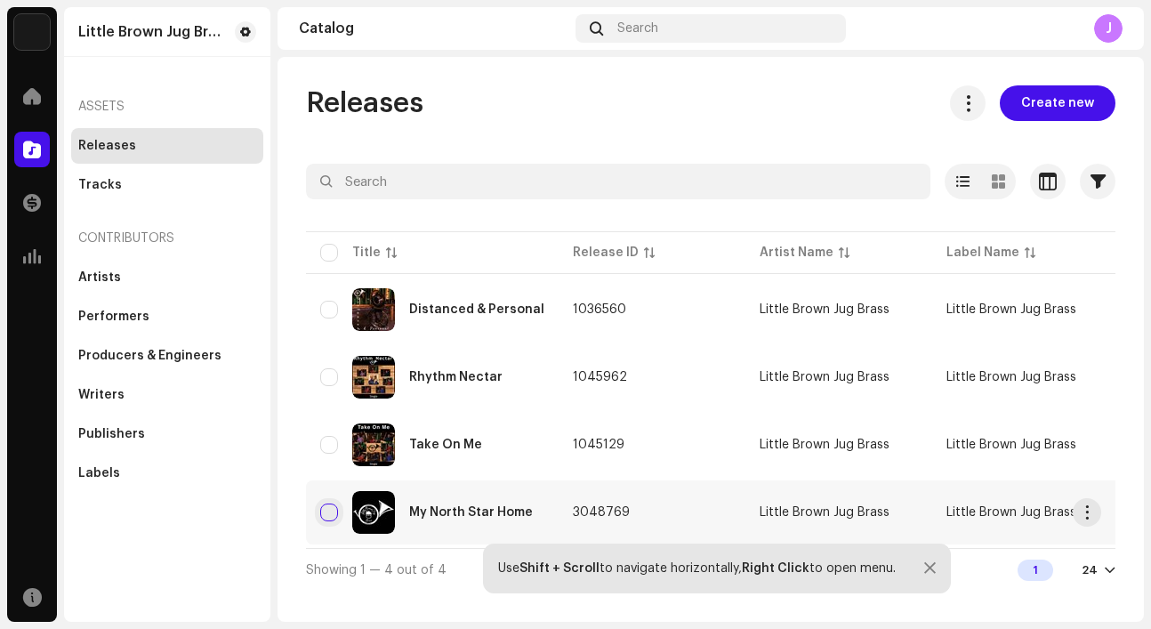
click at [334, 505] on input "checkbox" at bounding box center [329, 512] width 18 height 18
checkbox input "true"
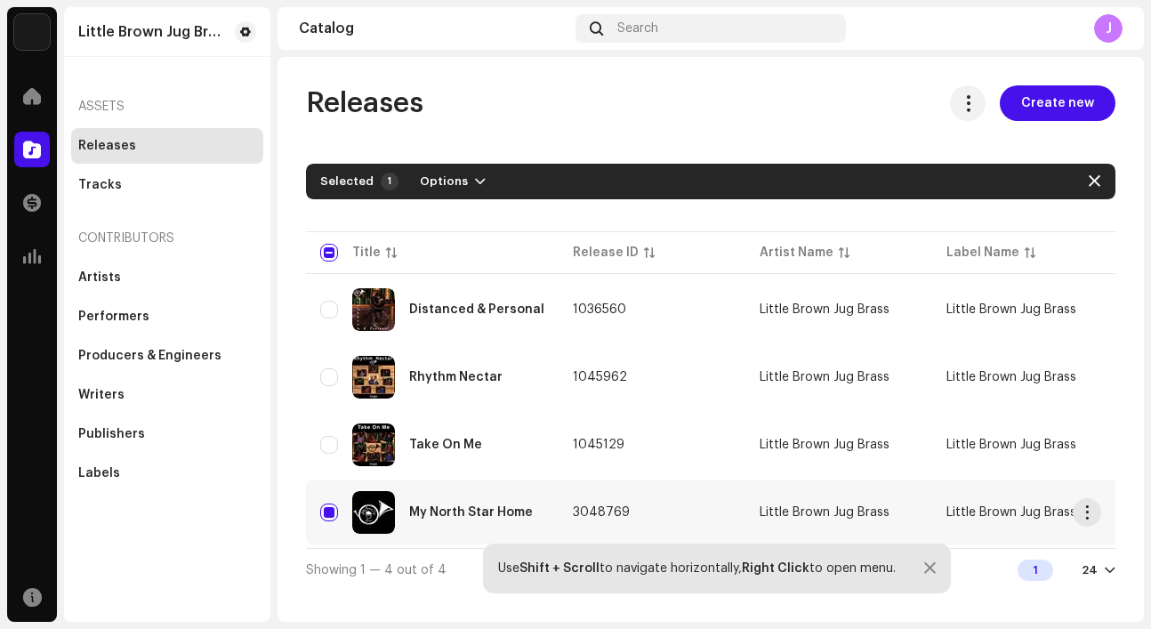
click at [506, 510] on div "My North Star Home" at bounding box center [471, 512] width 124 height 12
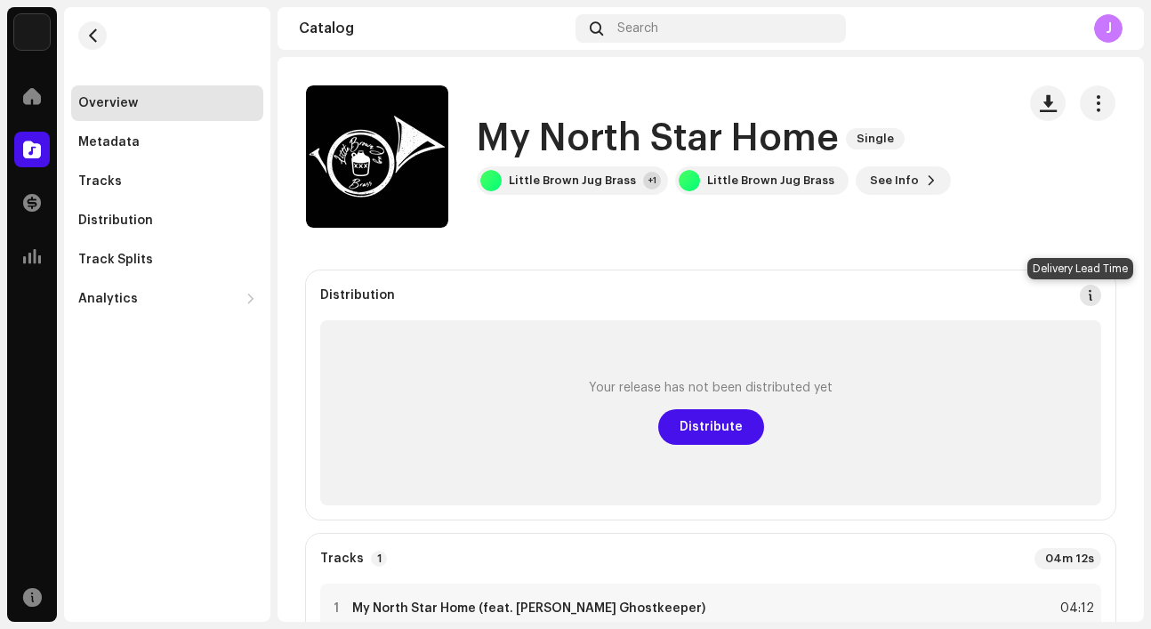
click at [1084, 292] on span at bounding box center [1090, 295] width 12 height 14
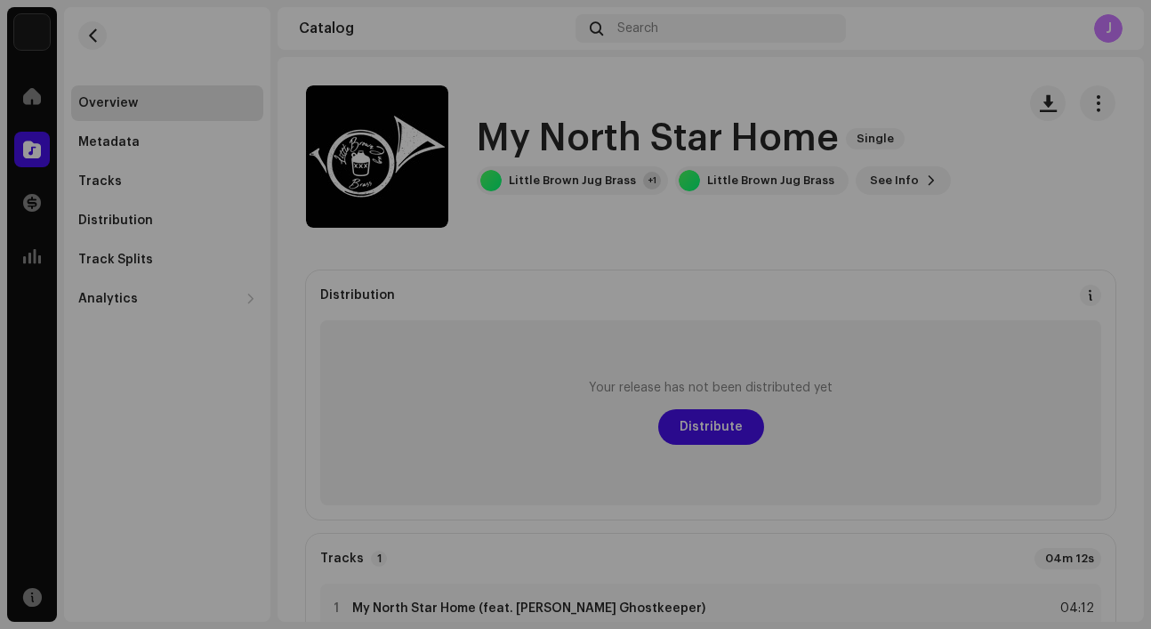
click at [993, 201] on div "DSP Guidelines for Delivery Lead Time We usually deliver your releases within h…" at bounding box center [575, 314] width 1151 height 629
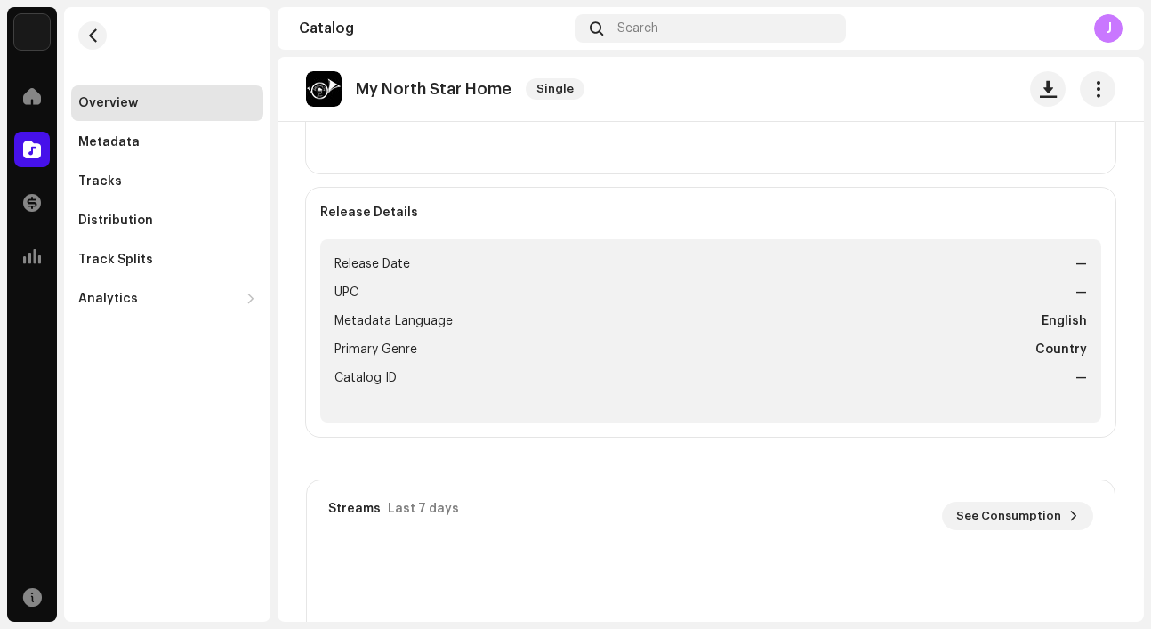
scroll to position [610, 0]
click at [383, 261] on span "Release Date" at bounding box center [372, 263] width 76 height 21
click at [362, 320] on span "Metadata Language" at bounding box center [393, 320] width 118 height 21
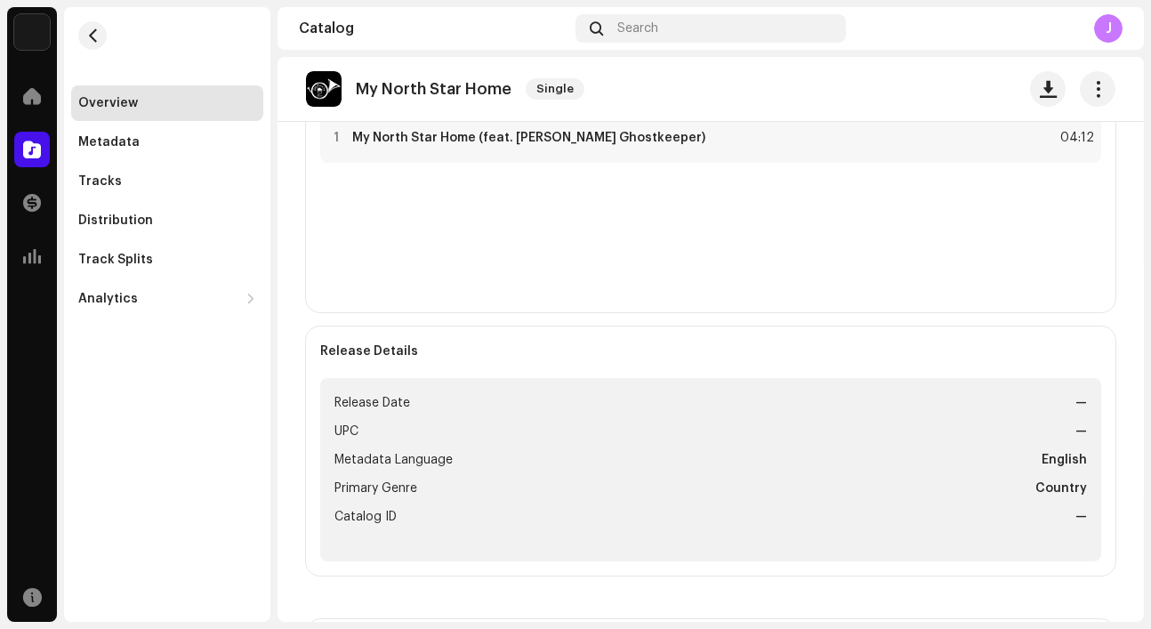
scroll to position [475, 0]
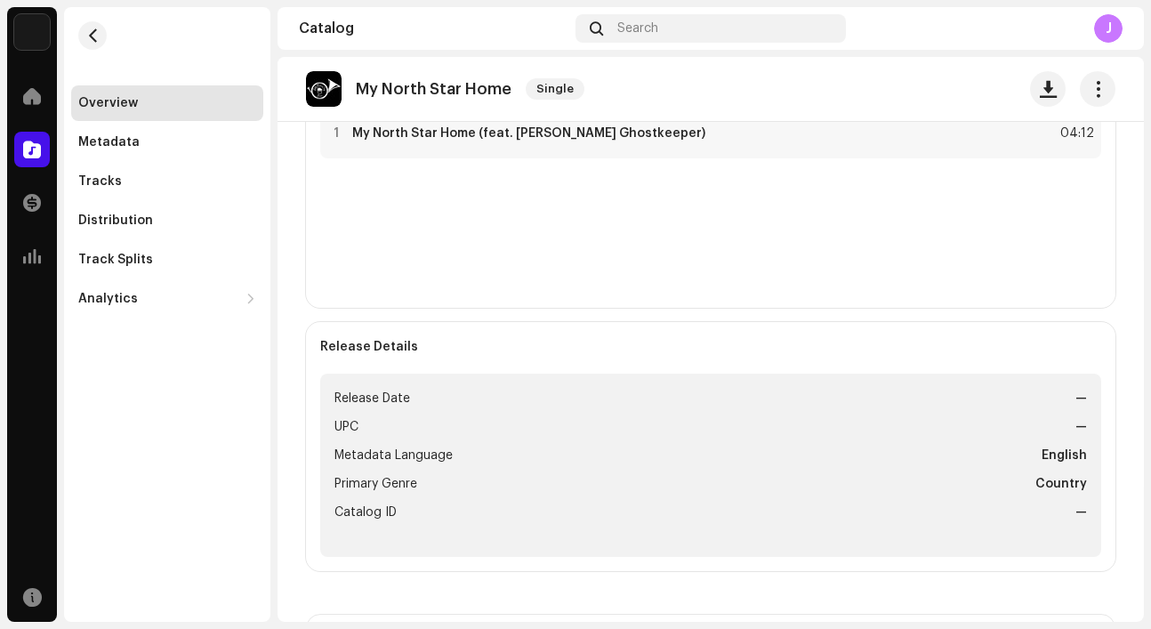
click at [517, 464] on li "Metadata Language English" at bounding box center [710, 455] width 752 height 21
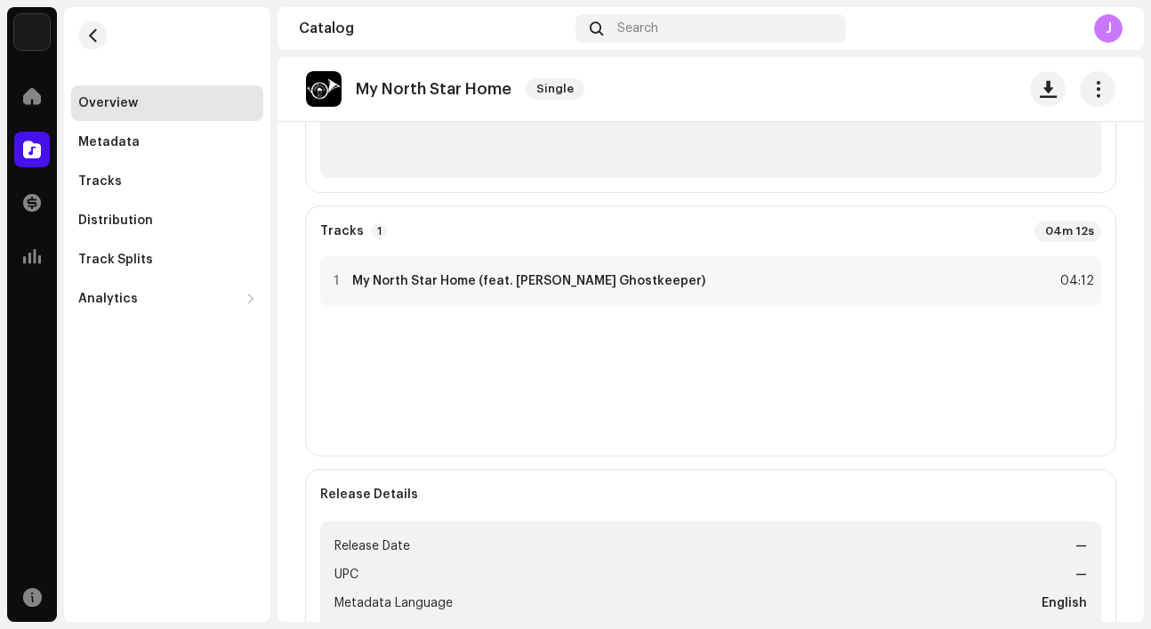
scroll to position [328, 0]
click at [1090, 90] on span "button" at bounding box center [1098, 89] width 17 height 14
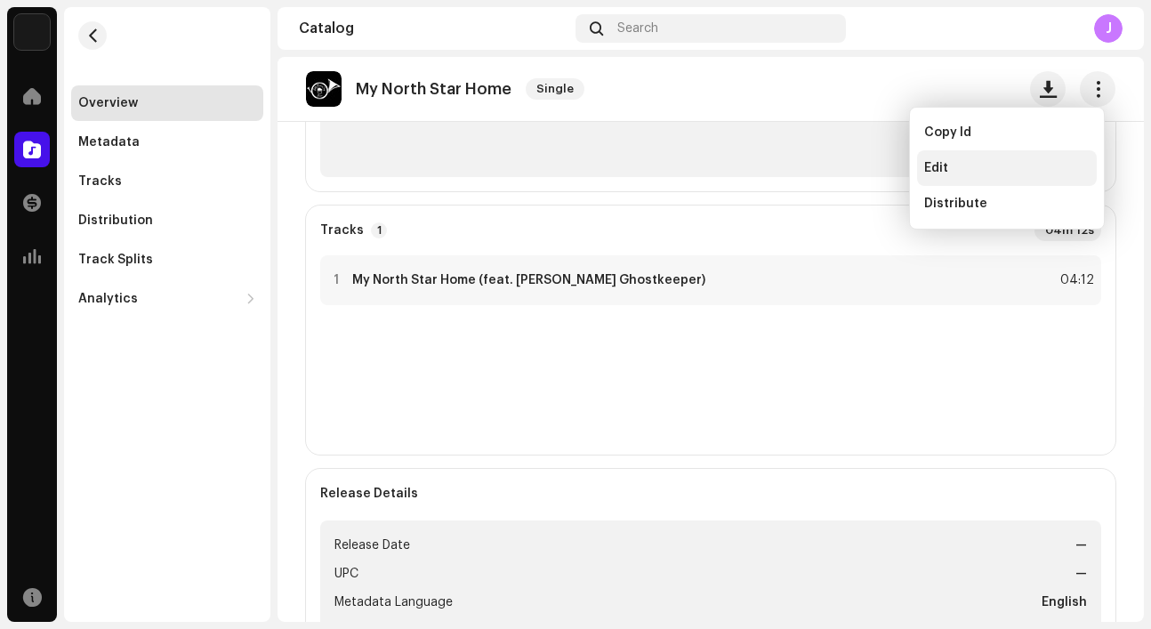
click at [1033, 165] on div "Edit" at bounding box center [1006, 168] width 165 height 14
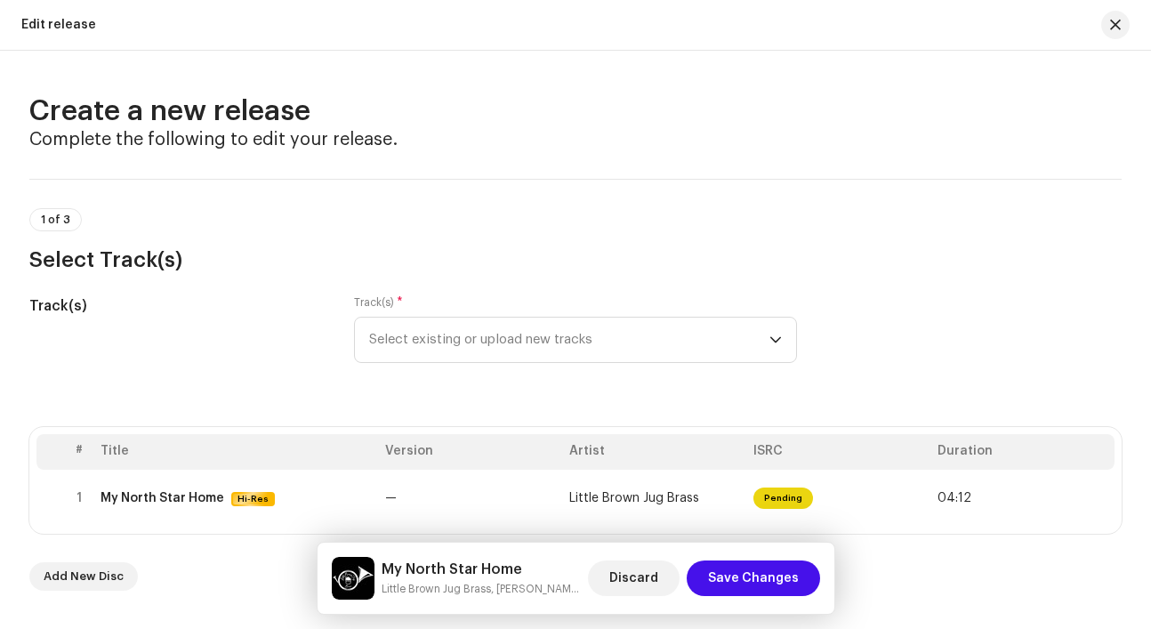
click at [60, 25] on div "Edit release" at bounding box center [58, 25] width 75 height 14
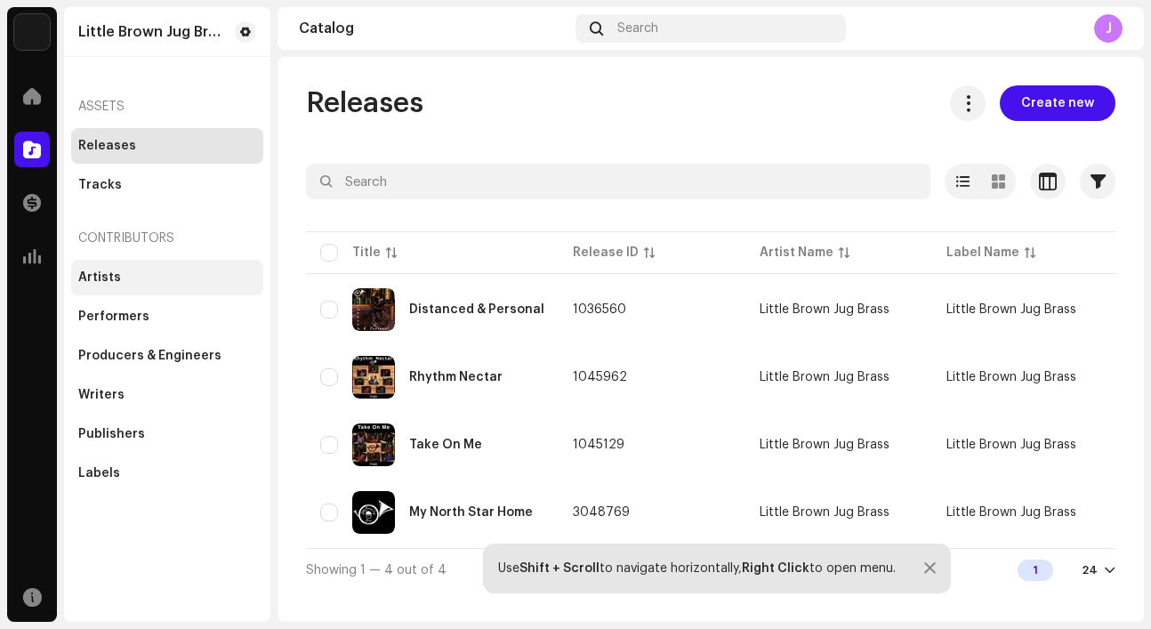
click at [164, 282] on div "Artists" at bounding box center [167, 277] width 178 height 14
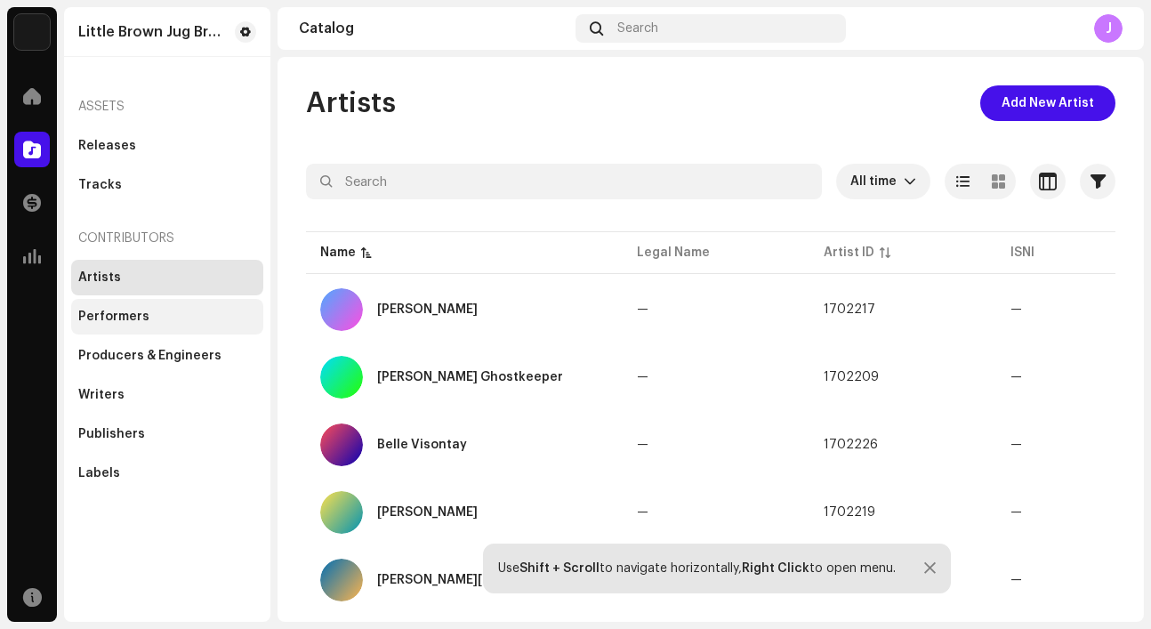
click at [165, 304] on div "Performers" at bounding box center [167, 317] width 192 height 36
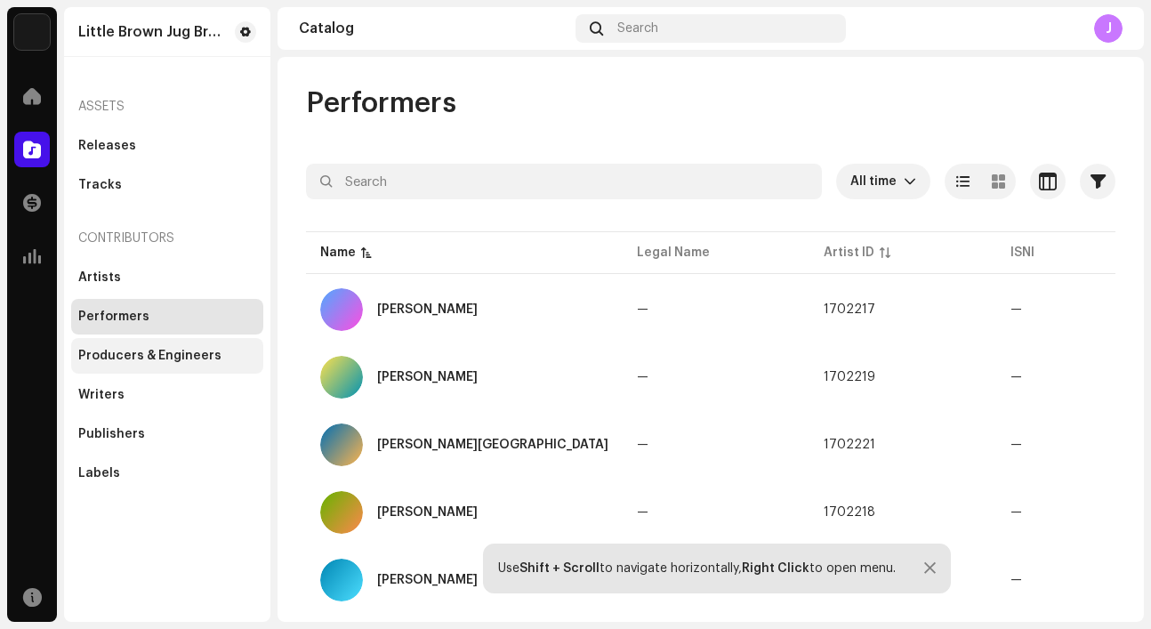
click at [174, 355] on div "Producers & Engineers" at bounding box center [149, 356] width 143 height 14
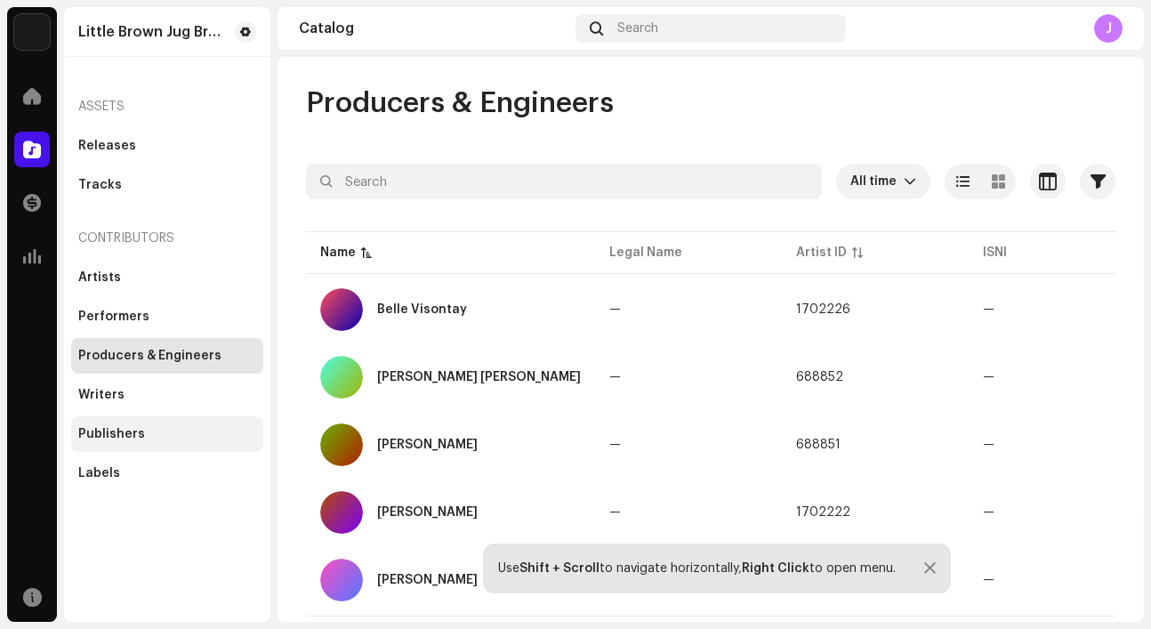
click at [149, 428] on div "Publishers" at bounding box center [167, 434] width 178 height 14
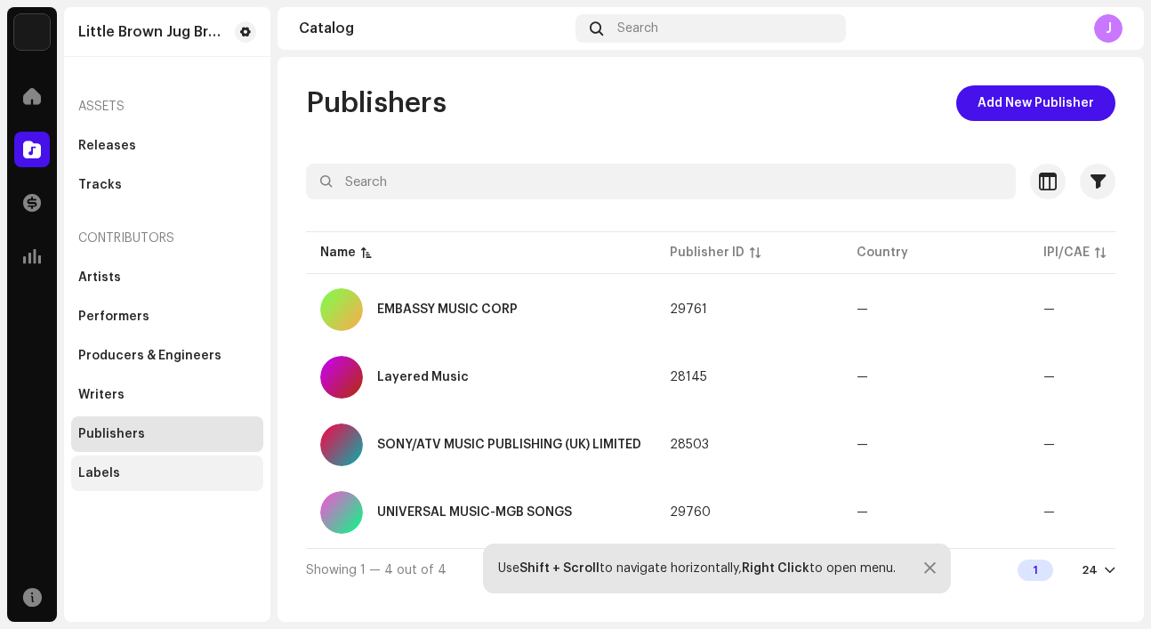
click at [144, 459] on div "Labels" at bounding box center [167, 473] width 192 height 36
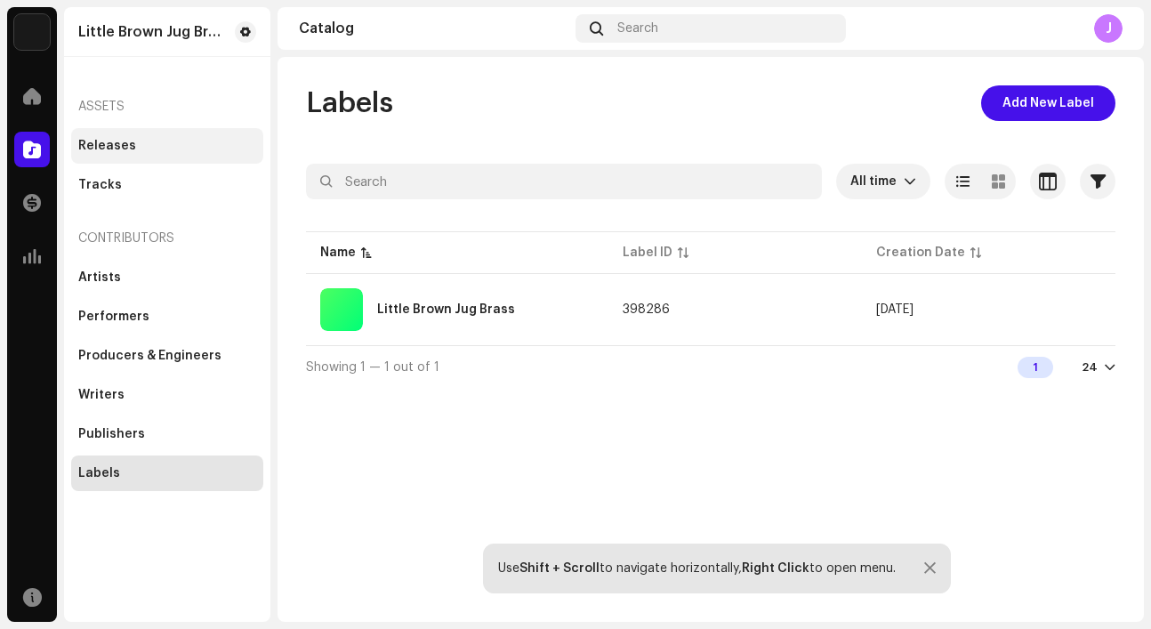
click at [166, 149] on div "Releases" at bounding box center [167, 146] width 178 height 14
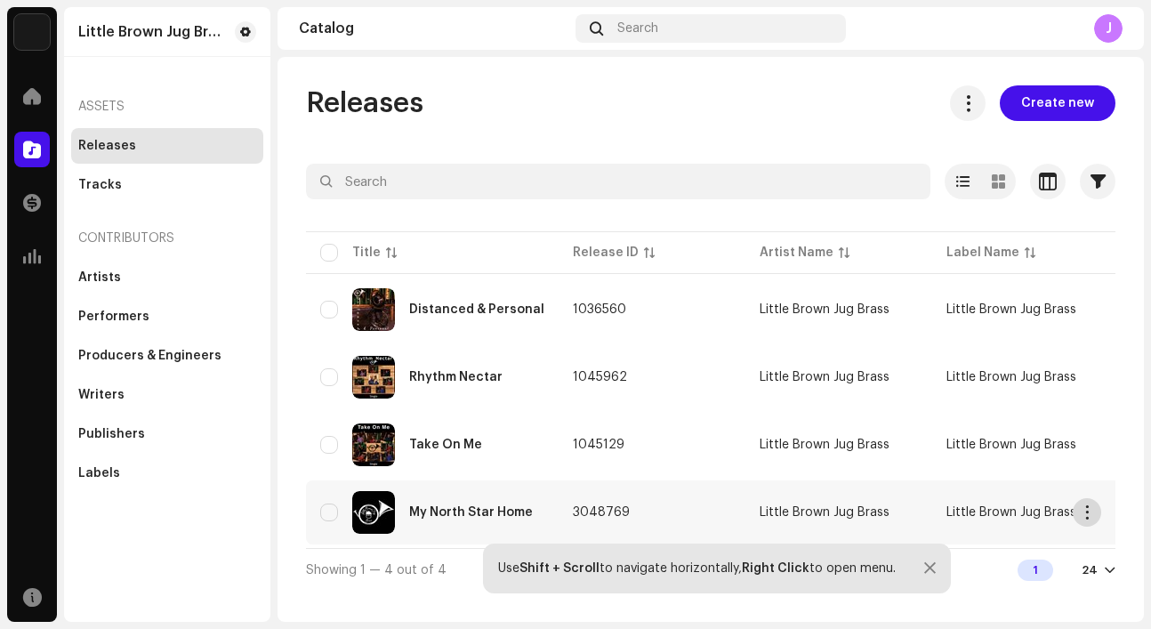
click at [1096, 513] on button "button" at bounding box center [1087, 512] width 28 height 28
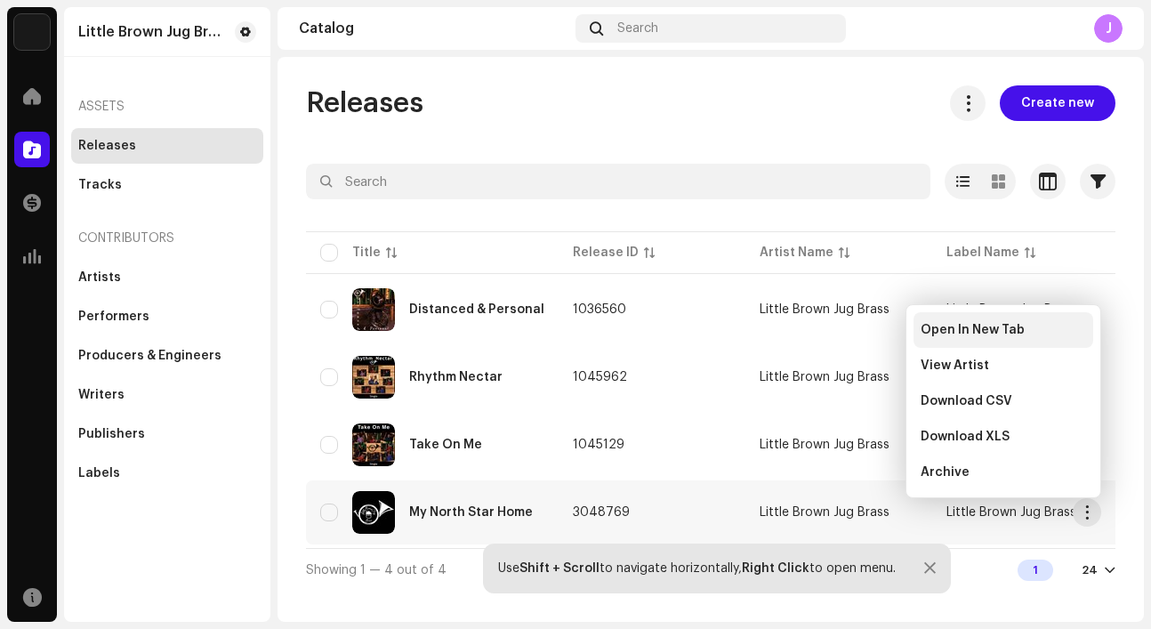
click at [976, 326] on span "Open In New Tab" at bounding box center [973, 330] width 104 height 14
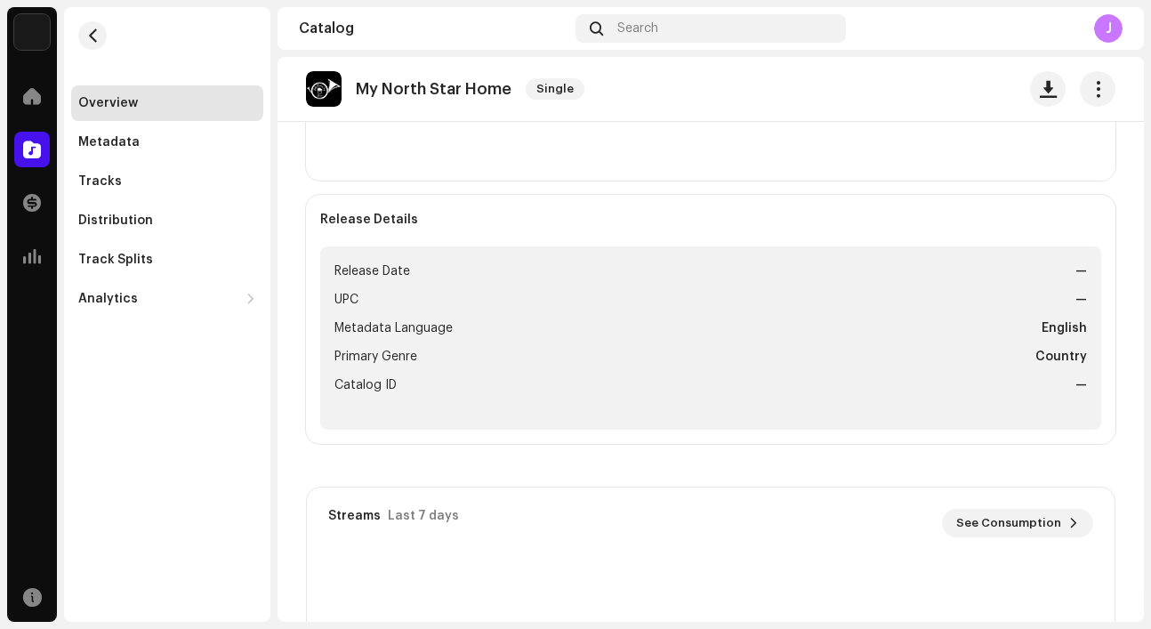
scroll to position [633, 0]
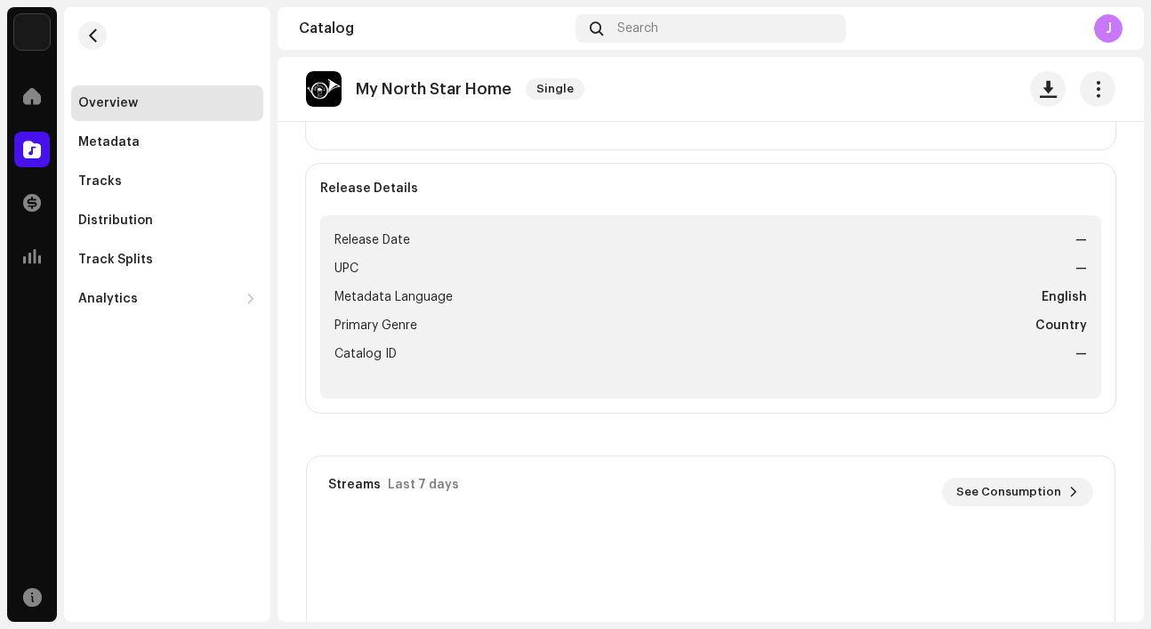
click at [908, 298] on li "Metadata Language English" at bounding box center [710, 296] width 752 height 21
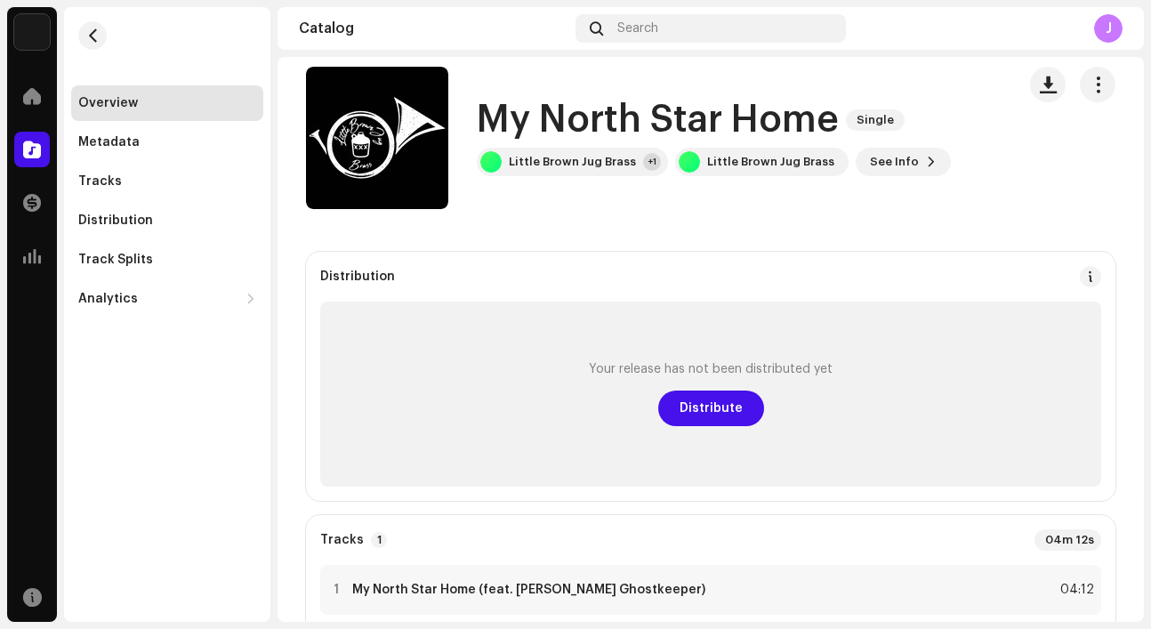
scroll to position [0, 0]
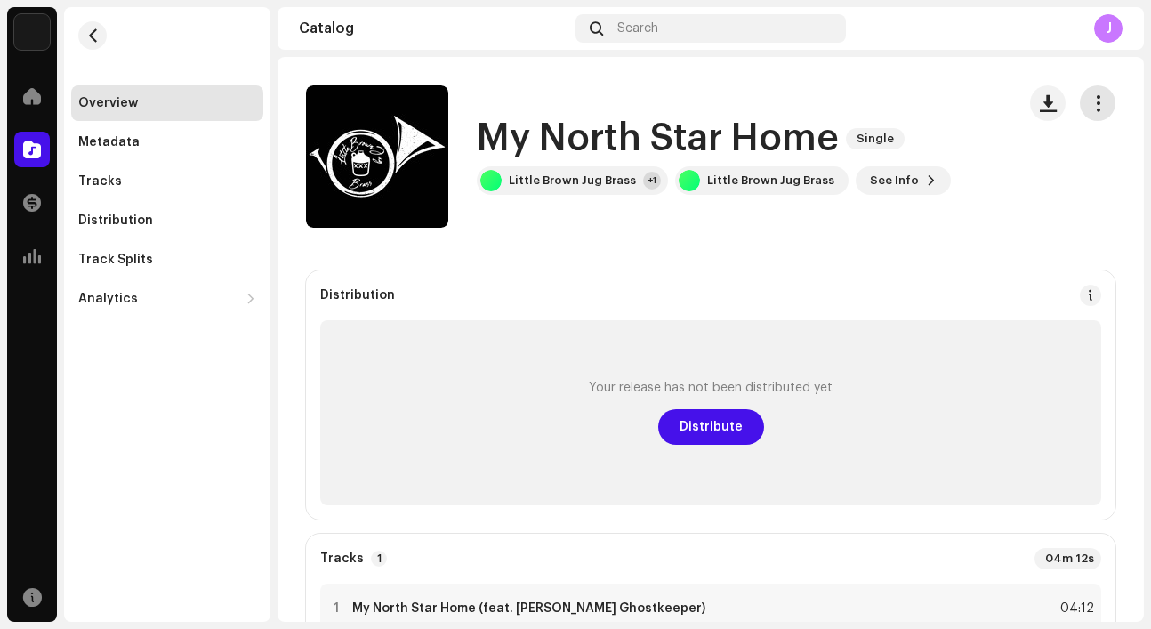
click at [1090, 107] on span "button" at bounding box center [1098, 103] width 17 height 14
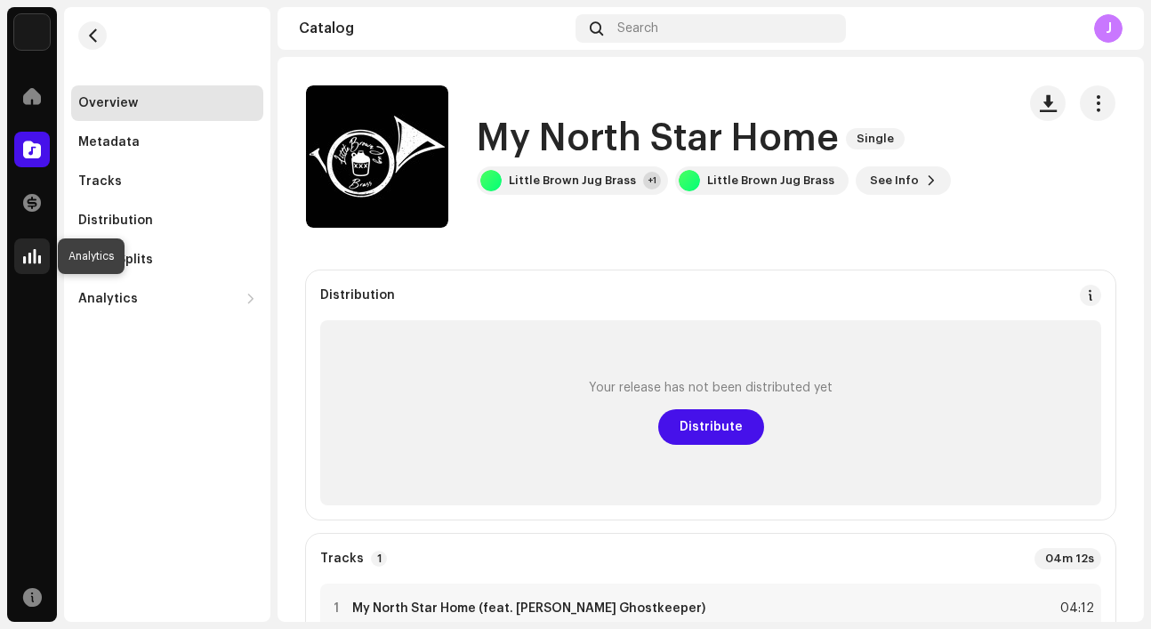
click at [26, 254] on span at bounding box center [32, 256] width 18 height 14
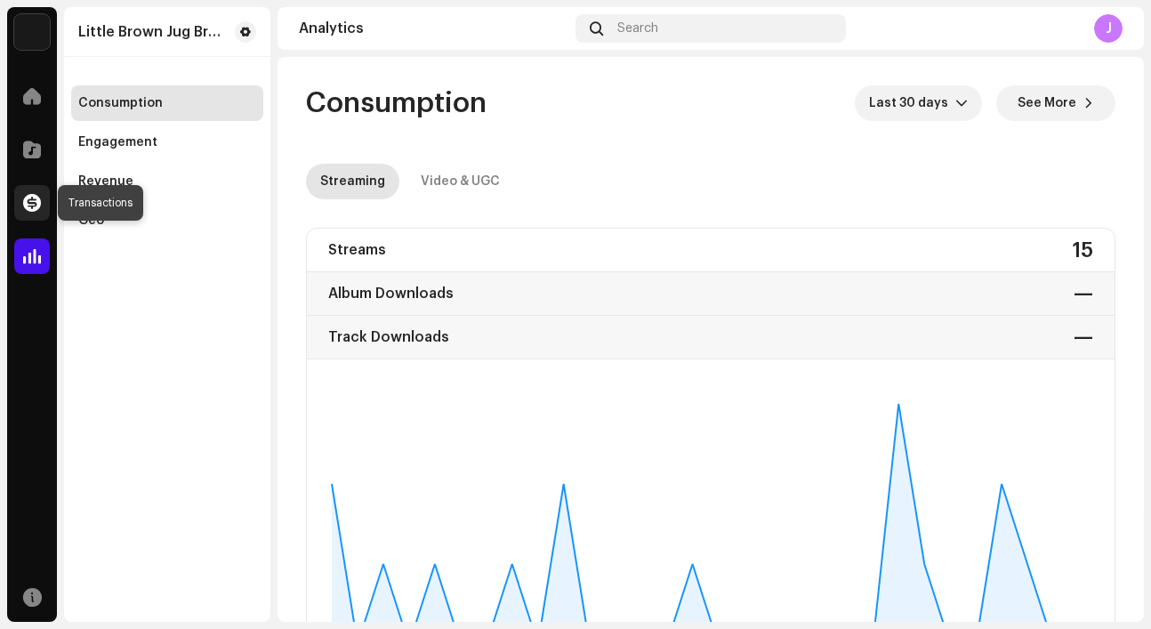
click at [32, 197] on span at bounding box center [32, 203] width 18 height 14
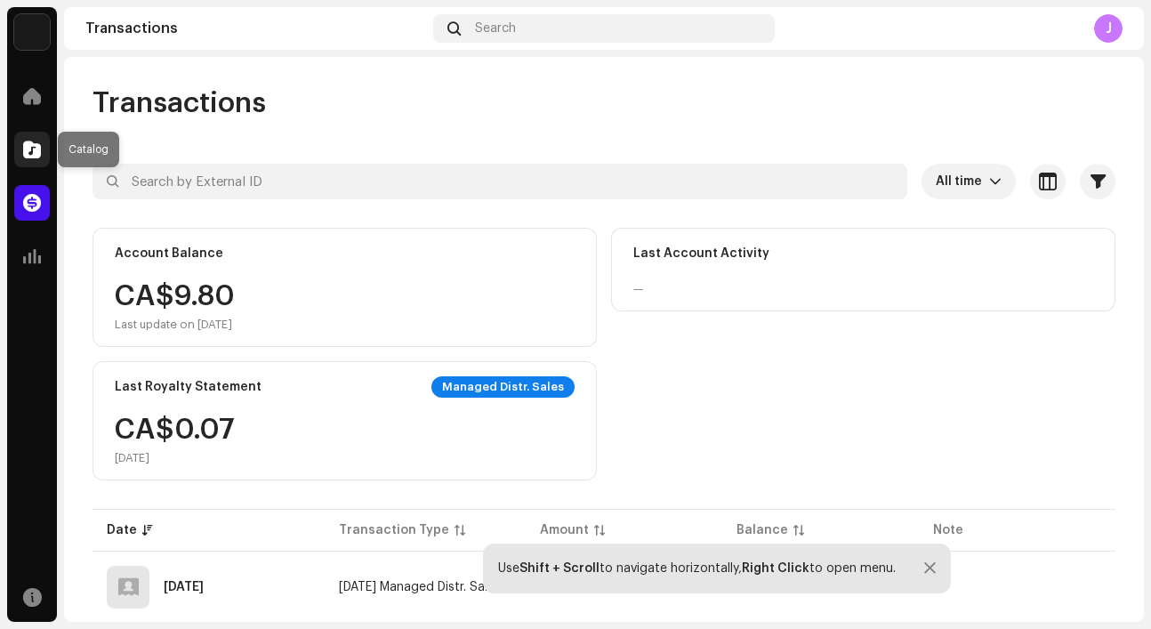
click at [36, 155] on span at bounding box center [32, 149] width 18 height 14
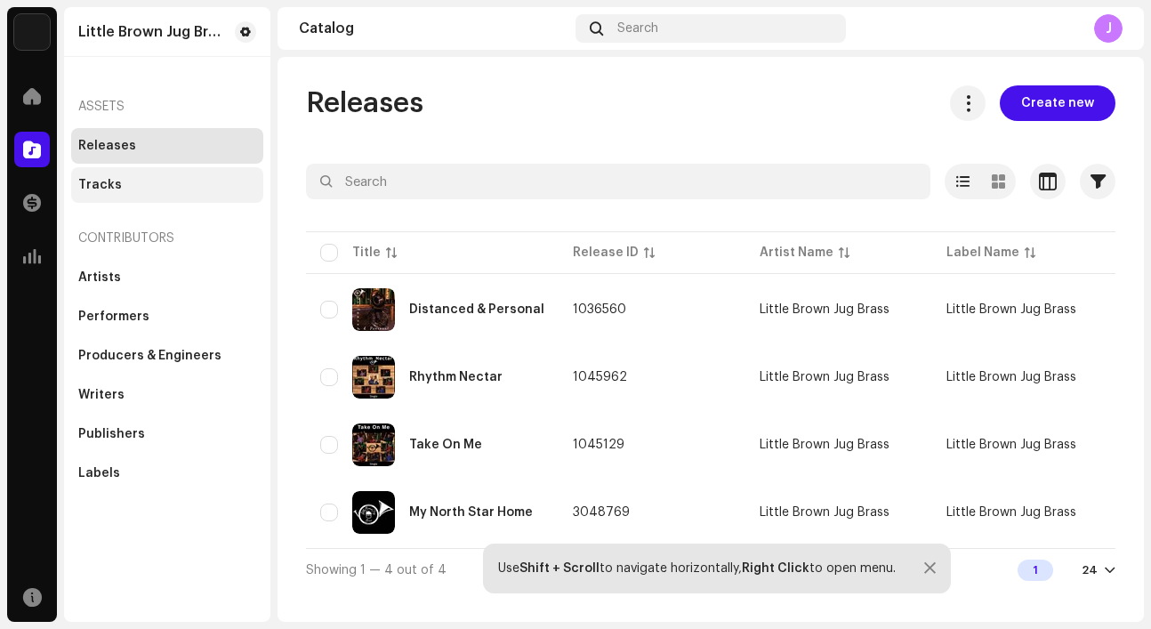
click at [162, 188] on div "Tracks" at bounding box center [167, 185] width 178 height 14
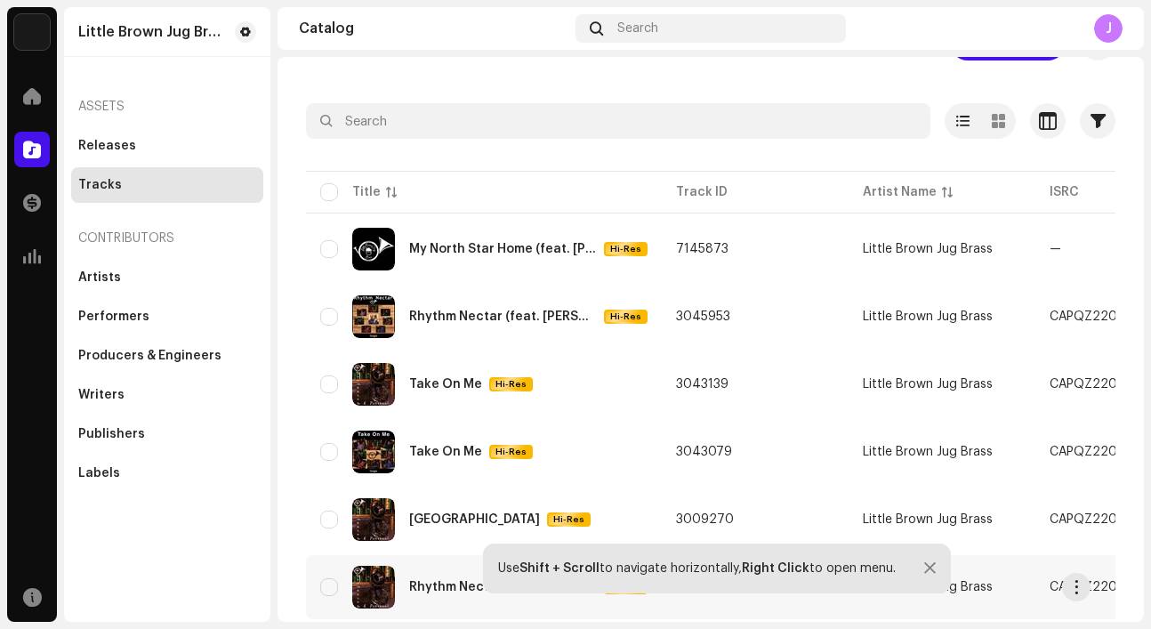
scroll to position [59, 0]
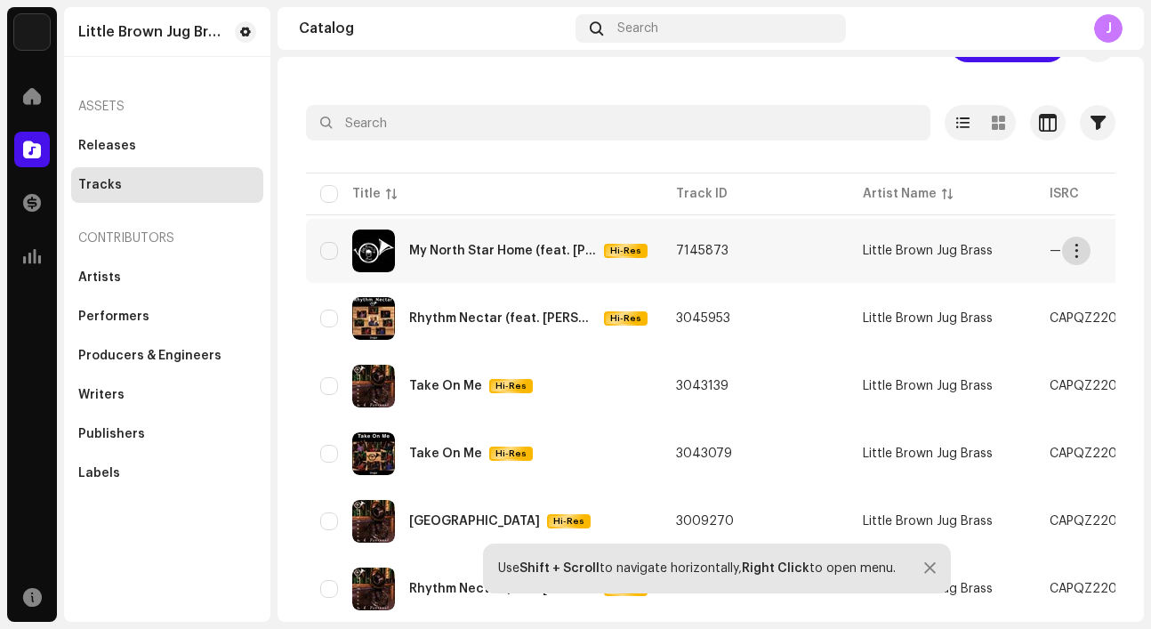
click at [1070, 253] on span "button" at bounding box center [1076, 251] width 13 height 14
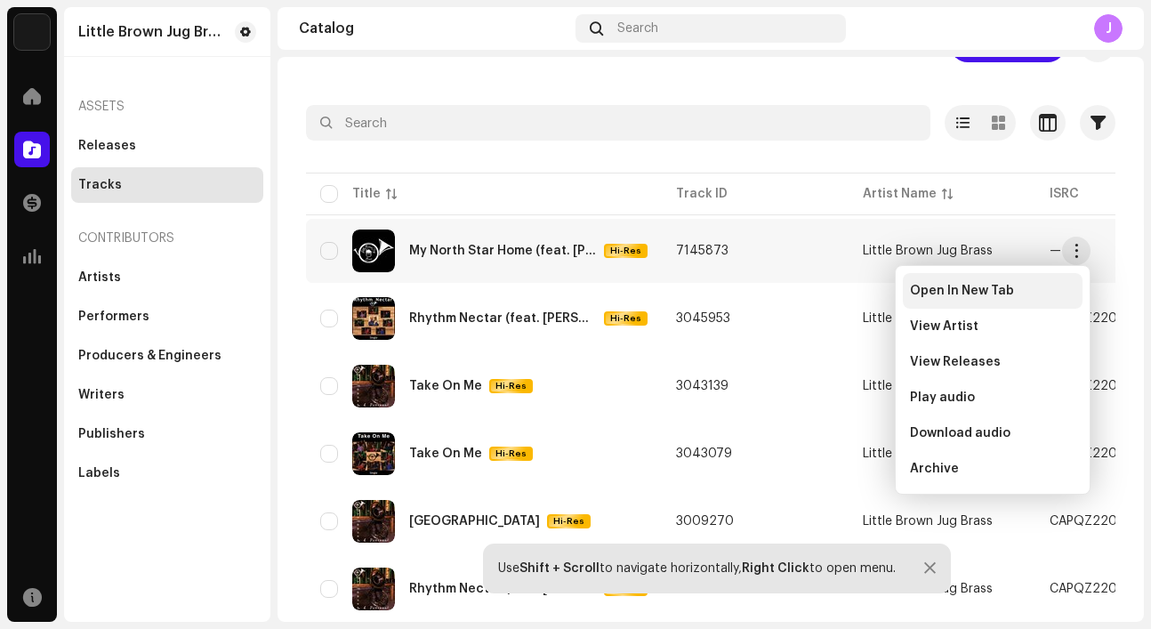
click at [1033, 295] on div "Open In New Tab" at bounding box center [992, 291] width 165 height 14
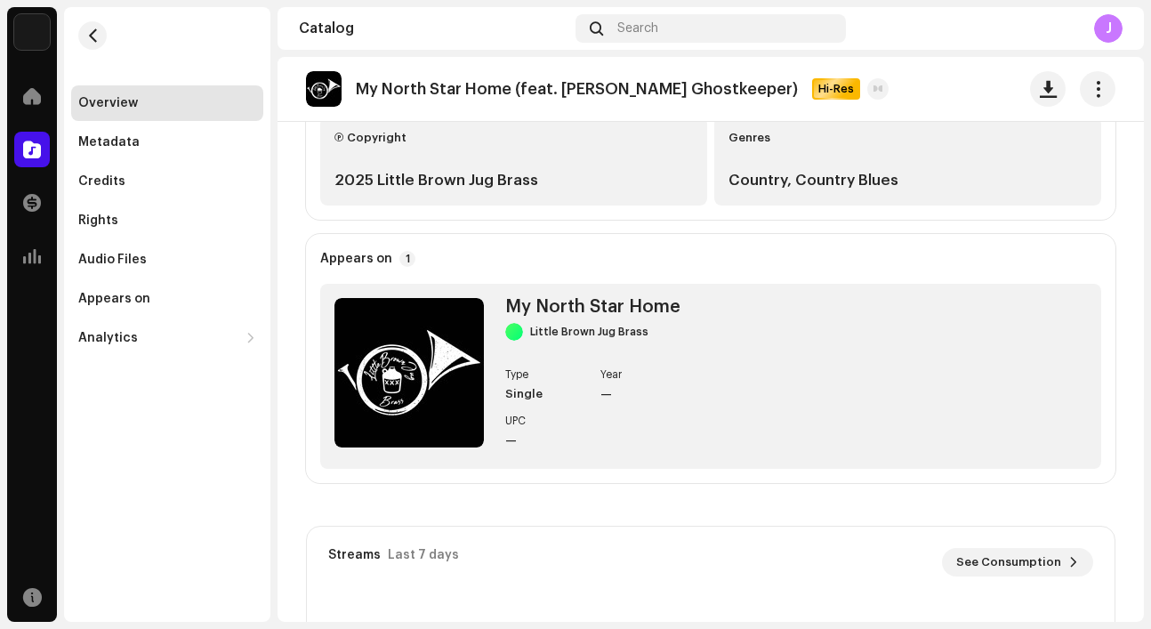
scroll to position [577, 0]
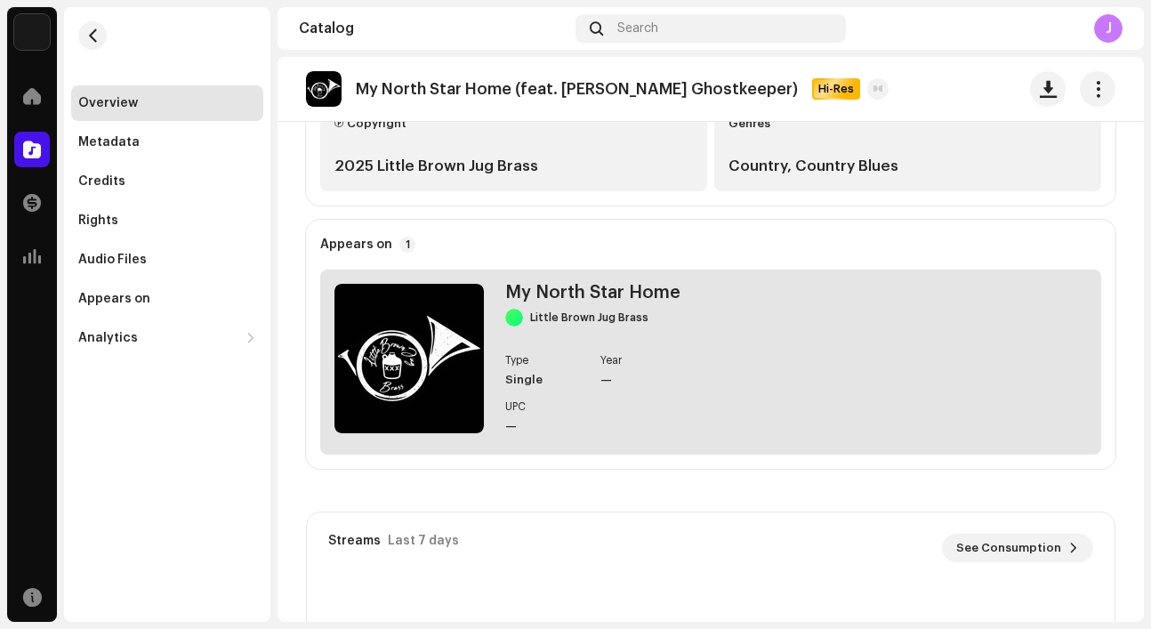
click at [643, 391] on div "Type Single Year — UPC —" at bounding box center [592, 394] width 175 height 78
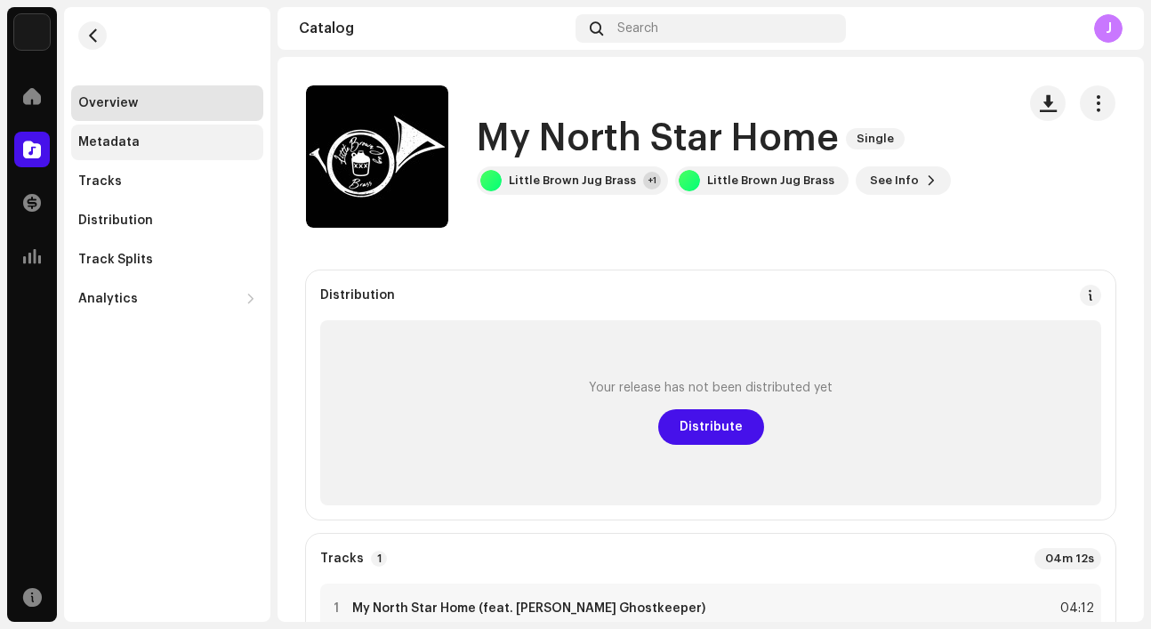
click at [113, 145] on div "Metadata" at bounding box center [108, 142] width 61 height 14
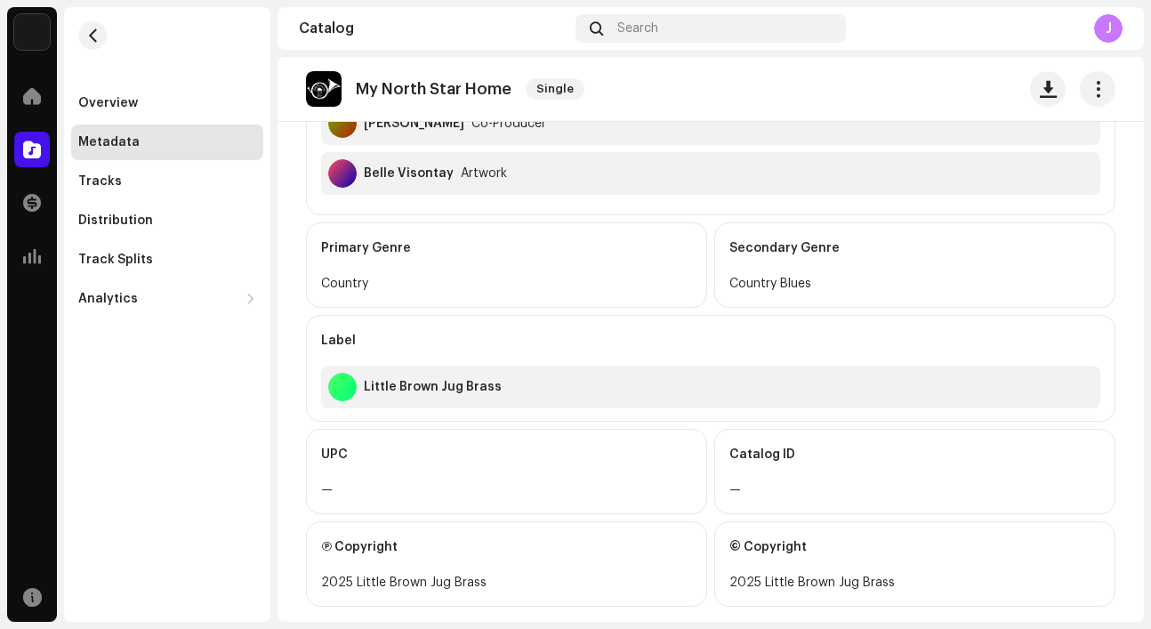
scroll to position [1222, 0]
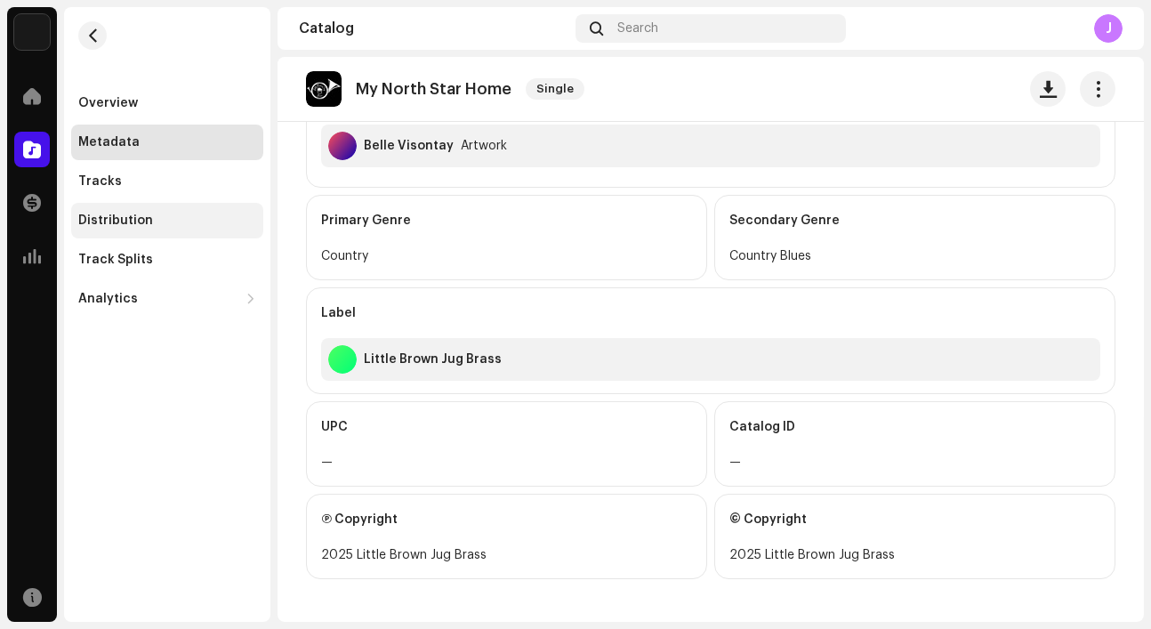
click at [133, 226] on div "Distribution" at bounding box center [115, 220] width 75 height 14
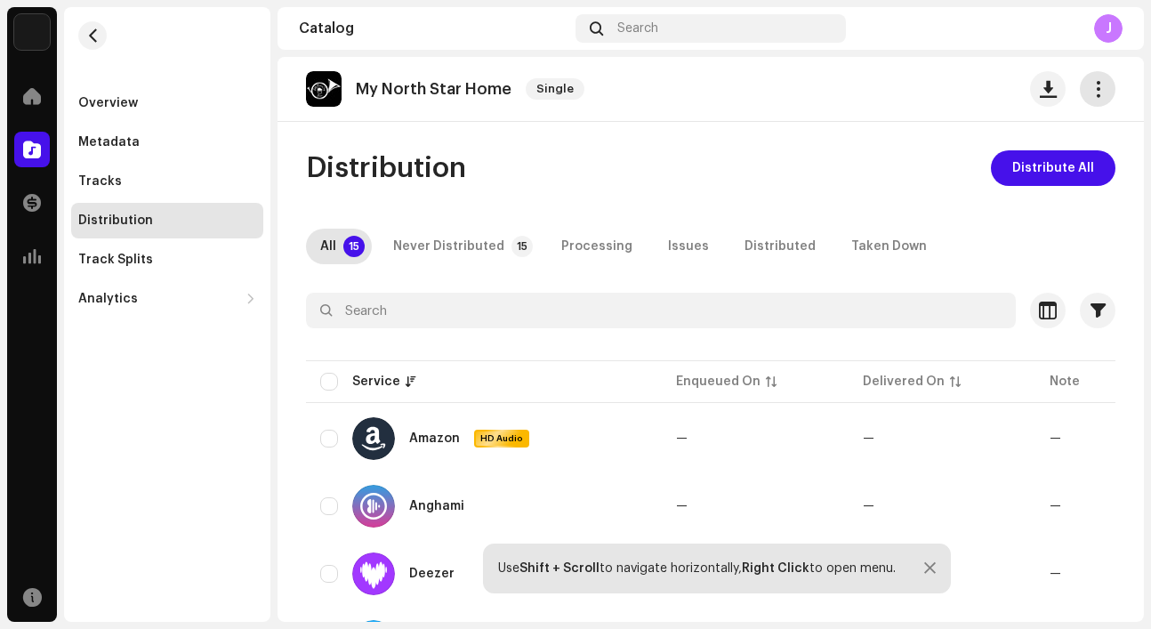
click at [1097, 95] on button "button" at bounding box center [1098, 89] width 36 height 36
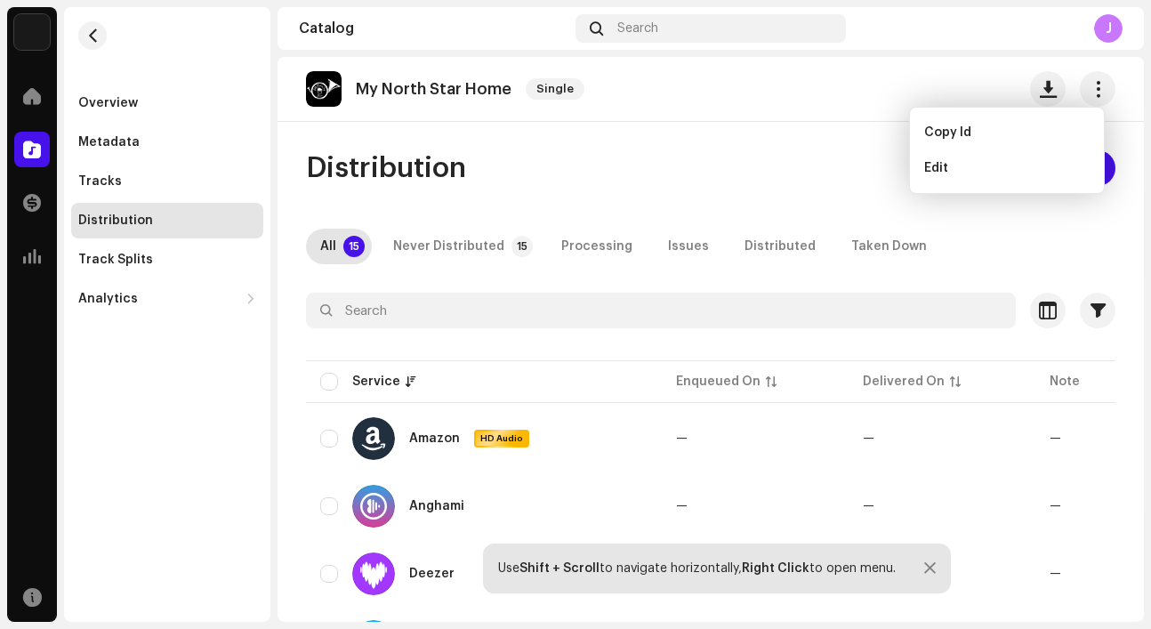
click at [745, 171] on div "Distribution Distribute All" at bounding box center [710, 168] width 809 height 36
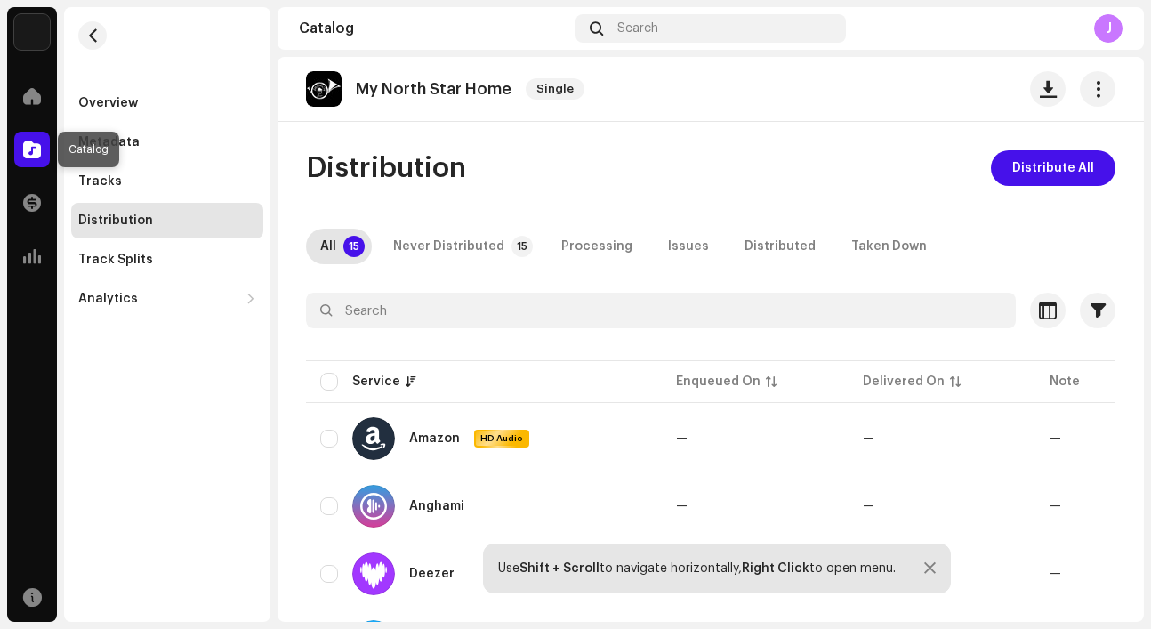
click at [36, 153] on span at bounding box center [32, 149] width 18 height 14
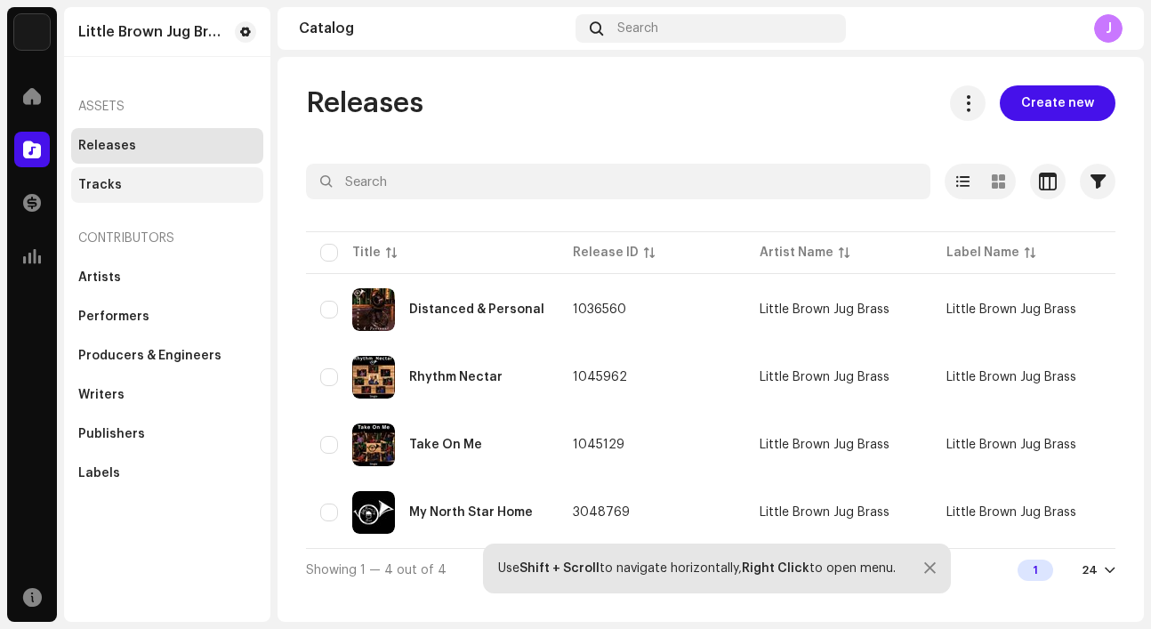
click at [123, 189] on div "Tracks" at bounding box center [167, 185] width 178 height 14
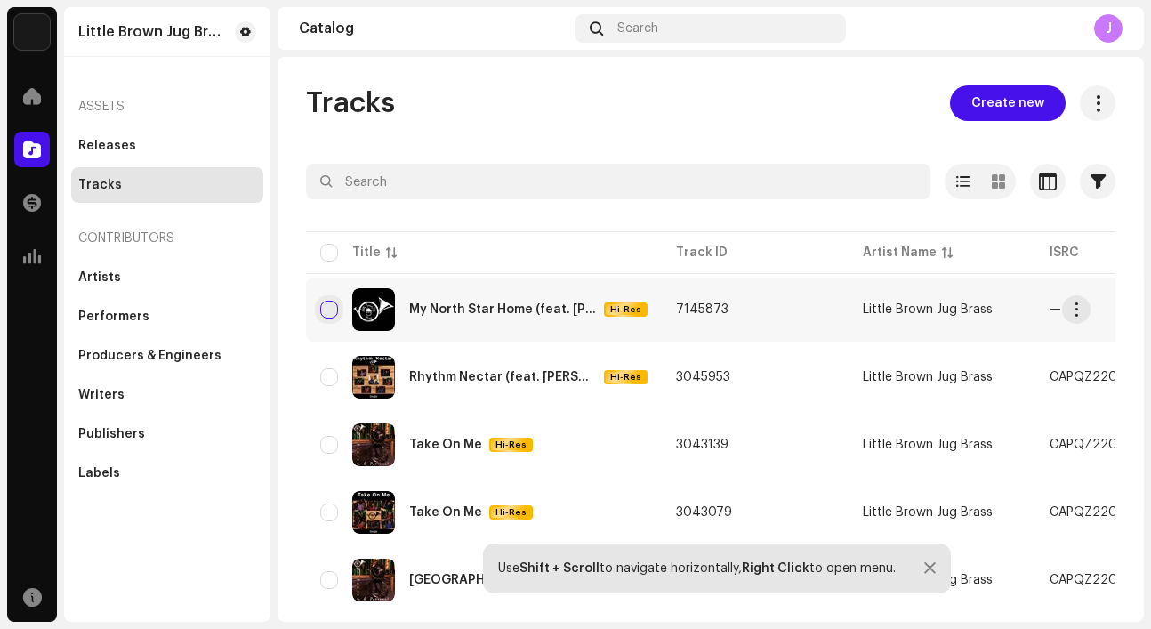
click at [331, 302] on input "checkbox" at bounding box center [329, 310] width 18 height 18
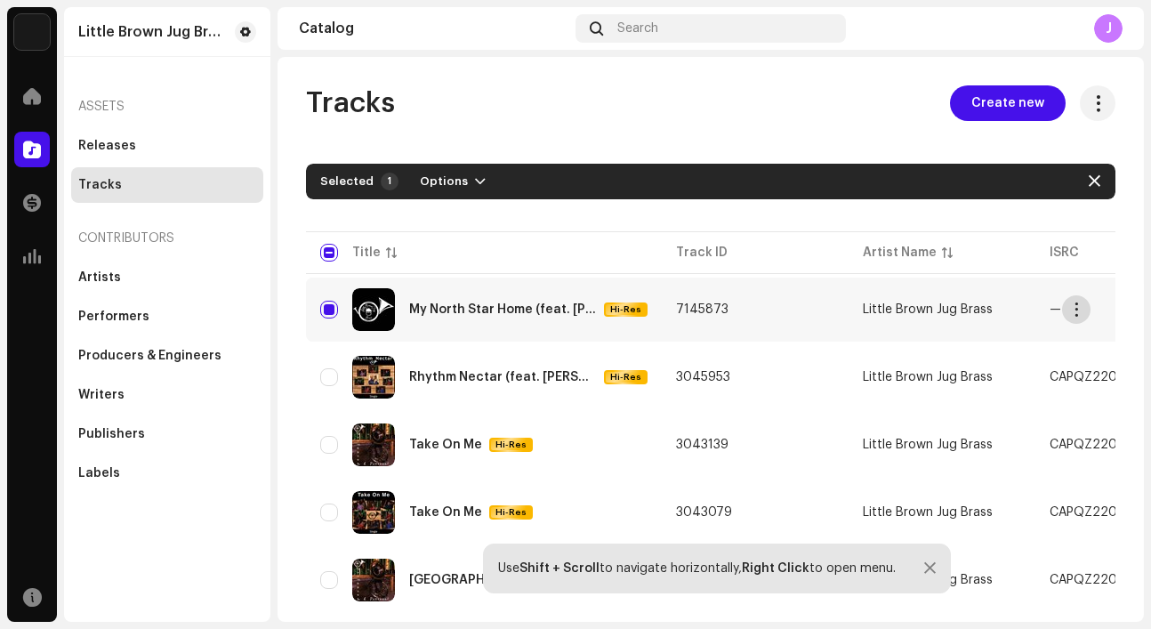
click at [1081, 310] on span "button" at bounding box center [1076, 309] width 13 height 14
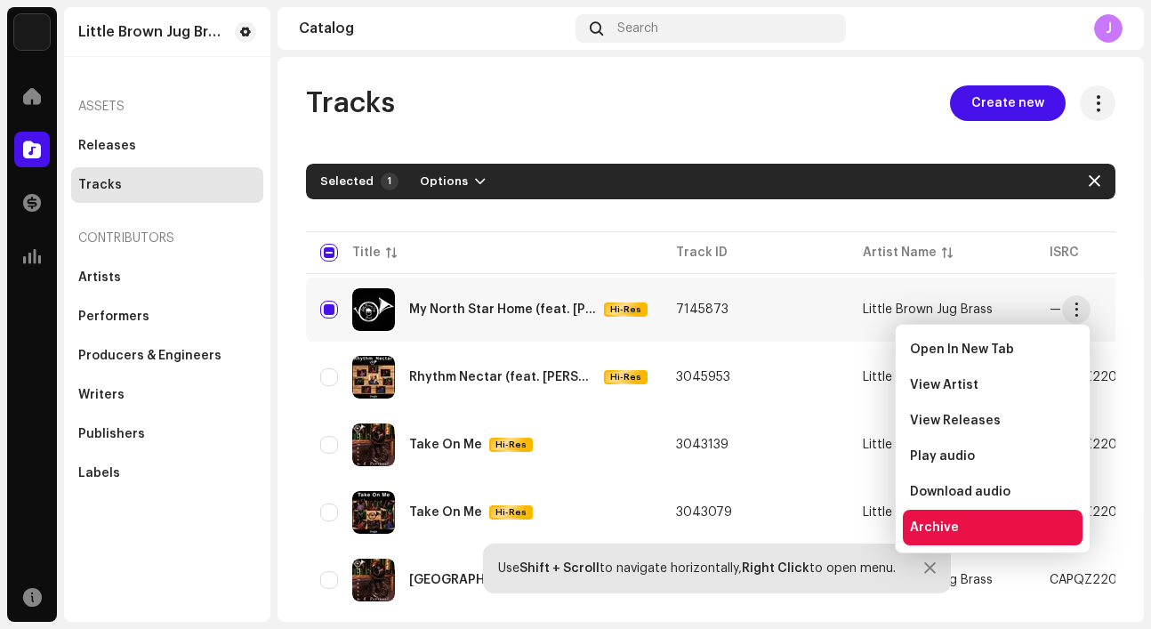
click at [1009, 524] on div "Archive" at bounding box center [992, 527] width 165 height 14
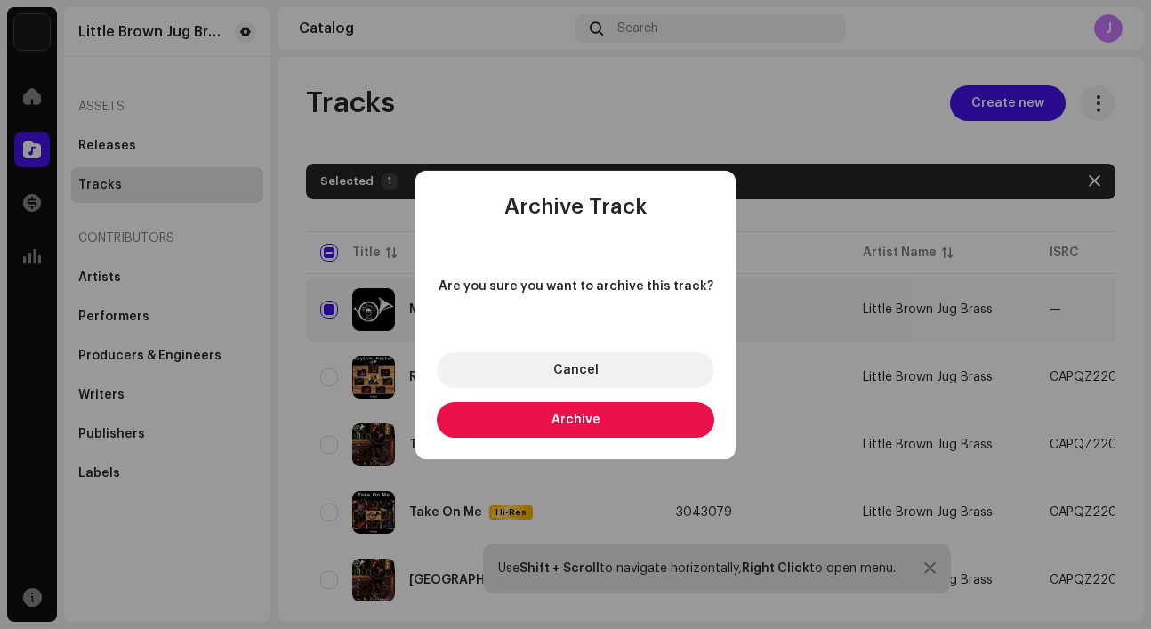
click at [636, 414] on button "Archive" at bounding box center [575, 420] width 277 height 36
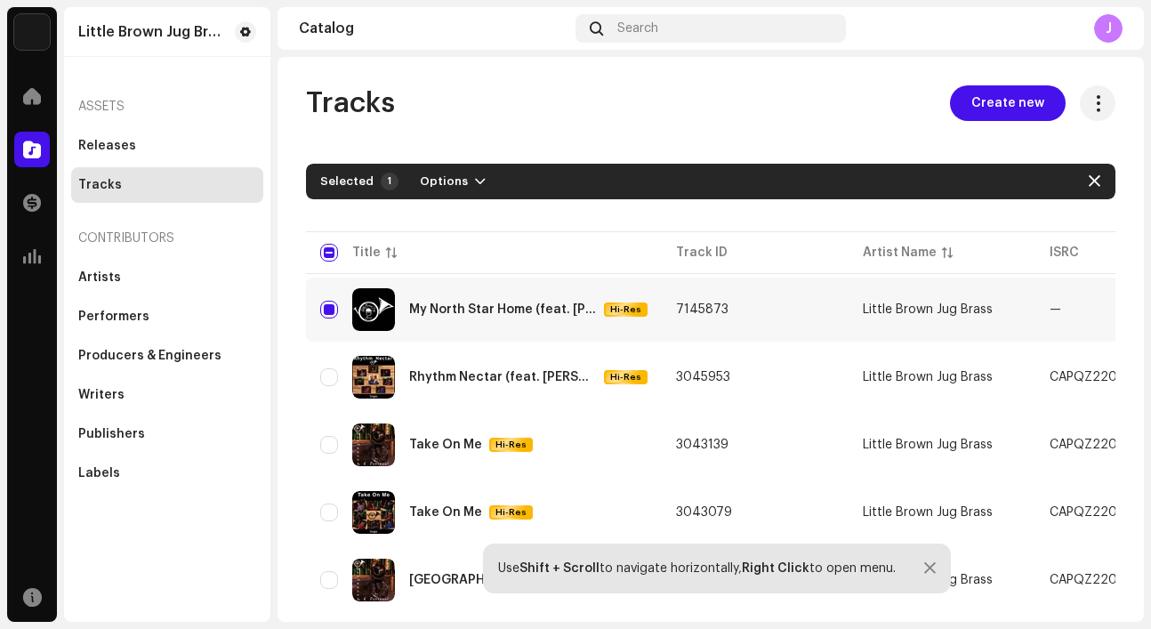
checkbox input "false"
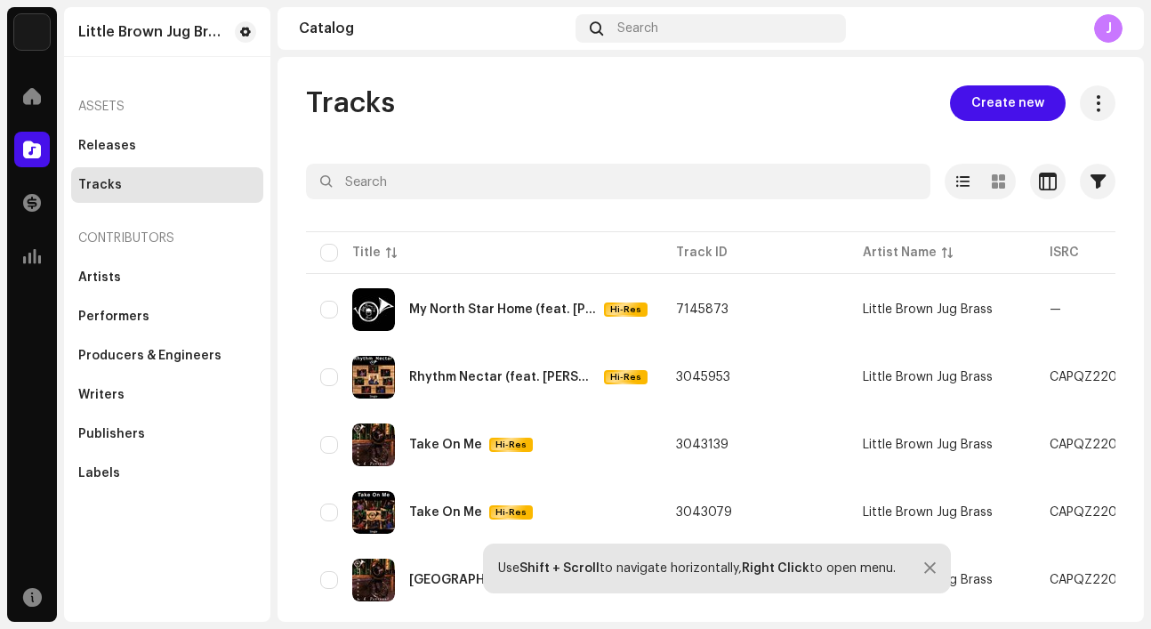
click at [905, 289] on div "Some track(s) couldn't be archived Failed 1 My North Star Home Little Brown Jug…" at bounding box center [575, 314] width 1151 height 629
click at [1077, 311] on span "button" at bounding box center [1076, 309] width 13 height 14
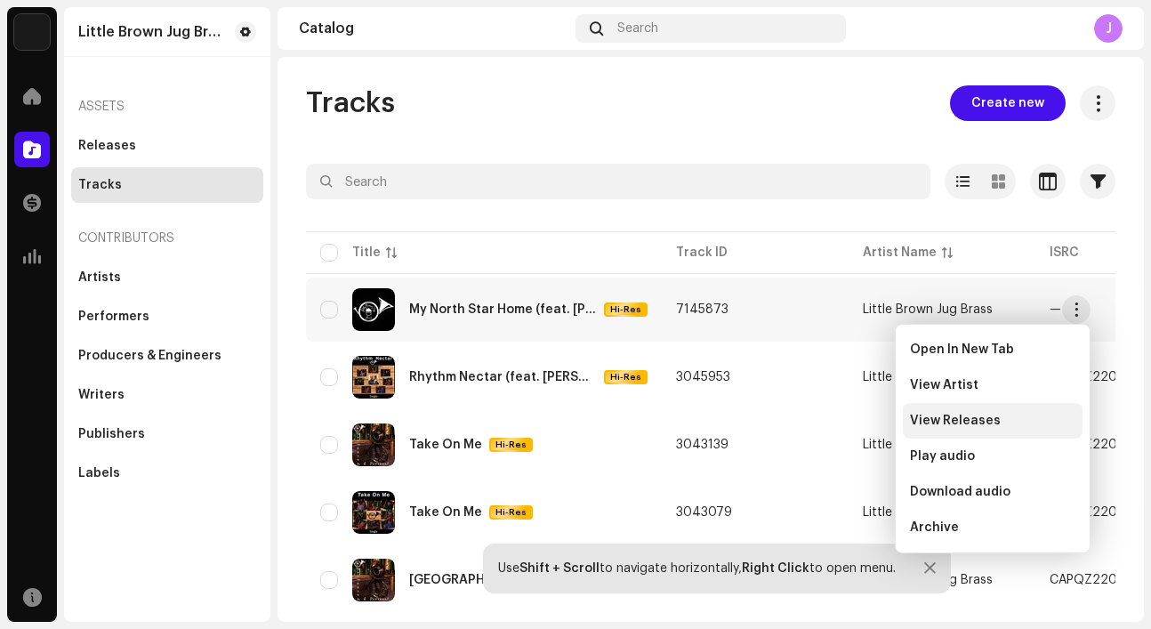
click at [999, 416] on div "View Releases" at bounding box center [992, 421] width 165 height 14
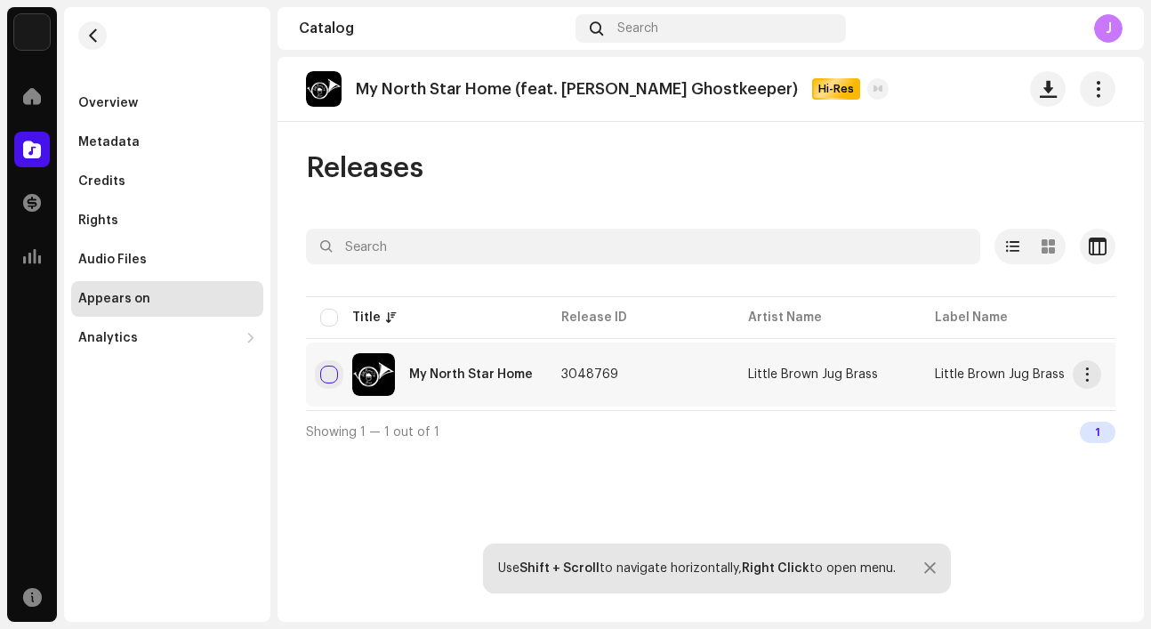
click at [334, 375] on input "checkbox" at bounding box center [329, 375] width 18 height 18
checkbox input "true"
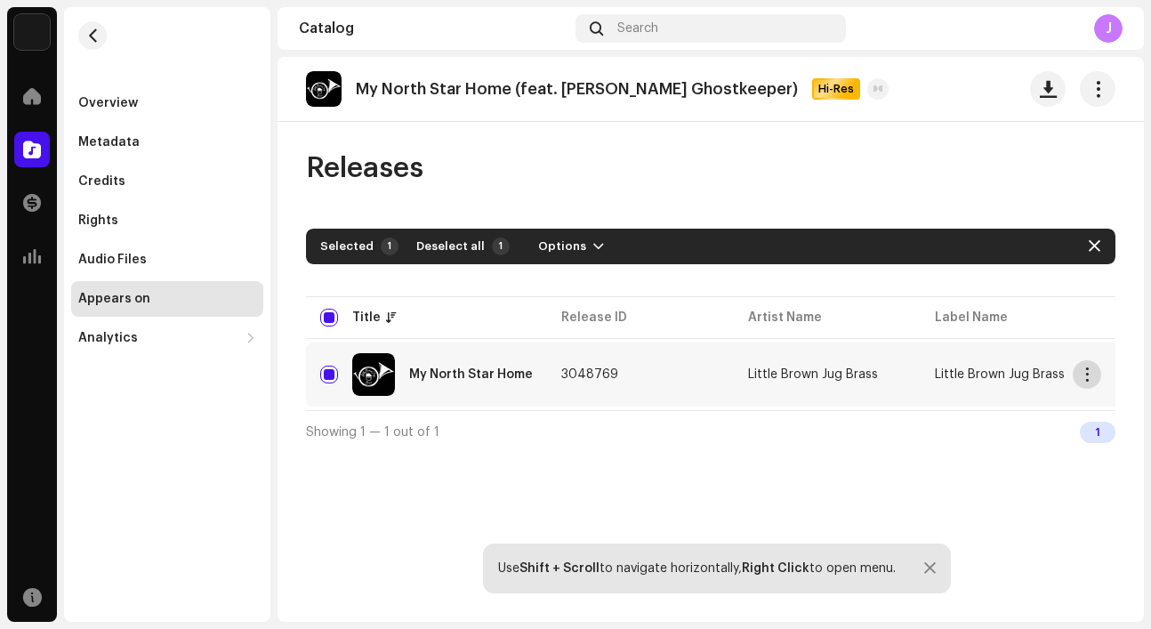
click at [1089, 379] on span "button" at bounding box center [1087, 374] width 13 height 14
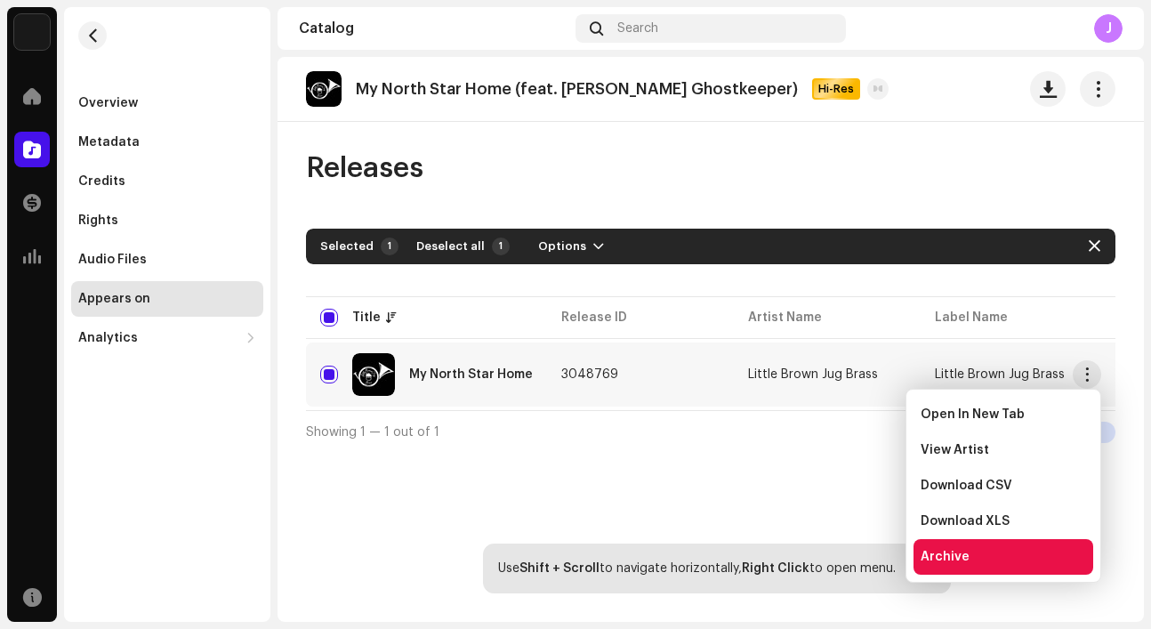
click at [1027, 548] on div "Archive" at bounding box center [1003, 557] width 180 height 36
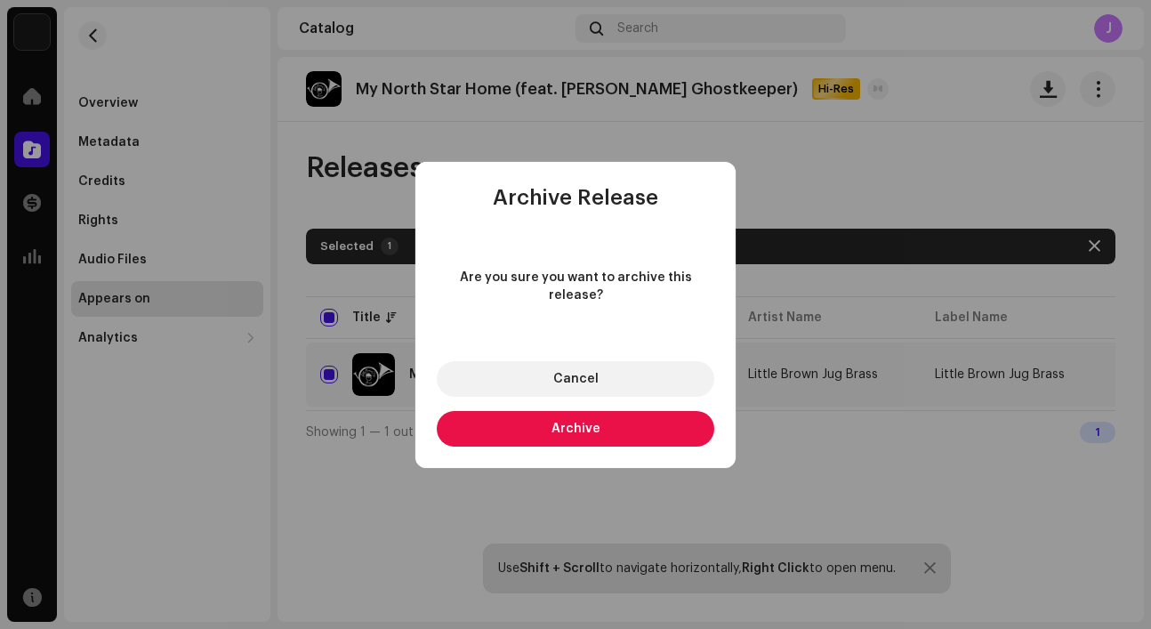
click at [661, 414] on button "Archive" at bounding box center [575, 429] width 277 height 36
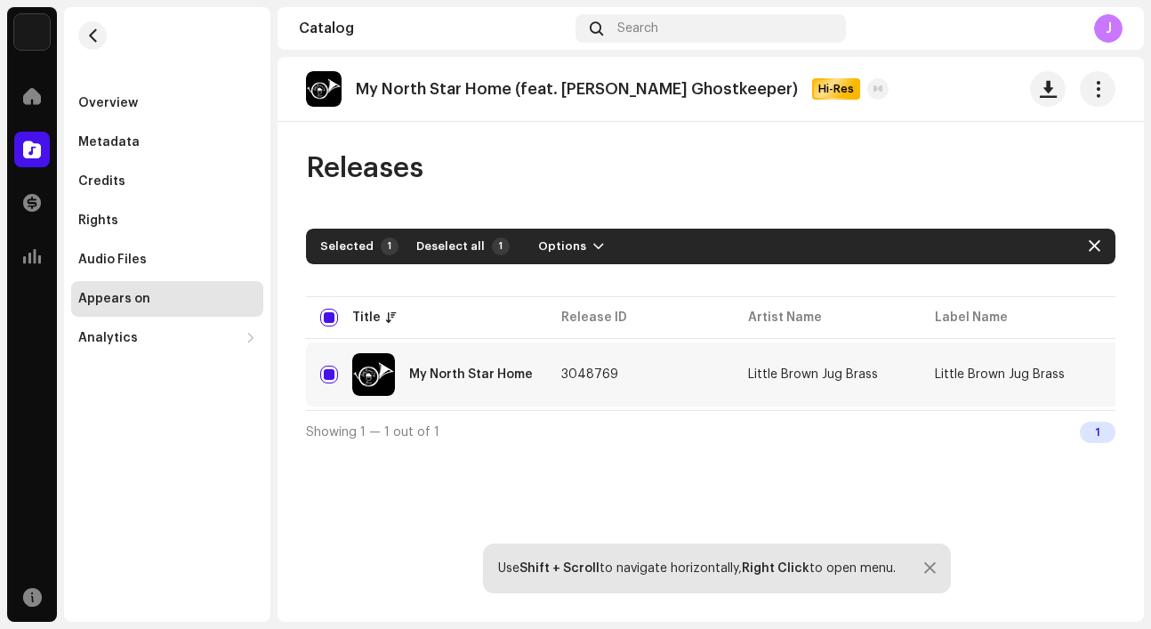
checkbox input "false"
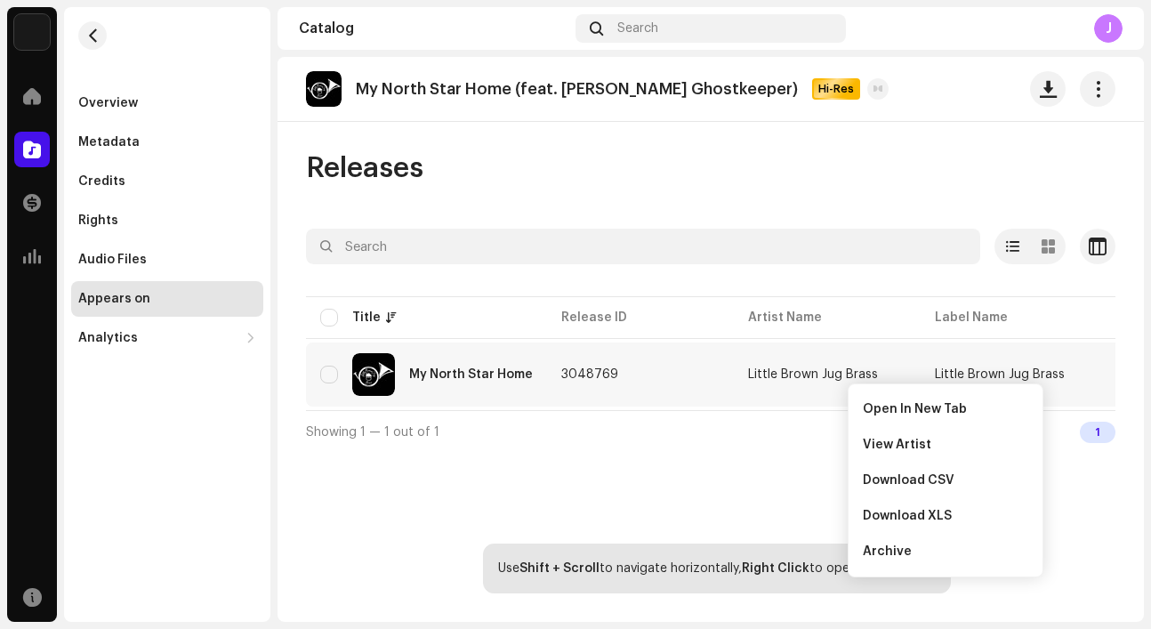
click at [718, 475] on div "My North Star Home (feat. [PERSON_NAME] Ghostkeeper) Hi-Res Releases Selected 0…" at bounding box center [710, 339] width 866 height 565
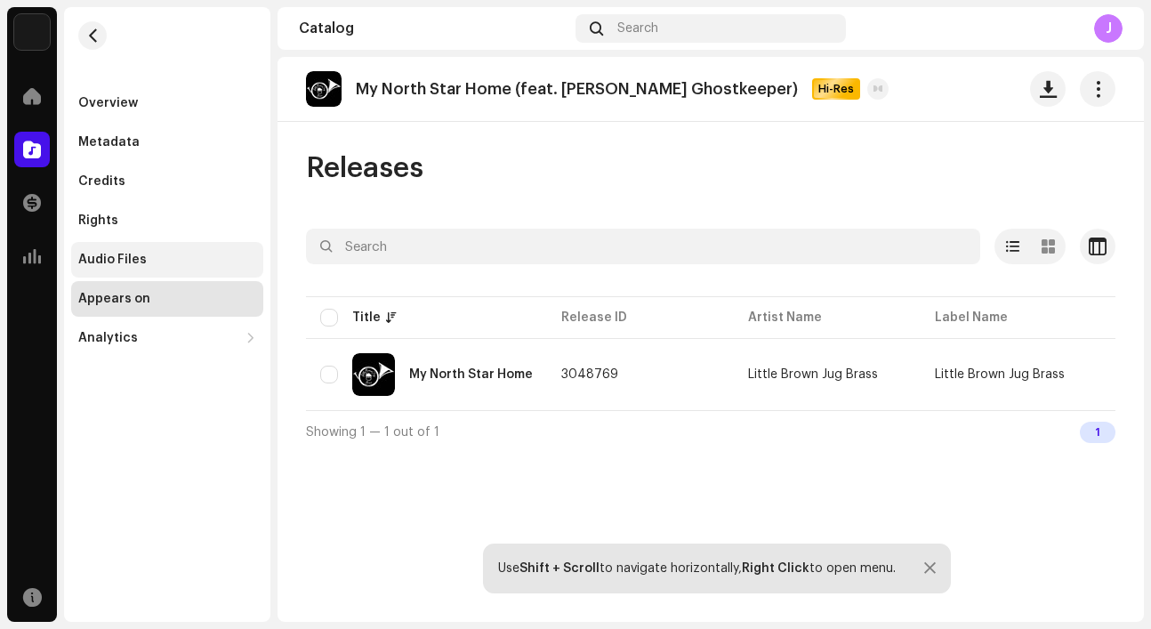
click at [187, 265] on div "Audio Files" at bounding box center [167, 260] width 178 height 14
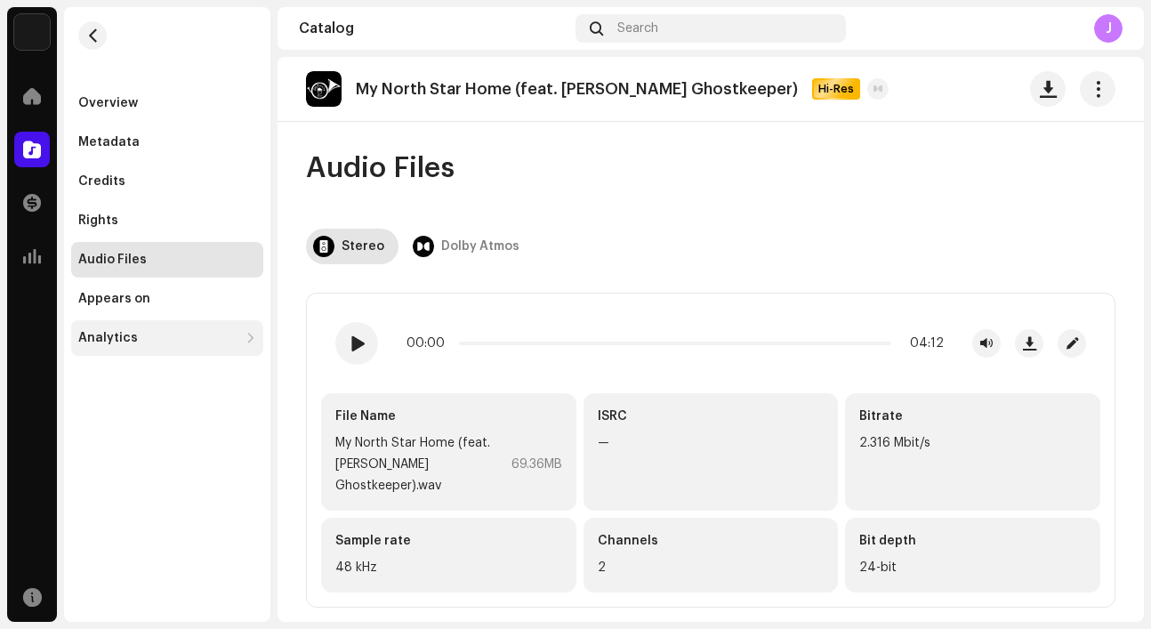
click at [165, 342] on div "Analytics" at bounding box center [158, 338] width 160 height 14
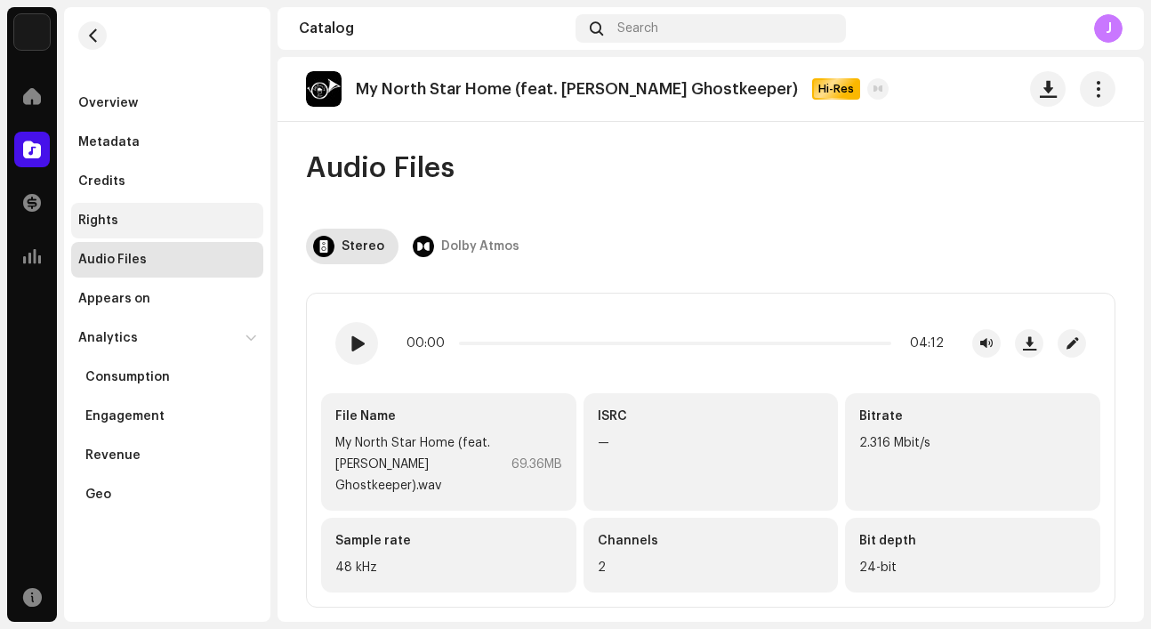
click at [164, 229] on div "Rights" at bounding box center [167, 221] width 192 height 36
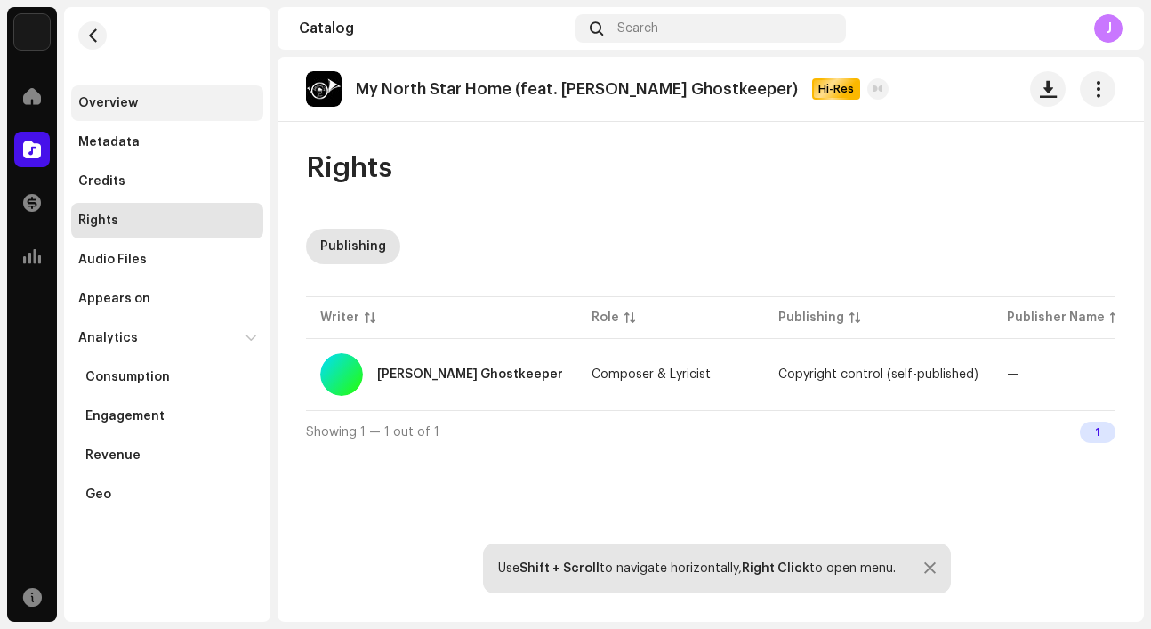
click at [163, 111] on div "Overview" at bounding box center [167, 103] width 192 height 36
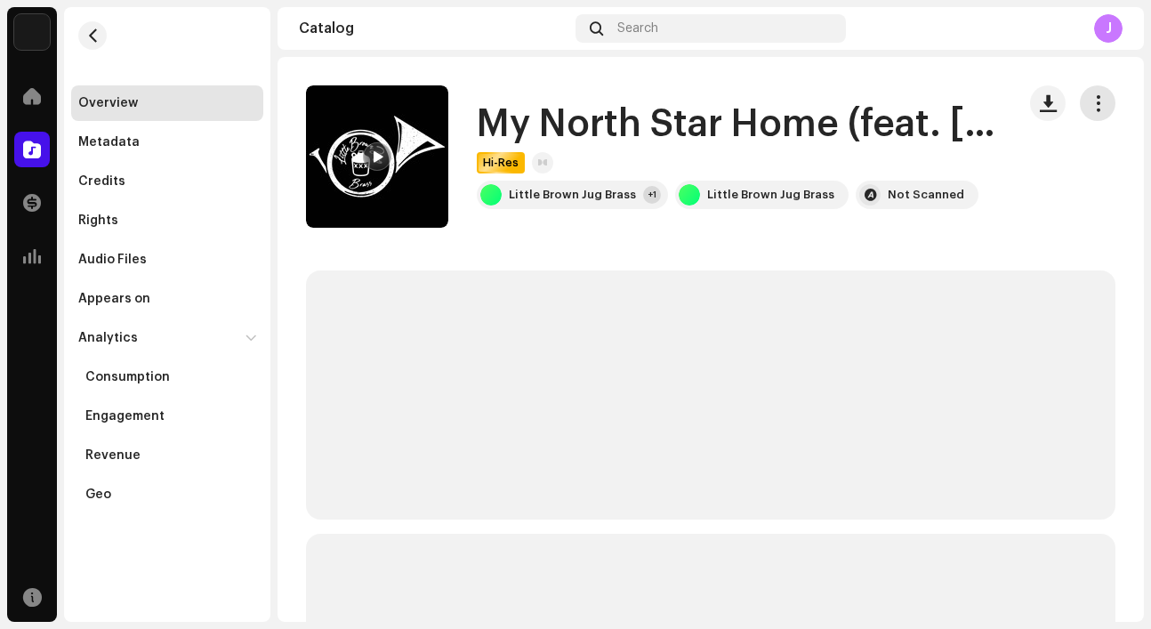
click at [1090, 106] on span "button" at bounding box center [1098, 103] width 17 height 14
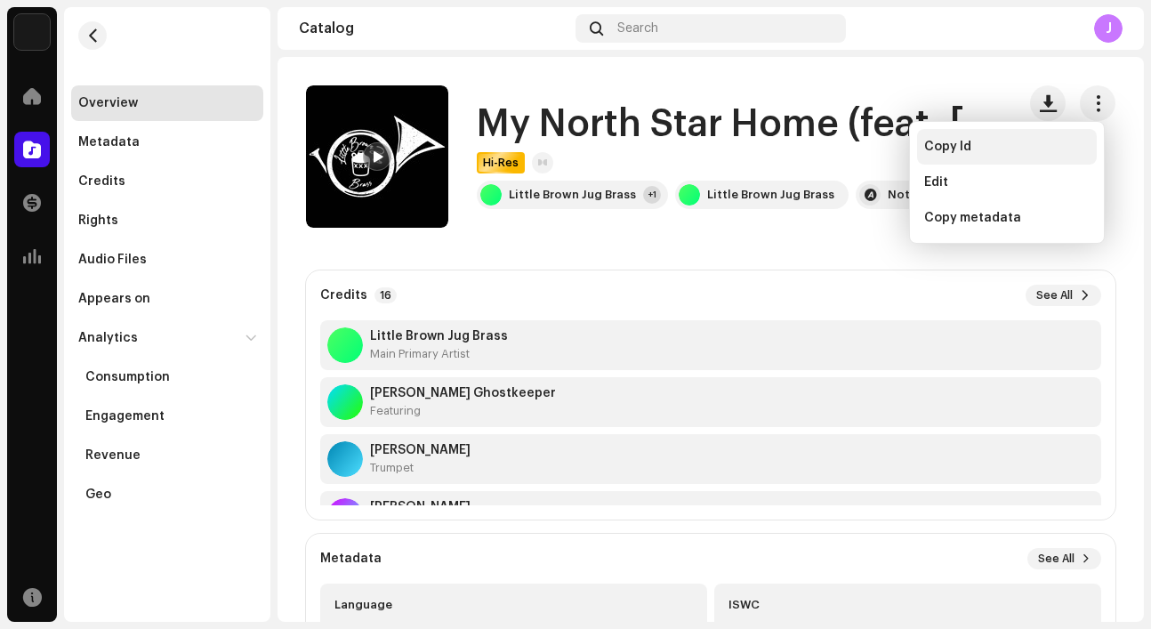
click at [1041, 152] on div "Copy Id" at bounding box center [1006, 147] width 165 height 14
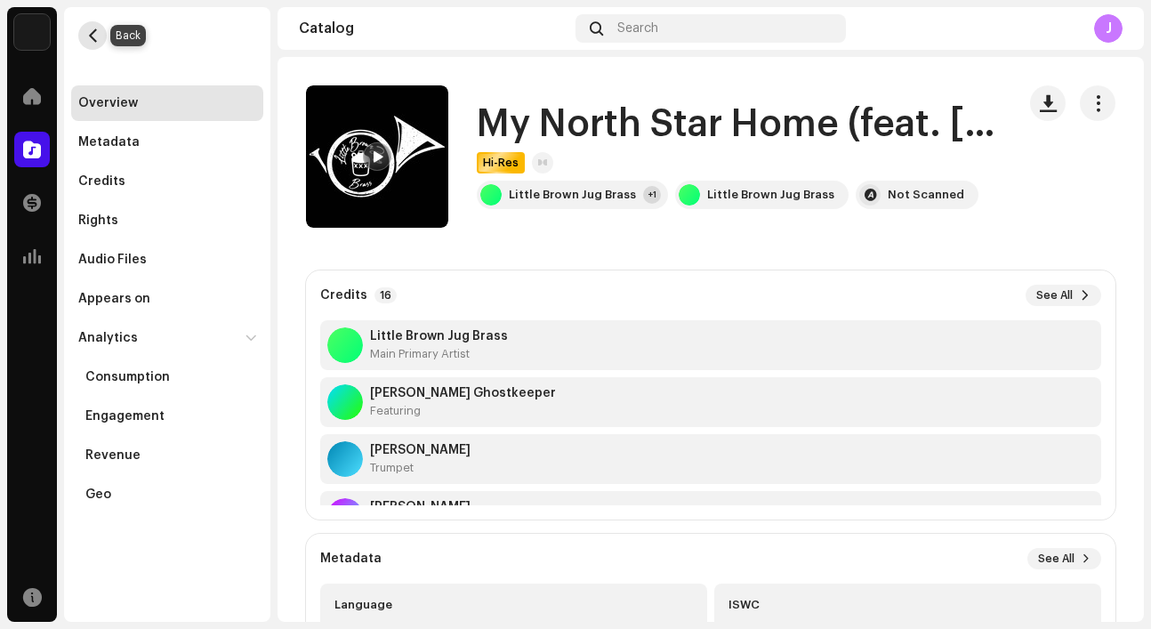
click at [92, 38] on span "button" at bounding box center [92, 35] width 13 height 14
click at [38, 145] on span at bounding box center [32, 149] width 18 height 14
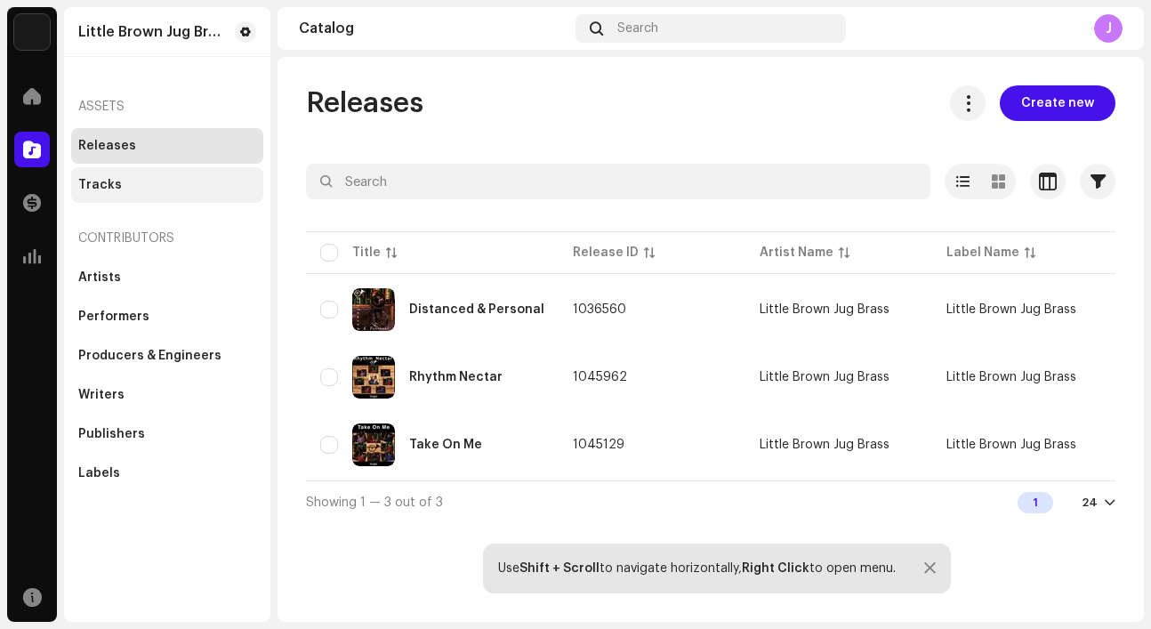
click at [200, 195] on div "Tracks" at bounding box center [167, 185] width 192 height 36
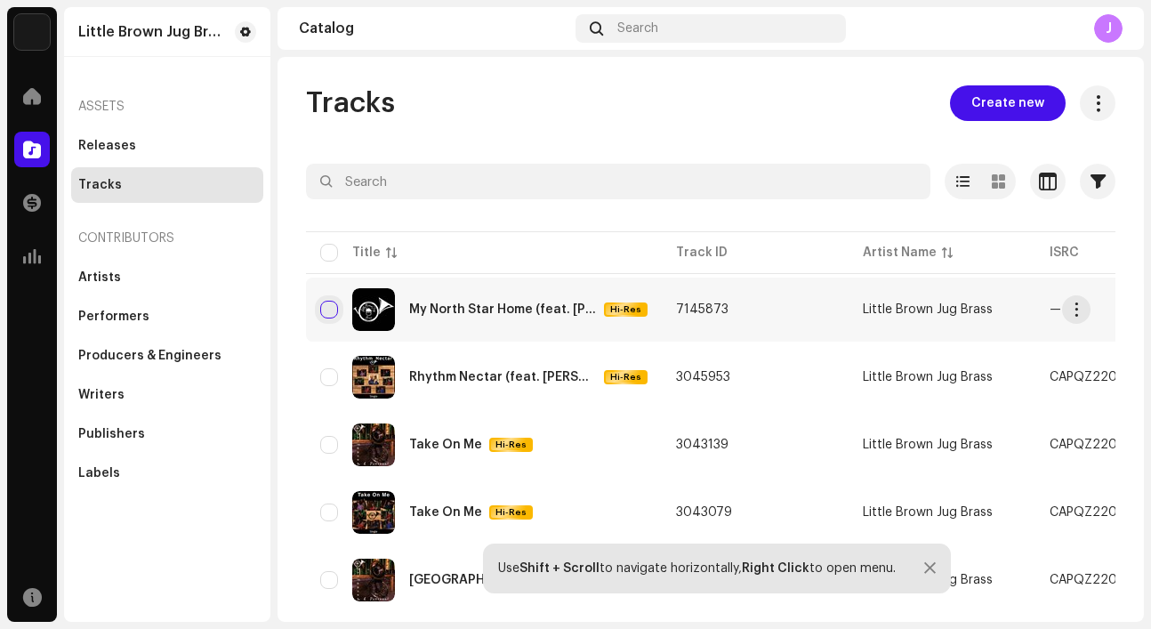
click at [330, 308] on input "checkbox" at bounding box center [329, 310] width 18 height 18
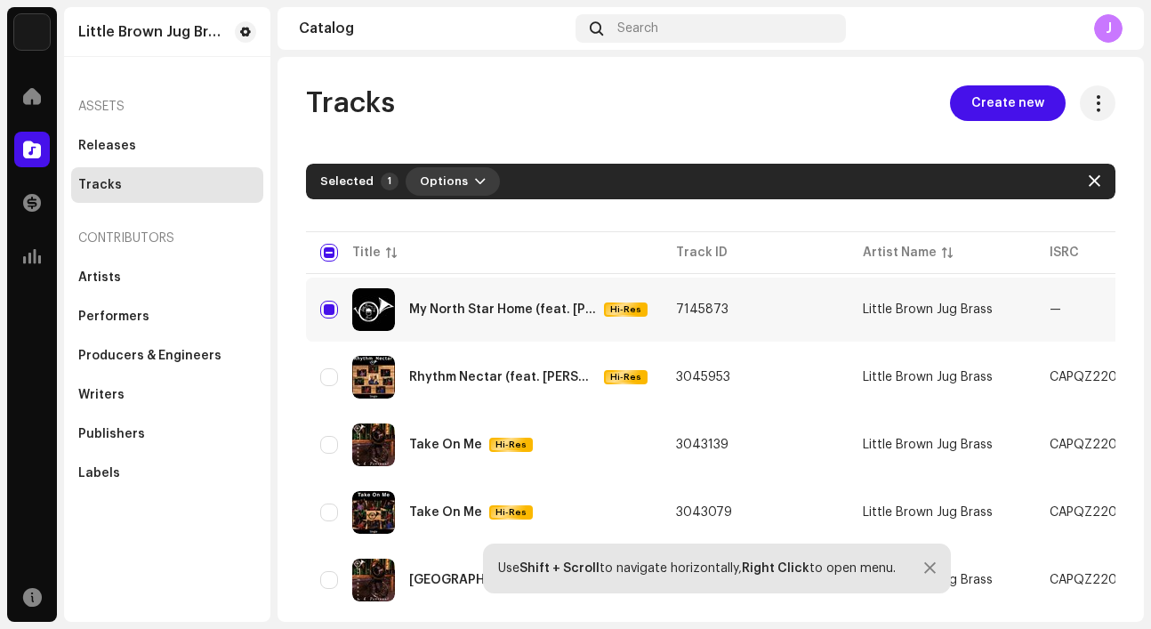
click at [475, 179] on span "button" at bounding box center [480, 181] width 11 height 14
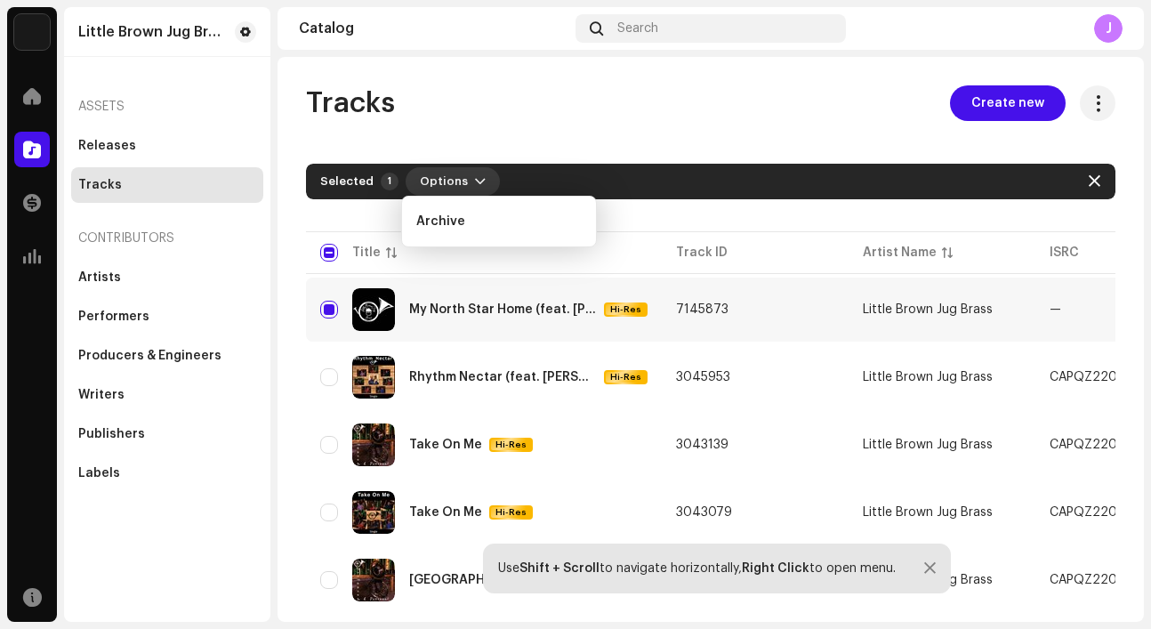
click at [475, 179] on span "button" at bounding box center [480, 181] width 11 height 14
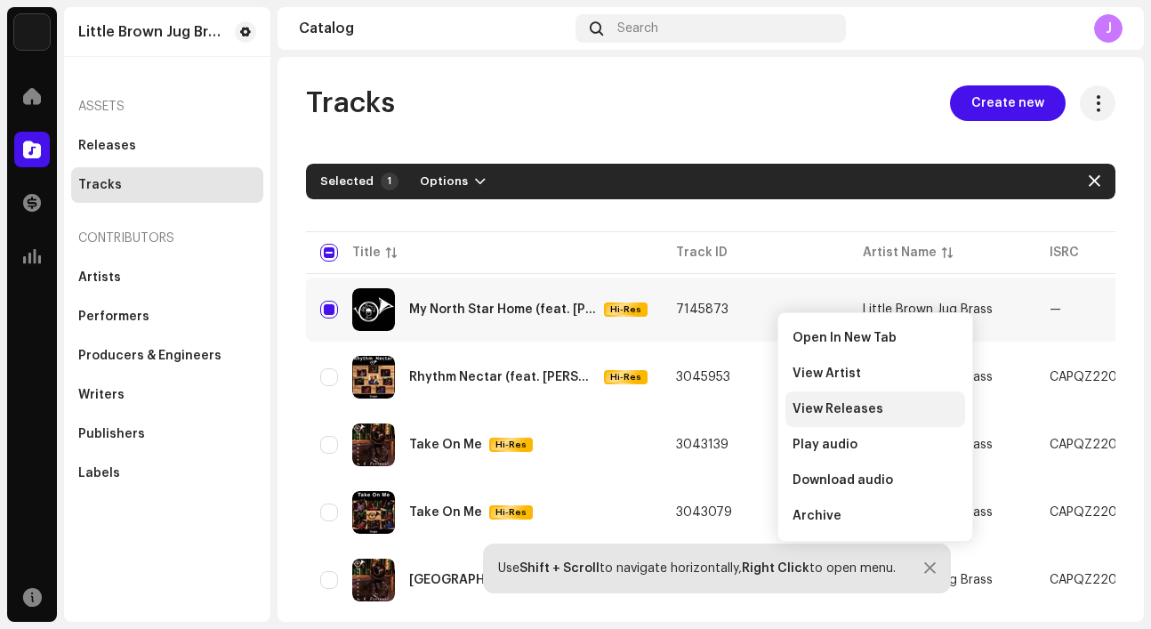
click at [813, 402] on span "View Releases" at bounding box center [837, 409] width 91 height 14
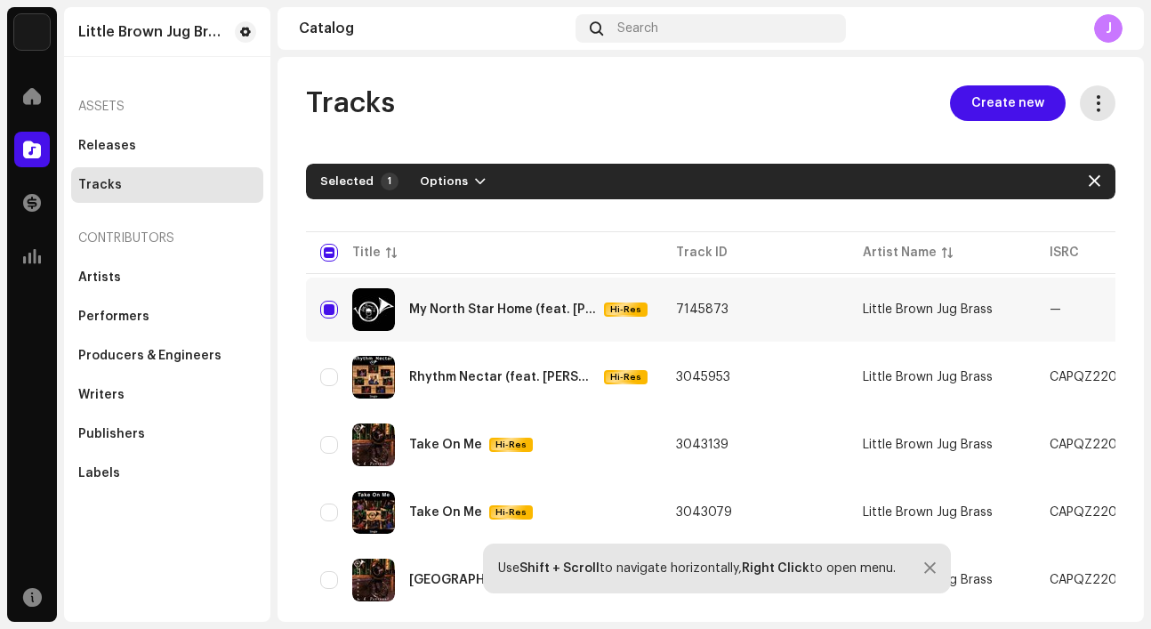
click at [1090, 103] on span at bounding box center [1098, 103] width 17 height 14
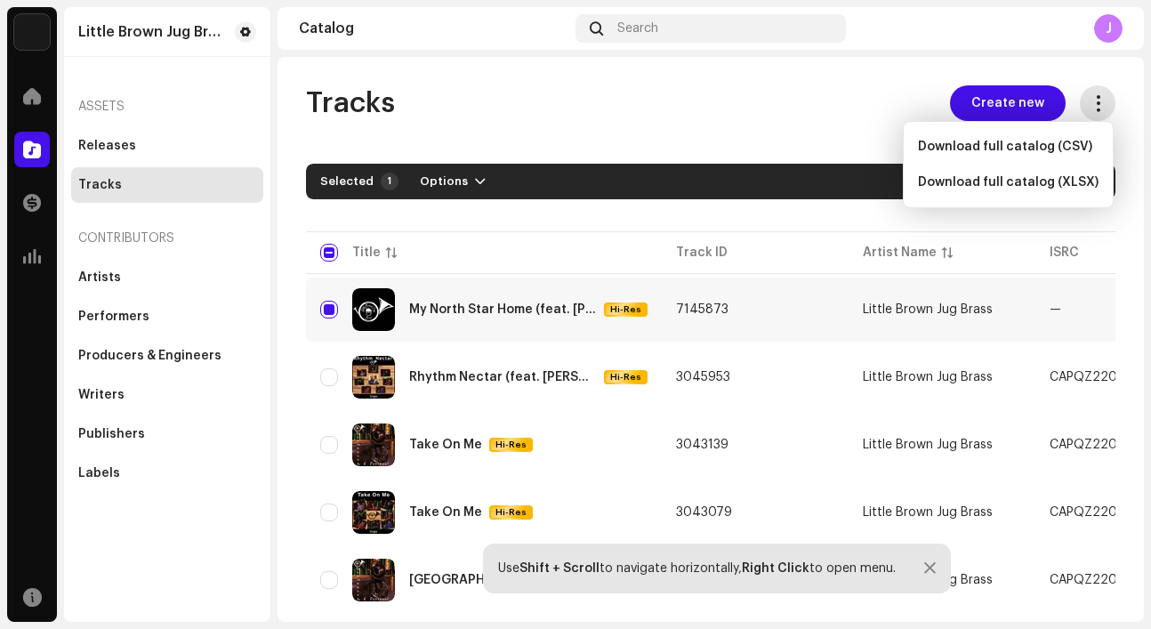
click at [1090, 103] on span at bounding box center [1098, 103] width 17 height 14
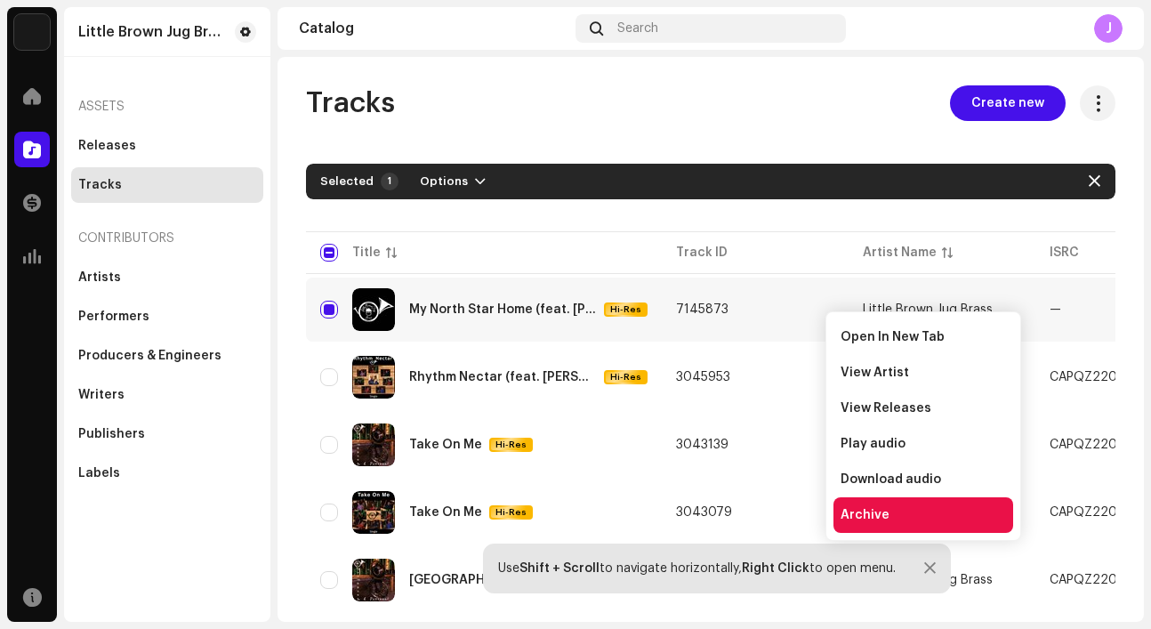
click at [910, 511] on div "Archive" at bounding box center [922, 515] width 165 height 14
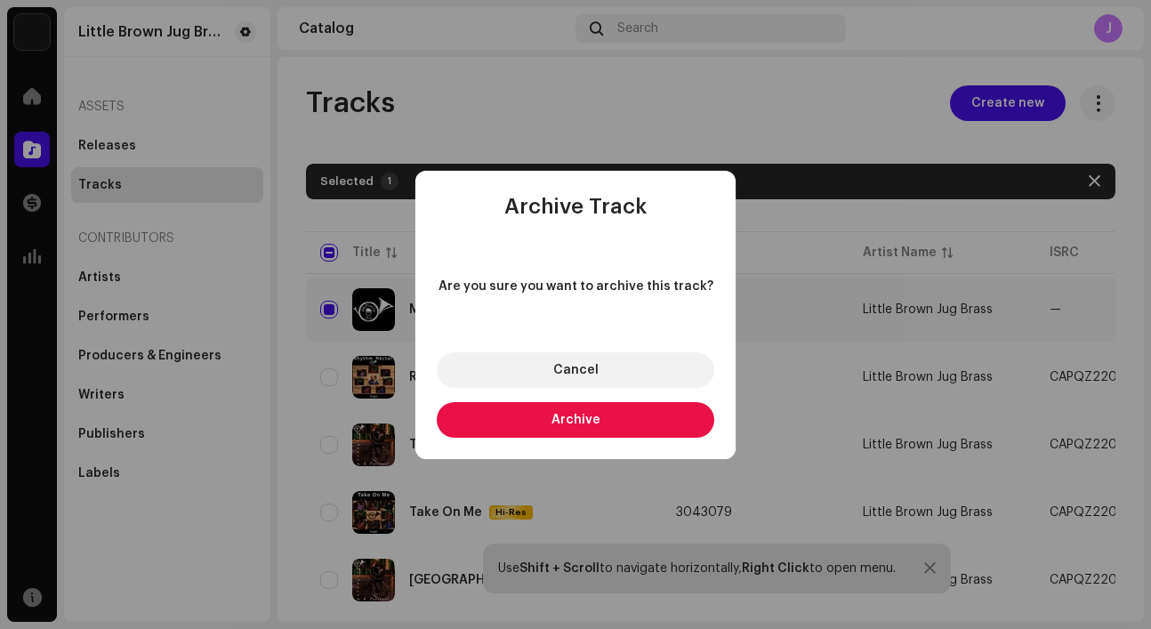
click at [651, 427] on button "Archive" at bounding box center [575, 420] width 277 height 36
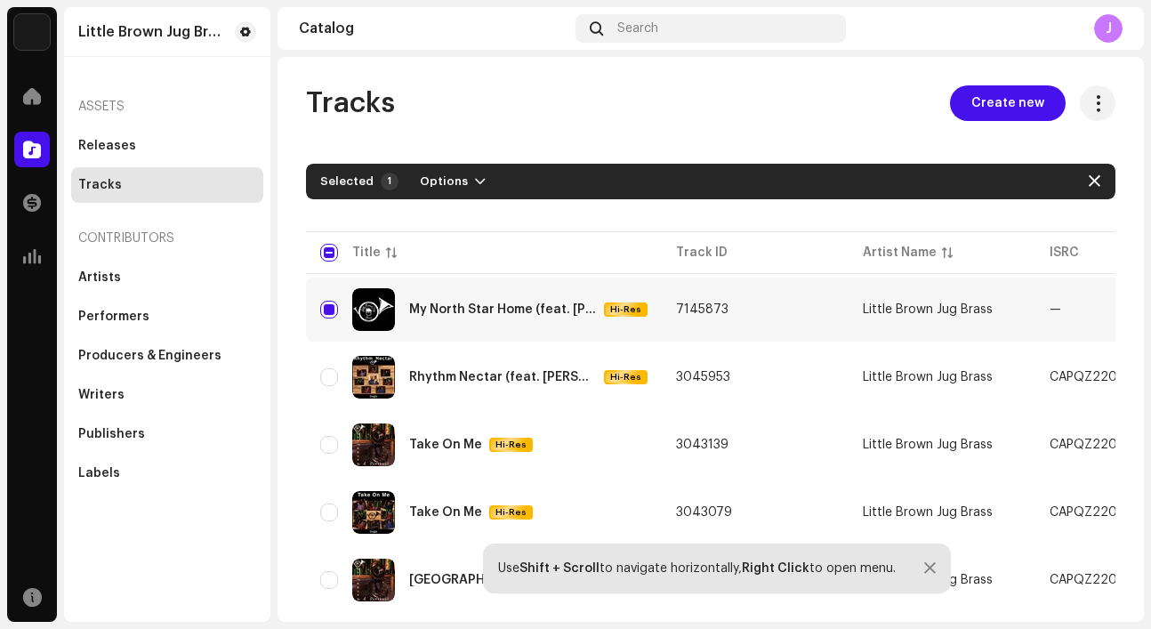
checkbox input "false"
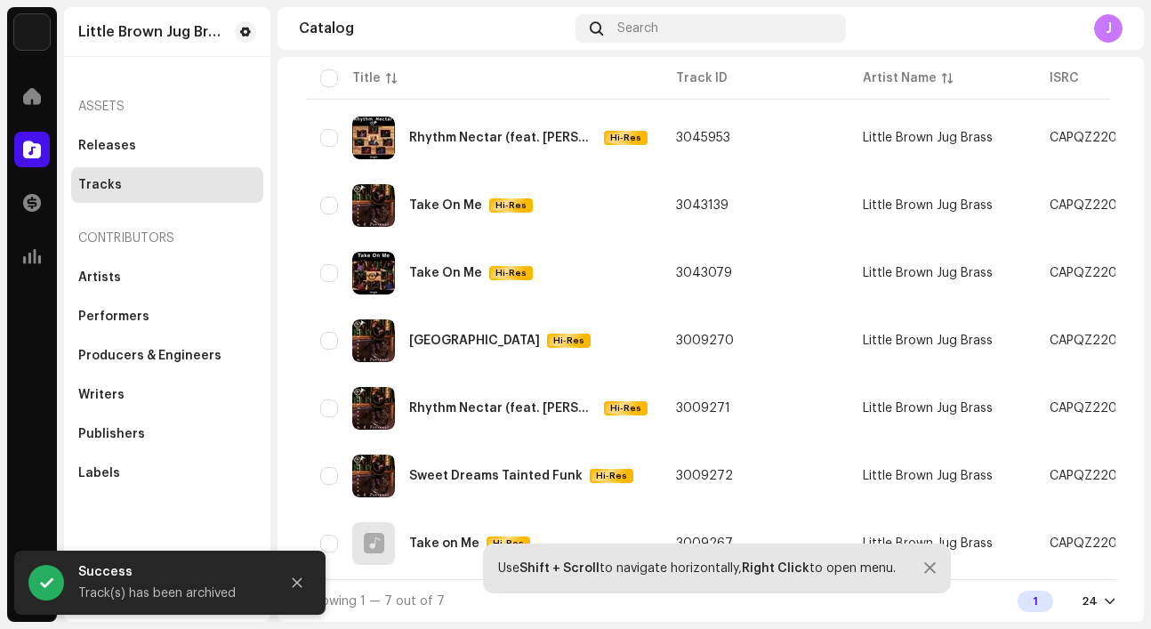
scroll to position [183, 0]
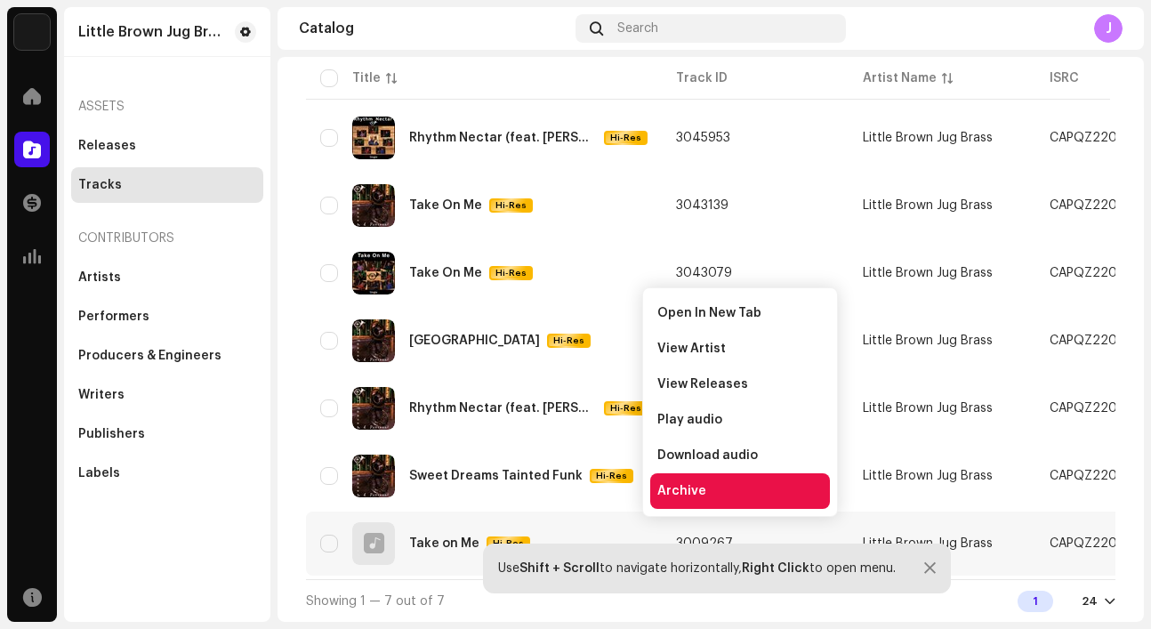
click at [687, 490] on span "Archive" at bounding box center [681, 491] width 49 height 14
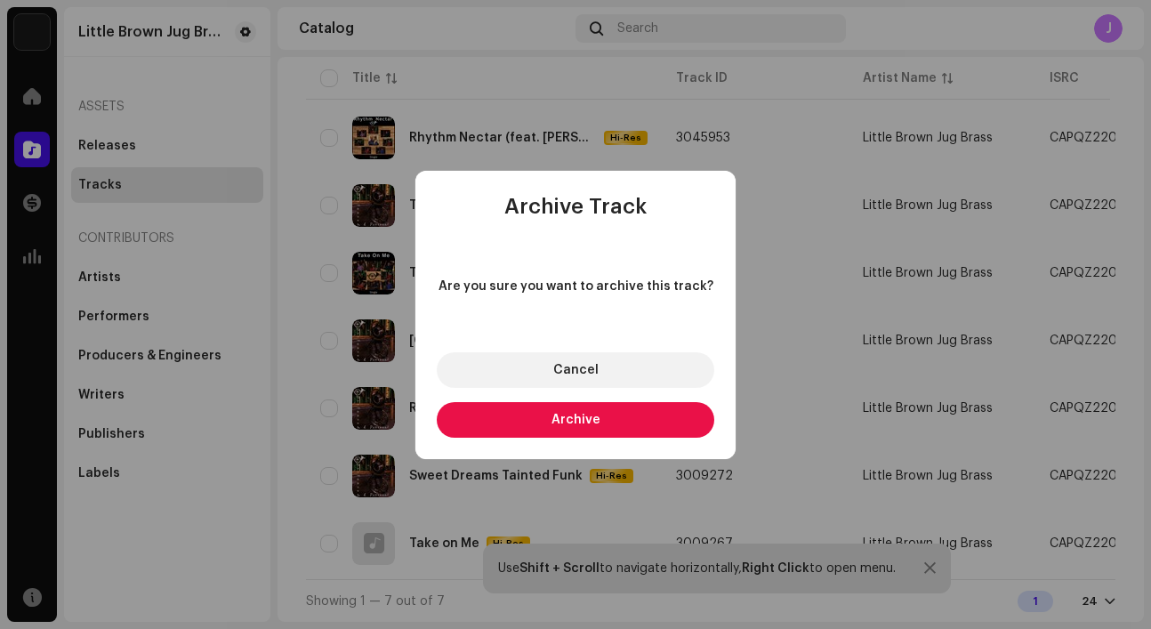
click at [623, 409] on button "Archive" at bounding box center [575, 420] width 277 height 36
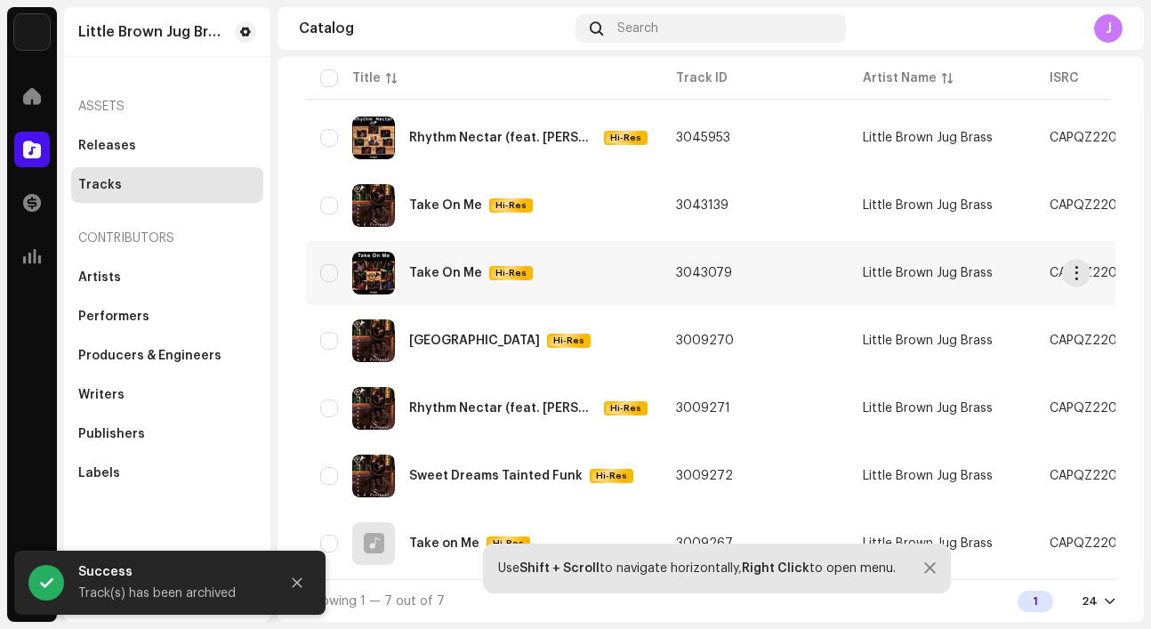
scroll to position [111, 0]
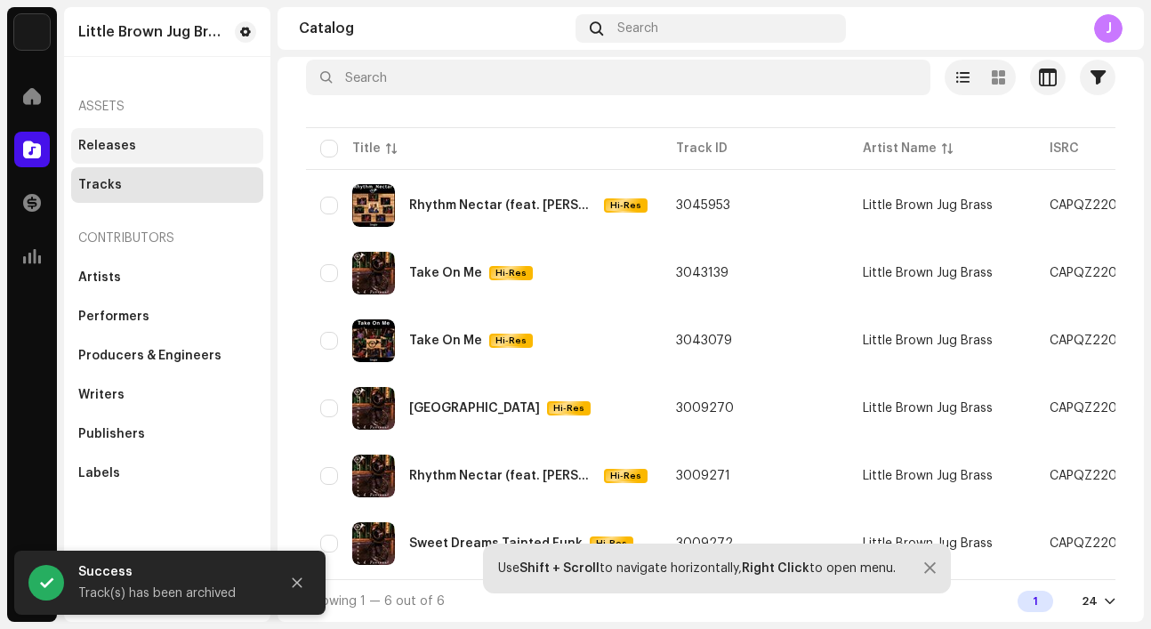
click at [160, 148] on div "Releases" at bounding box center [167, 146] width 178 height 14
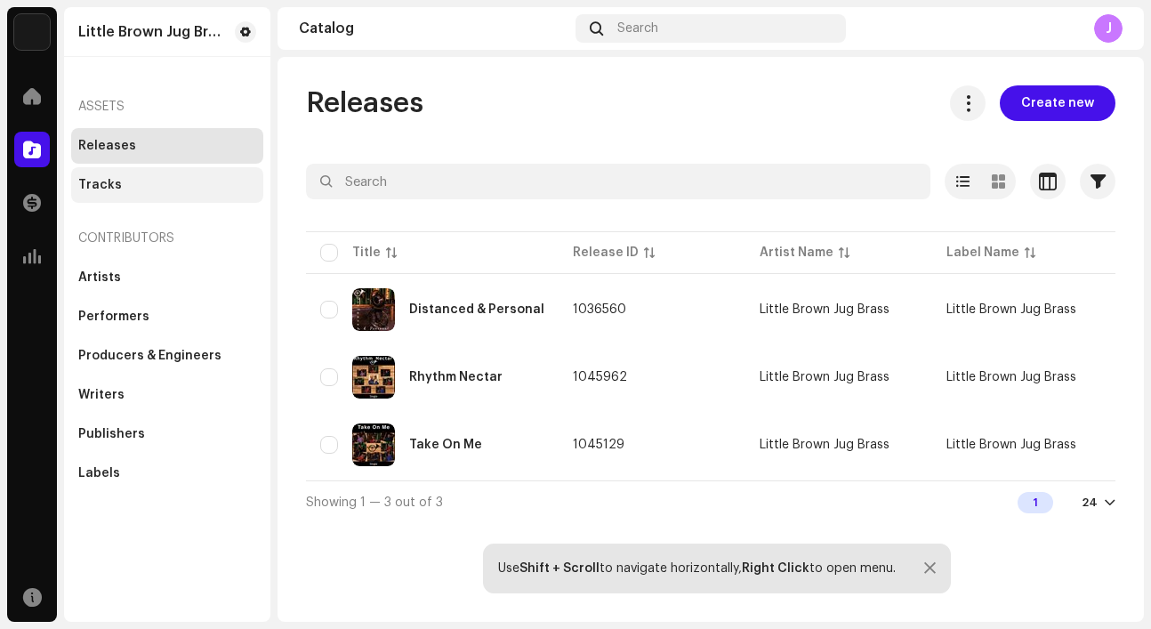
click at [141, 190] on div "Tracks" at bounding box center [167, 185] width 178 height 14
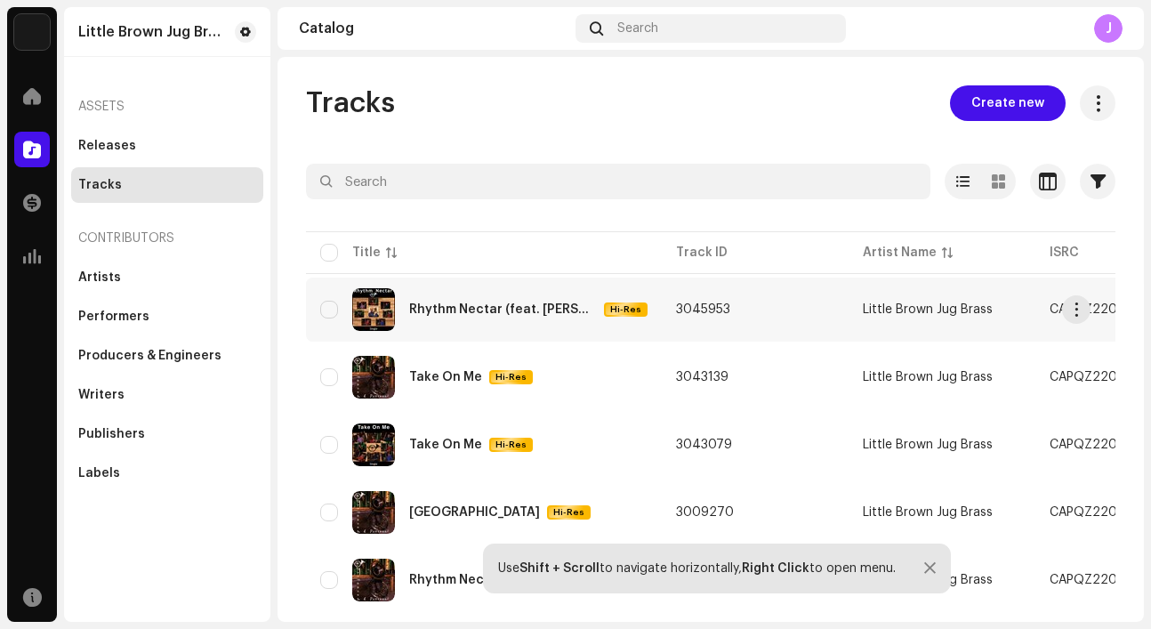
scroll to position [1, 0]
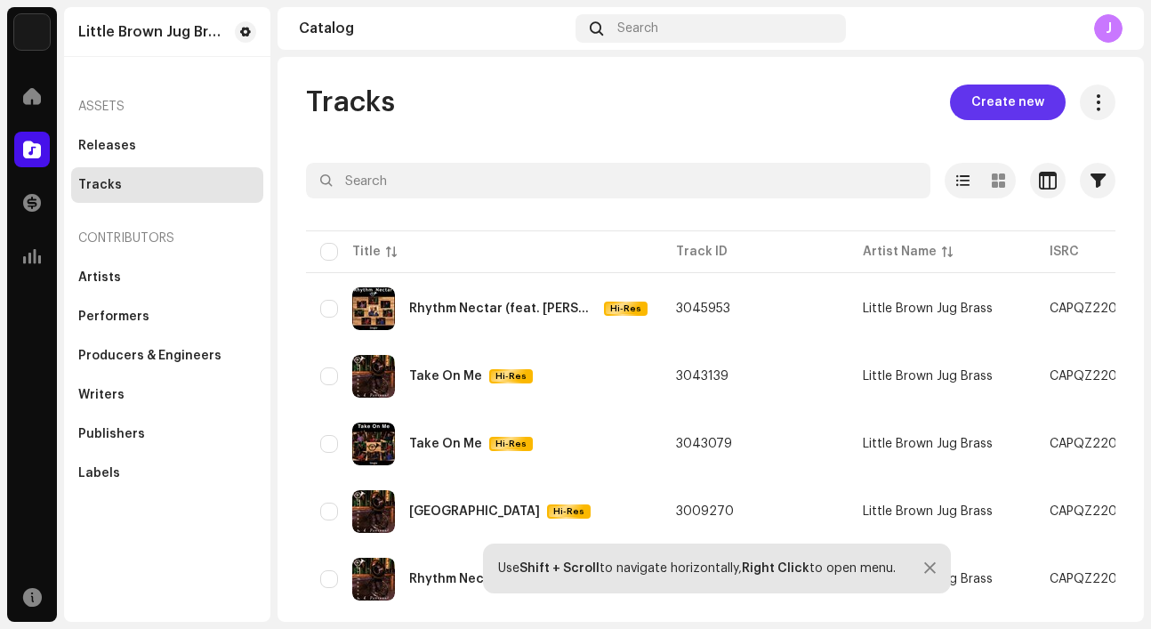
click at [971, 103] on span "Create new" at bounding box center [1007, 102] width 73 height 36
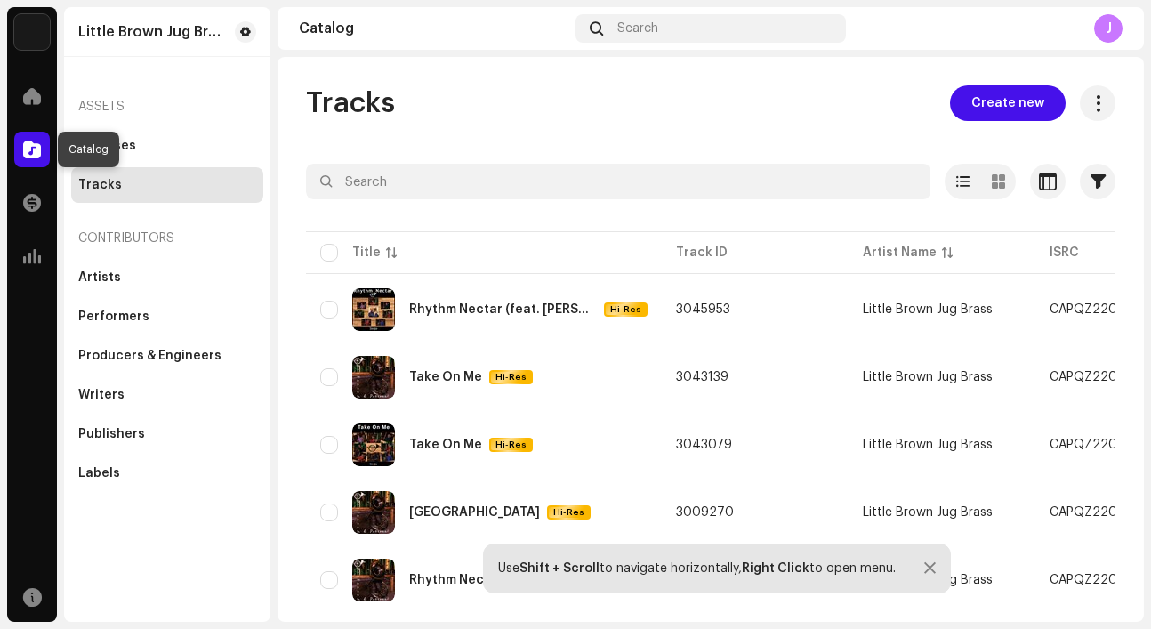
click at [31, 144] on span at bounding box center [32, 149] width 18 height 14
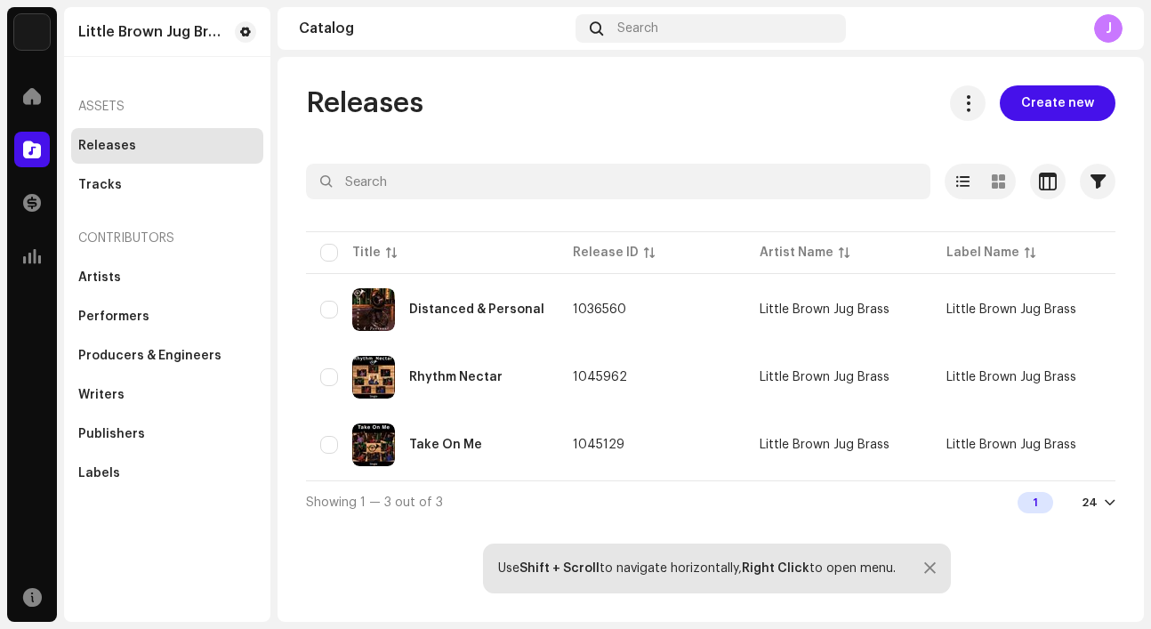
click at [30, 147] on span at bounding box center [32, 149] width 18 height 14
click at [133, 195] on div "Tracks" at bounding box center [167, 185] width 192 height 36
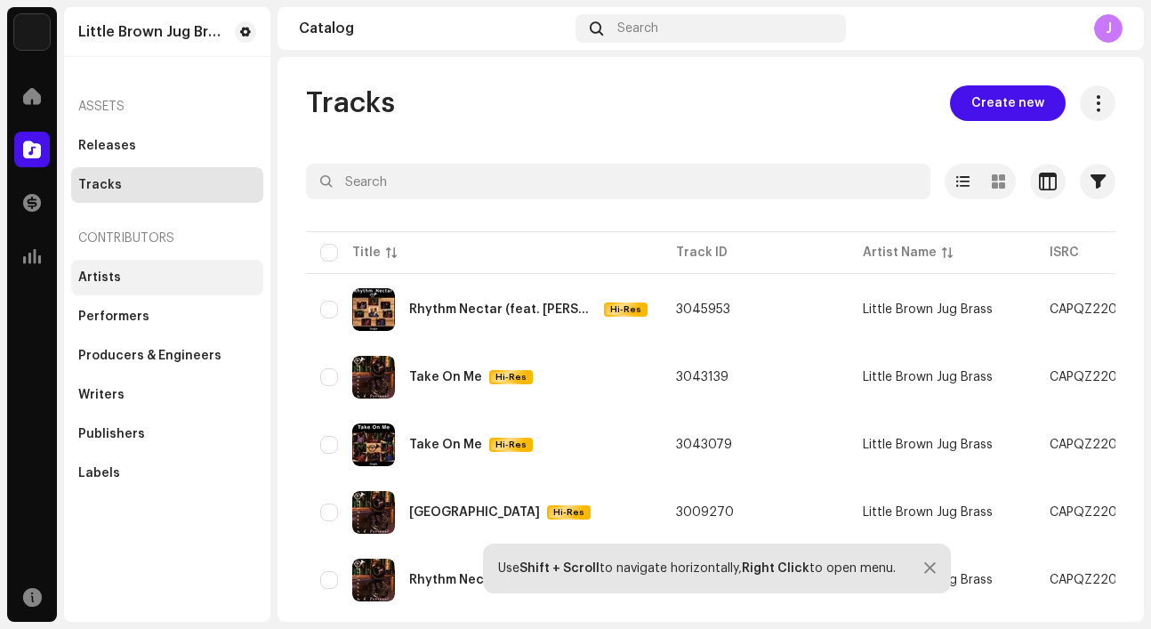
click at [121, 277] on div "Artists" at bounding box center [167, 277] width 178 height 14
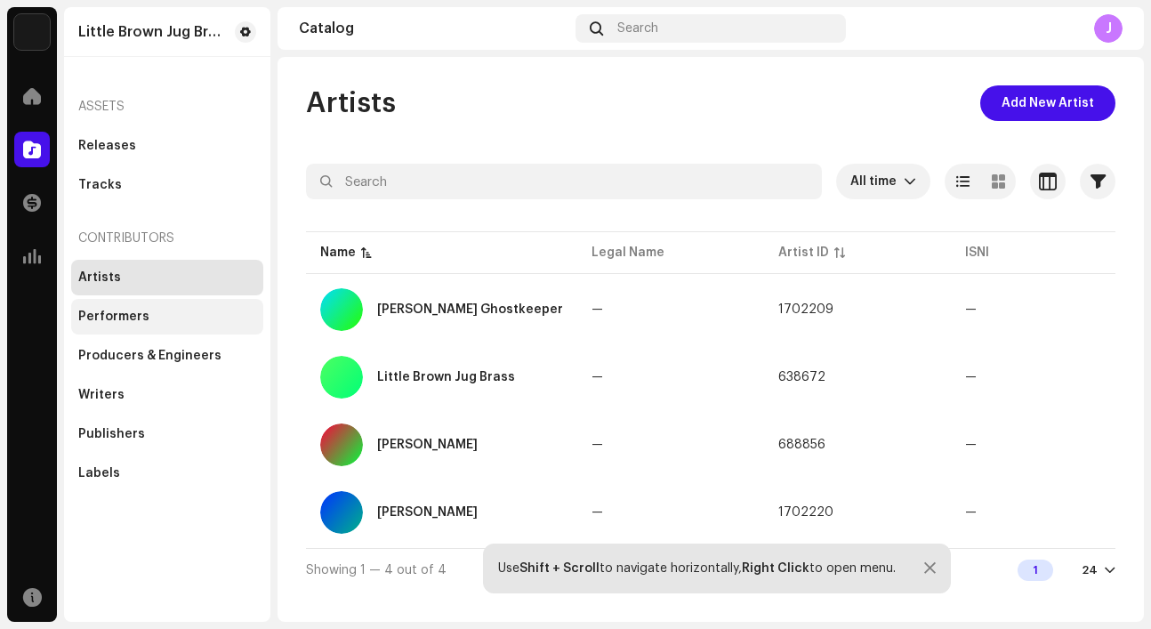
click at [115, 309] on div "Performers" at bounding box center [167, 317] width 192 height 36
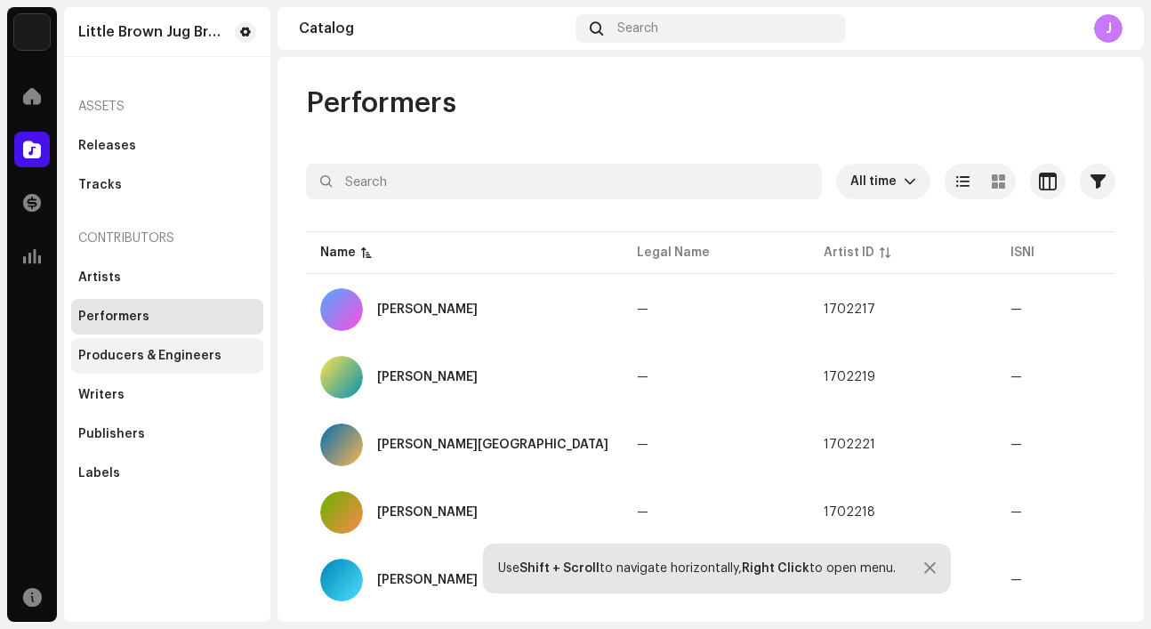
click at [110, 350] on div "Producers & Engineers" at bounding box center [149, 356] width 143 height 14
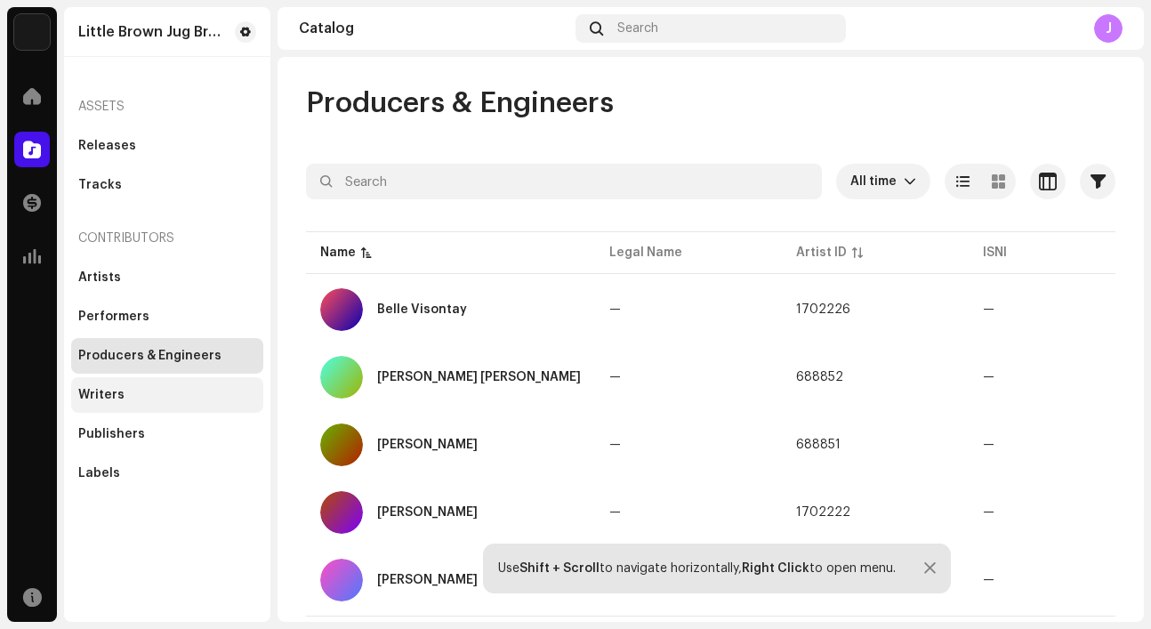
click at [101, 395] on div "Writers" at bounding box center [101, 395] width 46 height 14
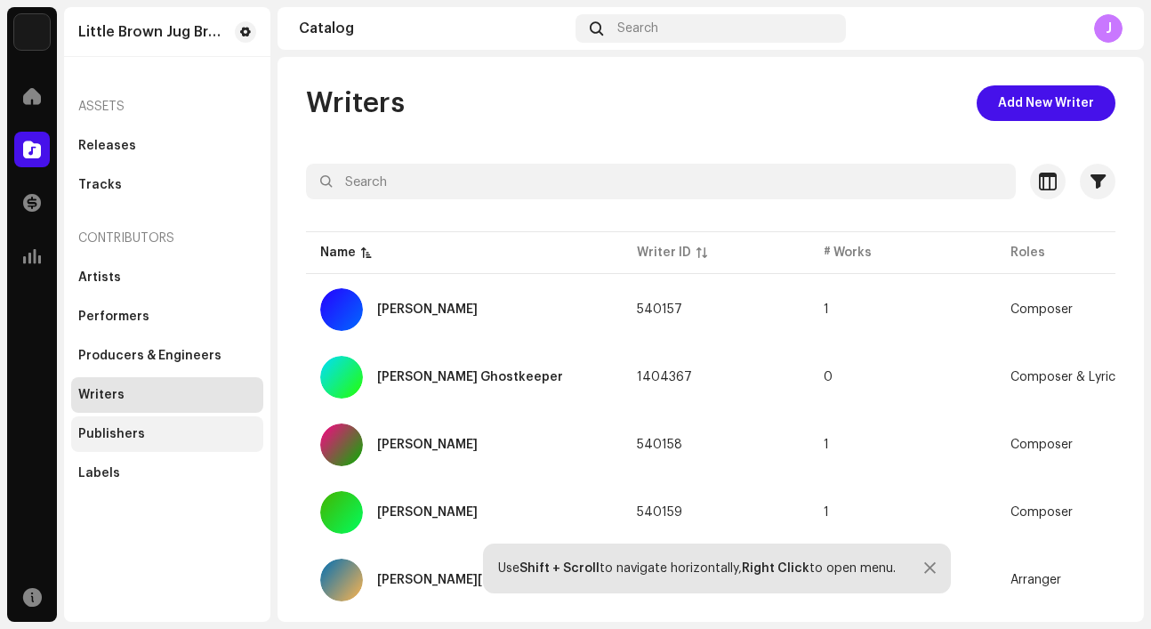
click at [103, 419] on div "Publishers" at bounding box center [167, 434] width 192 height 36
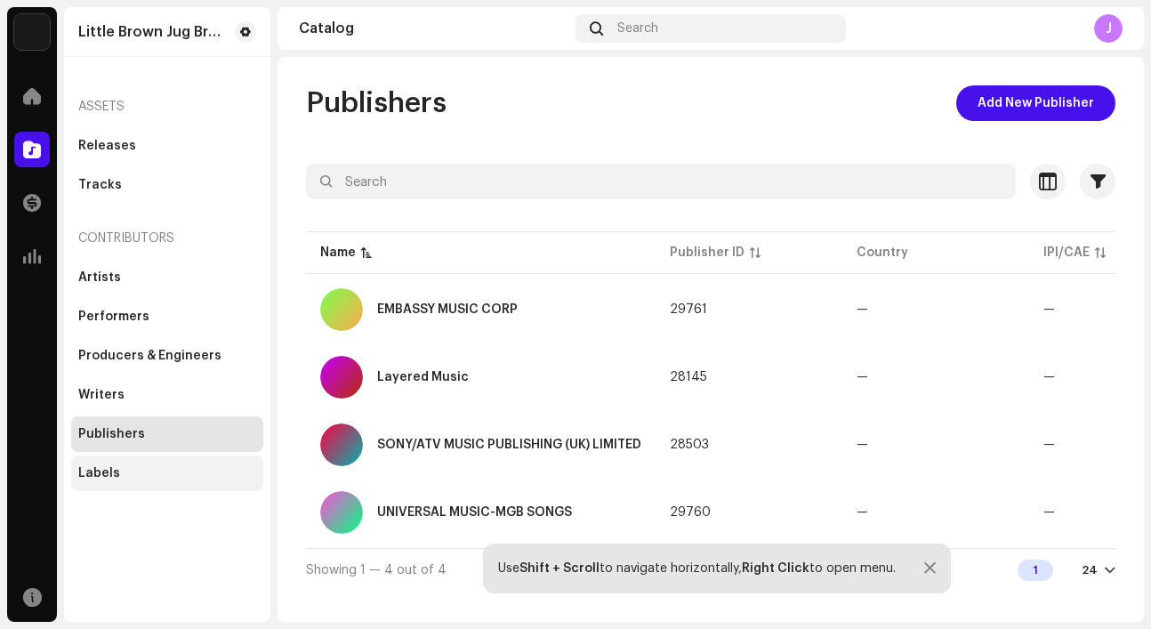
click at [96, 466] on div "Labels" at bounding box center [99, 473] width 42 height 14
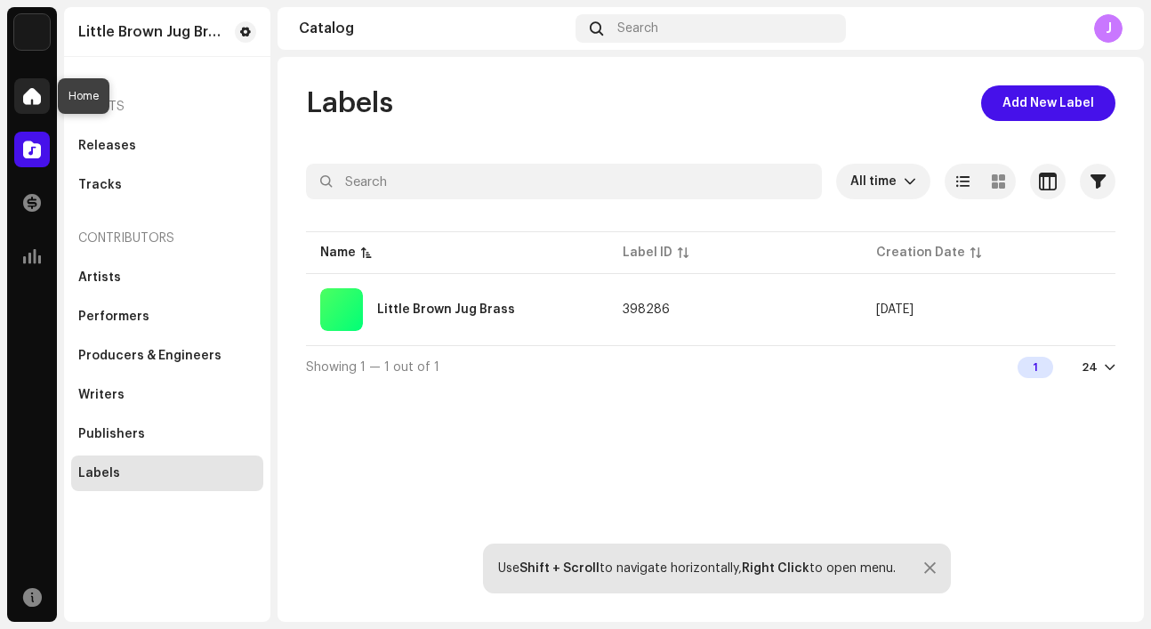
click at [32, 92] on span at bounding box center [32, 96] width 18 height 14
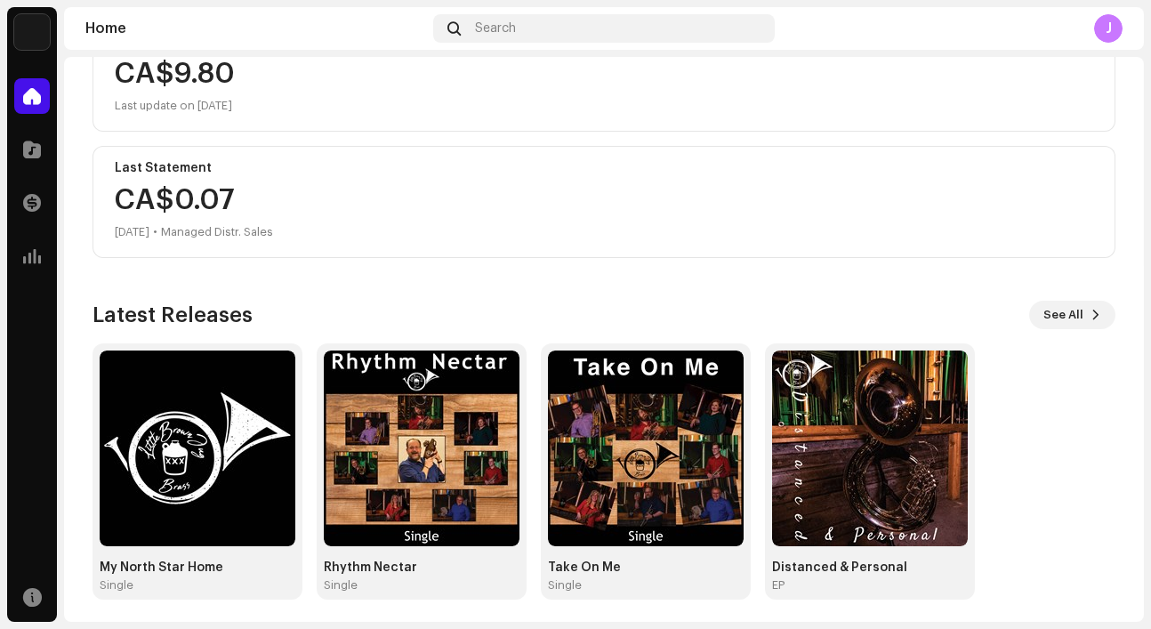
scroll to position [250, 0]
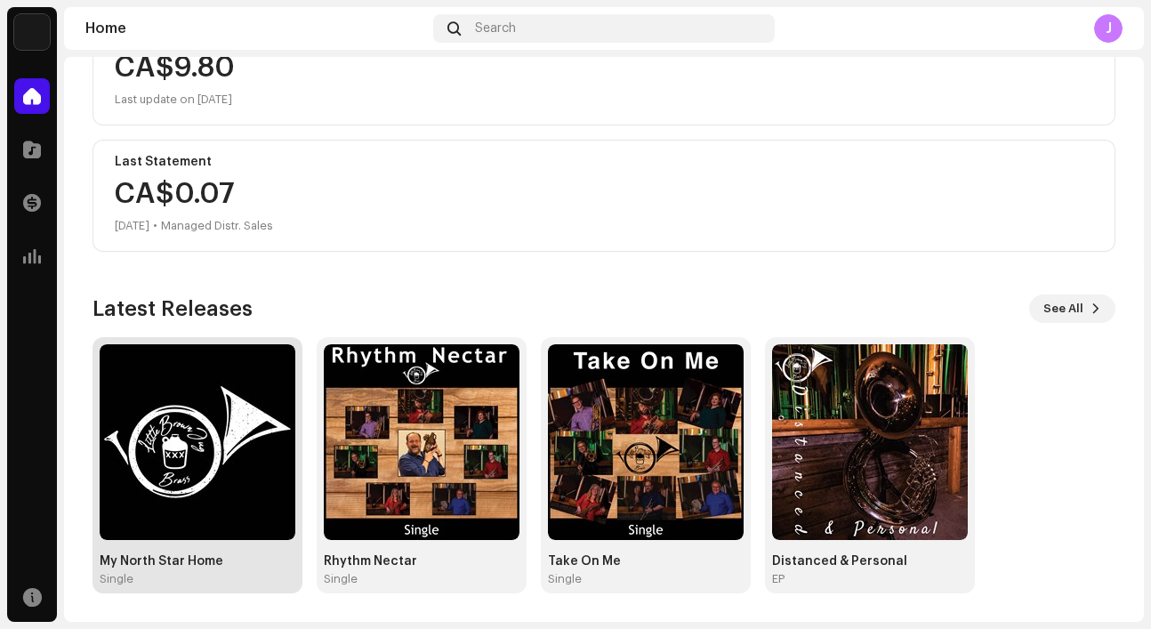
click at [224, 451] on img at bounding box center [198, 442] width 196 height 196
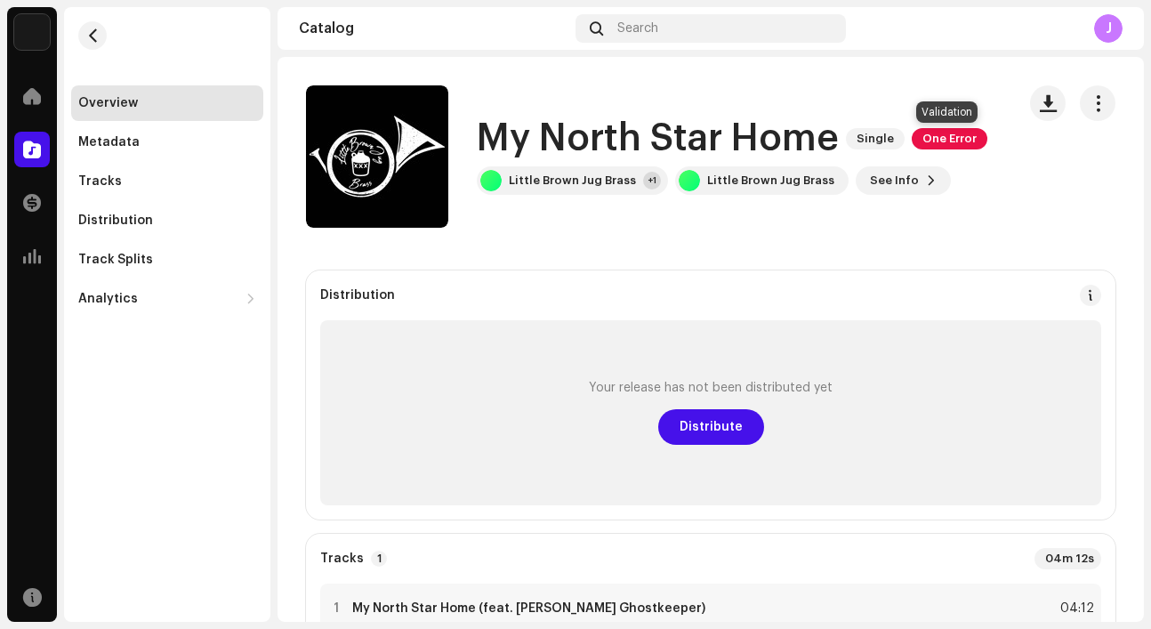
click at [957, 137] on span "One Error" at bounding box center [950, 138] width 76 height 21
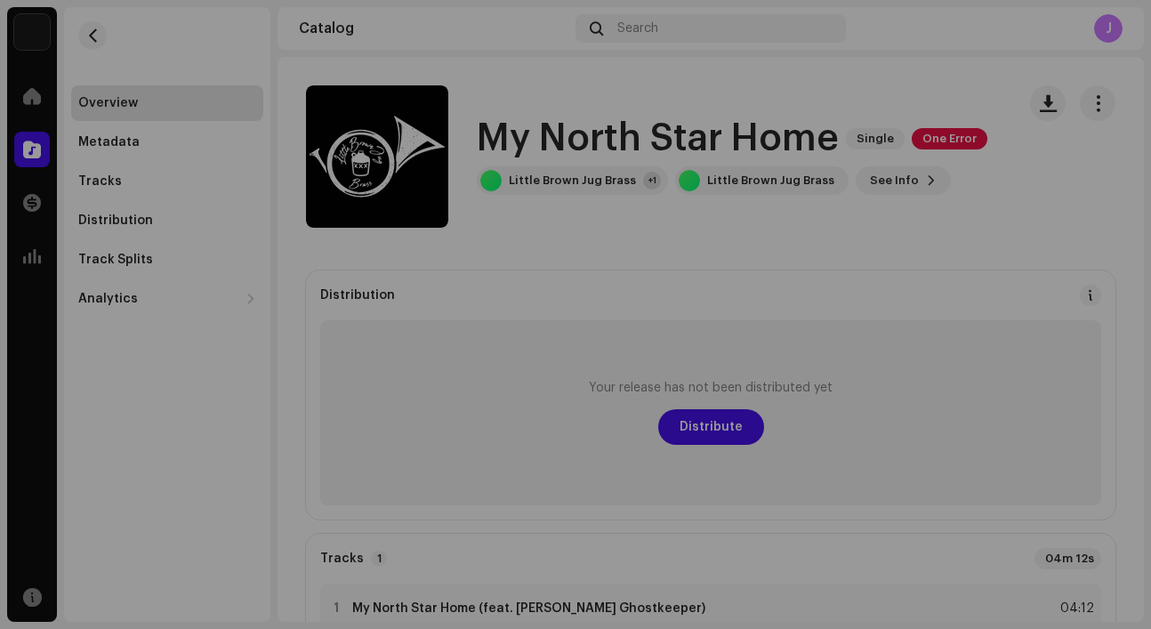
click at [922, 259] on div "Validation Errors Address the following issues before you can distribute. Relea…" at bounding box center [575, 314] width 1151 height 629
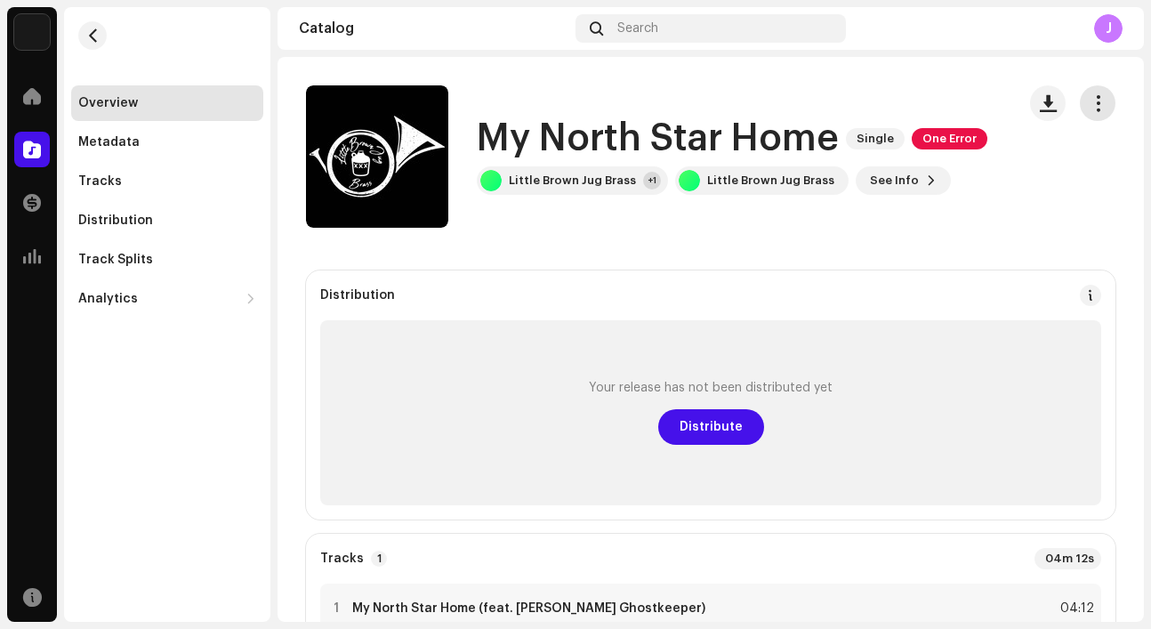
click at [1091, 100] on span "button" at bounding box center [1098, 103] width 17 height 14
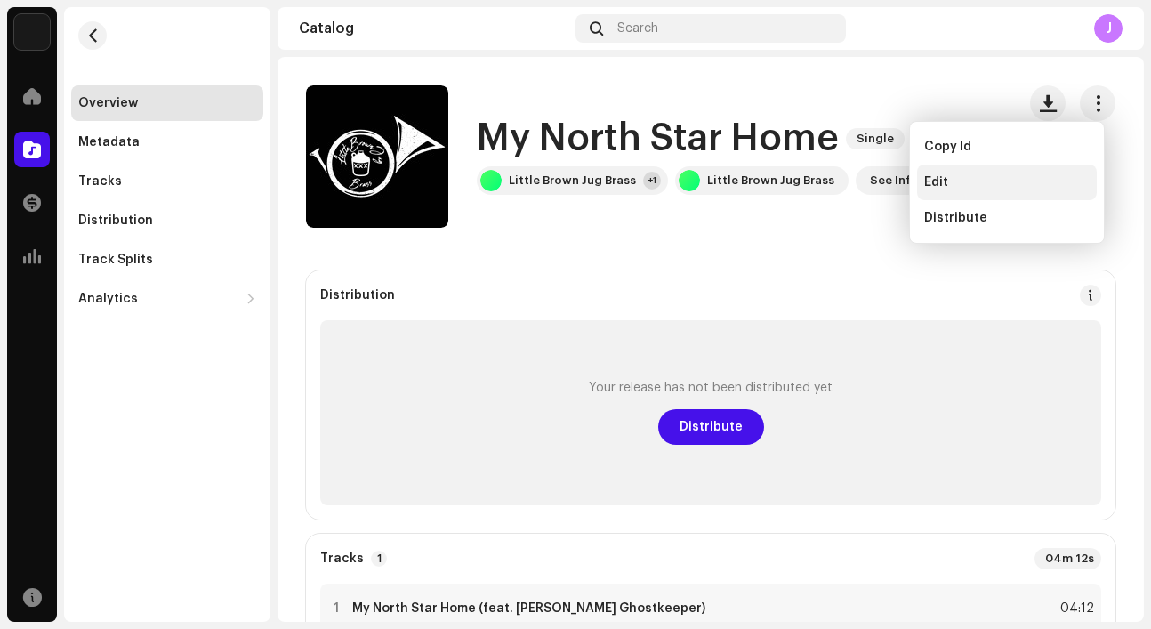
click at [1033, 188] on div "Edit" at bounding box center [1006, 182] width 165 height 14
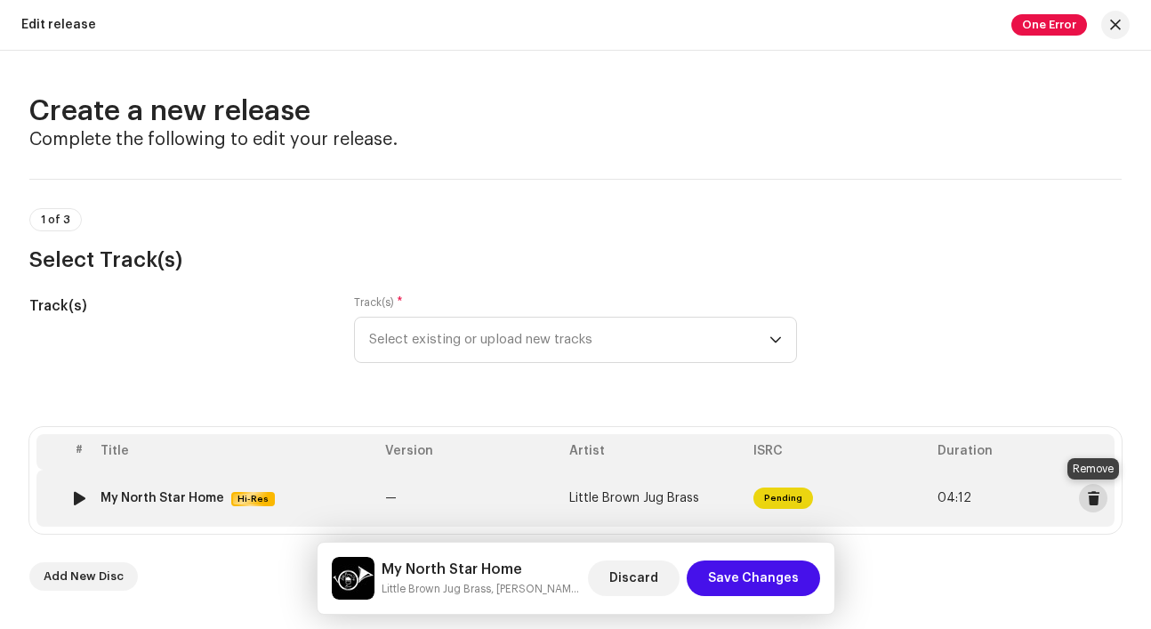
click at [1090, 495] on span at bounding box center [1093, 498] width 13 height 14
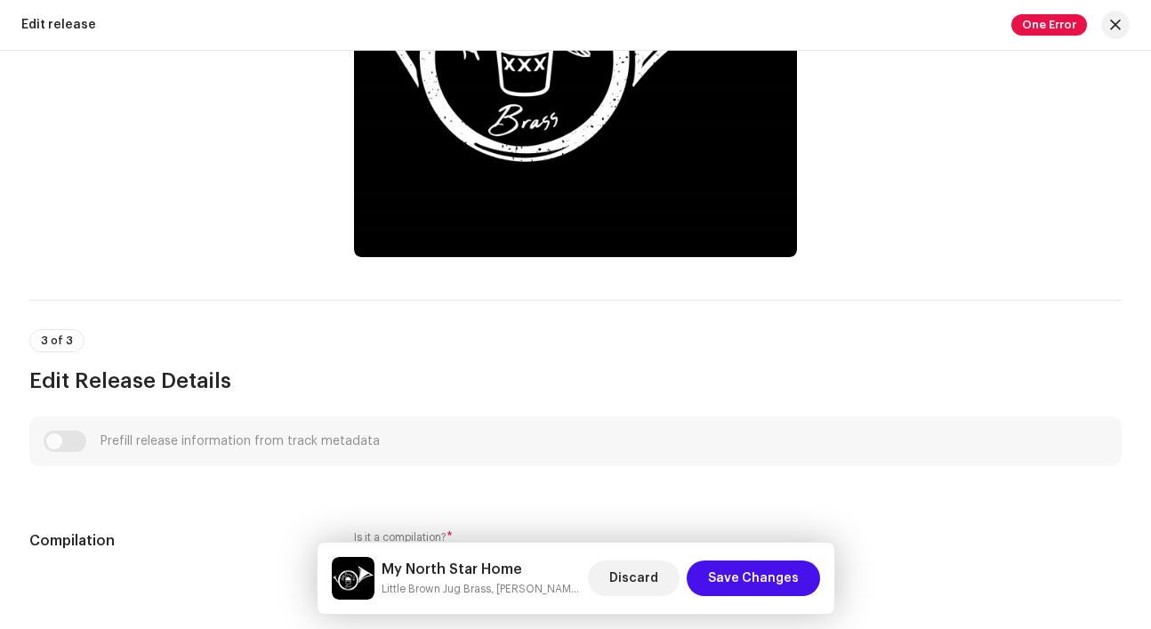
scroll to position [730, 0]
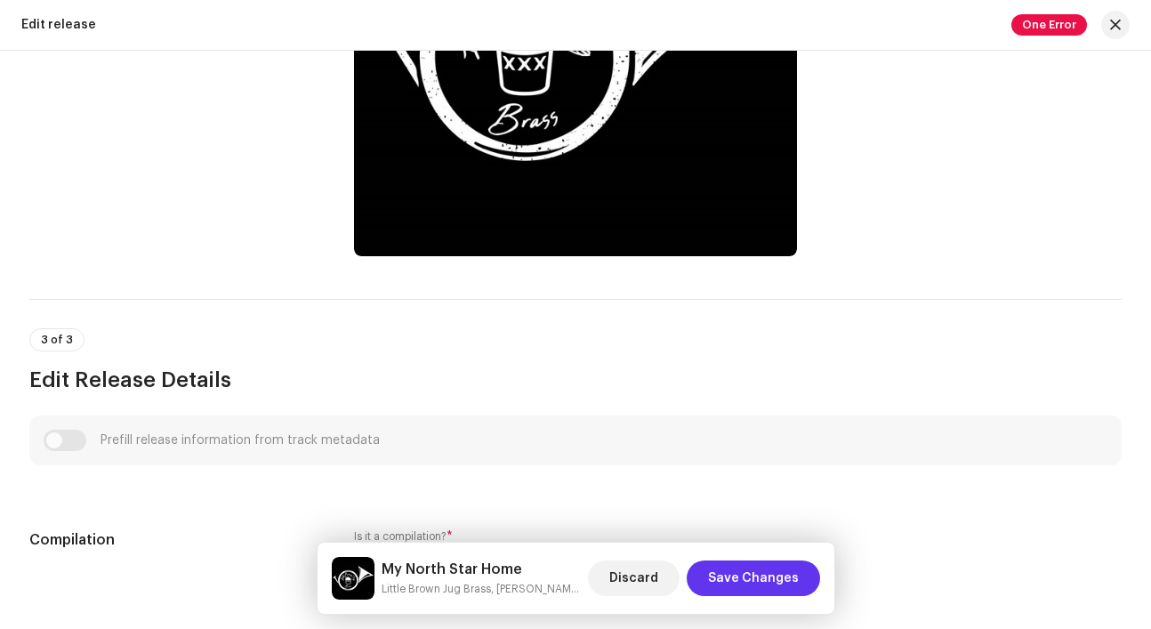
click at [783, 575] on span "Save Changes" at bounding box center [753, 578] width 91 height 36
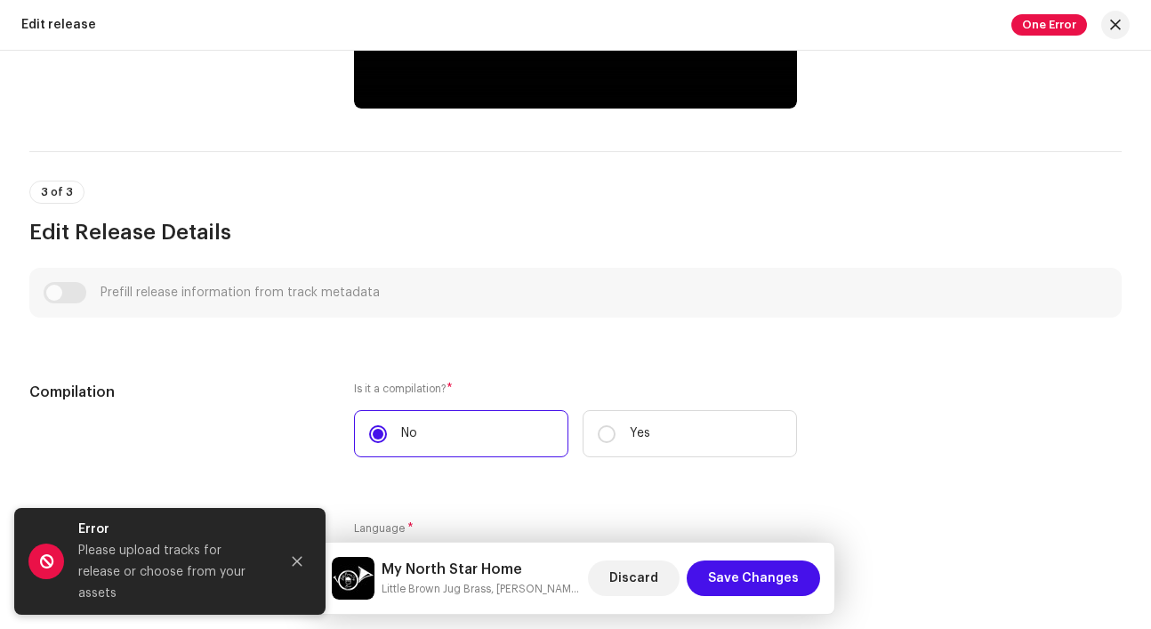
scroll to position [882, 0]
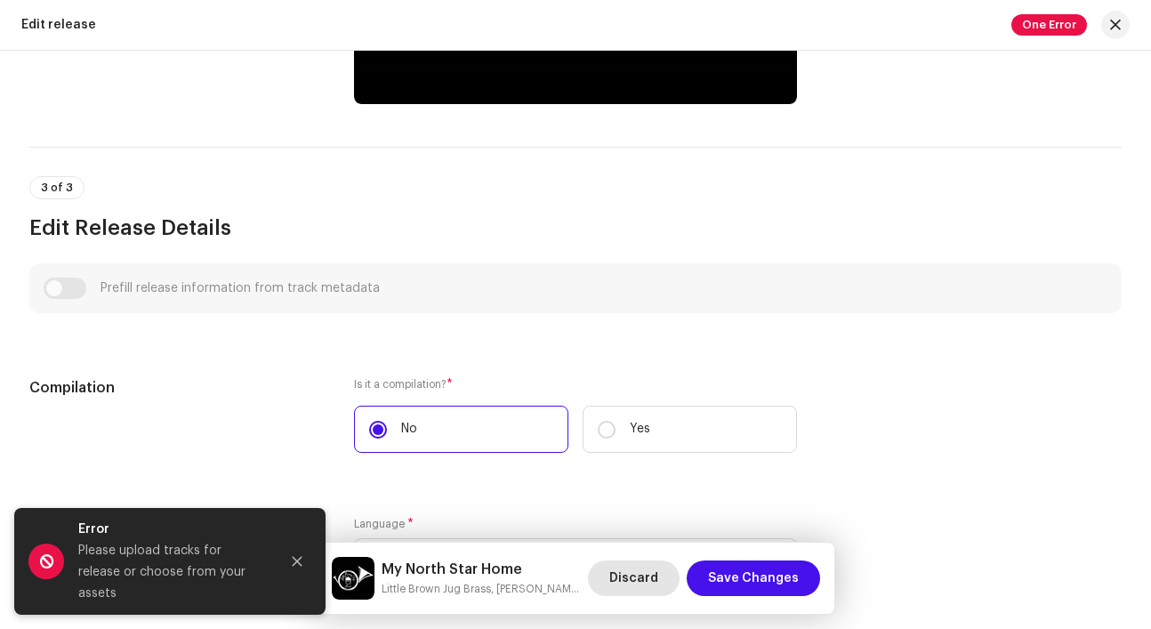
click at [637, 576] on span "Discard" at bounding box center [633, 578] width 49 height 36
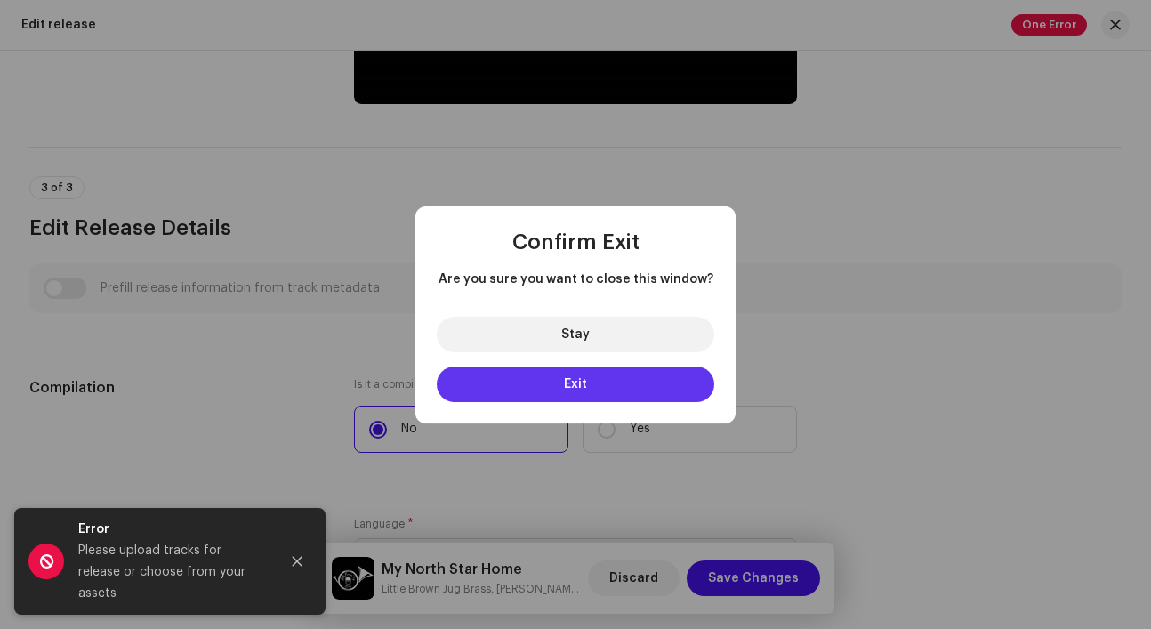
click at [609, 379] on button "Exit" at bounding box center [575, 384] width 277 height 36
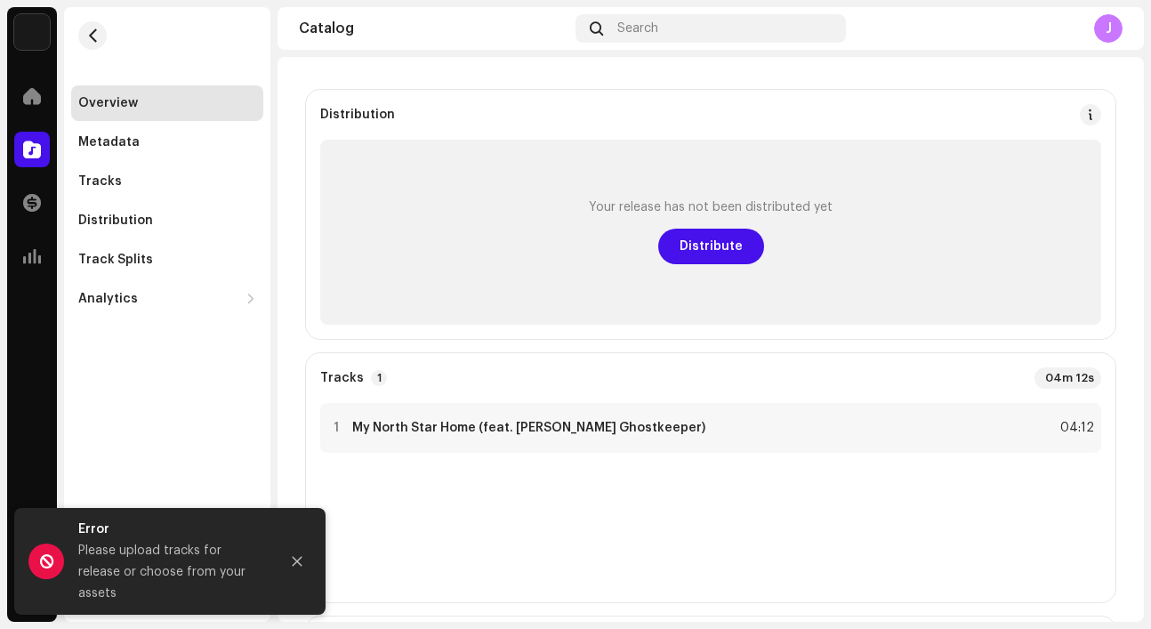
scroll to position [183, 0]
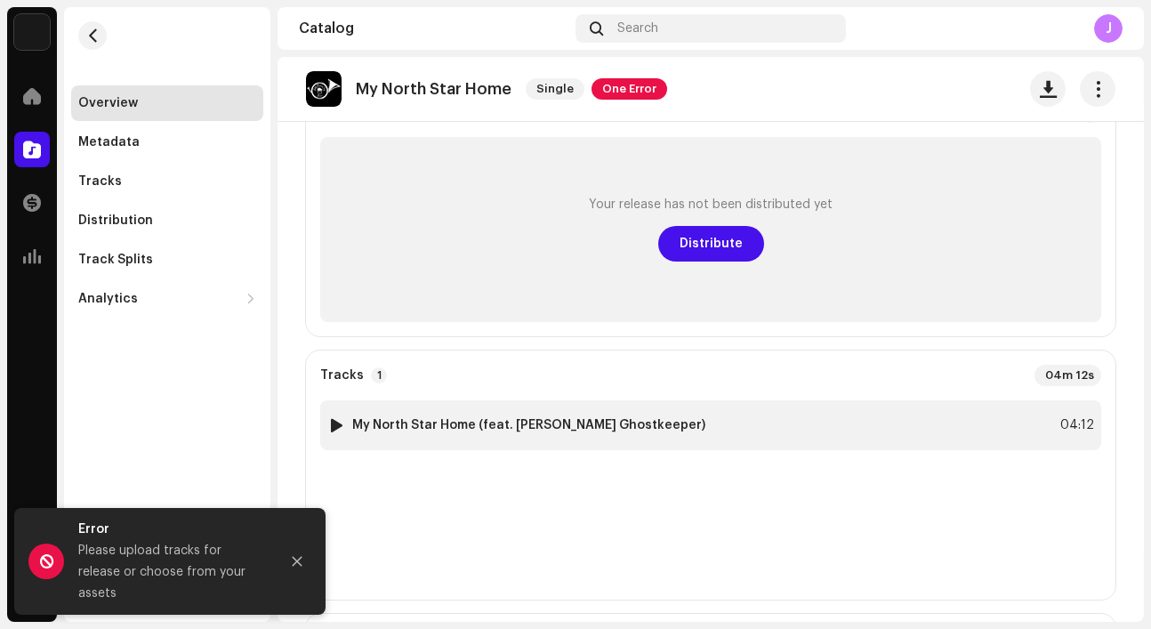
click at [970, 424] on div "1 My North Star Home (feat. [PERSON_NAME] Ghostkeeper) 04:12" at bounding box center [710, 425] width 781 height 50
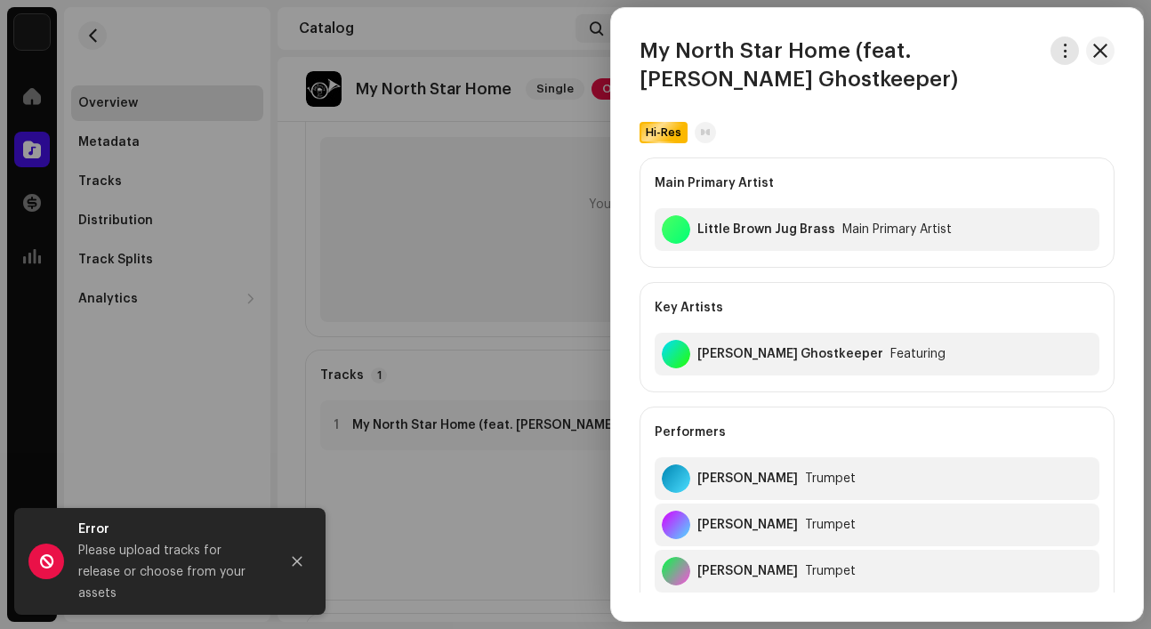
click at [1060, 54] on span "button" at bounding box center [1064, 51] width 13 height 14
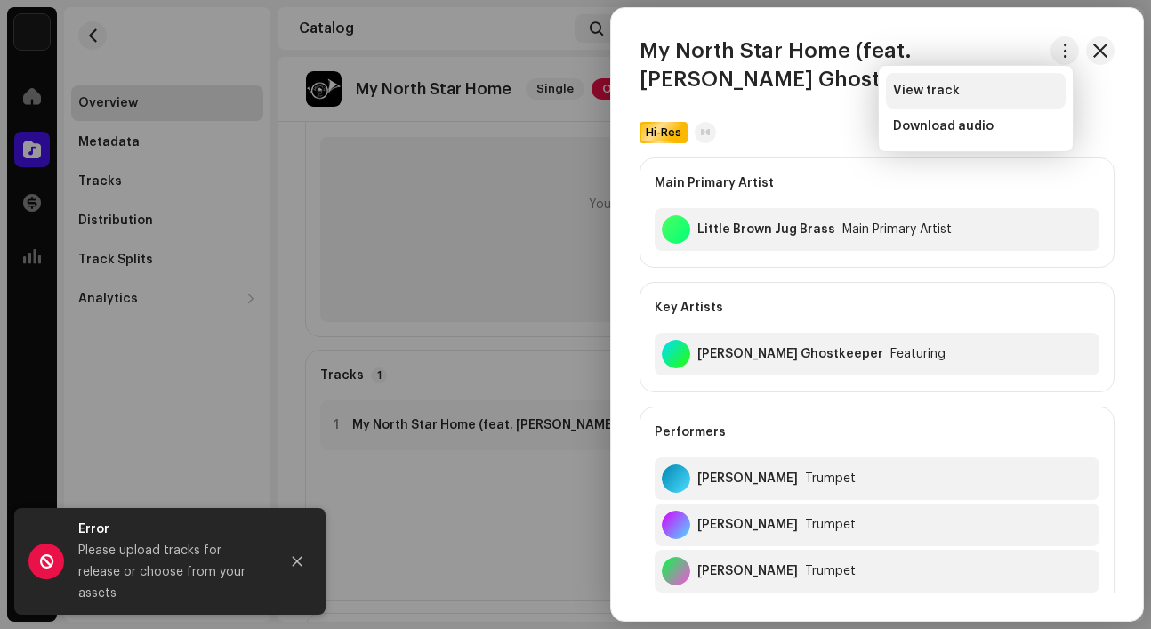
click at [1033, 85] on div "View track" at bounding box center [975, 91] width 165 height 14
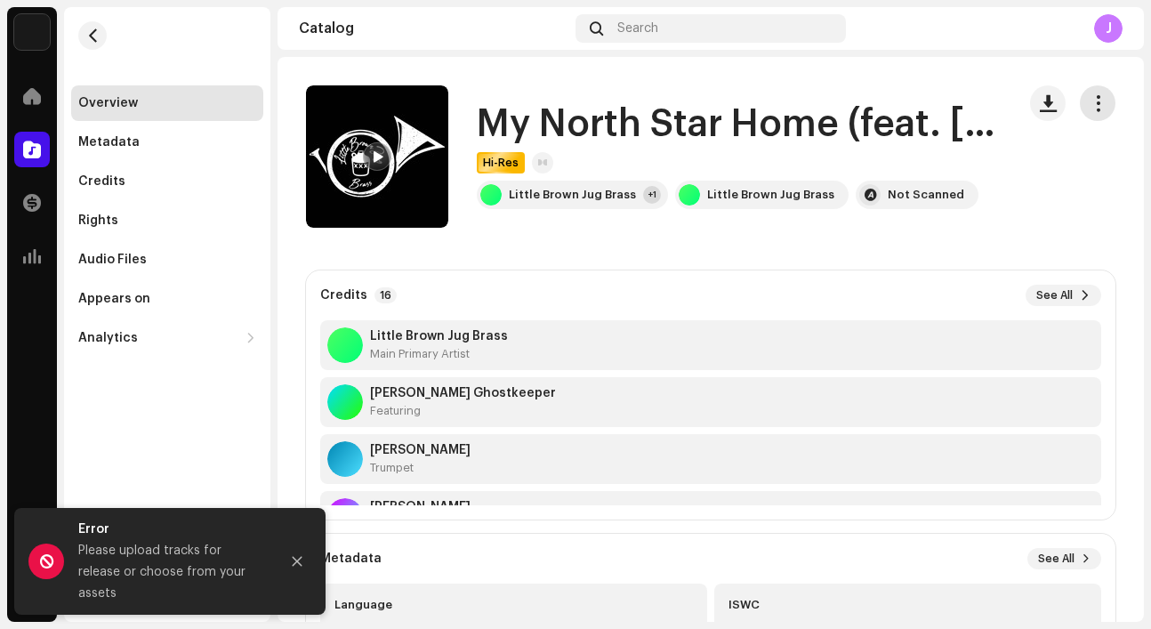
click at [1090, 99] on span "button" at bounding box center [1098, 103] width 17 height 14
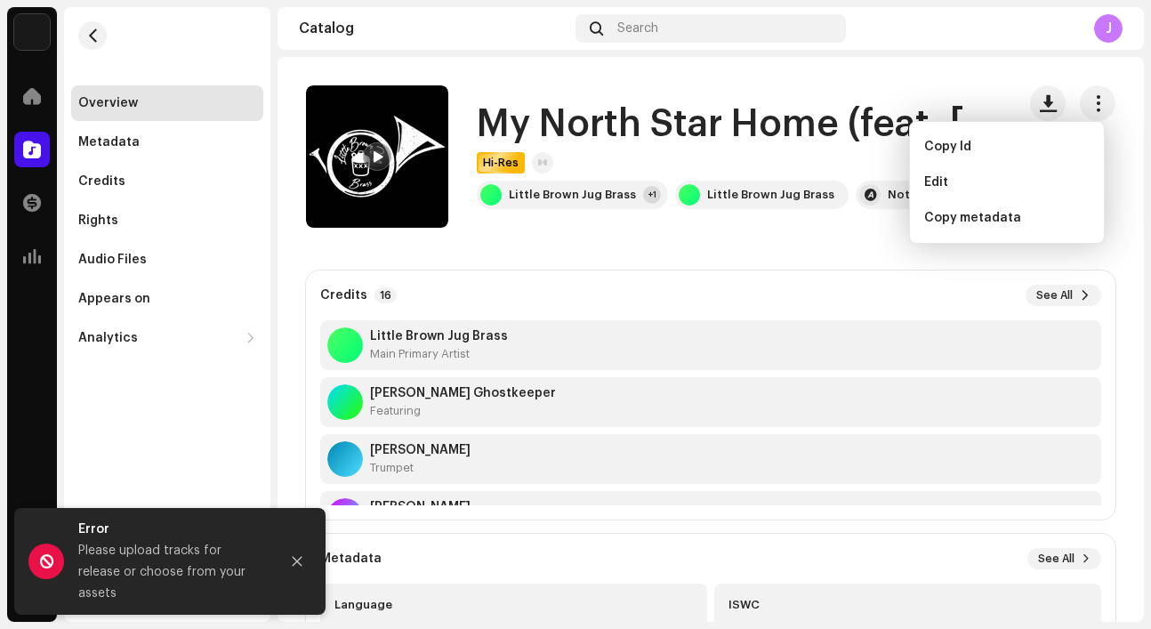
click at [683, 285] on div "Credits 16 See All" at bounding box center [710, 295] width 781 height 21
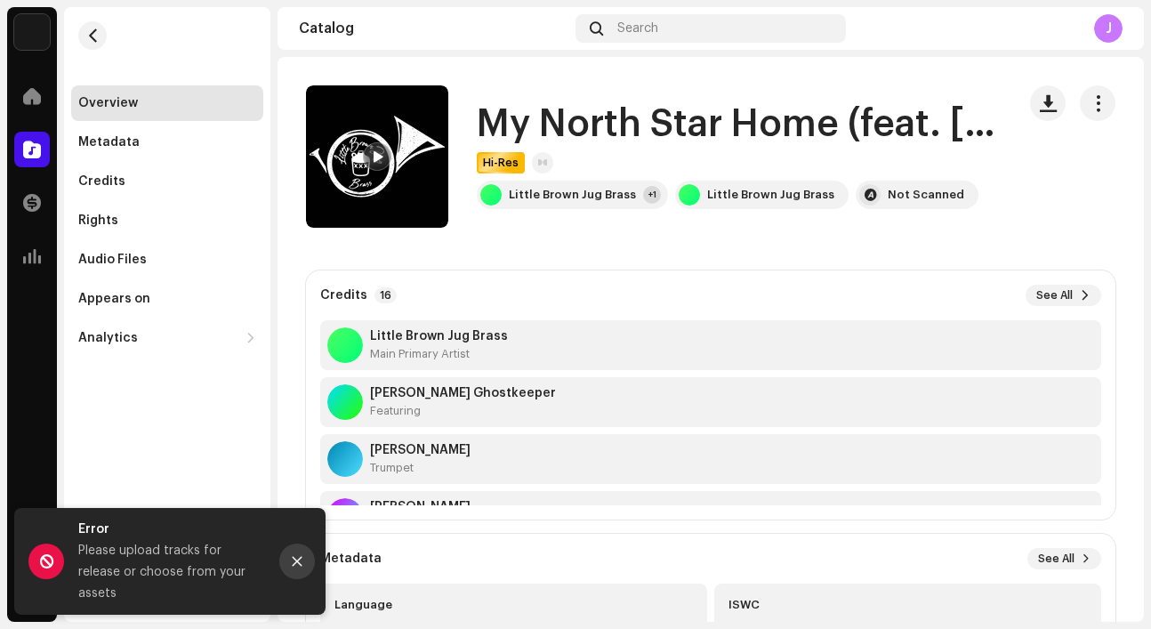
click at [301, 567] on icon "Close" at bounding box center [297, 561] width 12 height 12
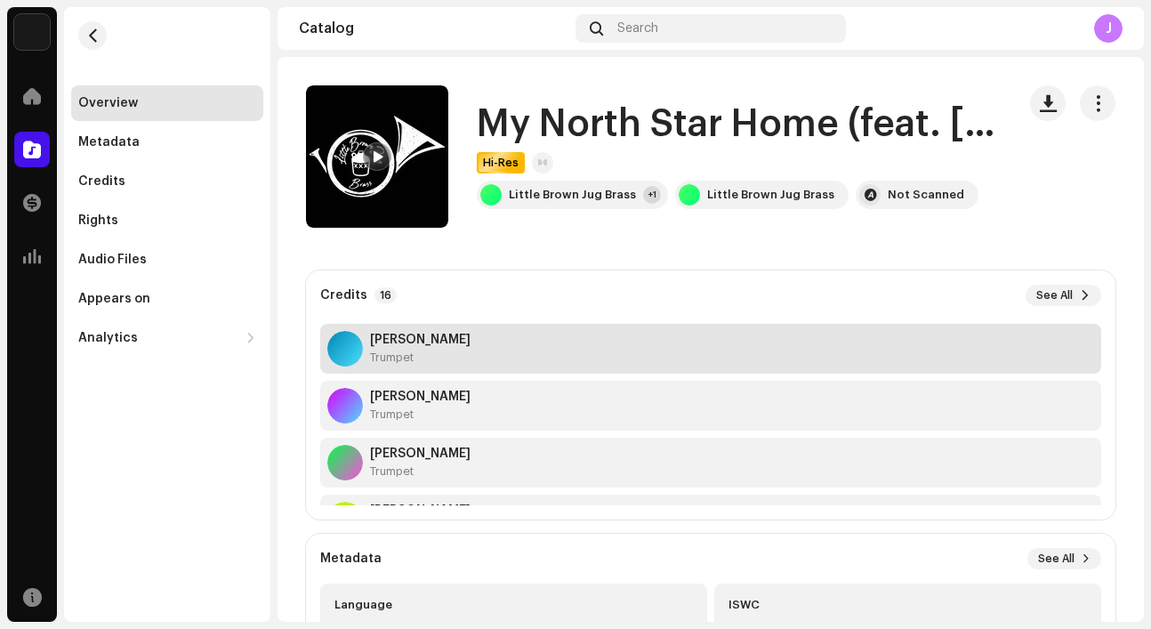
scroll to position [126, 0]
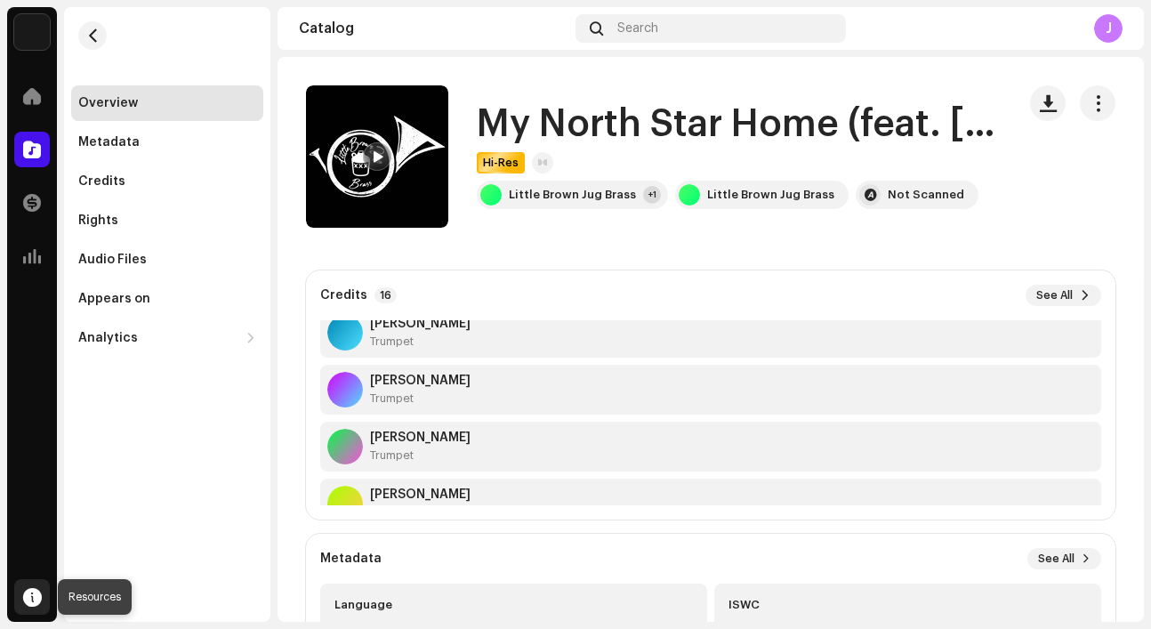
click at [40, 590] on span at bounding box center [32, 597] width 19 height 14
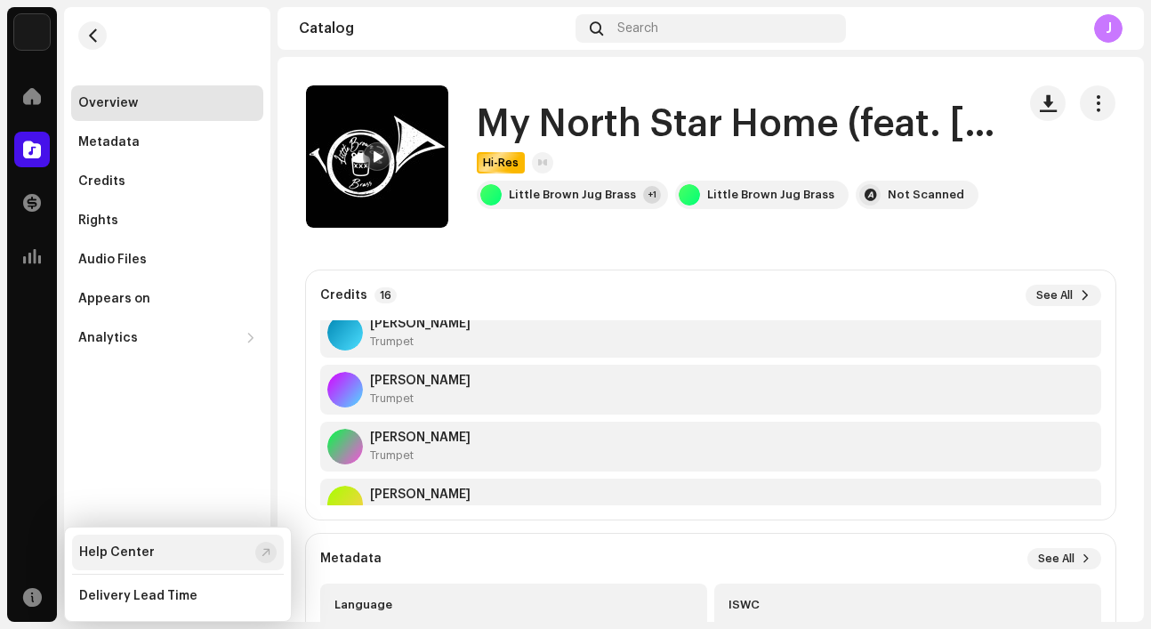
click at [129, 546] on div "Help Center" at bounding box center [117, 552] width 76 height 14
